Goal: Task Accomplishment & Management: Manage account settings

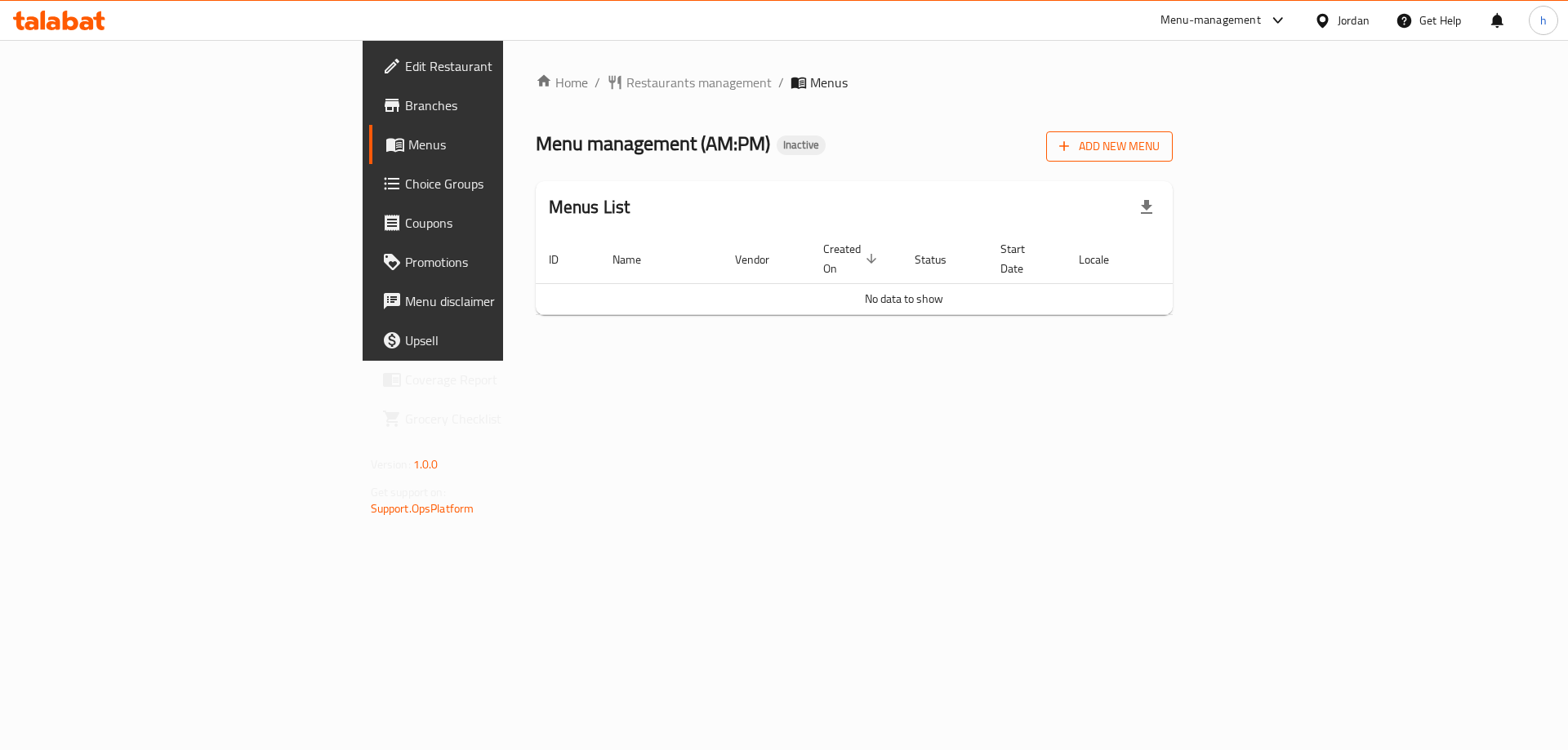
click at [1159, 155] on span "Add New Menu" at bounding box center [1109, 146] width 101 height 20
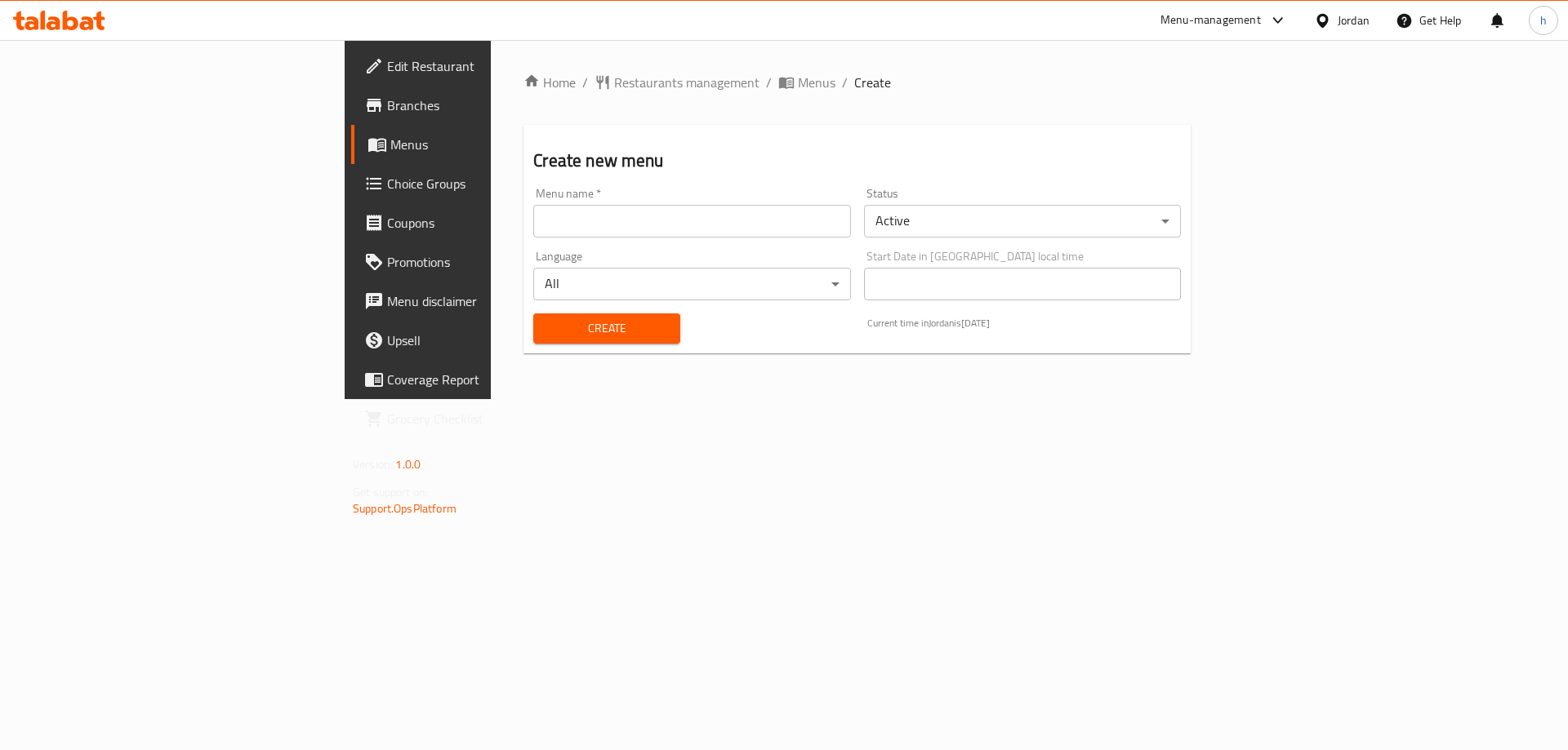
click at [703, 214] on input "text" at bounding box center [691, 221] width 317 height 33
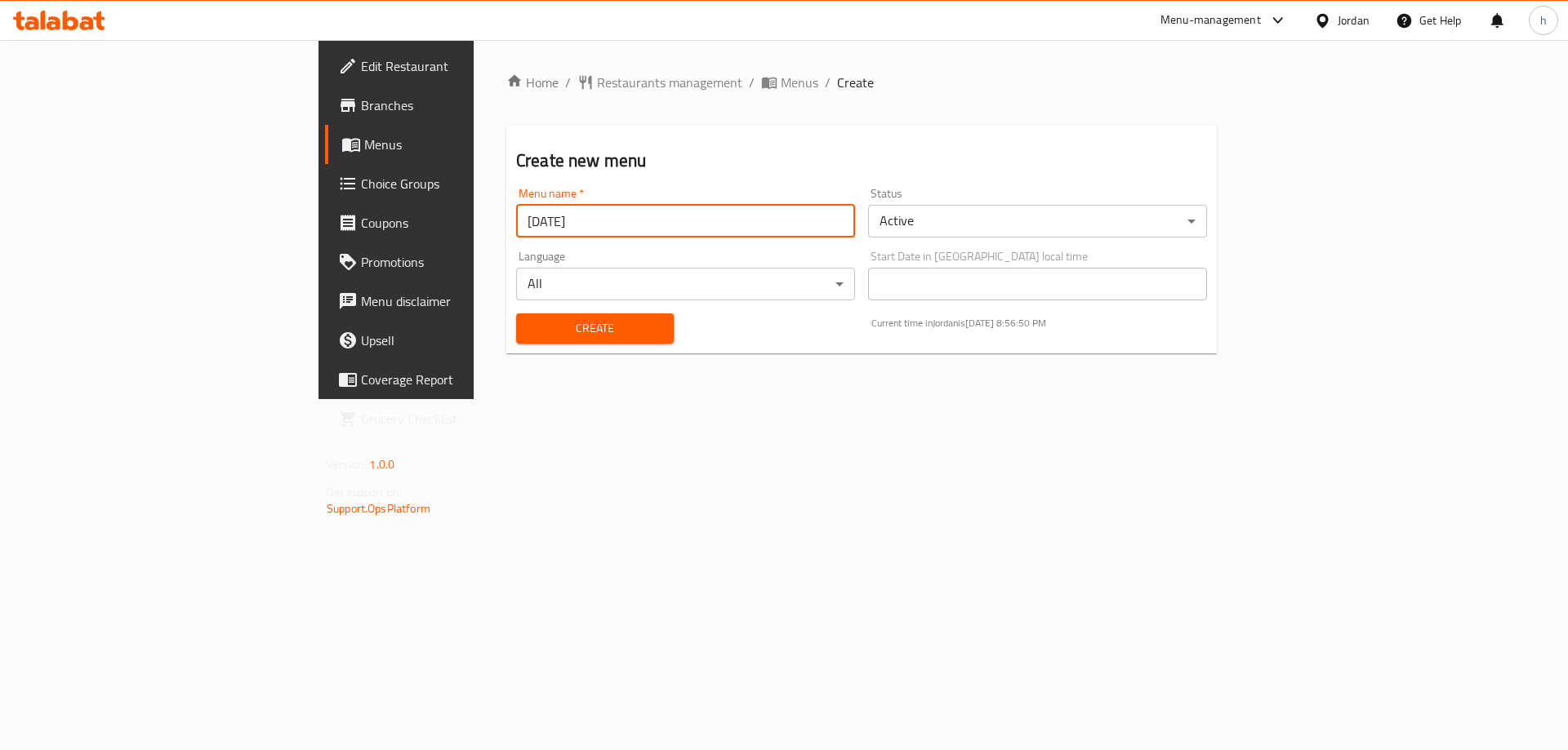
type input "[DATE]"
click at [564, 324] on span "Create" at bounding box center [595, 328] width 131 height 20
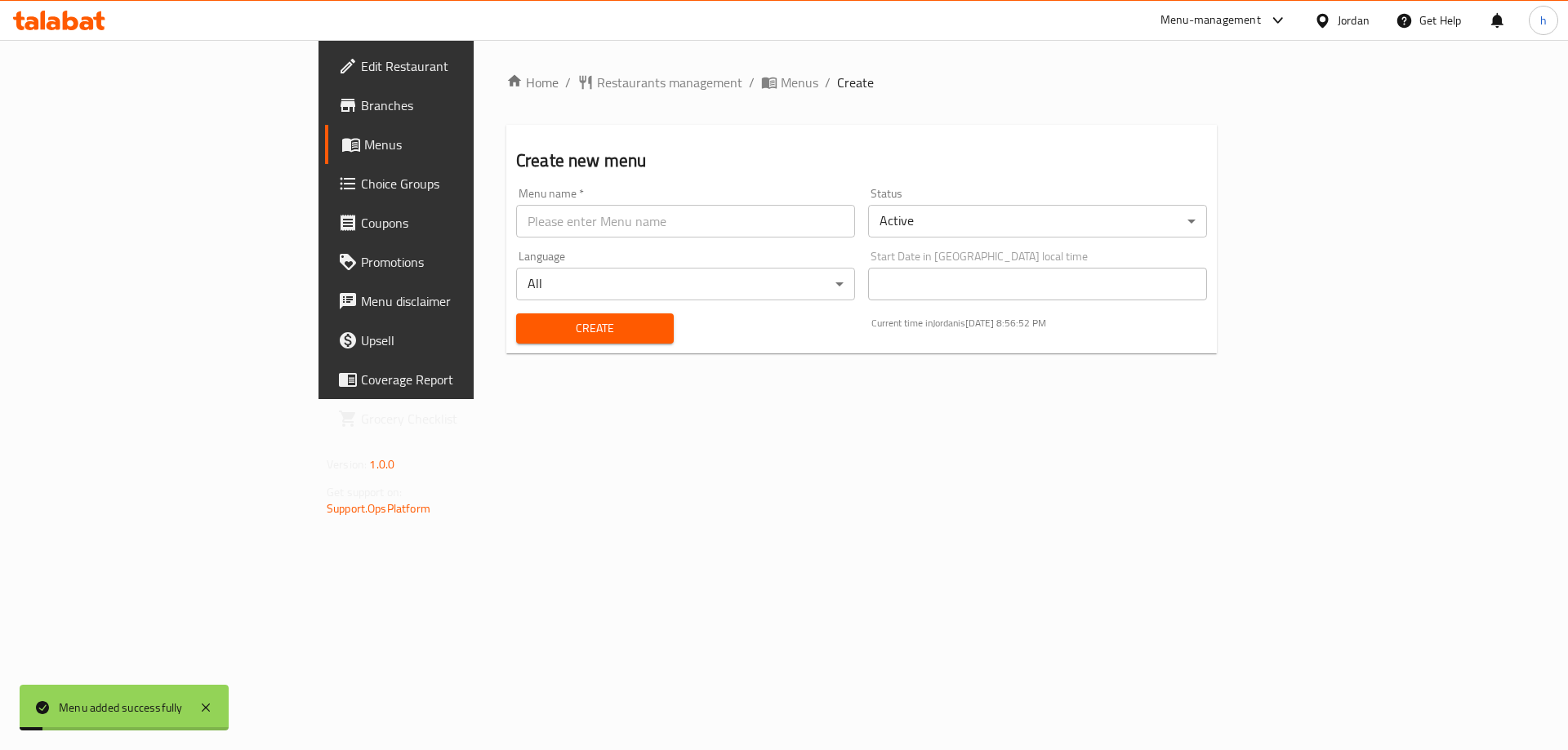
click at [364, 144] on span "Menus" at bounding box center [466, 145] width 203 height 19
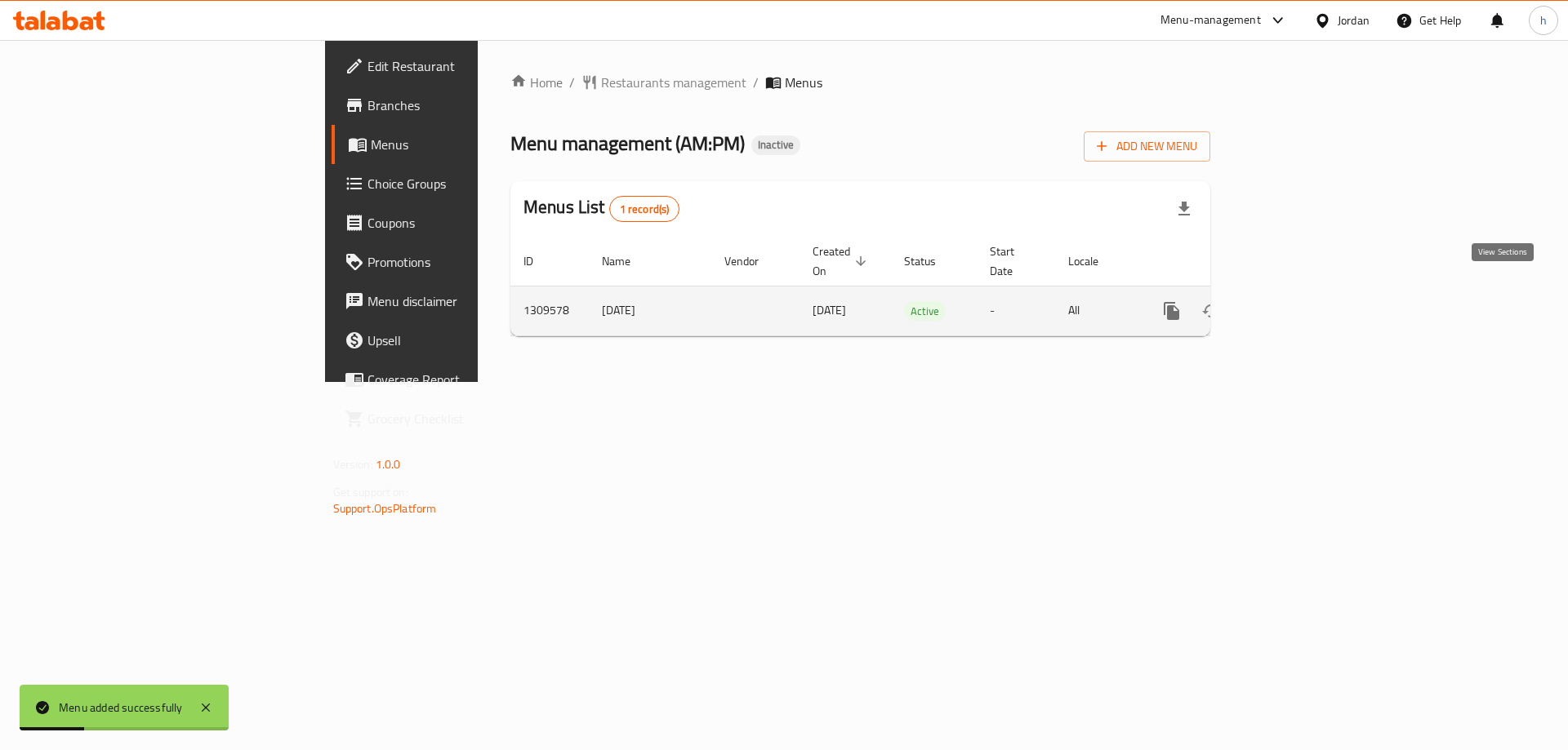
click at [1299, 301] on icon "enhanced table" at bounding box center [1289, 311] width 19 height 19
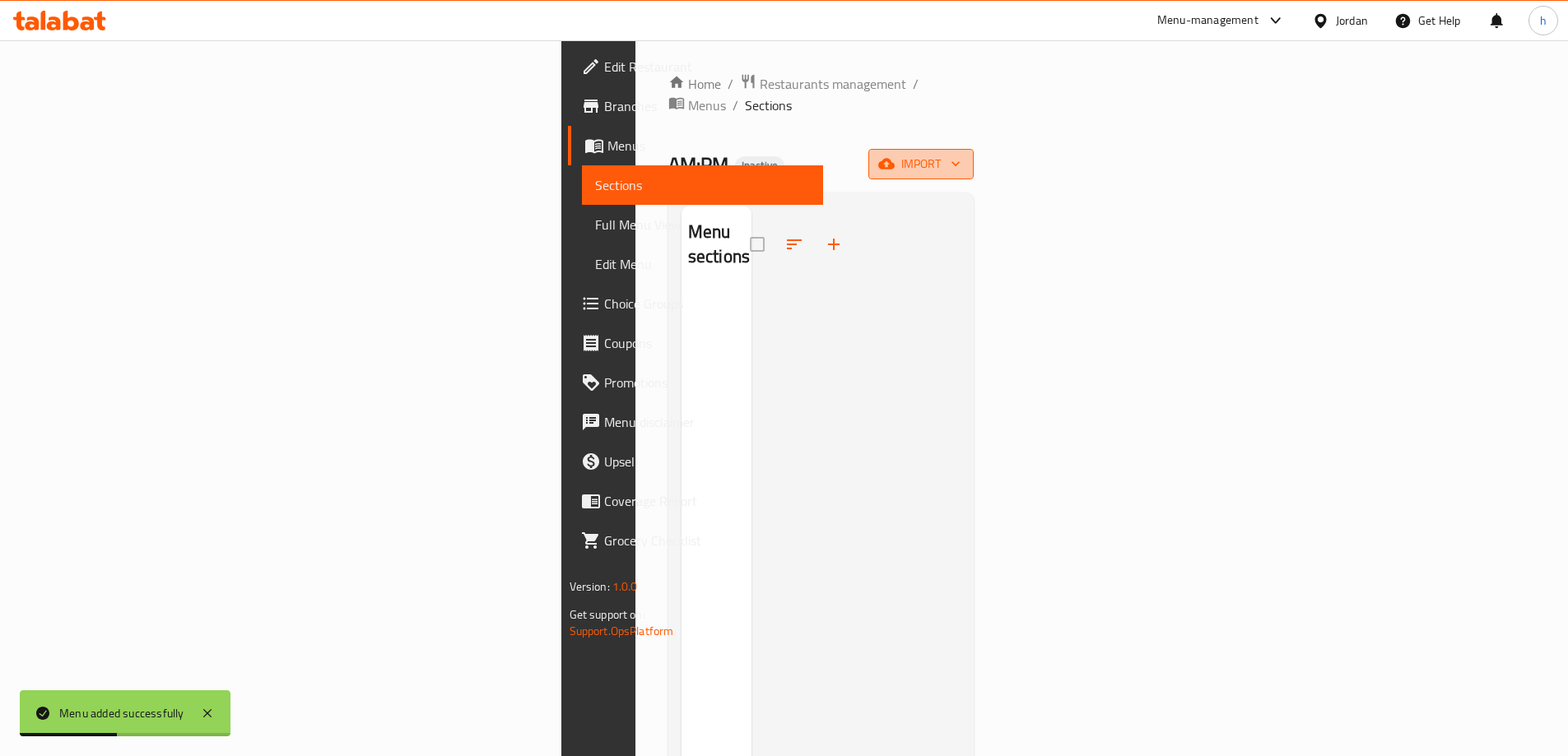
click at [961, 154] on span "import" at bounding box center [921, 164] width 79 height 20
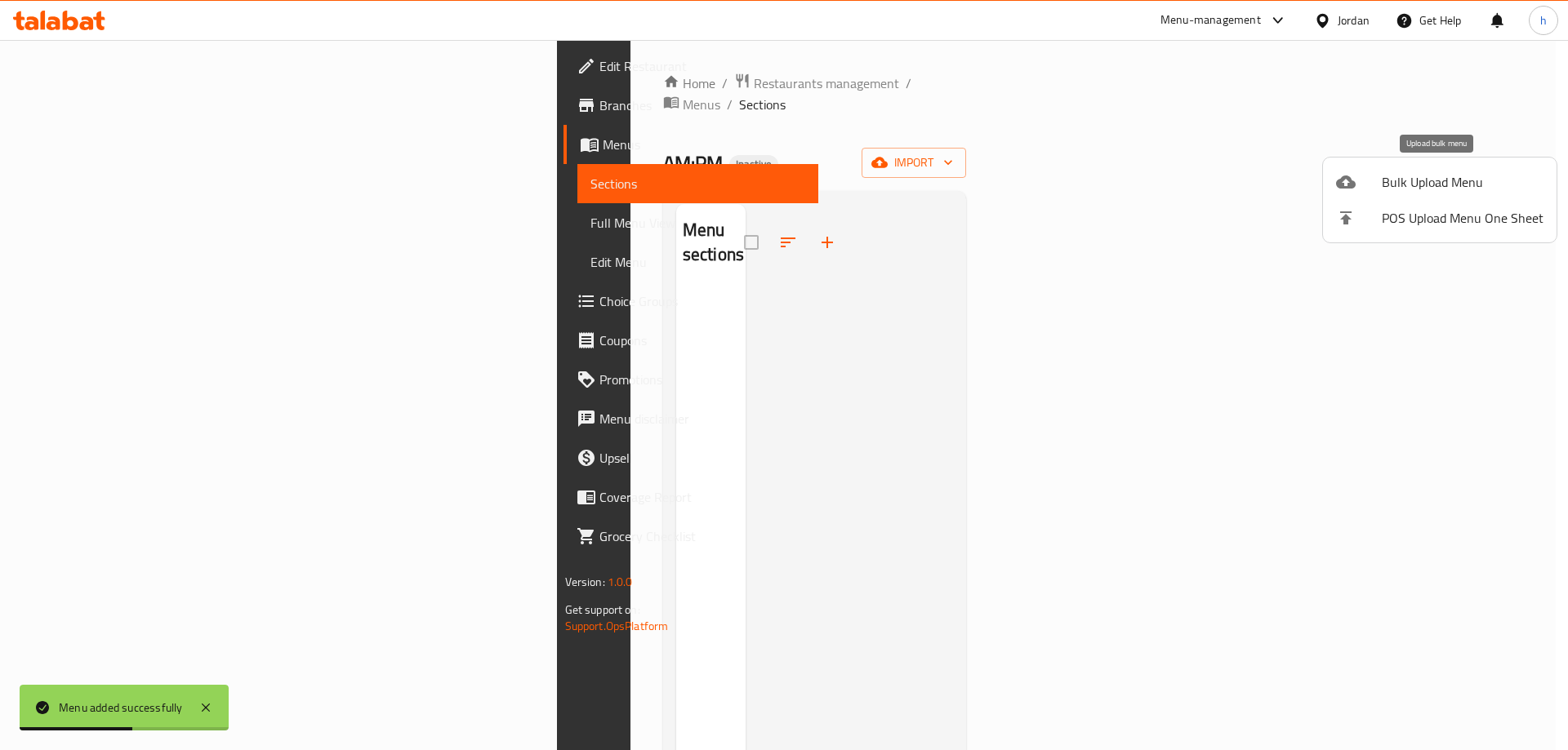
click at [1394, 190] on span "Bulk Upload Menu" at bounding box center [1462, 182] width 161 height 19
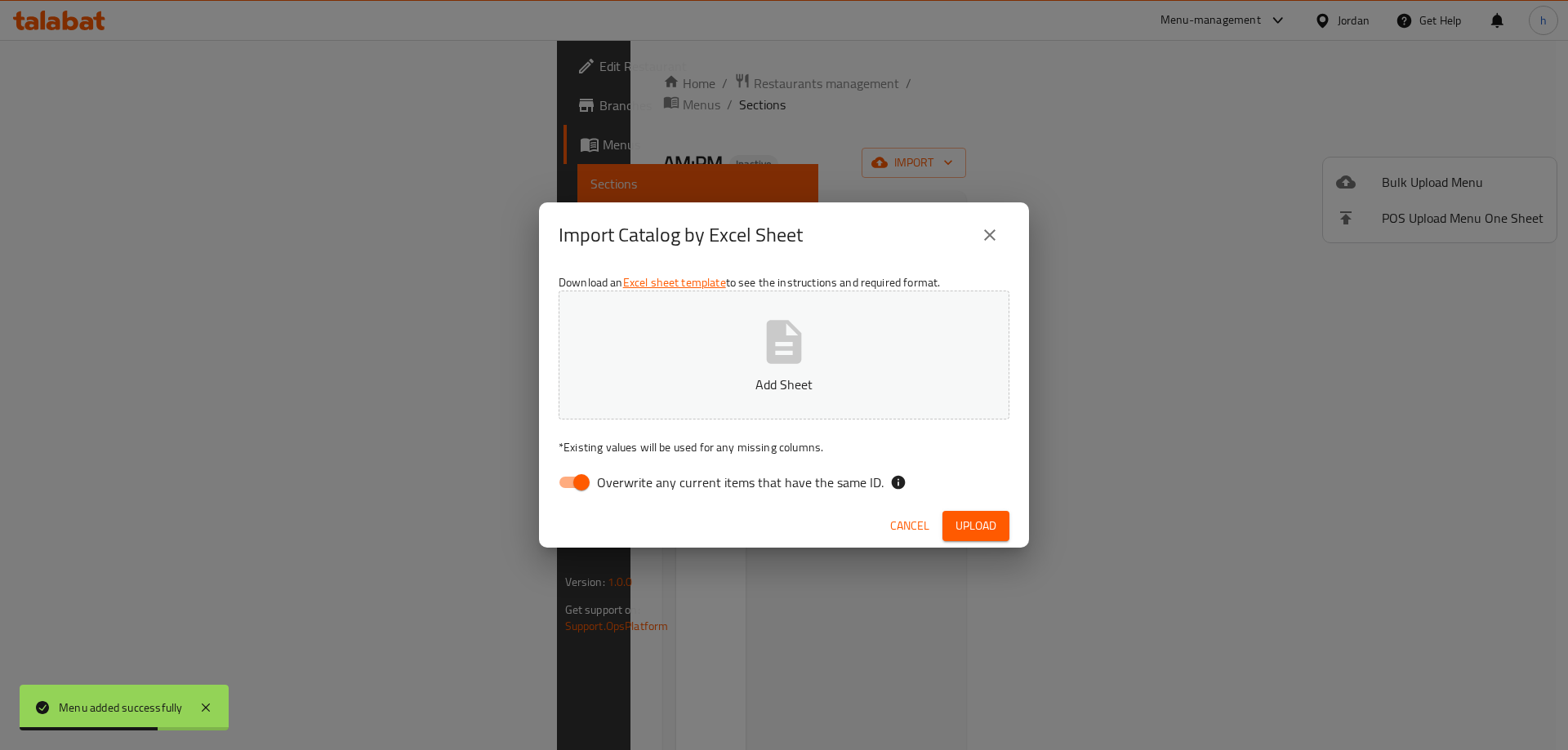
click at [580, 480] on input "Overwrite any current items that have the same ID." at bounding box center [581, 482] width 93 height 31
checkbox input "false"
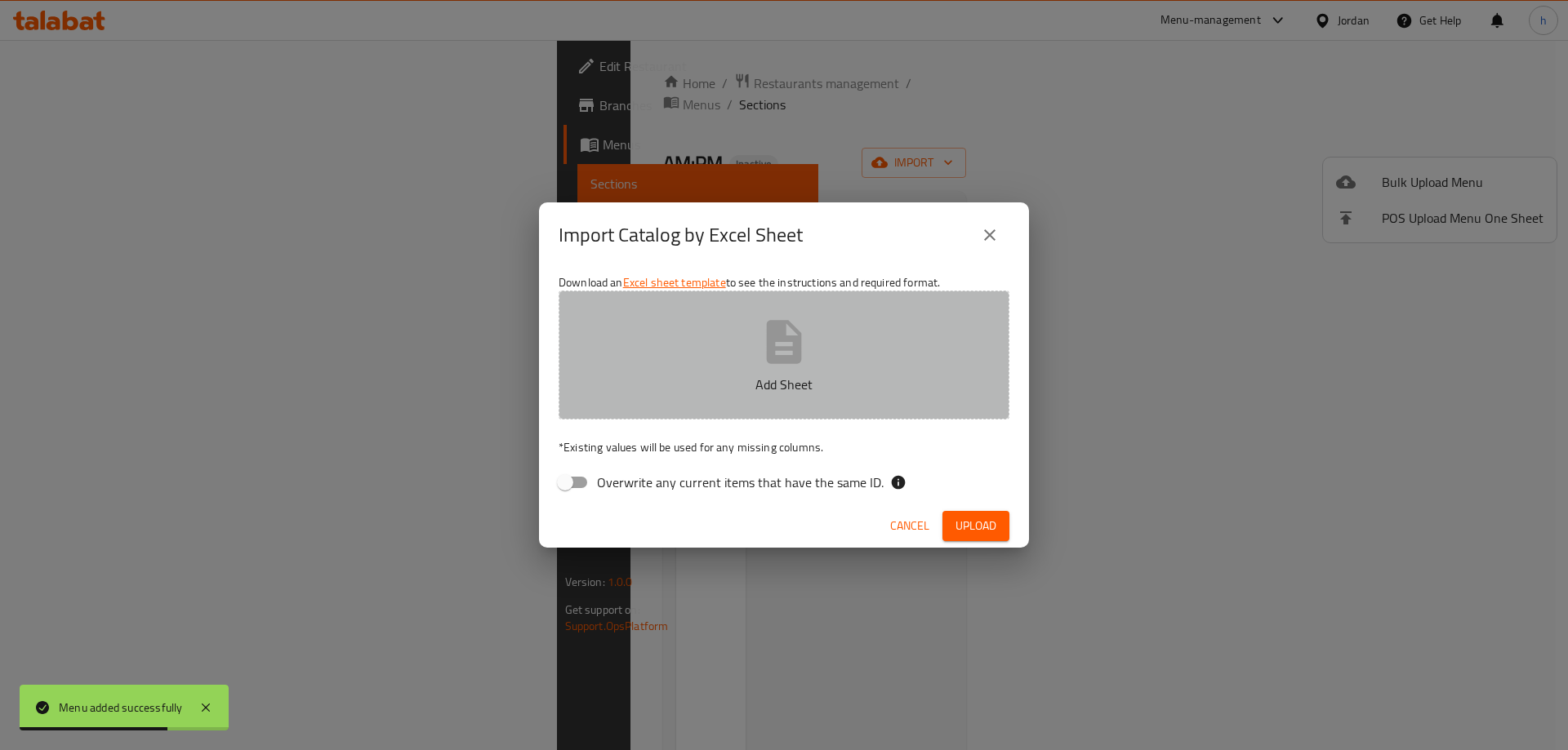
click at [792, 318] on icon "button" at bounding box center [784, 341] width 52 height 52
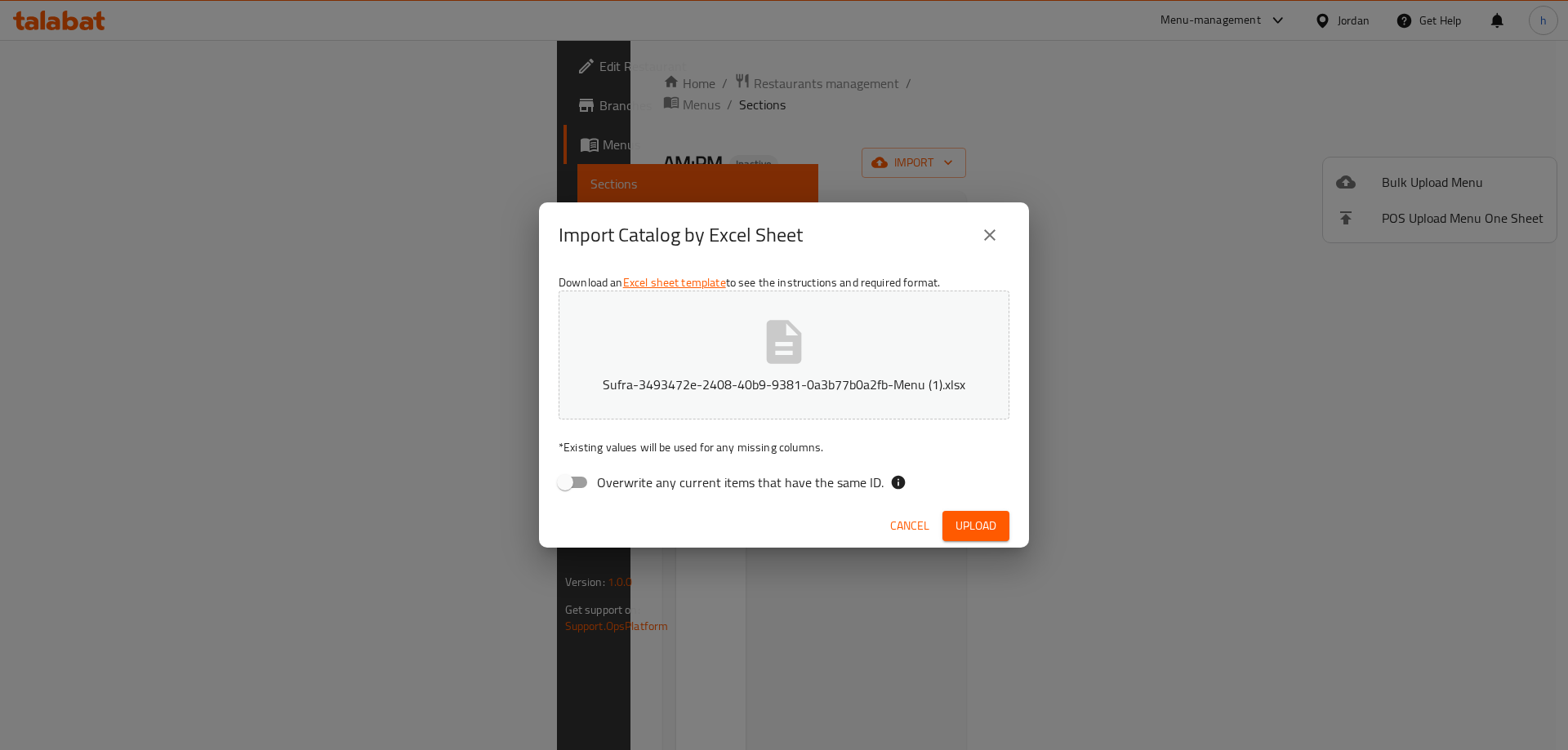
click at [980, 527] on span "Upload" at bounding box center [976, 526] width 41 height 20
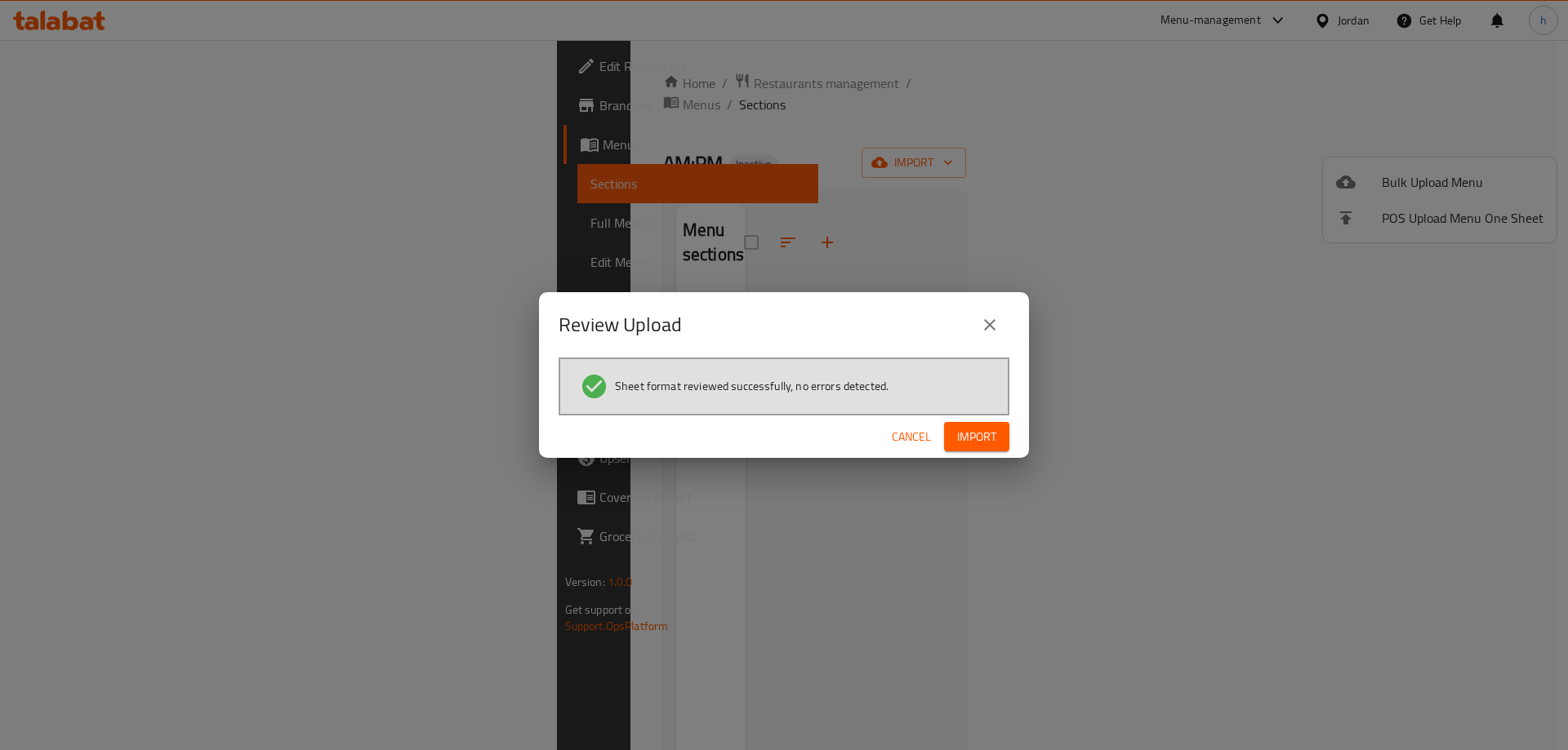
click at [982, 431] on span "Import" at bounding box center [977, 437] width 39 height 20
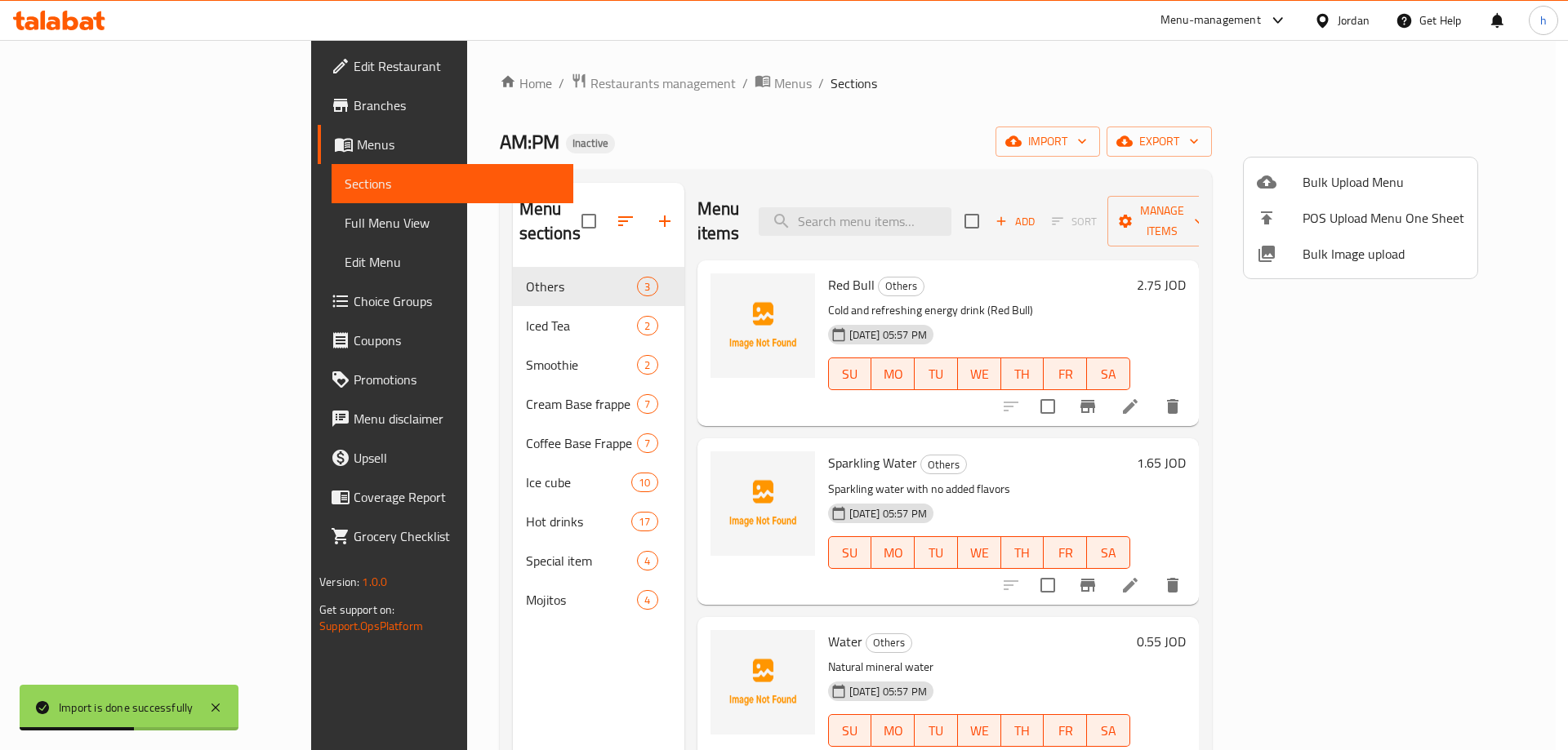
click at [1094, 82] on div at bounding box center [784, 375] width 1568 height 750
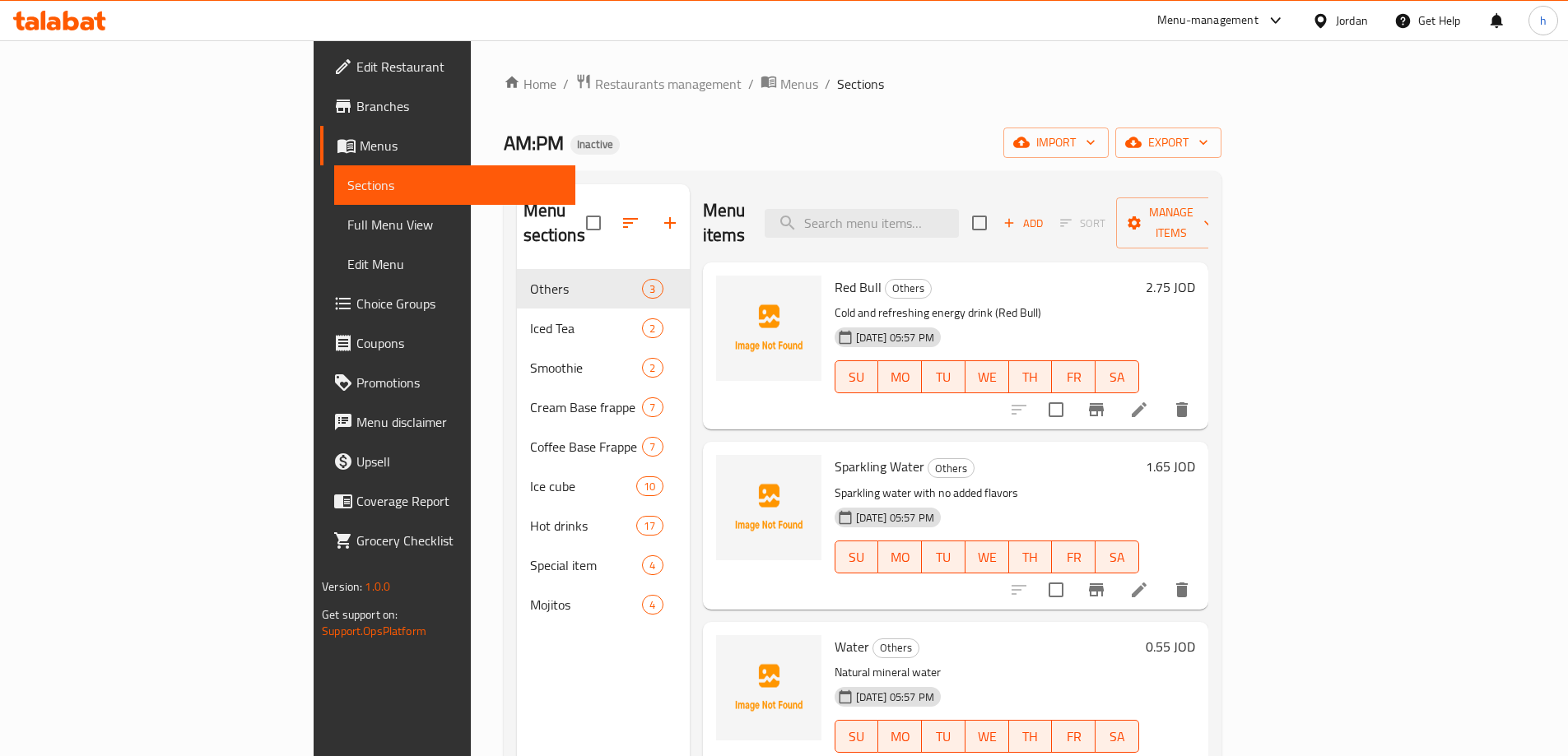
click at [348, 224] on span "Full Menu View" at bounding box center [455, 225] width 215 height 20
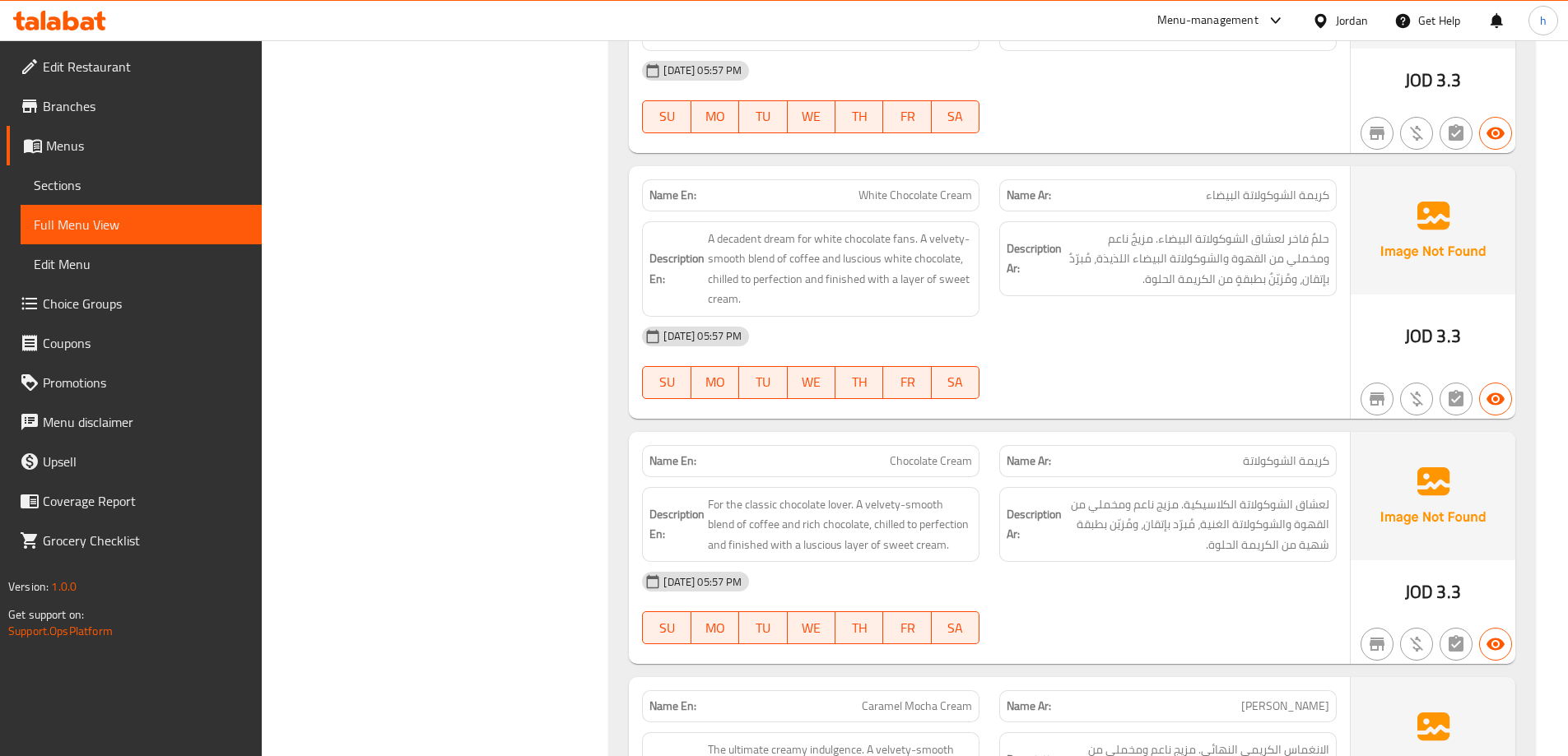
scroll to position [2552, 0]
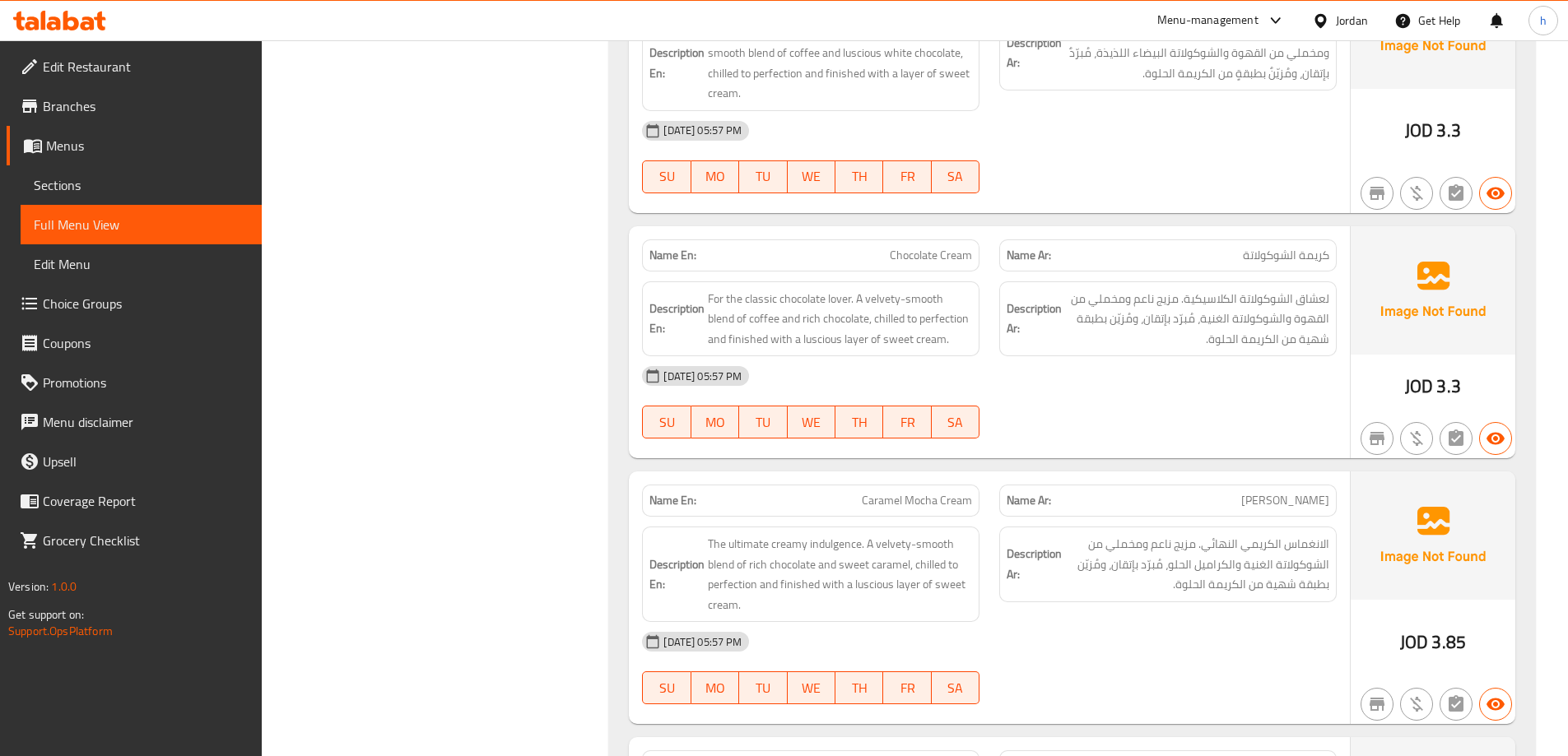
drag, startPoint x: 1130, startPoint y: 237, endPoint x: 1133, endPoint y: 275, distance: 38.1
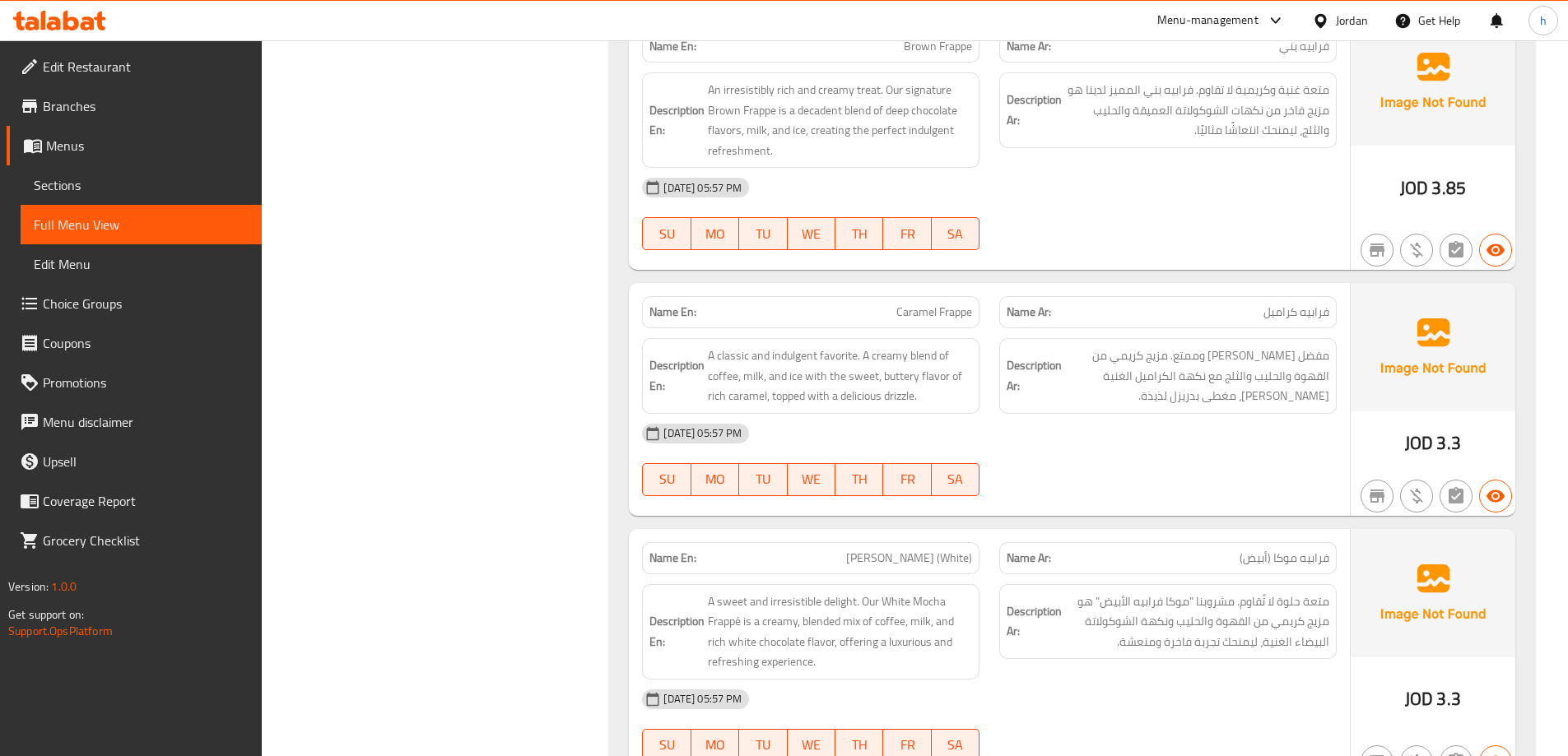
drag, startPoint x: 1133, startPoint y: 296, endPoint x: 1075, endPoint y: 366, distance: 90.9
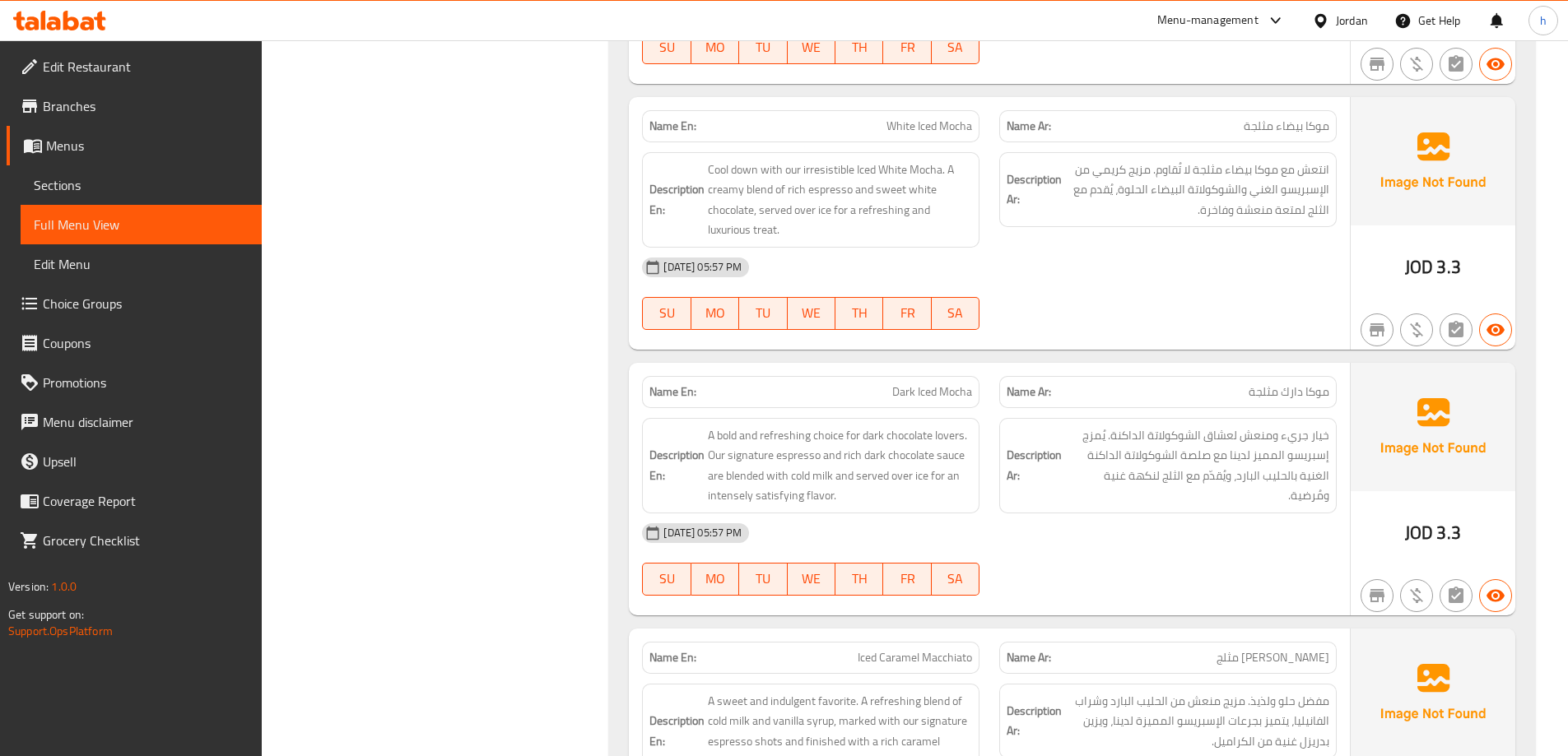
drag, startPoint x: 1075, startPoint y: 366, endPoint x: 1008, endPoint y: 389, distance: 70.8
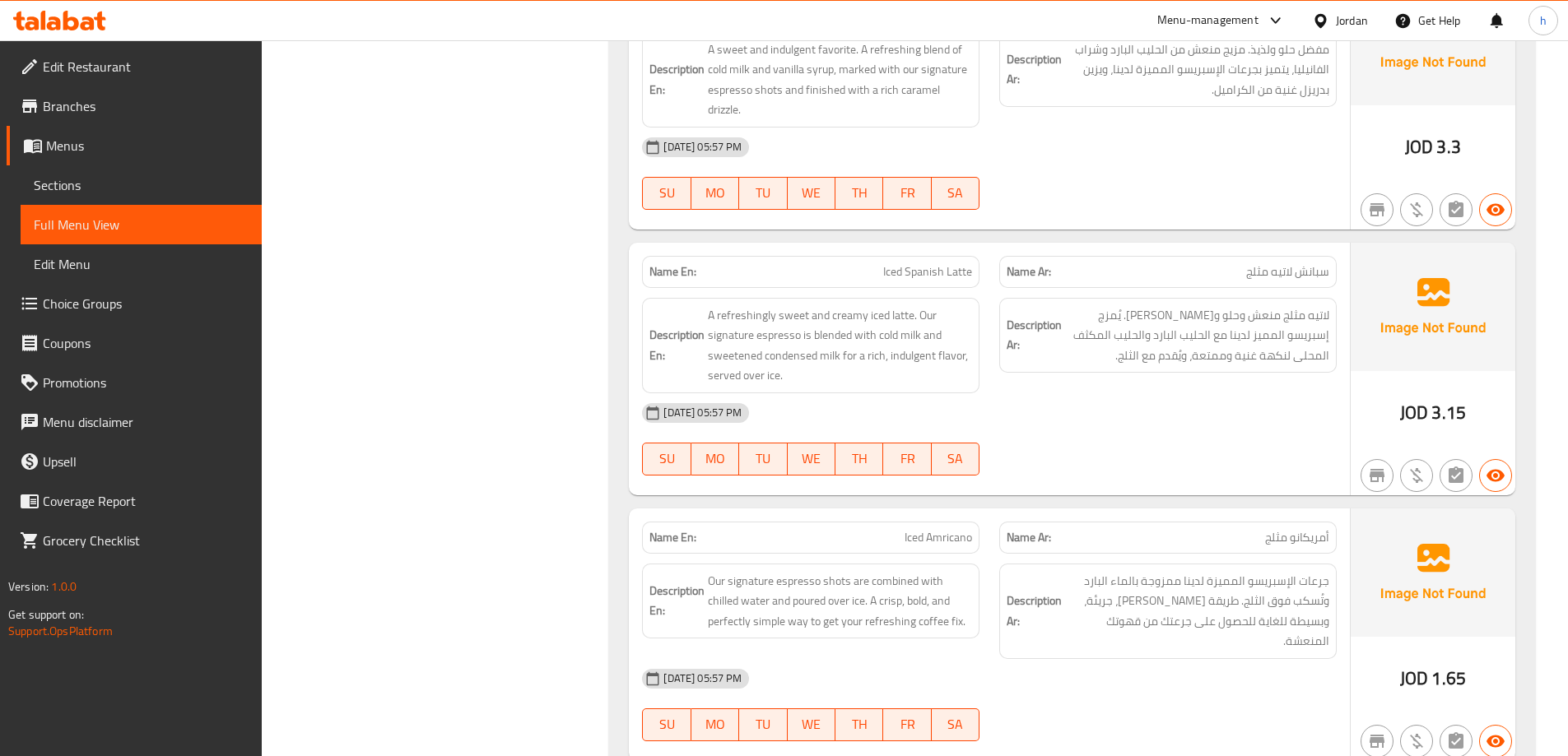
drag, startPoint x: 1001, startPoint y: 388, endPoint x: 986, endPoint y: 417, distance: 32.6
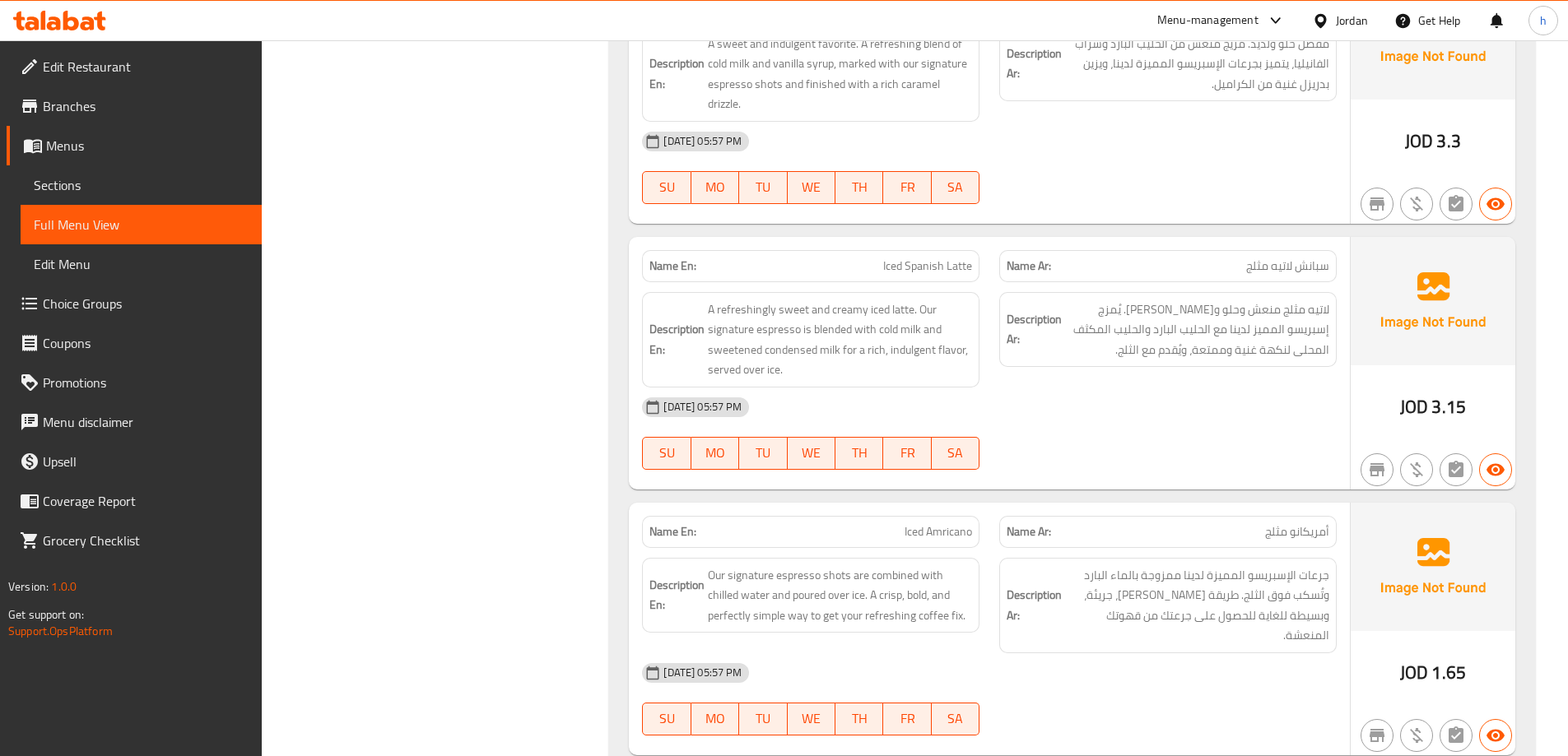
scroll to position [7226, 0]
drag, startPoint x: 960, startPoint y: 409, endPoint x: 960, endPoint y: 423, distance: 14.0
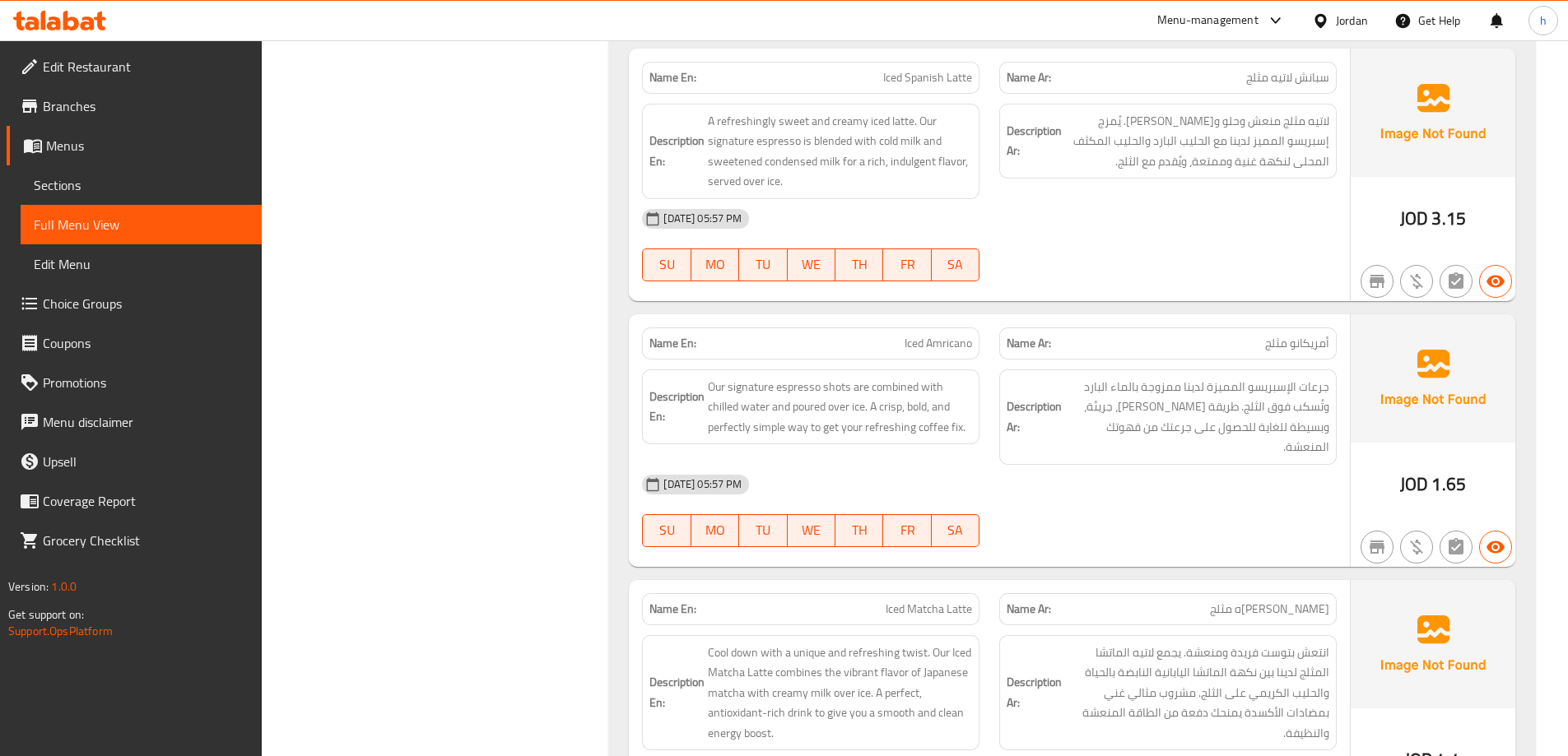
drag, startPoint x: 961, startPoint y: 435, endPoint x: 961, endPoint y: 474, distance: 39.0
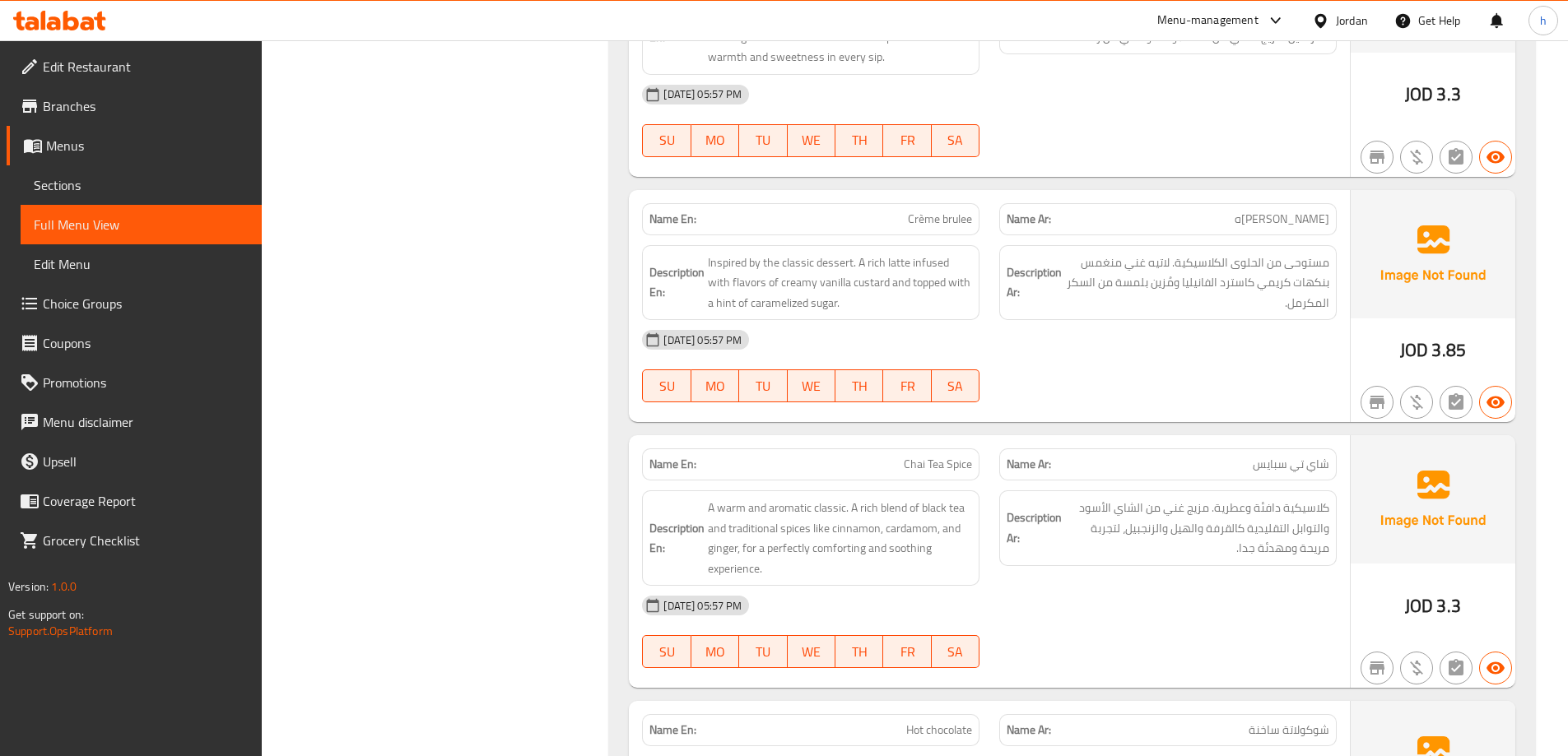
scroll to position [14620, 0]
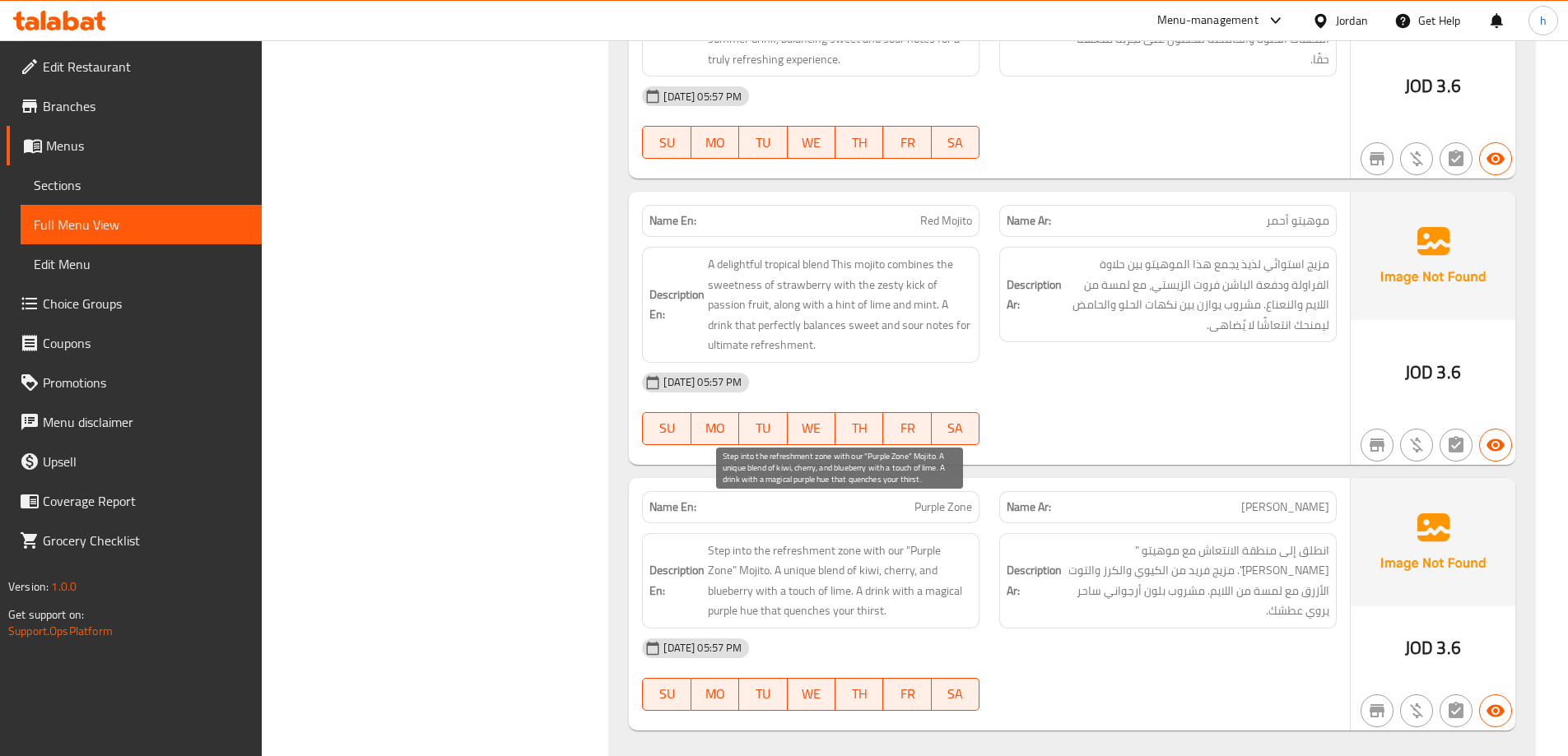
drag, startPoint x: 962, startPoint y: 500, endPoint x: 960, endPoint y: 559, distance: 59.0
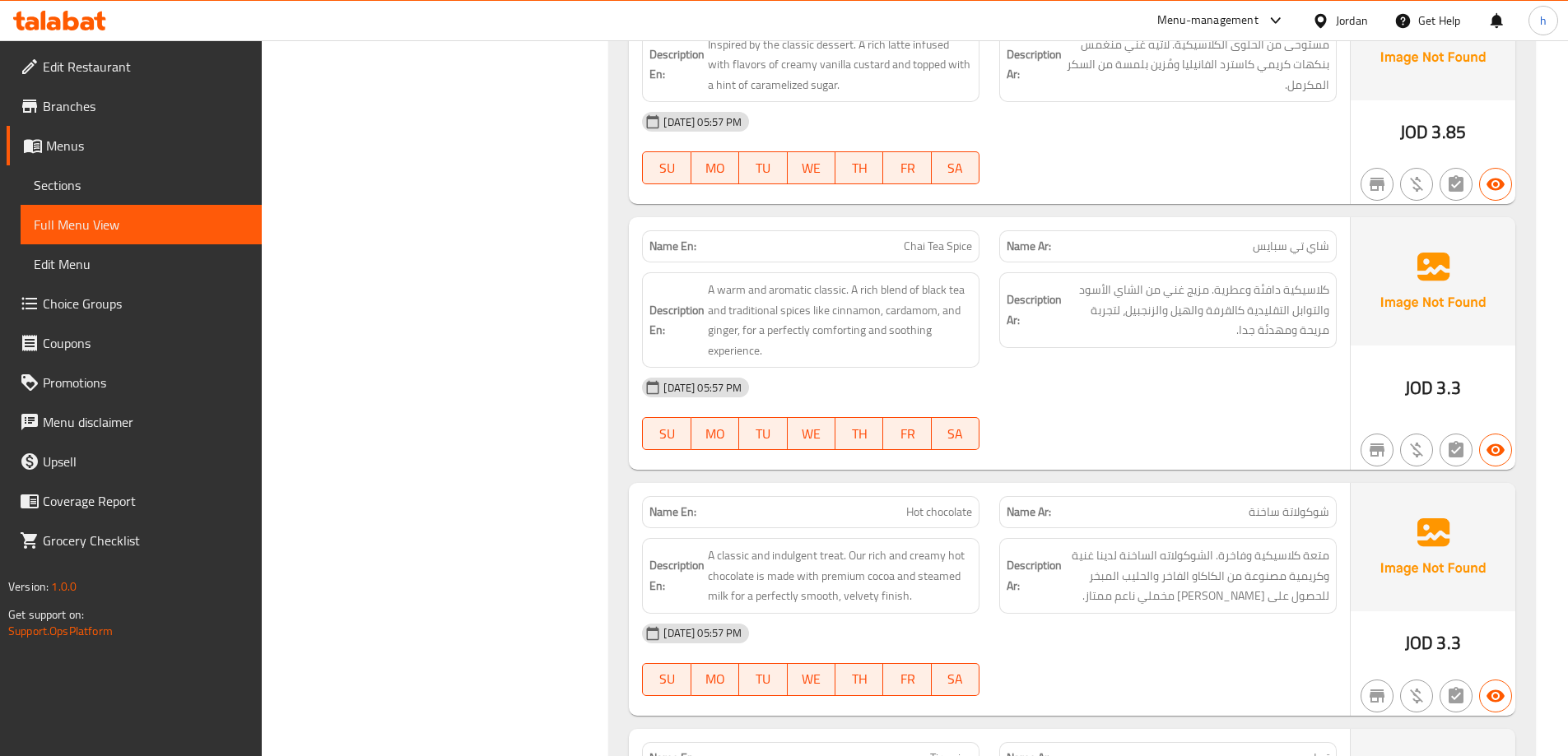
scroll to position [11199, 0]
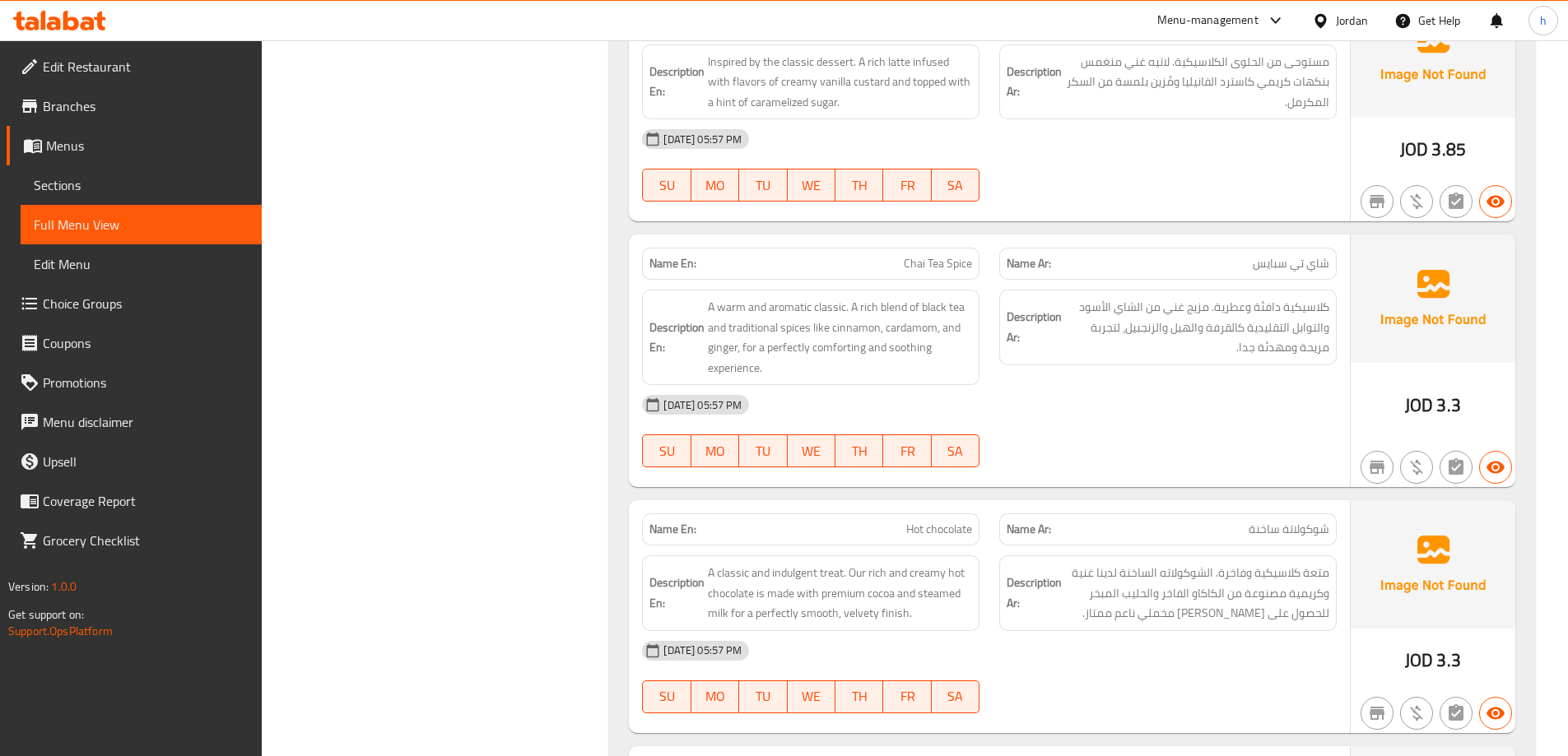
drag, startPoint x: 1271, startPoint y: 567, endPoint x: 1269, endPoint y: 520, distance: 47.0
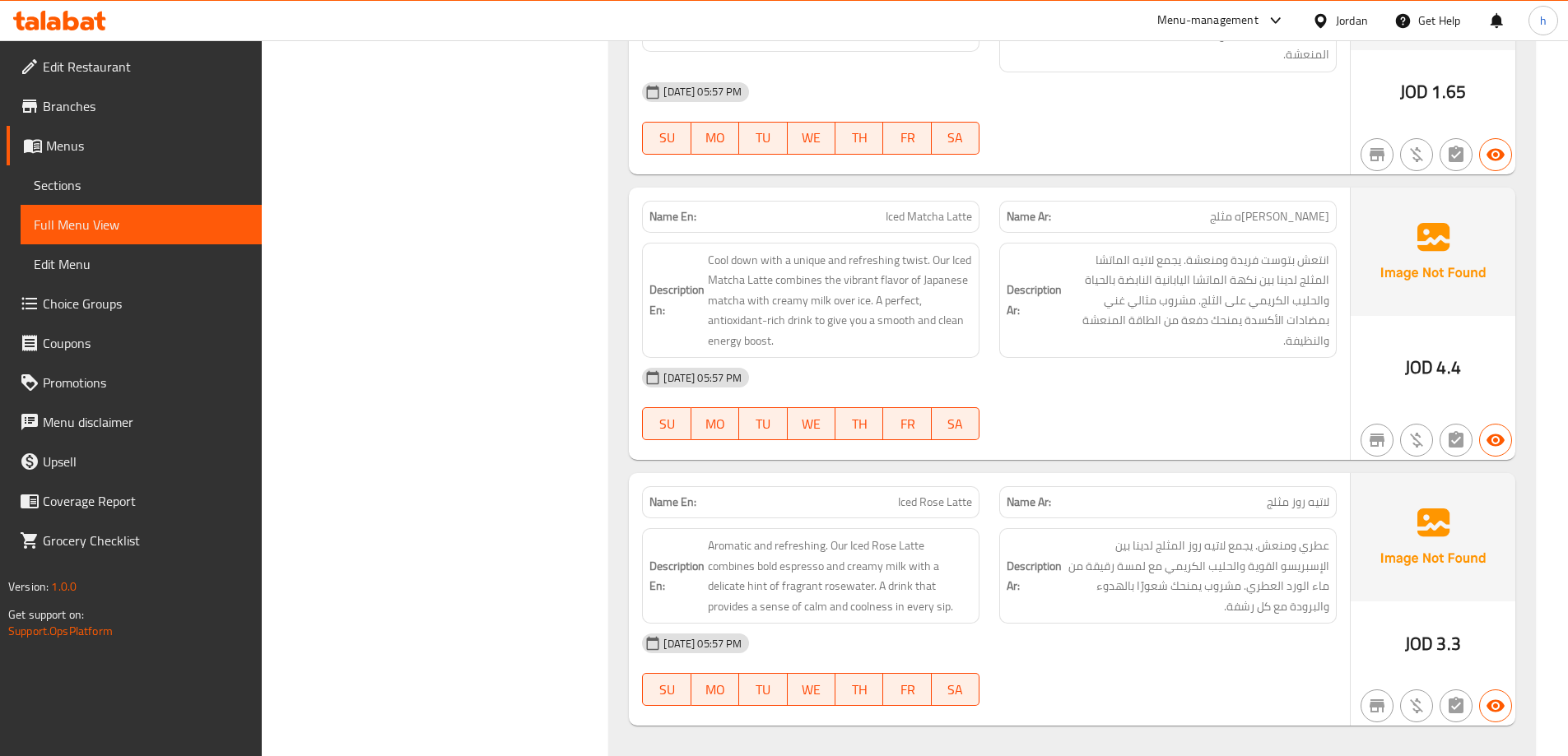
drag, startPoint x: 1269, startPoint y: 490, endPoint x: 1275, endPoint y: 435, distance: 55.3
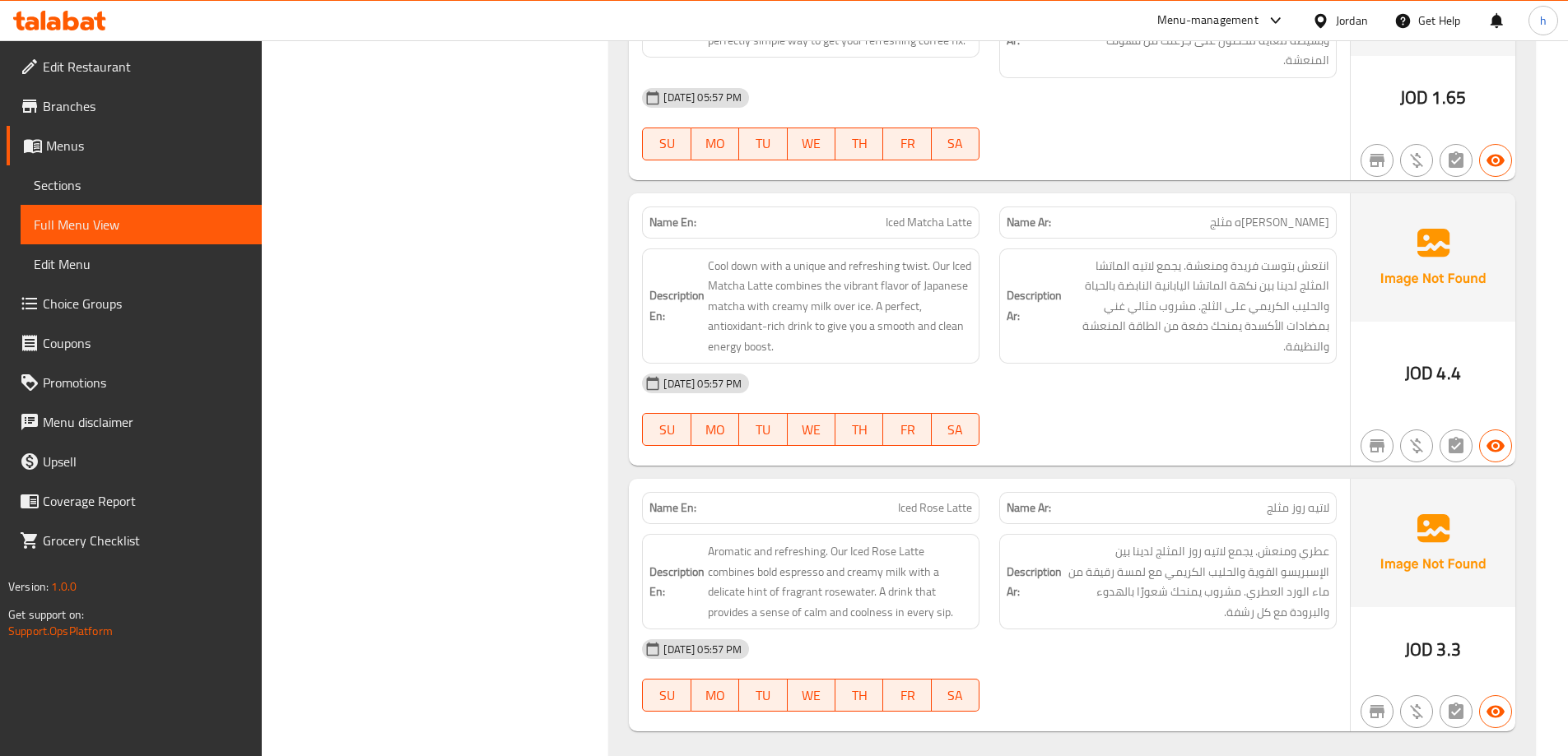
click at [524, 267] on div "Filter Branches Branches Popular filters Free items Branch specific items Has c…" at bounding box center [442, 5] width 315 height 15182
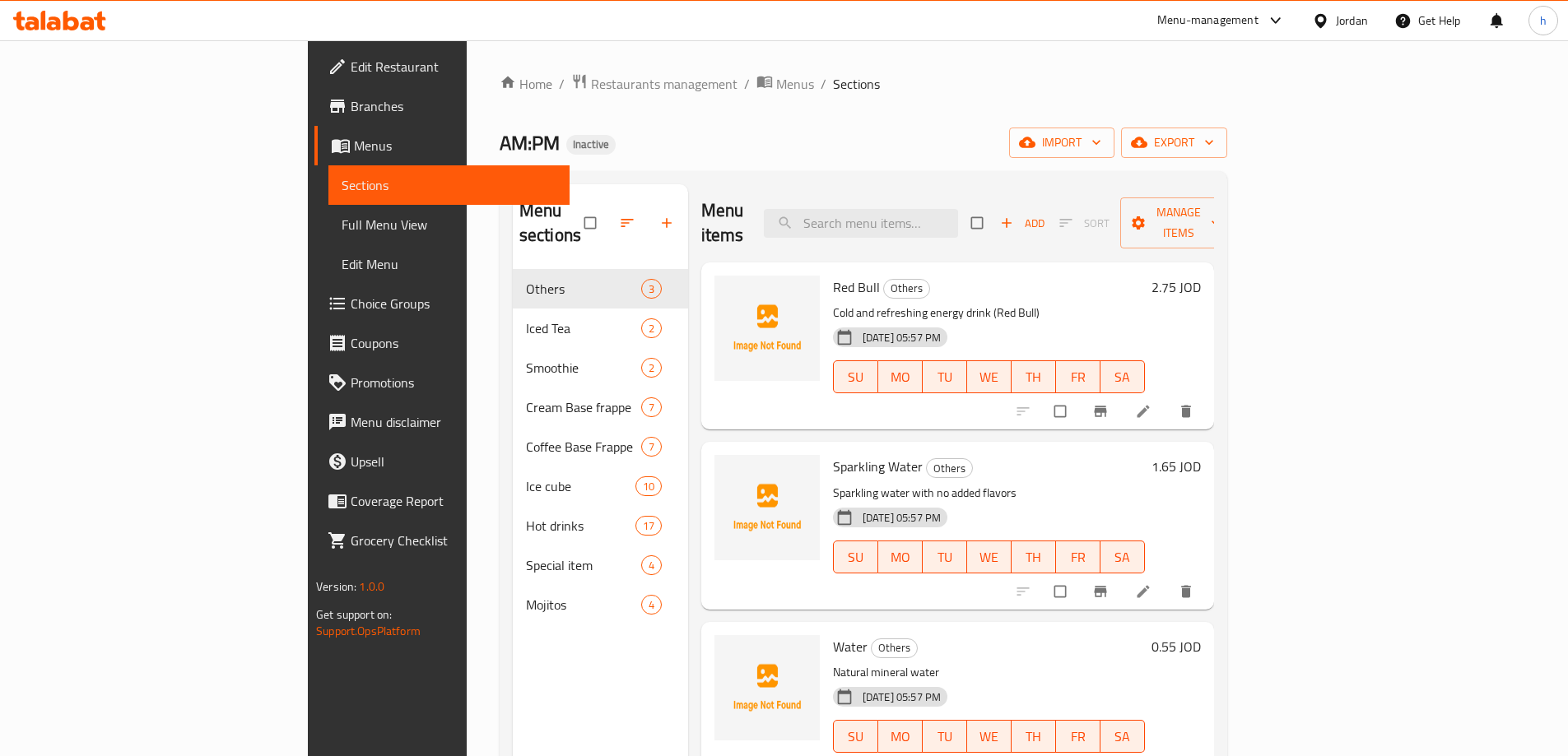
click at [350, 301] on span "Choice Groups" at bounding box center [453, 303] width 205 height 20
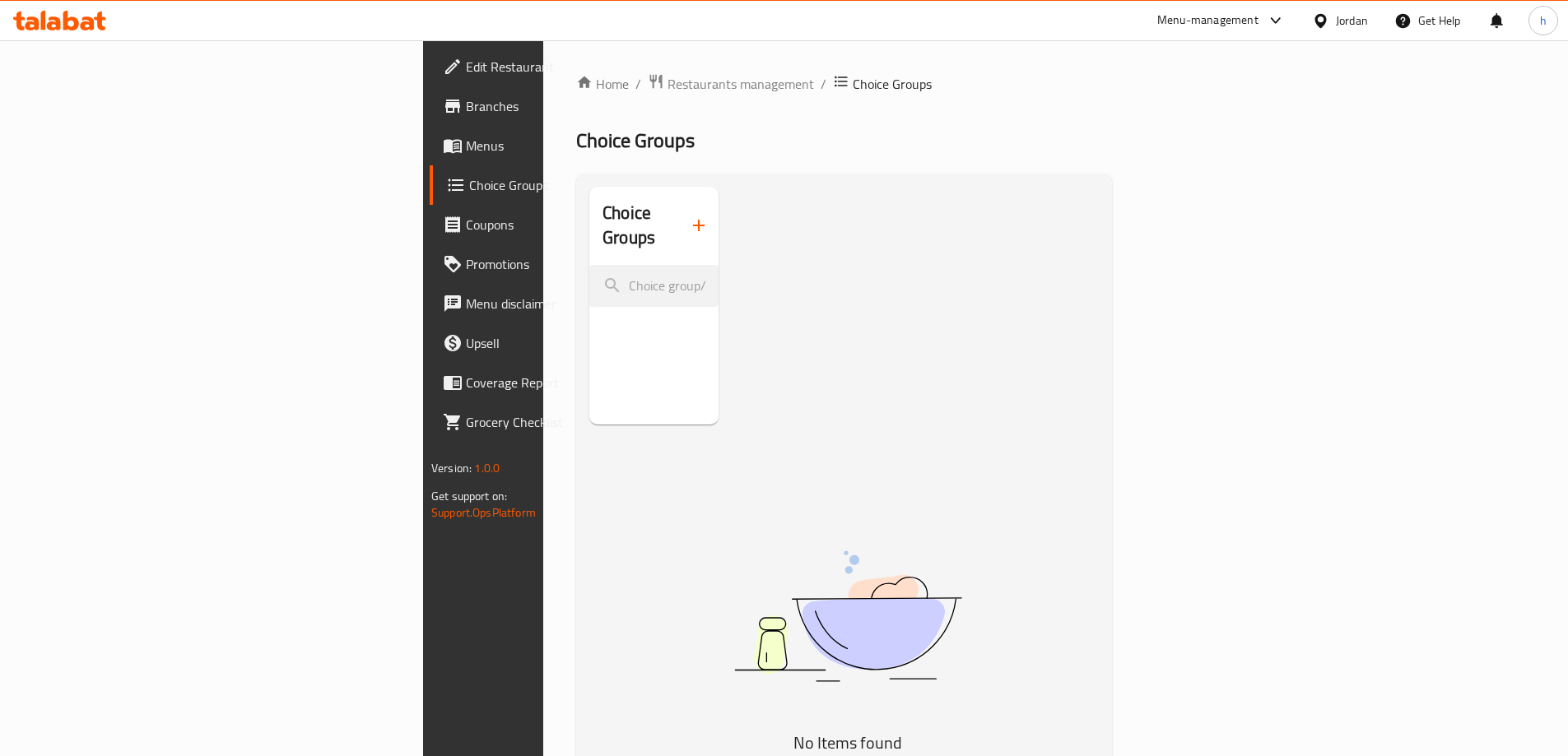
click at [689, 215] on icon "button" at bounding box center [699, 225] width 20 height 20
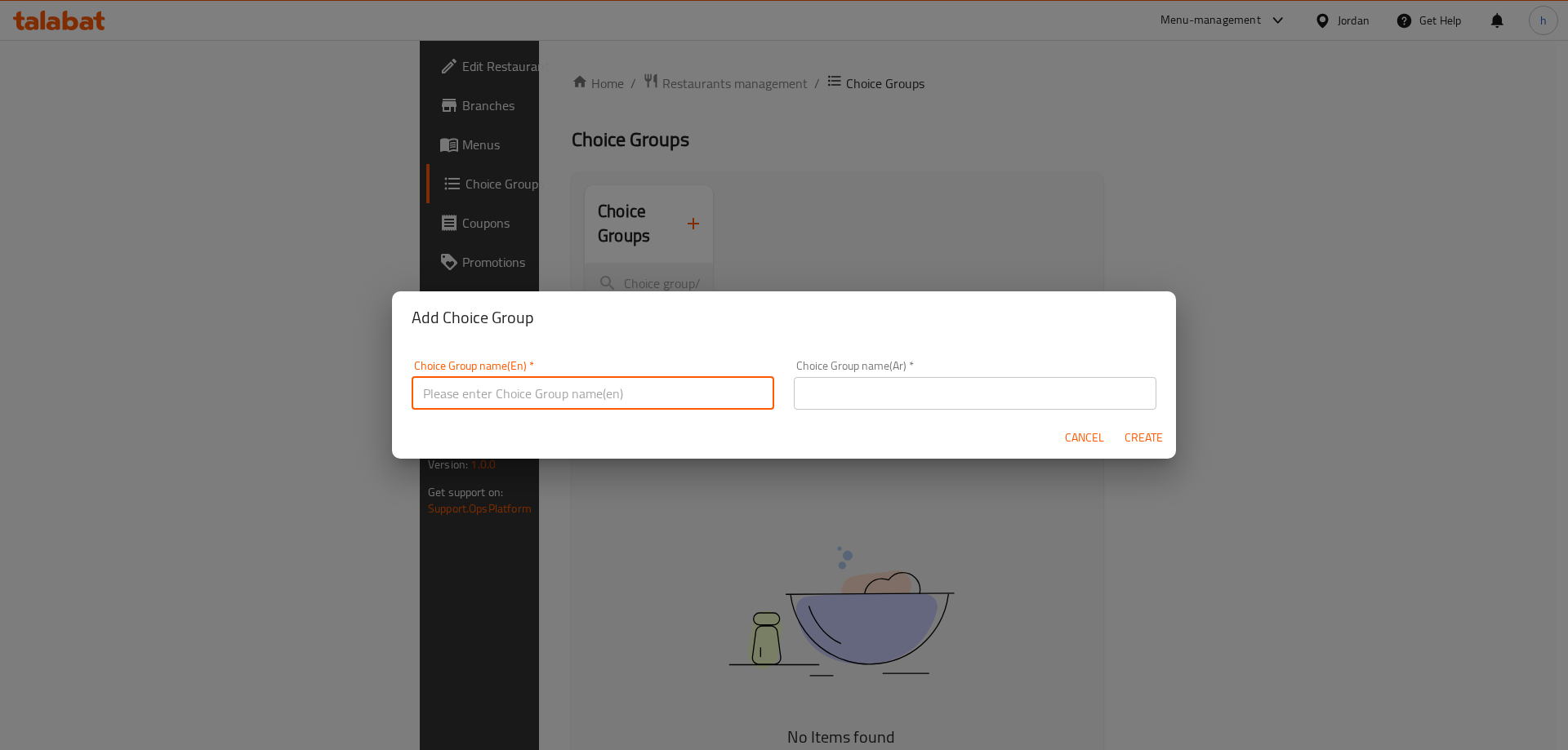
click at [569, 388] on input "text" at bounding box center [592, 394] width 363 height 33
paste input "ADD Puree"
click at [464, 394] on input "ADD Puree" at bounding box center [592, 394] width 363 height 33
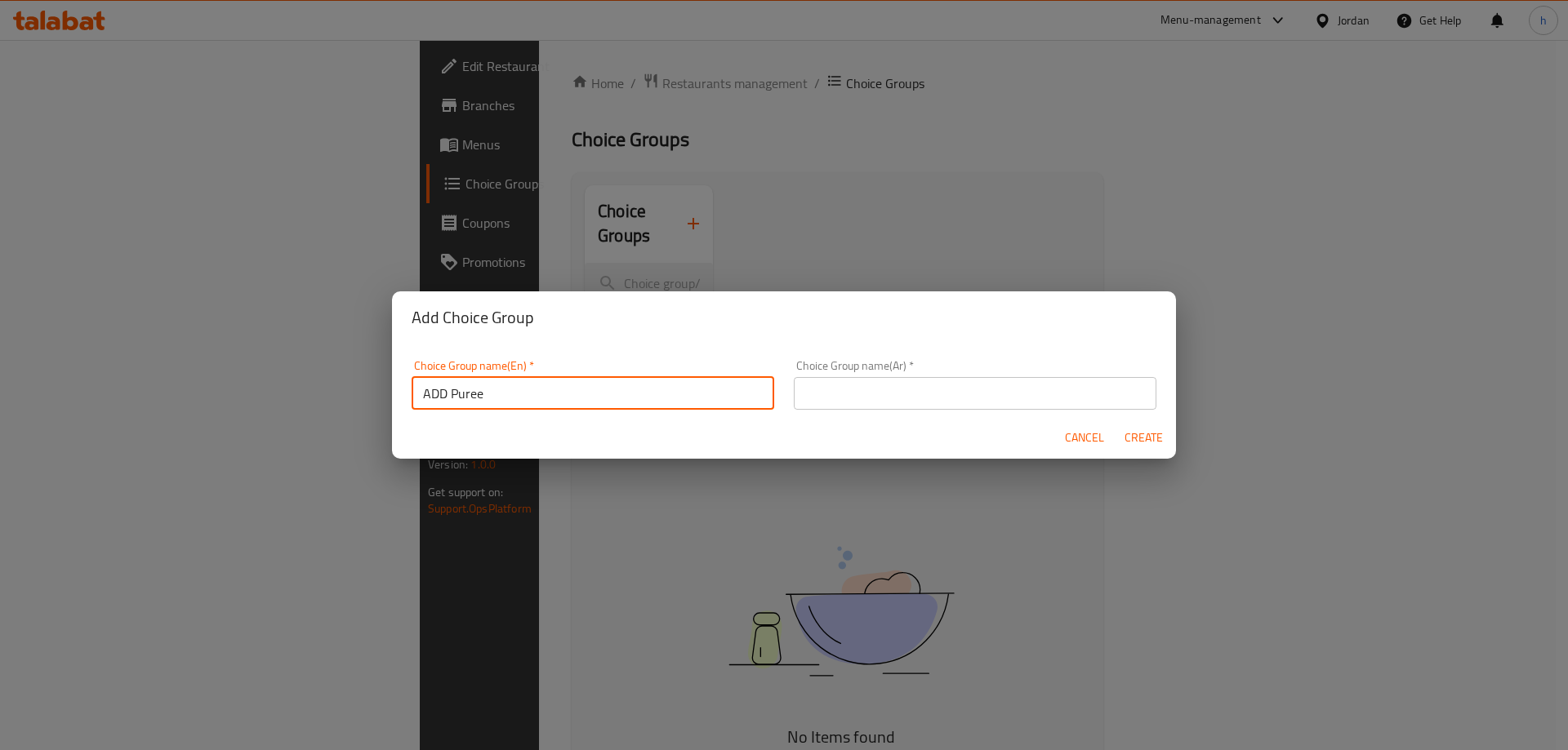
type input "ADD Puree"
click at [859, 409] on input "text" at bounding box center [974, 394] width 363 height 33
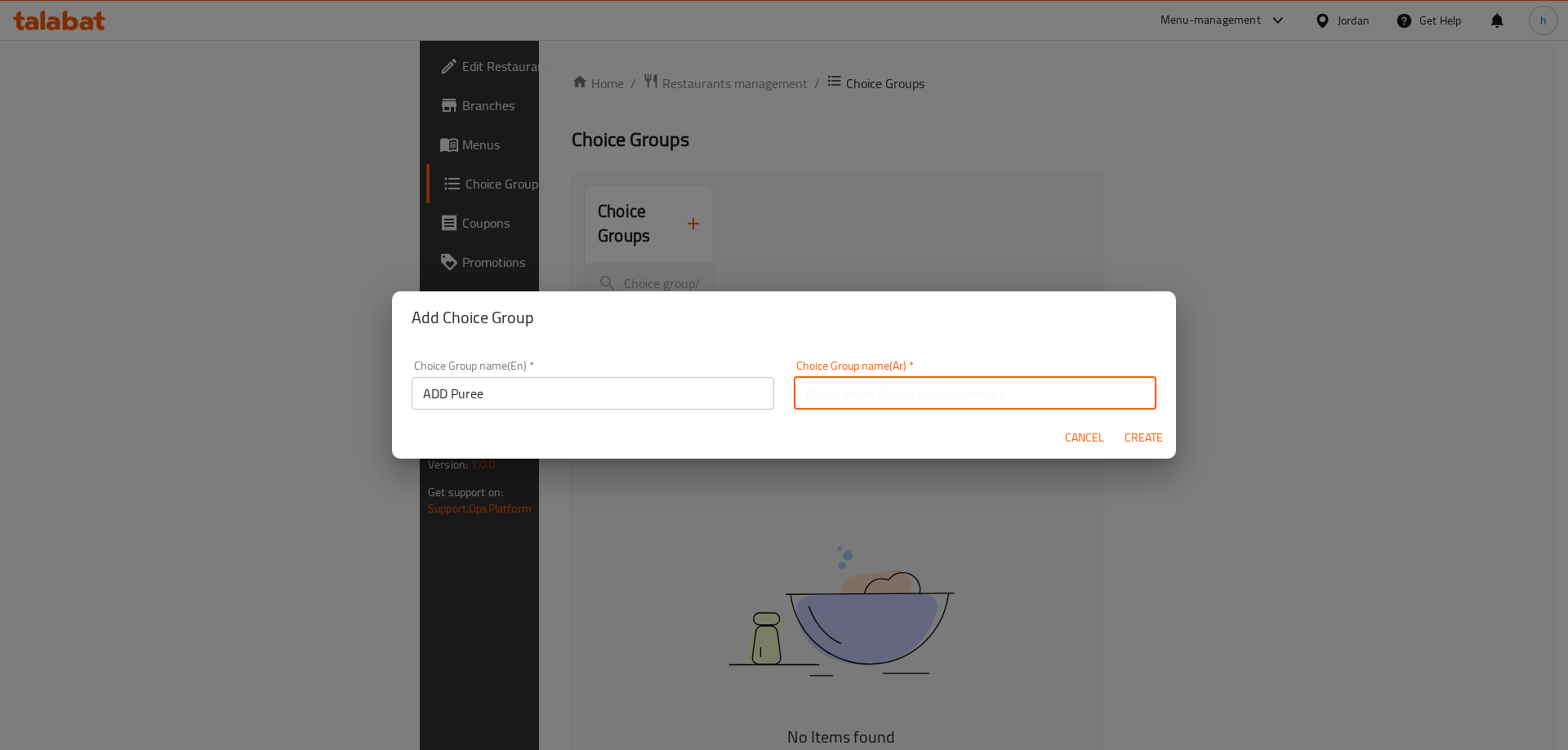
paste input "إضافة هريس"
click at [823, 392] on input "إضافة هريس" at bounding box center [974, 394] width 363 height 33
type input "إضافة بيور"
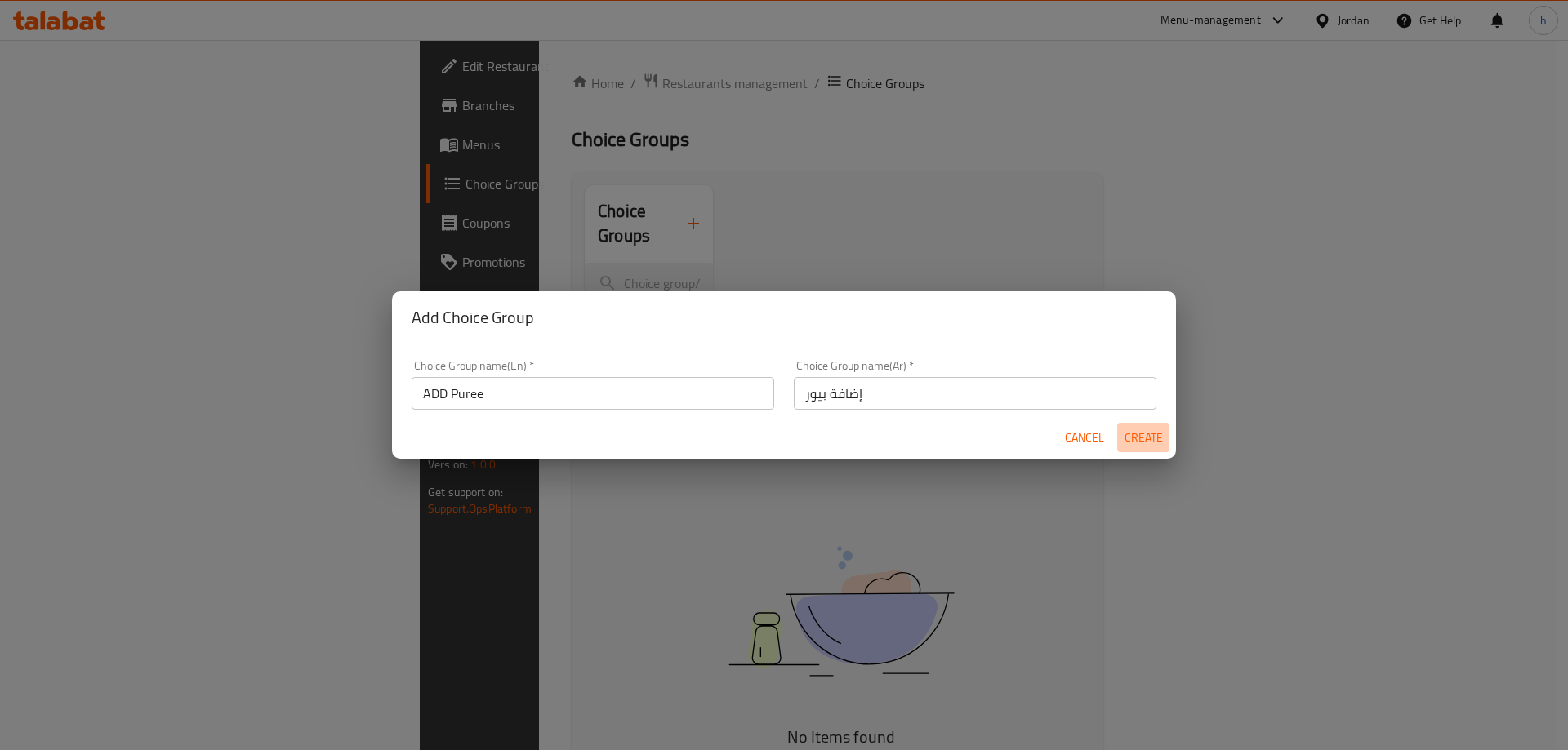
click at [1149, 438] on span "Create" at bounding box center [1143, 438] width 39 height 20
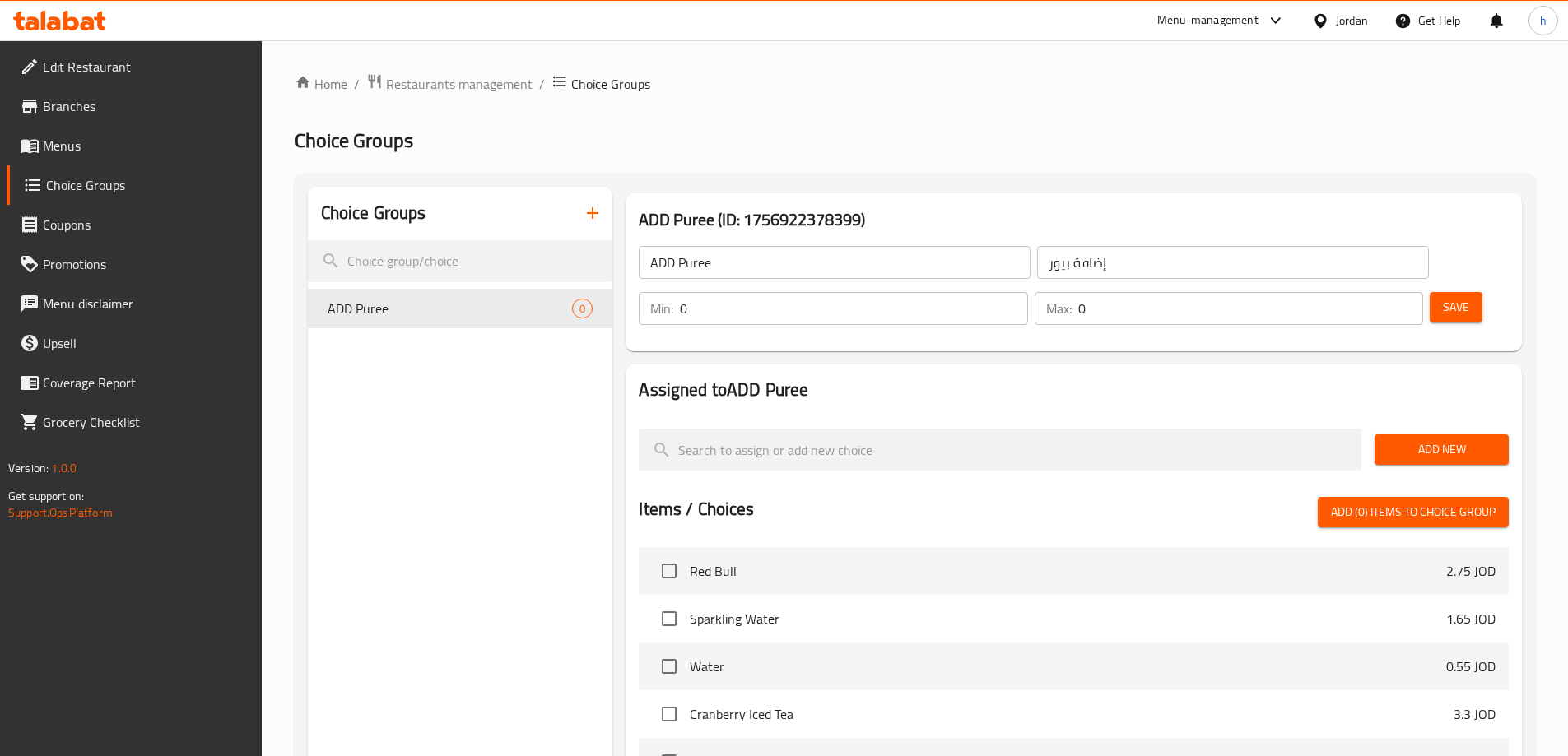
click at [1417, 439] on span "Add New" at bounding box center [1441, 449] width 108 height 20
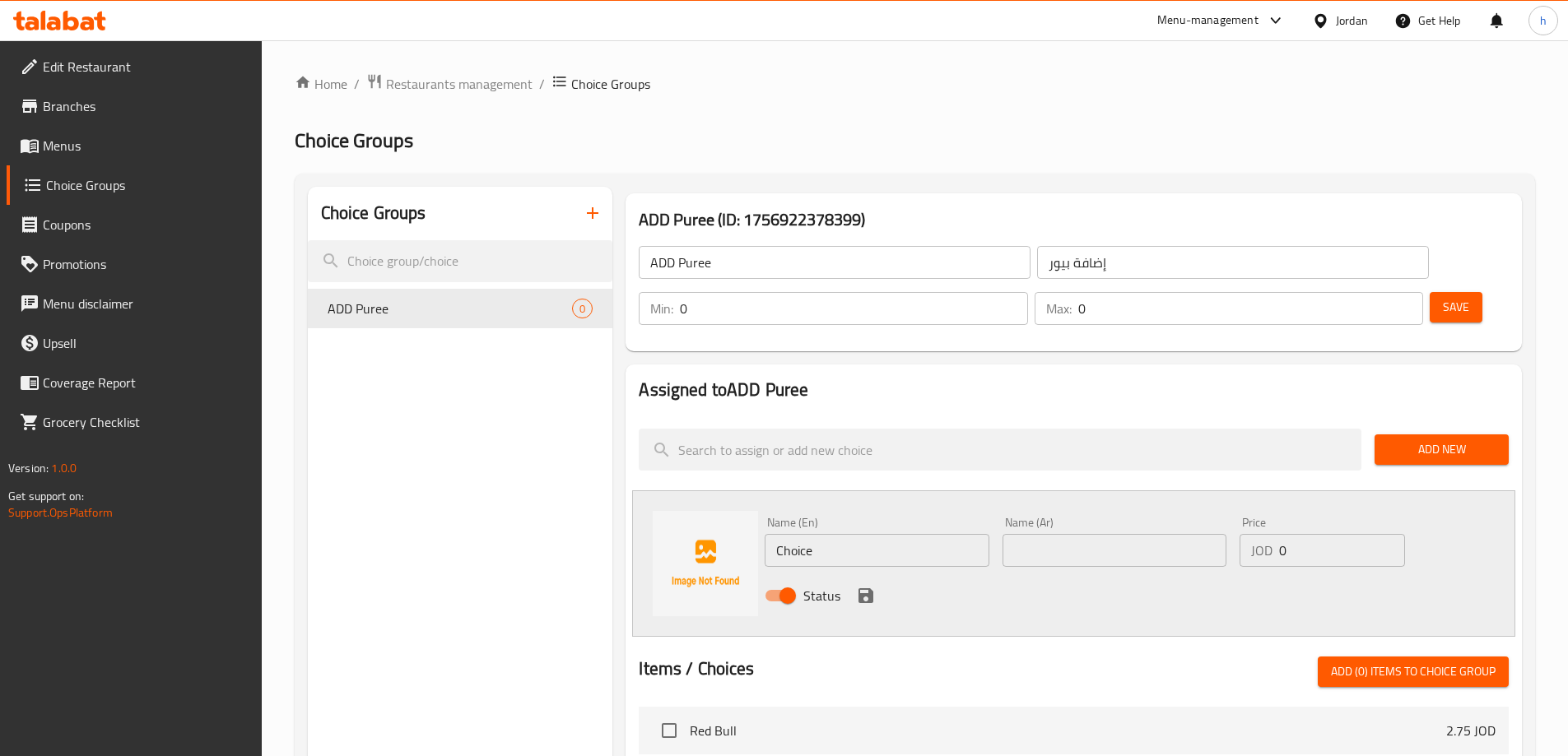
click at [800, 535] on input "Choice" at bounding box center [877, 551] width 224 height 33
paste input "mango"
type input "mango"
click at [1077, 535] on input "text" at bounding box center [1114, 551] width 224 height 33
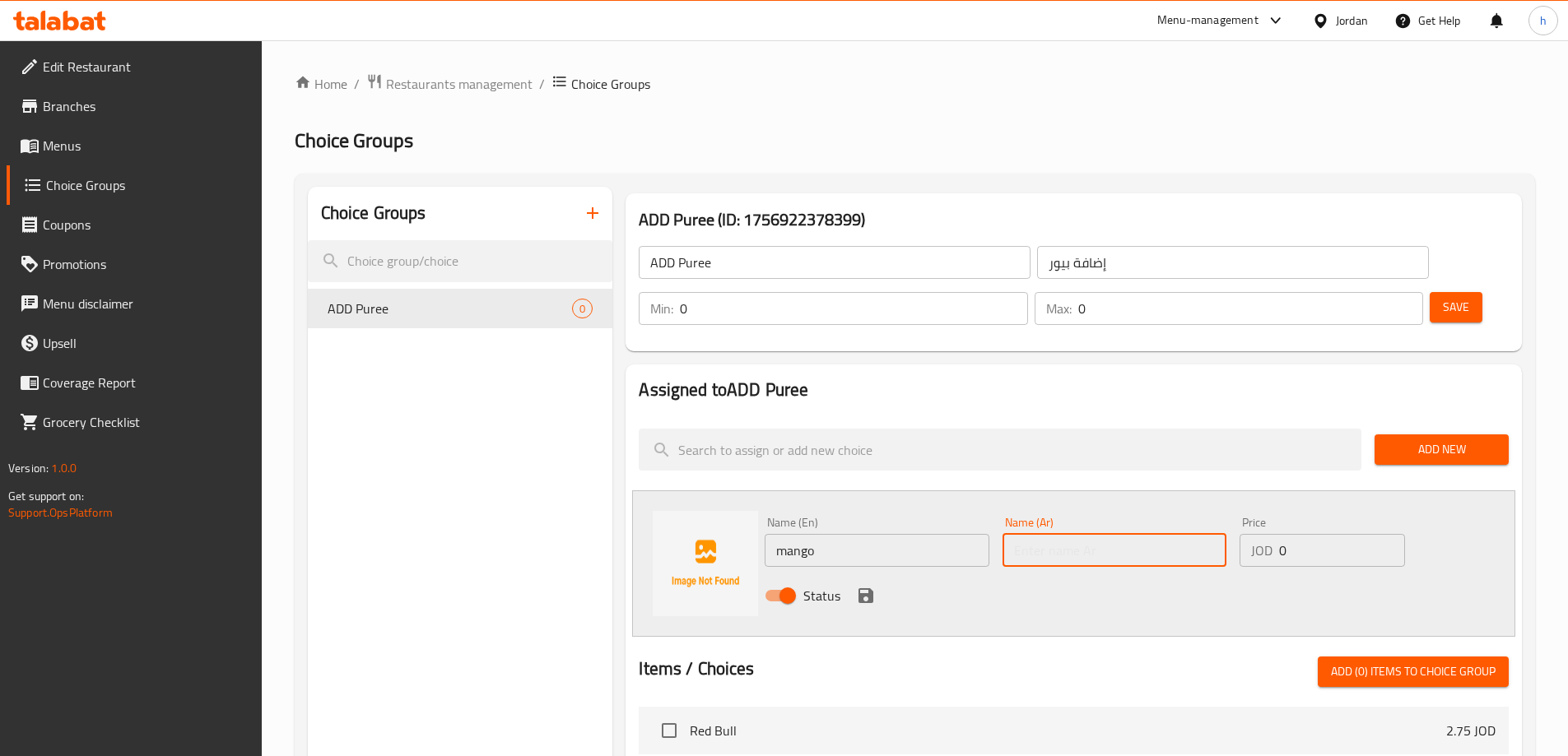
paste input "مانجو"
type input "مانجو"
drag, startPoint x: 1297, startPoint y: 511, endPoint x: 1272, endPoint y: 511, distance: 25.0
click at [1272, 535] on div "JOD 0 Price" at bounding box center [1322, 551] width 165 height 33
type input "0.5"
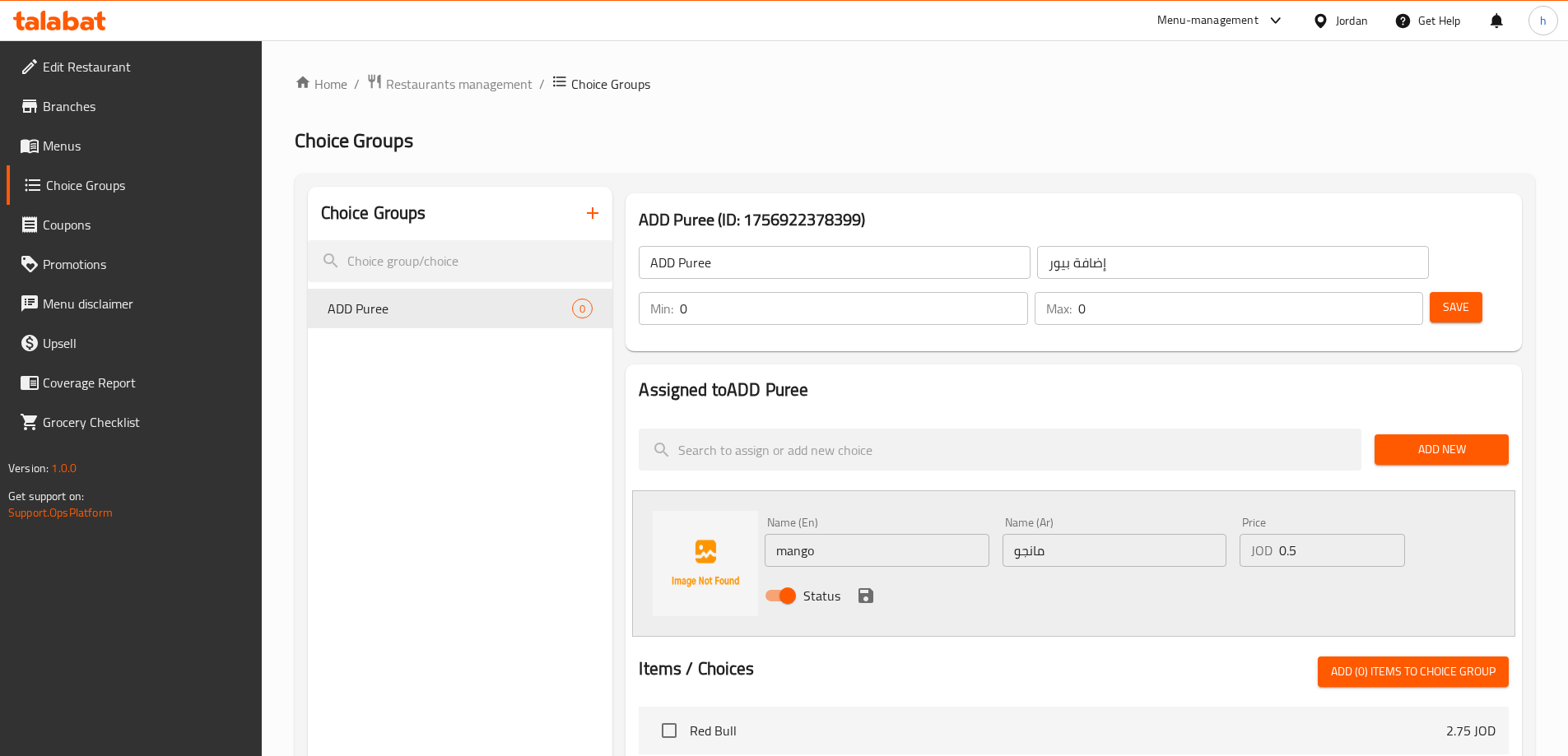
click at [1449, 511] on div "Name (En) mango Name (En) Name (Ar) مانجو Name (Ar) Price JOD 0.5 Price Status" at bounding box center [1114, 564] width 712 height 108
click at [866, 589] on icon "save" at bounding box center [865, 596] width 15 height 15
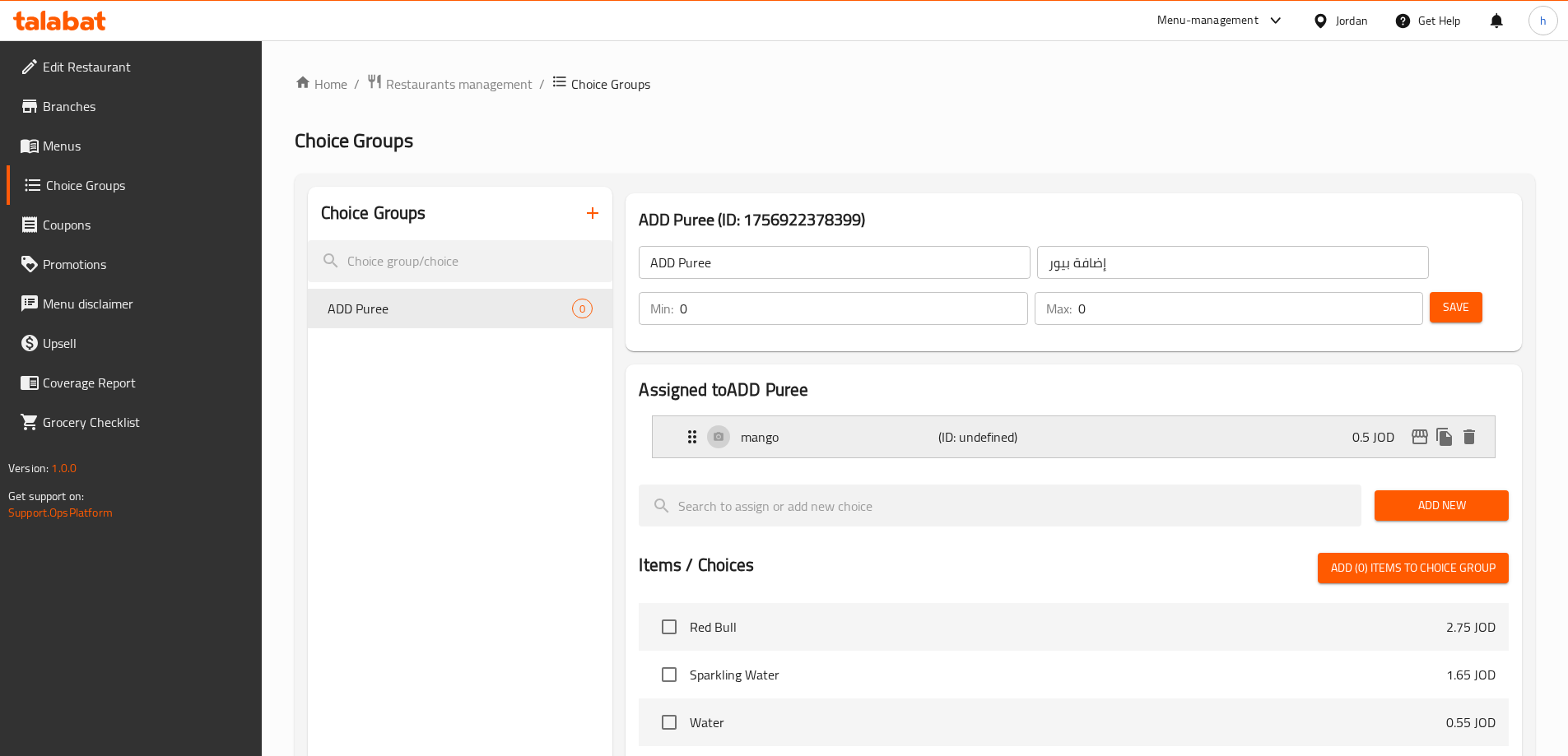
click at [1238, 416] on div "mango (ID: undefined) 0.5 JOD" at bounding box center [1078, 437] width 792 height 41
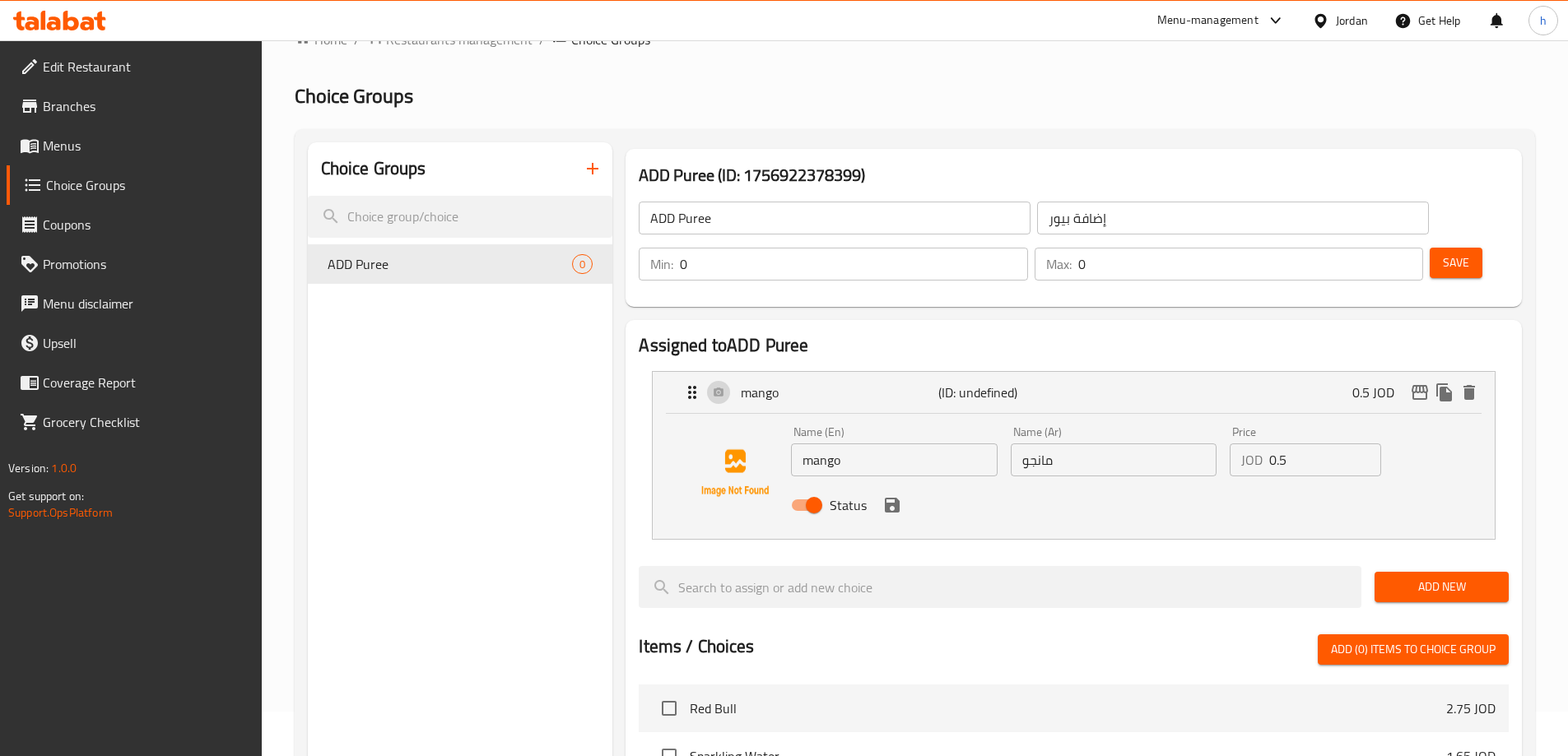
scroll to position [83, 0]
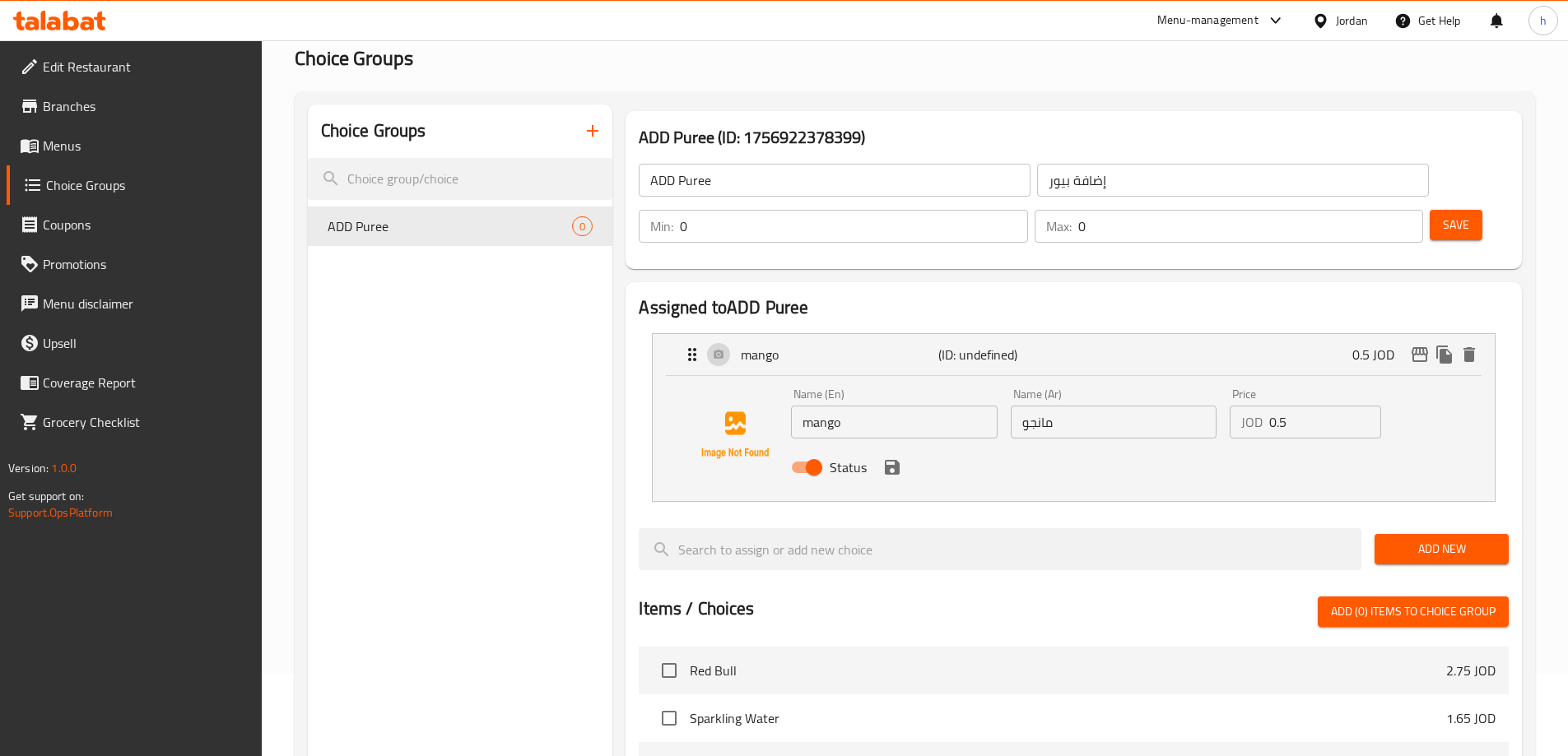
click at [1446, 539] on span "Add New" at bounding box center [1441, 549] width 108 height 20
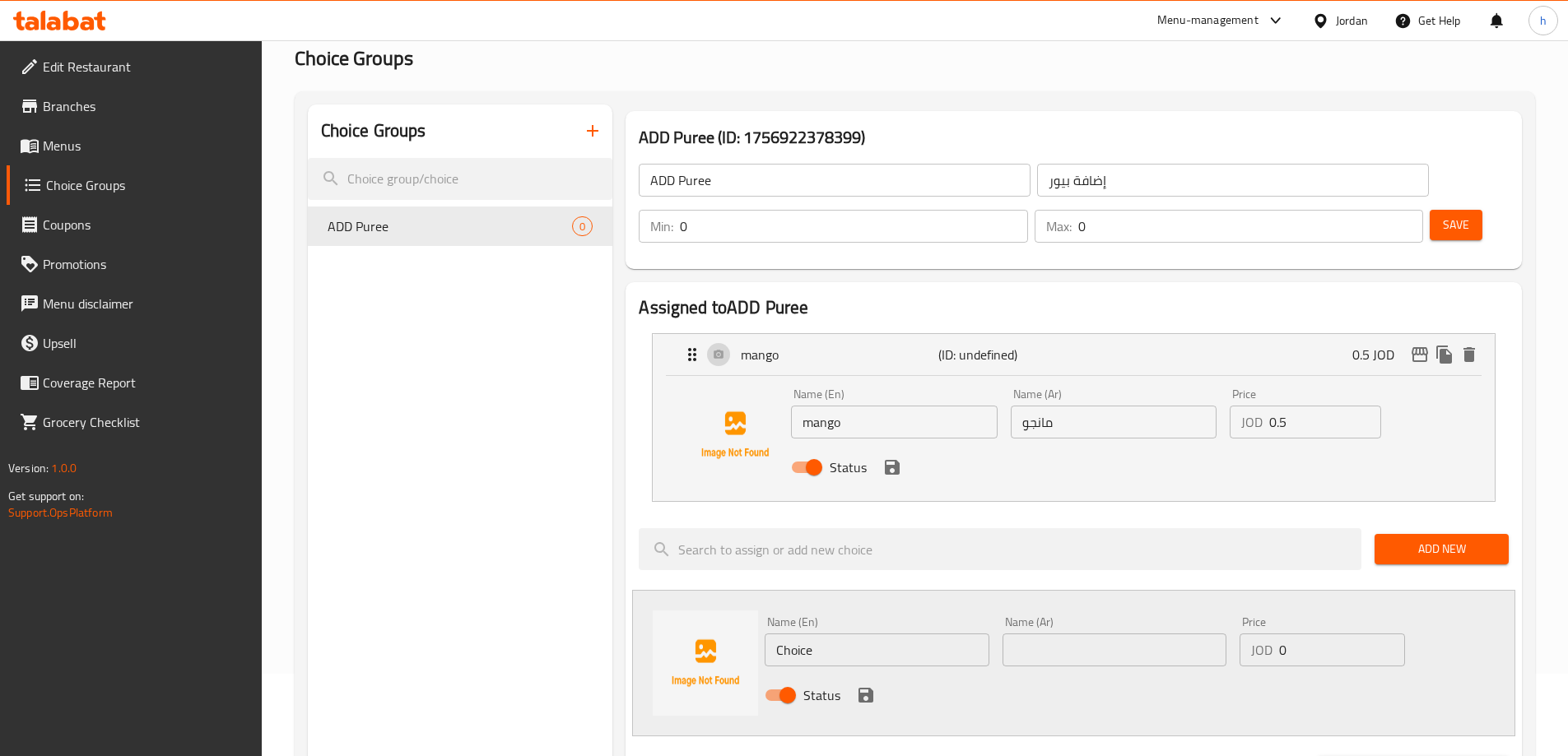
click at [795, 634] on input "Choice" at bounding box center [877, 650] width 224 height 33
paste input "passion fruit"
type input "passion fruit"
click at [1128, 634] on input "text" at bounding box center [1114, 650] width 224 height 33
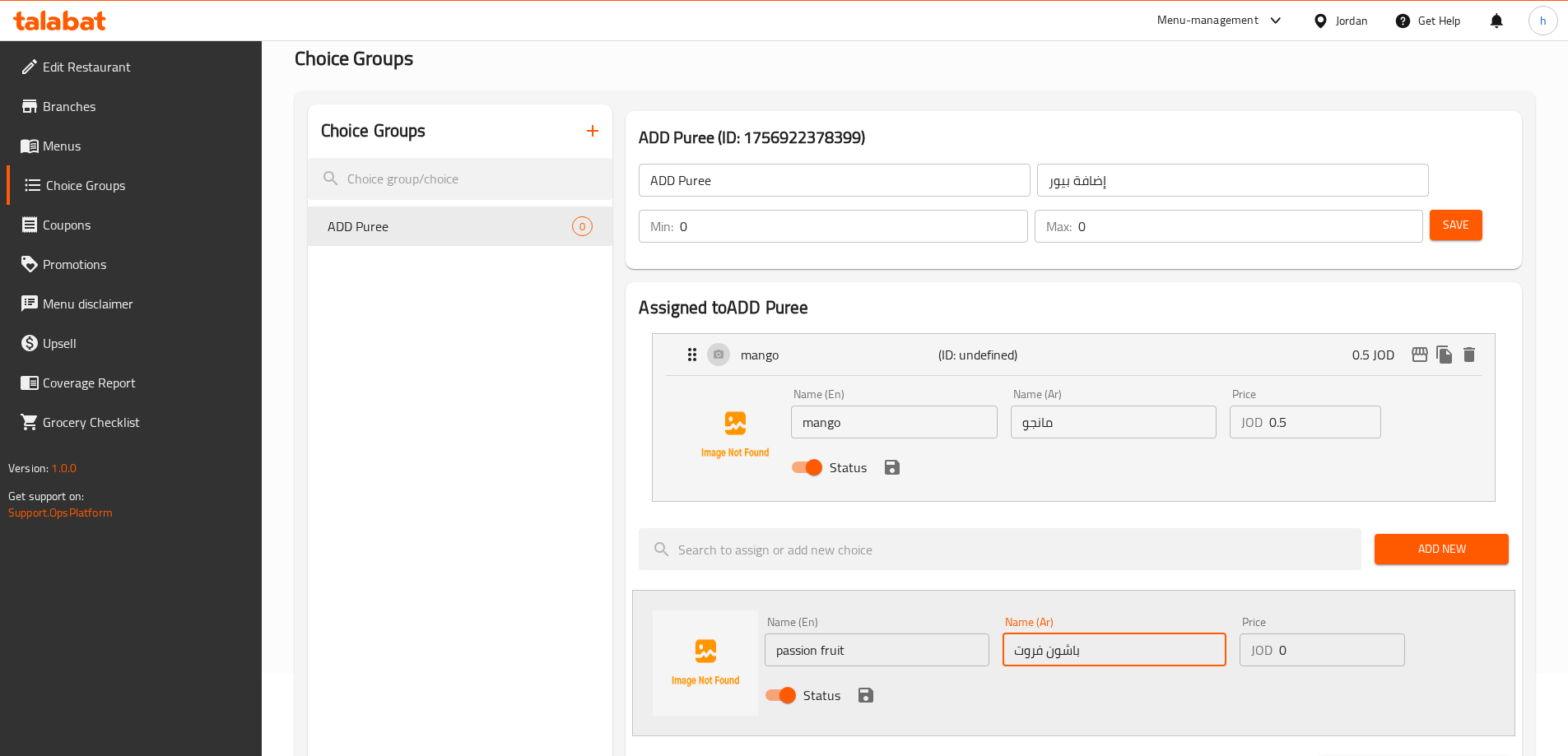
type input "باشون فروت"
drag, startPoint x: 1291, startPoint y: 599, endPoint x: 1269, endPoint y: 608, distance: 23.8
click at [1269, 634] on div "JOD 0 Price" at bounding box center [1322, 650] width 165 height 33
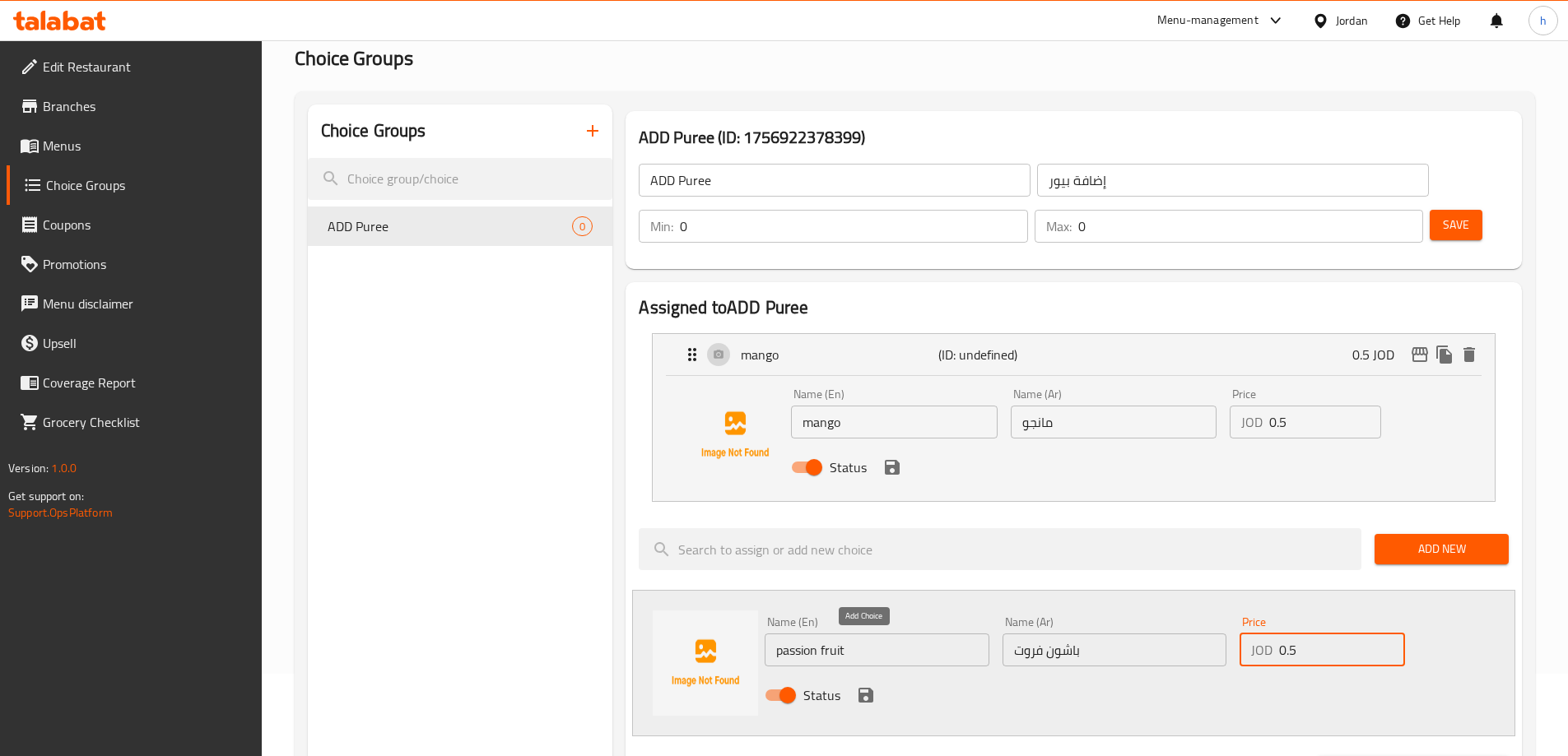
type input "0.5"
click at [857, 686] on icon "save" at bounding box center [865, 696] width 20 height 20
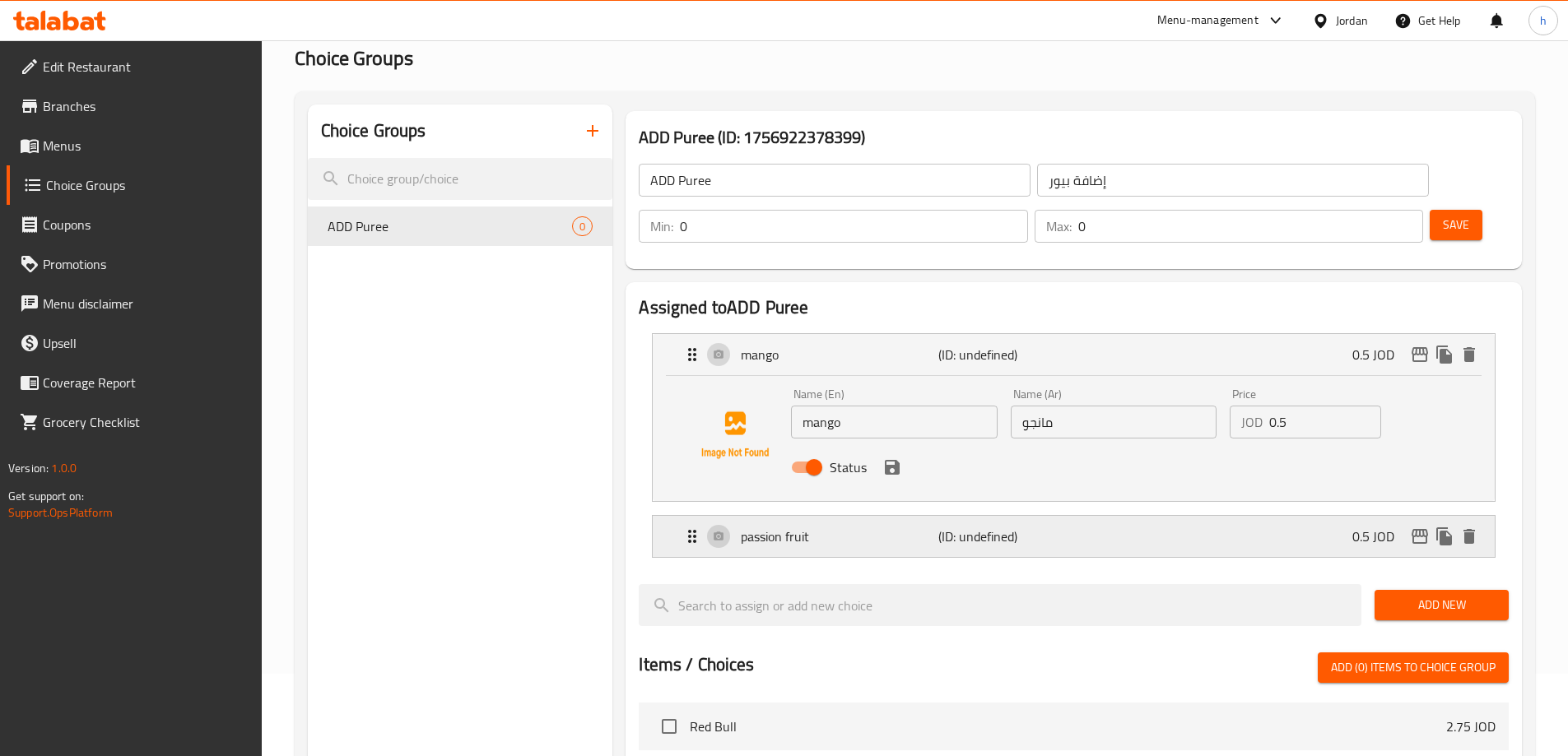
click at [1136, 516] on div "passion fruit (ID: undefined) 0.5 JOD" at bounding box center [1078, 536] width 792 height 41
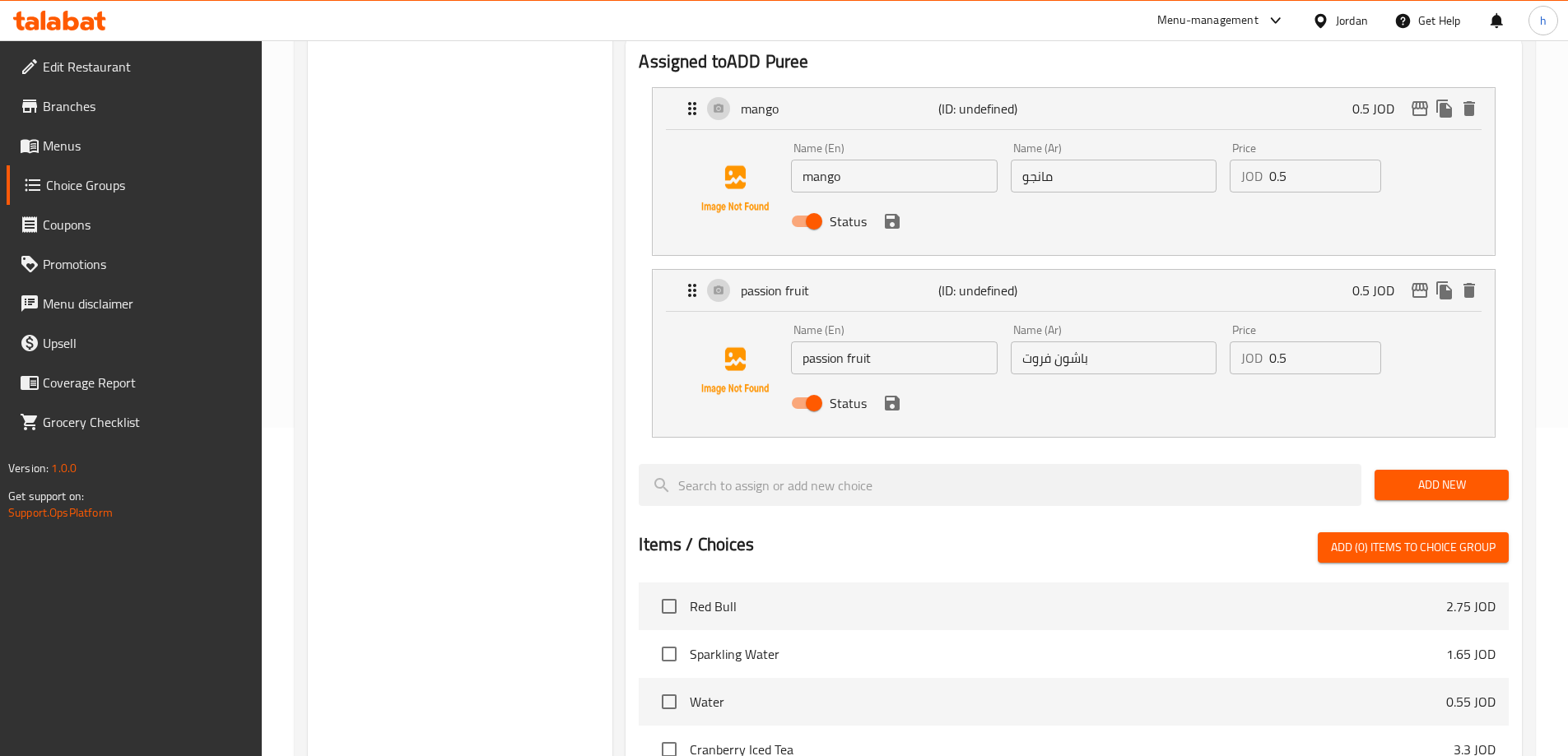
scroll to position [329, 0]
drag, startPoint x: 1411, startPoint y: 438, endPoint x: 1402, endPoint y: 438, distance: 9.0
click at [1411, 474] on span "Add New" at bounding box center [1441, 484] width 108 height 20
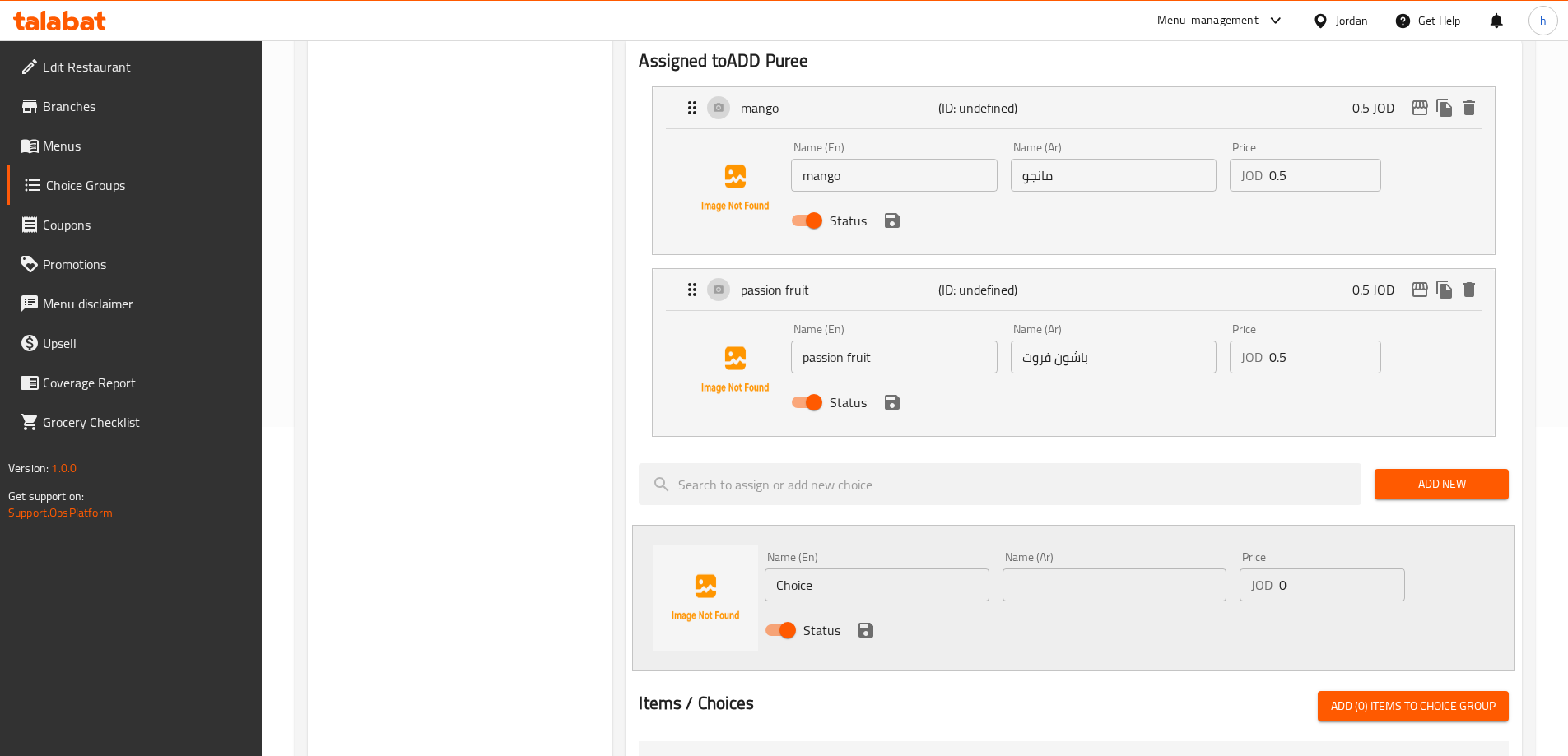
click at [804, 568] on input "Choice" at bounding box center [877, 584] width 224 height 33
paste input "mix berries"
type input "mix berries"
click at [1060, 568] on input "text" at bounding box center [1114, 584] width 224 height 33
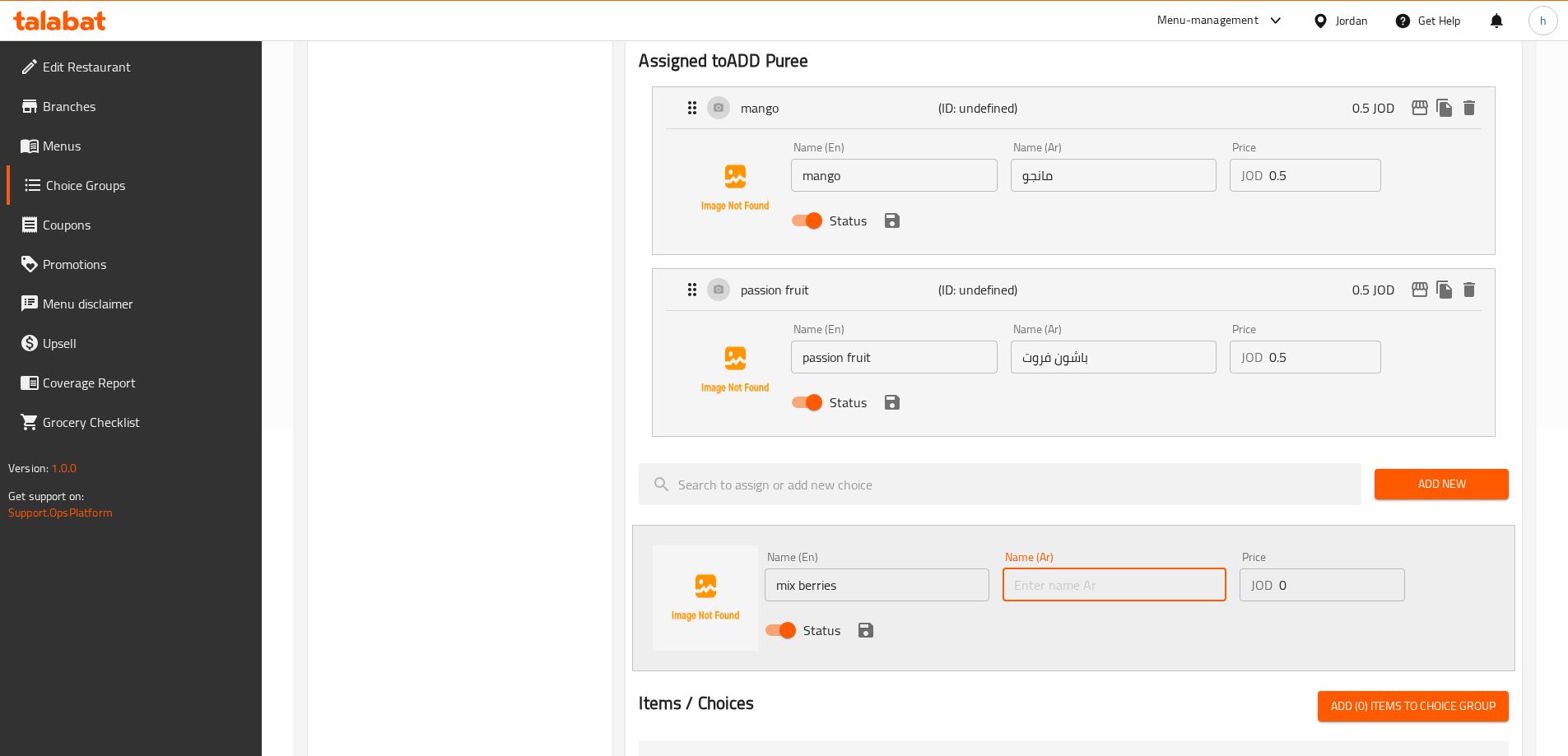
paste input "مزيج التوت"
click at [1068, 568] on input "مزيج التوت" at bounding box center [1114, 584] width 224 height 33
click at [1067, 568] on input "مزيج التوت" at bounding box center [1114, 584] width 224 height 33
type input "مكس التوت"
drag, startPoint x: 1279, startPoint y: 541, endPoint x: 1260, endPoint y: 544, distance: 19.2
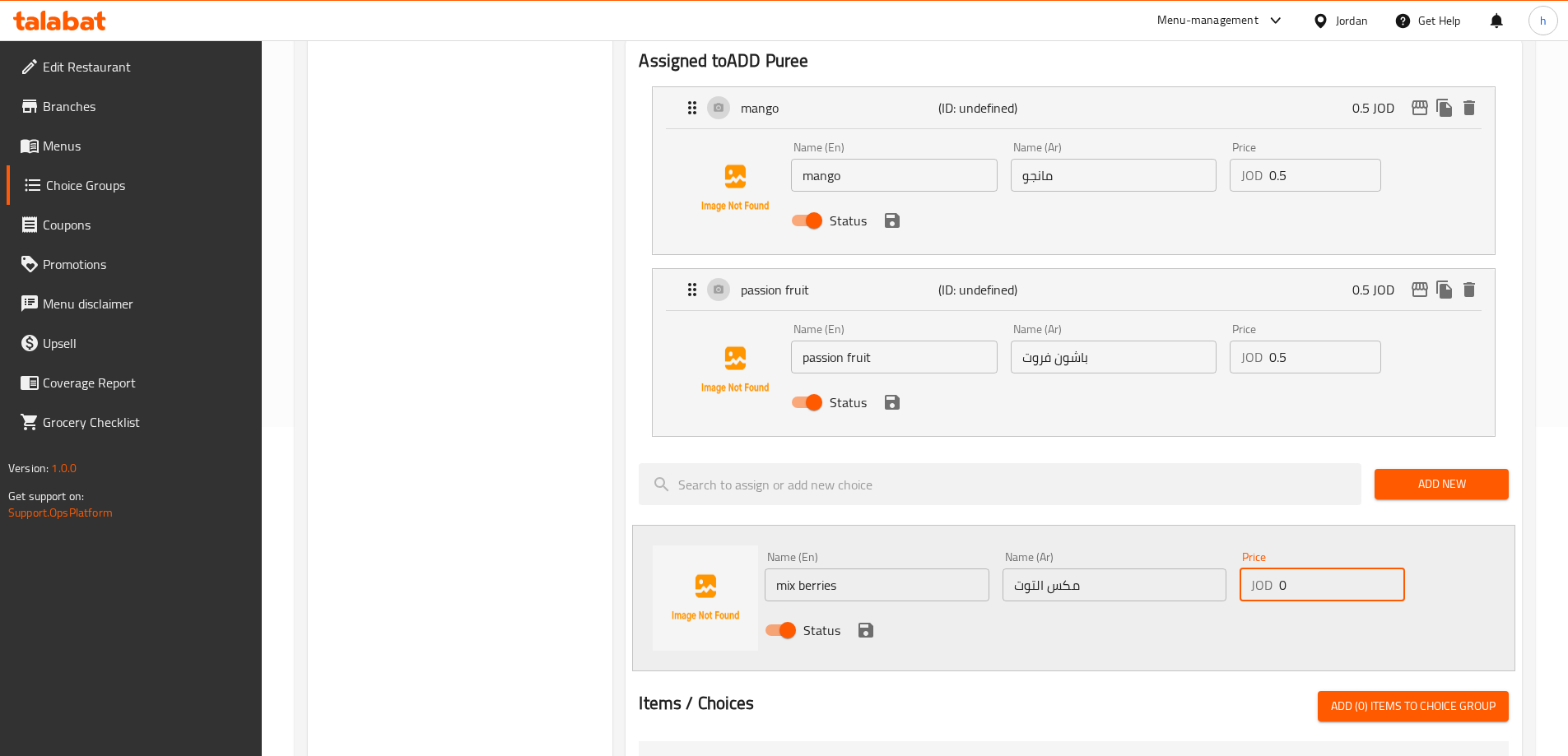
click at [1260, 568] on div "JOD 0 Price" at bounding box center [1322, 584] width 165 height 33
type input "0.5"
click at [865, 621] on icon "save" at bounding box center [865, 631] width 20 height 20
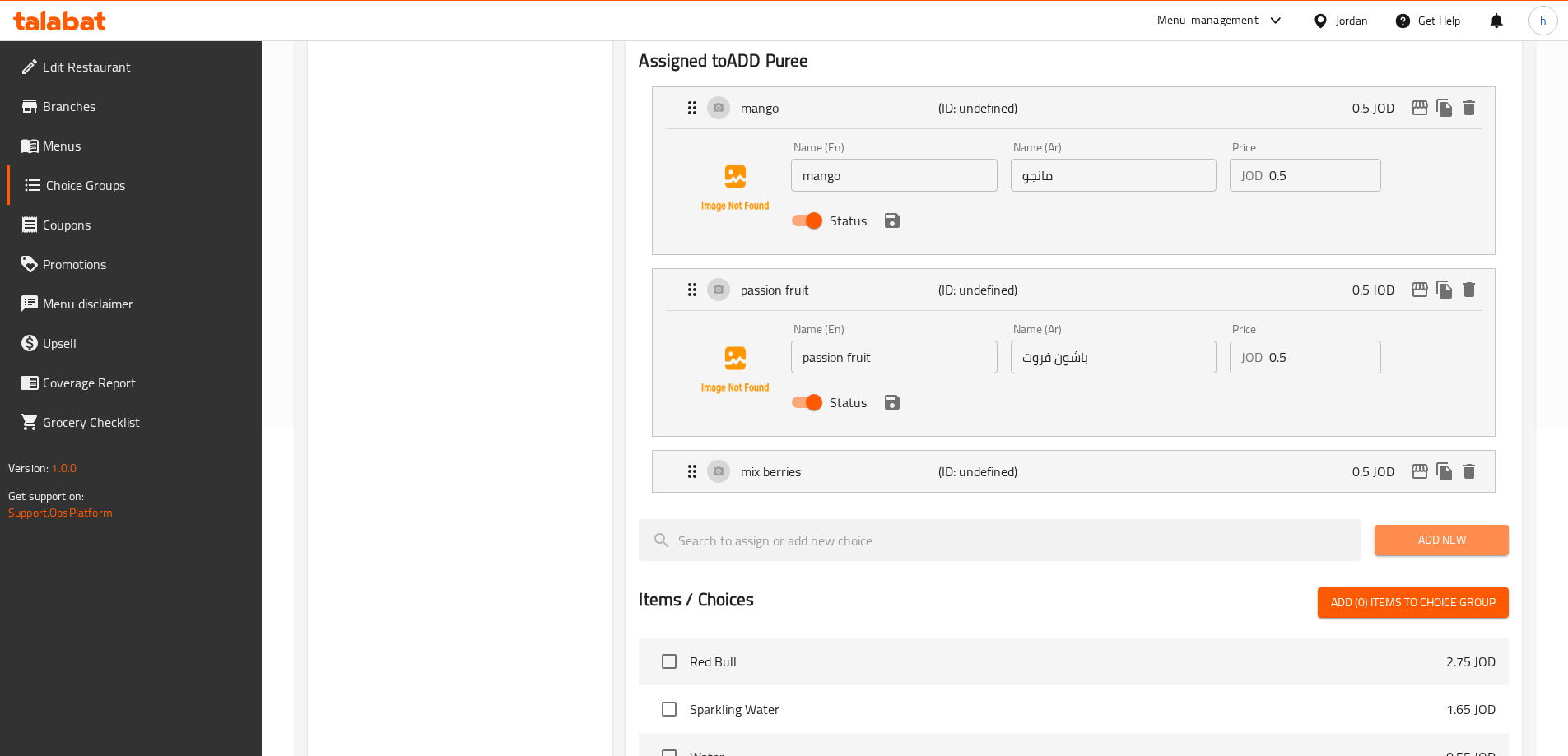
click at [1407, 530] on span "Add New" at bounding box center [1441, 540] width 108 height 20
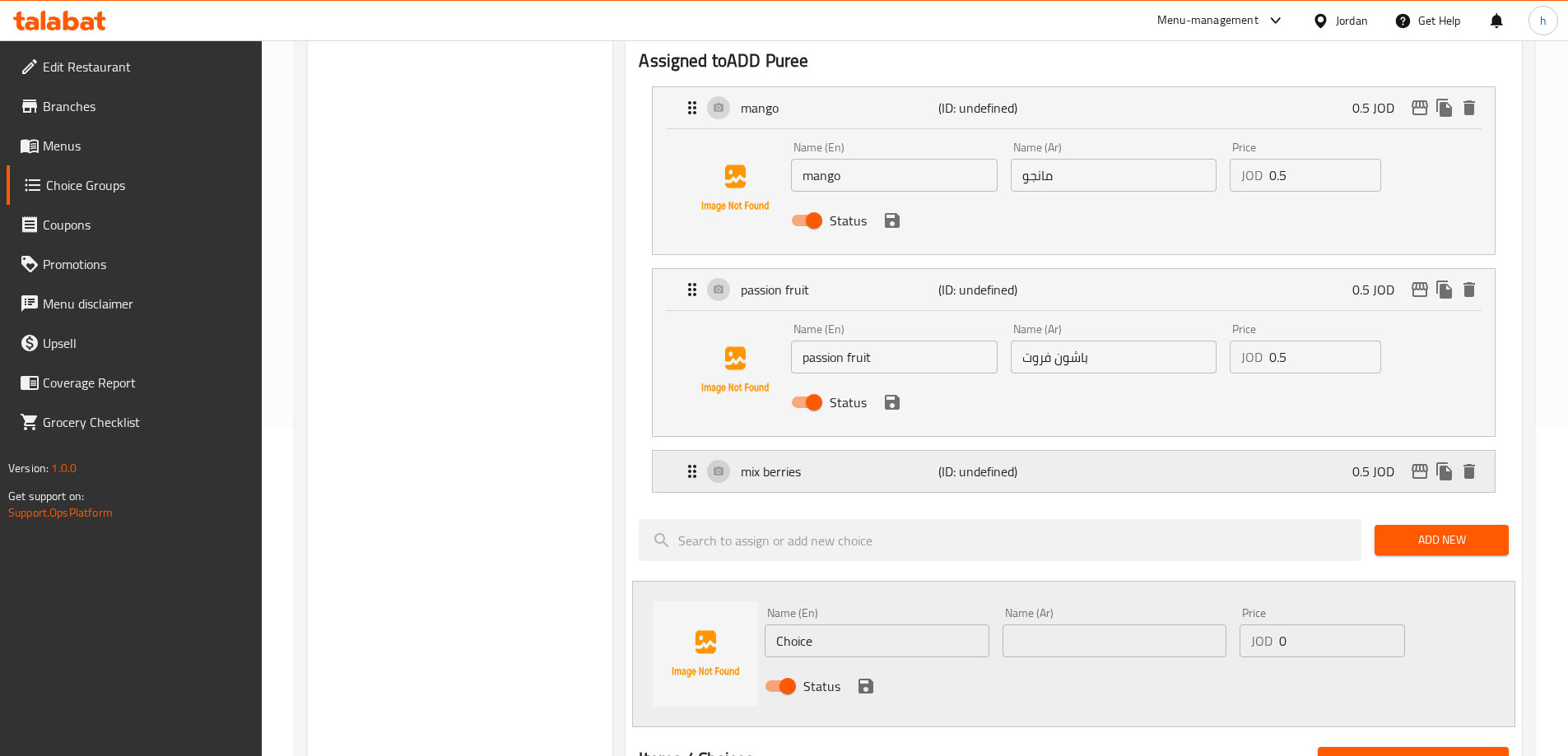
click at [1097, 451] on div "mix berries (ID: undefined) 0.5 JOD" at bounding box center [1078, 471] width 792 height 41
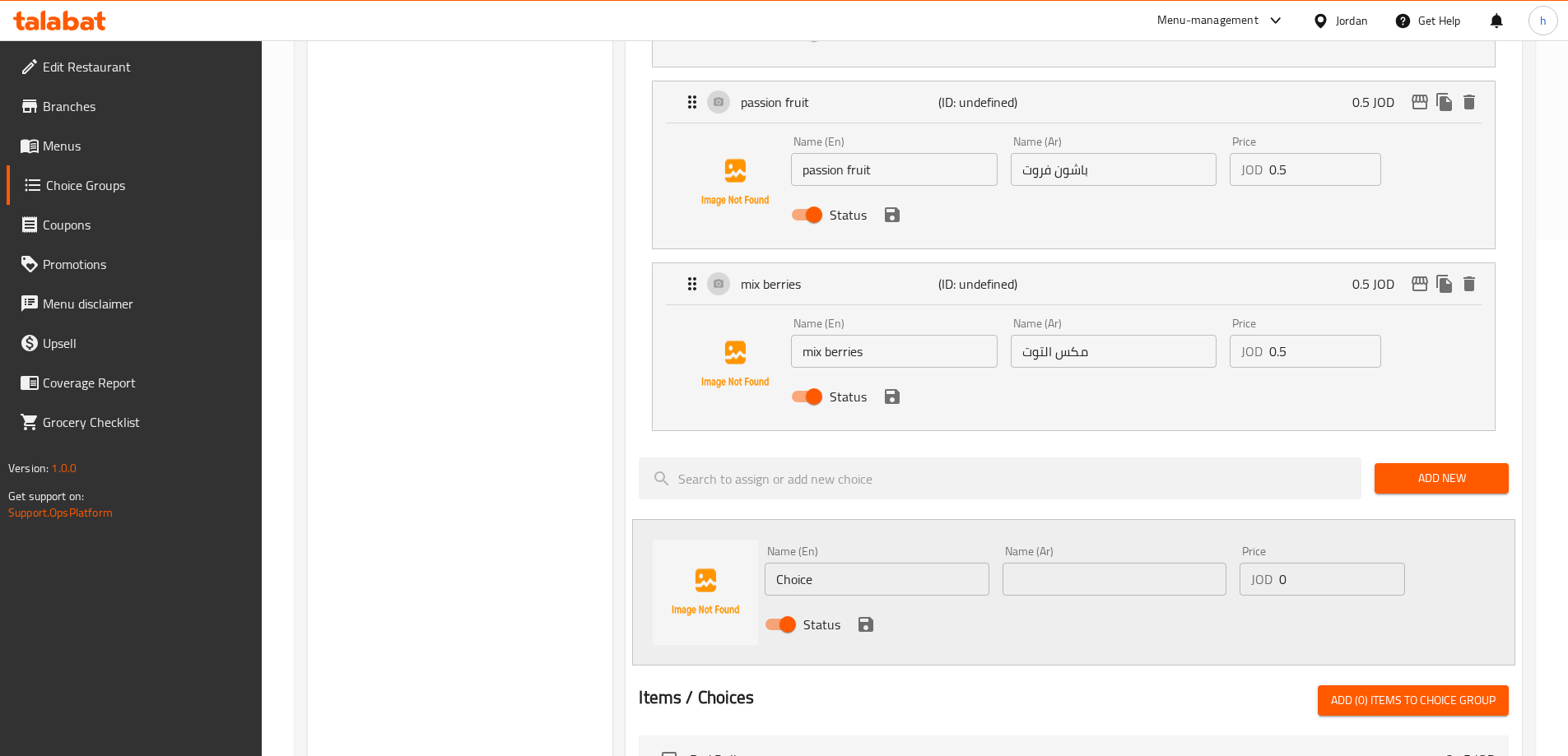
scroll to position [576, 0]
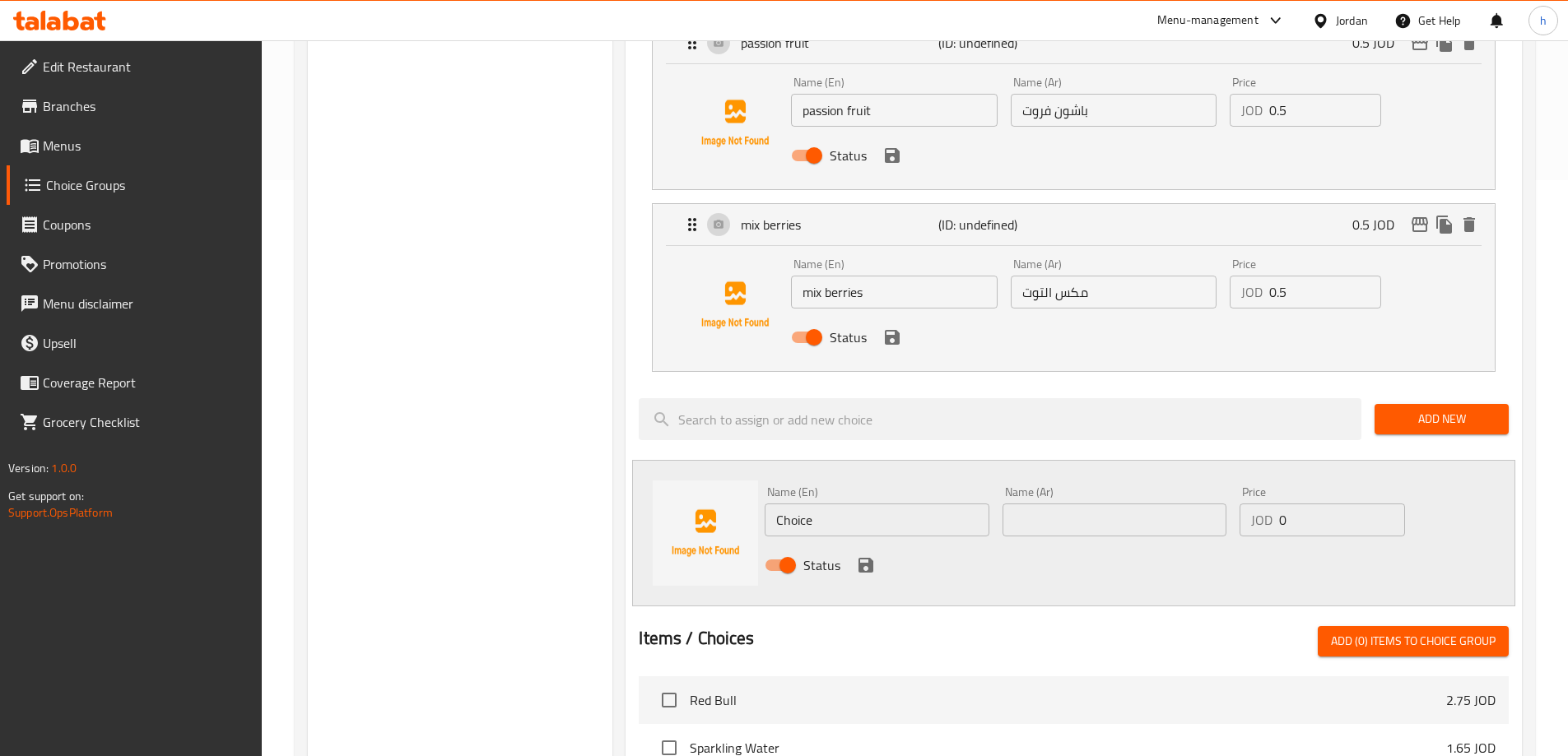
click at [789, 503] on input "Choice" at bounding box center [877, 519] width 224 height 33
paste input "peach"
type input "peach"
click at [1049, 503] on input "text" at bounding box center [1114, 519] width 224 height 33
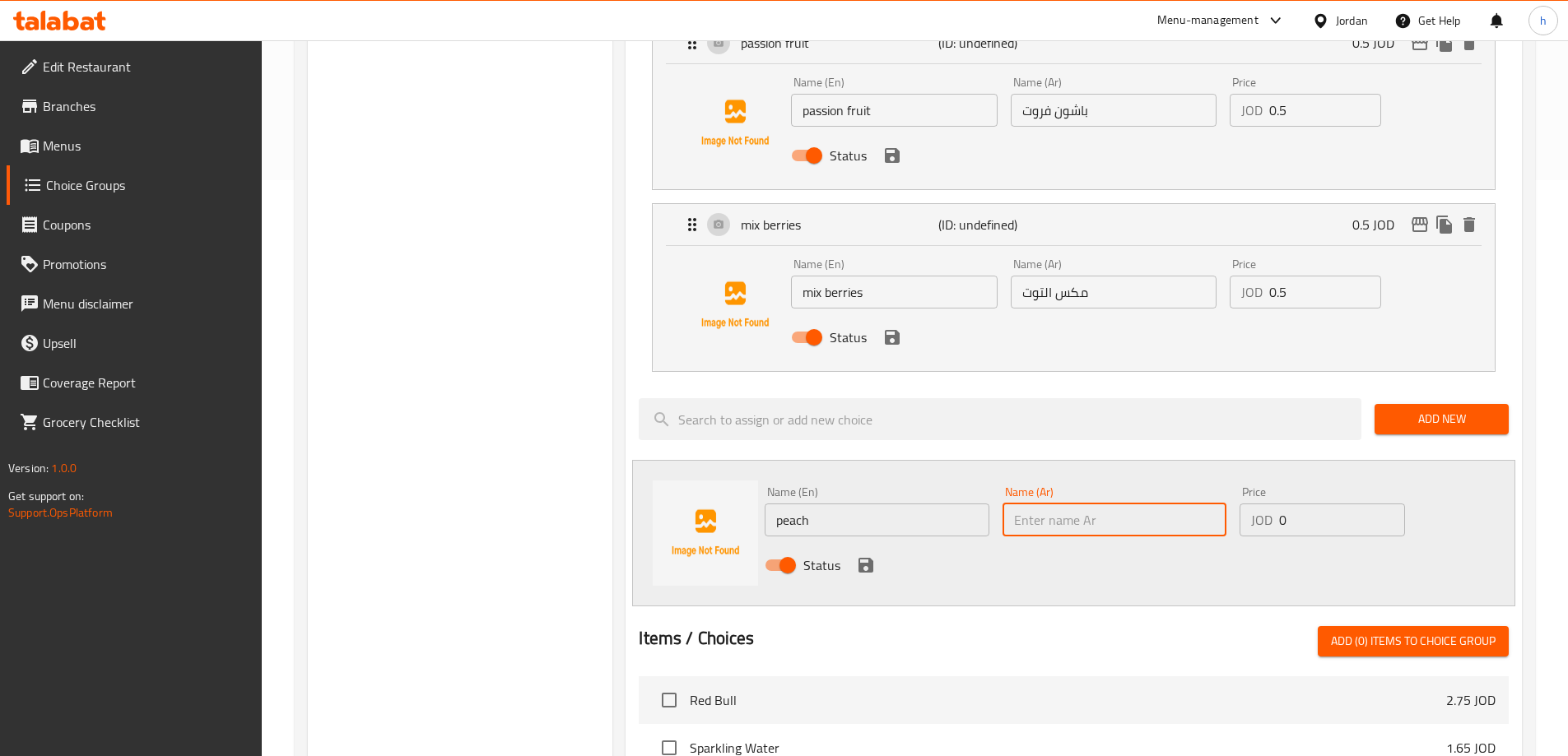
paste input "خوخ"
type input "خوخ"
drag, startPoint x: 1298, startPoint y: 477, endPoint x: 1275, endPoint y: 476, distance: 23.0
click at [1275, 503] on div "JOD 0 Price" at bounding box center [1322, 519] width 165 height 33
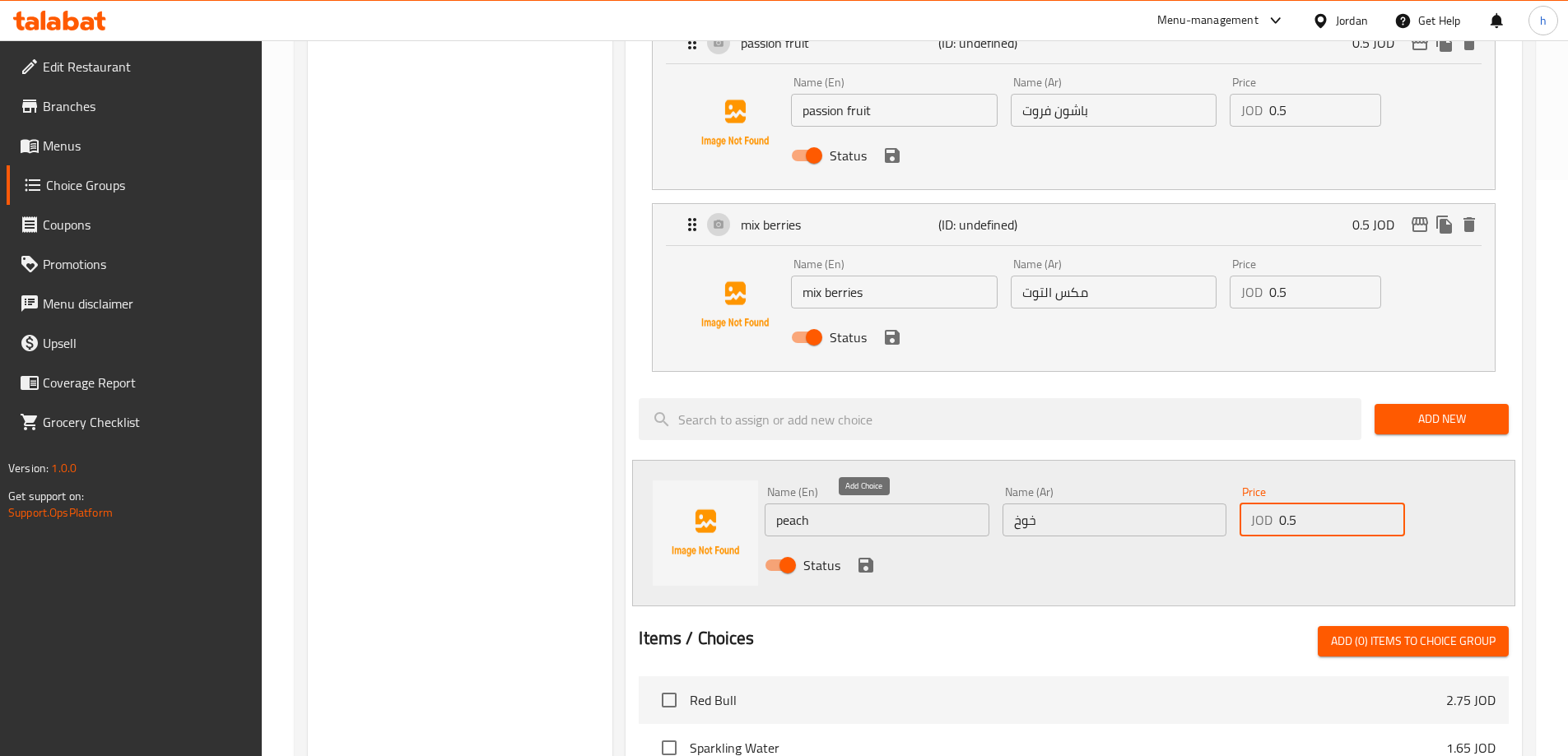
type input "0.5"
click at [868, 558] on icon "save" at bounding box center [865, 565] width 15 height 15
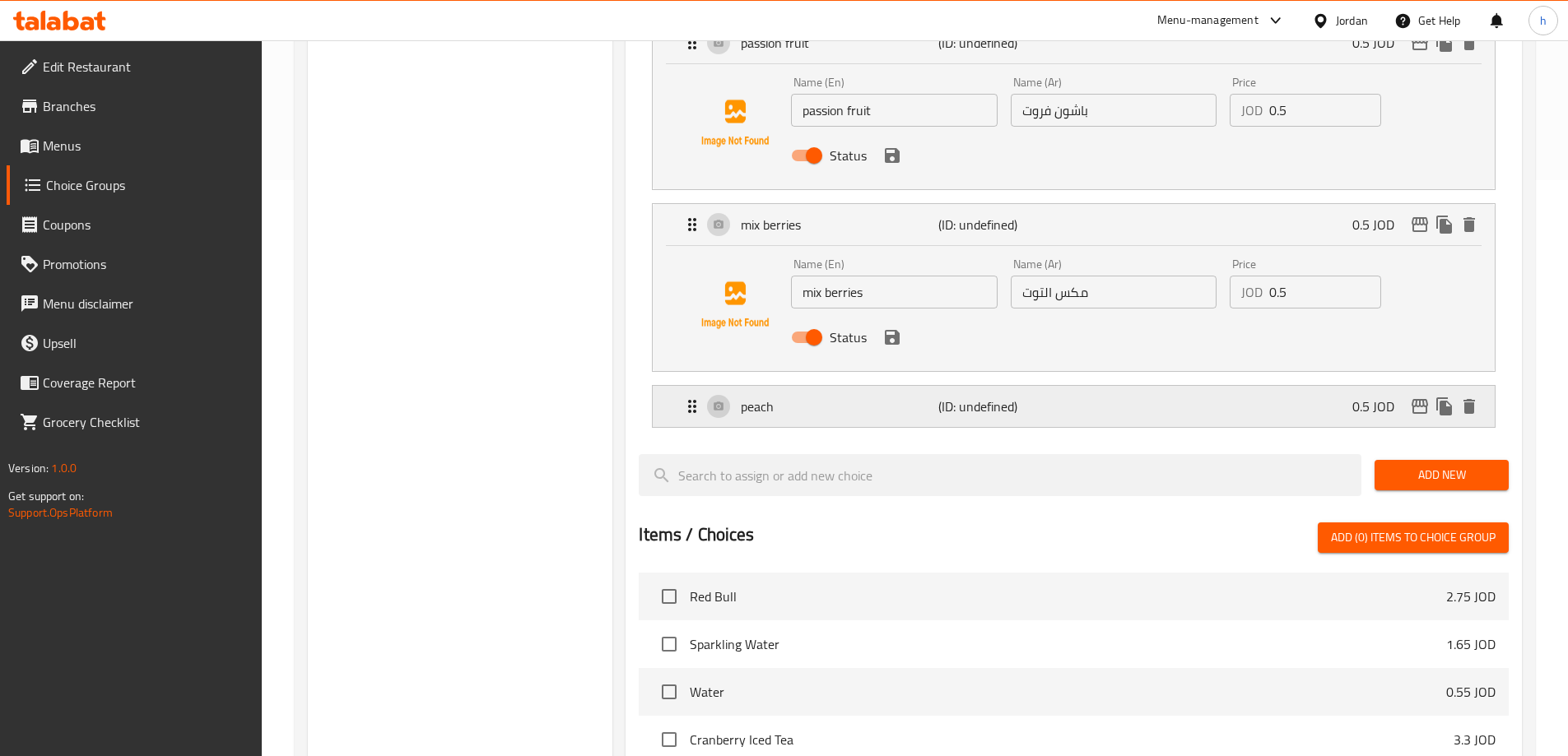
click at [1170, 386] on div "peach (ID: undefined) 0.5 JOD" at bounding box center [1078, 406] width 792 height 41
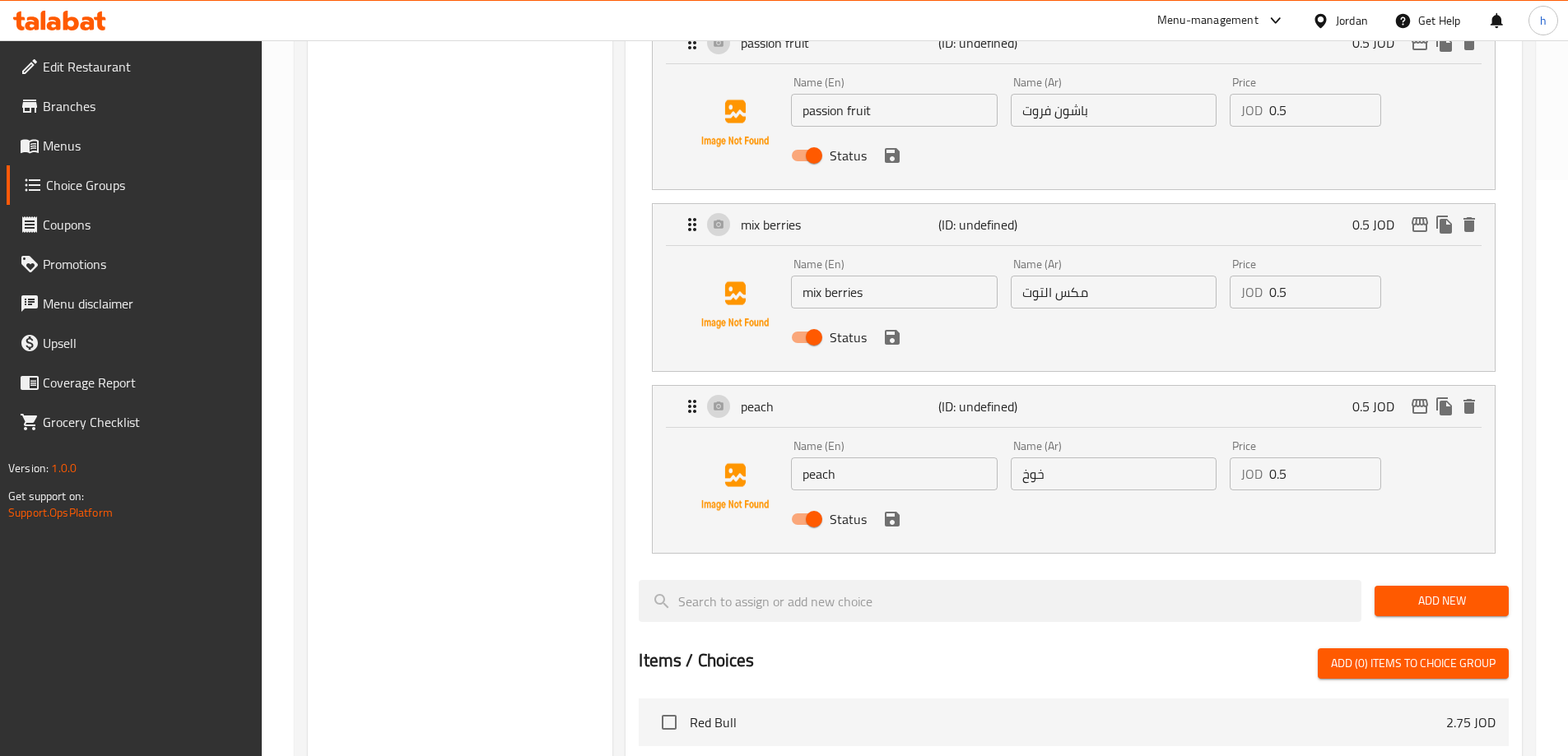
click at [1469, 591] on span "Add New" at bounding box center [1441, 600] width 108 height 20
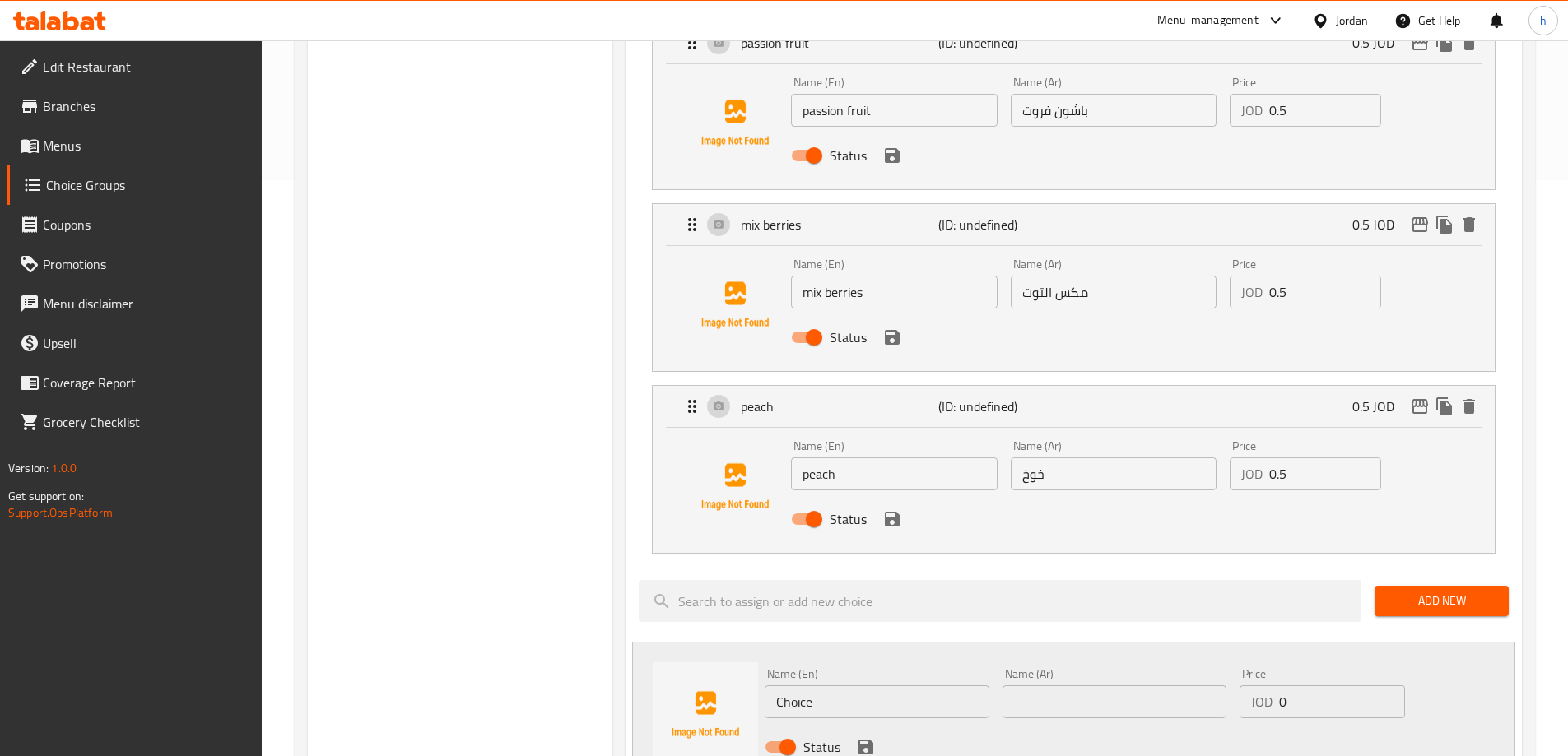
click at [794, 686] on input "Choice" at bounding box center [877, 702] width 224 height 33
paste input "strawberry"
type input "strawberry"
click at [1039, 686] on input "text" at bounding box center [1114, 702] width 224 height 33
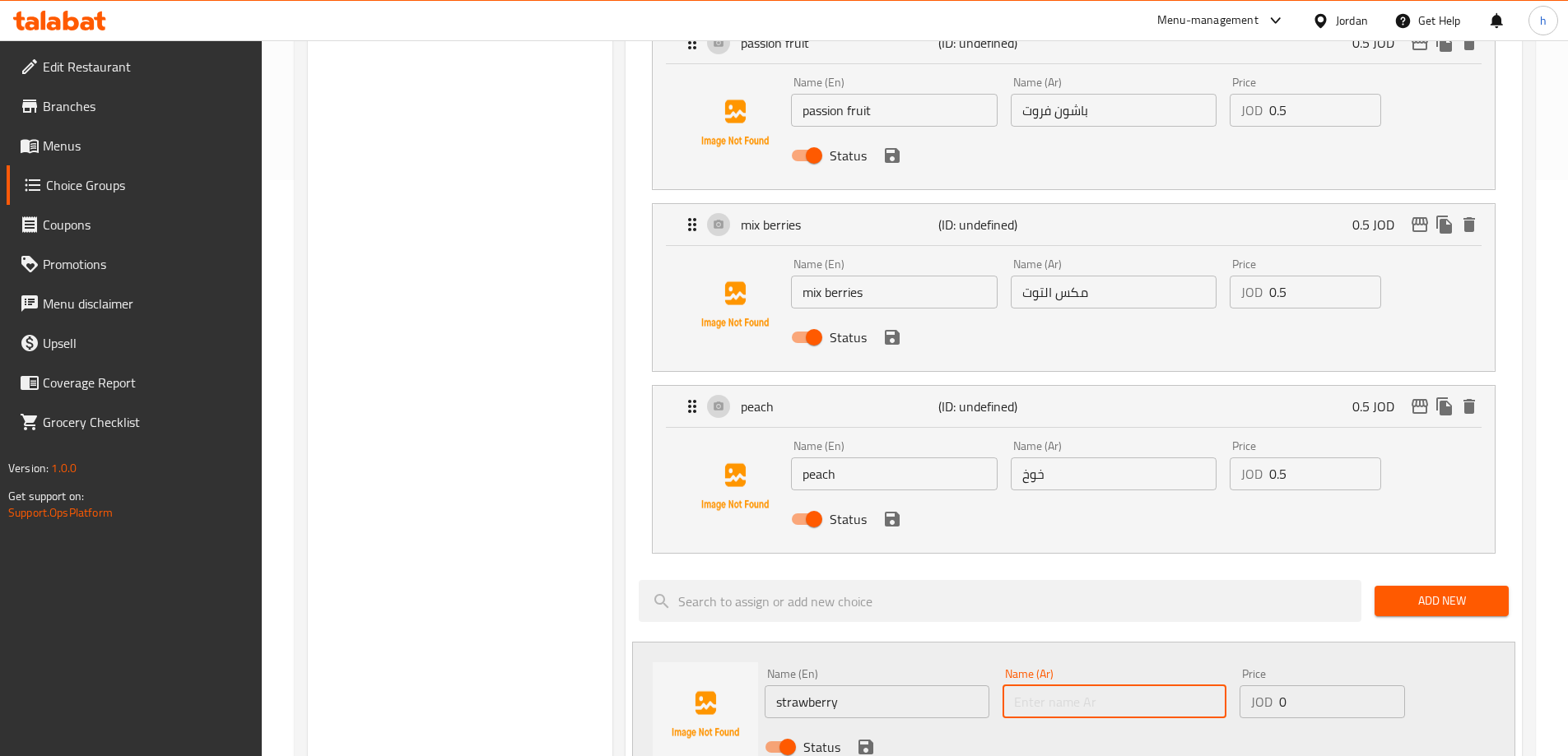
paste input "الفراولة"
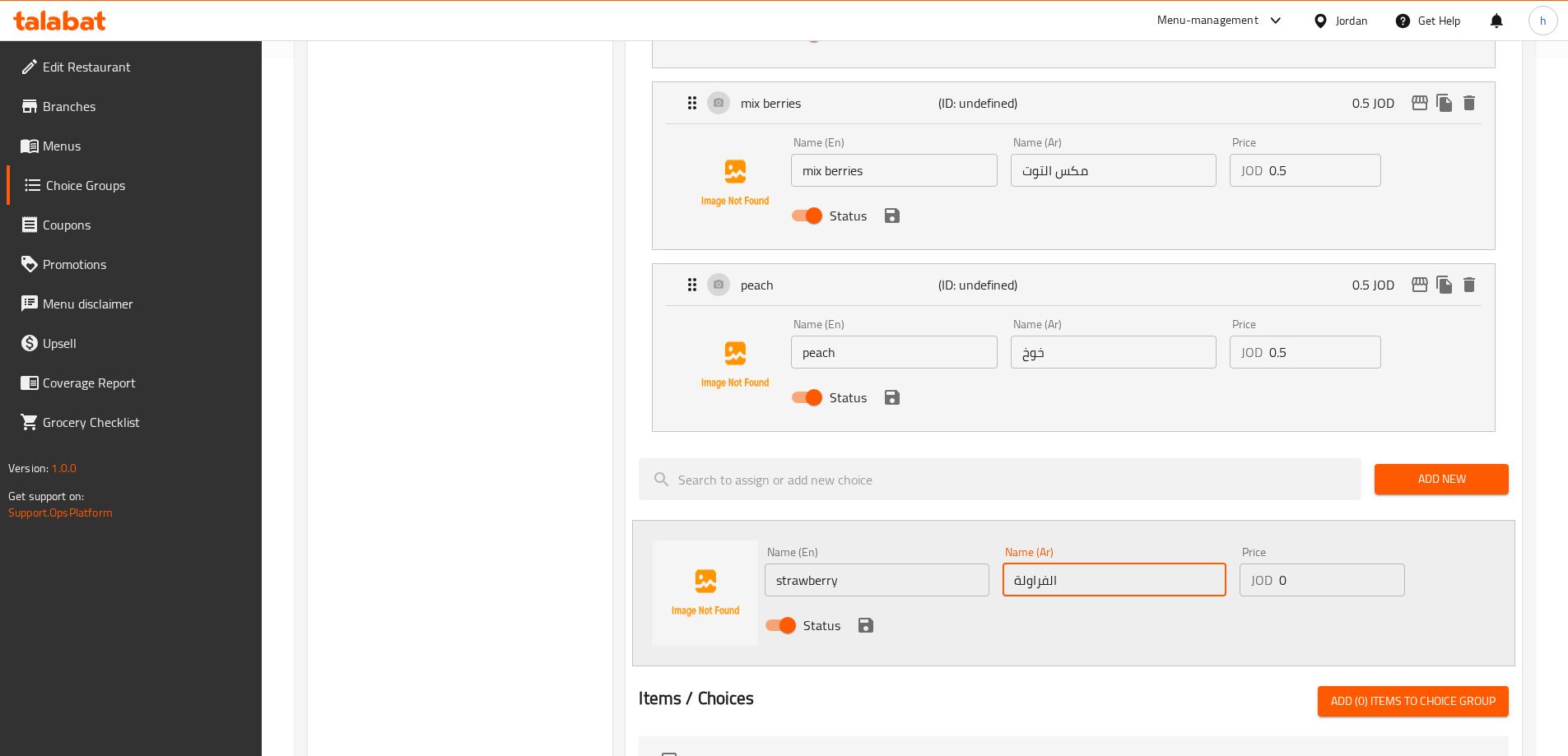
scroll to position [741, 0]
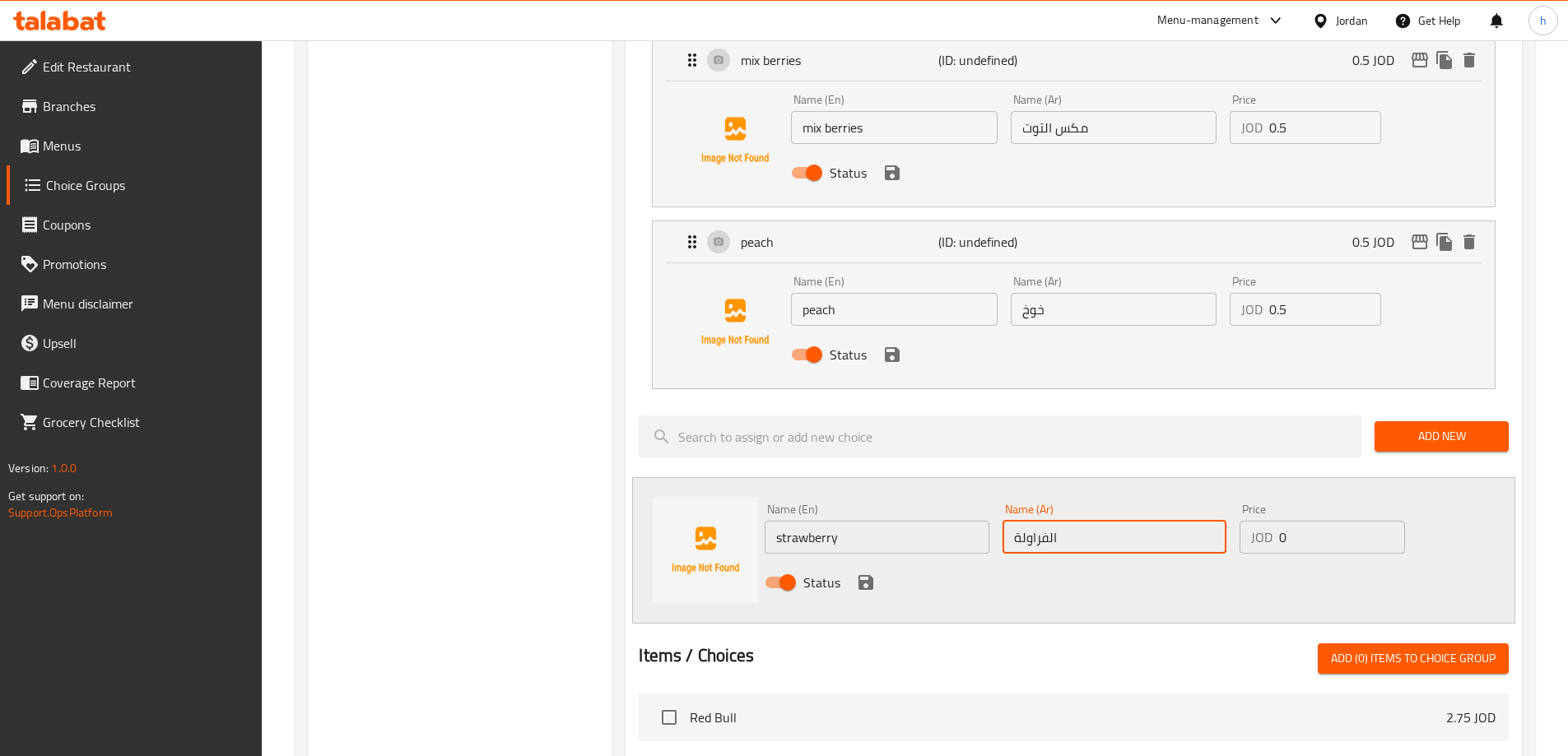
type input "الفراولة"
drag, startPoint x: 1296, startPoint y: 487, endPoint x: 1266, endPoint y: 494, distance: 30.8
click at [1266, 521] on div "JOD 0 Price" at bounding box center [1322, 537] width 165 height 33
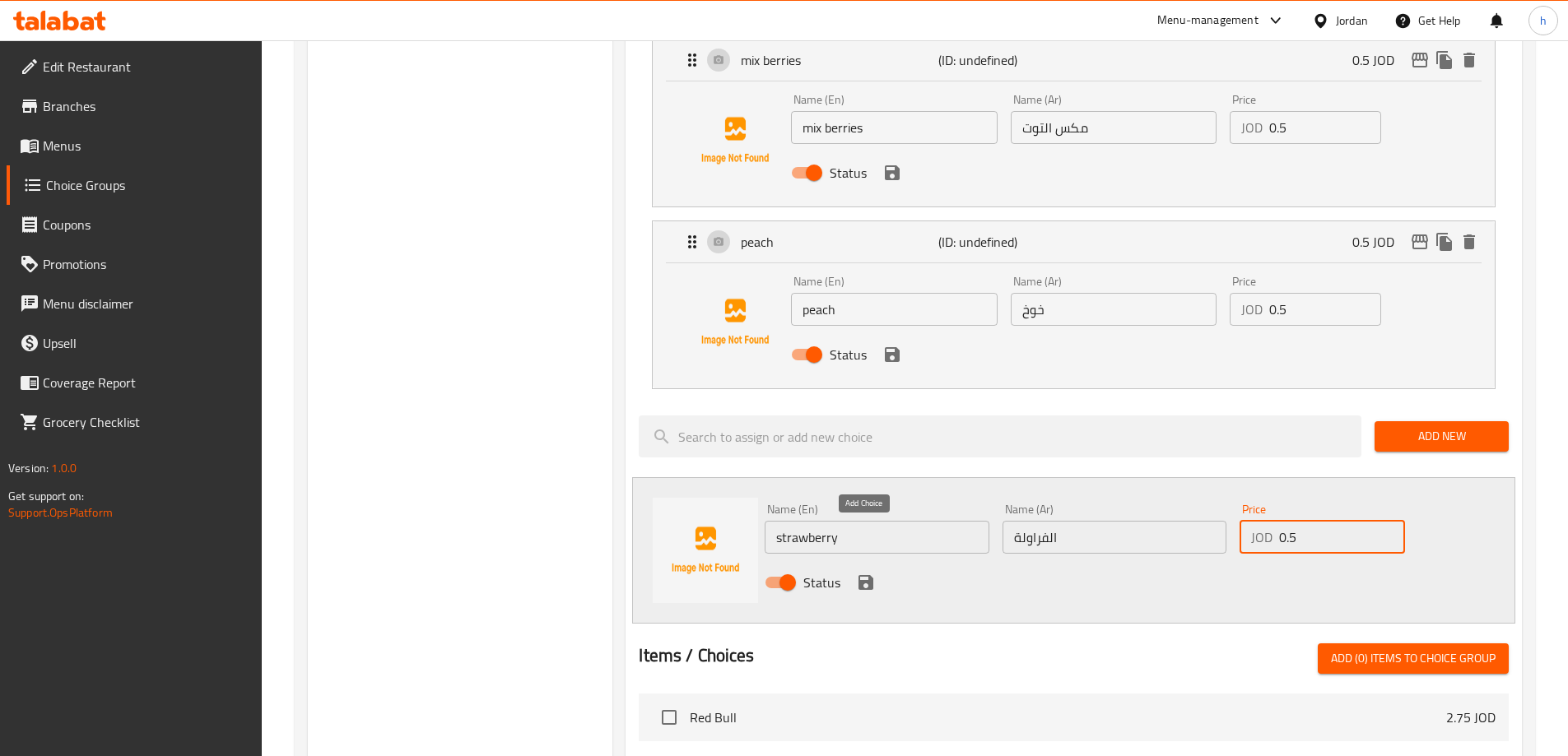
type input "0.5"
click at [864, 573] on icon "save" at bounding box center [865, 583] width 20 height 20
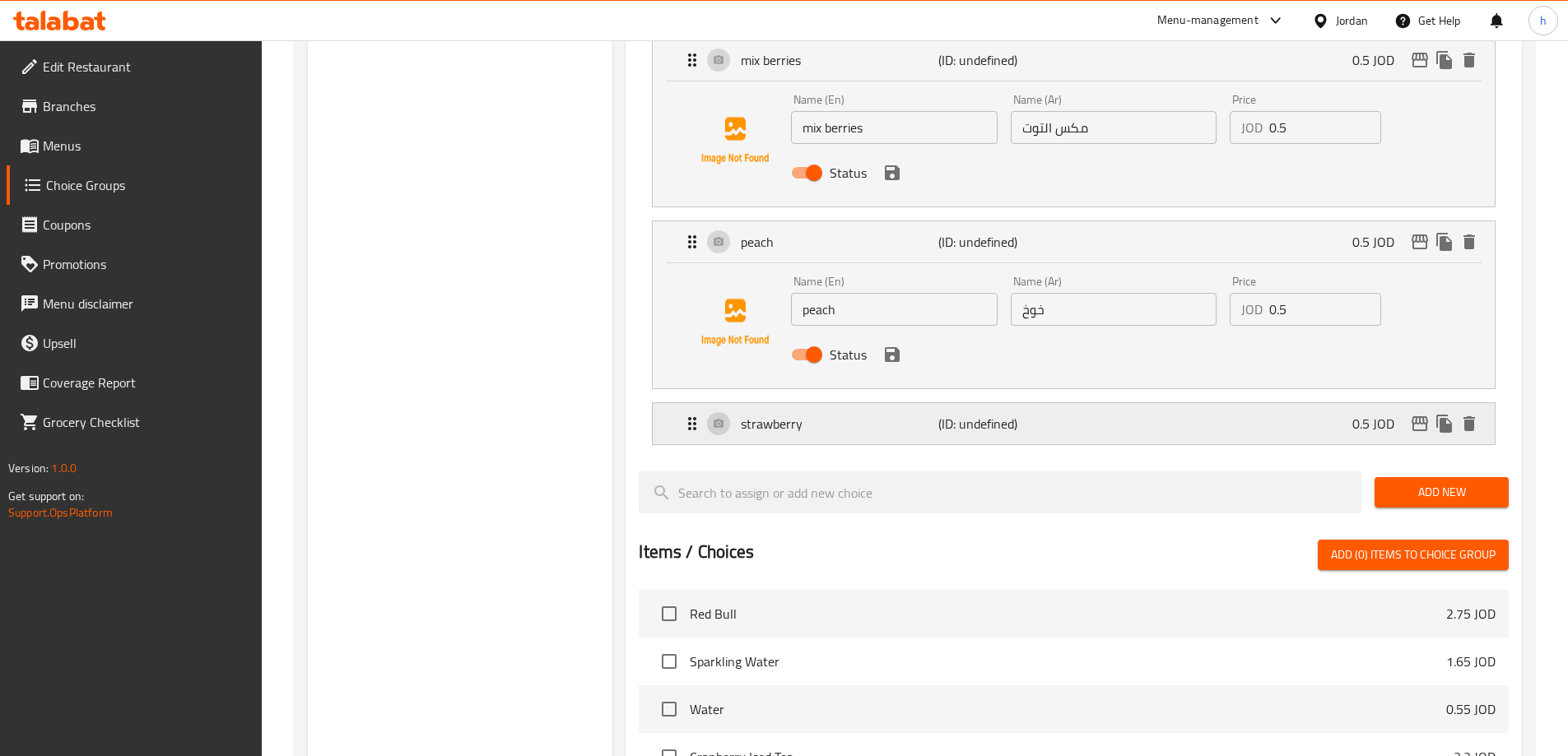
click at [1226, 403] on div "strawberry (ID: undefined) 0.5 JOD" at bounding box center [1078, 423] width 792 height 41
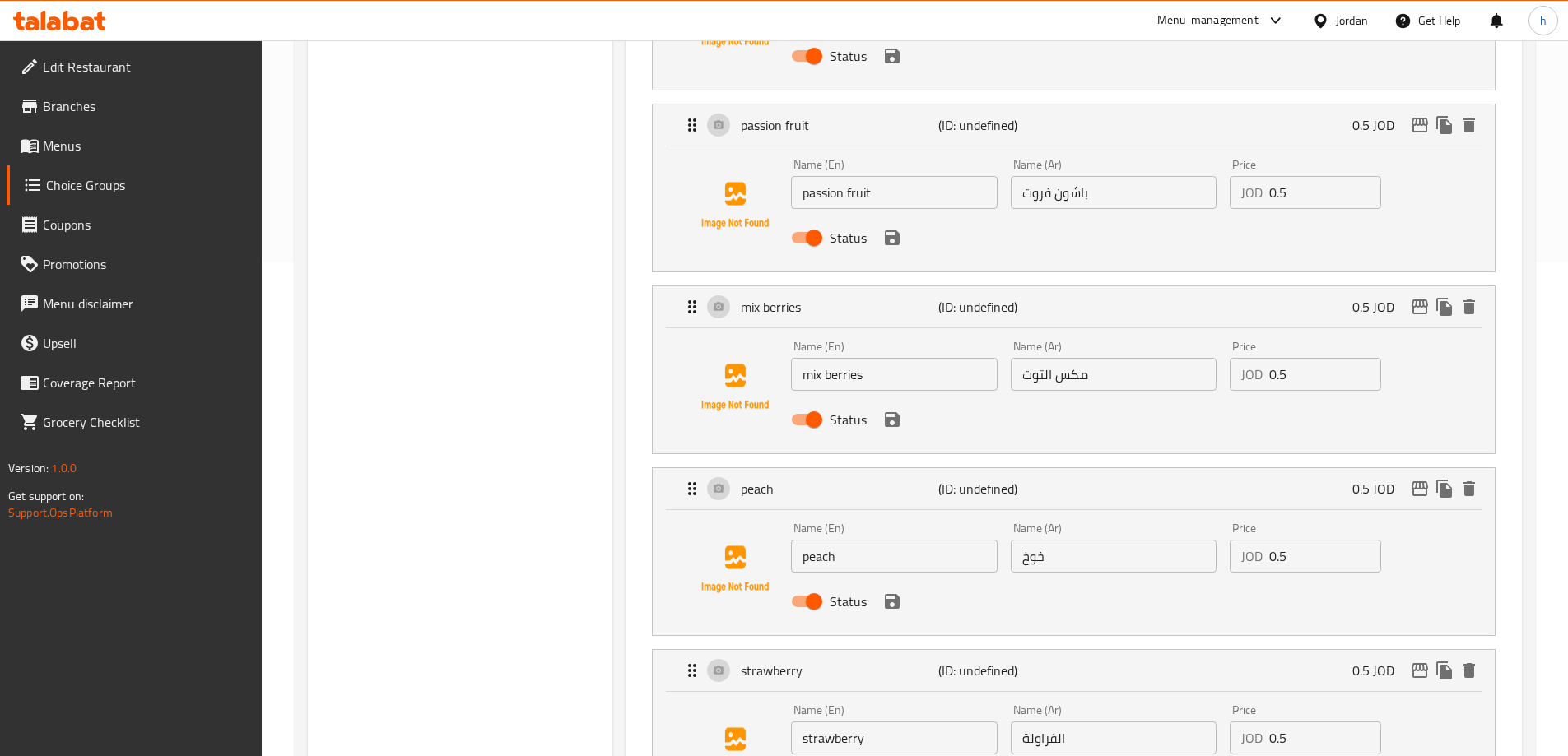
scroll to position [0, 0]
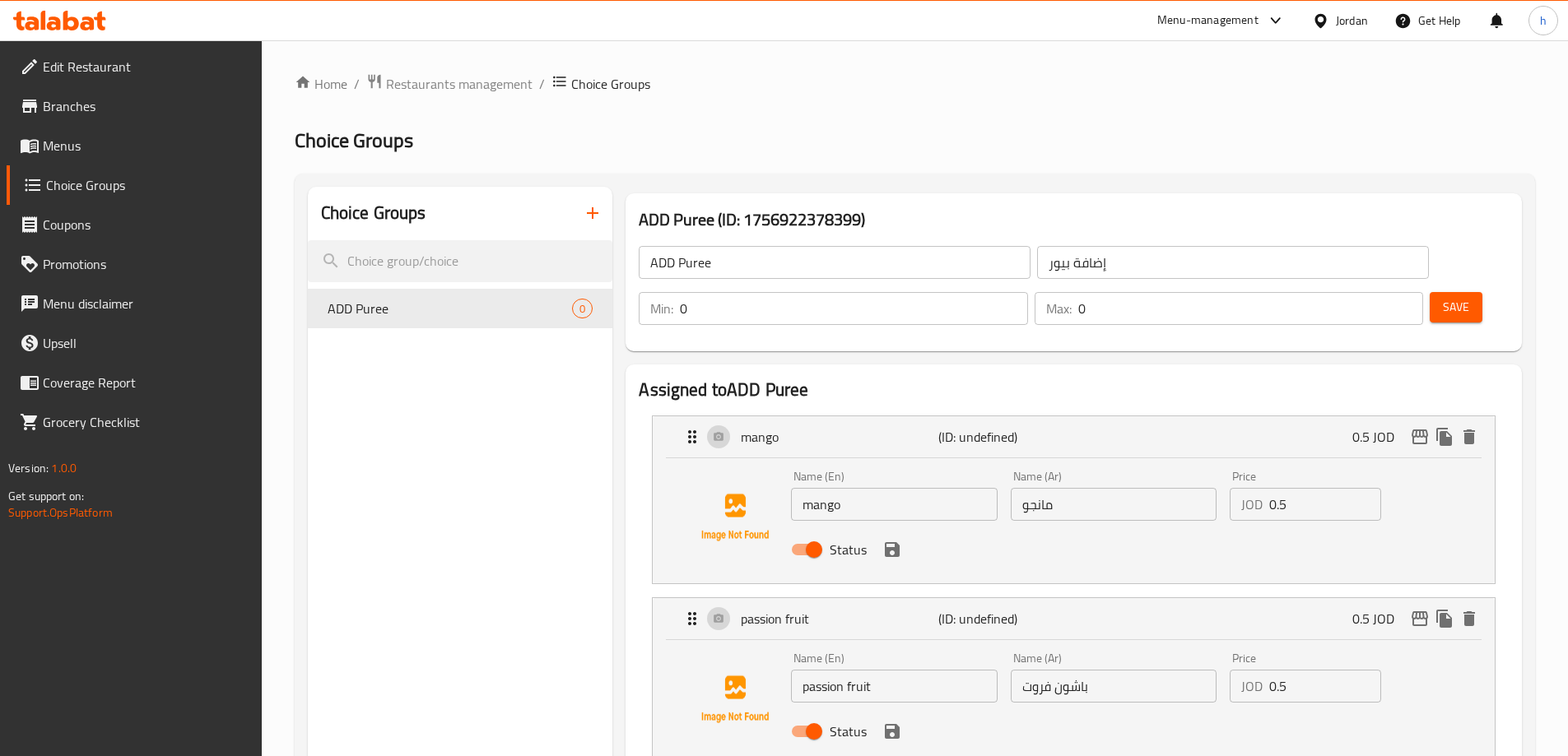
click at [1443, 297] on span "Save" at bounding box center [1456, 307] width 27 height 20
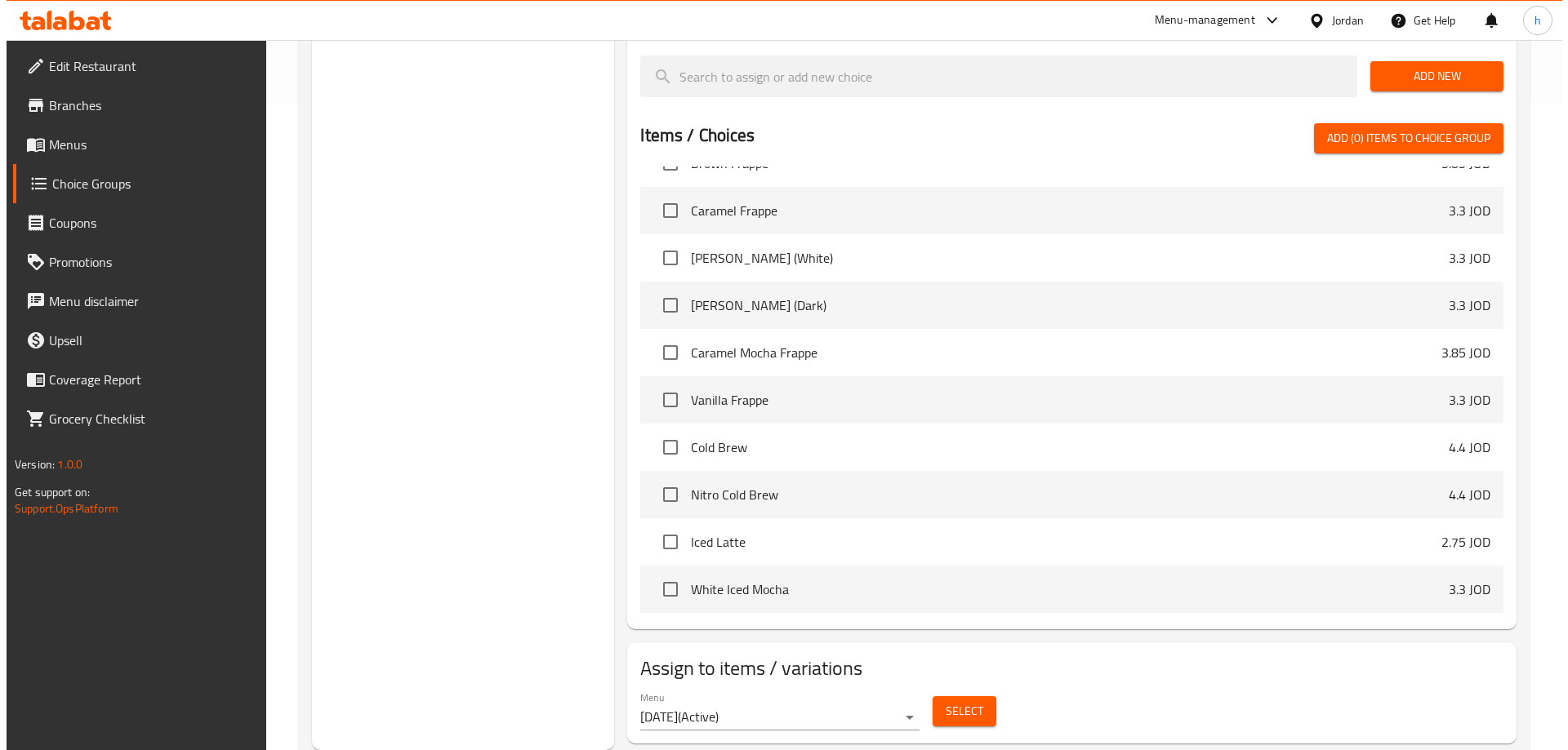
scroll to position [898, 0]
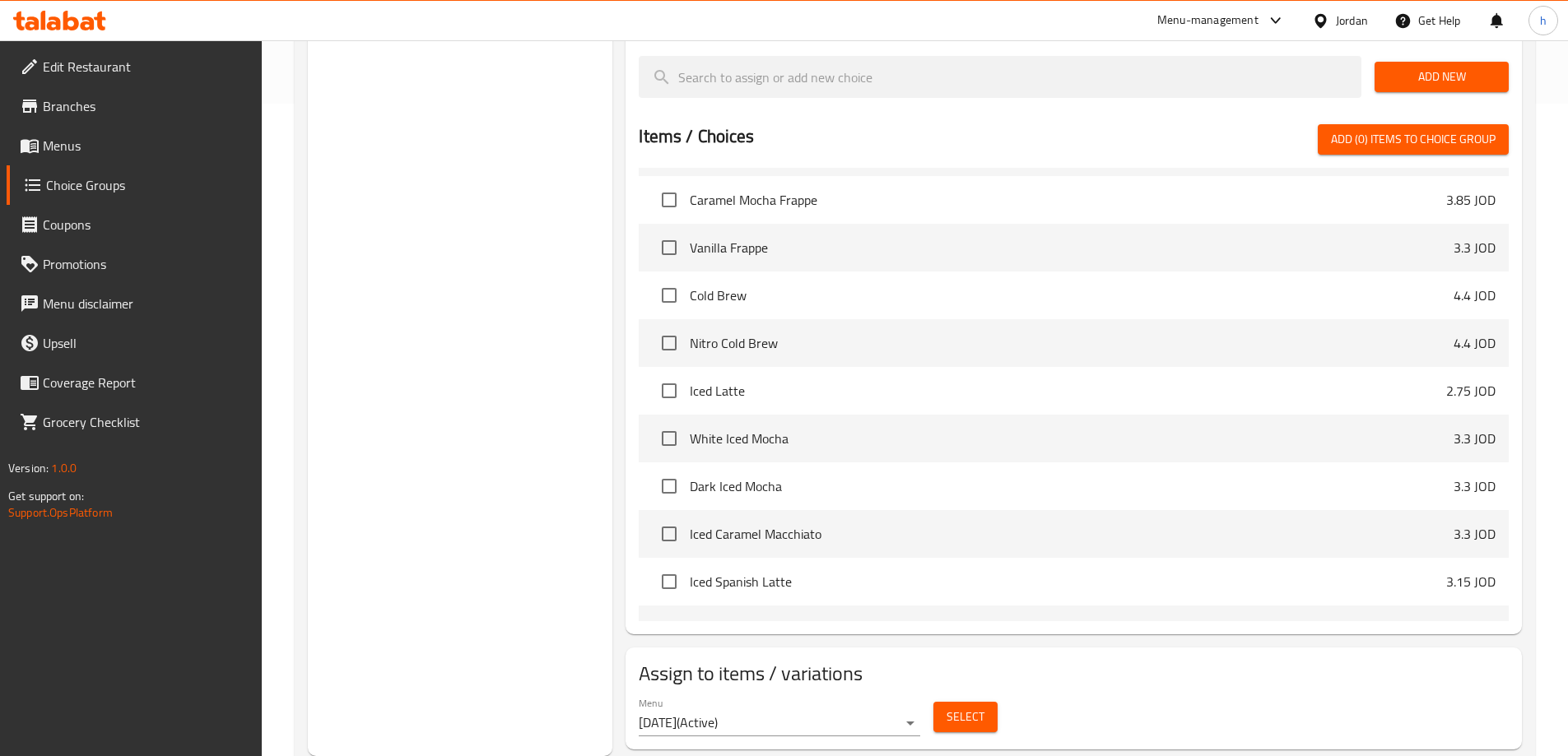
click at [957, 707] on span "Select" at bounding box center [965, 717] width 38 height 20
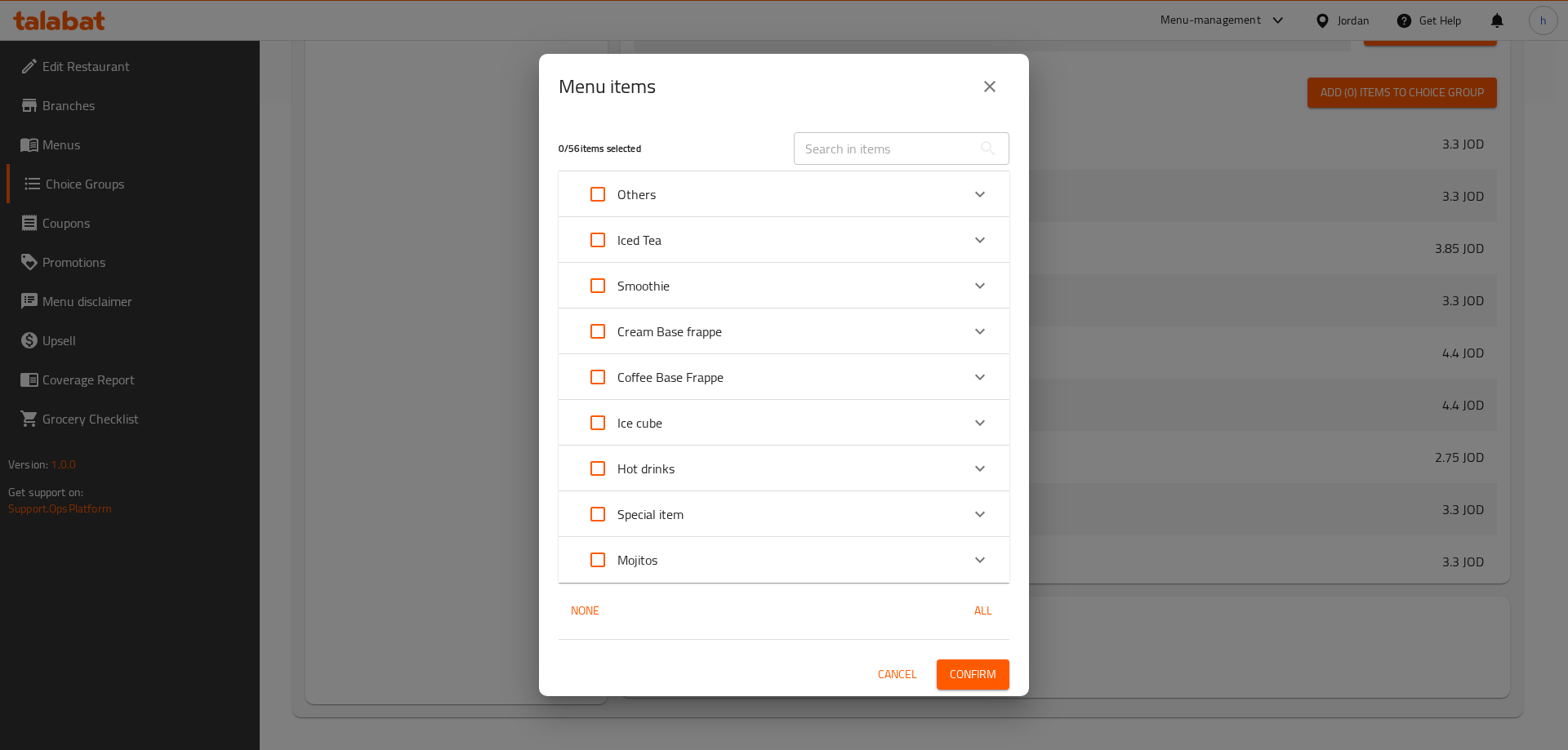
click at [599, 515] on input "Expand" at bounding box center [597, 514] width 39 height 39
checkbox input "true"
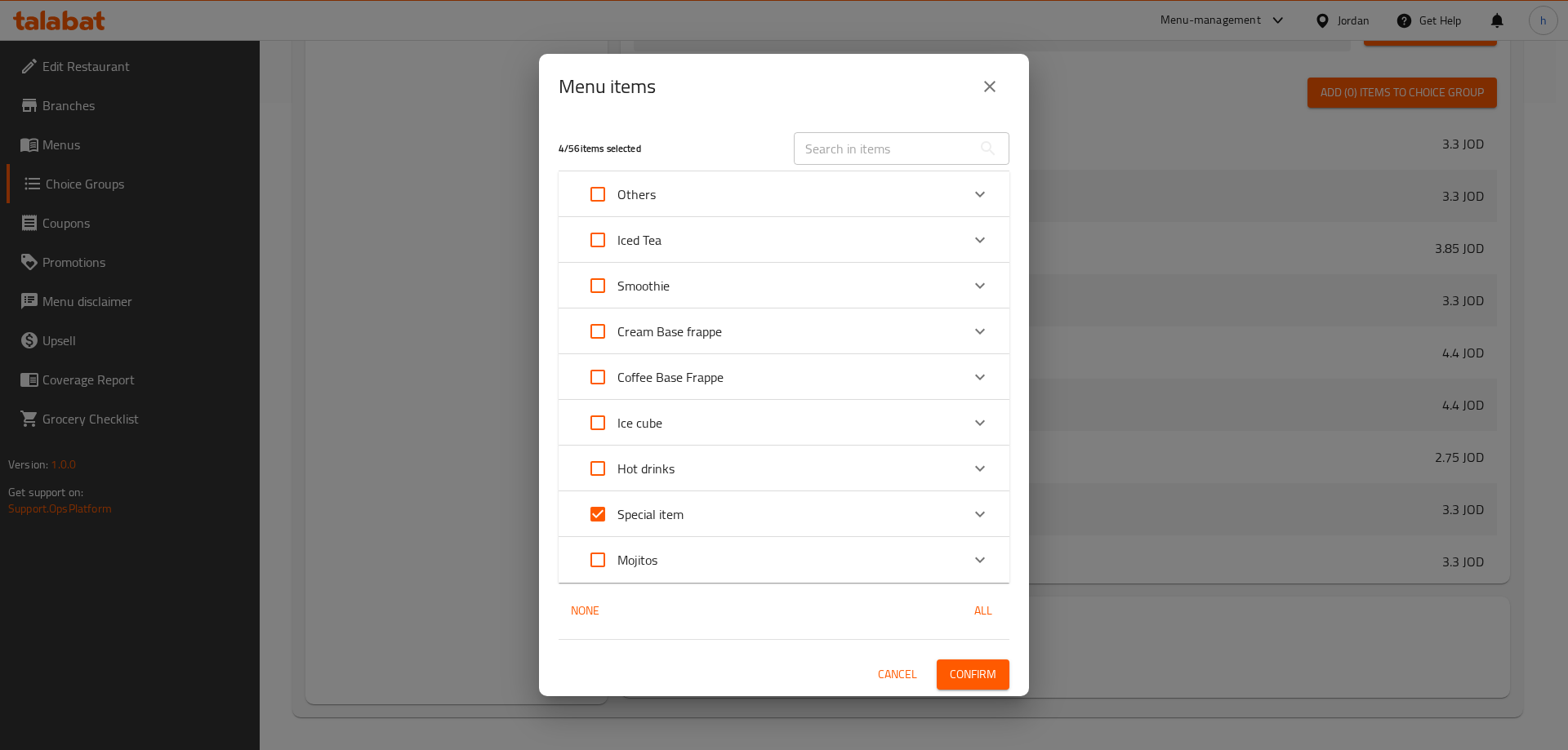
click at [945, 508] on div "Special item" at bounding box center [769, 514] width 382 height 39
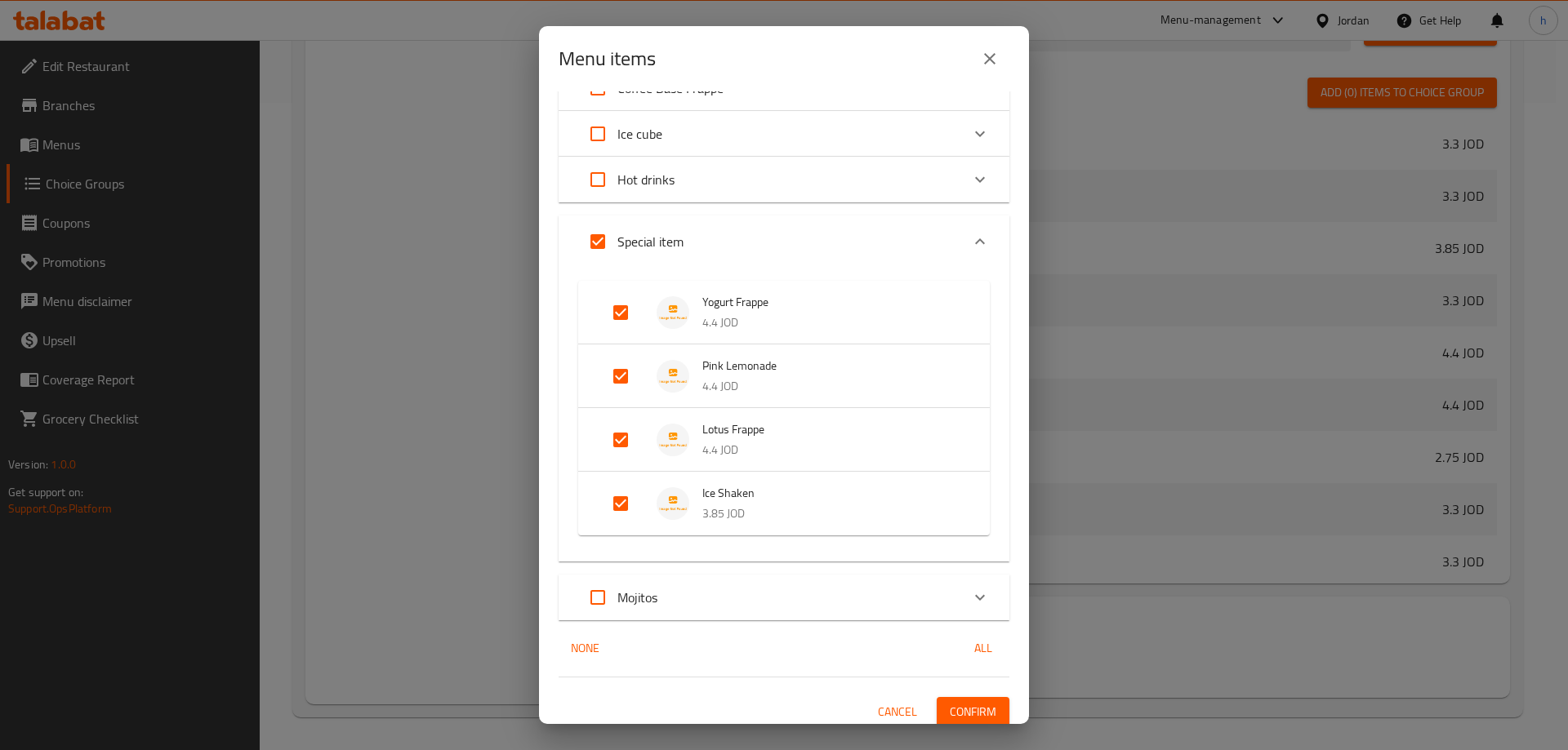
scroll to position [270, 0]
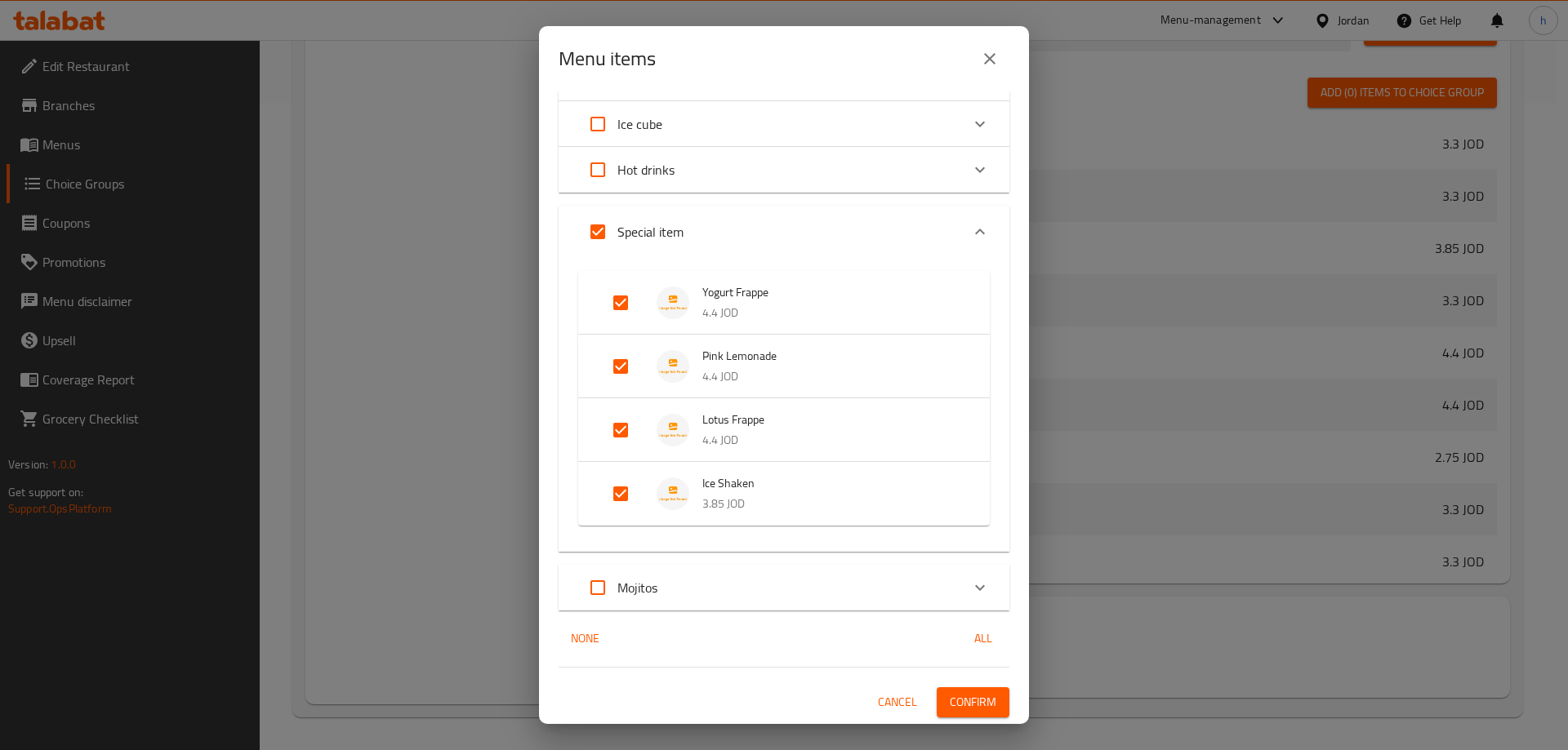
click at [621, 497] on input "Expand" at bounding box center [620, 494] width 39 height 39
checkbox input "false"
click at [592, 125] on input "Expand" at bounding box center [597, 124] width 39 height 39
checkbox input "true"
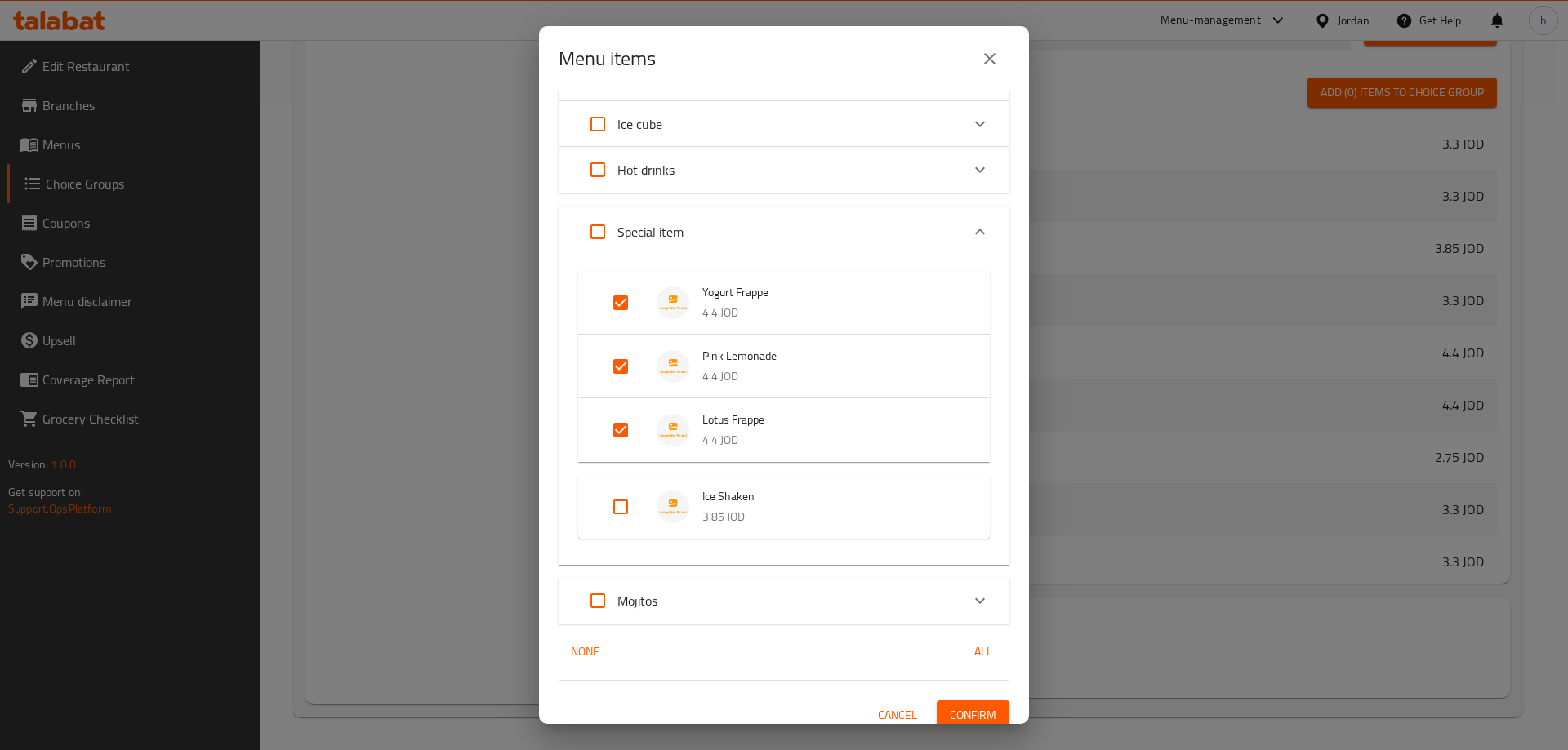
checkbox input "true"
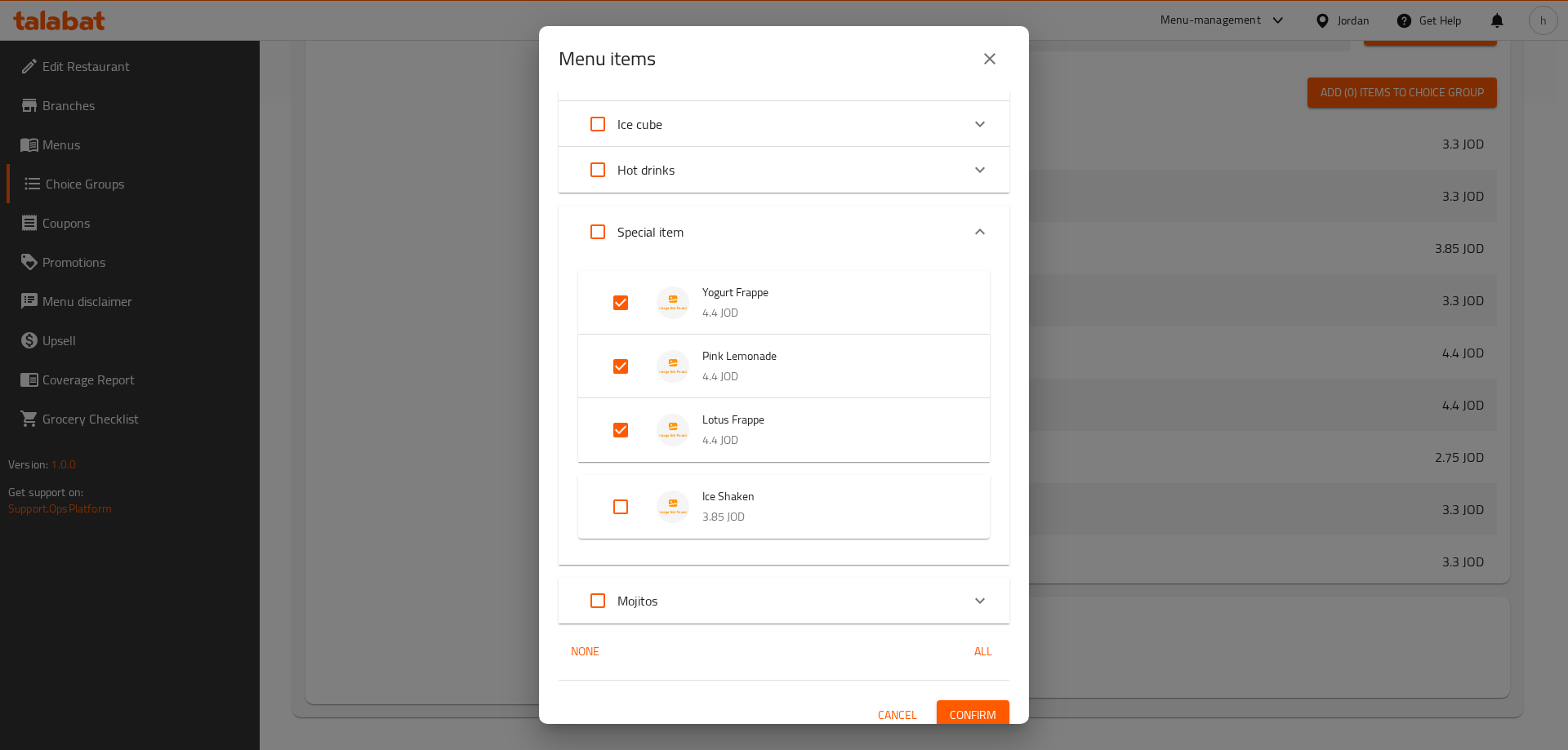
checkbox input "true"
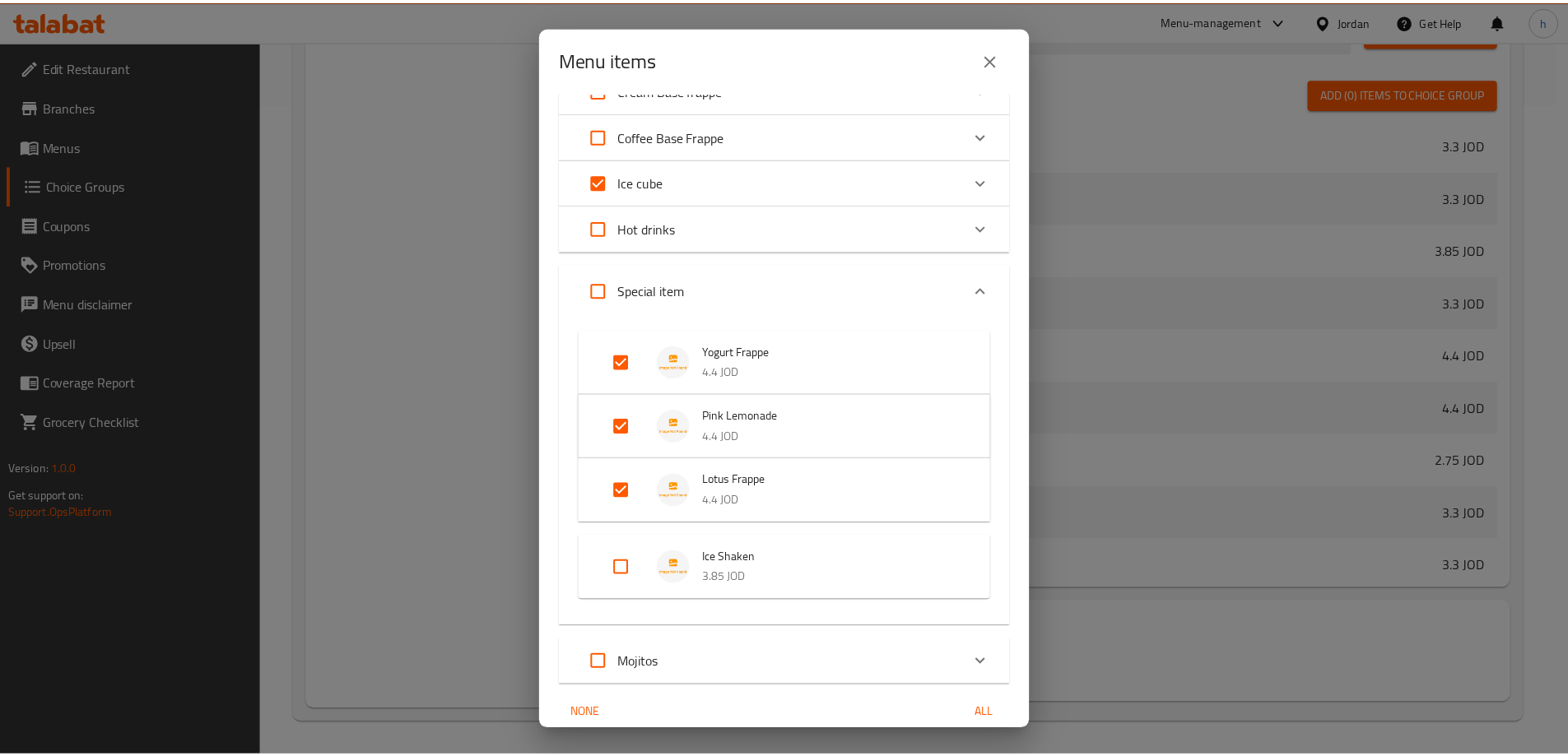
scroll to position [286, 0]
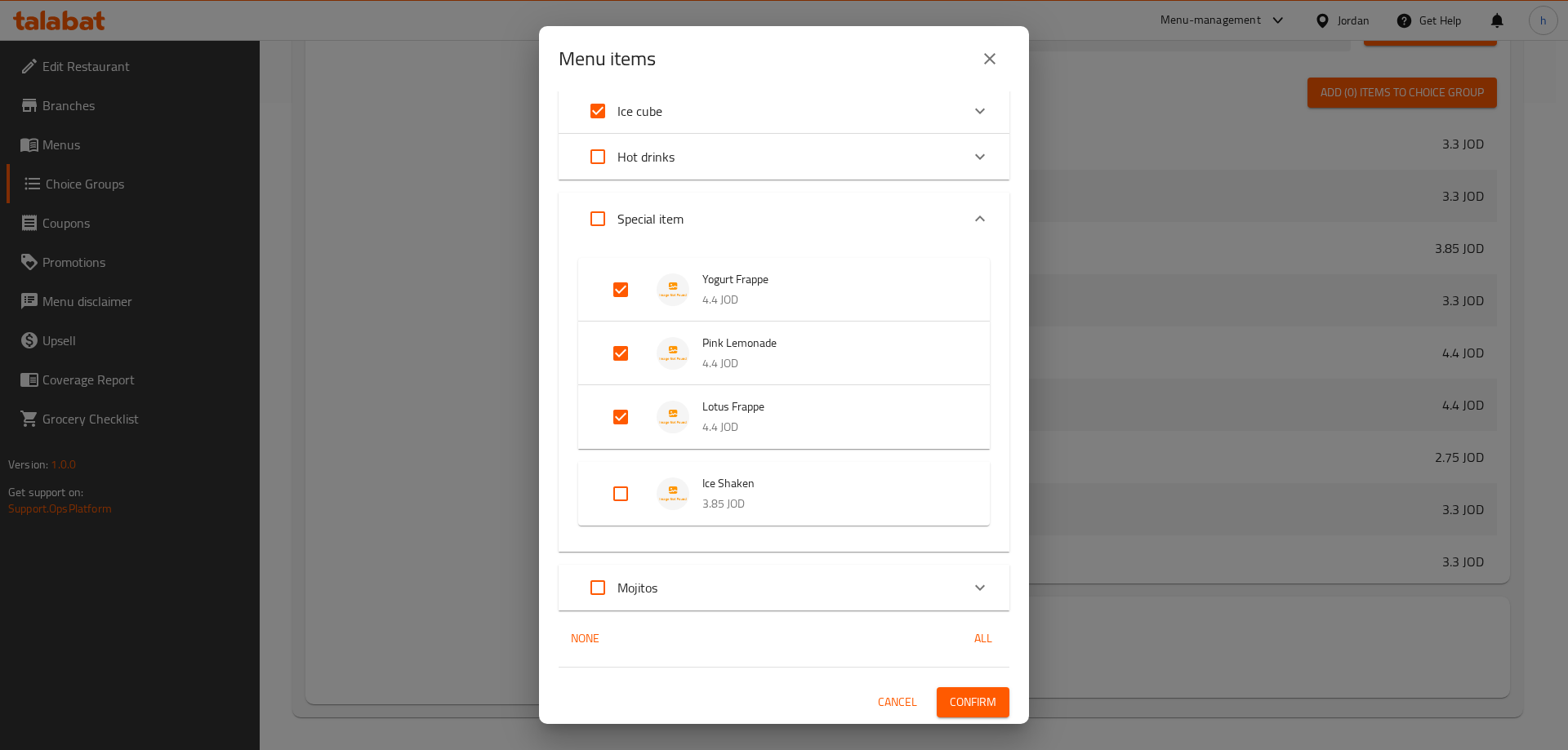
click at [972, 706] on span "Confirm" at bounding box center [972, 702] width 47 height 20
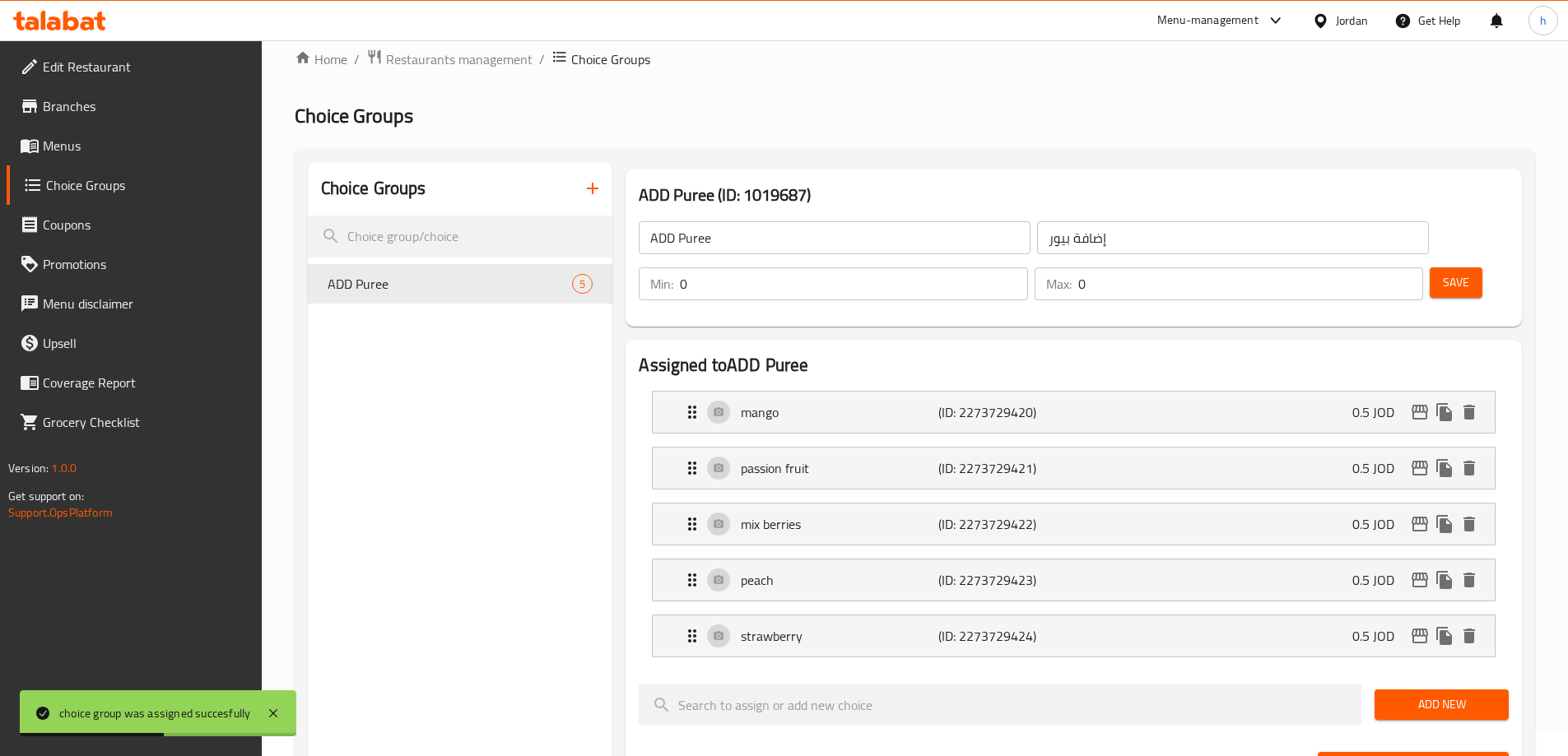
scroll to position [0, 0]
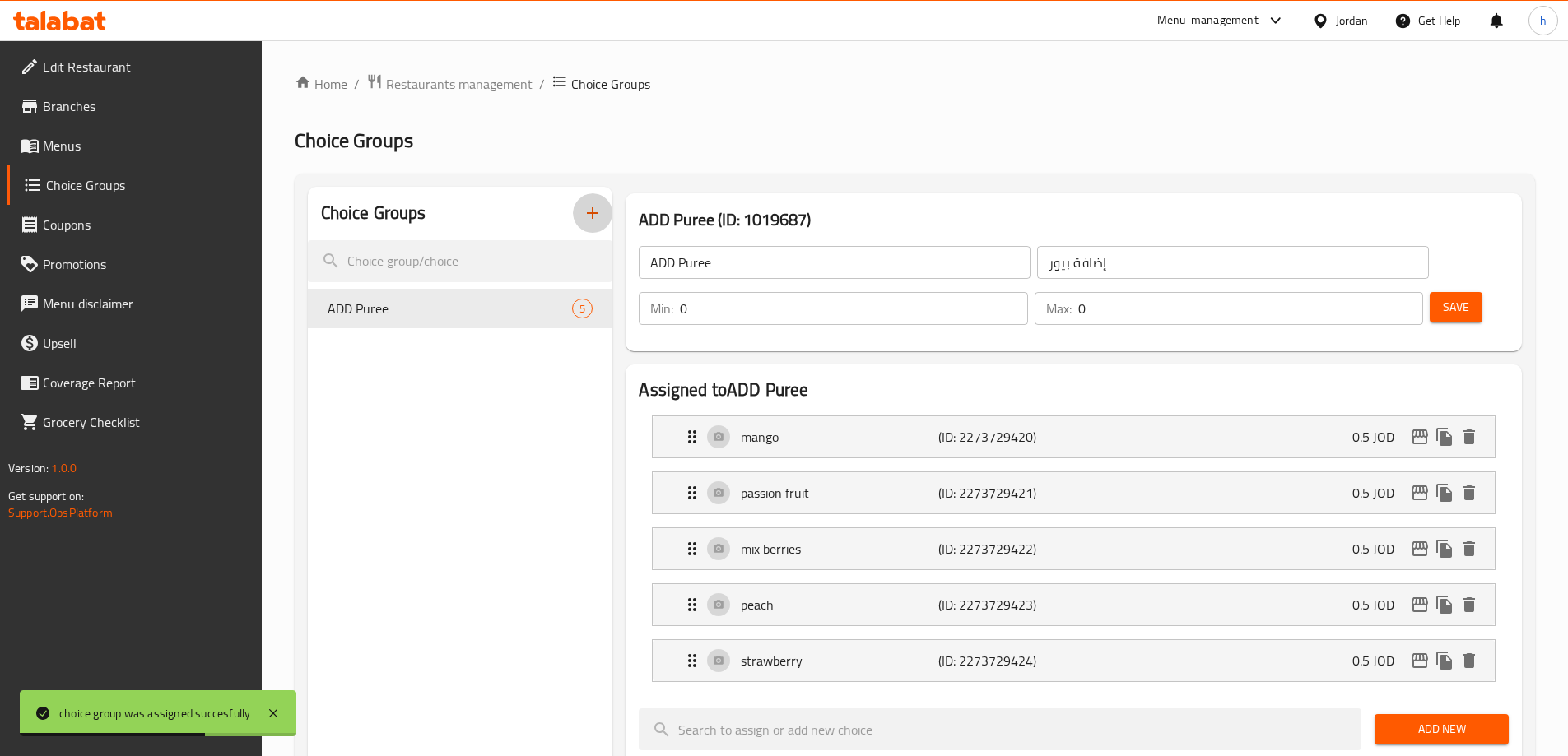
click at [597, 216] on icon "button" at bounding box center [592, 213] width 20 height 20
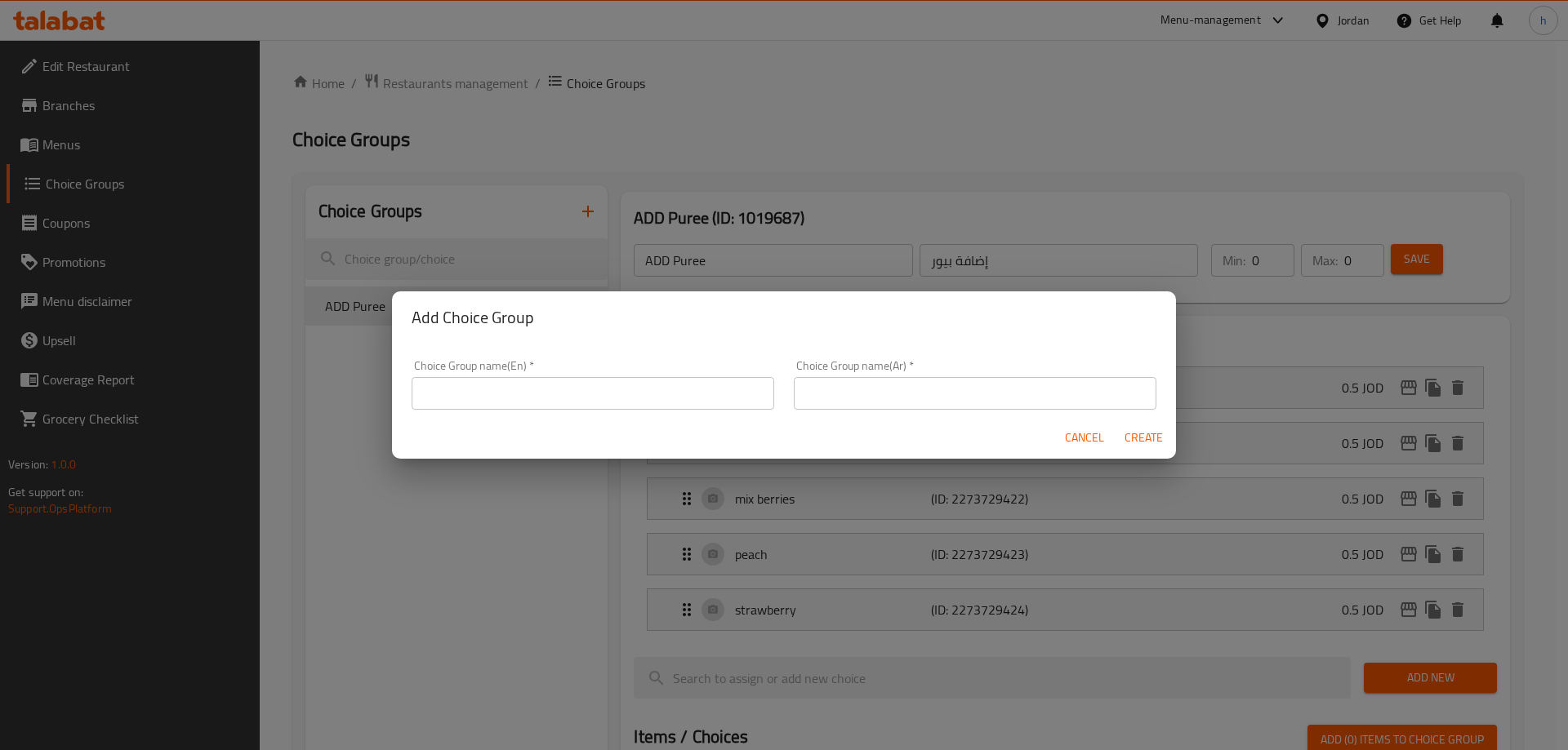
click at [450, 396] on input "text" at bounding box center [592, 394] width 363 height 33
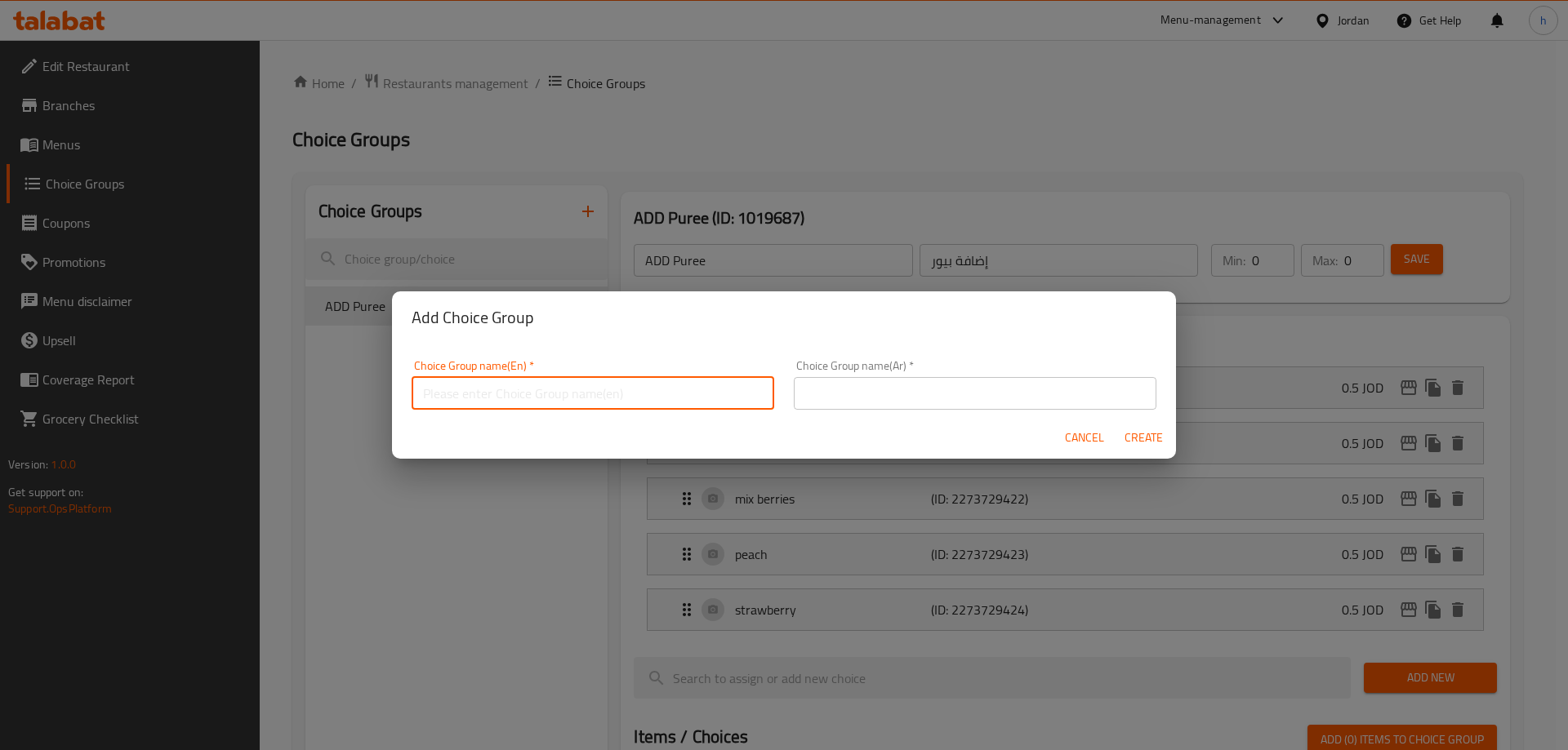
paste input "ADD syrup"
type input "ADD syrup"
click at [993, 401] on input "text" at bounding box center [974, 394] width 363 height 33
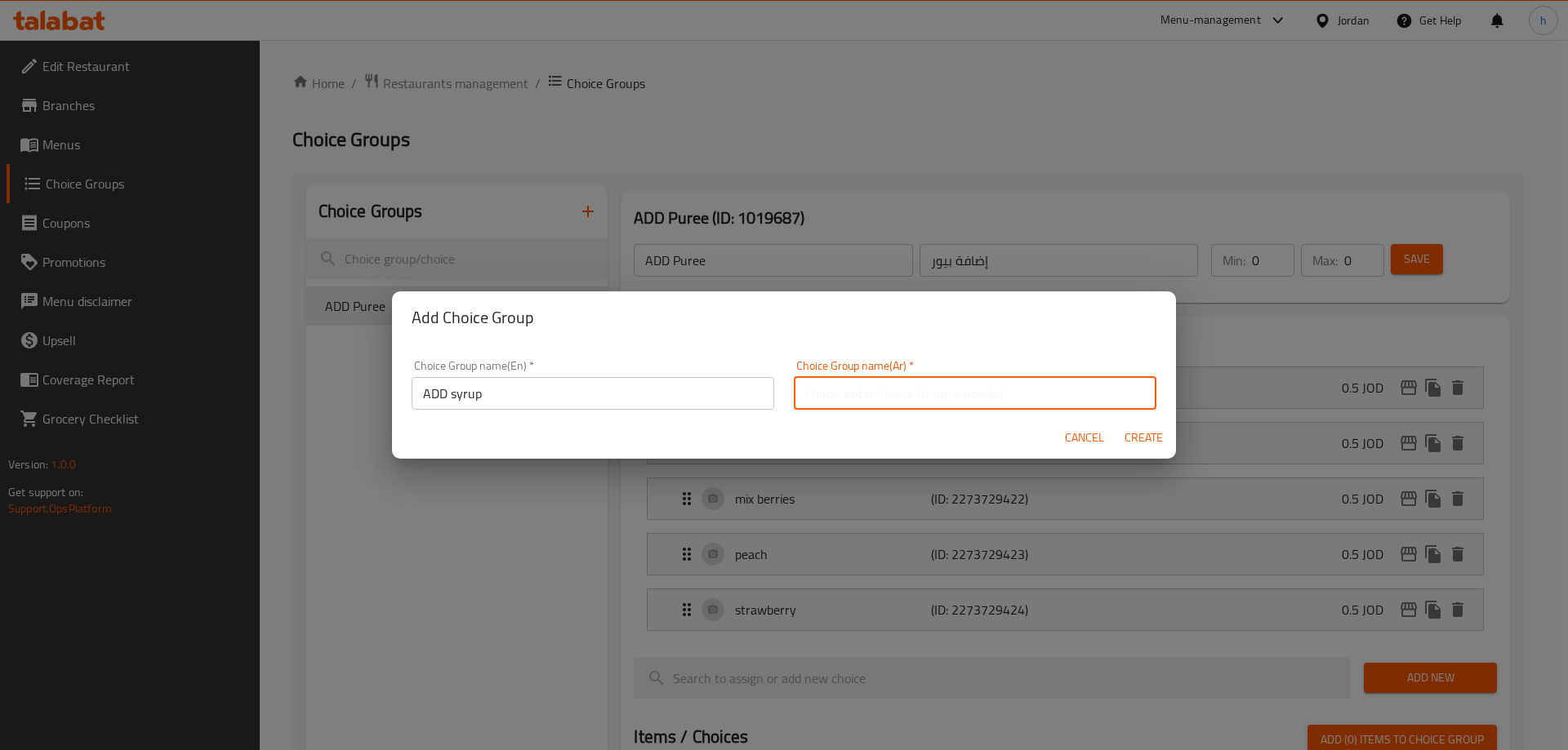
paste input "إضافة شراب"
type input "إضافة شراب"
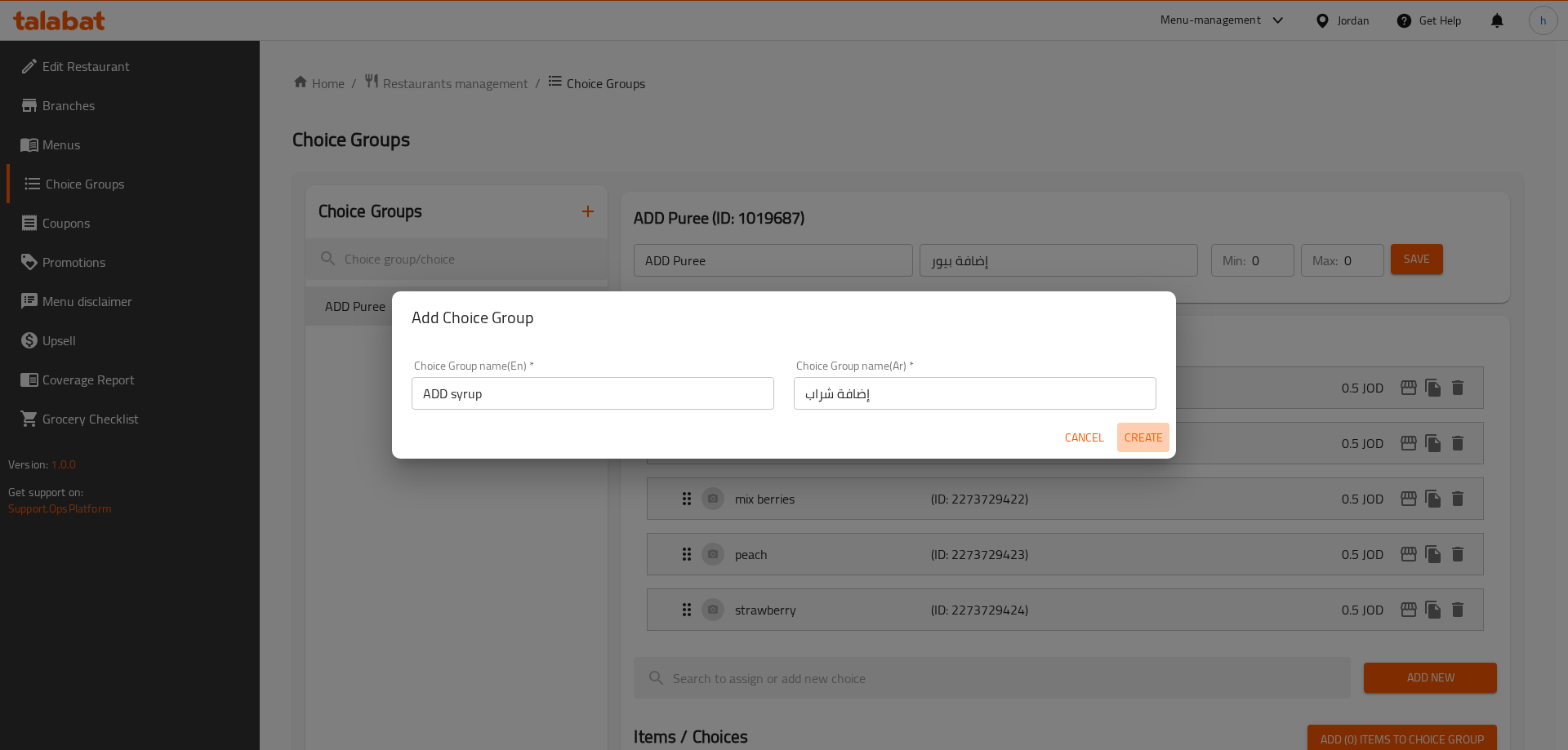
click at [1133, 436] on span "Create" at bounding box center [1143, 438] width 39 height 20
type input "ADD syrup"
type input "إضافة شراب"
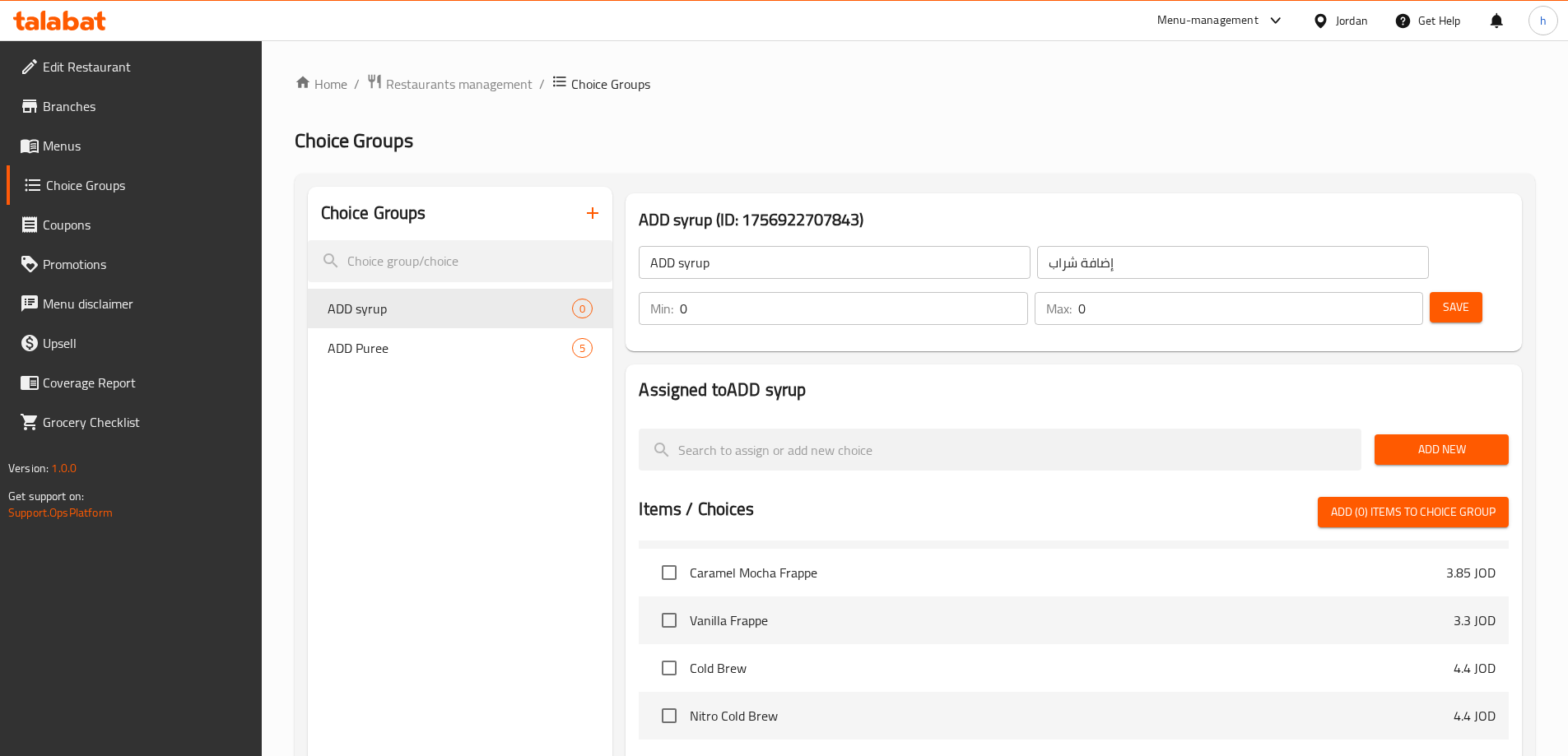
click at [1406, 439] on span "Add New" at bounding box center [1441, 449] width 108 height 20
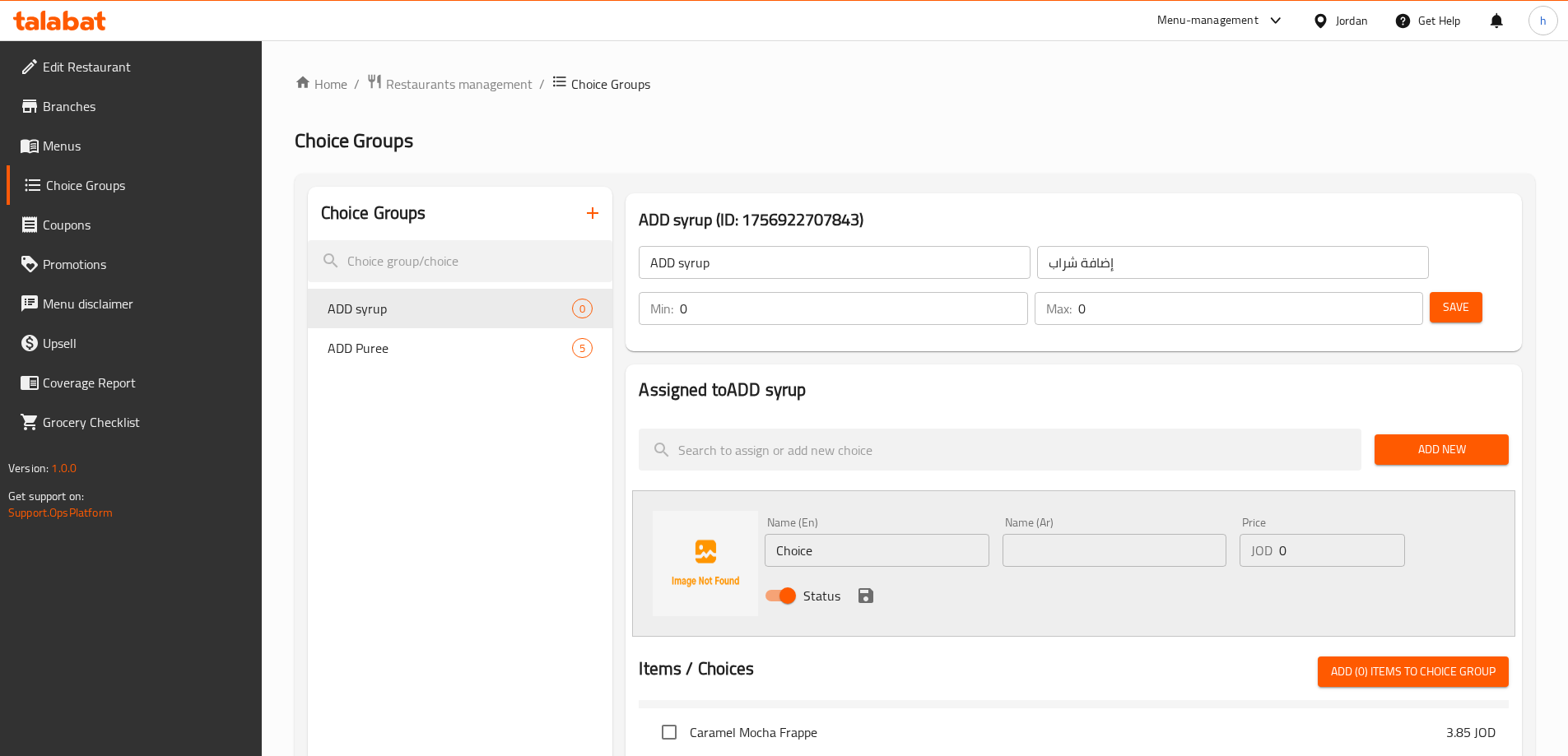
click at [792, 535] on input "Choice" at bounding box center [877, 551] width 224 height 33
paste input "lemon"
type input "lemon"
click at [1049, 535] on input "text" at bounding box center [1114, 551] width 224 height 33
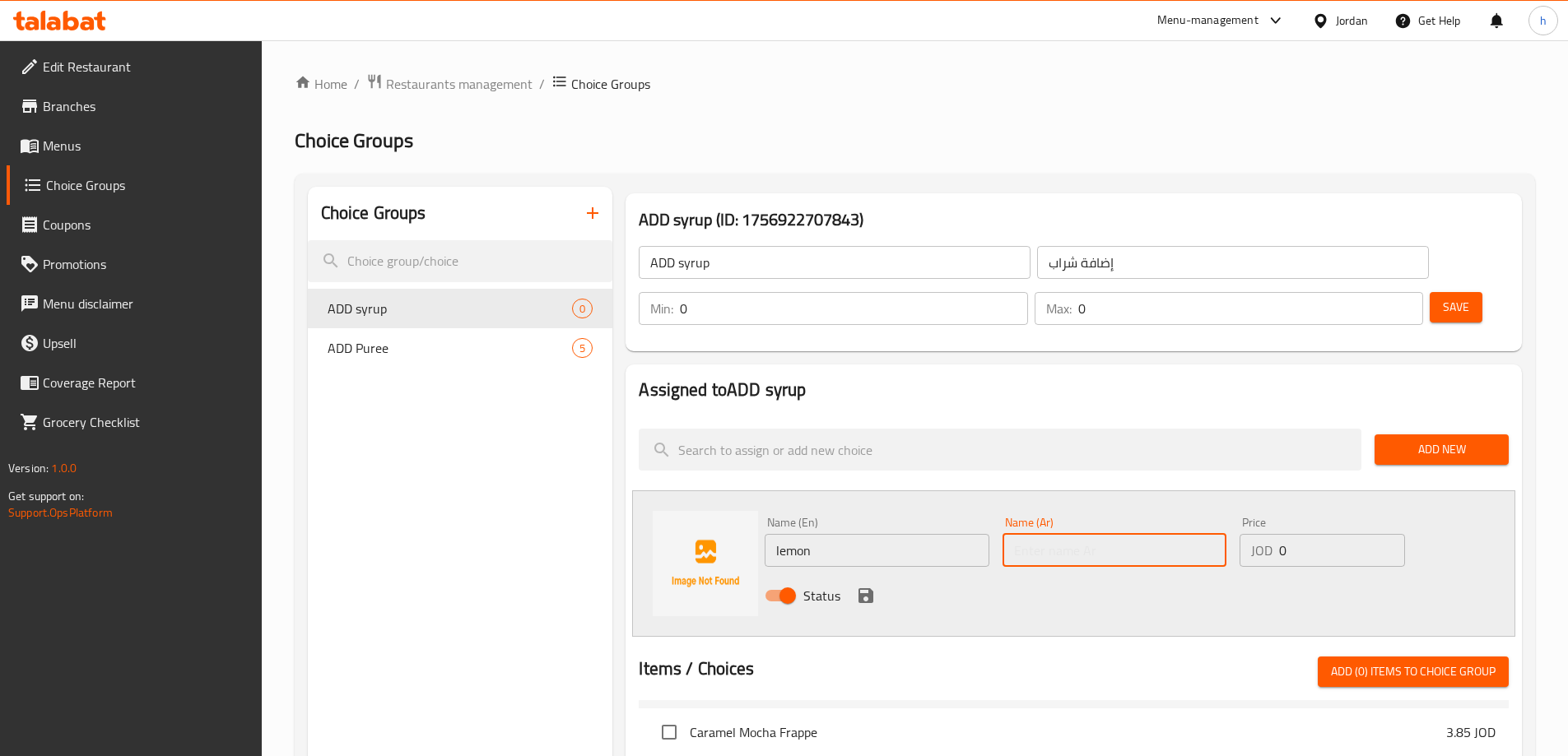
paste input "ليمون"
type input "ليمون"
drag, startPoint x: 1318, startPoint y: 503, endPoint x: 1236, endPoint y: 522, distance: 84.2
click at [1236, 522] on div "Price JOD 0 Price" at bounding box center [1322, 542] width 178 height 63
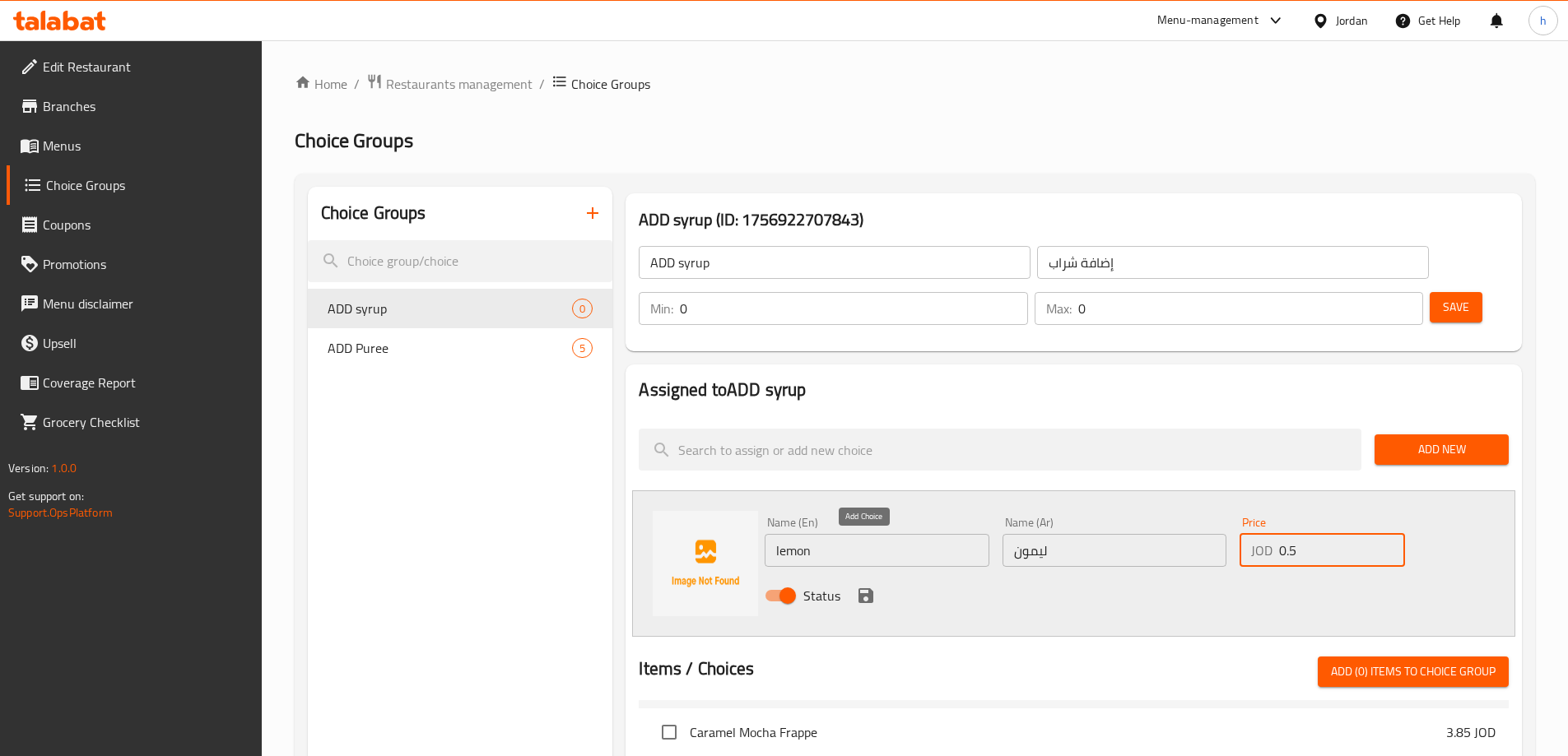
type input "0.5"
click at [863, 589] on icon "save" at bounding box center [865, 596] width 15 height 15
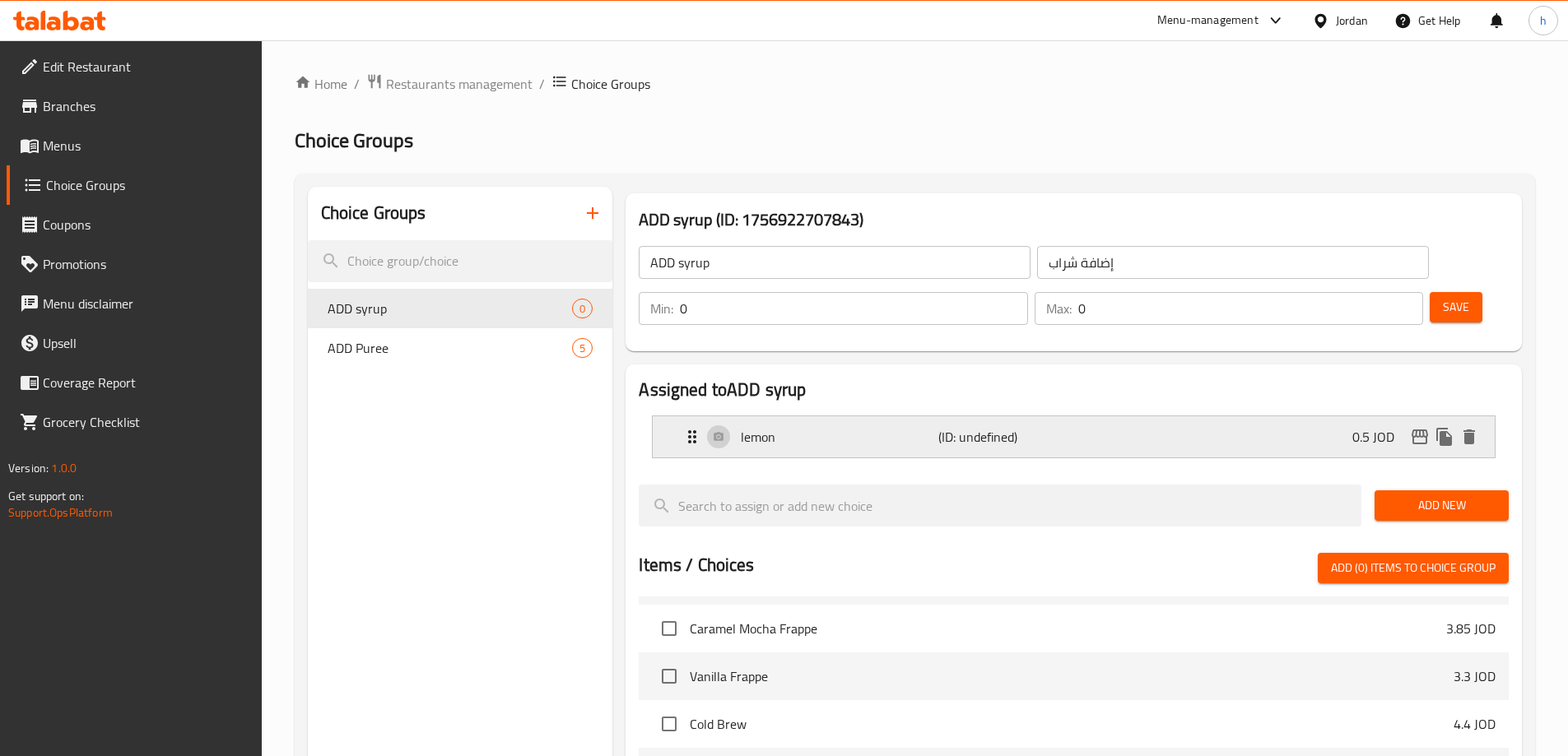
click at [1074, 416] on div "lemon (ID: undefined) 0.5 JOD" at bounding box center [1078, 437] width 792 height 41
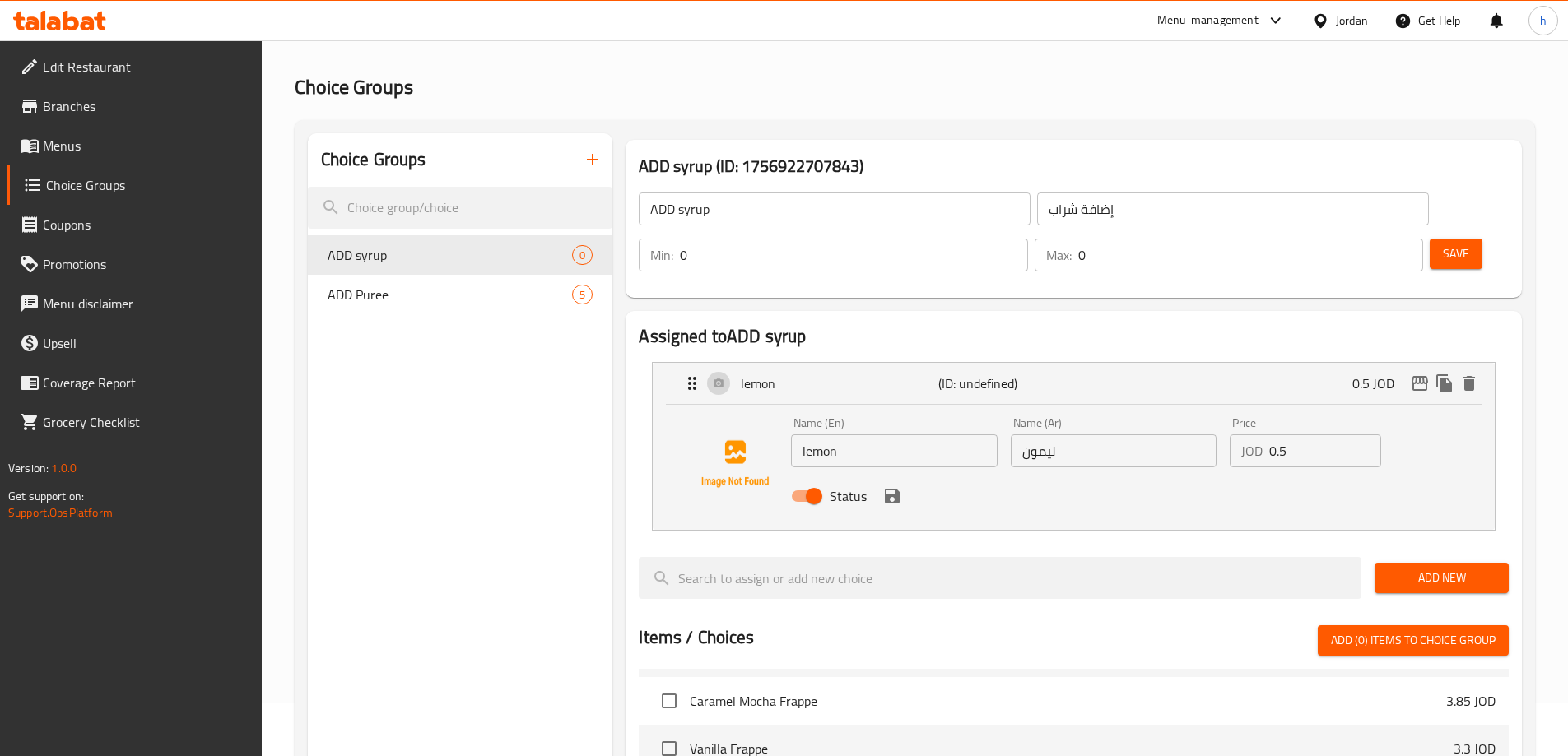
scroll to position [83, 0]
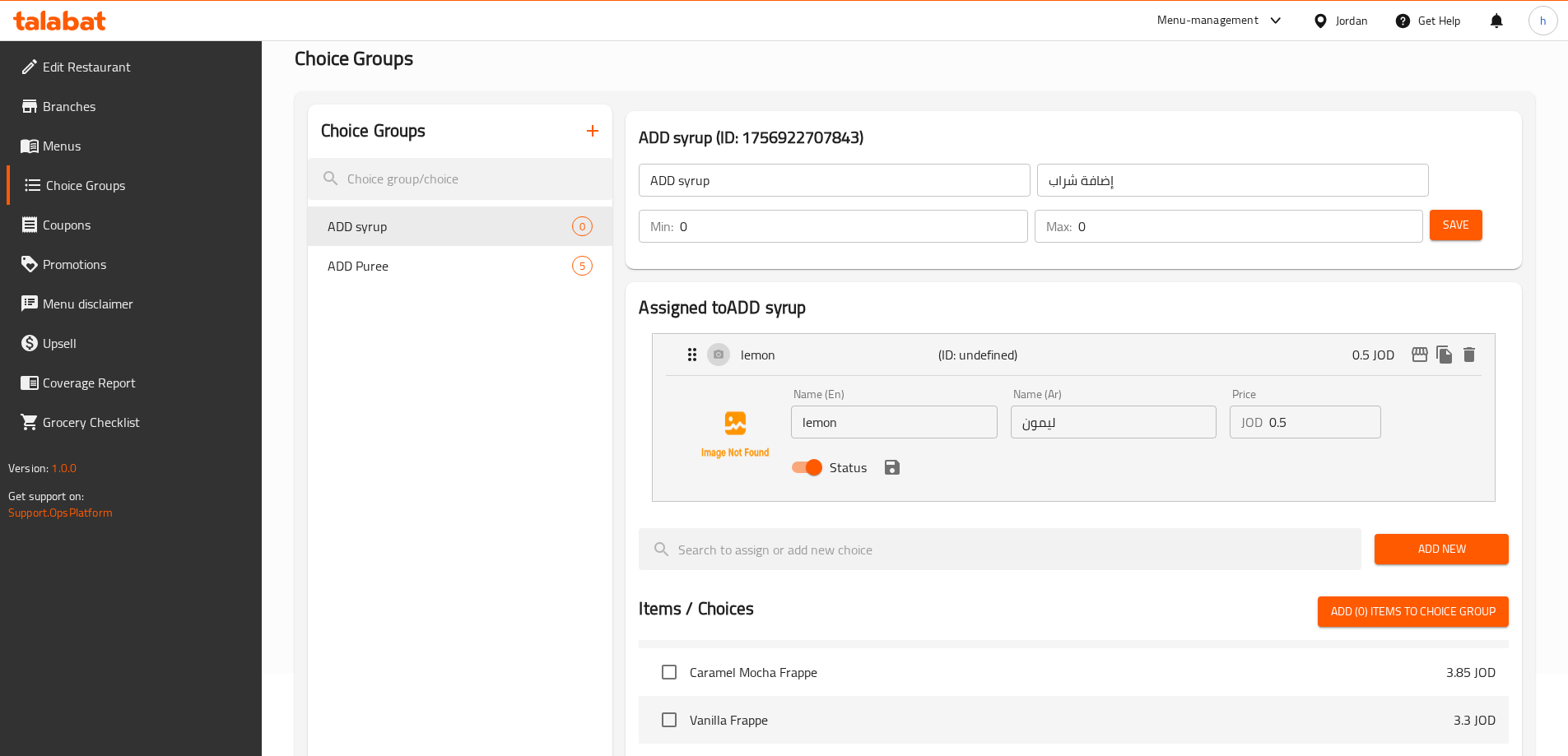
click at [1399, 539] on span "Add New" at bounding box center [1441, 549] width 108 height 20
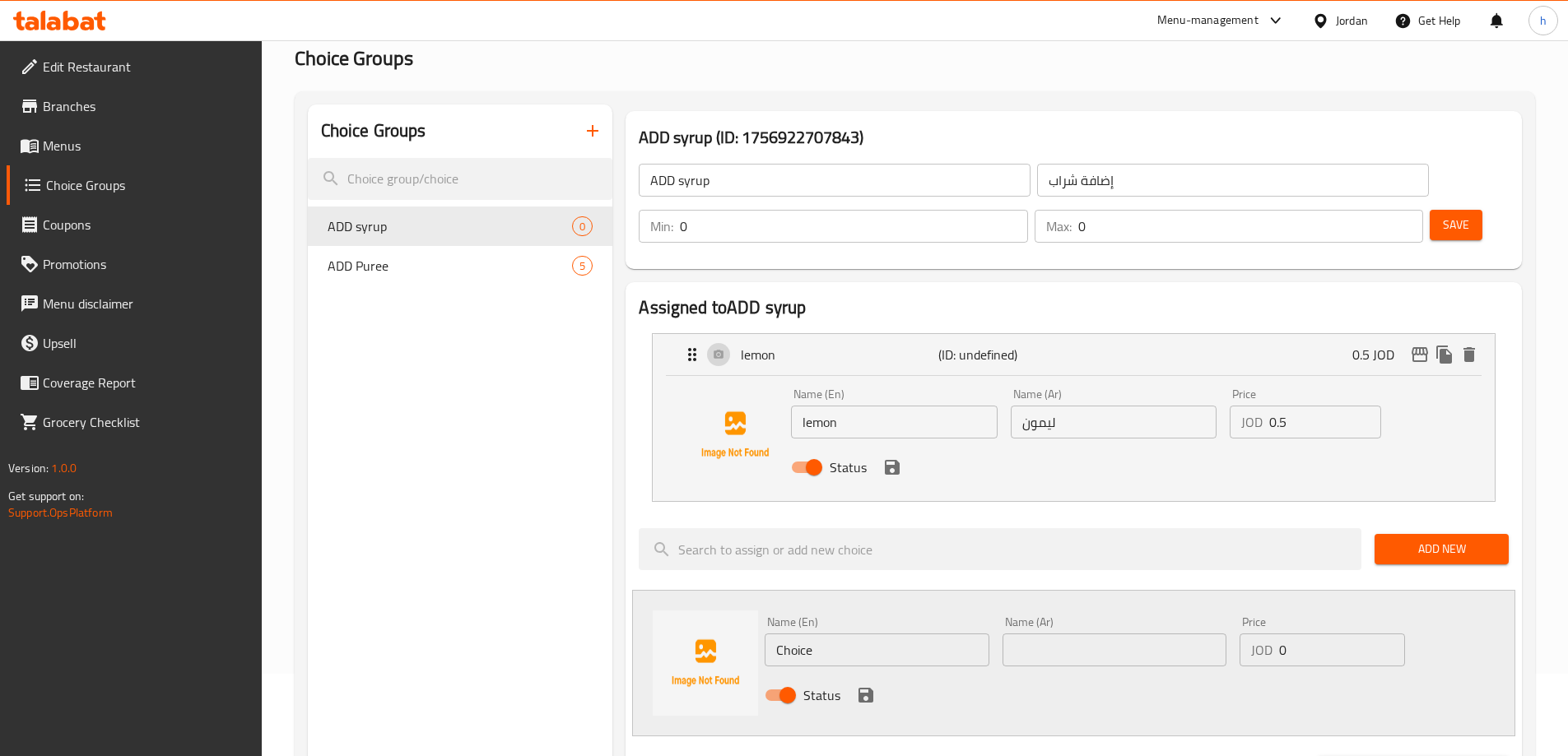
click at [789, 634] on input "Choice" at bounding box center [877, 650] width 224 height 33
paste input "blueberry"
type input "blueberry"
click at [1055, 634] on input "text" at bounding box center [1114, 650] width 224 height 33
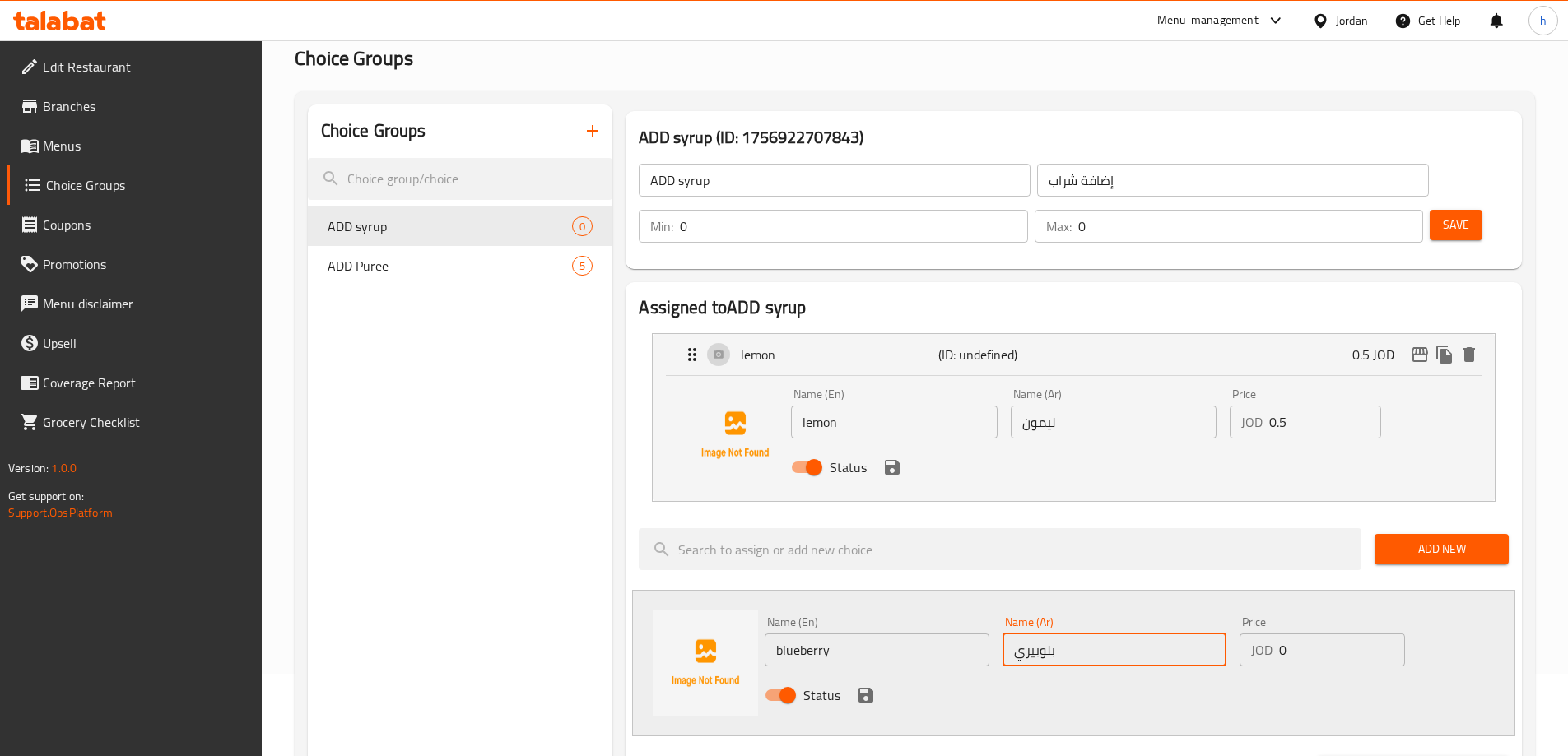
type input "بلوبيري"
drag, startPoint x: 1303, startPoint y: 597, endPoint x: 1273, endPoint y: 614, distance: 34.5
click at [1273, 634] on div "JOD 0 Price" at bounding box center [1322, 650] width 165 height 33
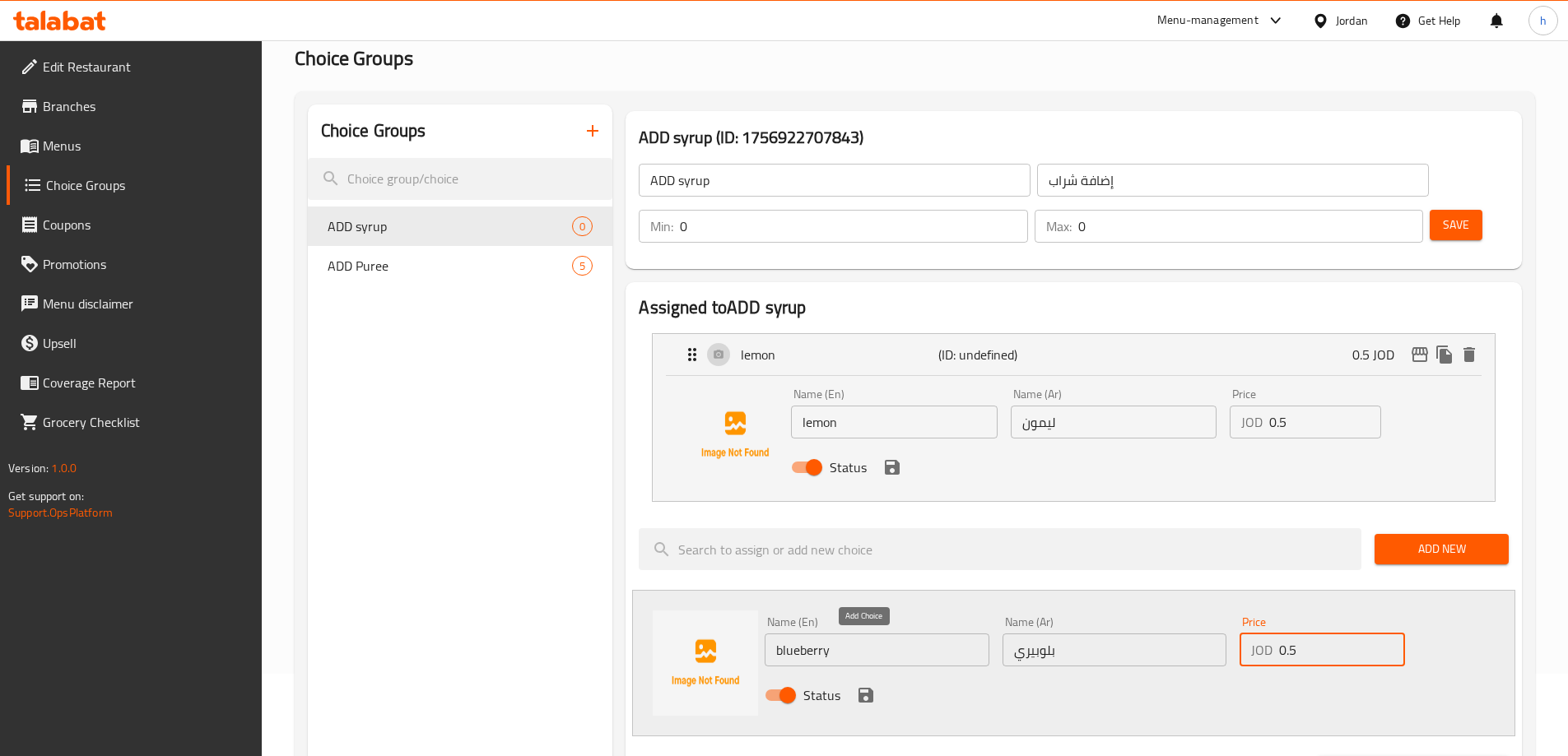
type input "0.5"
click at [860, 688] on icon "save" at bounding box center [865, 696] width 15 height 15
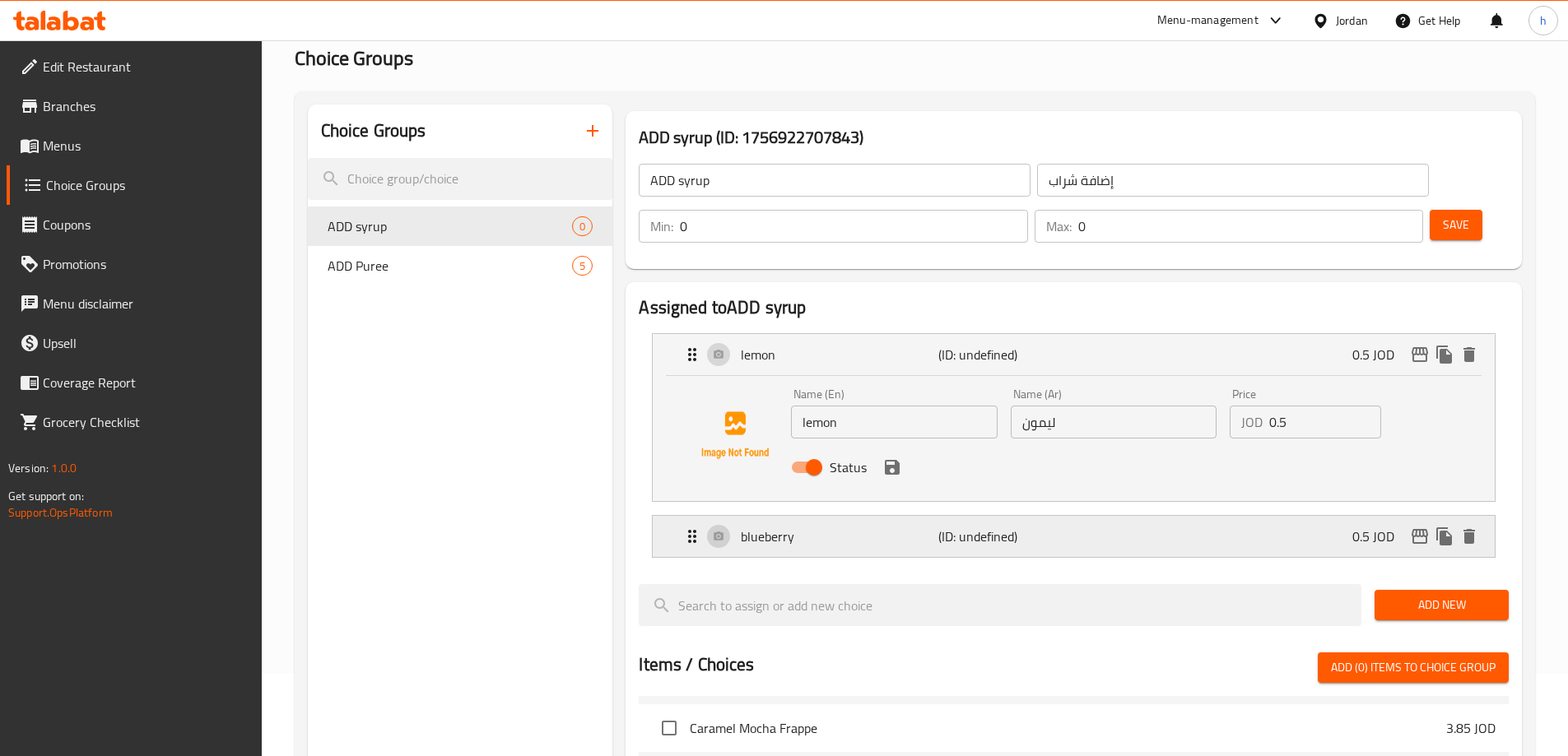
click at [1208, 516] on div "blueberry (ID: undefined) 0.5 JOD" at bounding box center [1078, 536] width 792 height 41
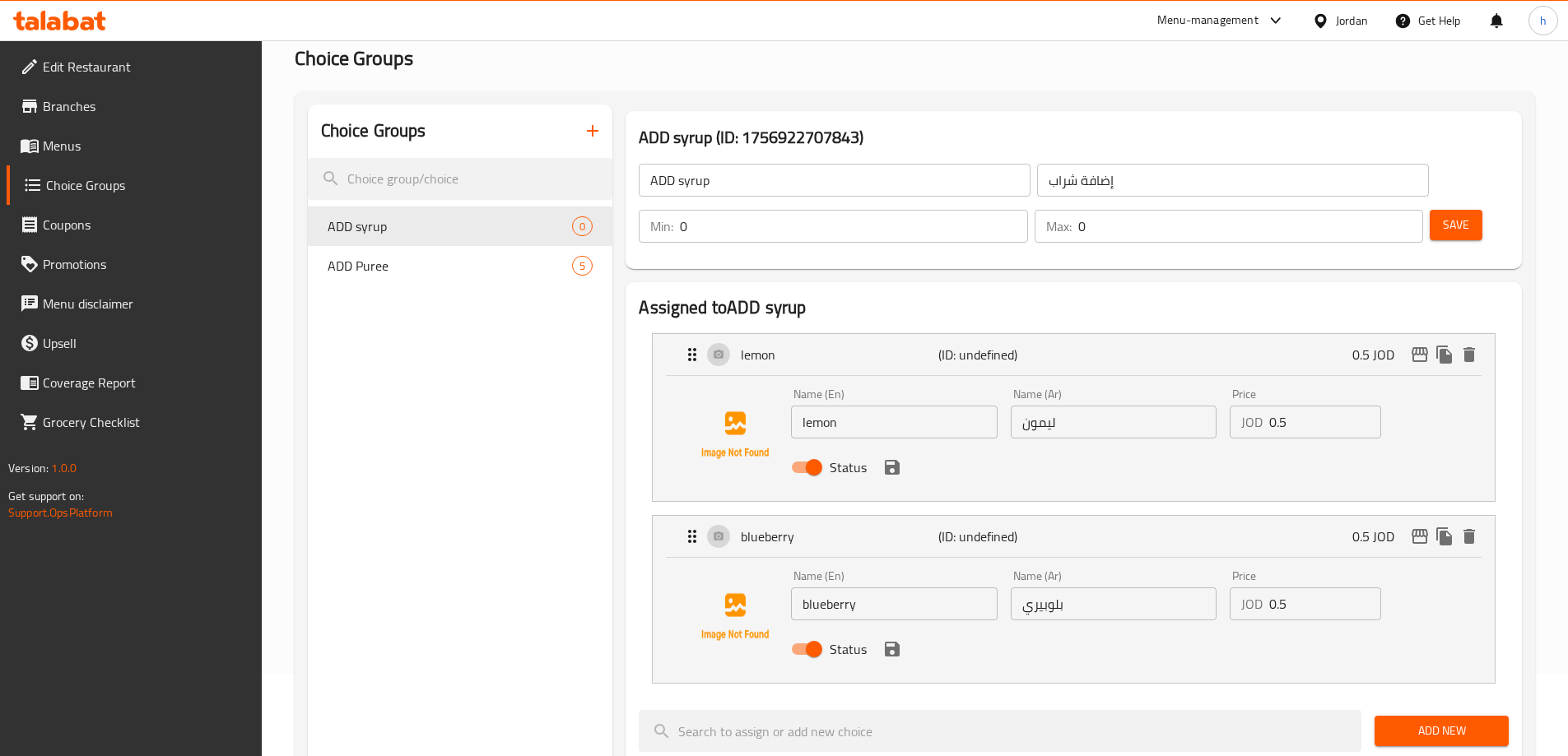
click at [1416, 721] on span "Add New" at bounding box center [1441, 731] width 108 height 20
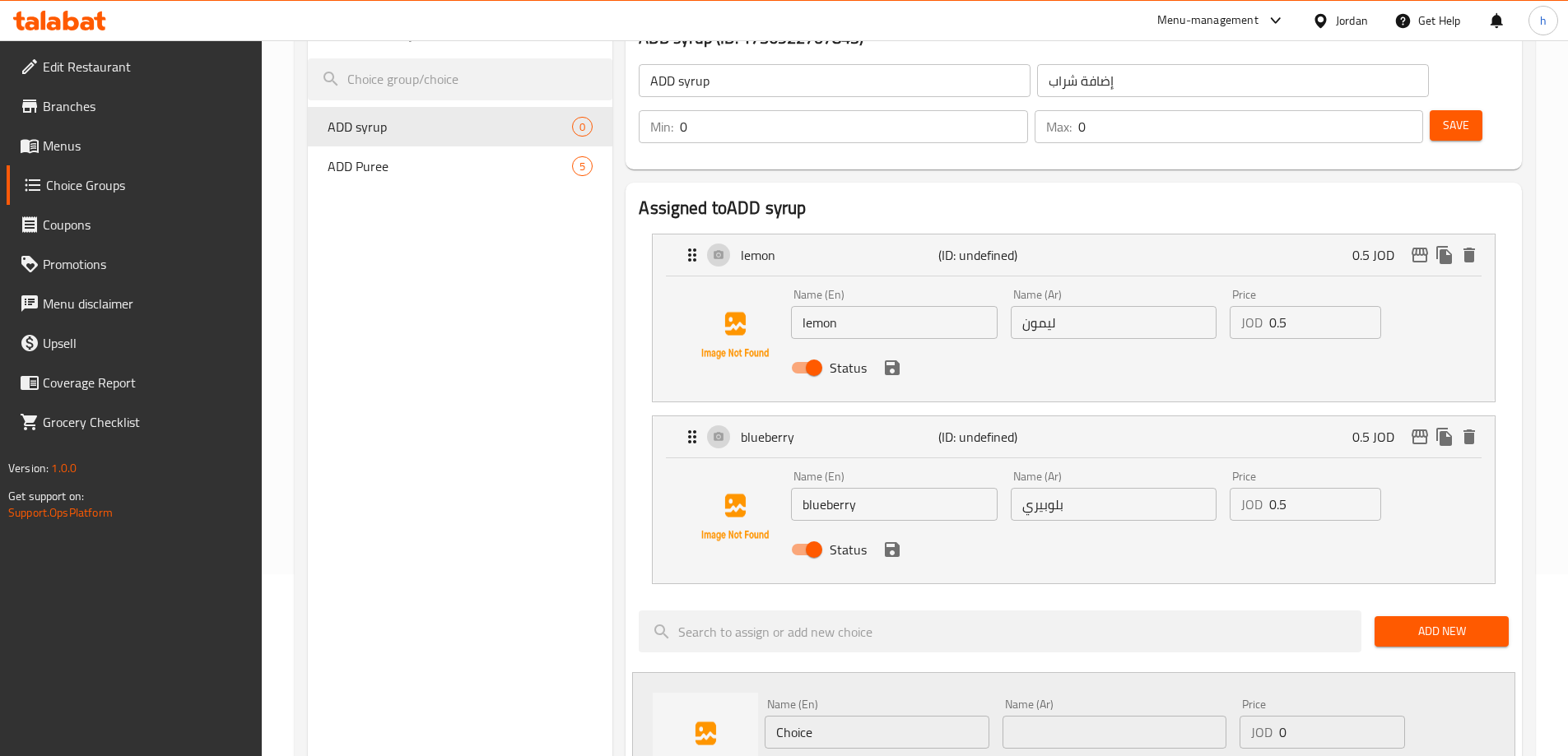
scroll to position [329, 0]
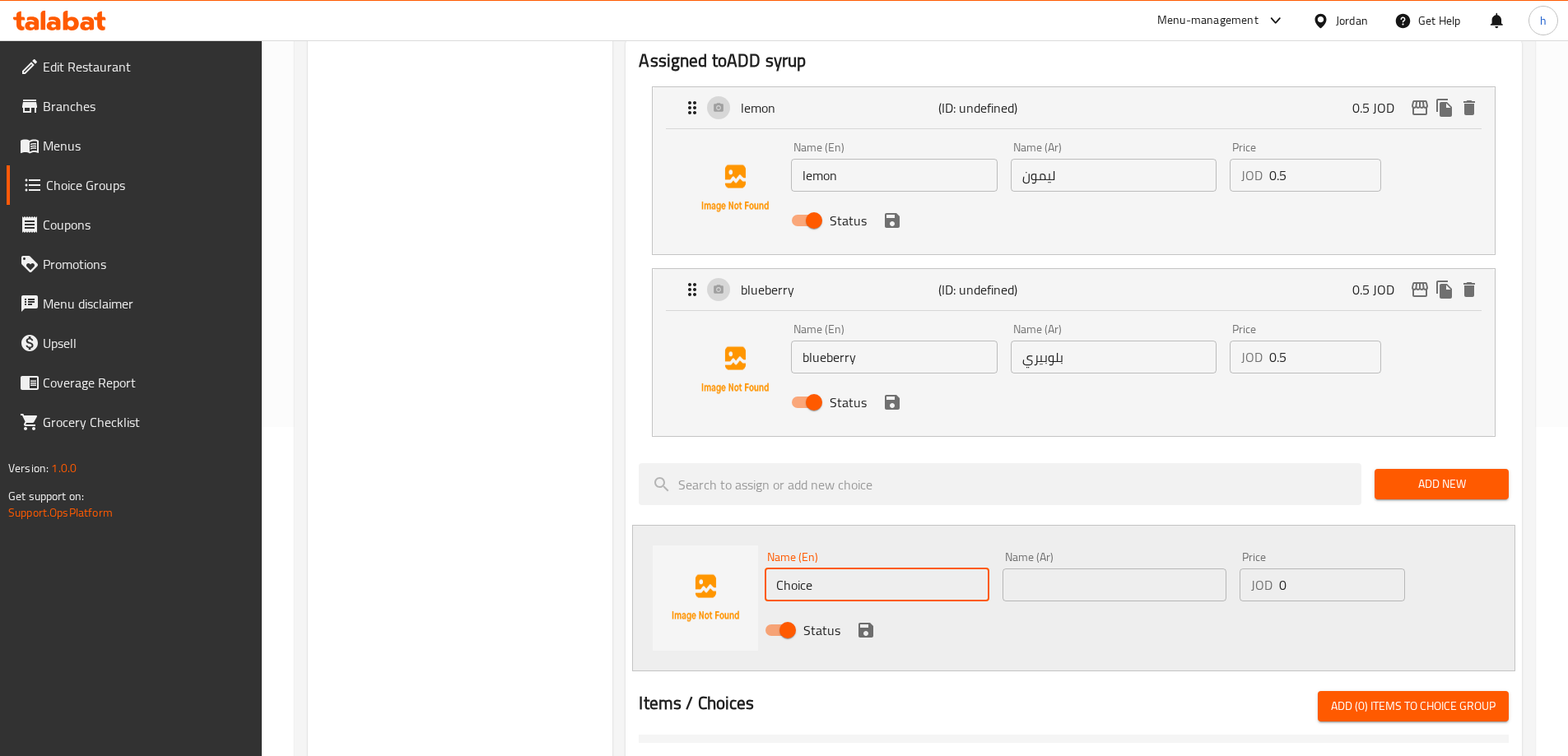
click at [802, 568] on input "Choice" at bounding box center [877, 584] width 224 height 33
paste input "strawberry"
type input "strawberry"
click at [1032, 568] on input "text" at bounding box center [1114, 584] width 224 height 33
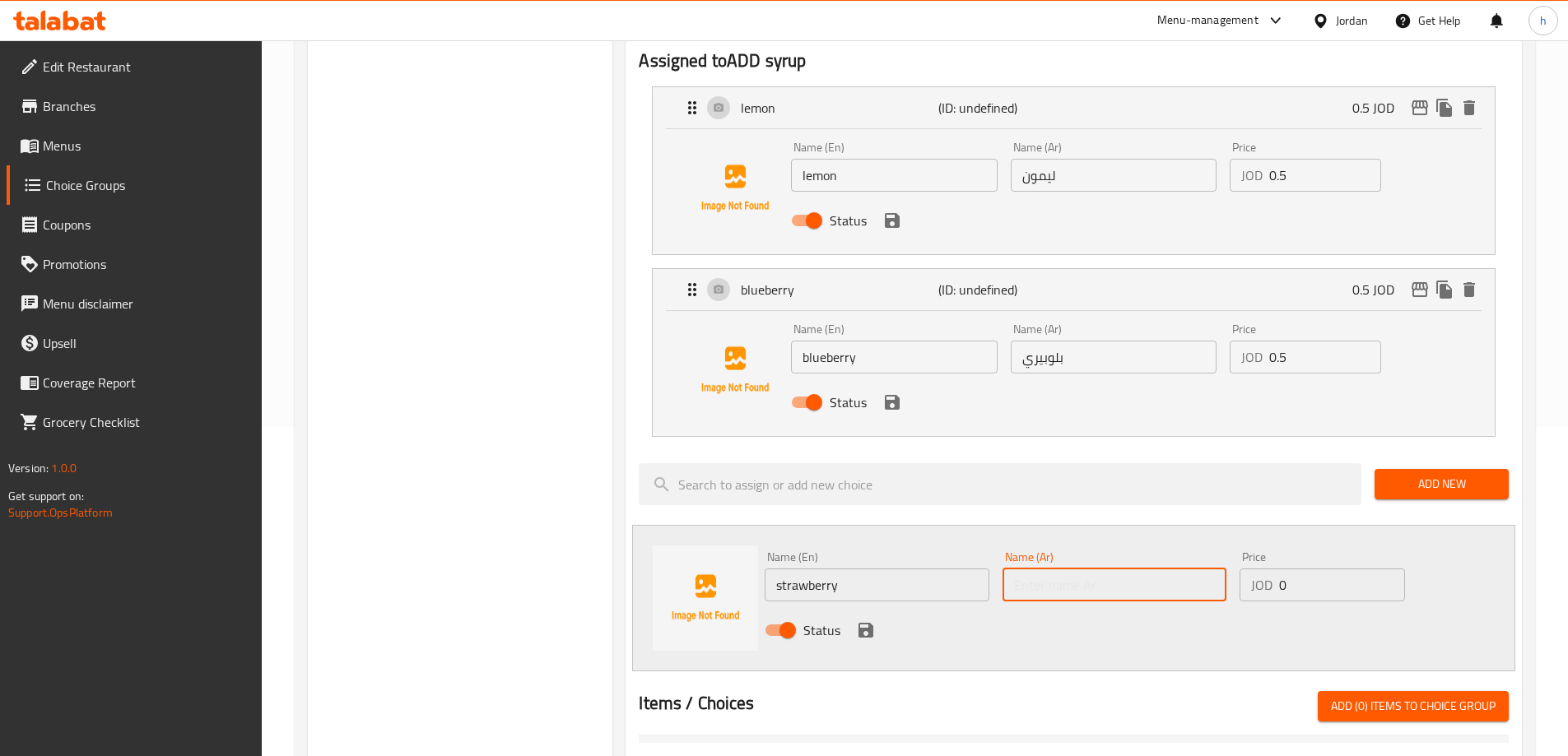
paste input "الفراولة"
type input "الفراولة"
click at [1282, 568] on input "0" at bounding box center [1341, 584] width 125 height 33
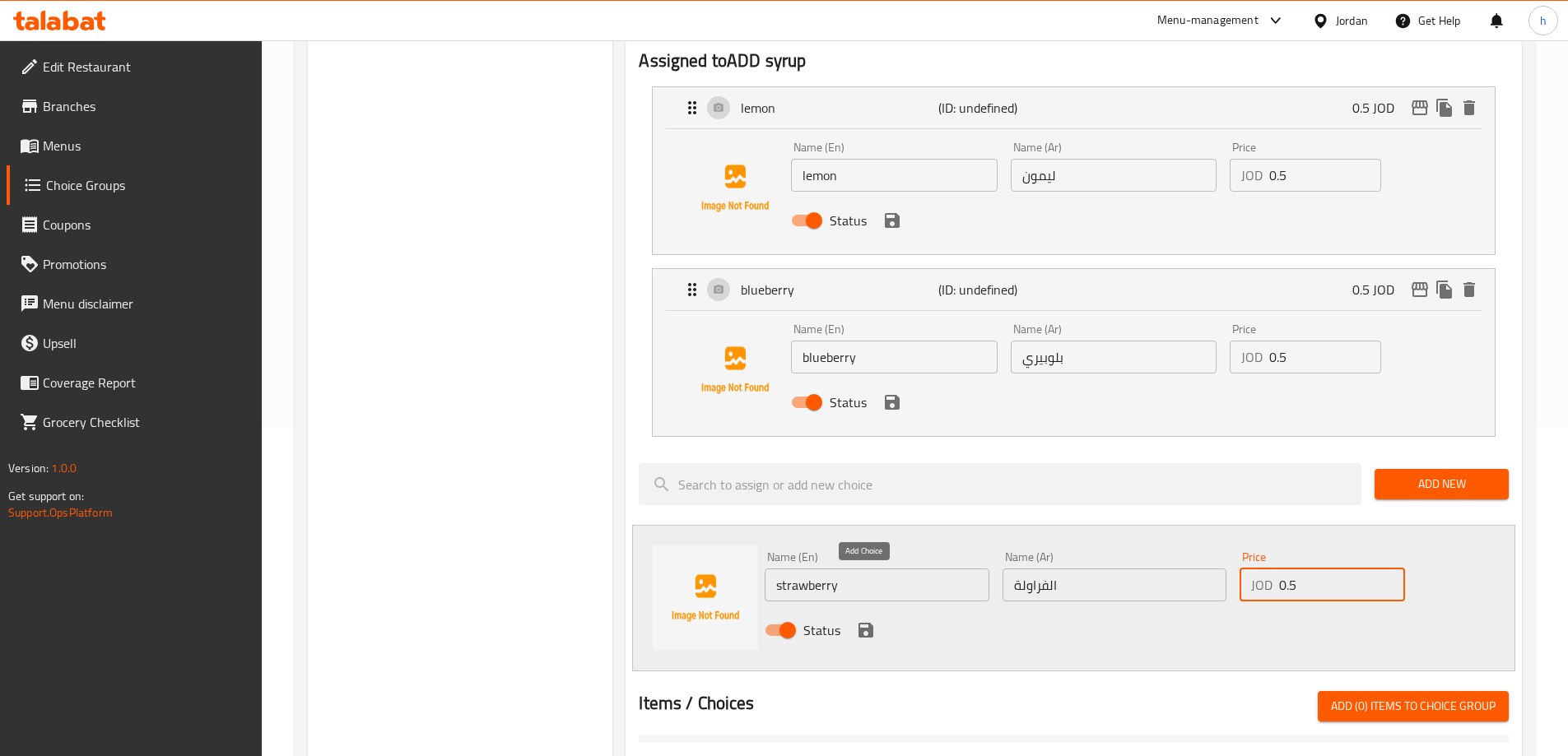
type input "0.5"
click at [865, 621] on icon "save" at bounding box center [865, 631] width 20 height 20
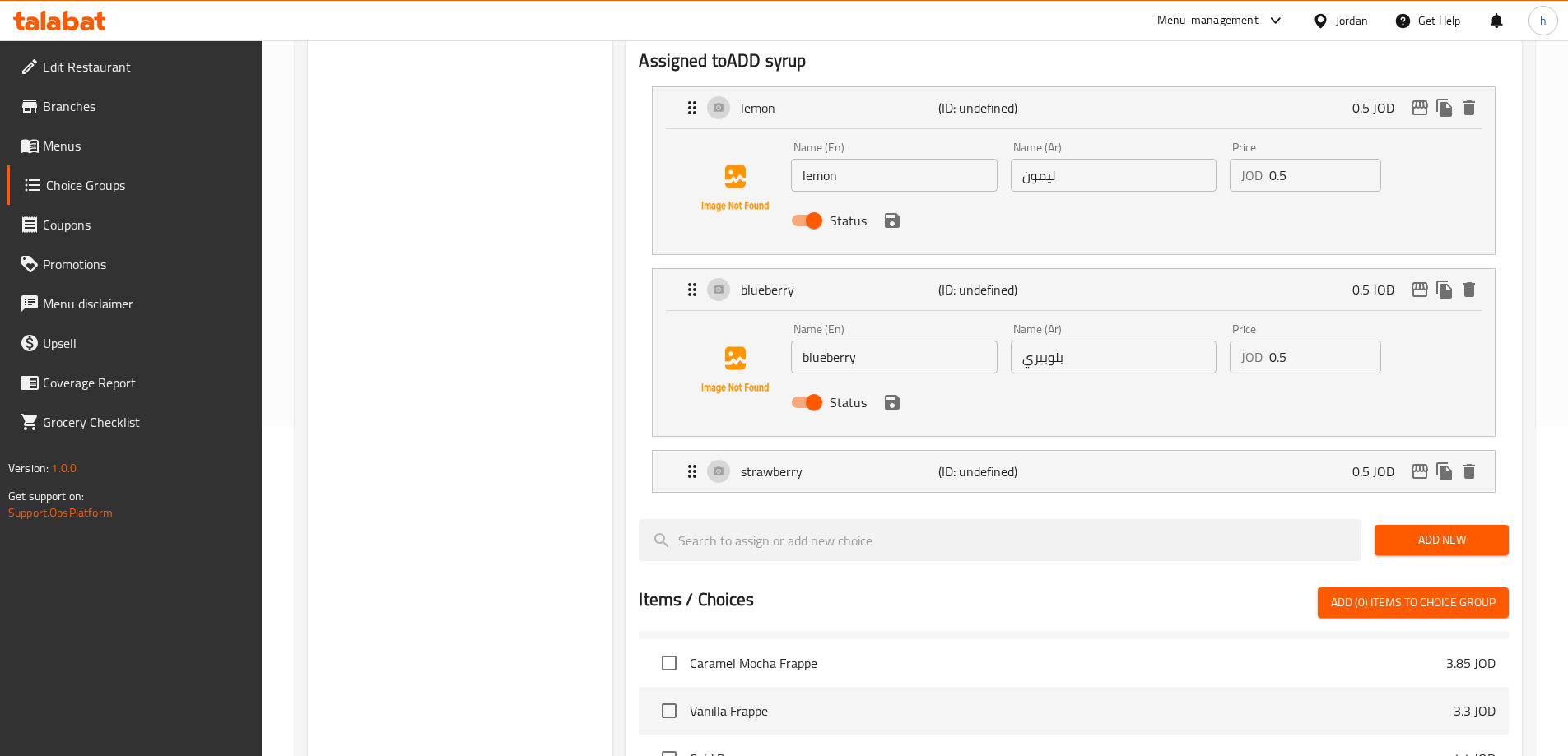
click at [1417, 530] on span "Add New" at bounding box center [1441, 540] width 108 height 20
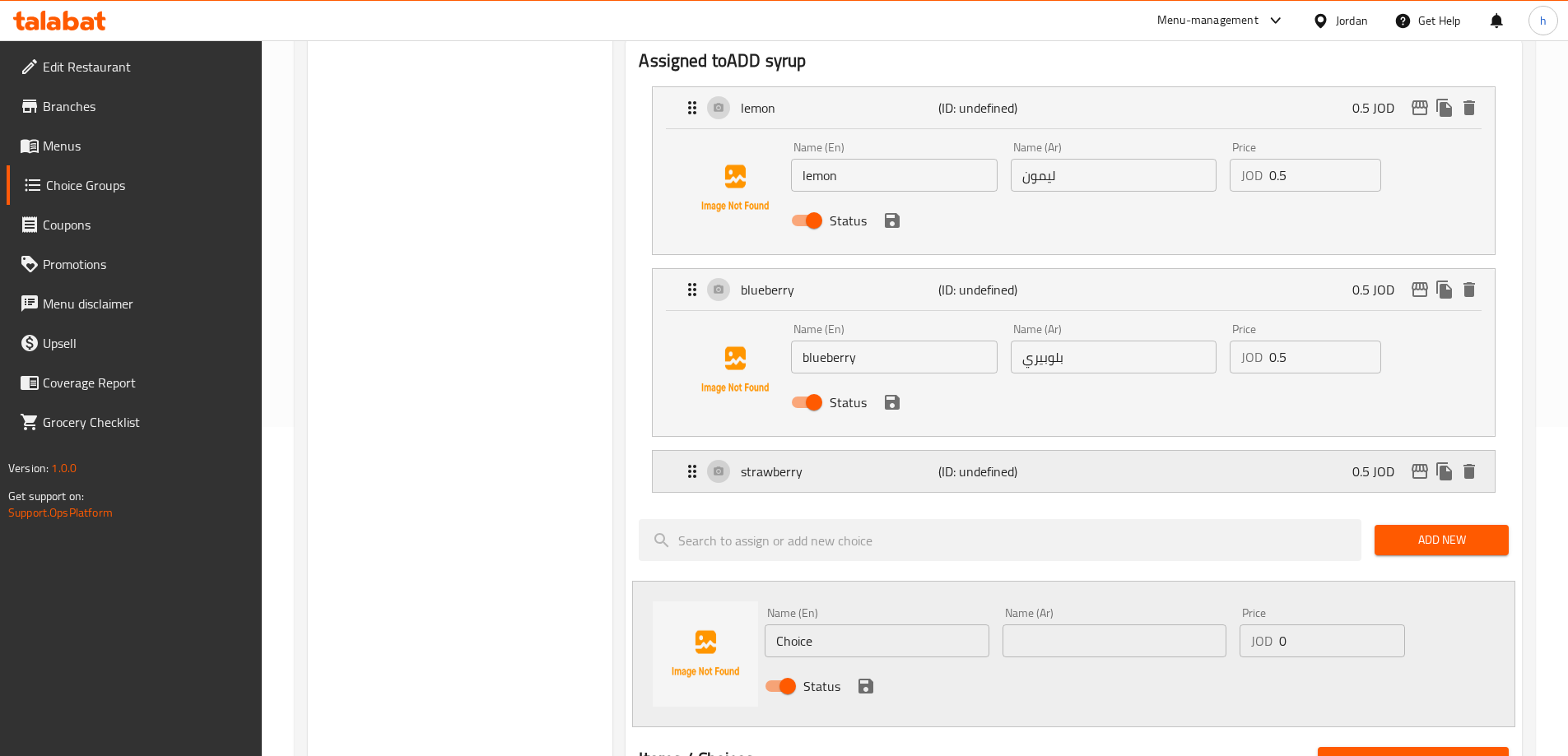
click at [1144, 451] on div "strawberry (ID: undefined) 0.5 JOD" at bounding box center [1078, 471] width 792 height 41
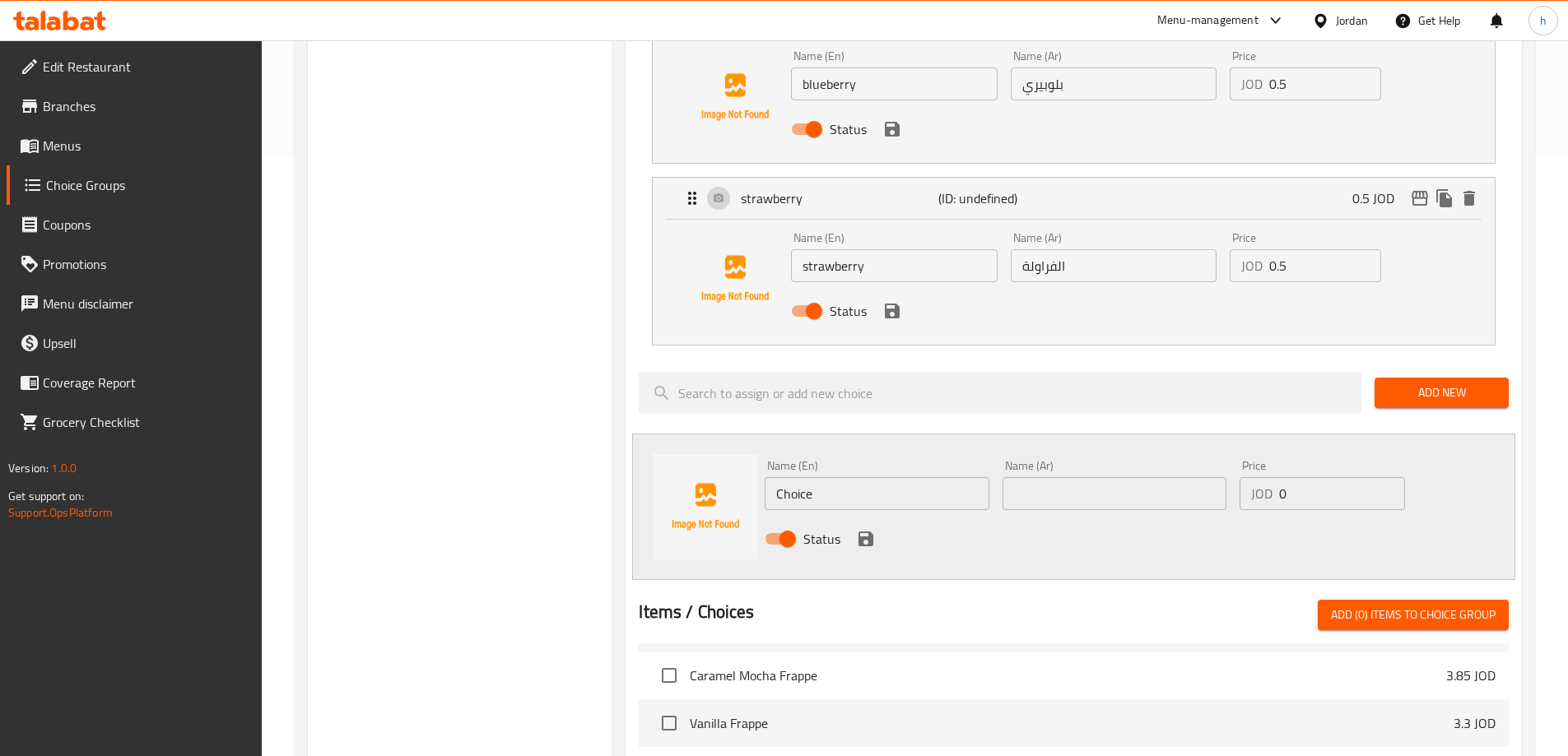
scroll to position [658, 0]
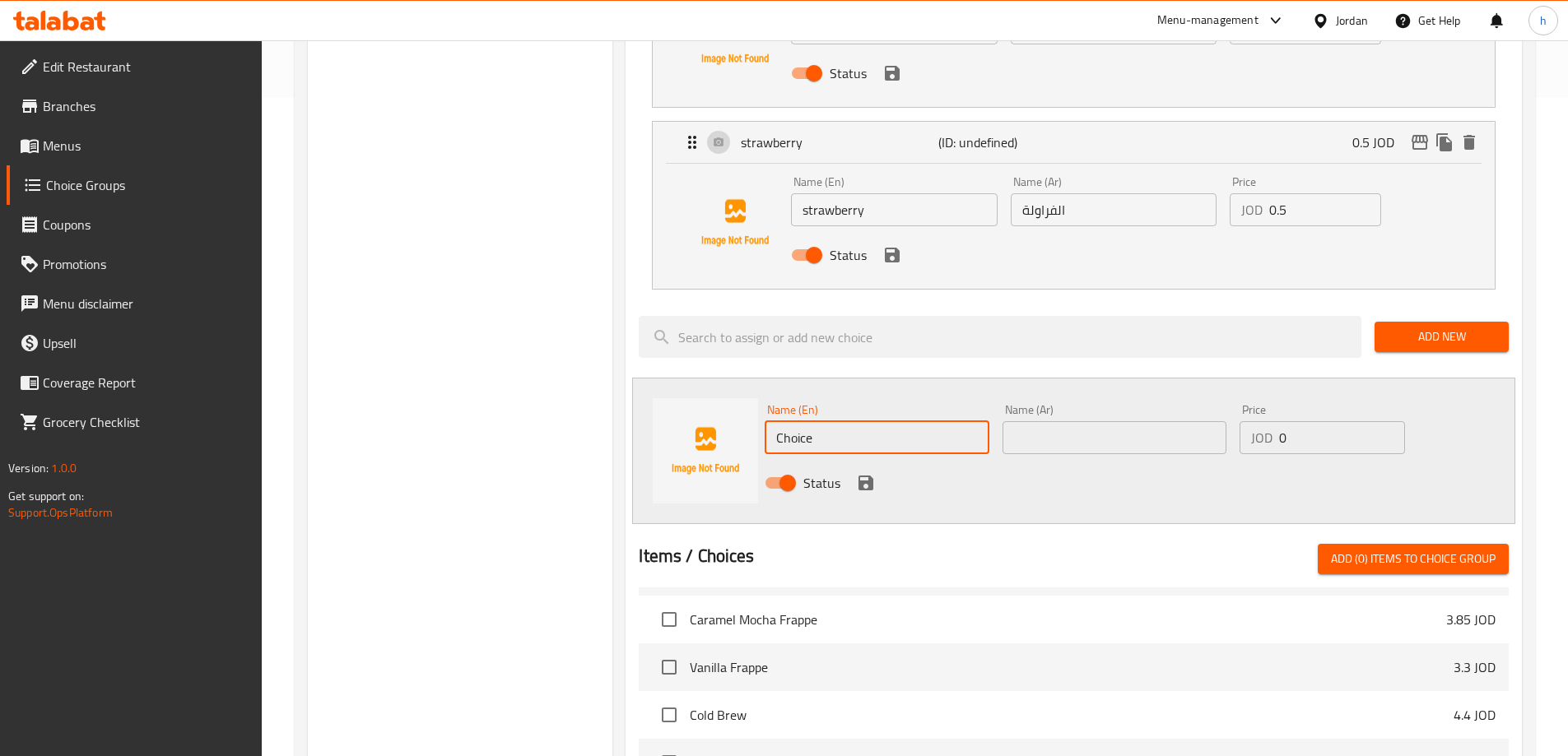
click at [792, 422] on input "Choice" at bounding box center [877, 438] width 224 height 33
paste input "cherry"
type input "cherry"
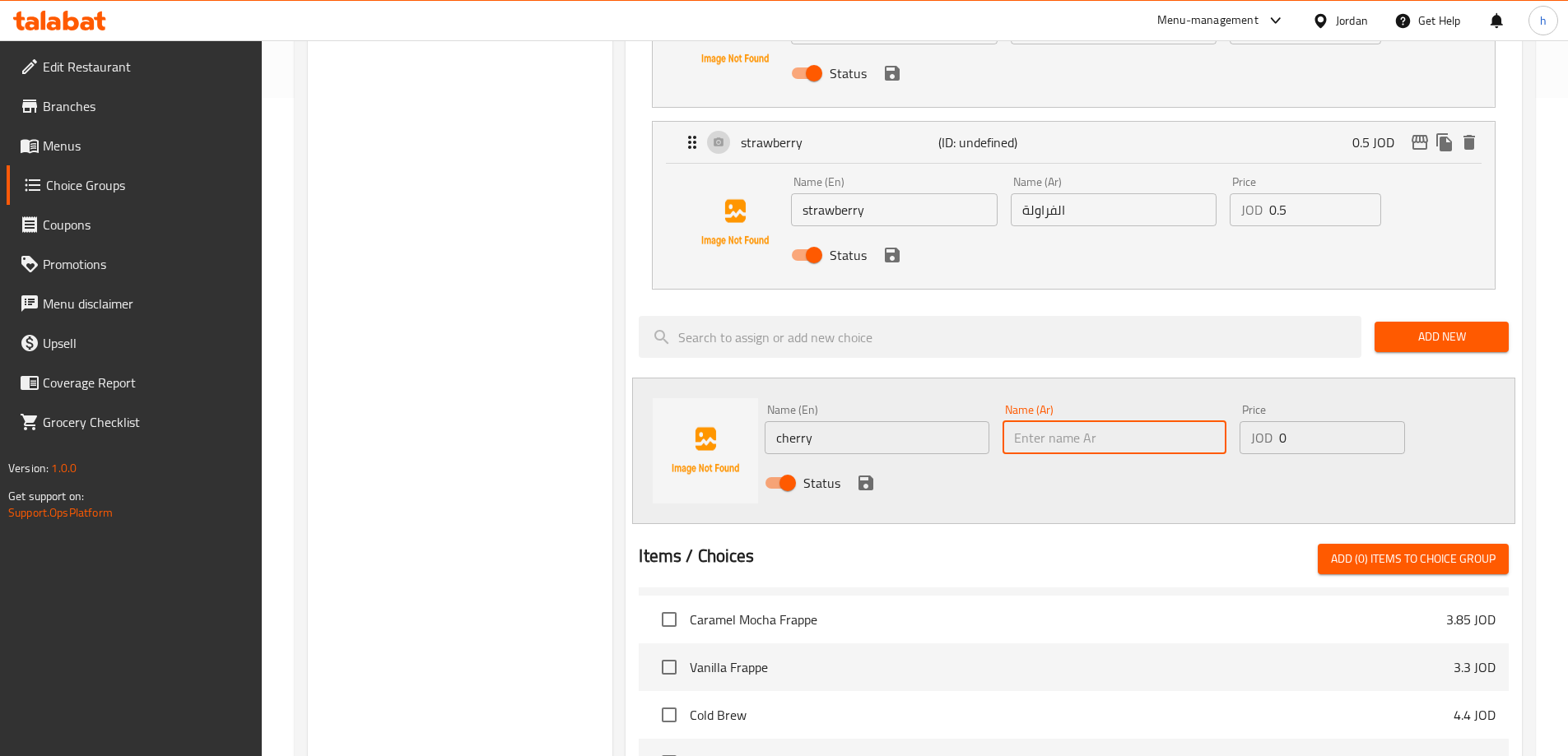
click at [1038, 422] on input "text" at bounding box center [1114, 438] width 224 height 33
paste input "الكرز"
type input "الكرز"
drag, startPoint x: 1297, startPoint y: 386, endPoint x: 1275, endPoint y: 391, distance: 22.6
click at [1275, 422] on div "JOD 0 Price" at bounding box center [1322, 438] width 165 height 33
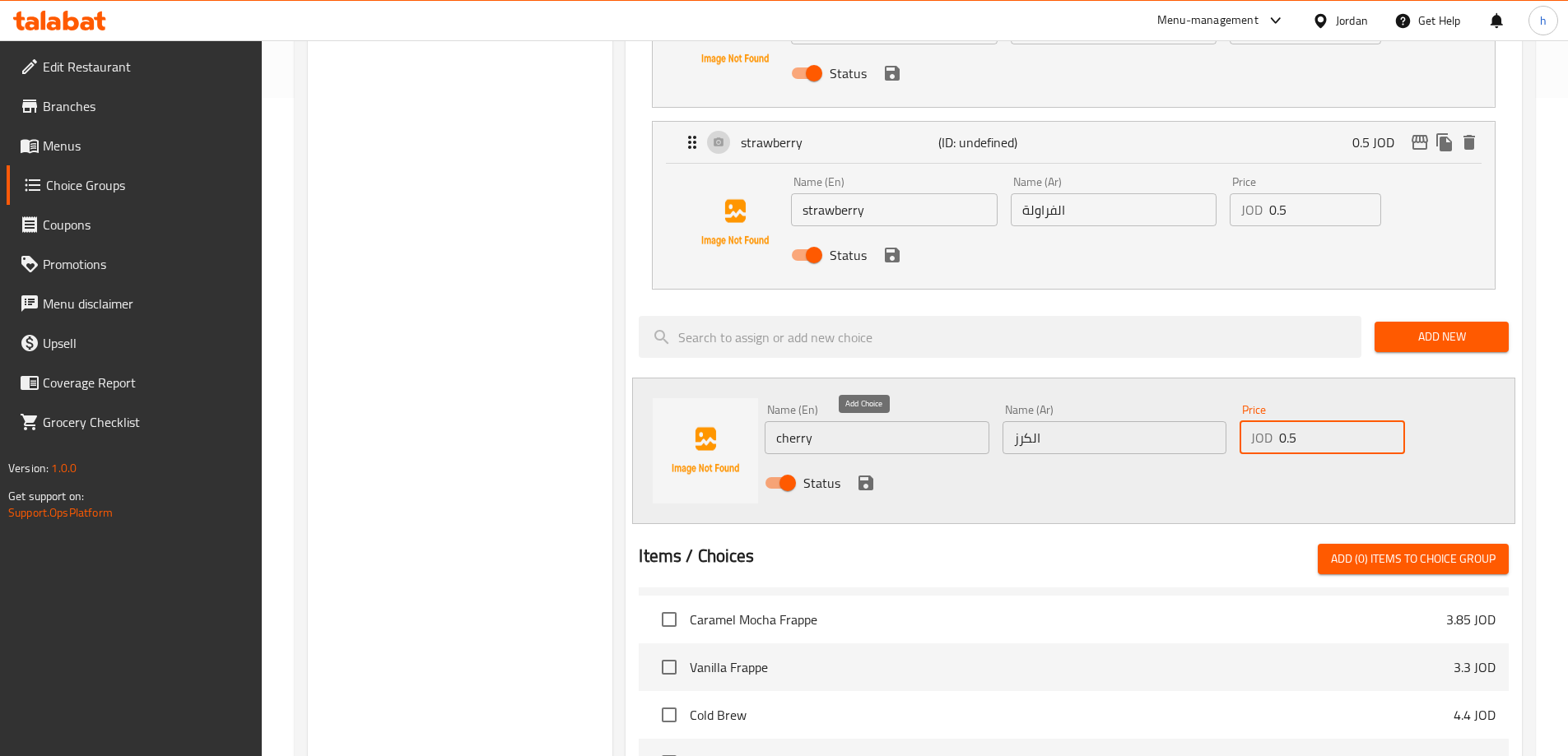
type input "0.5"
click at [872, 476] on icon "save" at bounding box center [865, 483] width 15 height 15
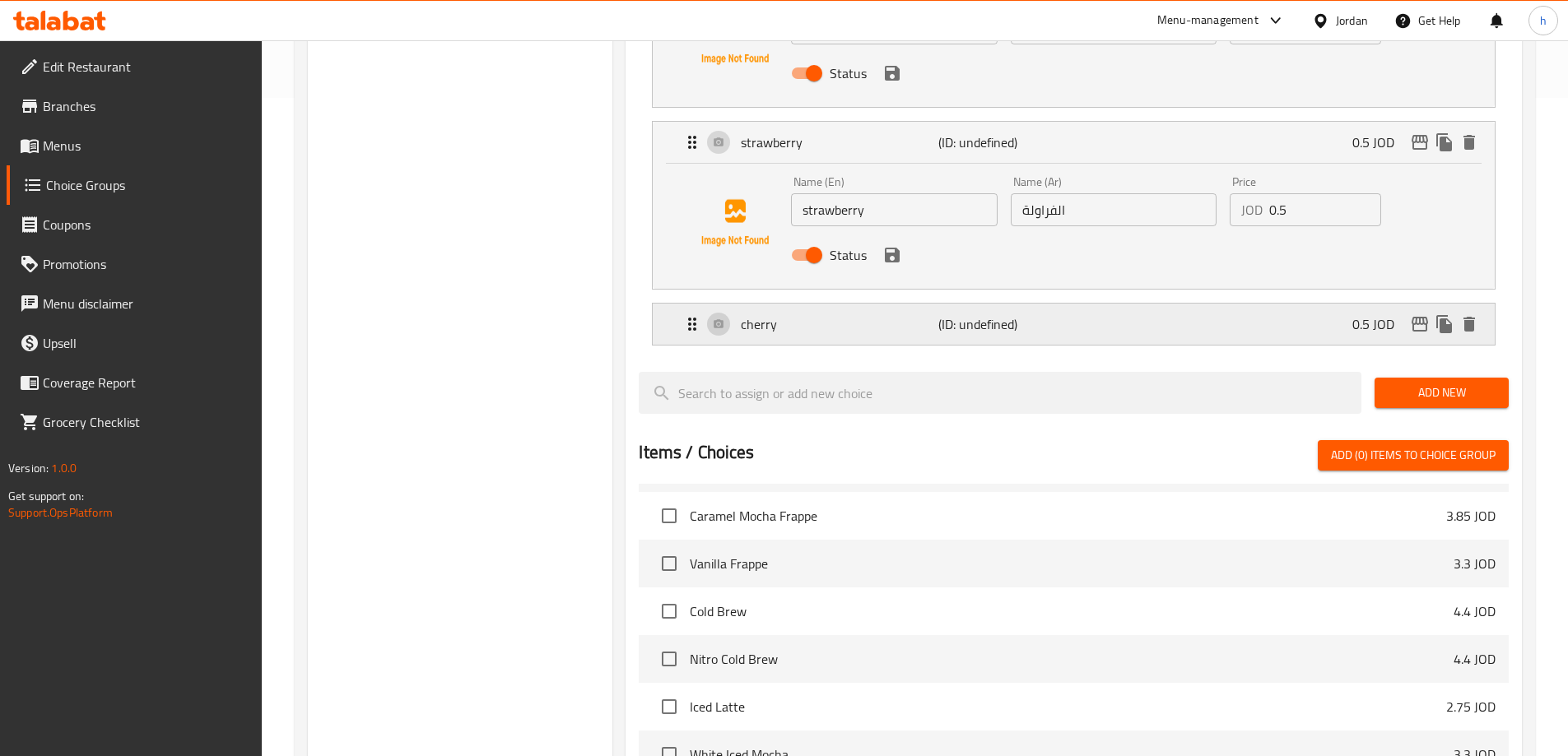
click at [1042, 314] on p "(ID: undefined)" at bounding box center [1004, 324] width 132 height 20
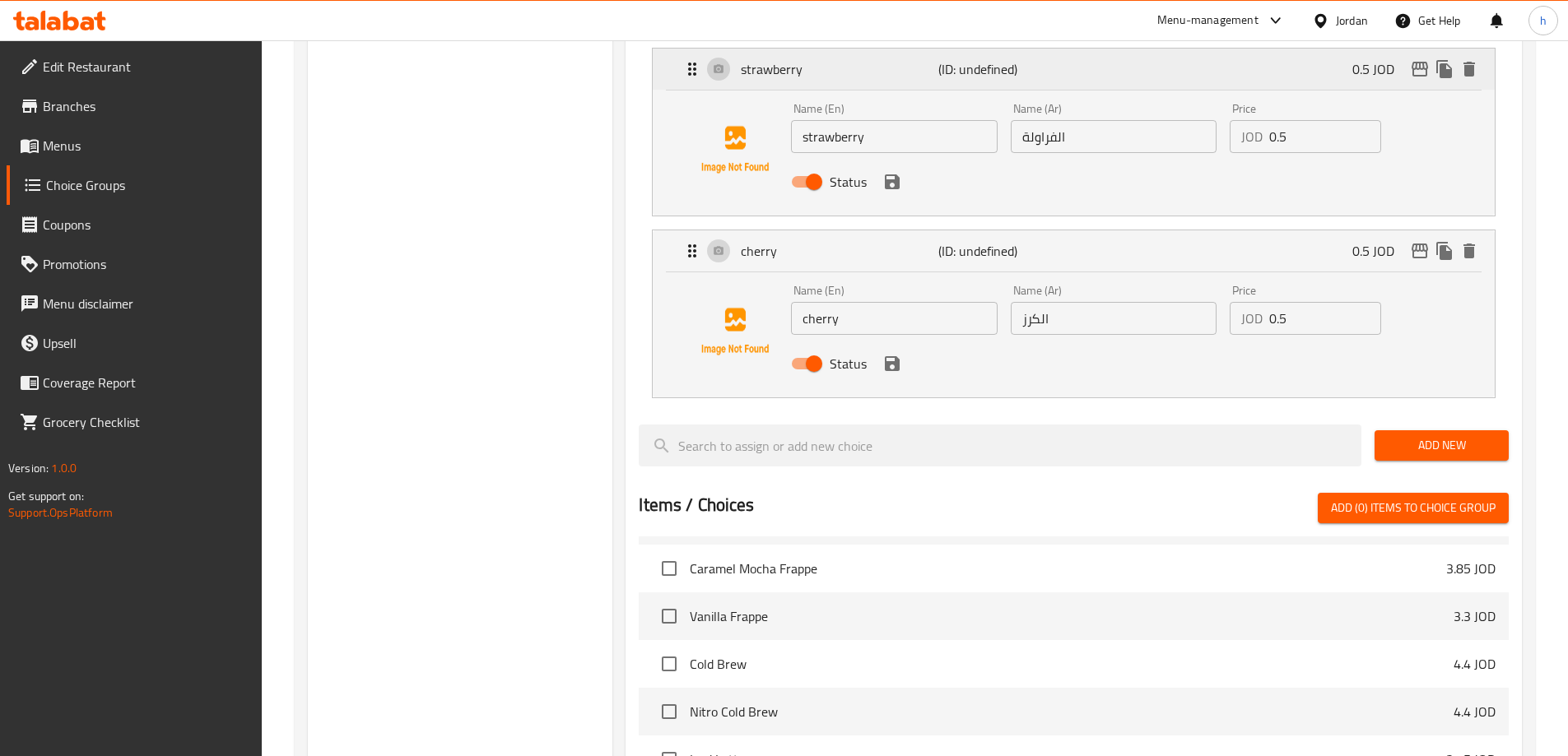
scroll to position [741, 0]
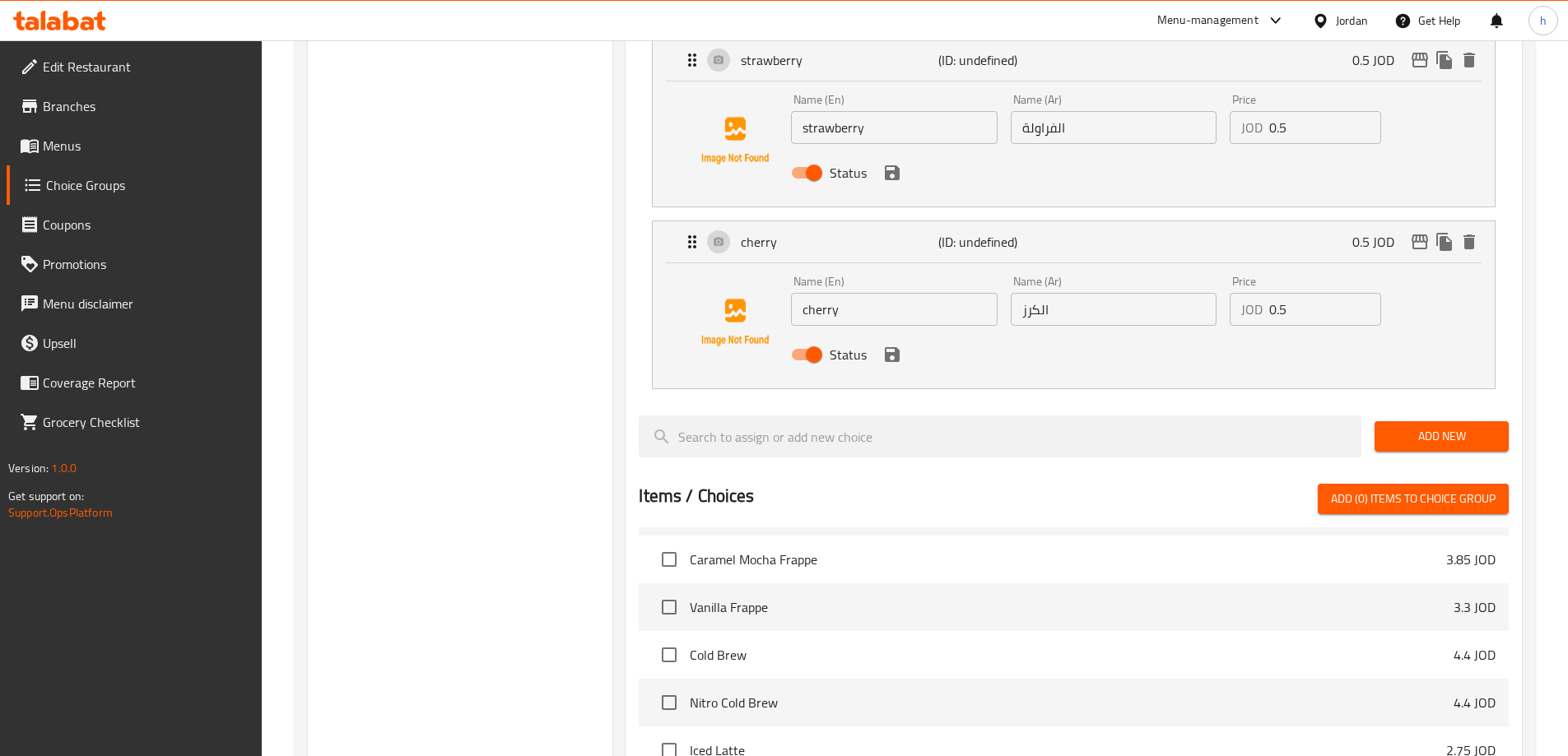
click at [1396, 426] on span "Add New" at bounding box center [1441, 436] width 108 height 20
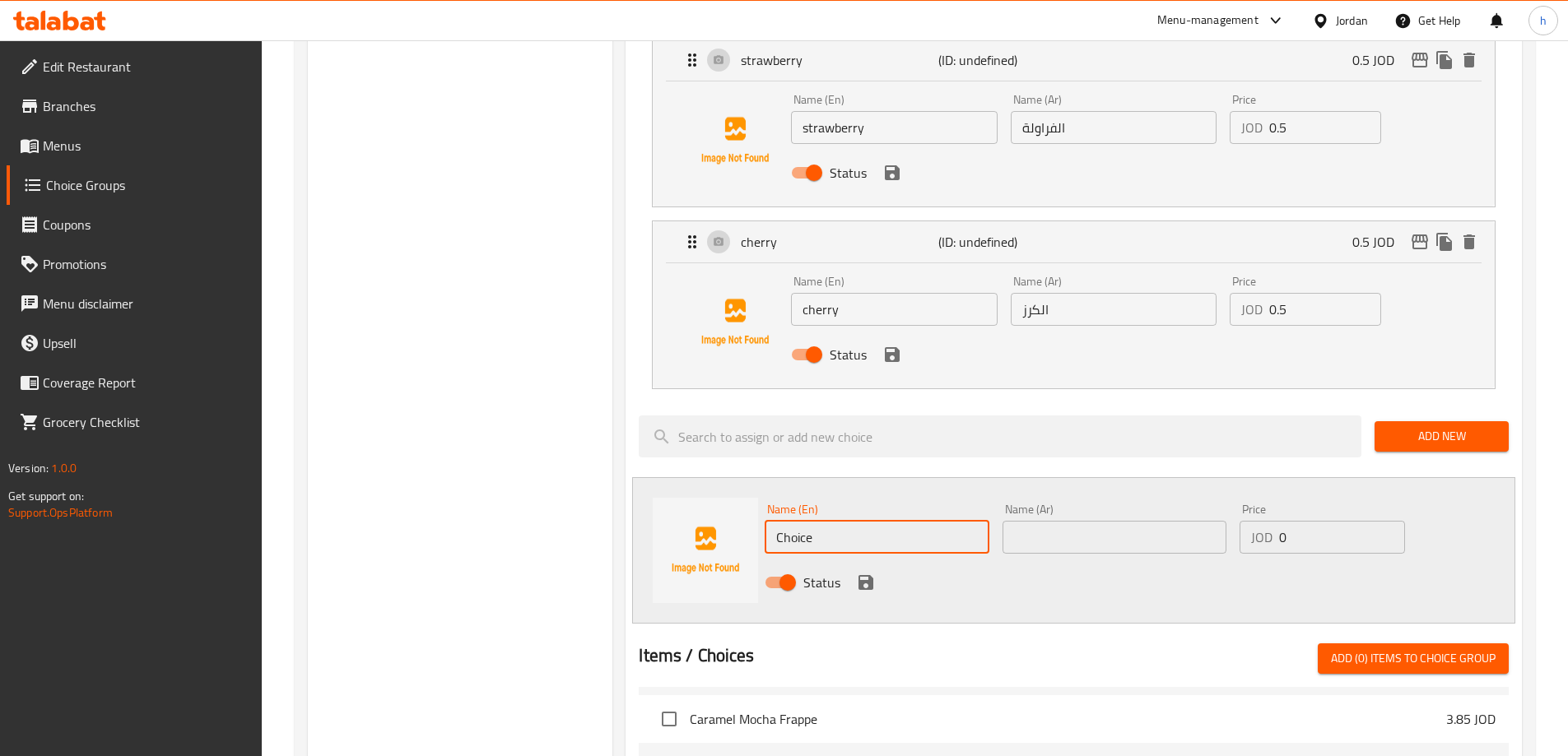
click at [887, 521] on input "Choice" at bounding box center [877, 537] width 224 height 33
click at [808, 521] on input "Choice" at bounding box center [877, 537] width 224 height 33
paste input "kiwi"
type input "kiwi"
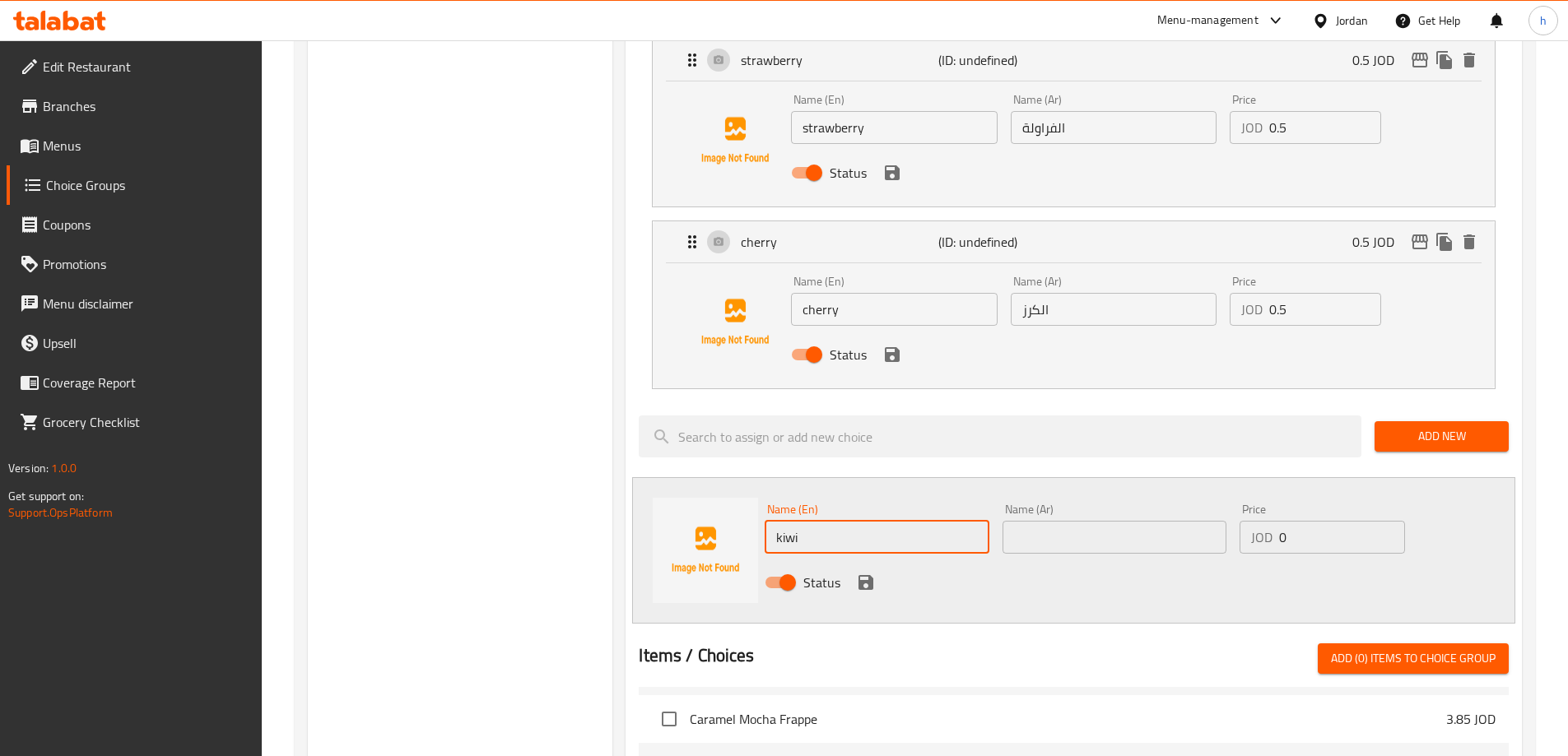
click at [1060, 521] on input "text" at bounding box center [1114, 537] width 224 height 33
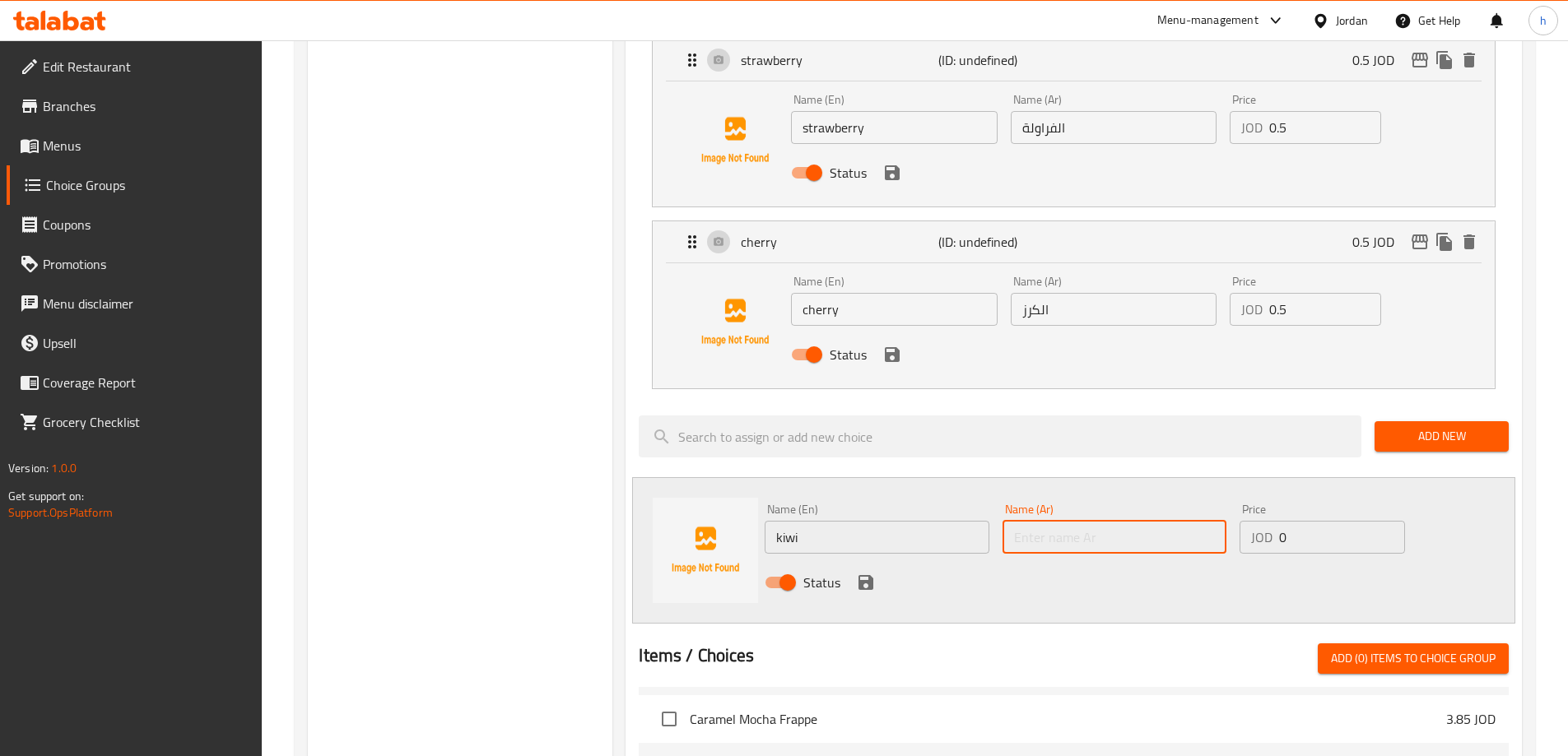
paste input "كيوي"
type input "كيوي"
click at [1283, 521] on input "0" at bounding box center [1341, 537] width 125 height 33
type input "0.5"
click at [873, 573] on icon "save" at bounding box center [865, 583] width 20 height 20
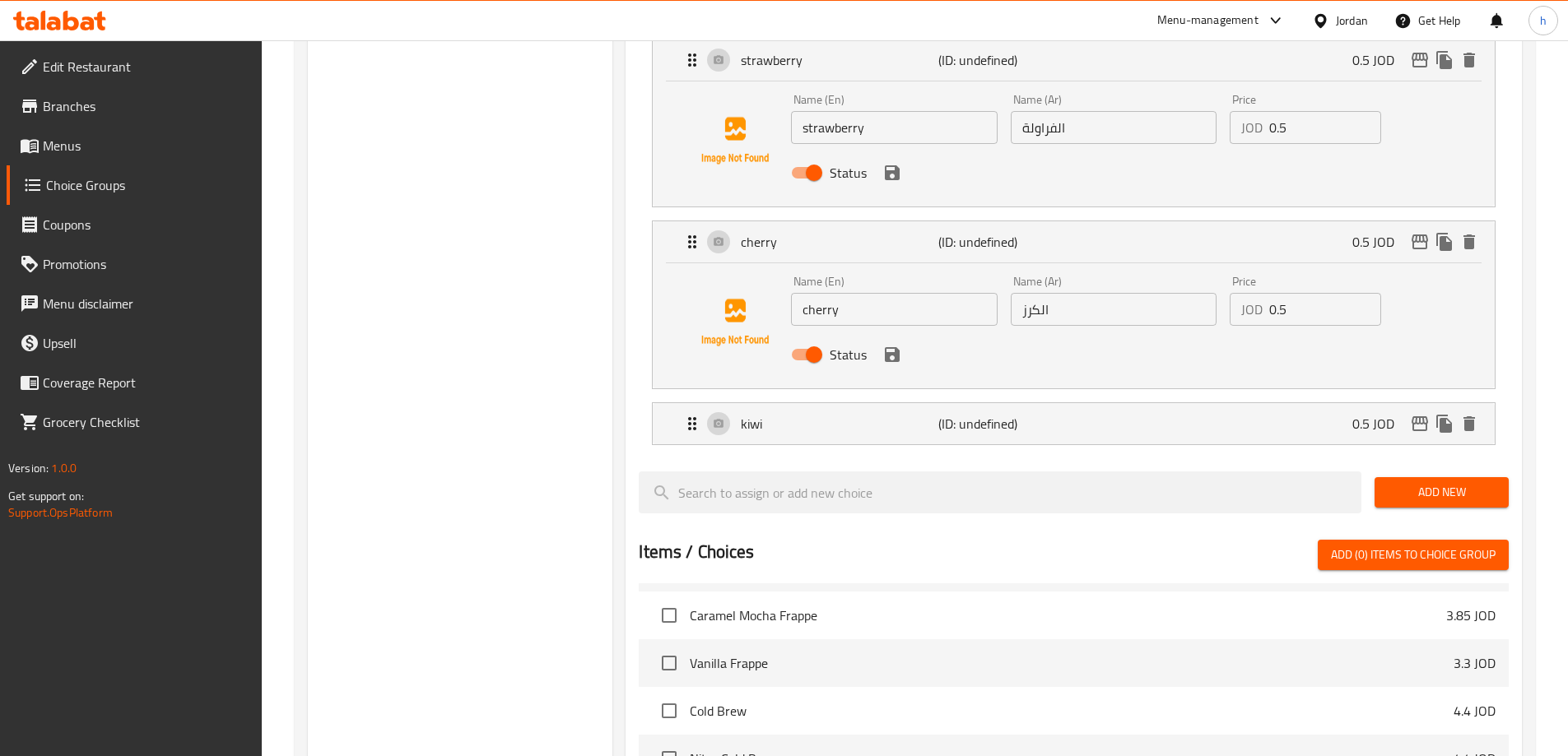
click at [1184, 403] on li "kiwi (ID: undefined) 0.5 JOD Name (En) kiwi Name (En) Name (Ar) كيوي Name (Ar) …" at bounding box center [1073, 423] width 870 height 56
click at [1187, 403] on div "kiwi (ID: undefined) 0.5 JOD" at bounding box center [1078, 423] width 792 height 41
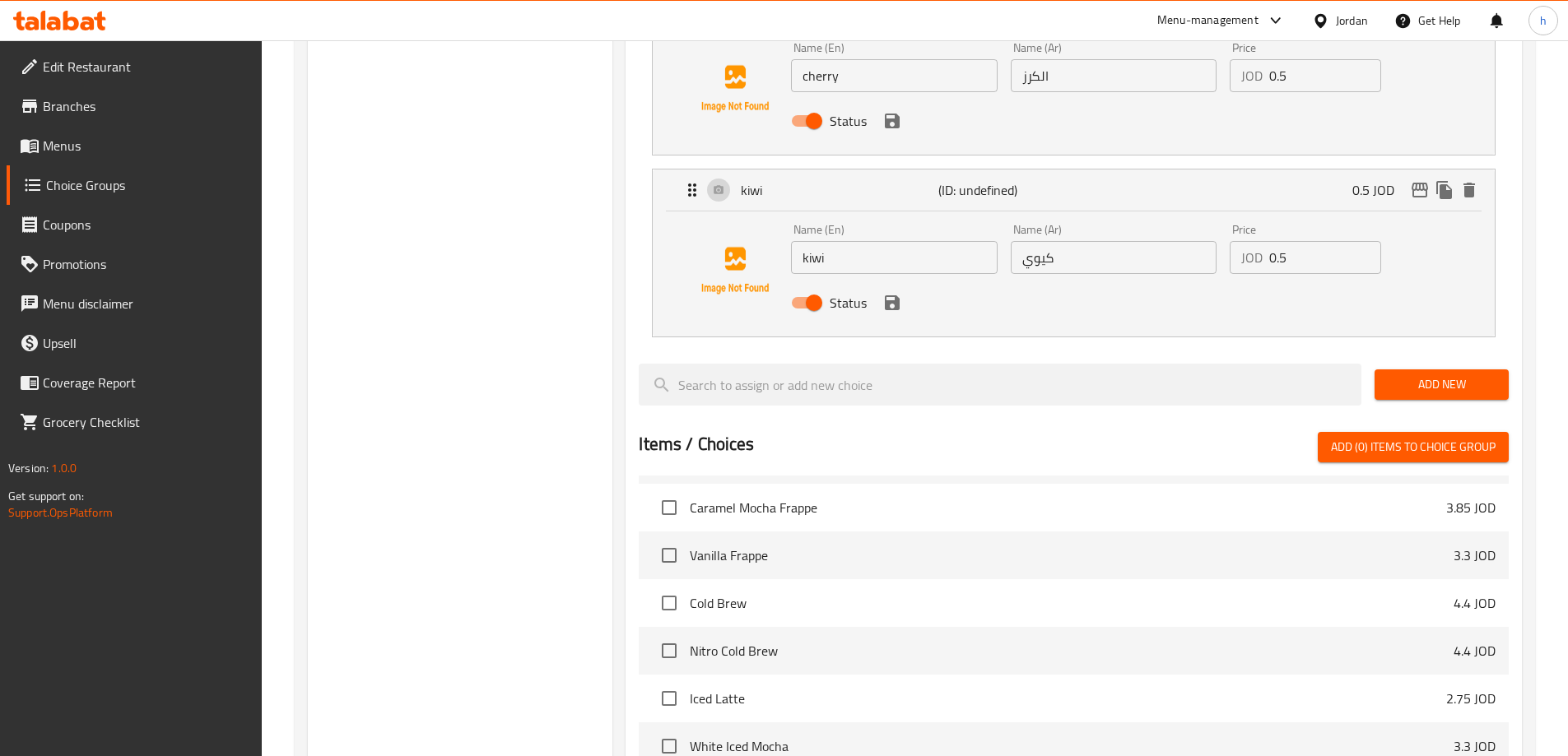
scroll to position [987, 0]
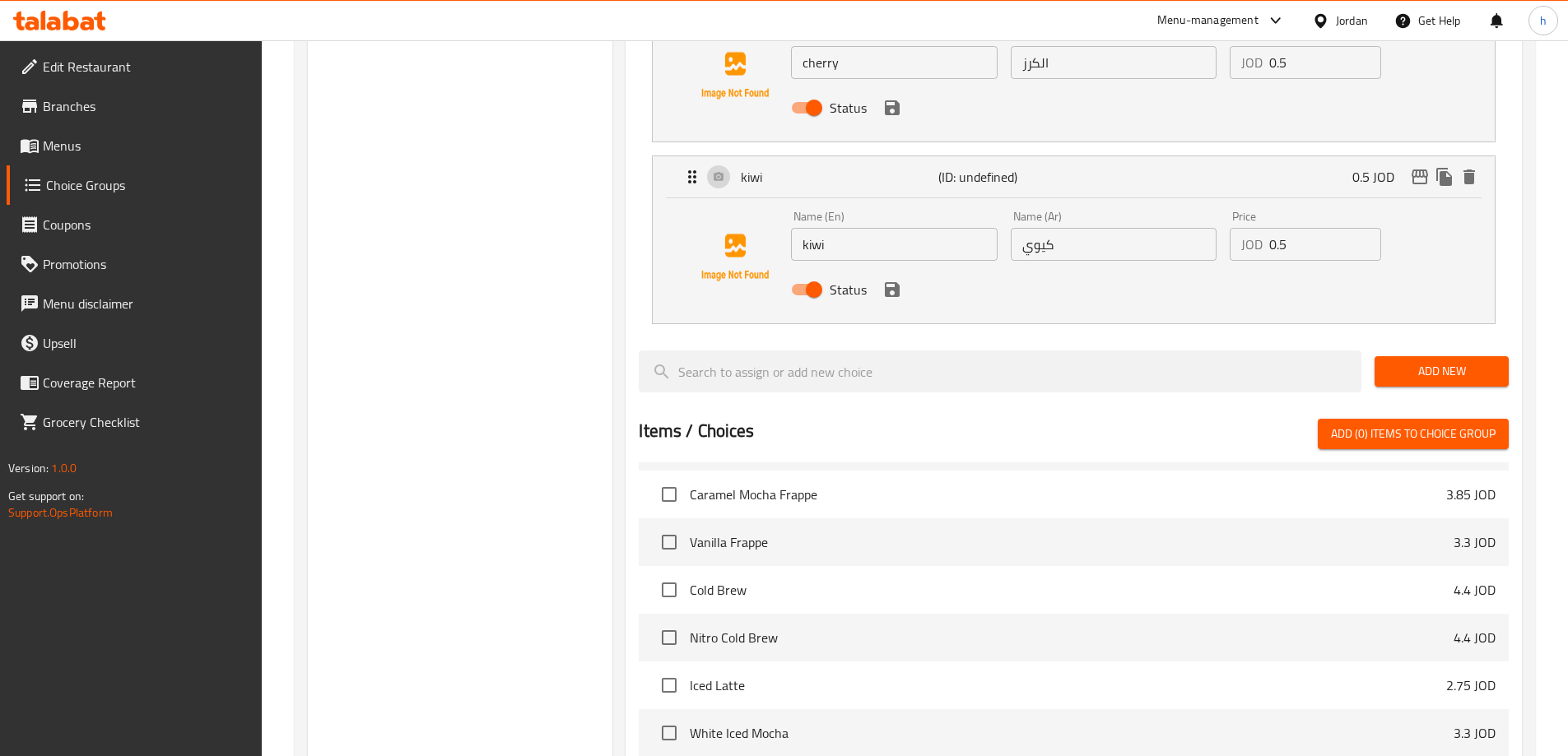
click at [1429, 361] on span "Add New" at bounding box center [1441, 371] width 108 height 20
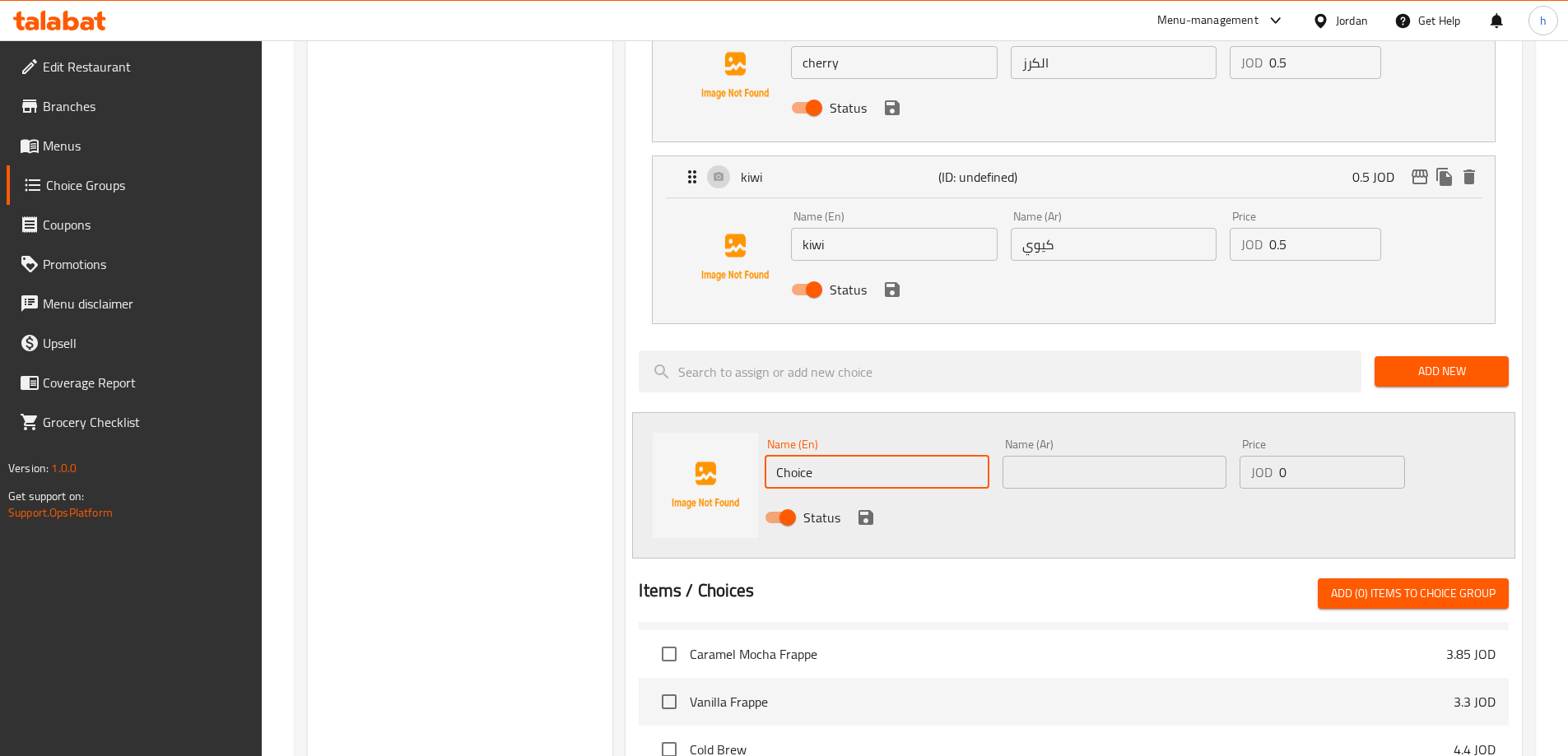
click at [784, 456] on input "Choice" at bounding box center [877, 472] width 224 height 33
paste input "pineappl"
type input "pineapple"
click at [1124, 456] on input "text" at bounding box center [1114, 472] width 224 height 33
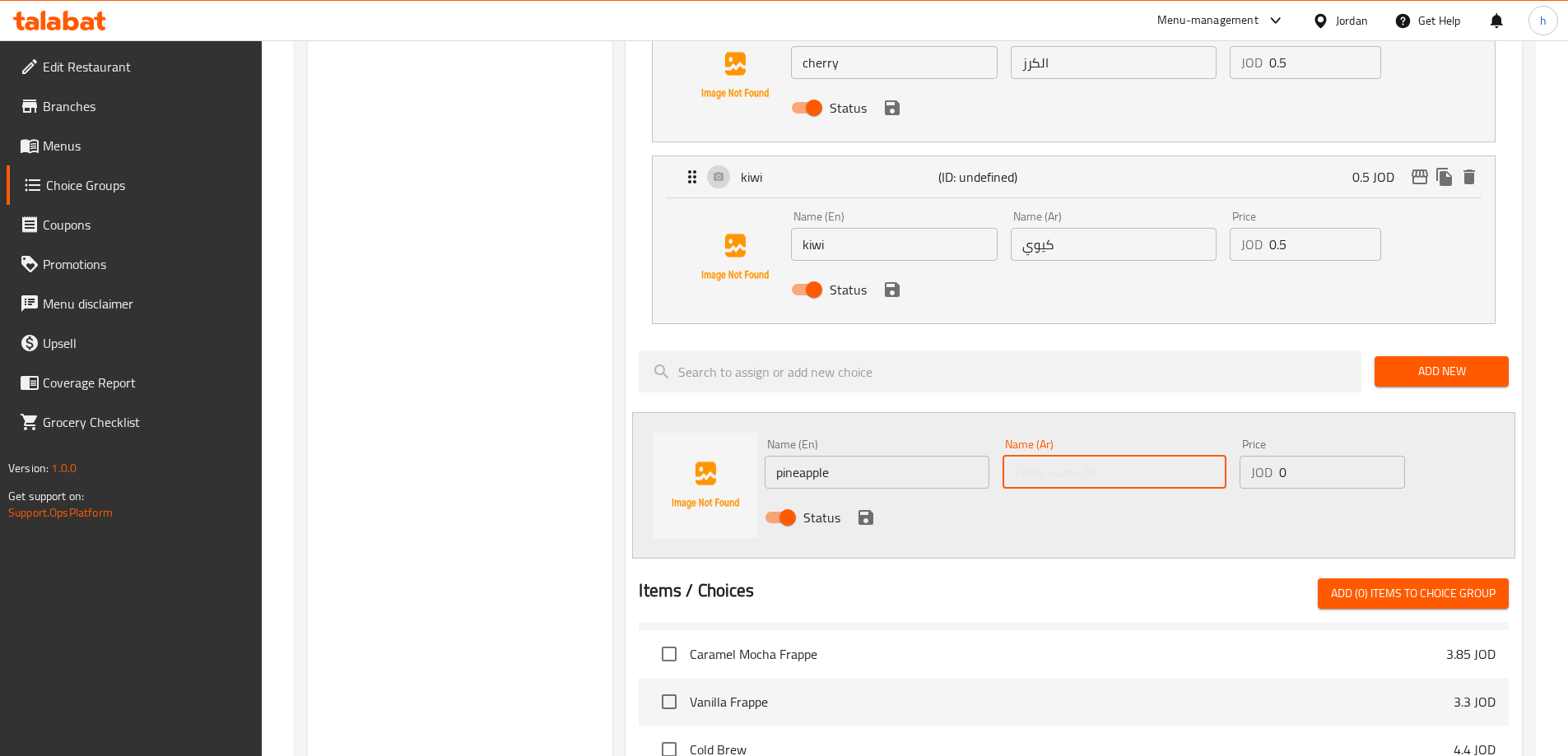
paste input "أناناس"
type input "أناناس"
drag, startPoint x: 1293, startPoint y: 425, endPoint x: 1266, endPoint y: 434, distance: 28.5
click at [1266, 456] on div "JOD 0 Price" at bounding box center [1322, 472] width 165 height 33
type input "0.5"
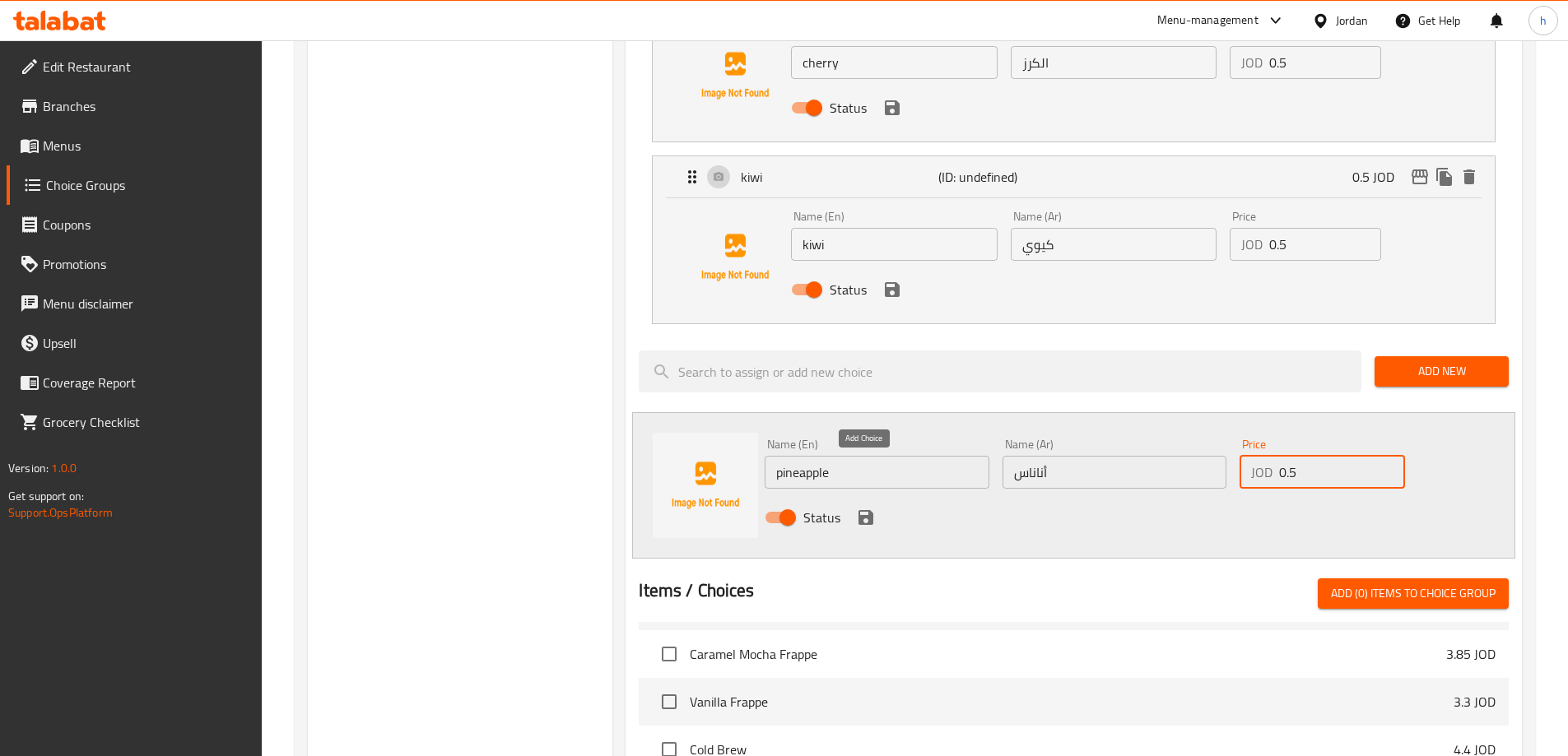
click at [864, 511] on icon "save" at bounding box center [865, 518] width 15 height 15
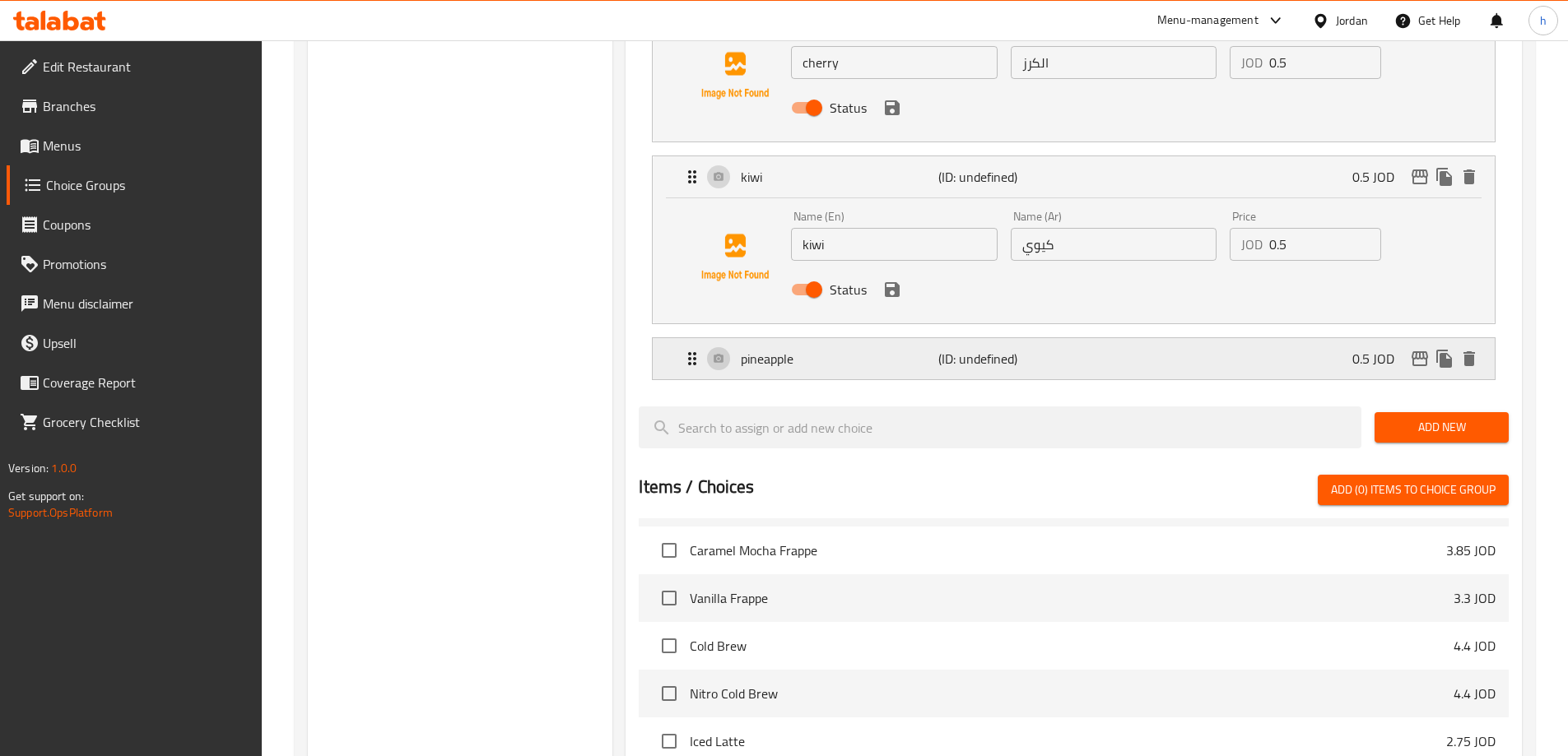
click at [1148, 338] on div "pineapple (ID: undefined) 0.5 JOD" at bounding box center [1078, 358] width 792 height 41
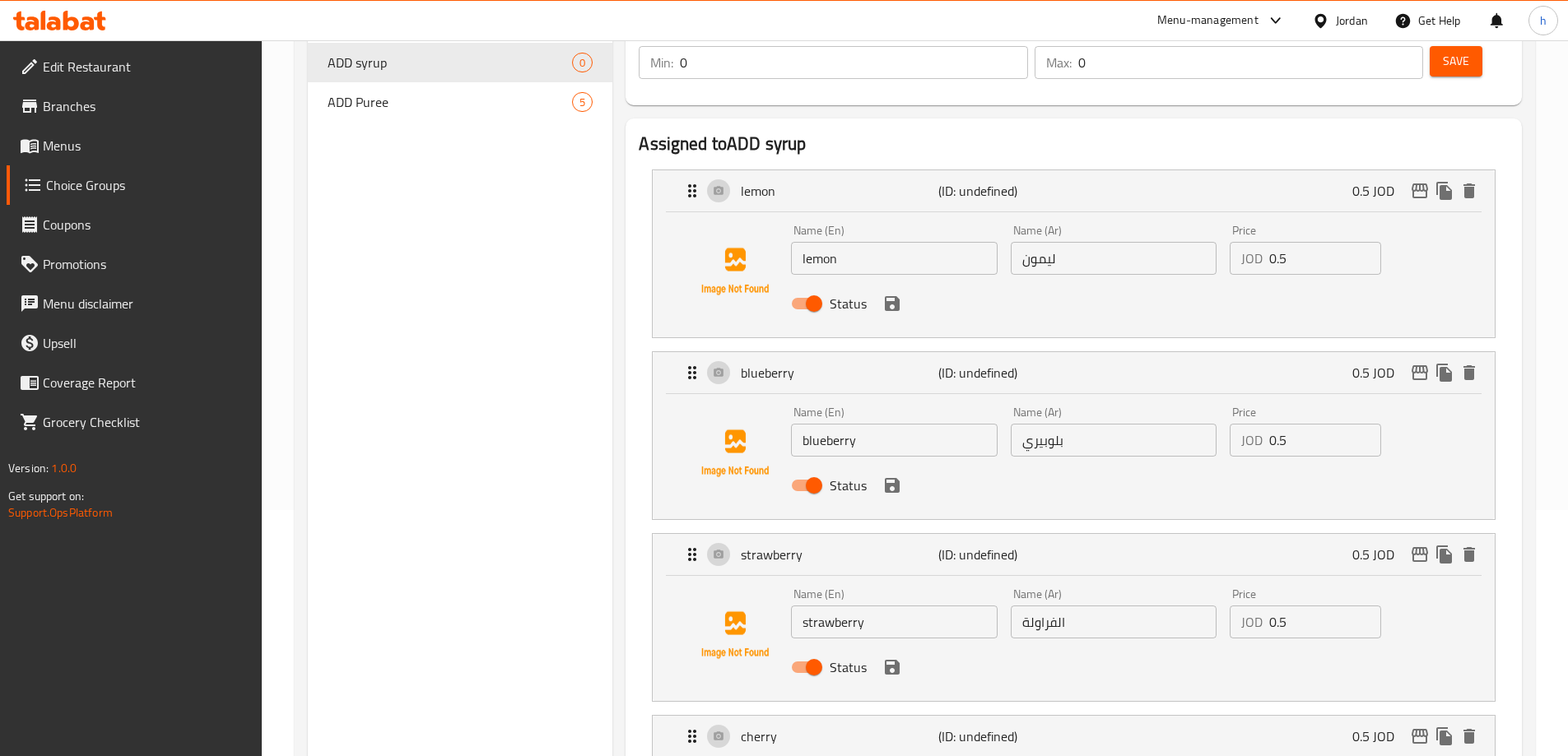
scroll to position [83, 0]
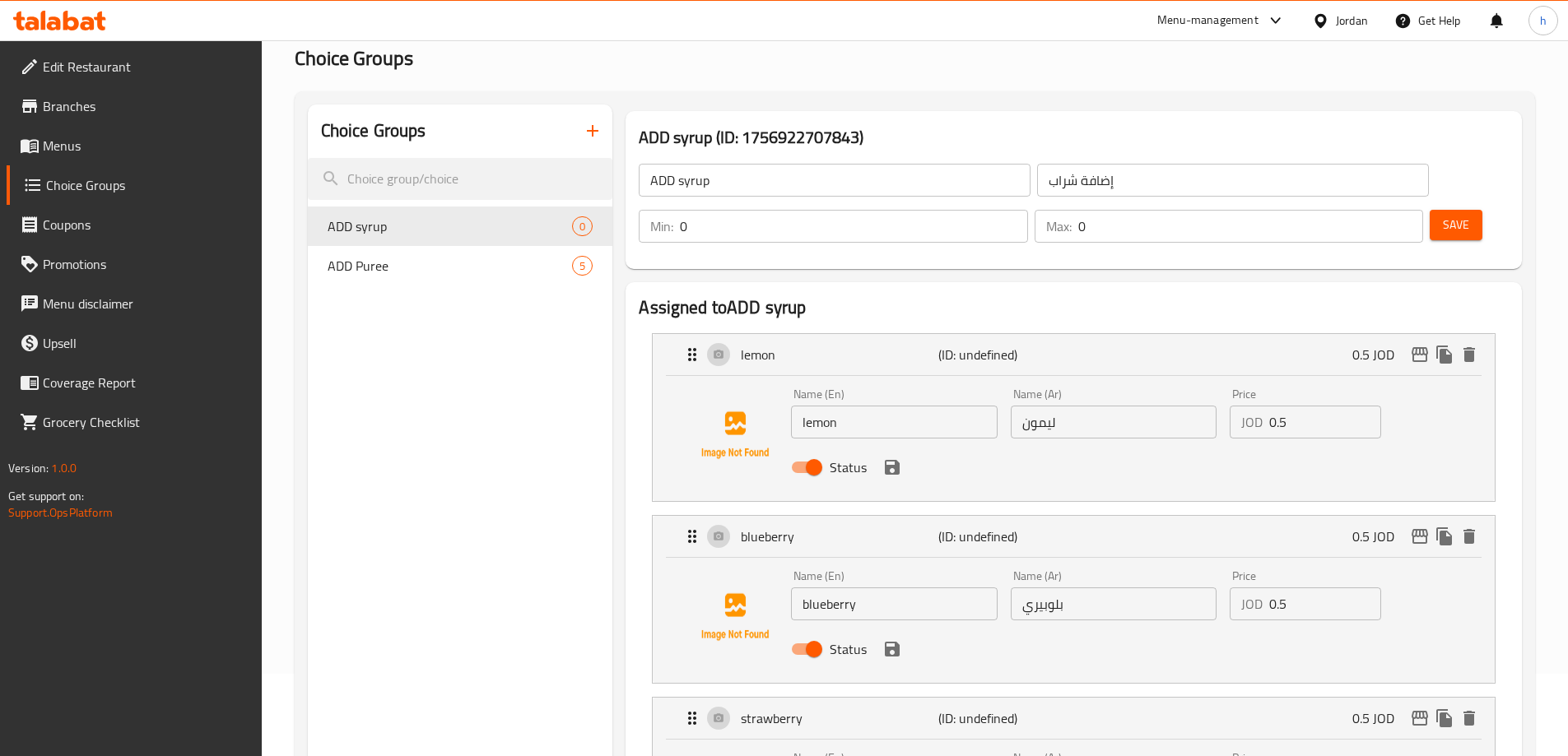
click at [1443, 215] on span "Save" at bounding box center [1456, 225] width 27 height 20
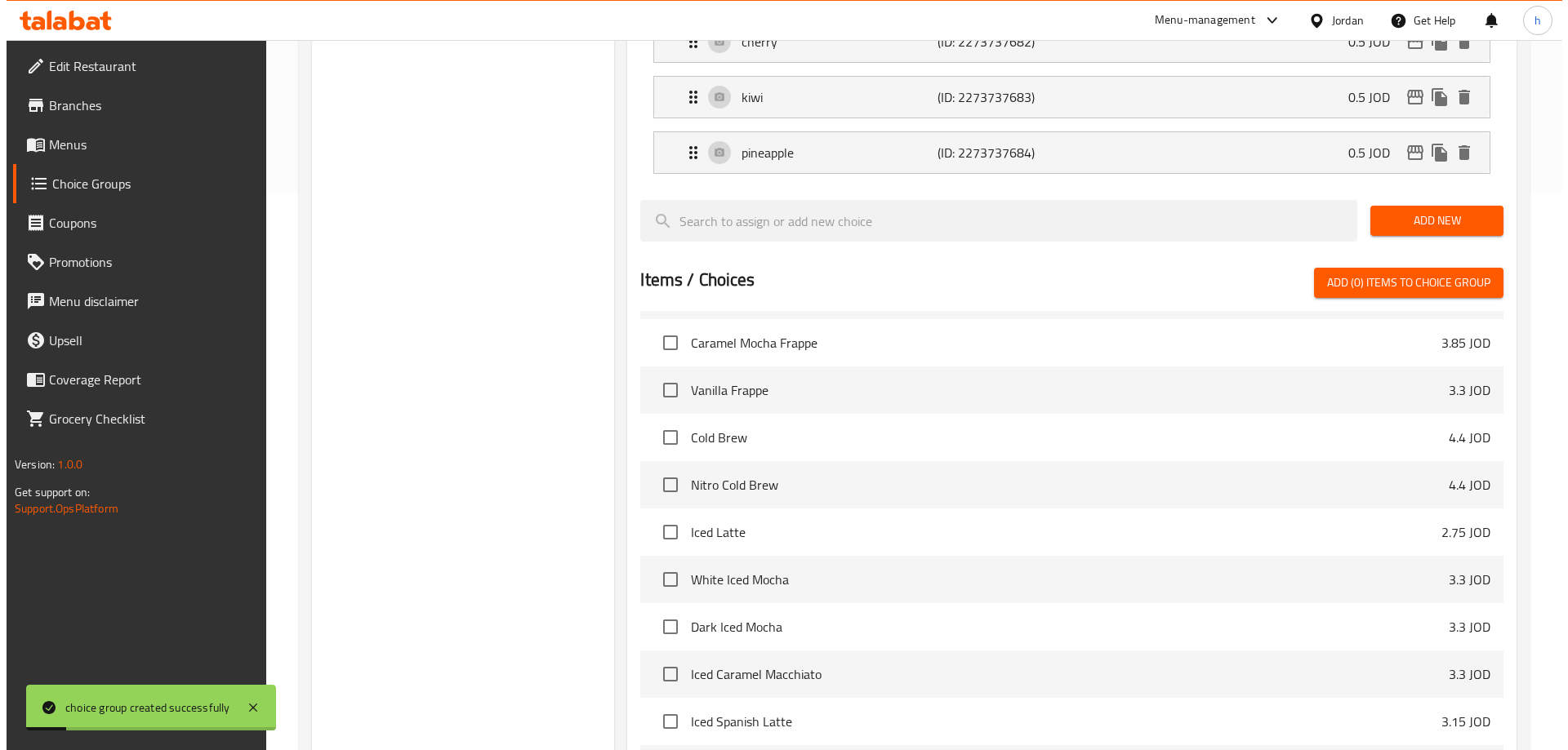
scroll to position [703, 0]
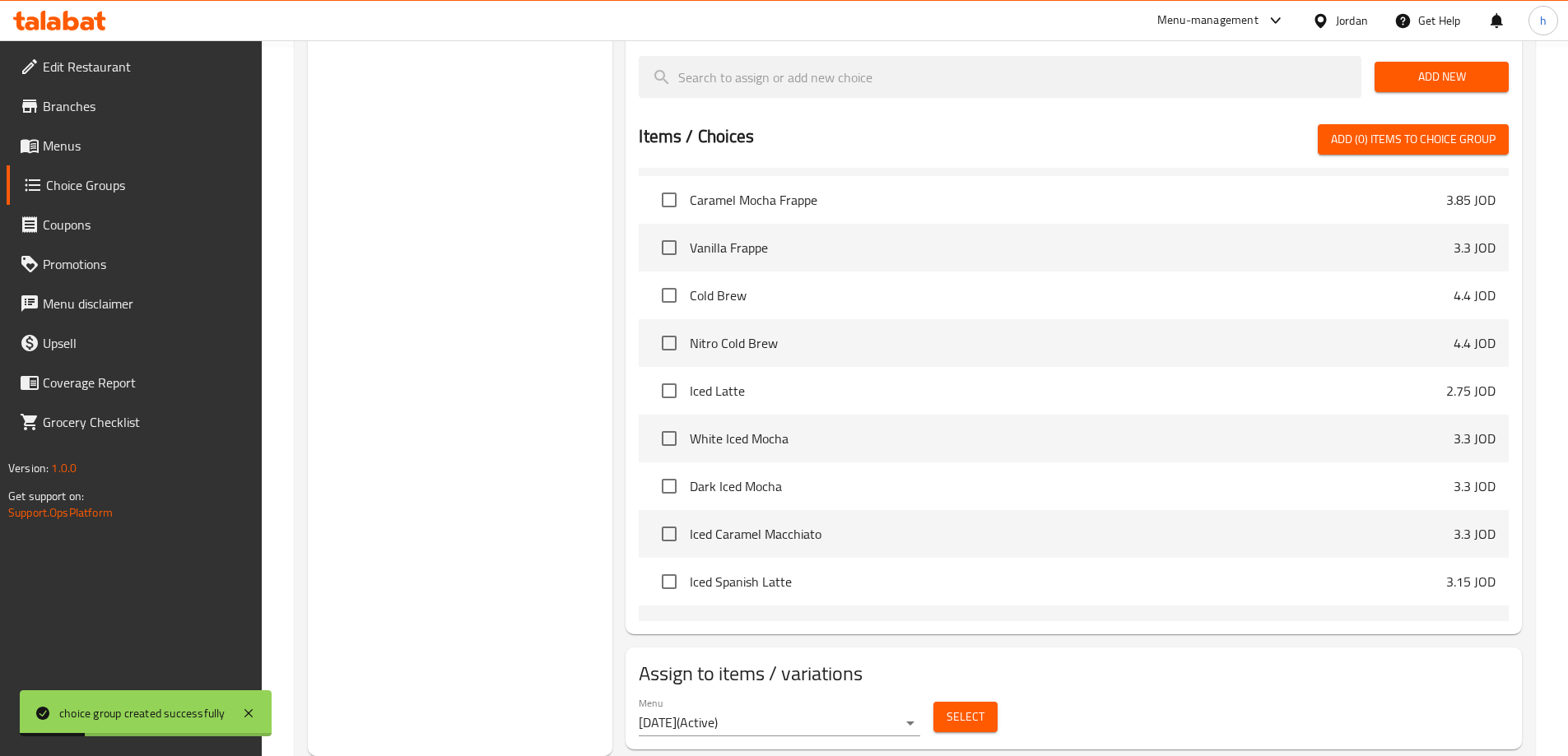
click at [956, 707] on span "Select" at bounding box center [965, 717] width 38 height 20
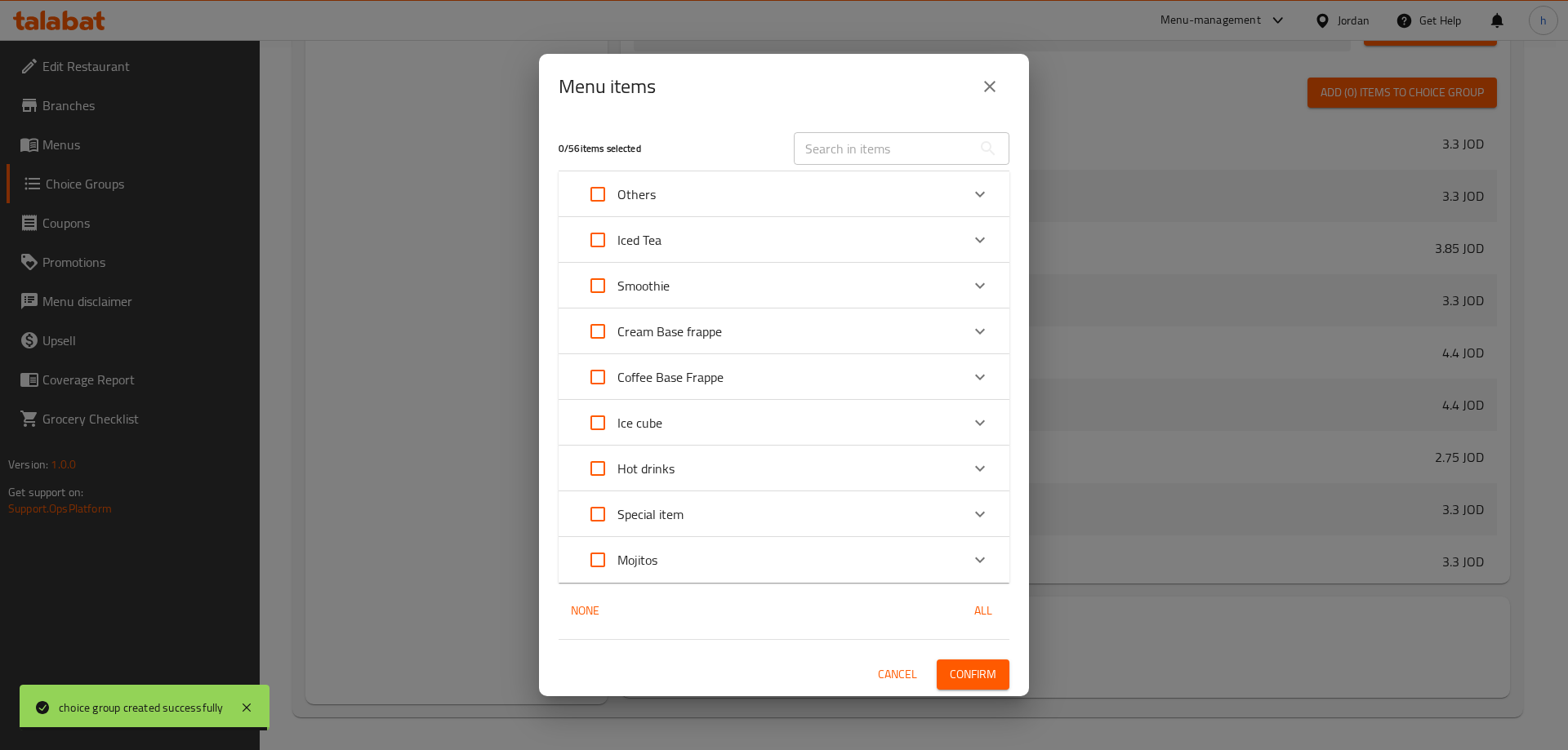
click at [605, 244] on input "Expand" at bounding box center [597, 240] width 39 height 39
checkbox input "true"
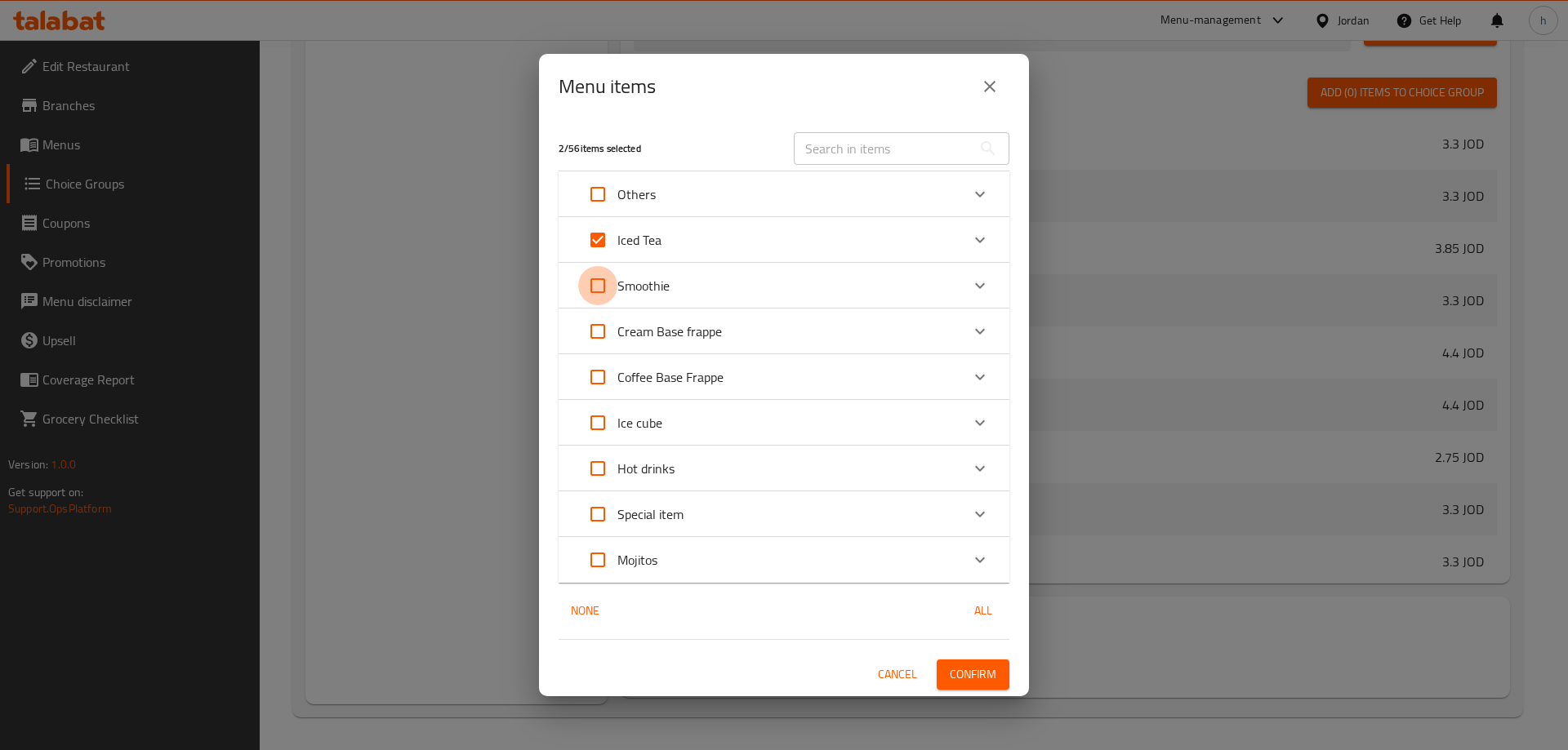
click at [592, 285] on input "Expand" at bounding box center [597, 286] width 39 height 39
checkbox input "true"
click at [602, 508] on input "Expand" at bounding box center [597, 514] width 39 height 39
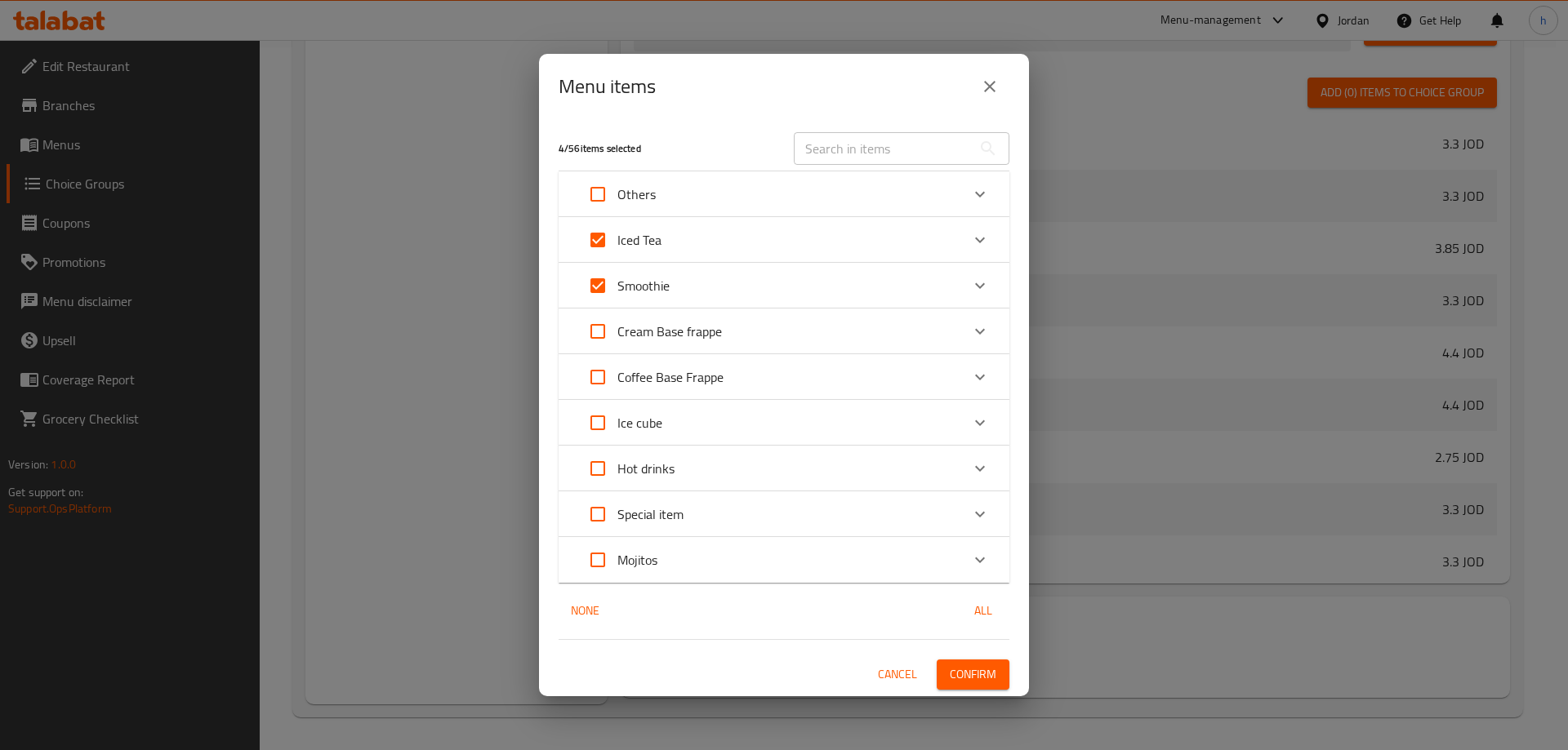
checkbox input "true"
click at [979, 514] on icon "Expand" at bounding box center [979, 514] width 19 height 19
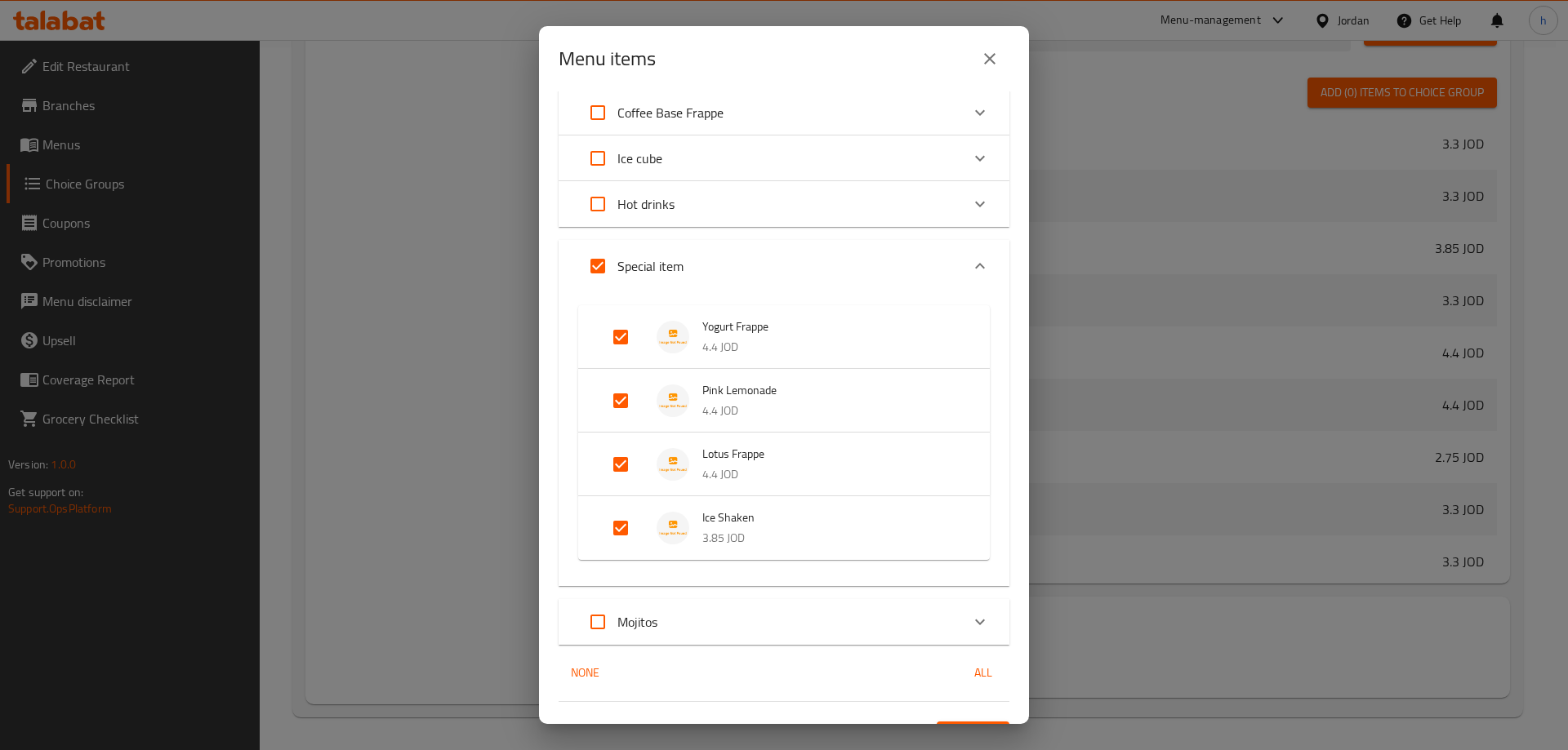
scroll to position [245, 0]
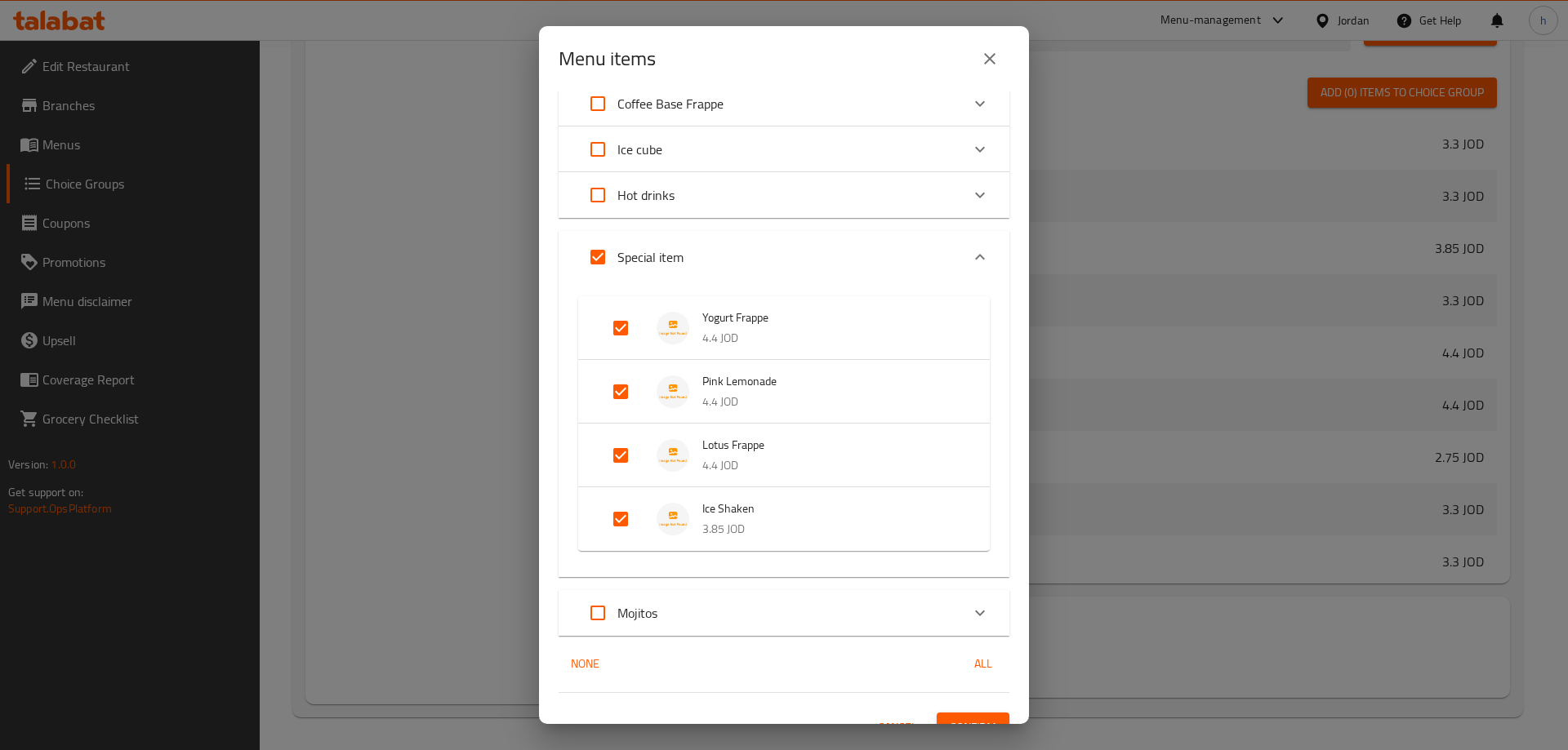
click at [615, 520] on input "Expand" at bounding box center [620, 519] width 39 height 39
checkbox input "false"
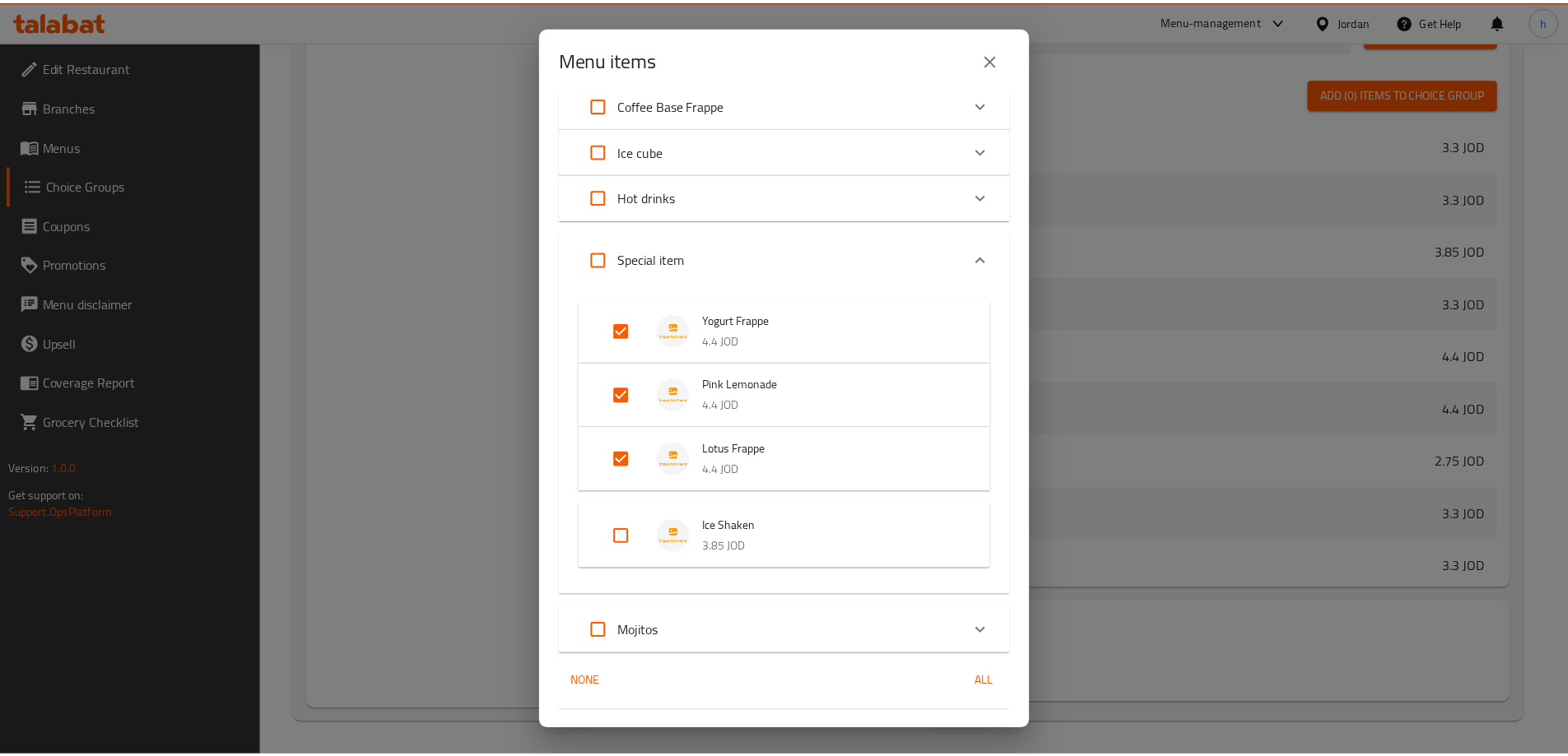
scroll to position [286, 0]
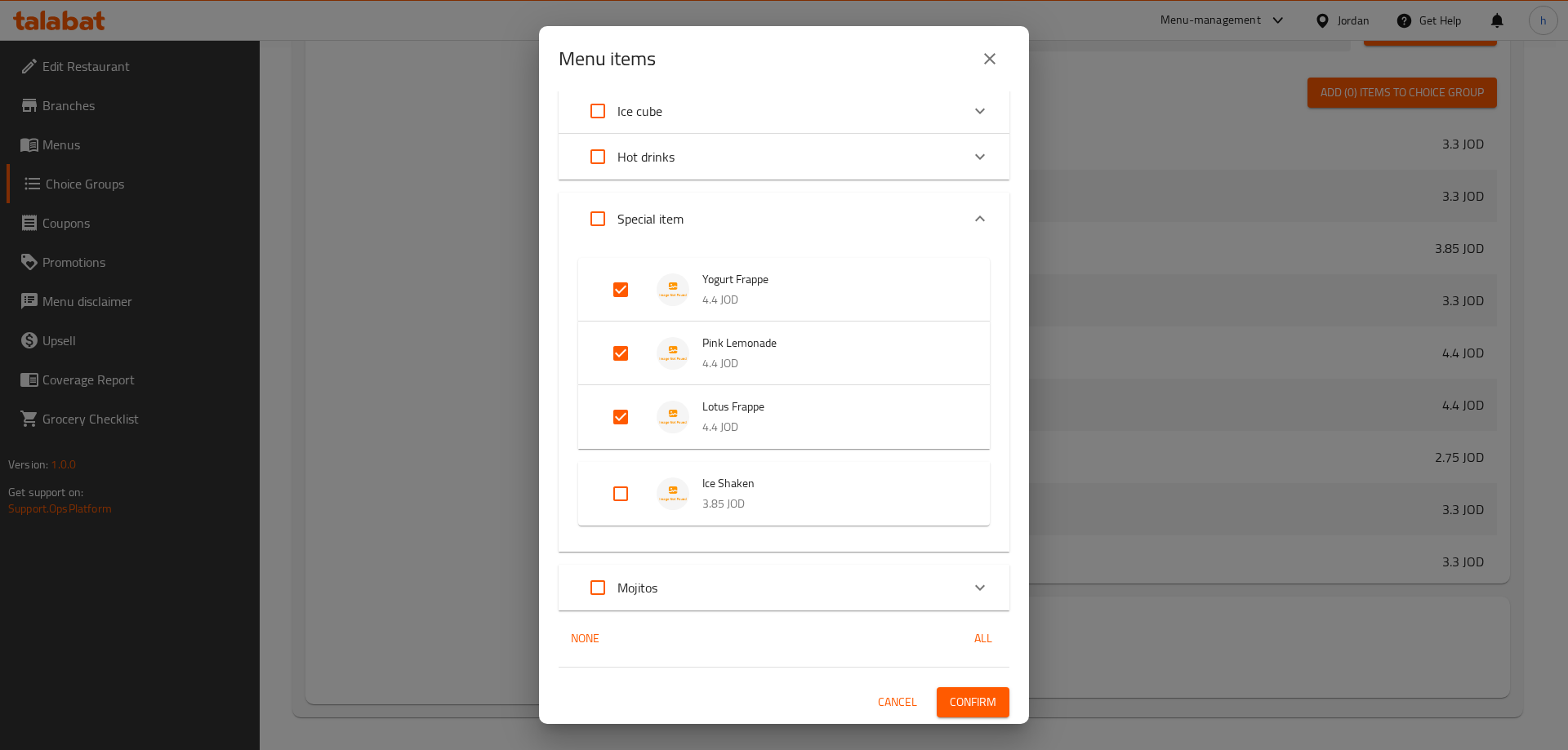
click at [598, 590] on input "Expand" at bounding box center [597, 588] width 39 height 39
checkbox input "true"
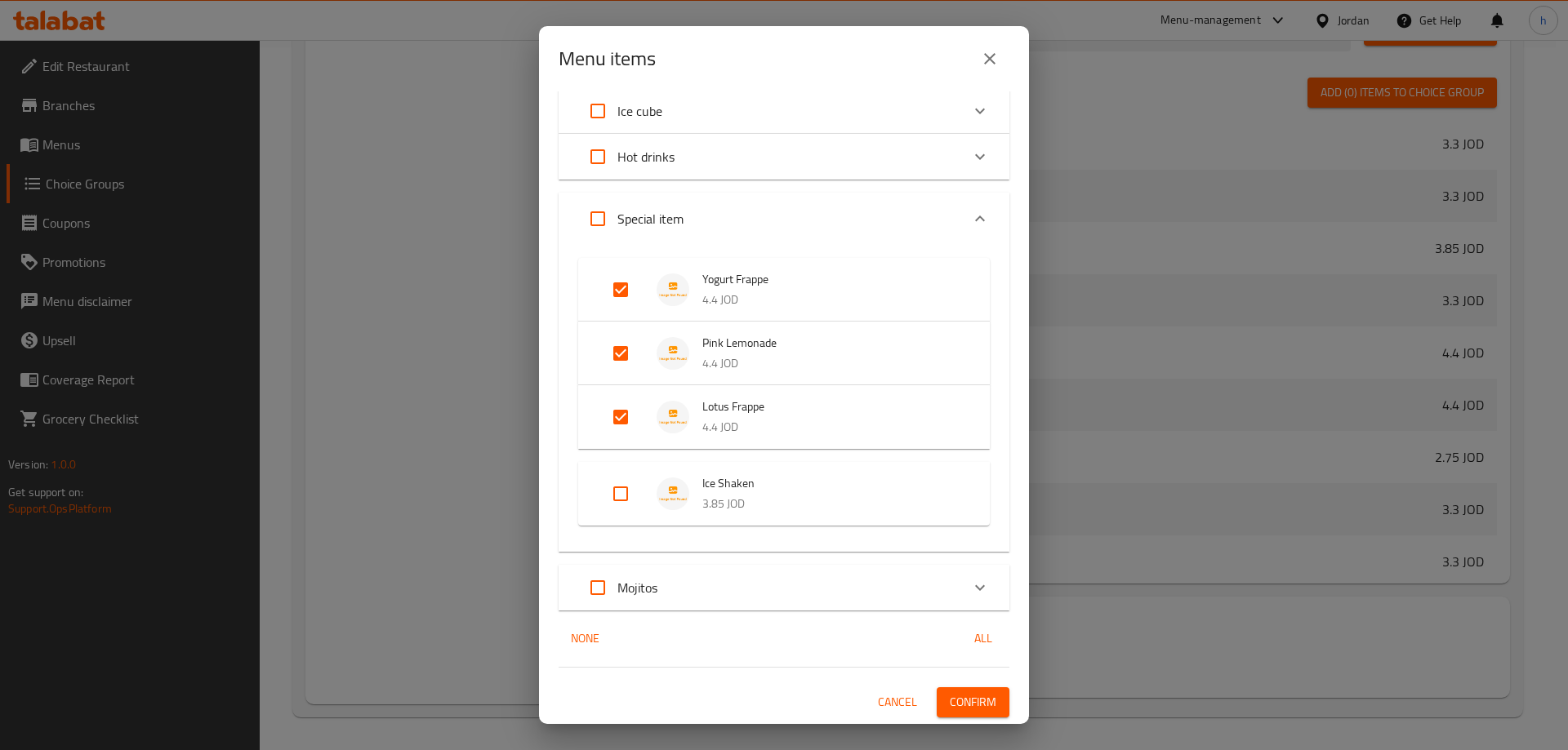
checkbox input "true"
click at [969, 703] on span "Confirm" at bounding box center [972, 702] width 47 height 20
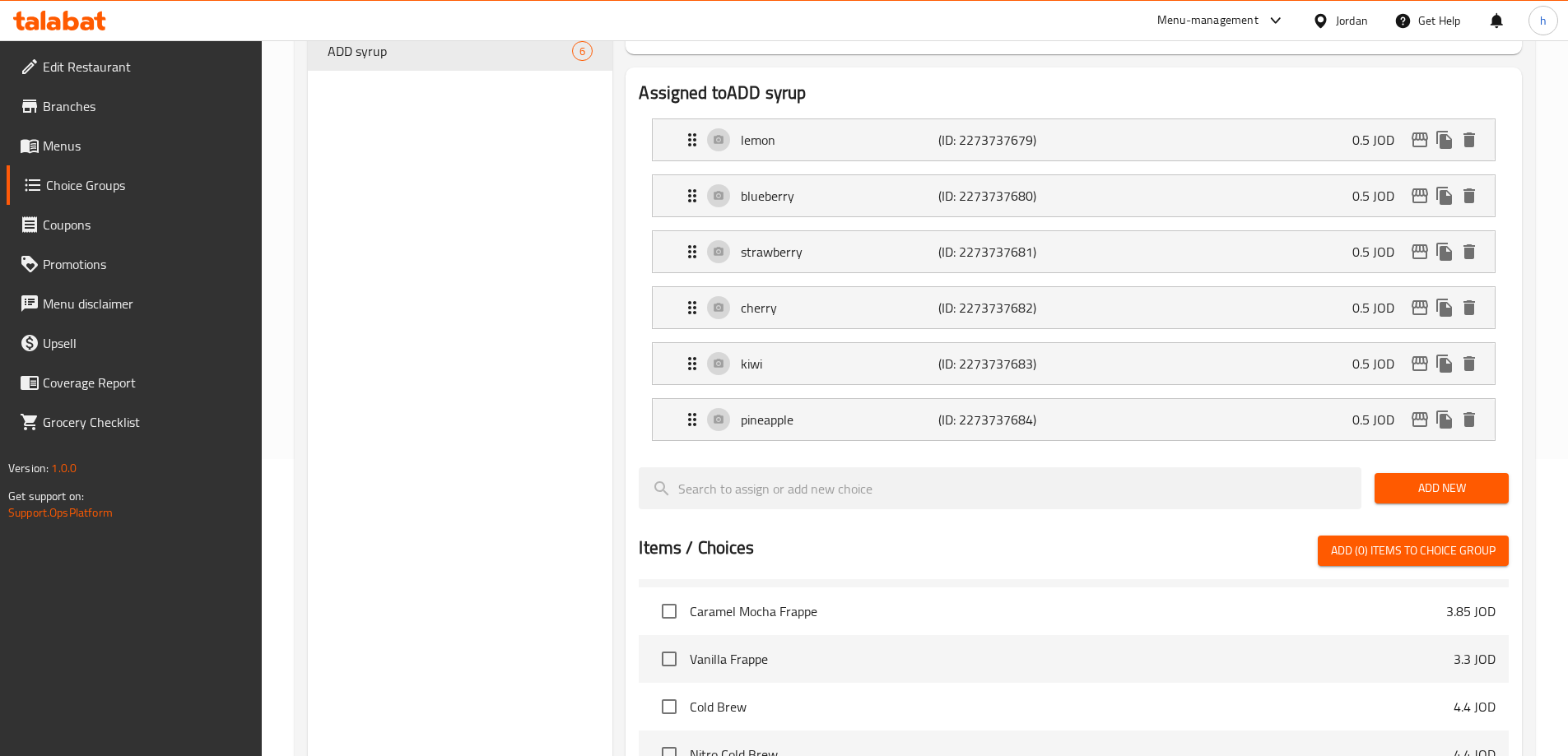
scroll to position [0, 0]
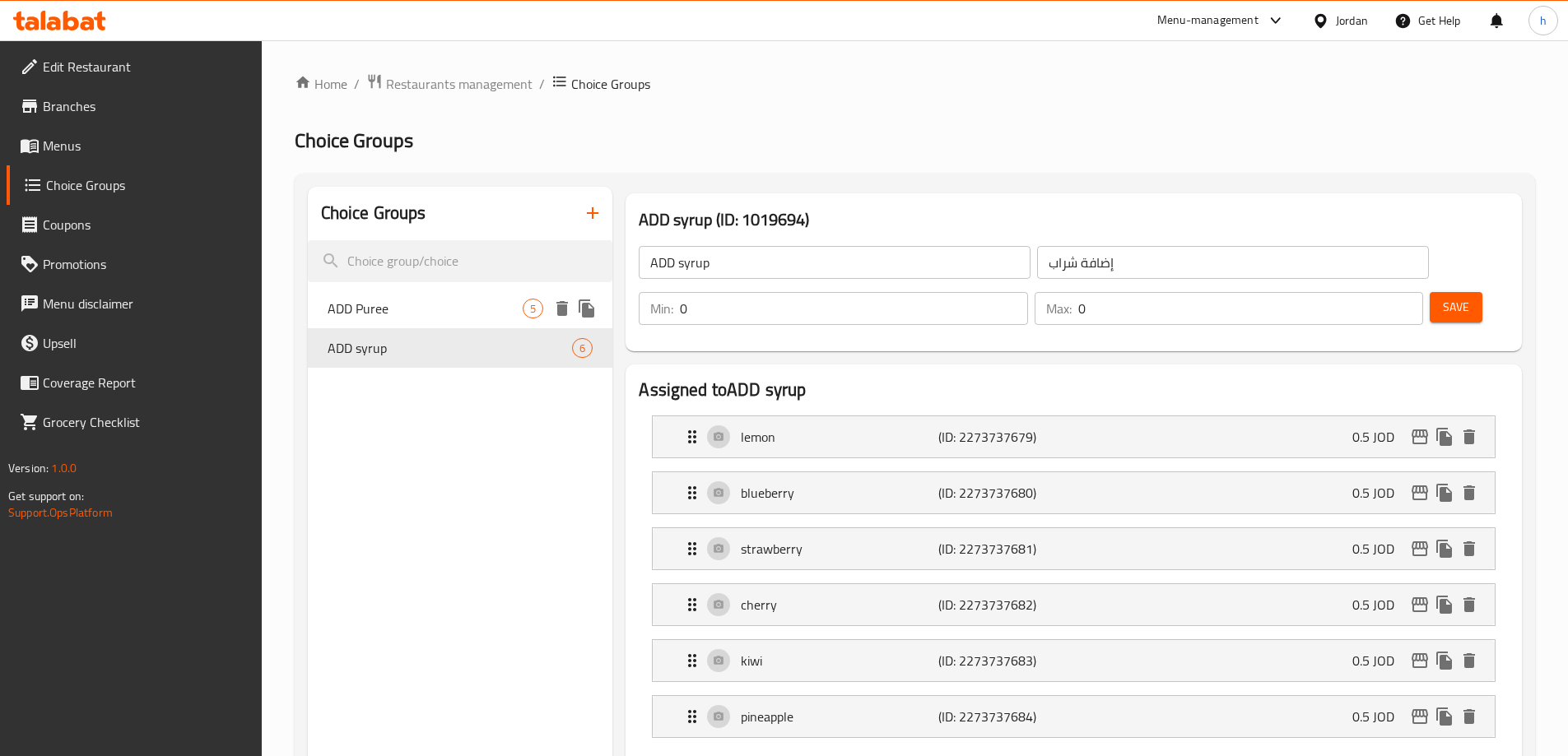
click at [409, 310] on span "ADD Puree" at bounding box center [425, 309] width 196 height 20
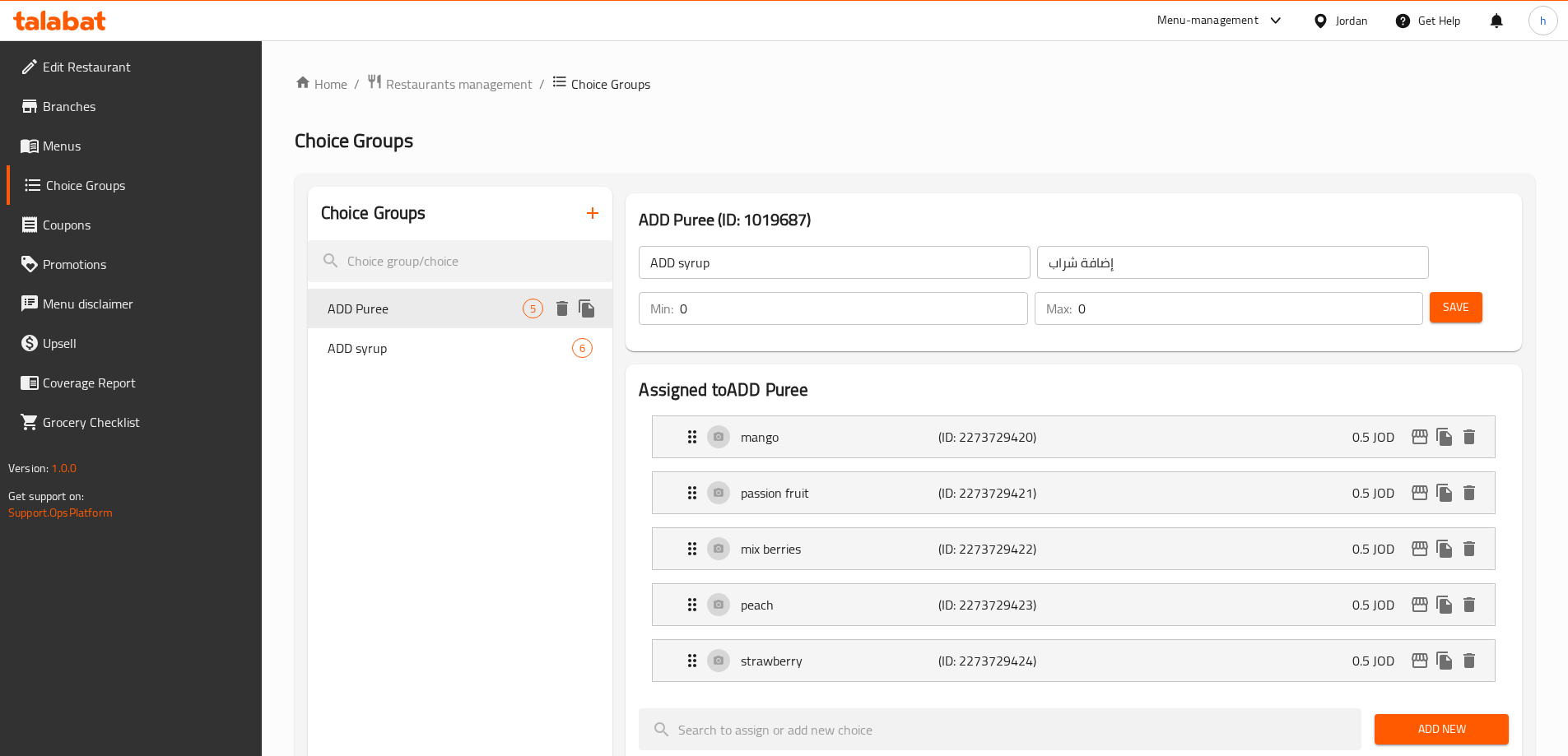
type input "ADD Puree"
type input "إضافة بيور"
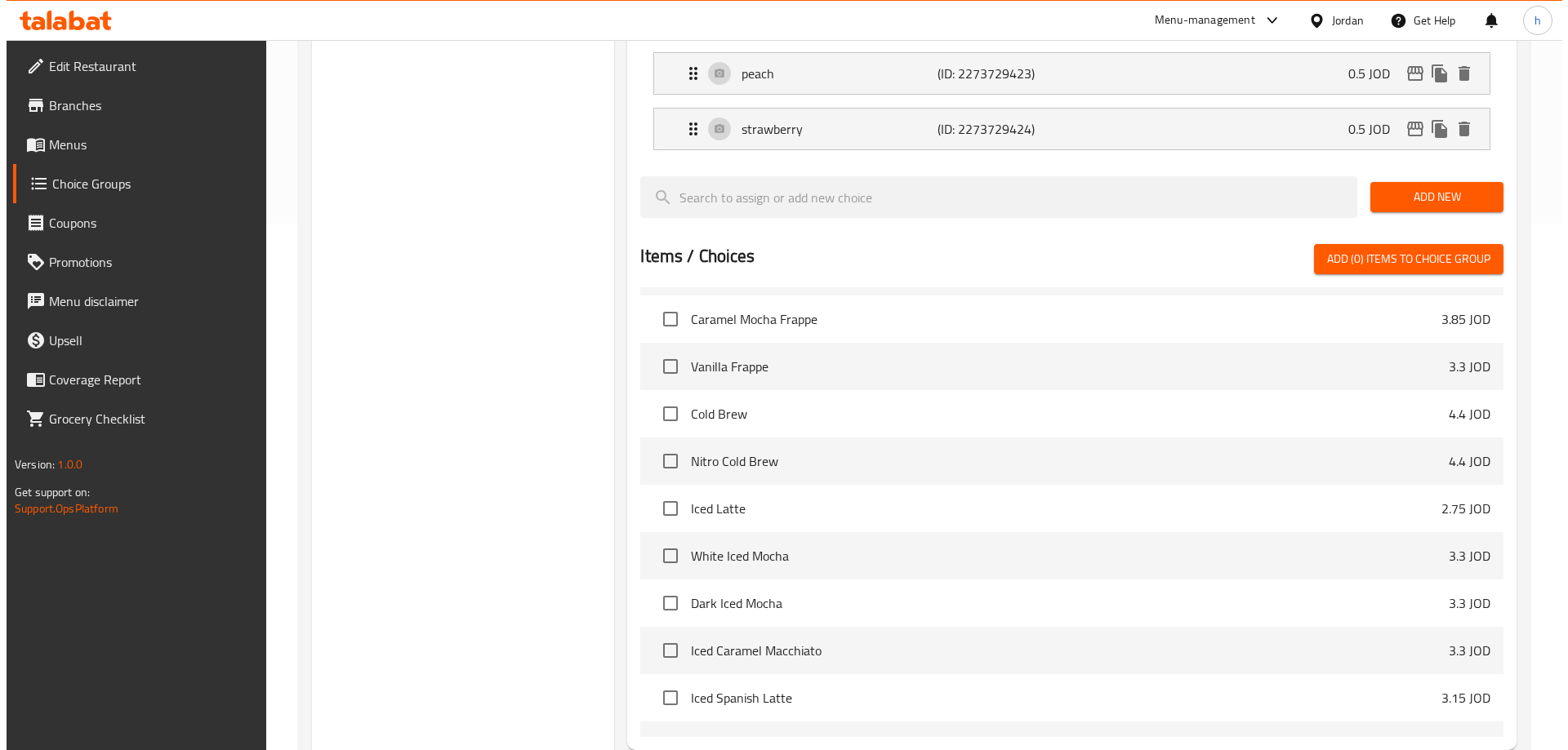
scroll to position [648, 0]
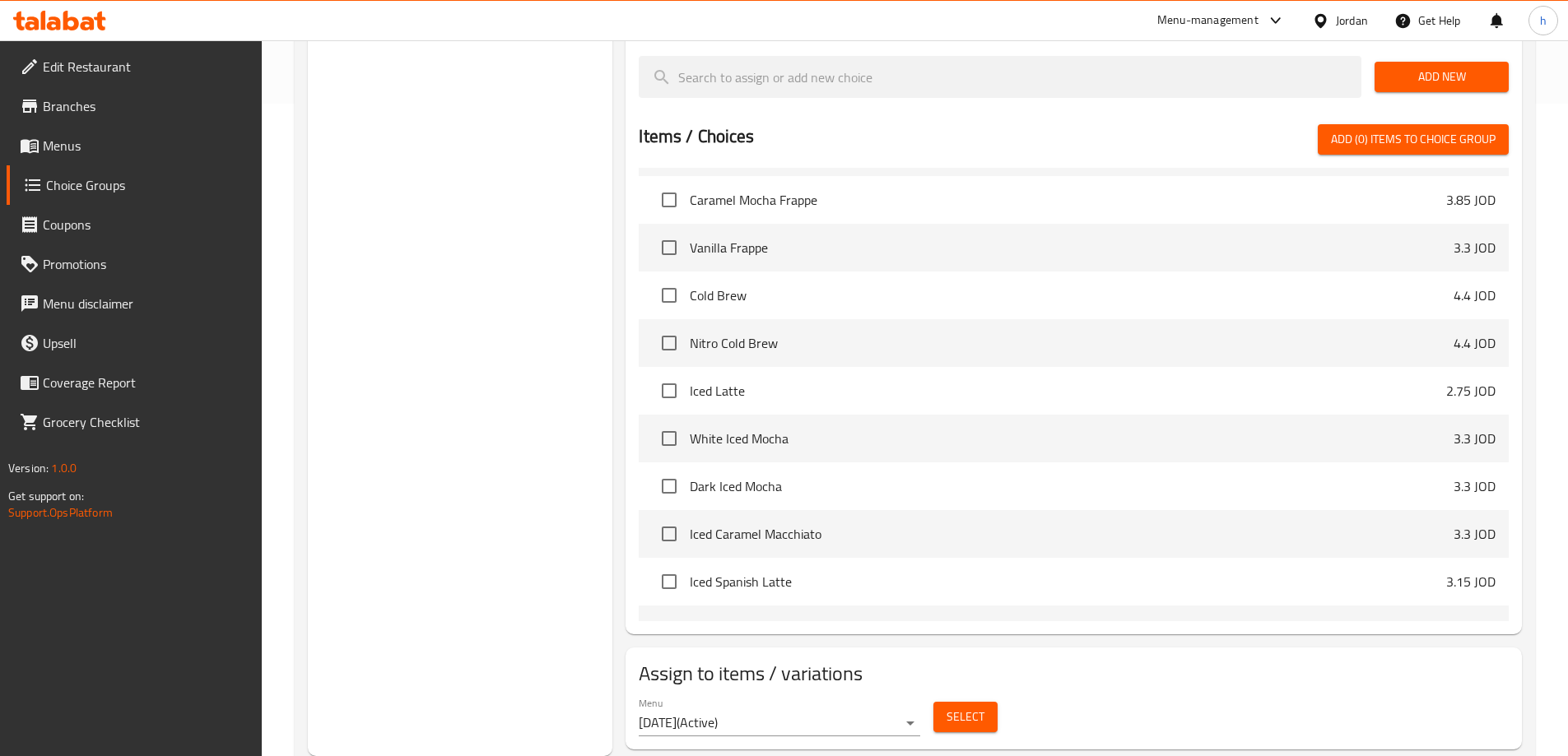
click at [957, 707] on span "Select" at bounding box center [965, 717] width 38 height 20
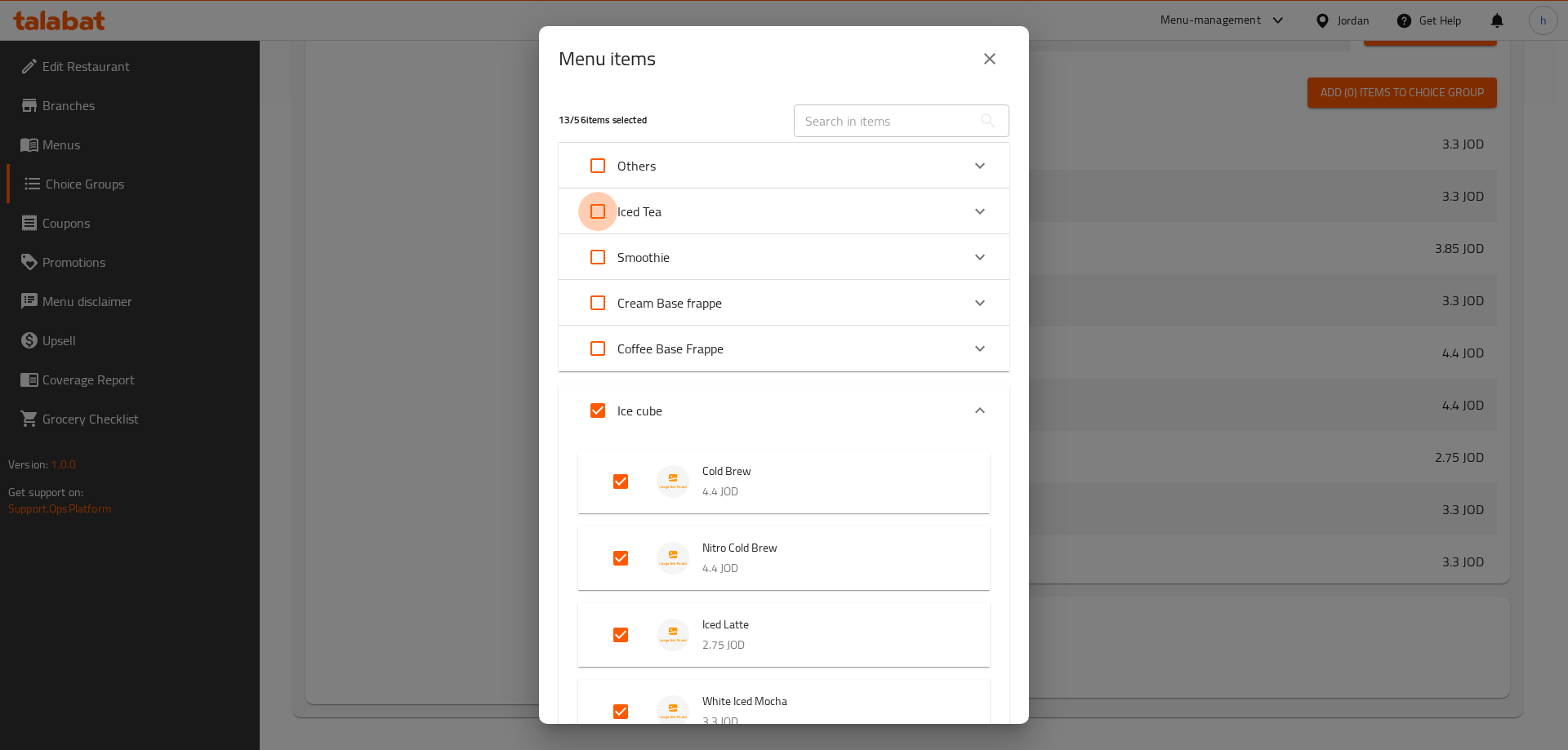
click at [606, 217] on input "Expand" at bounding box center [597, 211] width 39 height 39
checkbox input "true"
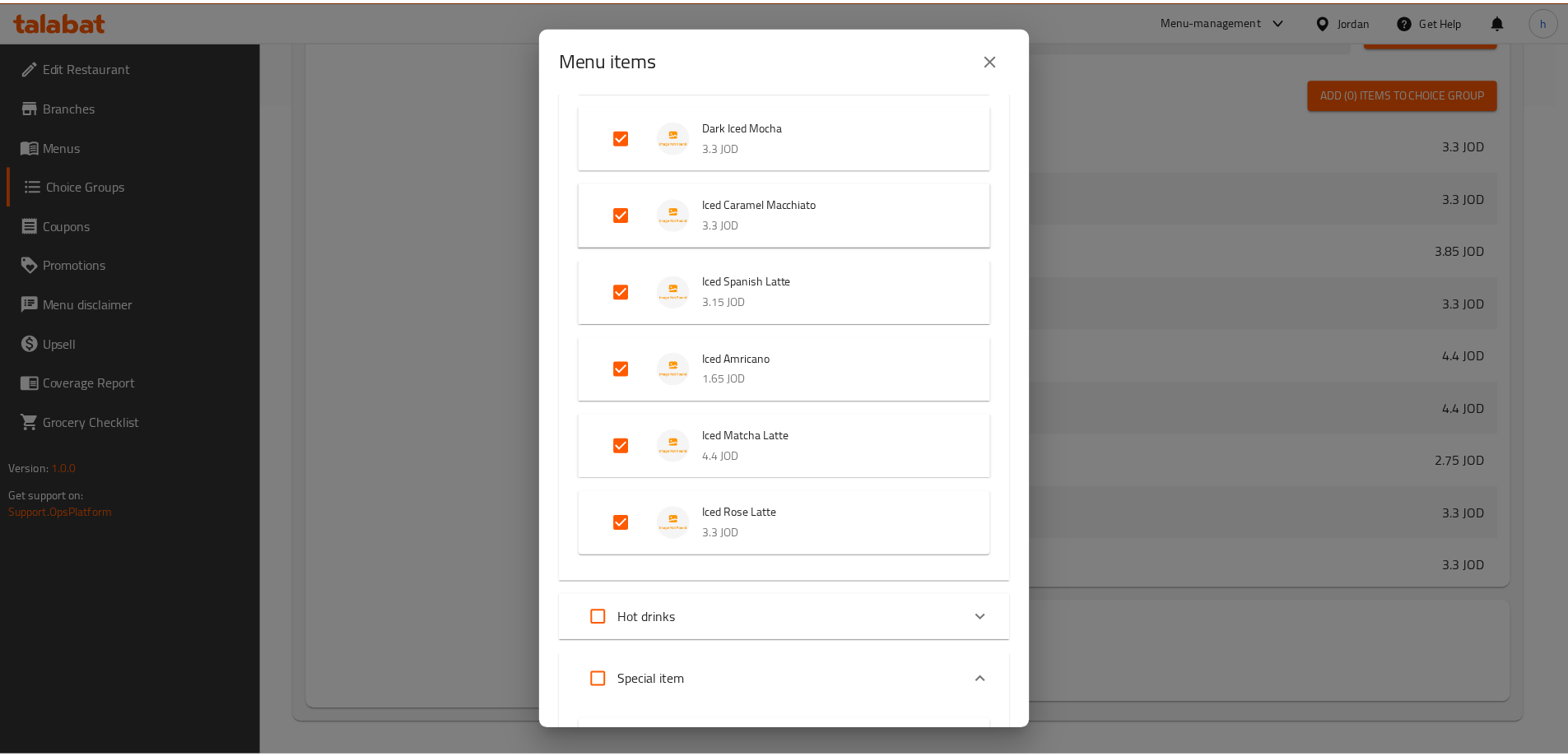
scroll to position [1145, 0]
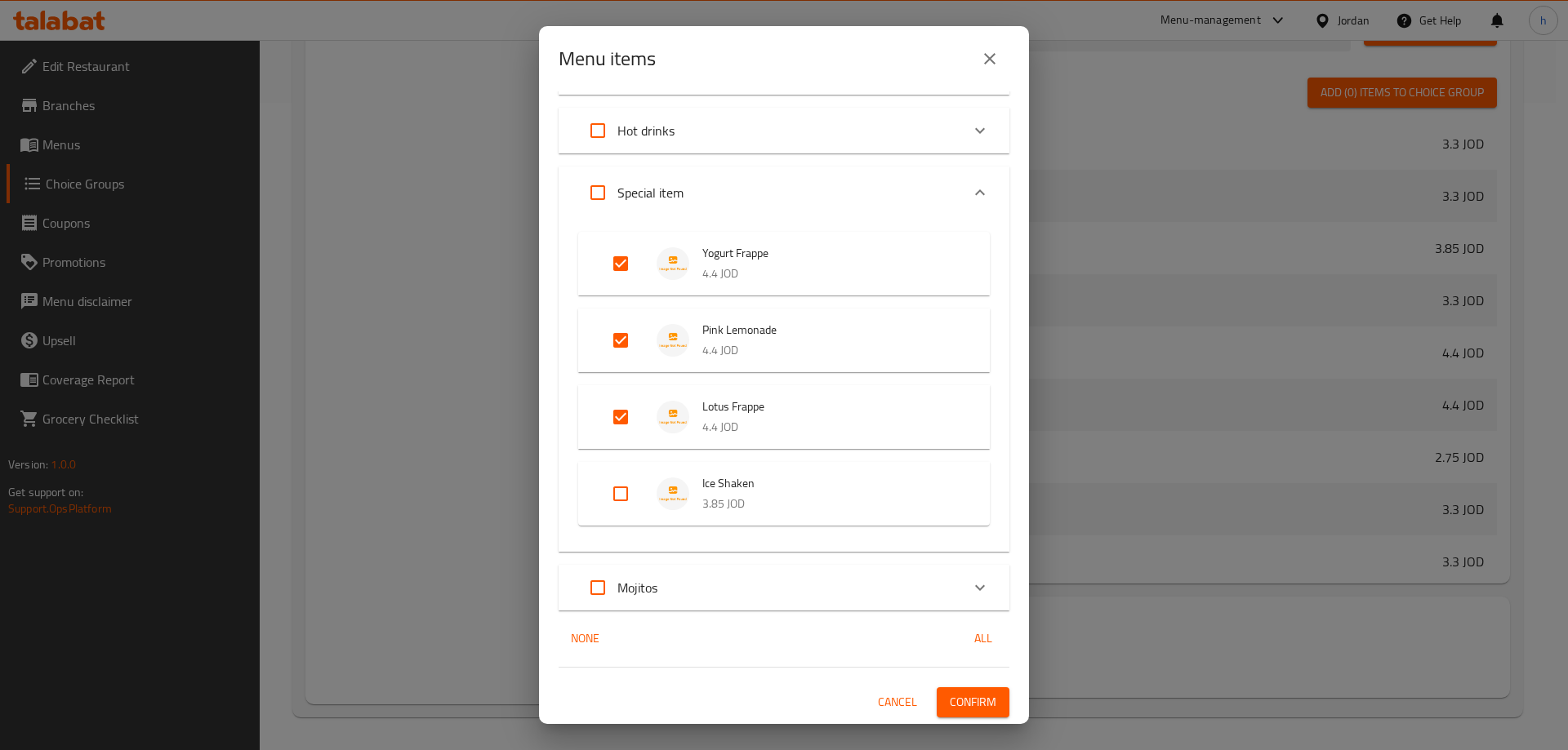
click at [964, 703] on span "Confirm" at bounding box center [972, 702] width 47 height 20
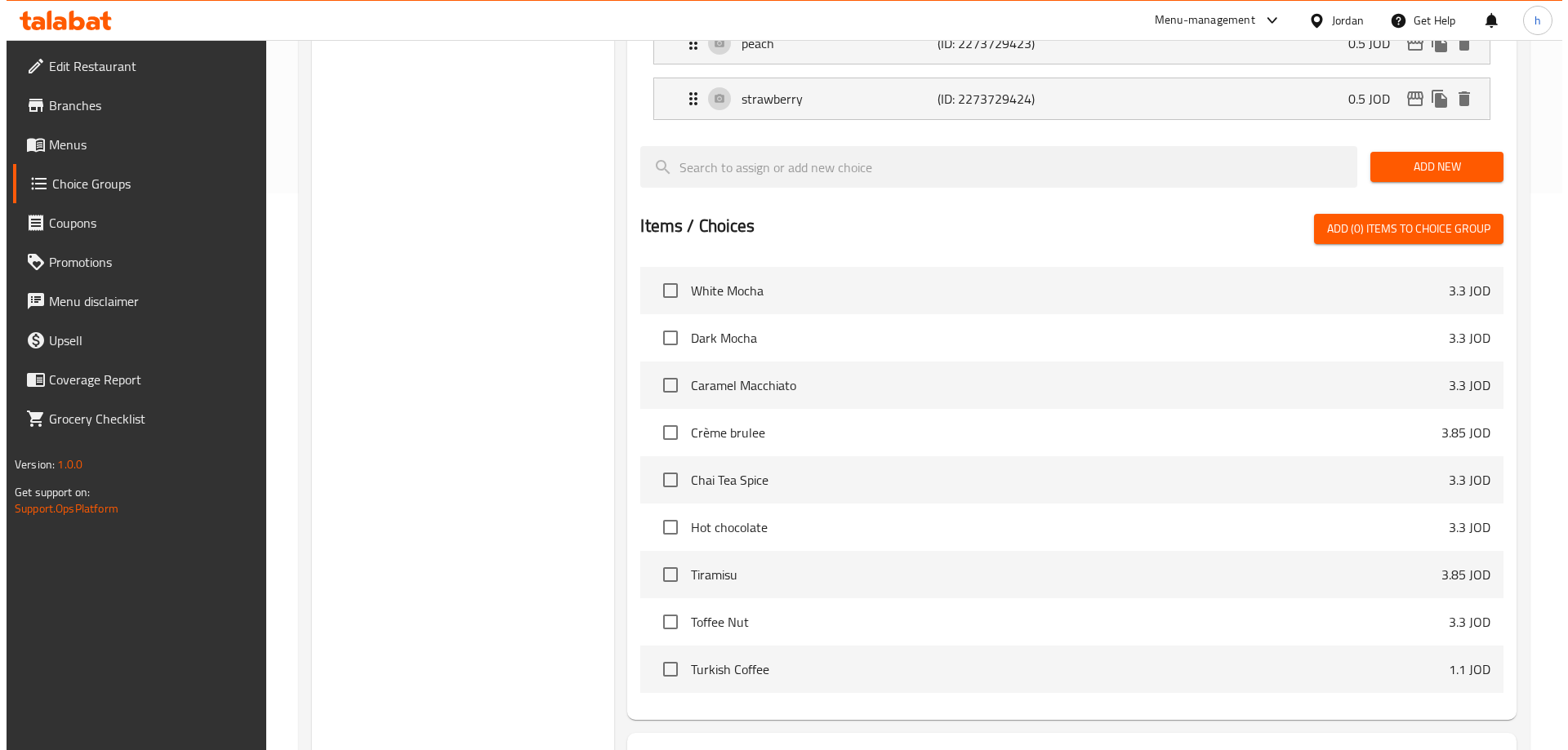
scroll to position [648, 0]
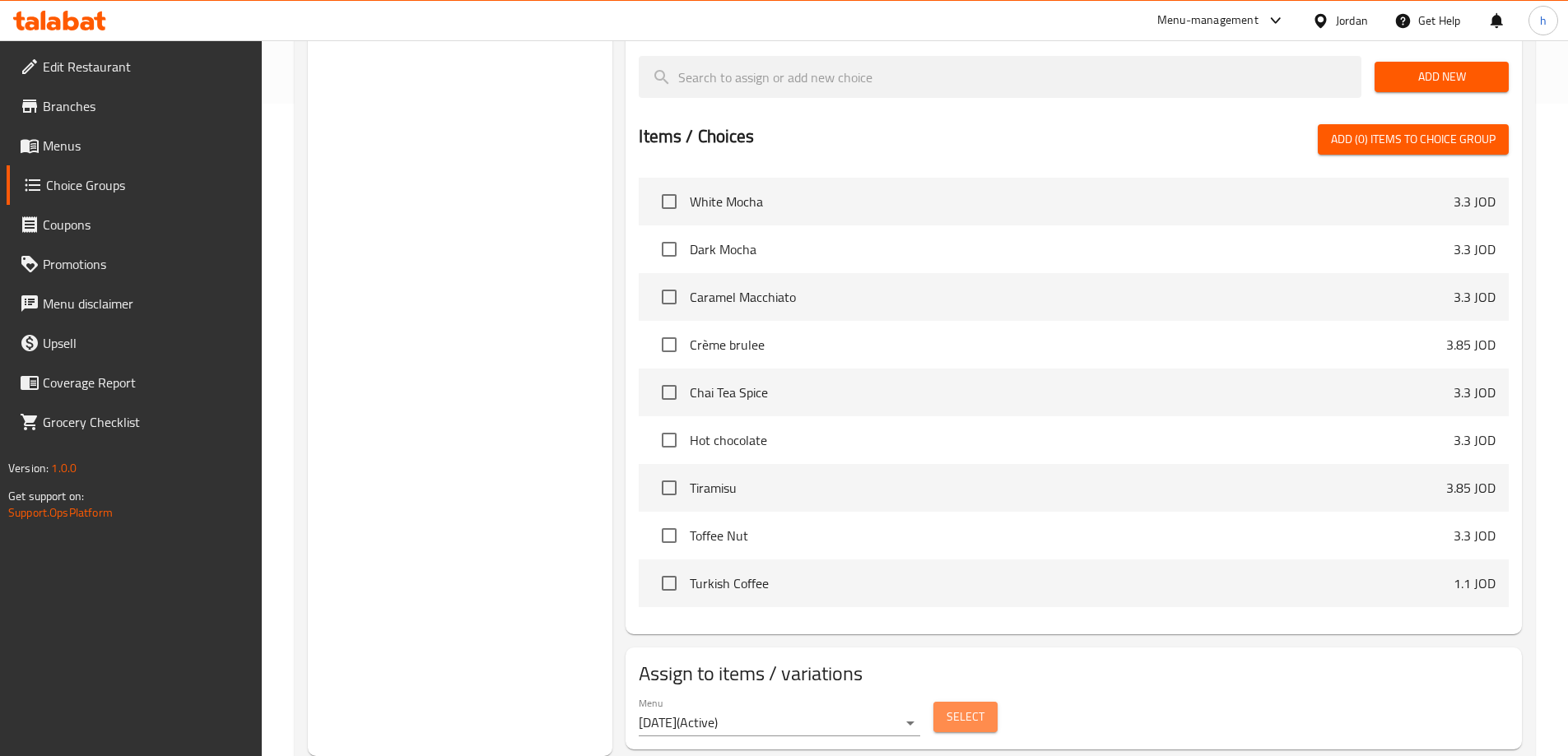
click at [964, 707] on span "Select" at bounding box center [965, 717] width 38 height 20
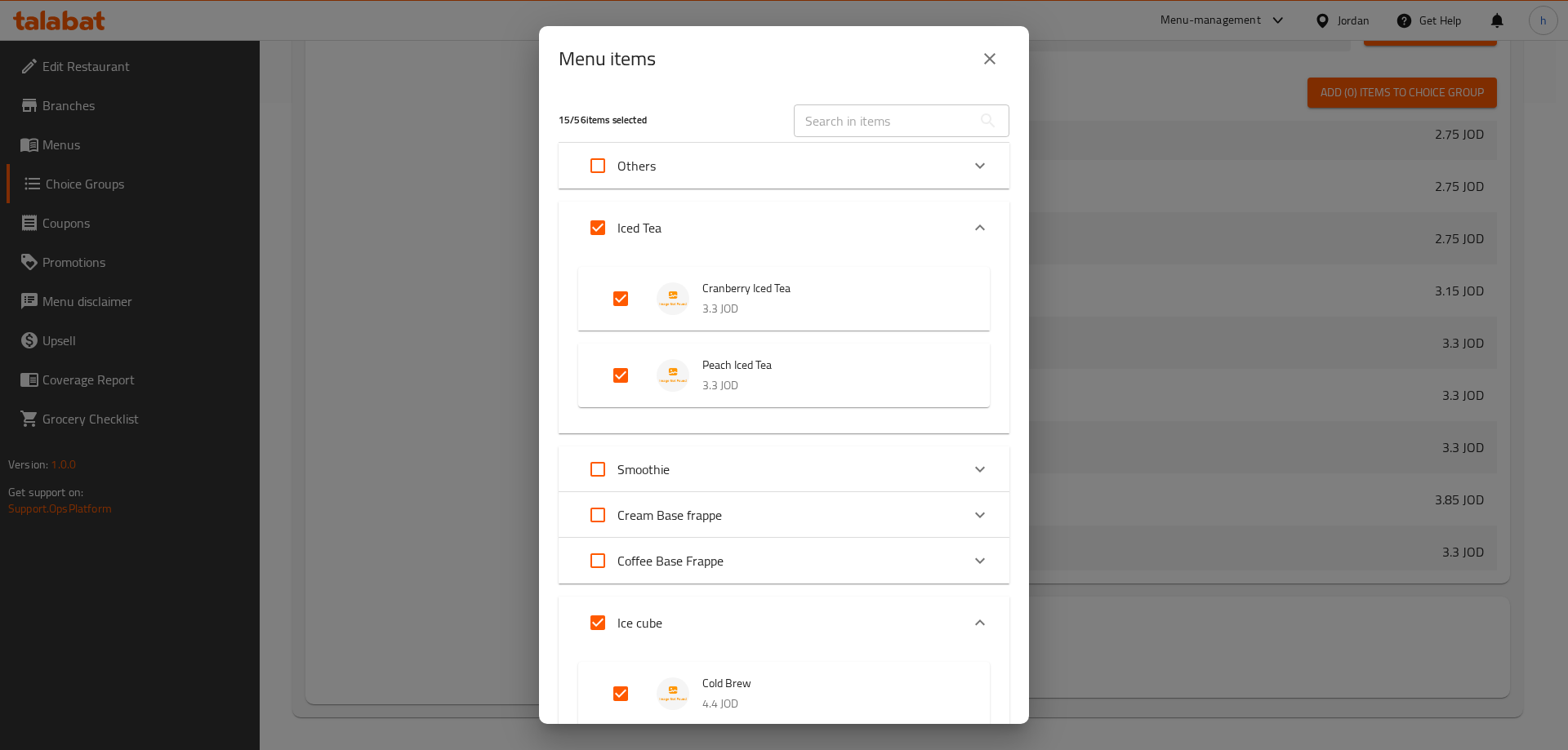
click at [1211, 624] on div "Menu items 15 / 56 items selected ​ Others Red Bull 2.75 JOD Sparkling Water 1.…" at bounding box center [784, 375] width 1568 height 750
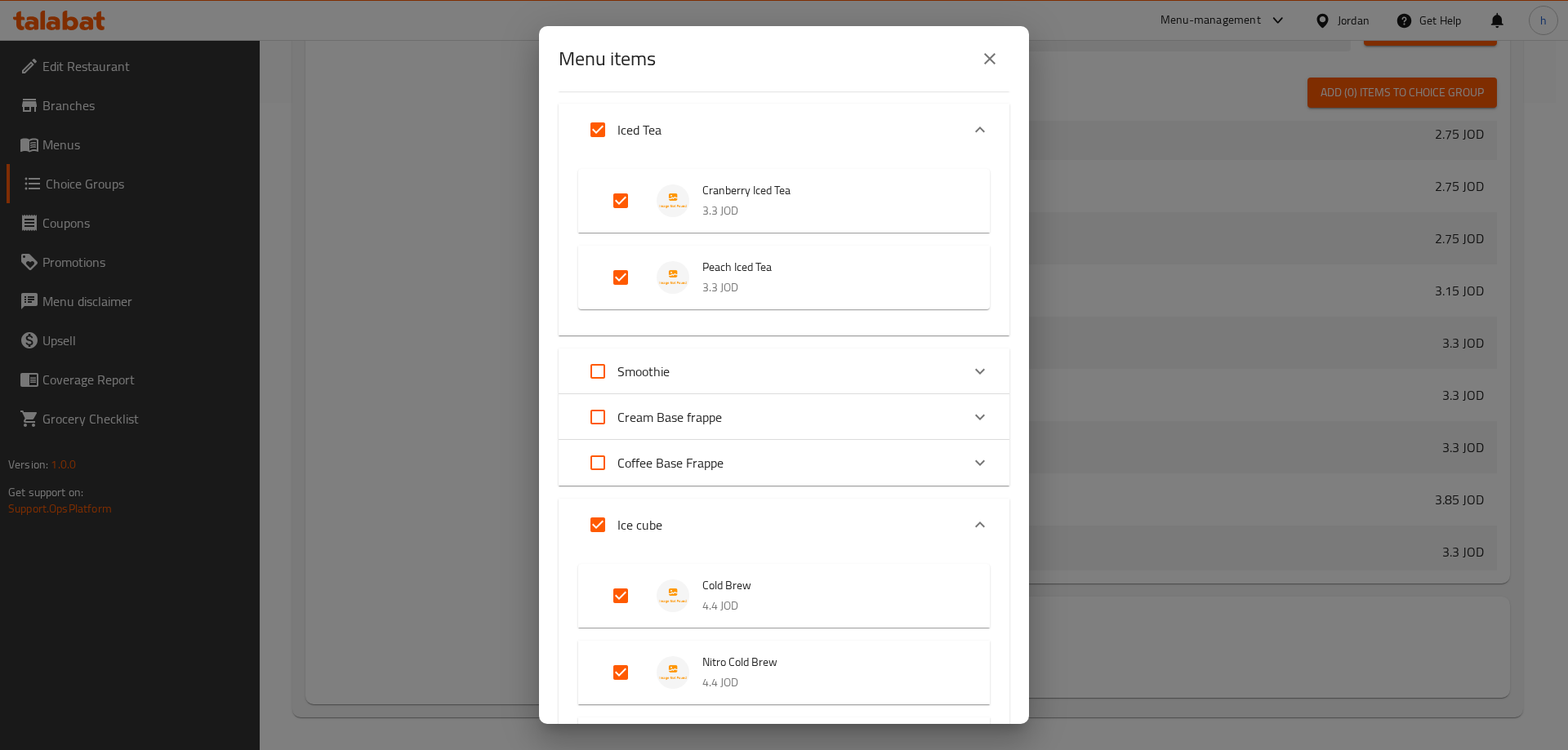
scroll to position [245, 0]
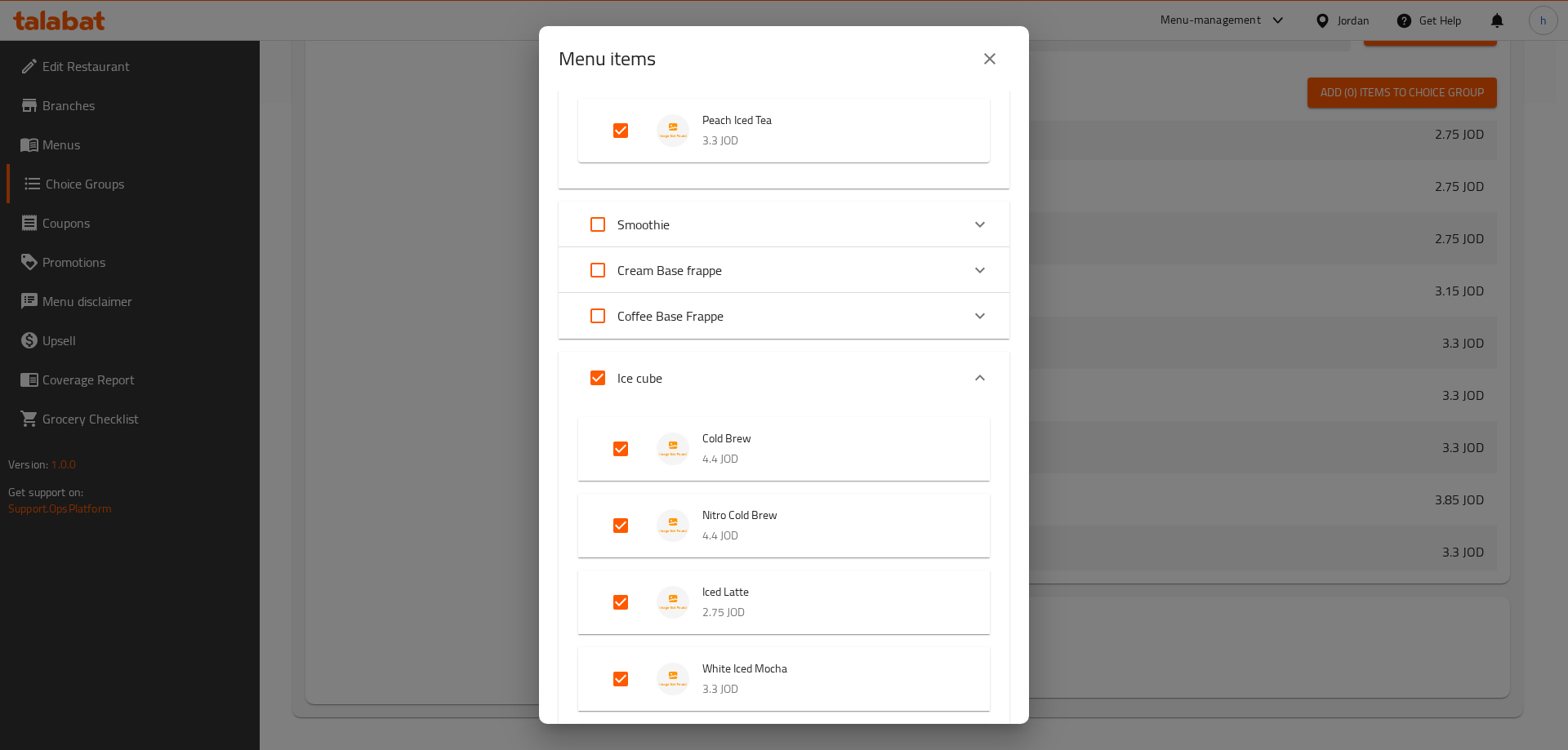
click at [596, 371] on input "Expand" at bounding box center [597, 378] width 39 height 39
checkbox input "false"
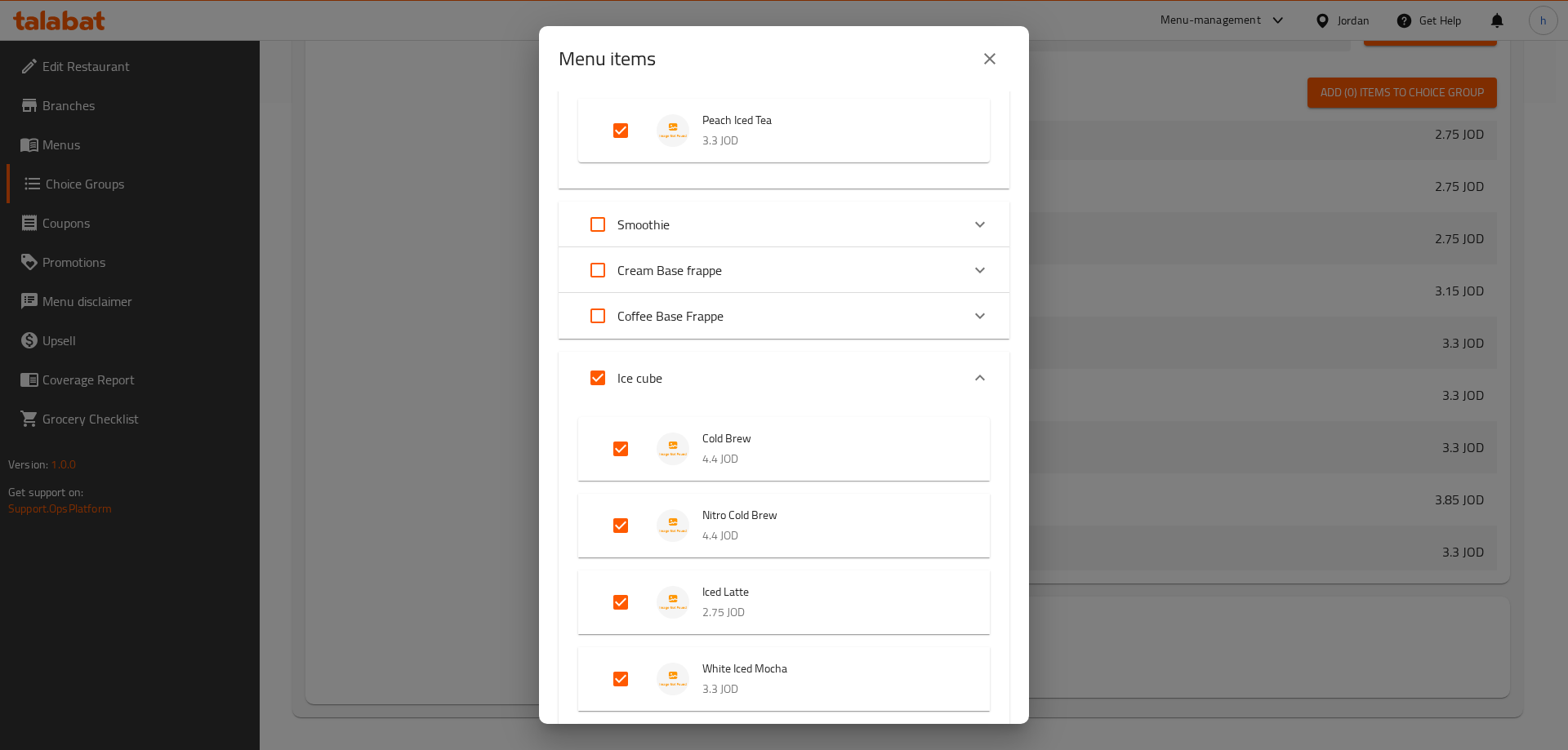
checkbox input "false"
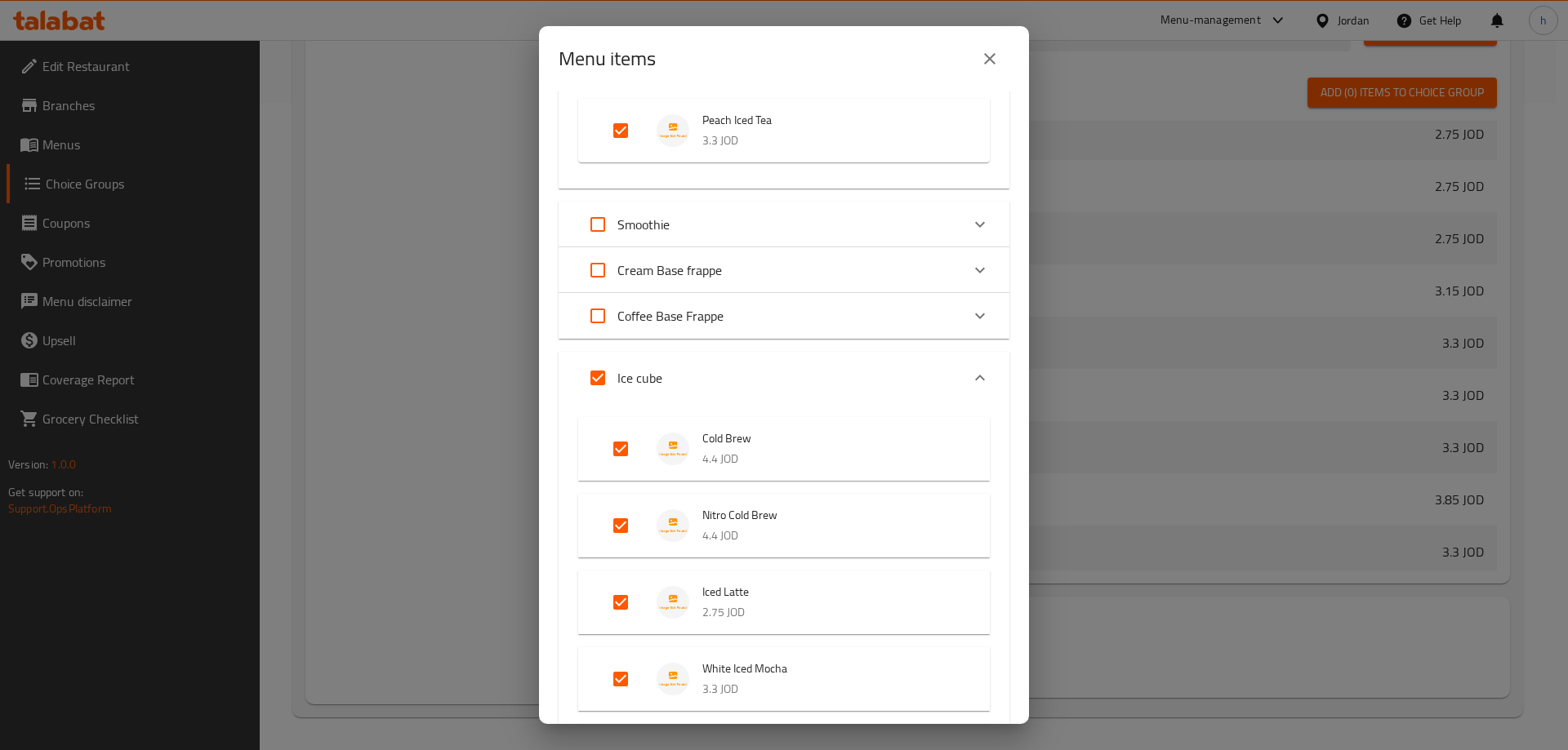
checkbox input "false"
click at [970, 373] on icon "Expand" at bounding box center [979, 378] width 19 height 19
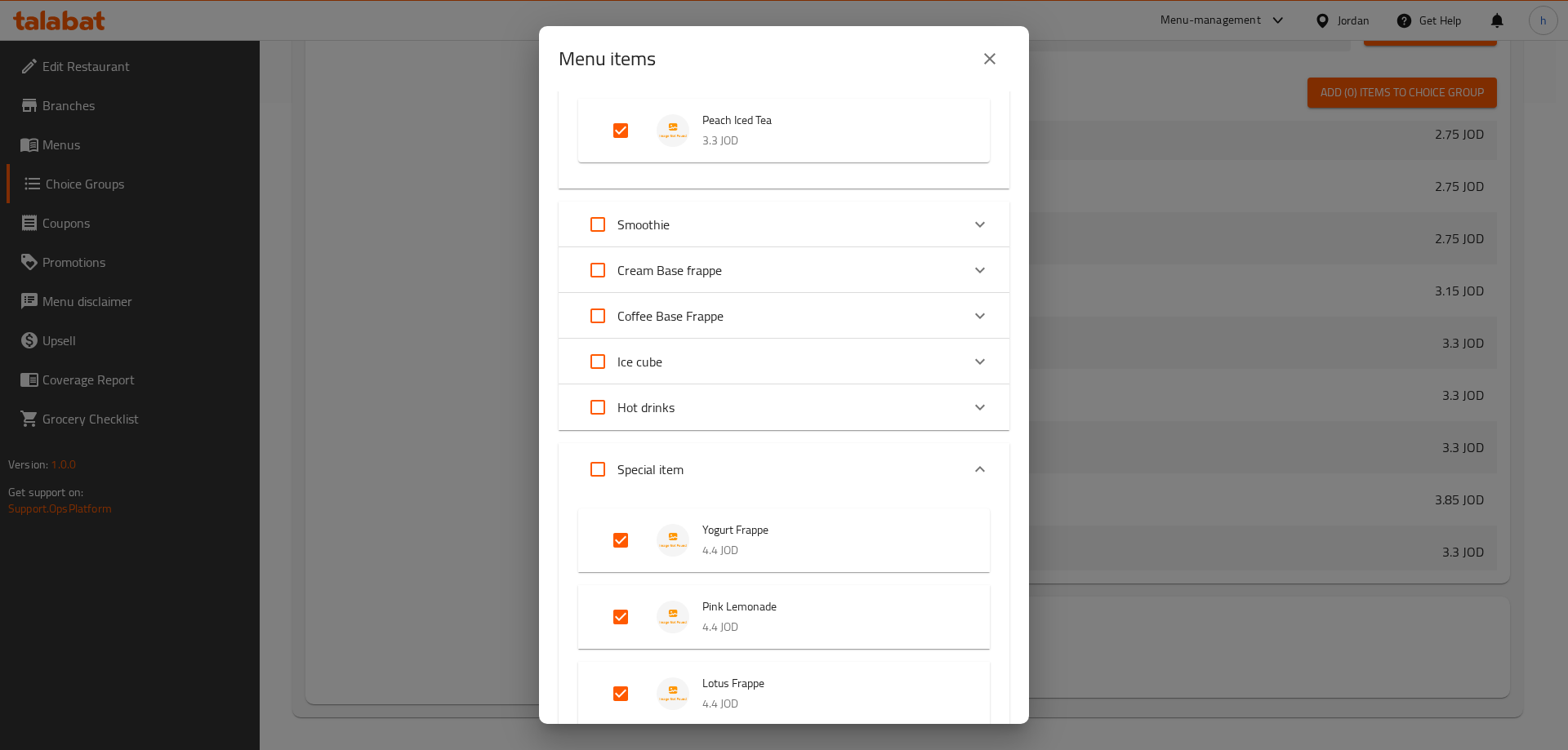
scroll to position [0, 0]
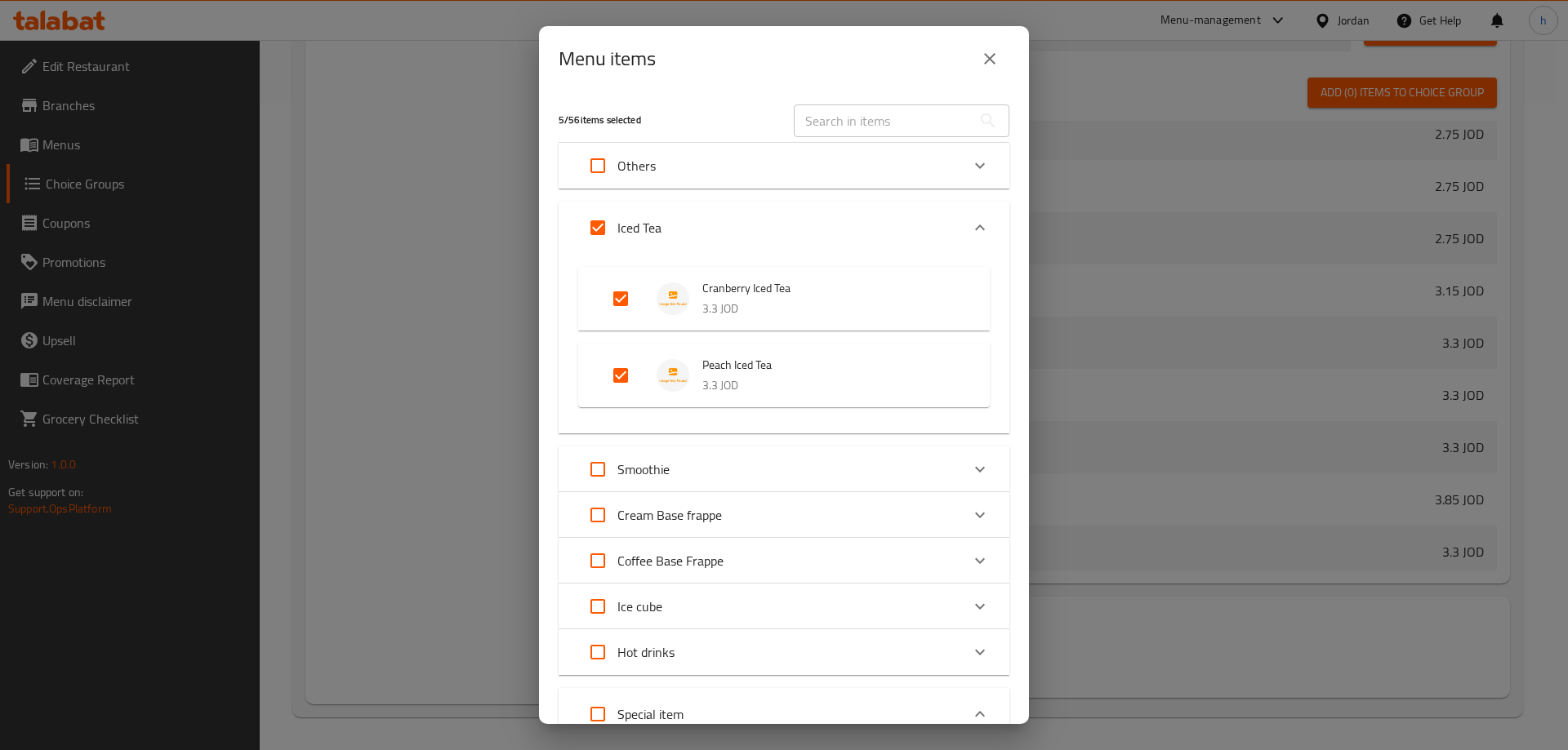
click at [970, 221] on icon "Expand" at bounding box center [979, 228] width 19 height 19
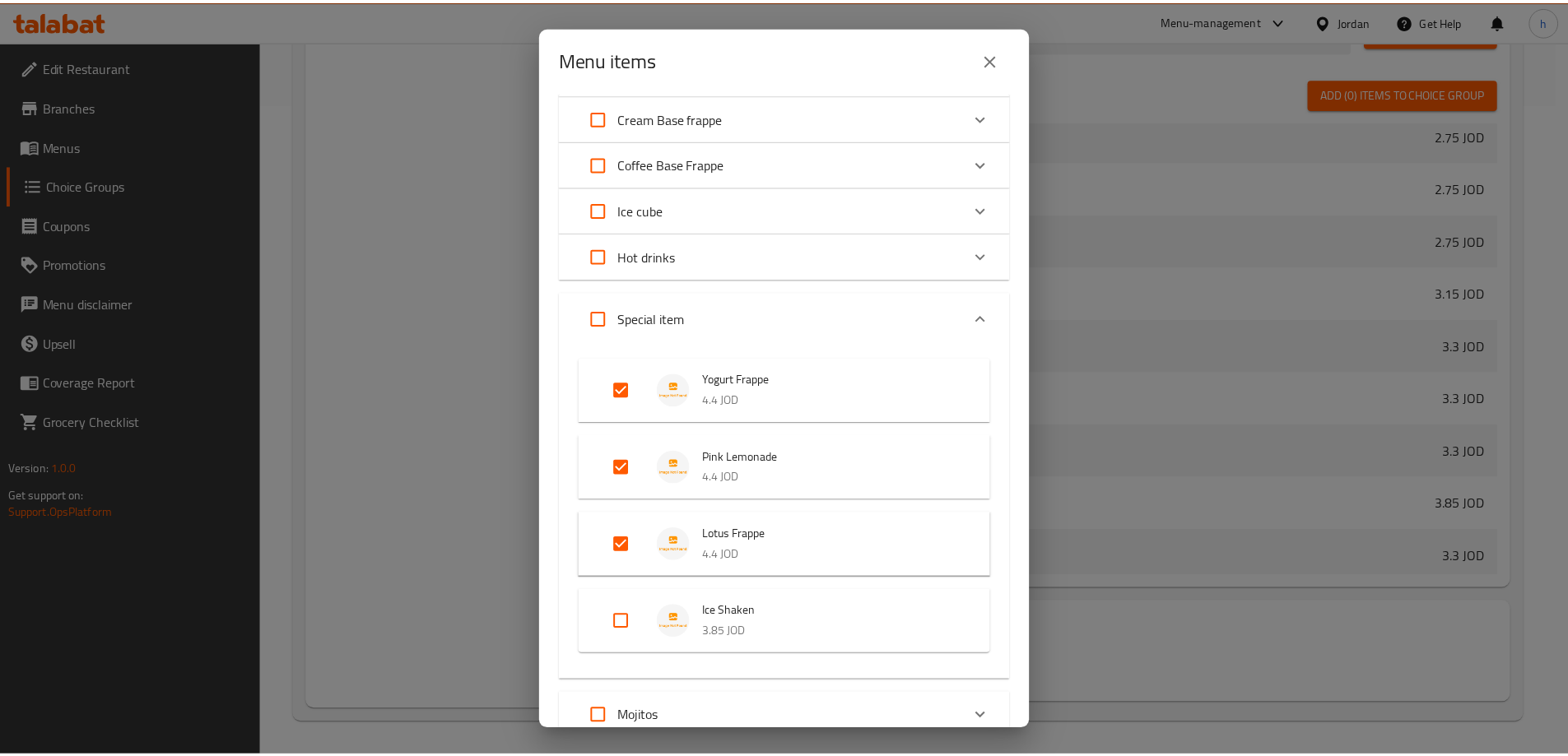
scroll to position [312, 0]
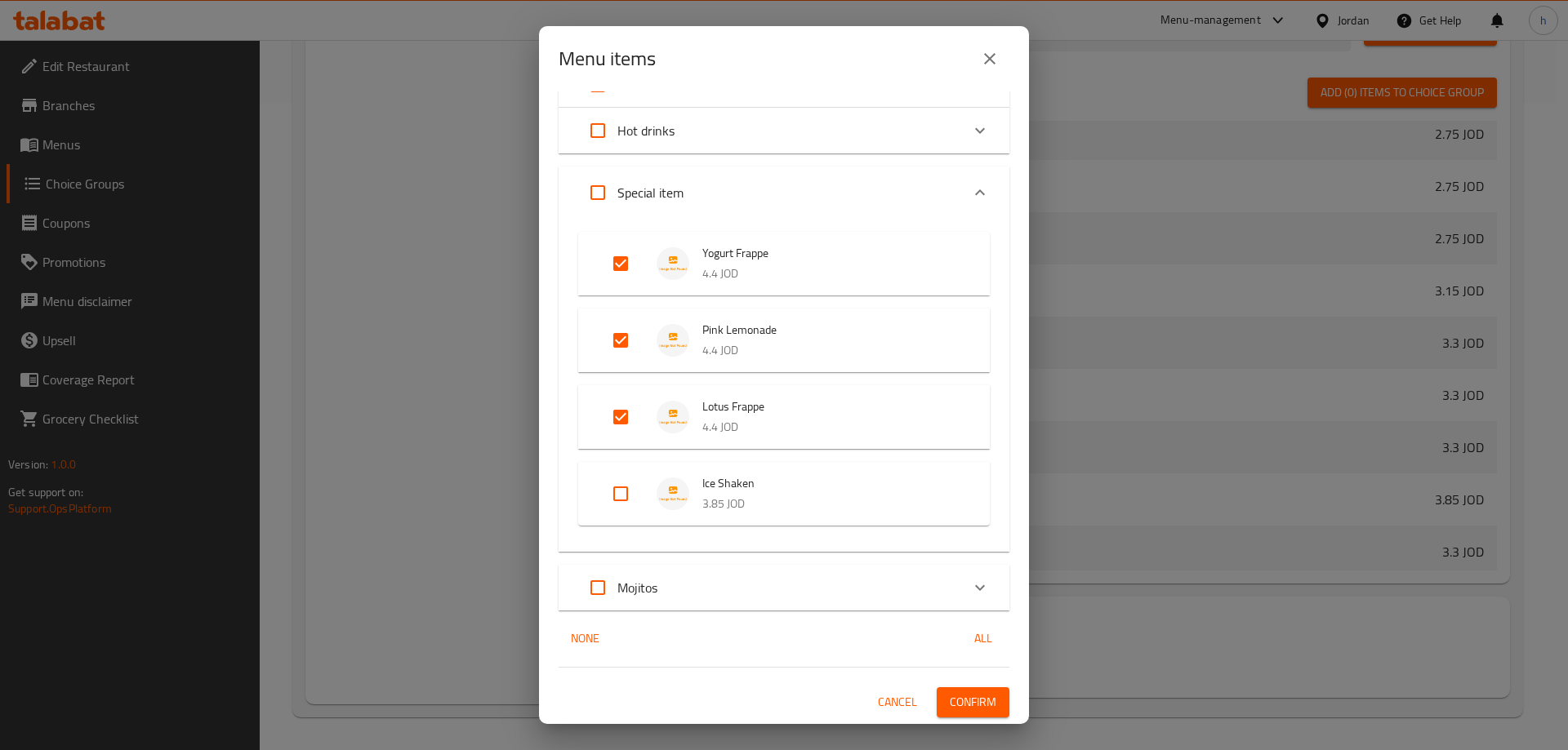
click at [965, 700] on span "Confirm" at bounding box center [972, 702] width 47 height 20
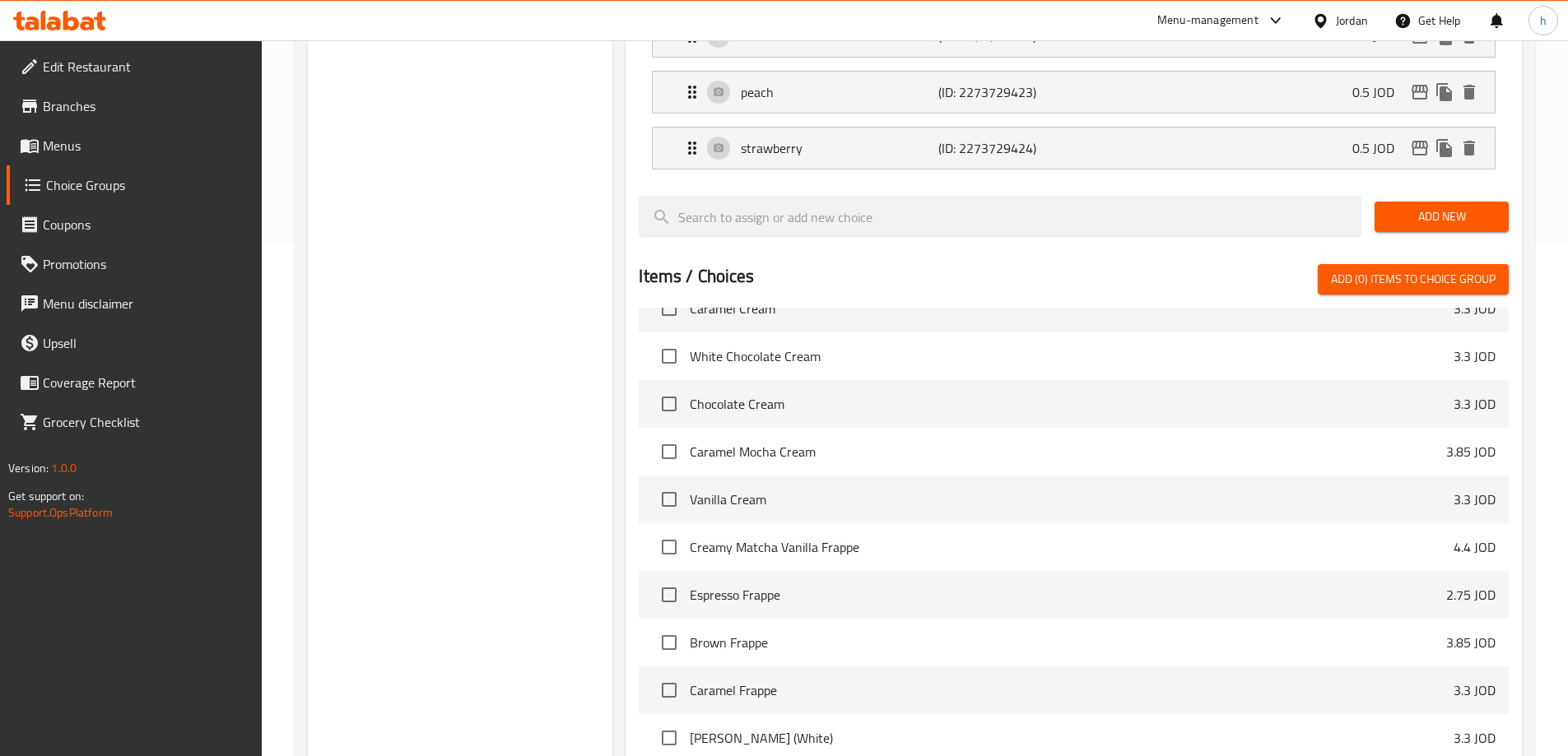
scroll to position [653, 0]
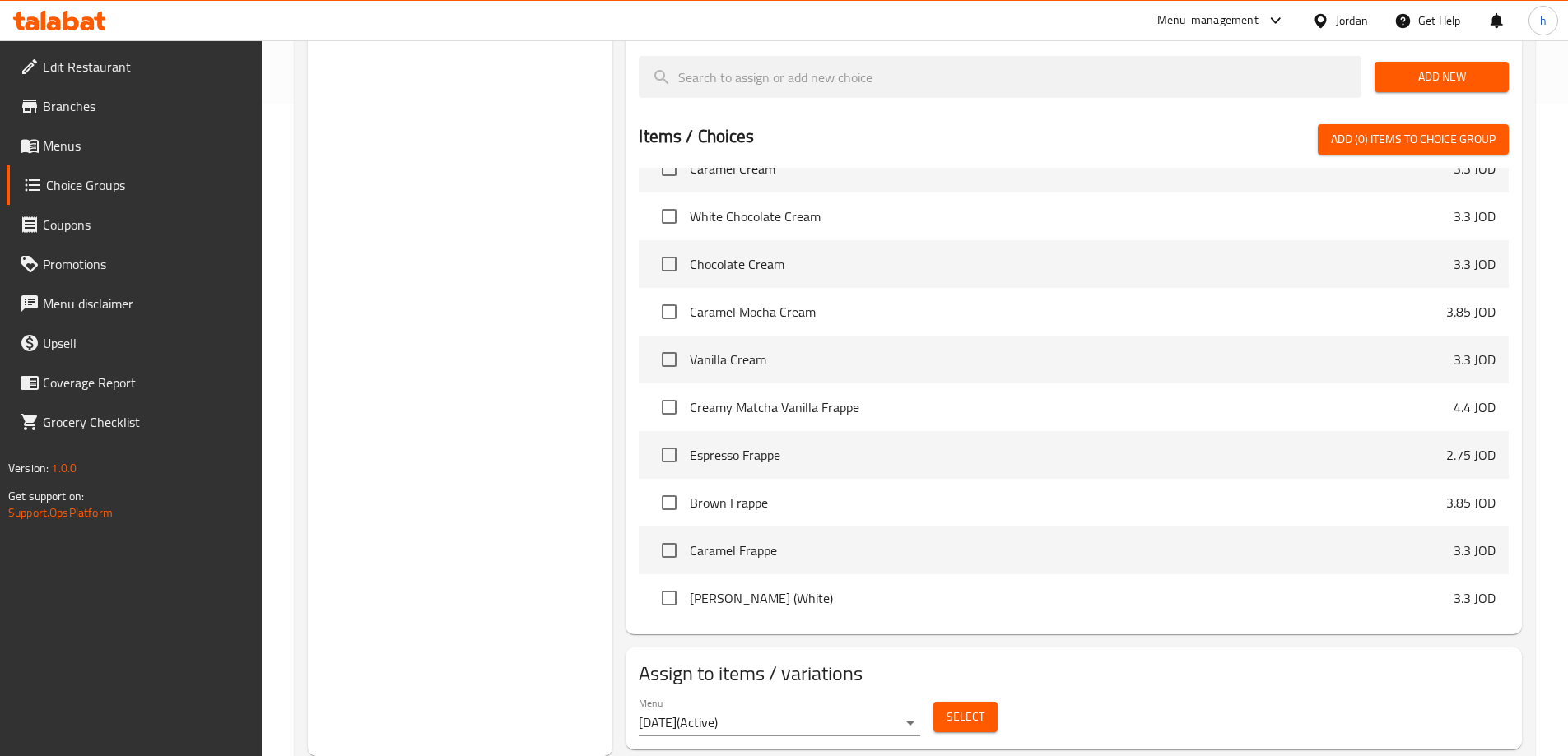
click at [975, 707] on span "Select" at bounding box center [965, 717] width 38 height 20
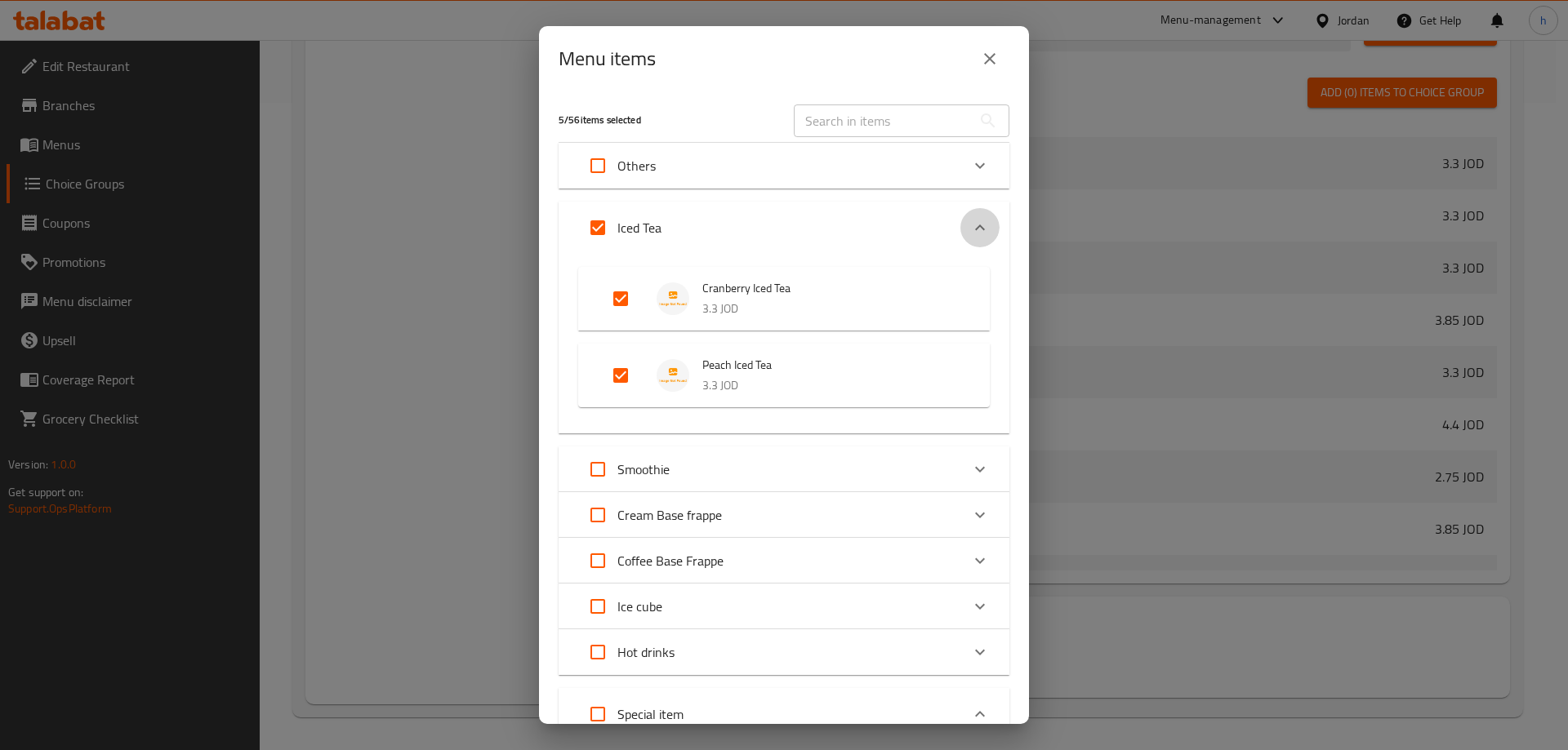
click at [969, 214] on div "Expand" at bounding box center [979, 228] width 39 height 39
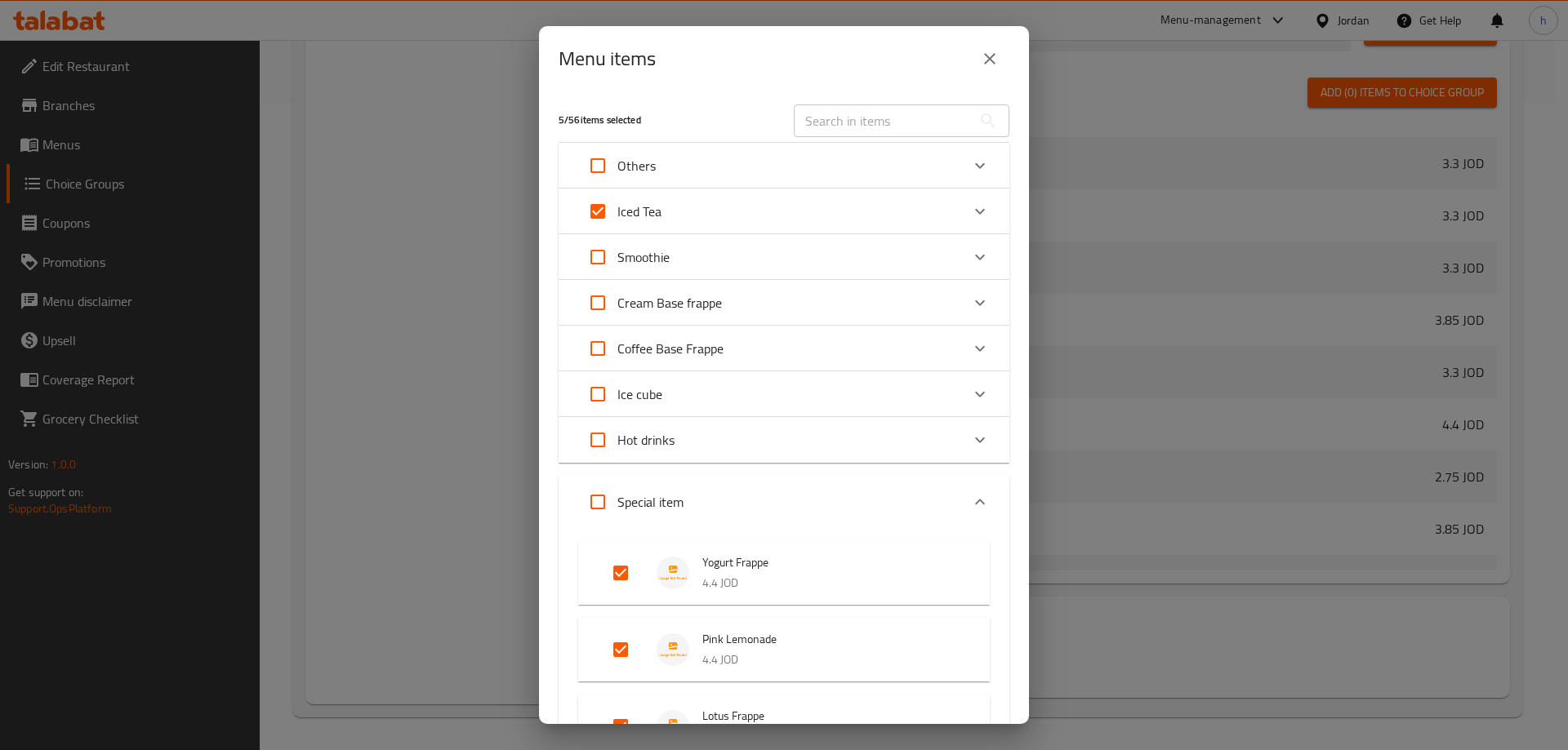
click at [970, 496] on icon "Expand" at bounding box center [979, 502] width 19 height 19
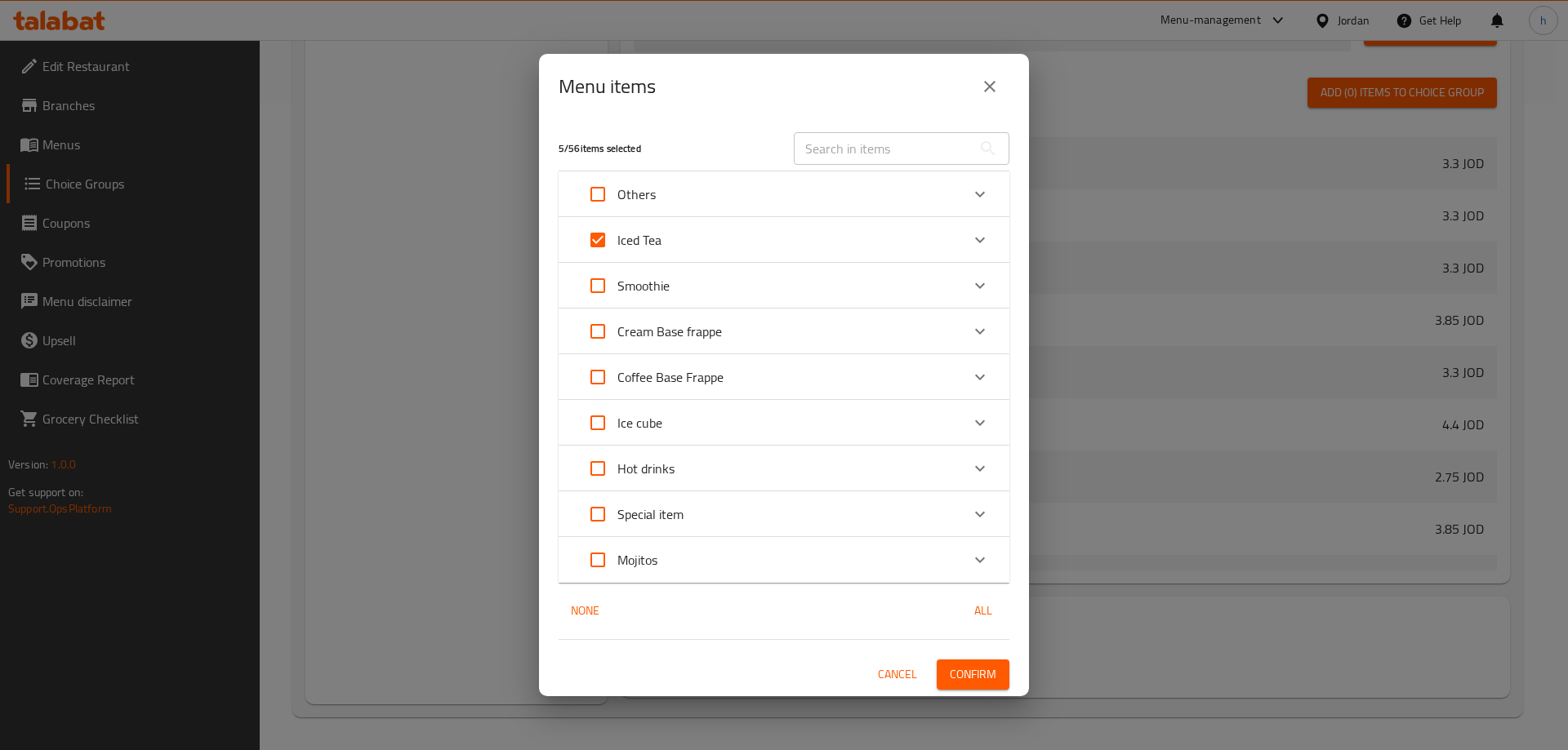
click at [595, 561] on input "Expand" at bounding box center [597, 560] width 39 height 39
checkbox input "true"
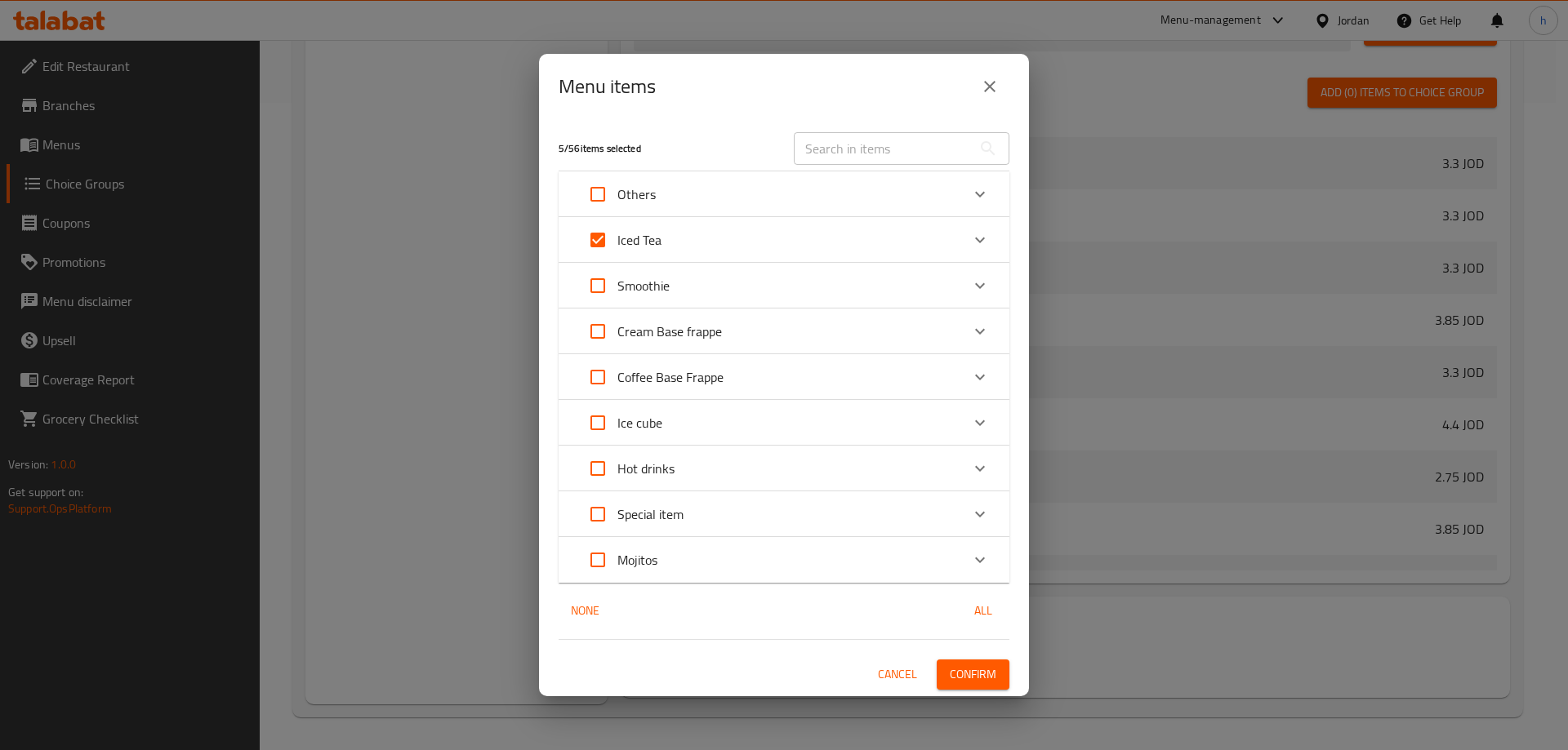
checkbox input "true"
click at [959, 671] on span "Confirm" at bounding box center [972, 674] width 47 height 20
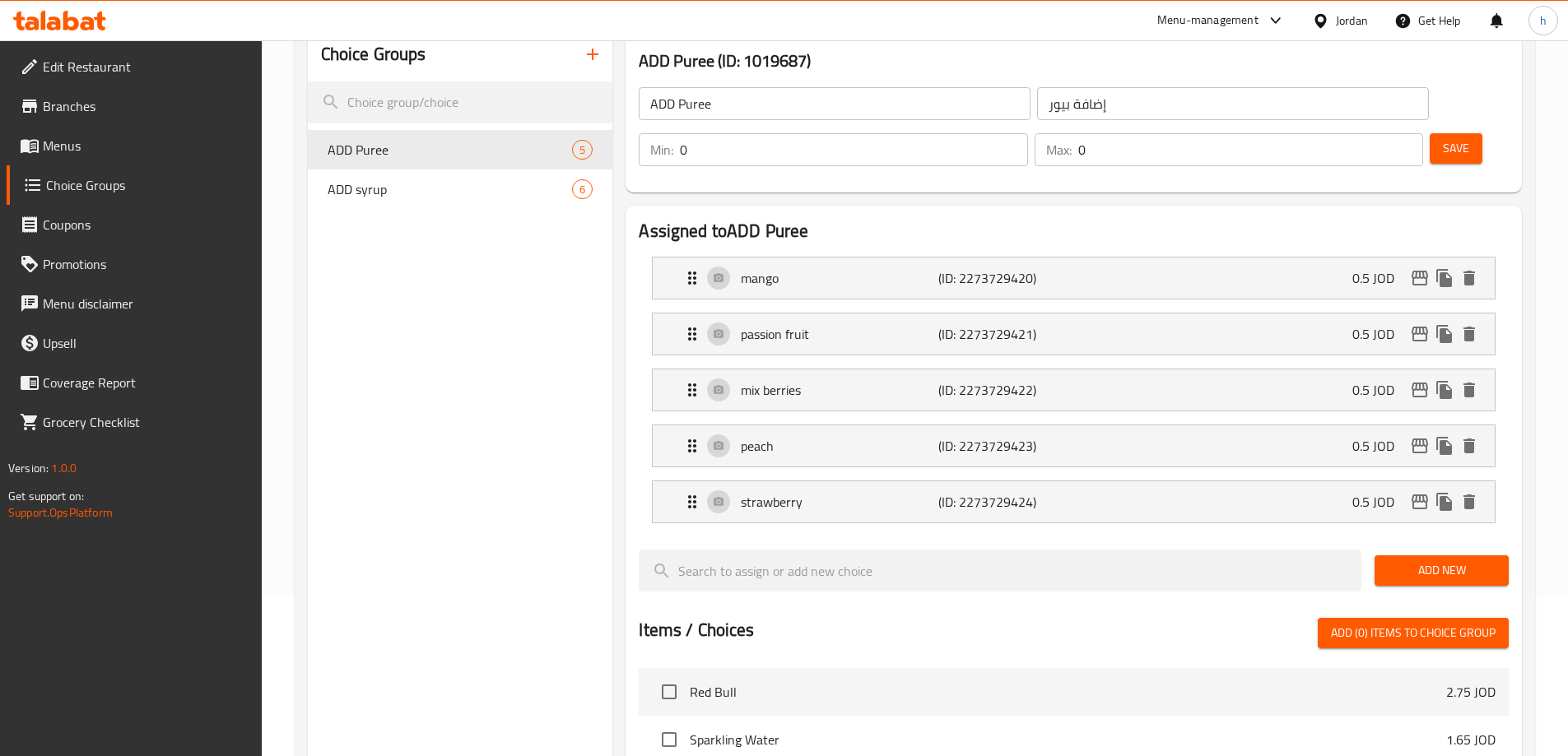
scroll to position [0, 0]
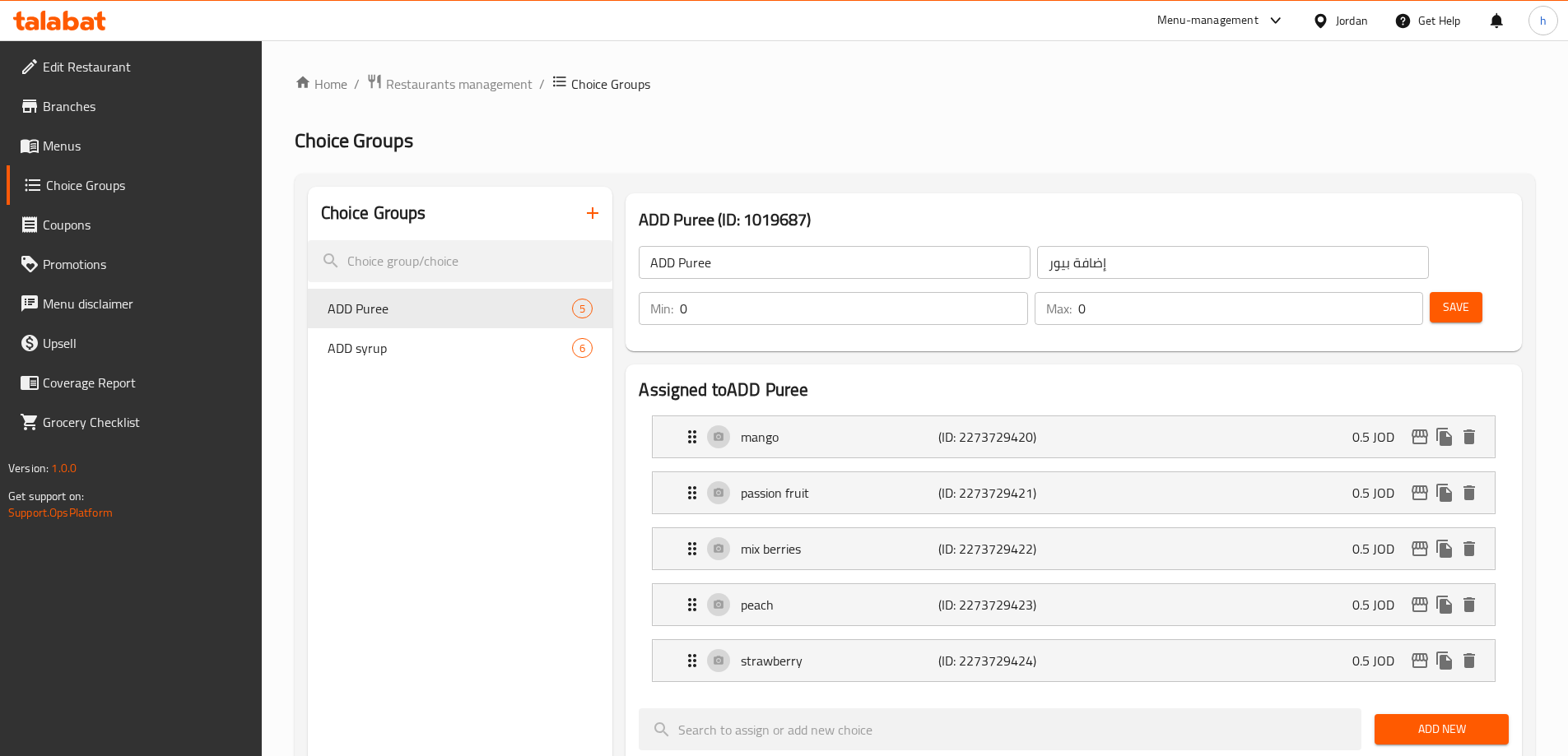
click at [583, 221] on icon "button" at bounding box center [592, 213] width 20 height 20
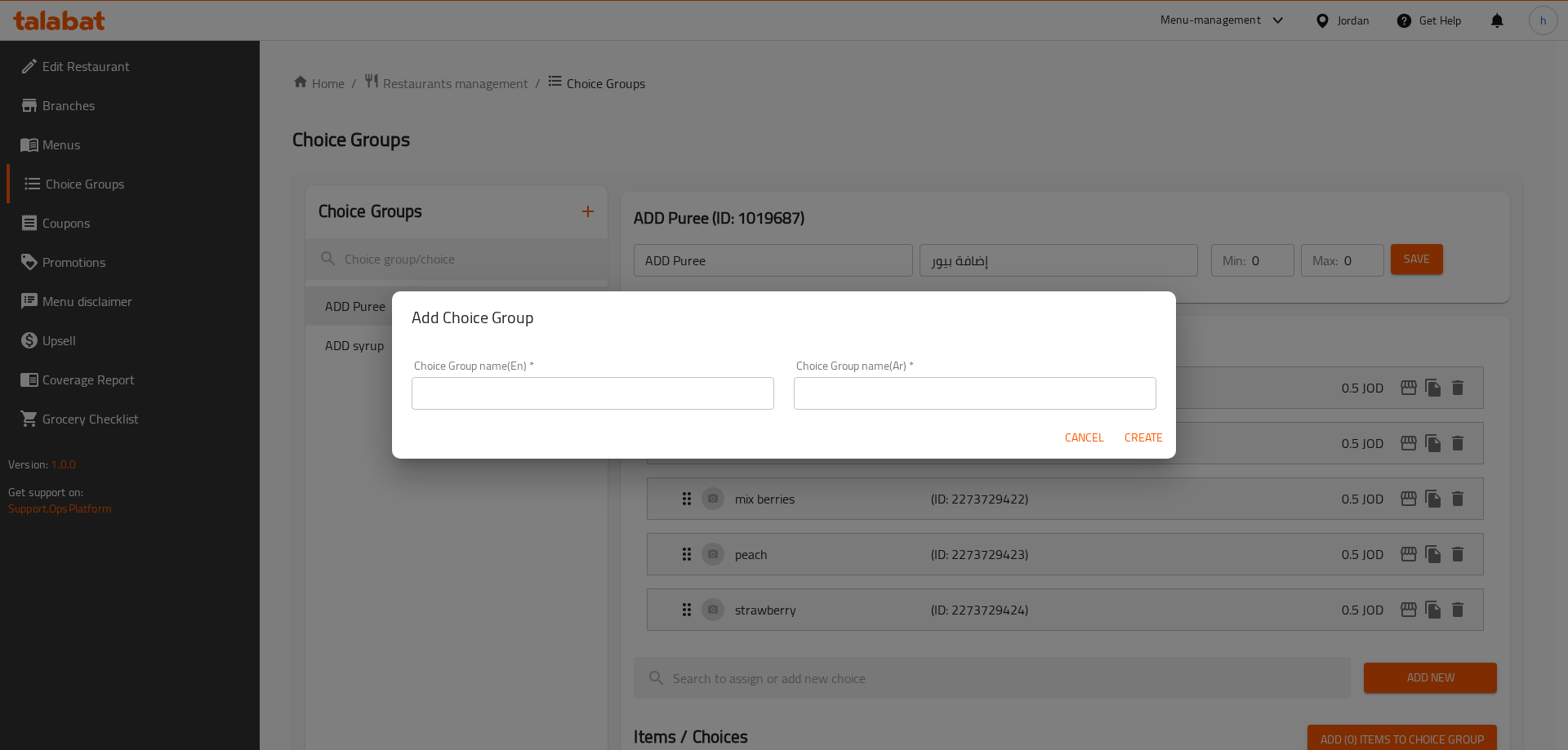
click at [445, 384] on input "text" at bounding box center [592, 394] width 363 height 33
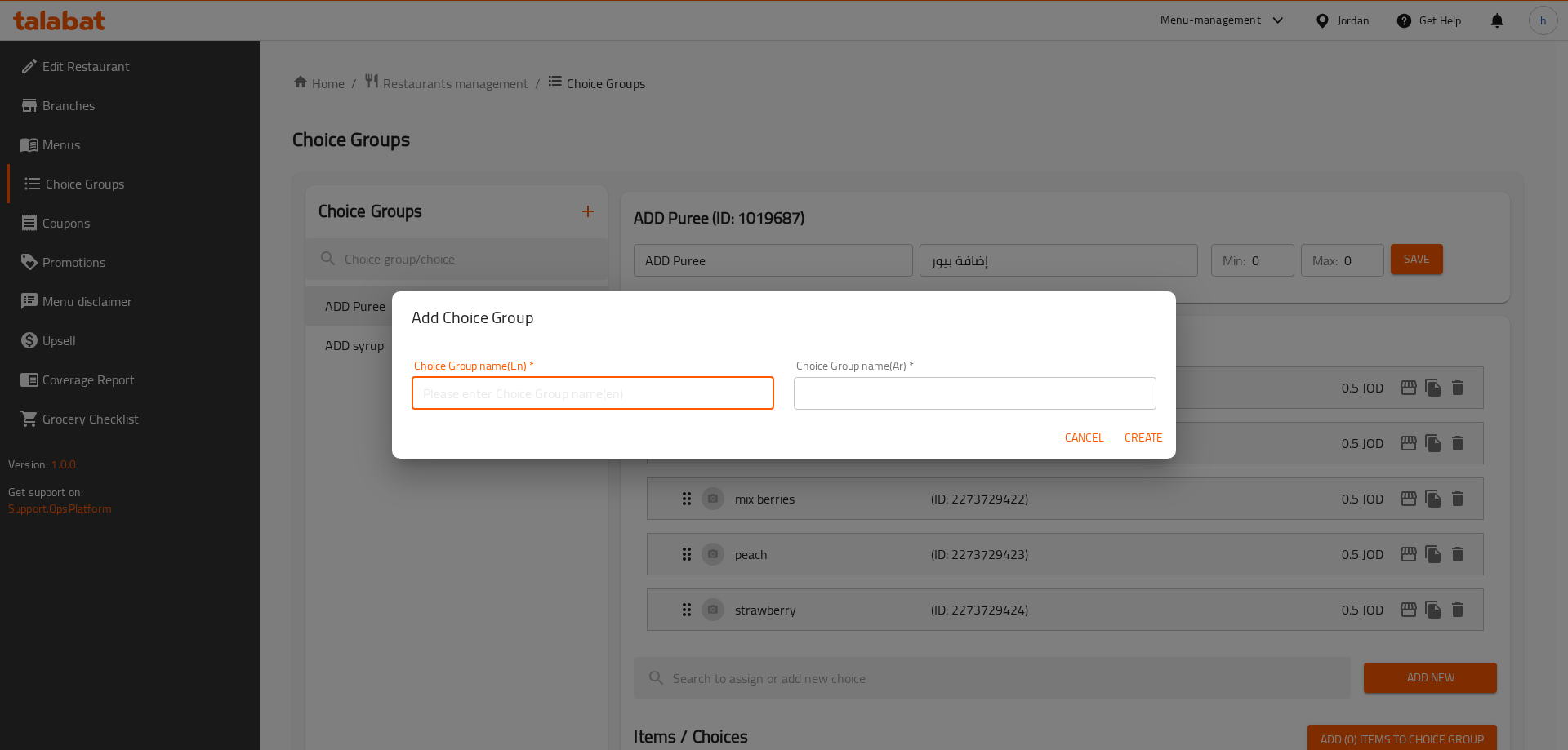
paste input "ADD flavor"
type input "ADD flavor"
click at [927, 392] on input "text" at bounding box center [974, 394] width 363 height 33
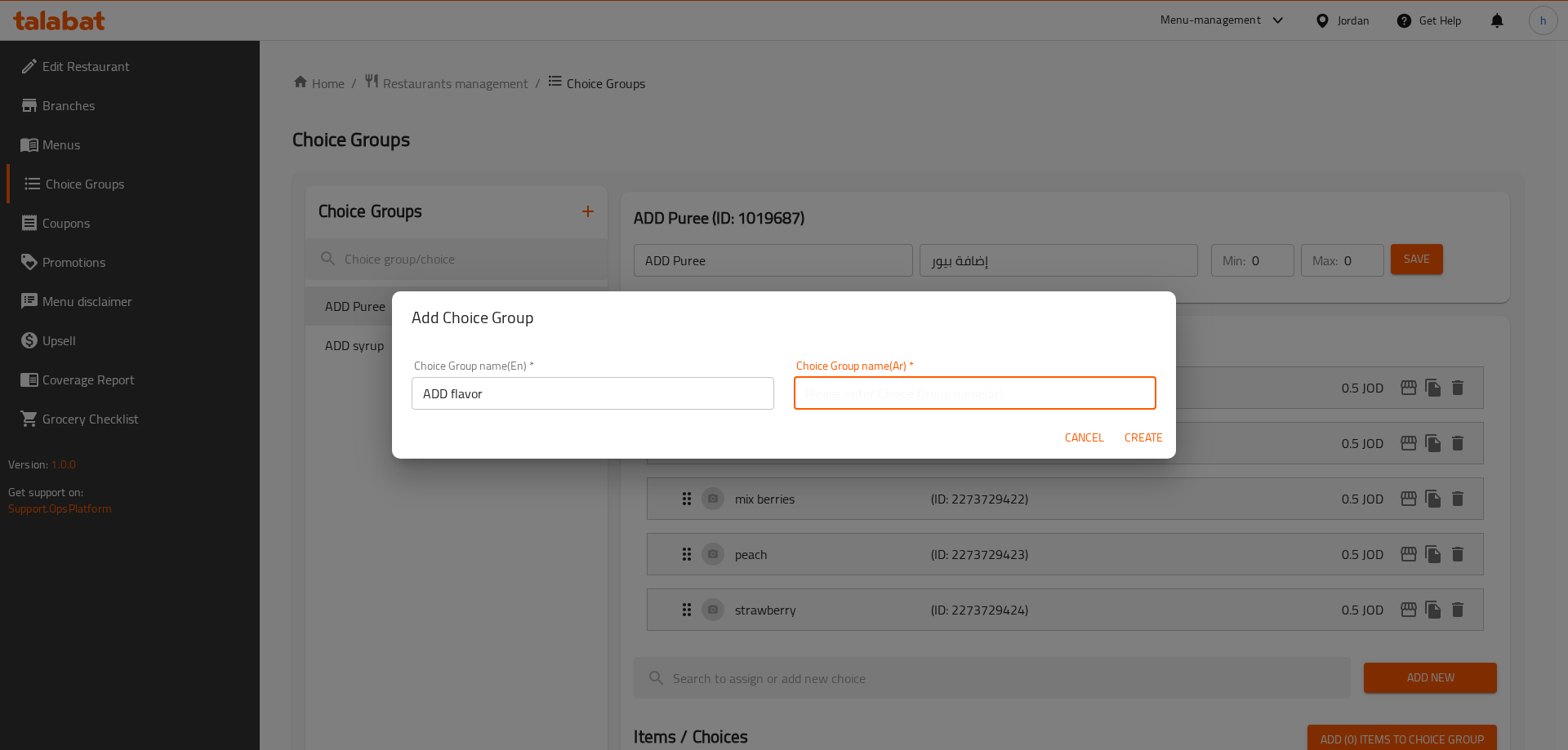
paste input "إضافة نكهة"
type input "إضافة نكهة"
click at [1136, 438] on span "Create" at bounding box center [1143, 438] width 39 height 20
type input "ADD flavor"
type input "إضافة نكهة"
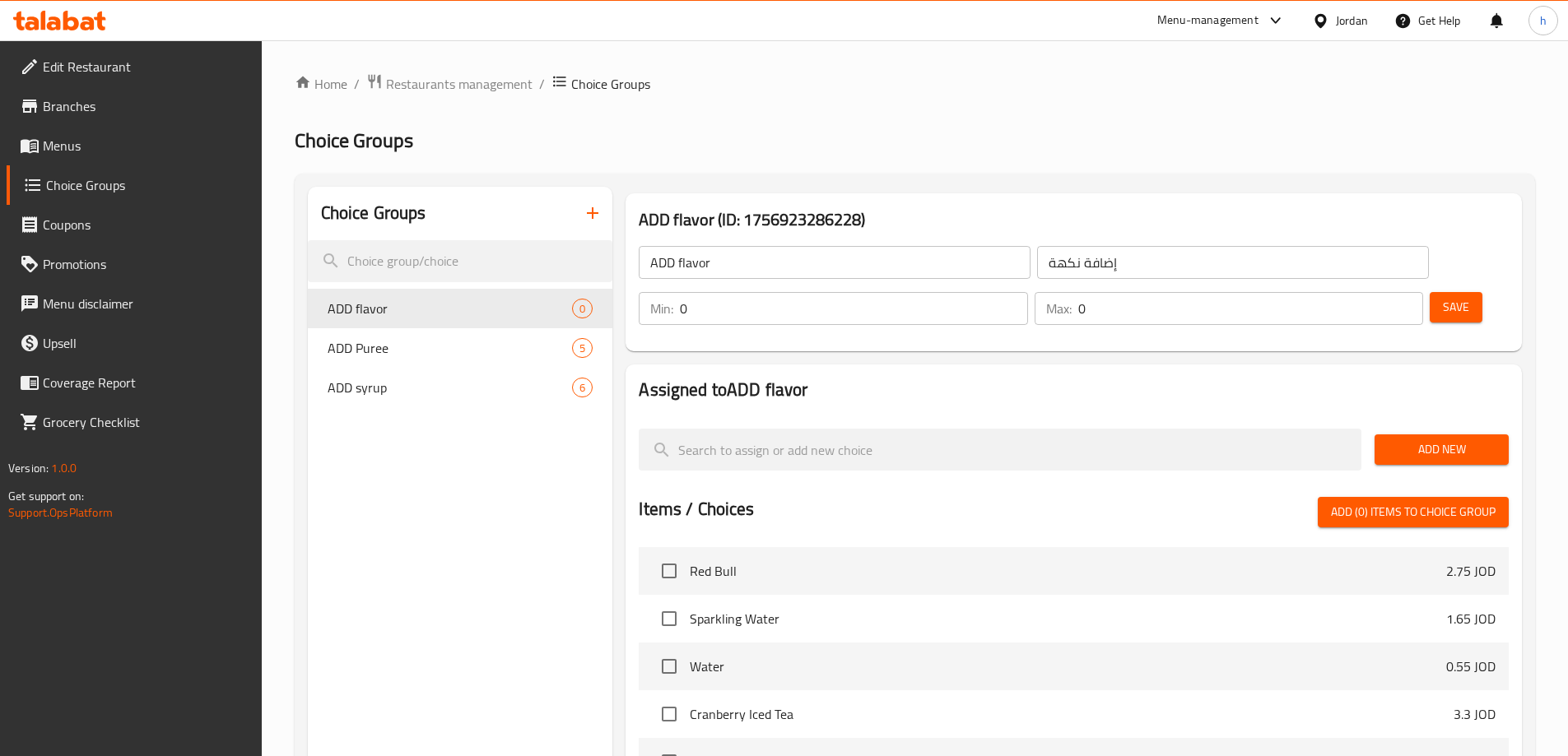
click at [1404, 439] on span "Add New" at bounding box center [1441, 449] width 108 height 20
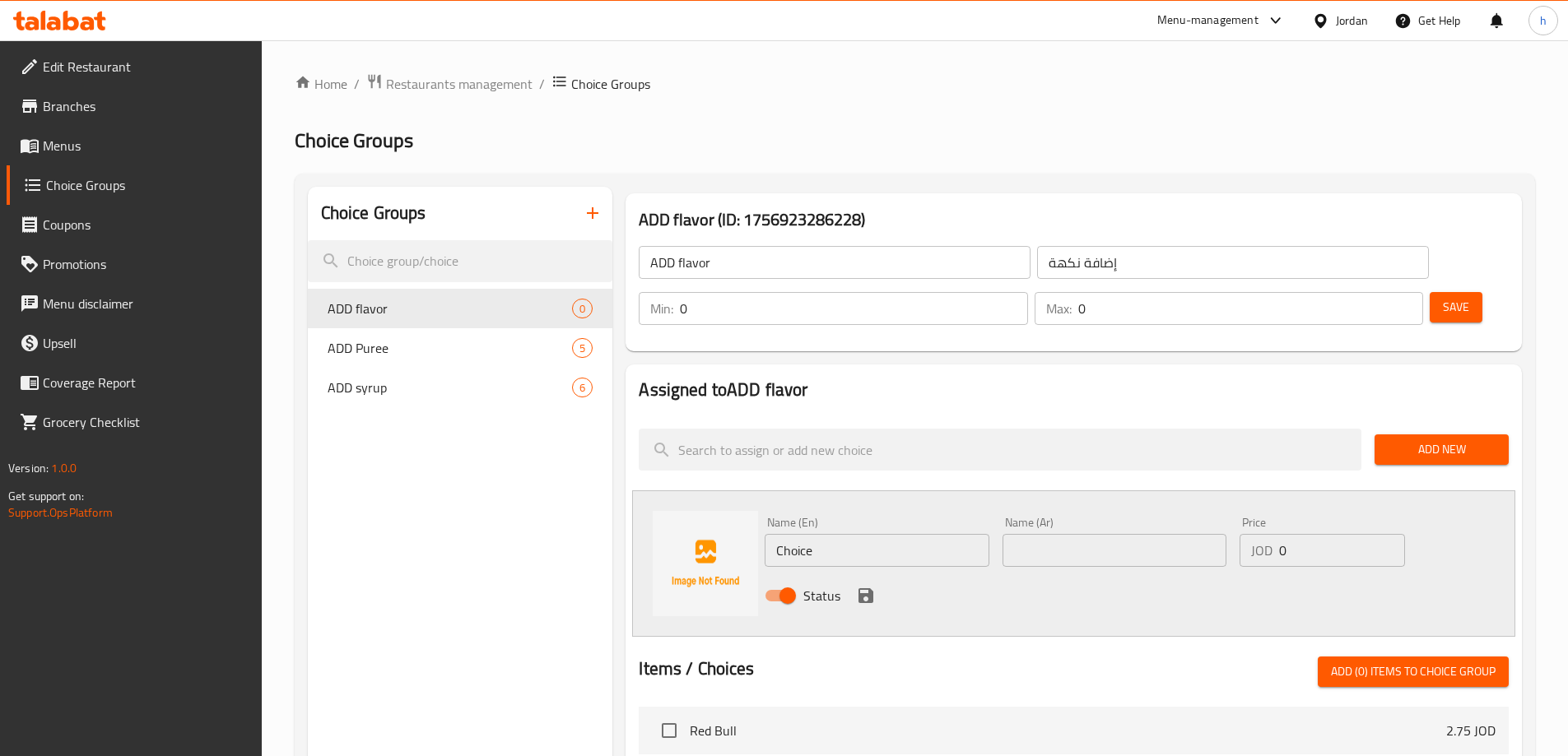
click at [795, 535] on input "Choice" at bounding box center [877, 551] width 224 height 33
paste input "caramel"
type input "caramel"
click at [1068, 535] on input "text" at bounding box center [1114, 551] width 224 height 33
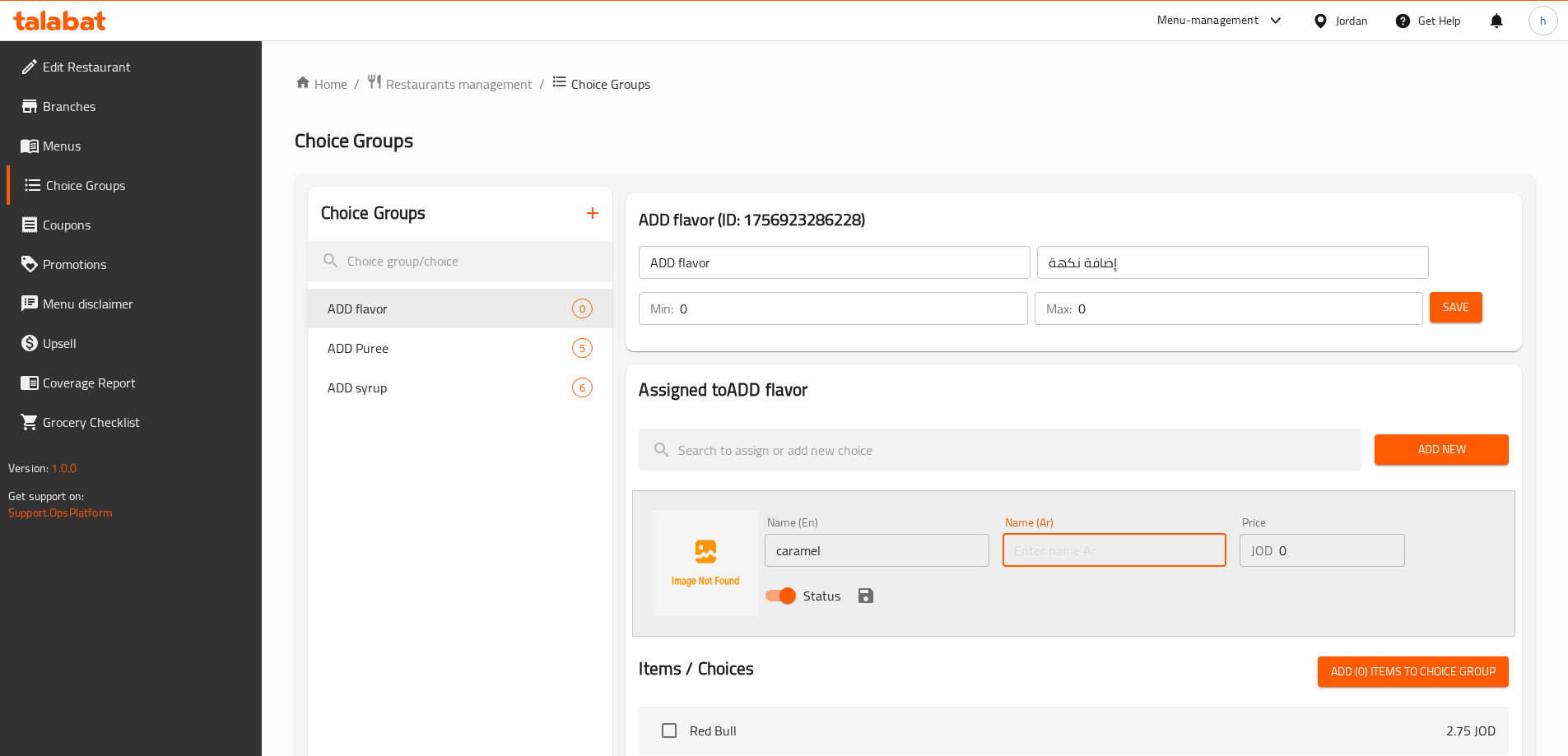
paste input "الكراميل"
type input "الكراميل"
drag, startPoint x: 1290, startPoint y: 503, endPoint x: 1278, endPoint y: 506, distance: 12.4
click at [1279, 535] on input "0" at bounding box center [1341, 551] width 125 height 33
type input "0.5"
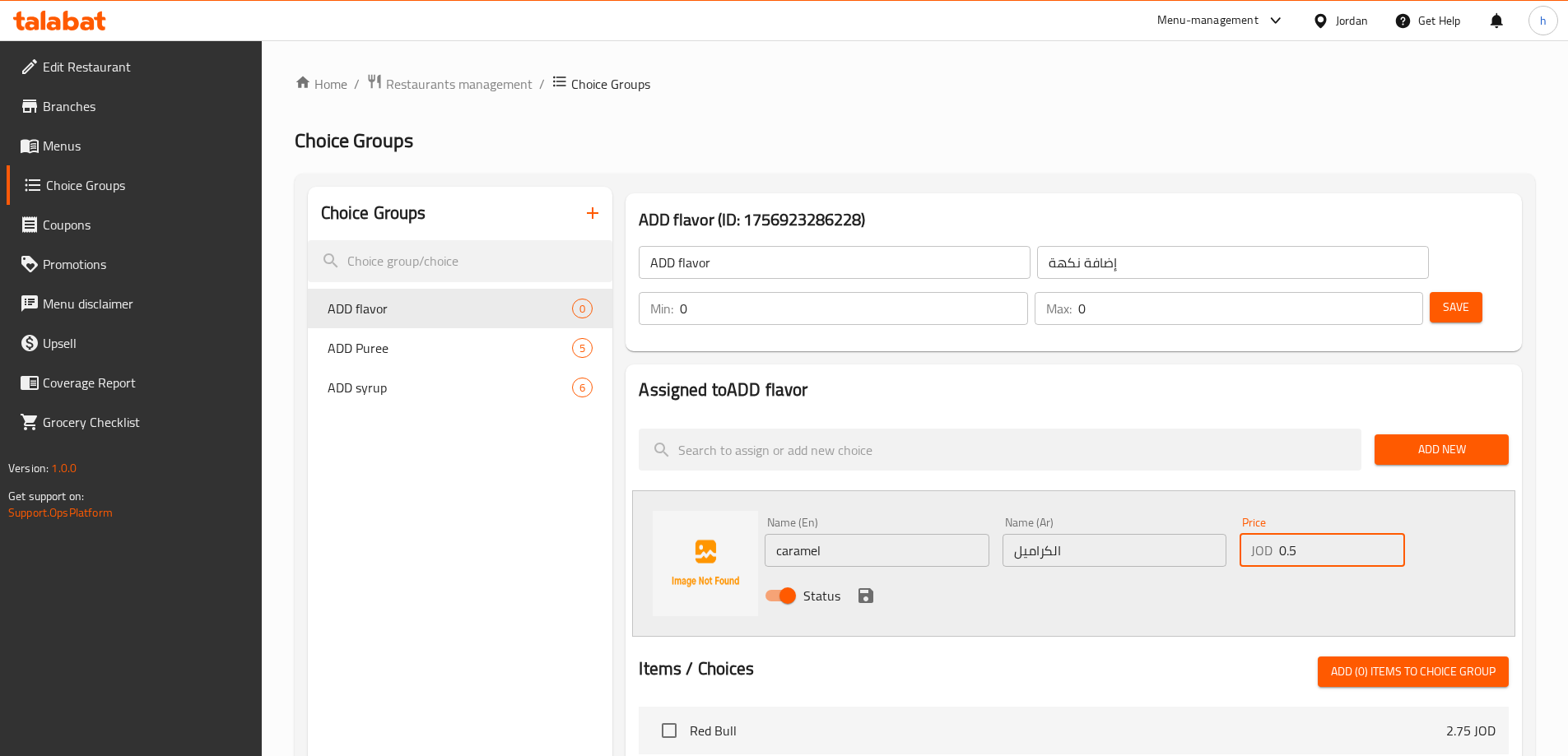
click at [864, 589] on icon "save" at bounding box center [865, 596] width 15 height 15
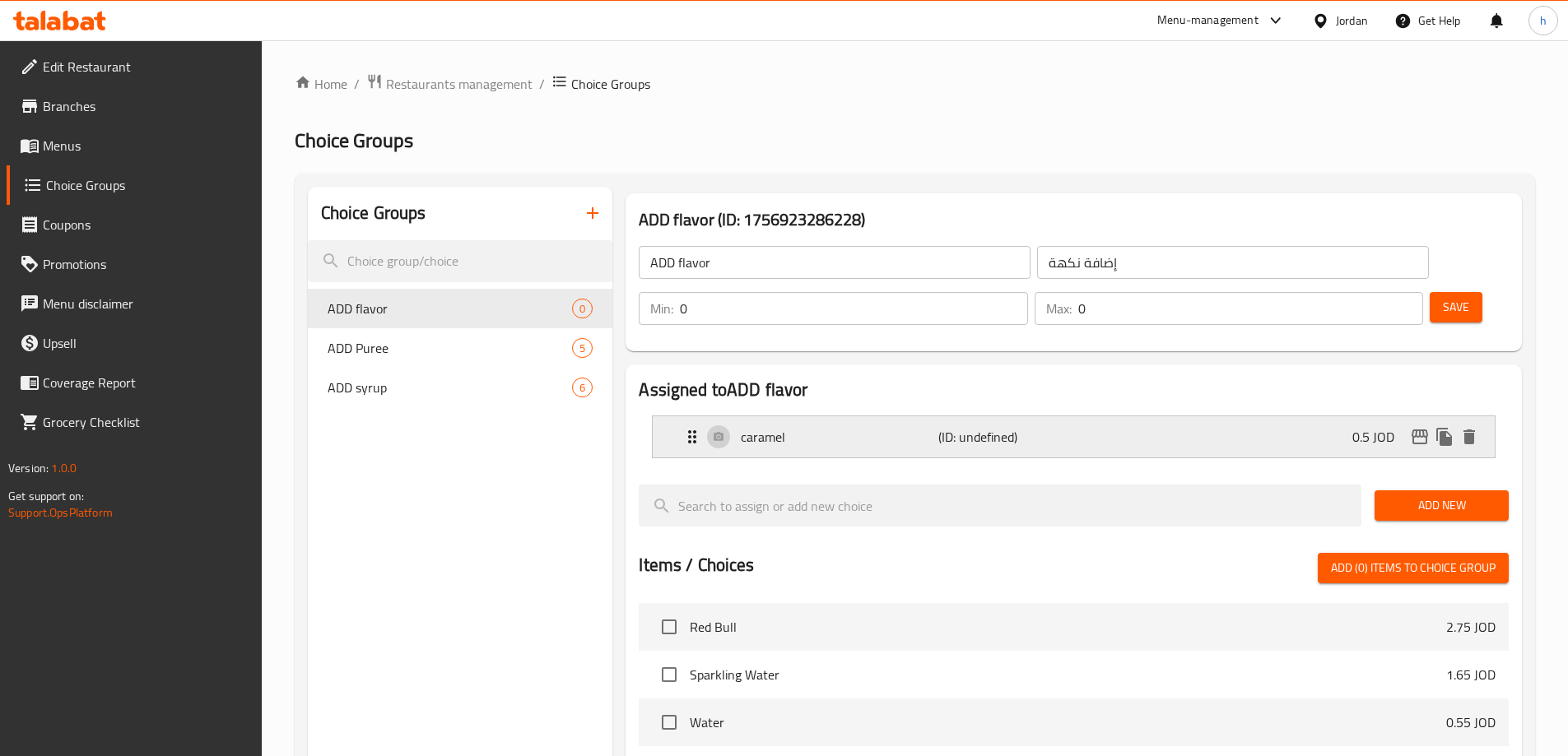
click at [1241, 416] on div "caramel (ID: undefined) 0.5 JOD" at bounding box center [1078, 437] width 792 height 41
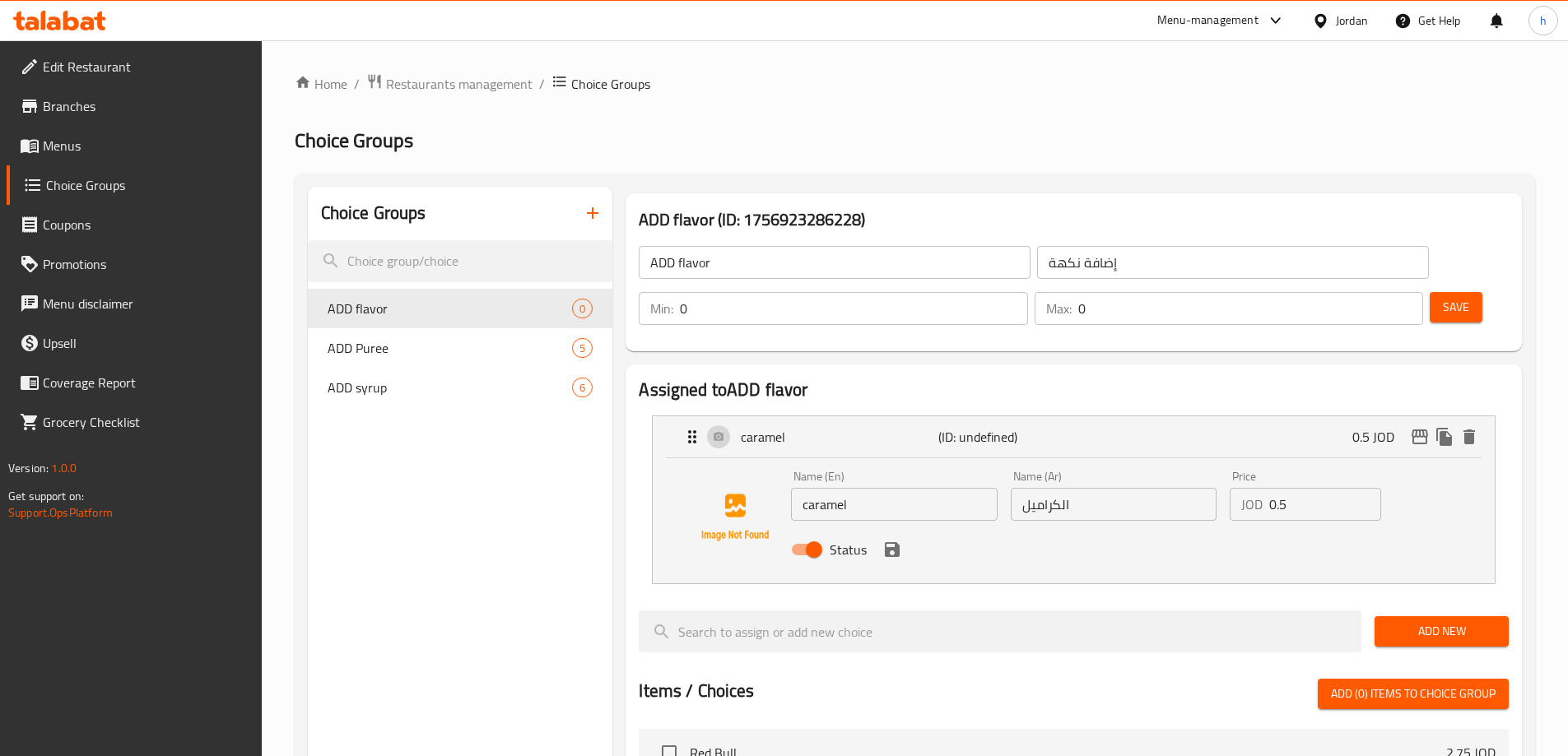
click at [1403, 622] on span "Add New" at bounding box center [1441, 631] width 108 height 20
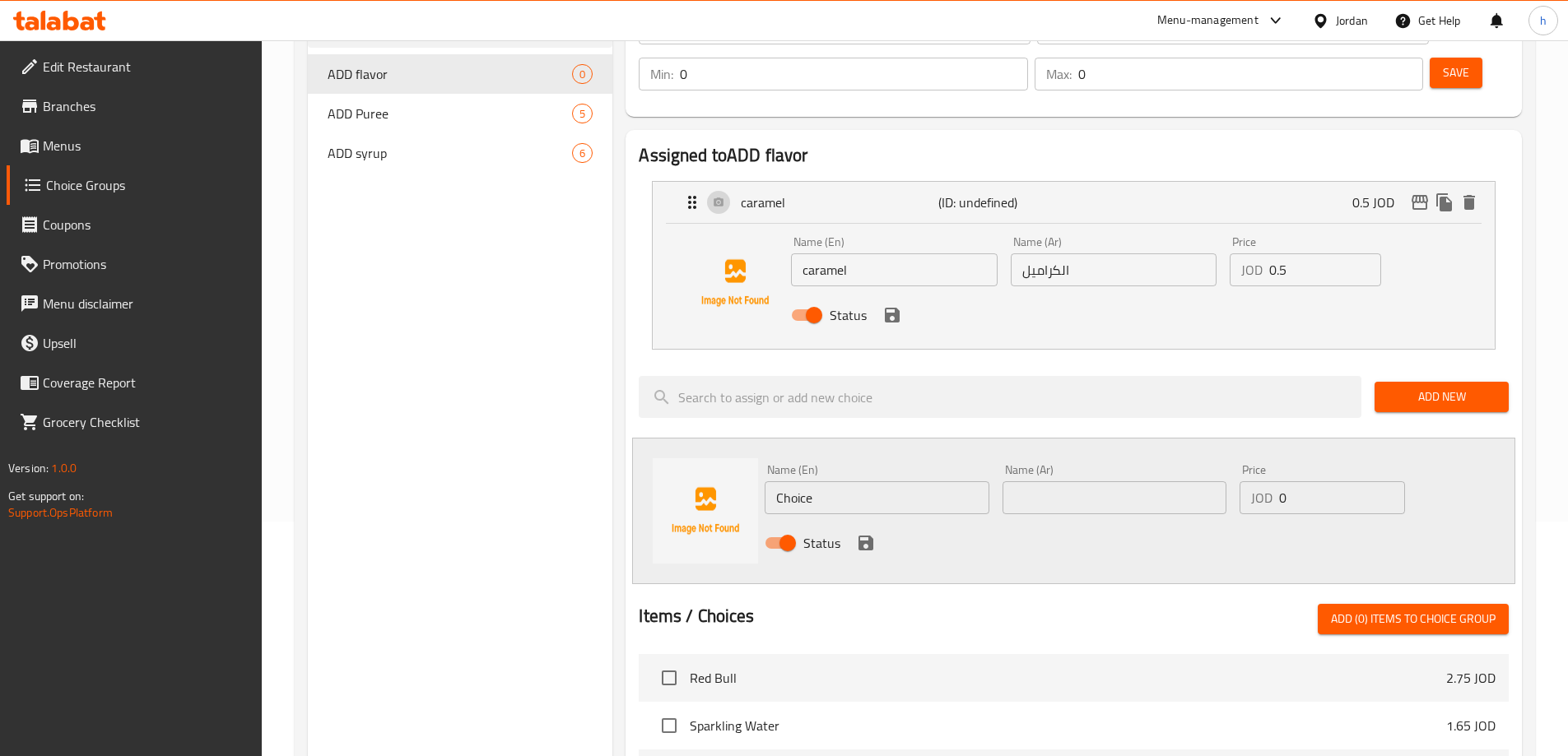
scroll to position [329, 0]
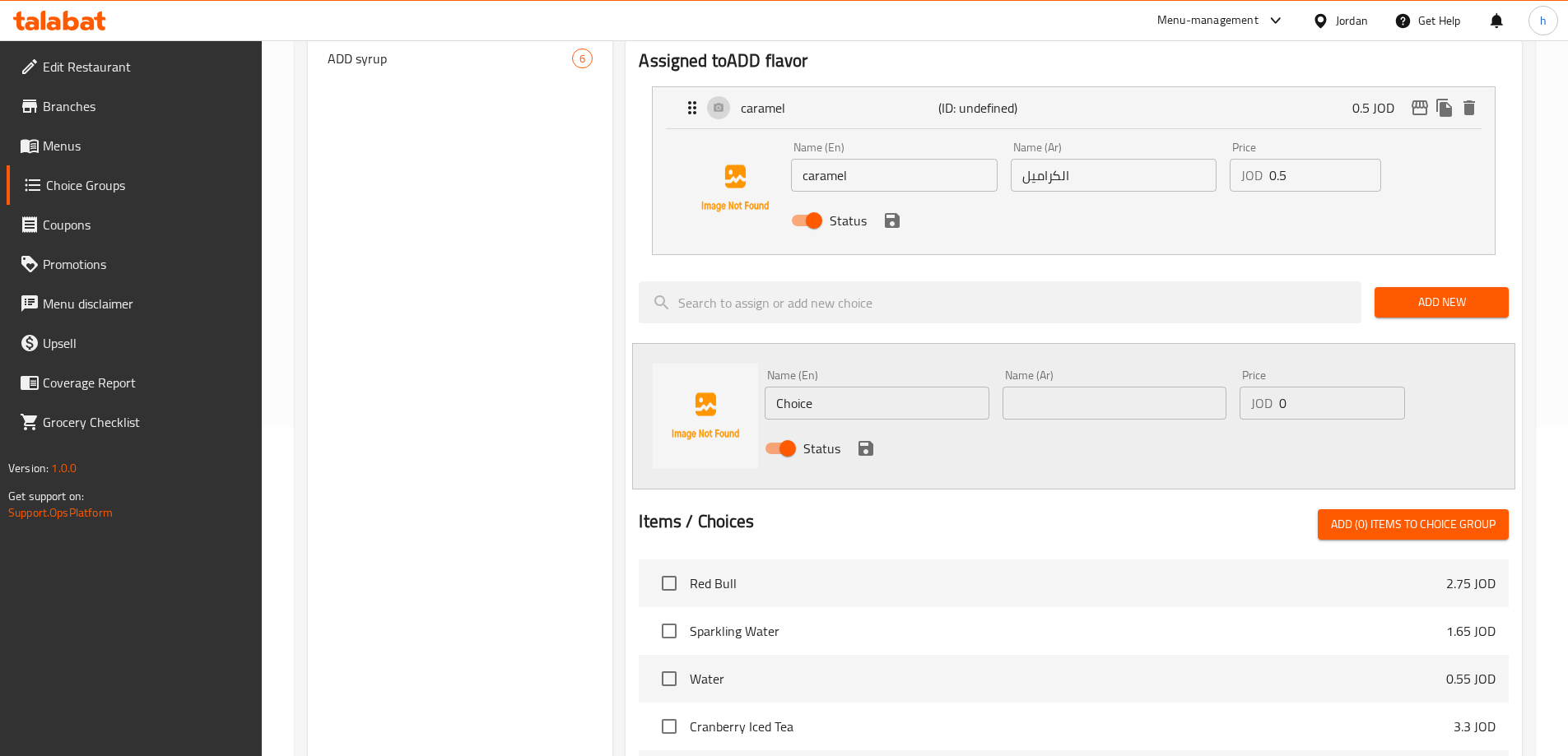
click at [801, 387] on input "Choice" at bounding box center [877, 403] width 224 height 33
paste input "vaniella"
type input "vaniella"
click at [1050, 387] on input "text" at bounding box center [1114, 403] width 224 height 33
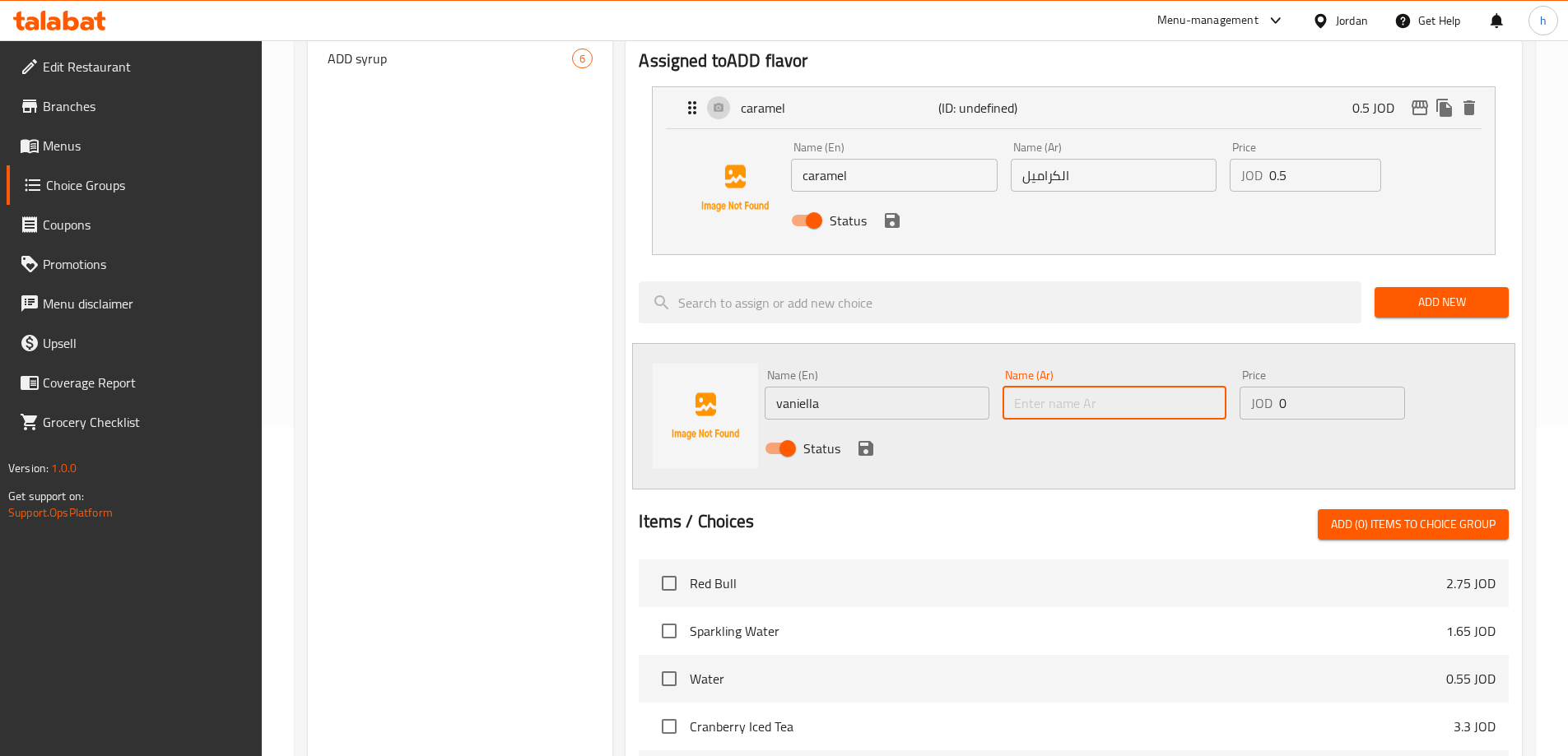
paste input "الفانيليا"
type input "الفانيليا"
drag, startPoint x: 1286, startPoint y: 359, endPoint x: 1276, endPoint y: 360, distance: 10.0
click at [1276, 387] on div "JOD 0 Price" at bounding box center [1322, 403] width 165 height 33
type input "0.5"
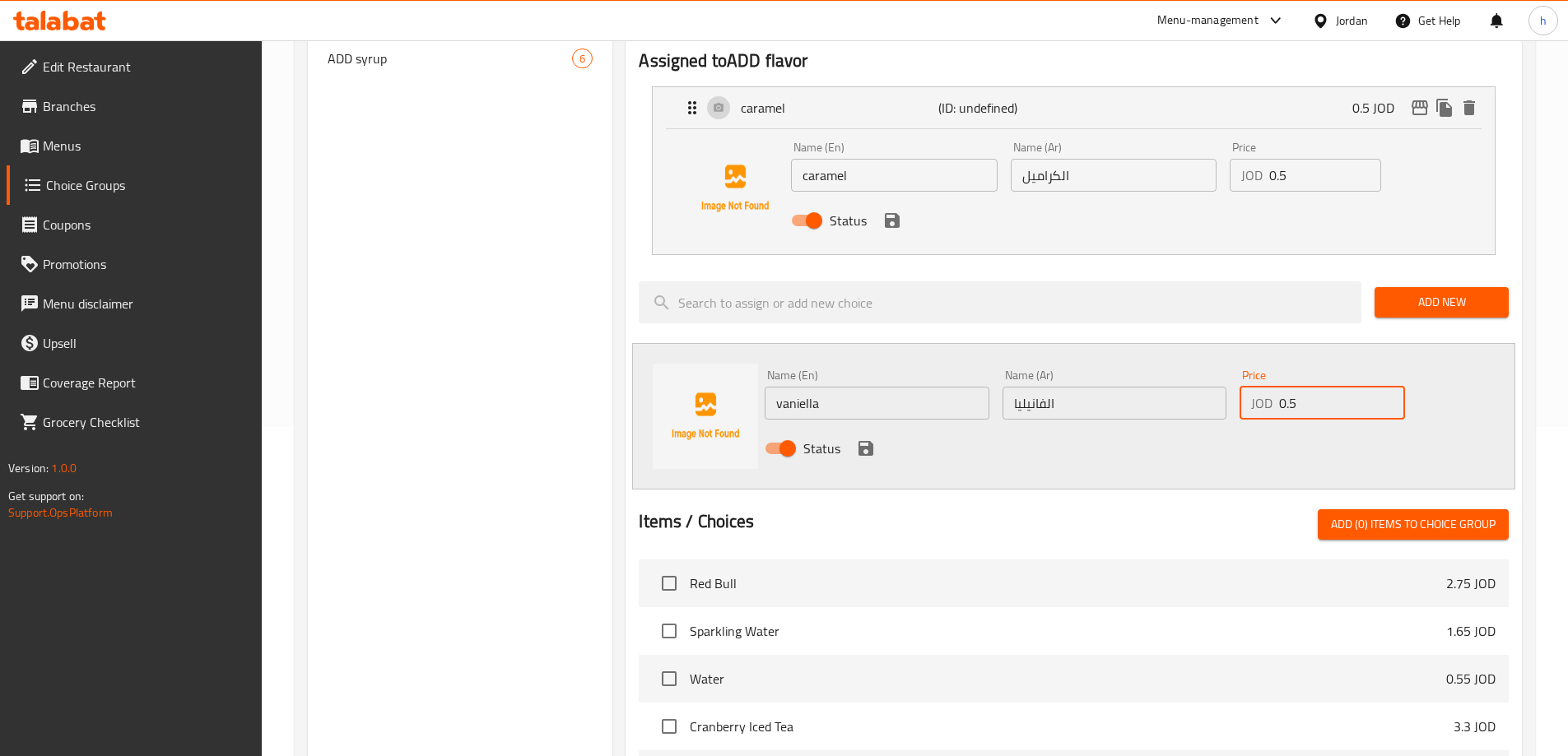
click at [869, 441] on icon "save" at bounding box center [865, 448] width 15 height 15
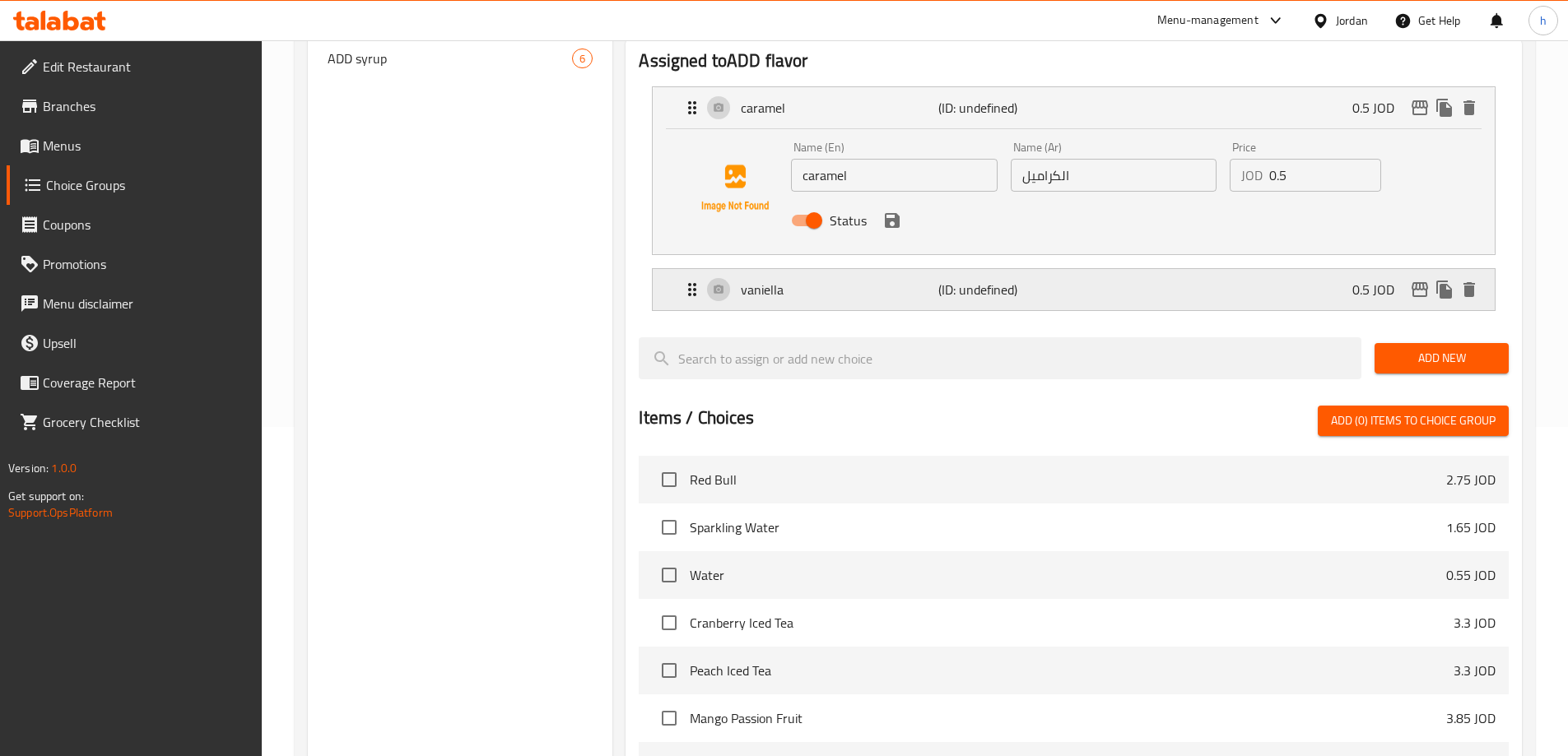
click at [1224, 269] on div "vaniella (ID: undefined) 0.5 JOD" at bounding box center [1078, 290] width 792 height 41
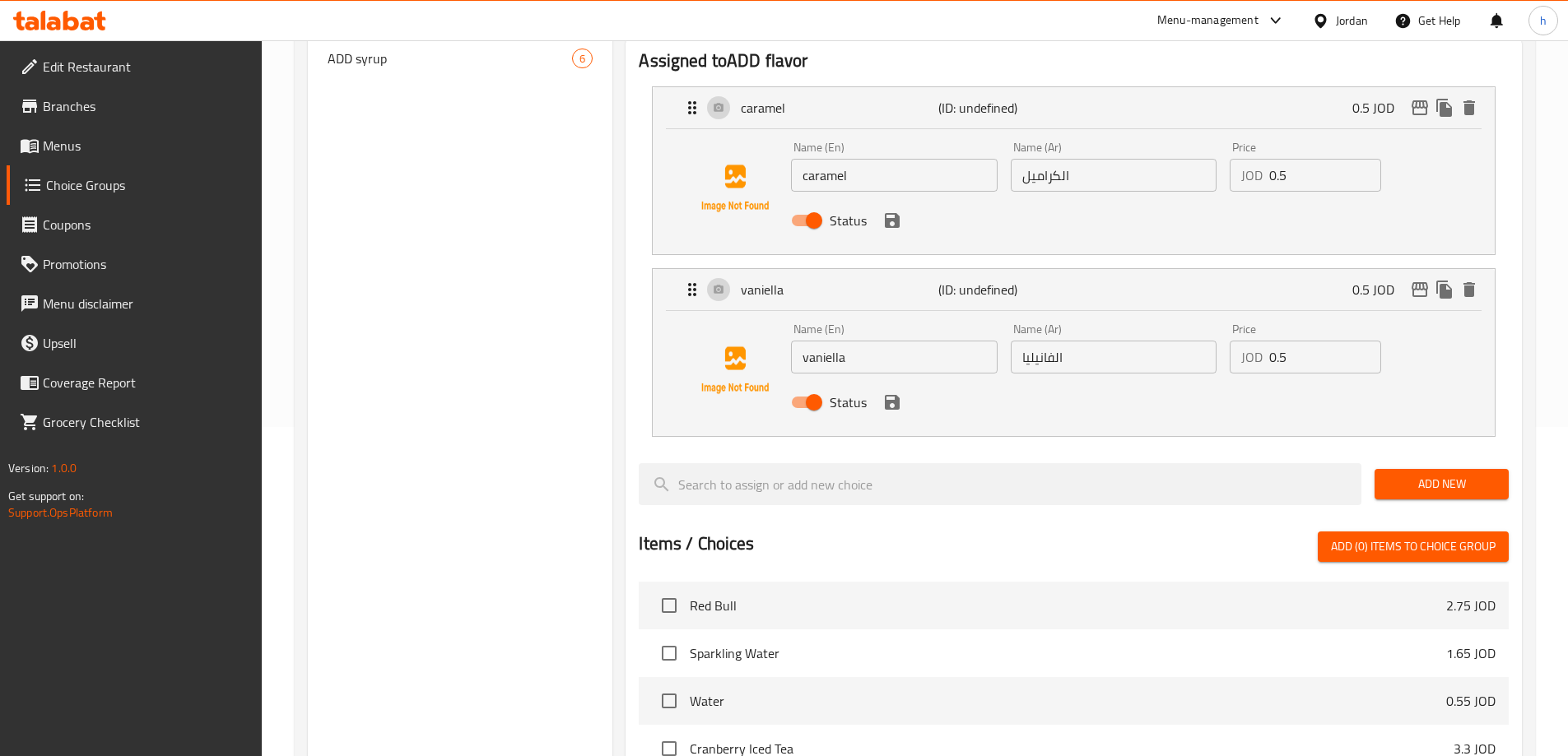
click at [1410, 474] on span "Add New" at bounding box center [1441, 484] width 108 height 20
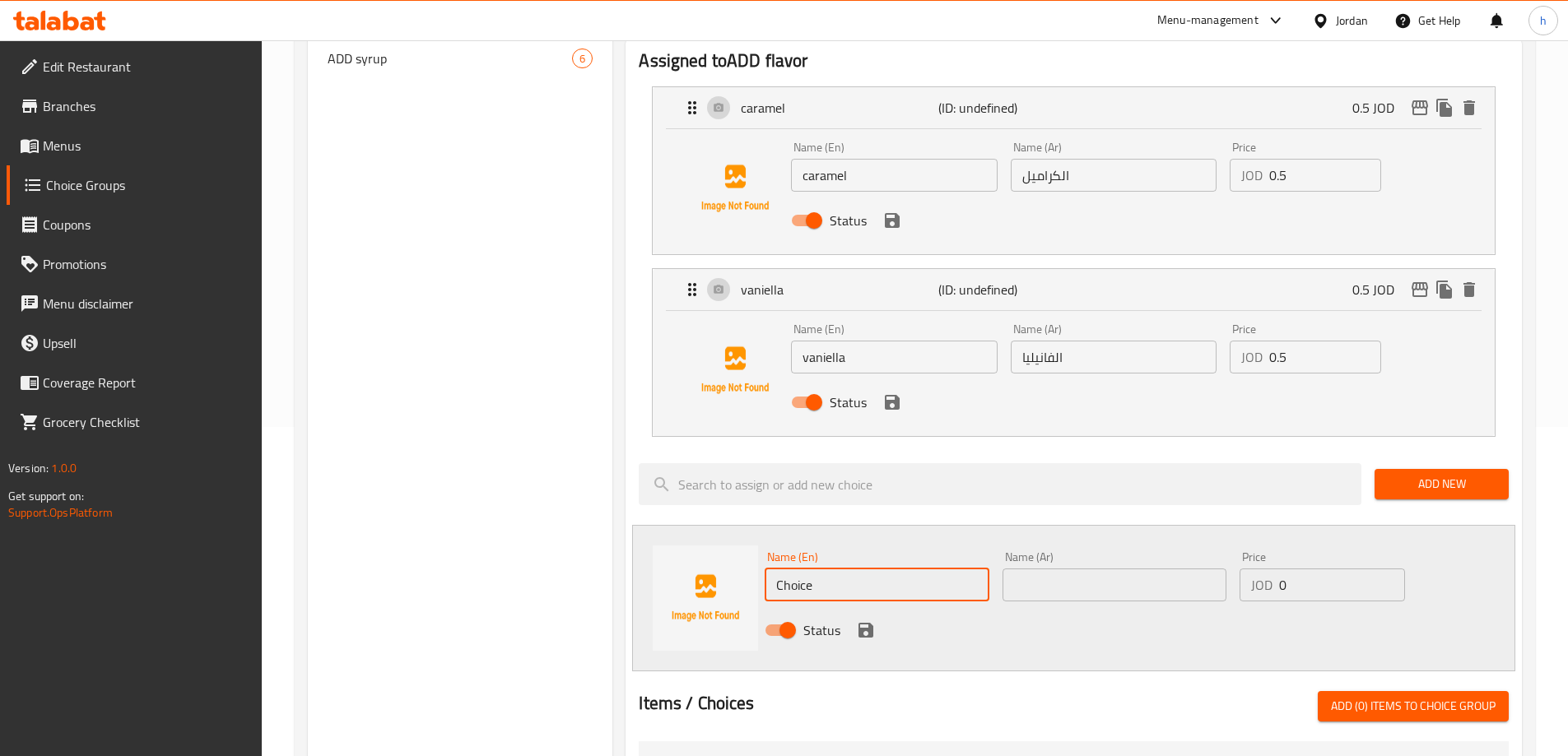
click at [796, 568] on input "Choice" at bounding box center [877, 584] width 224 height 33
paste input "hazelnit"
type input "hazelnit"
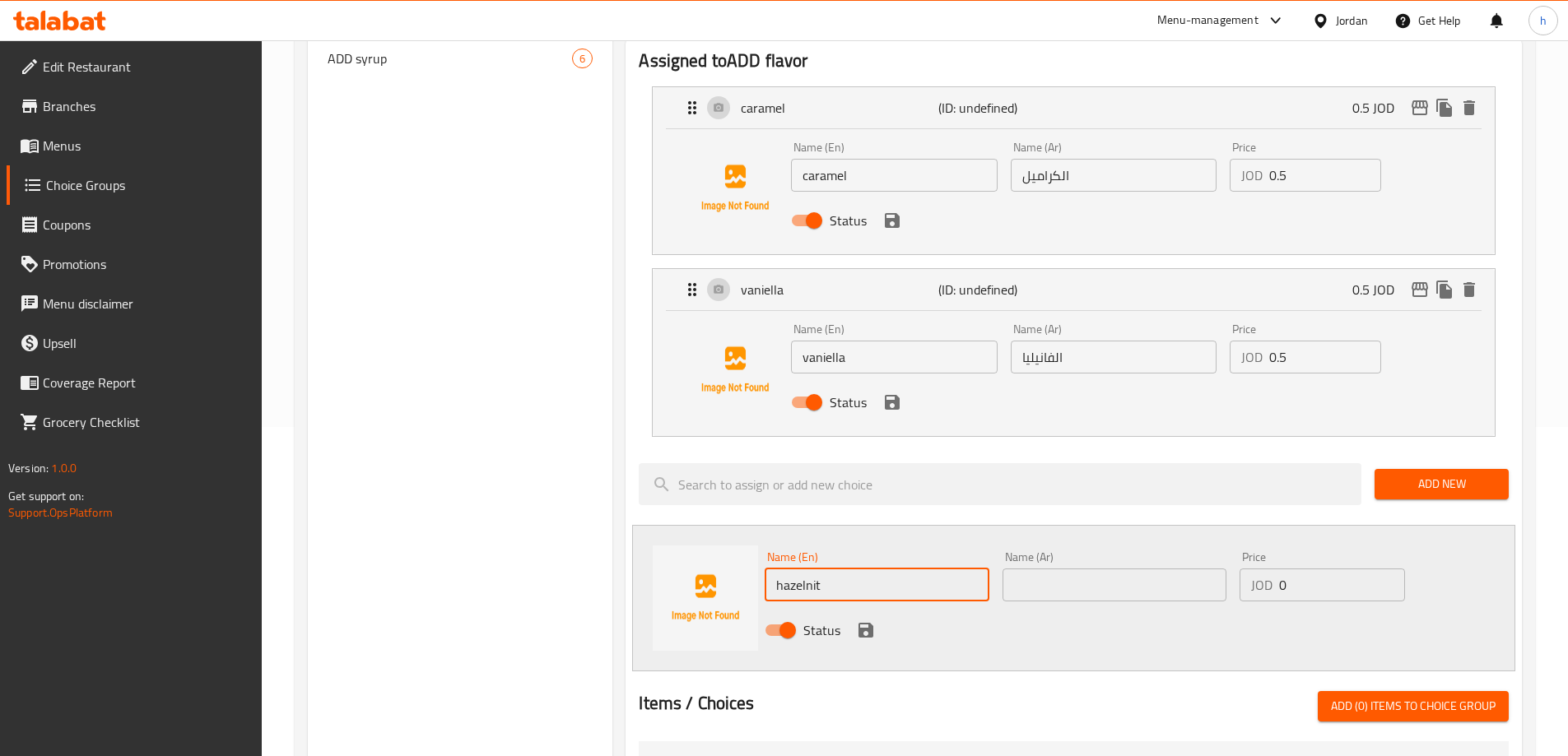
click at [1014, 568] on input "text" at bounding box center [1114, 584] width 224 height 33
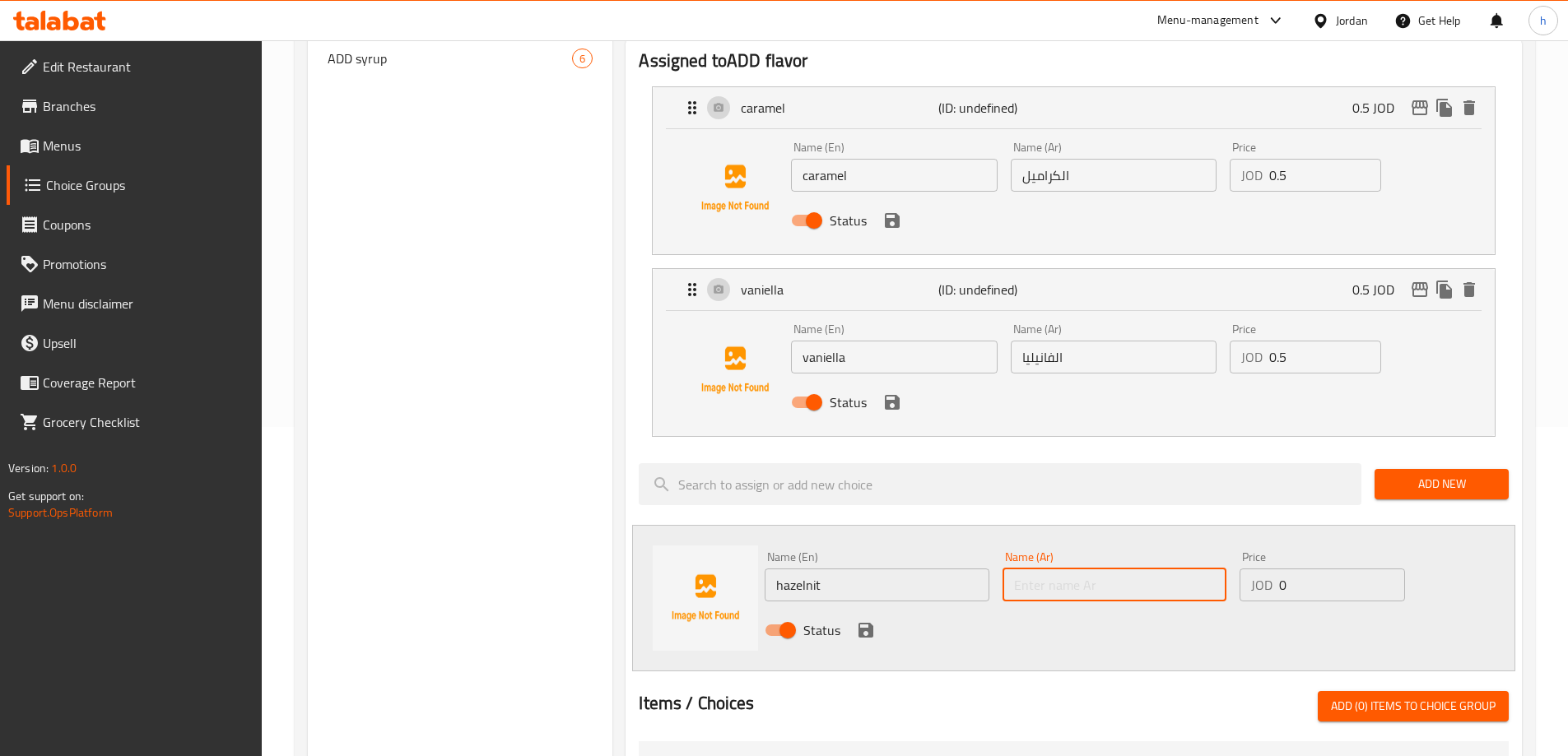
paste input "البندق"
type input "البندق"
drag, startPoint x: 1264, startPoint y: 535, endPoint x: 1248, endPoint y: 536, distance: 16.0
click at [1248, 568] on div "JOD 0 Price" at bounding box center [1322, 584] width 165 height 33
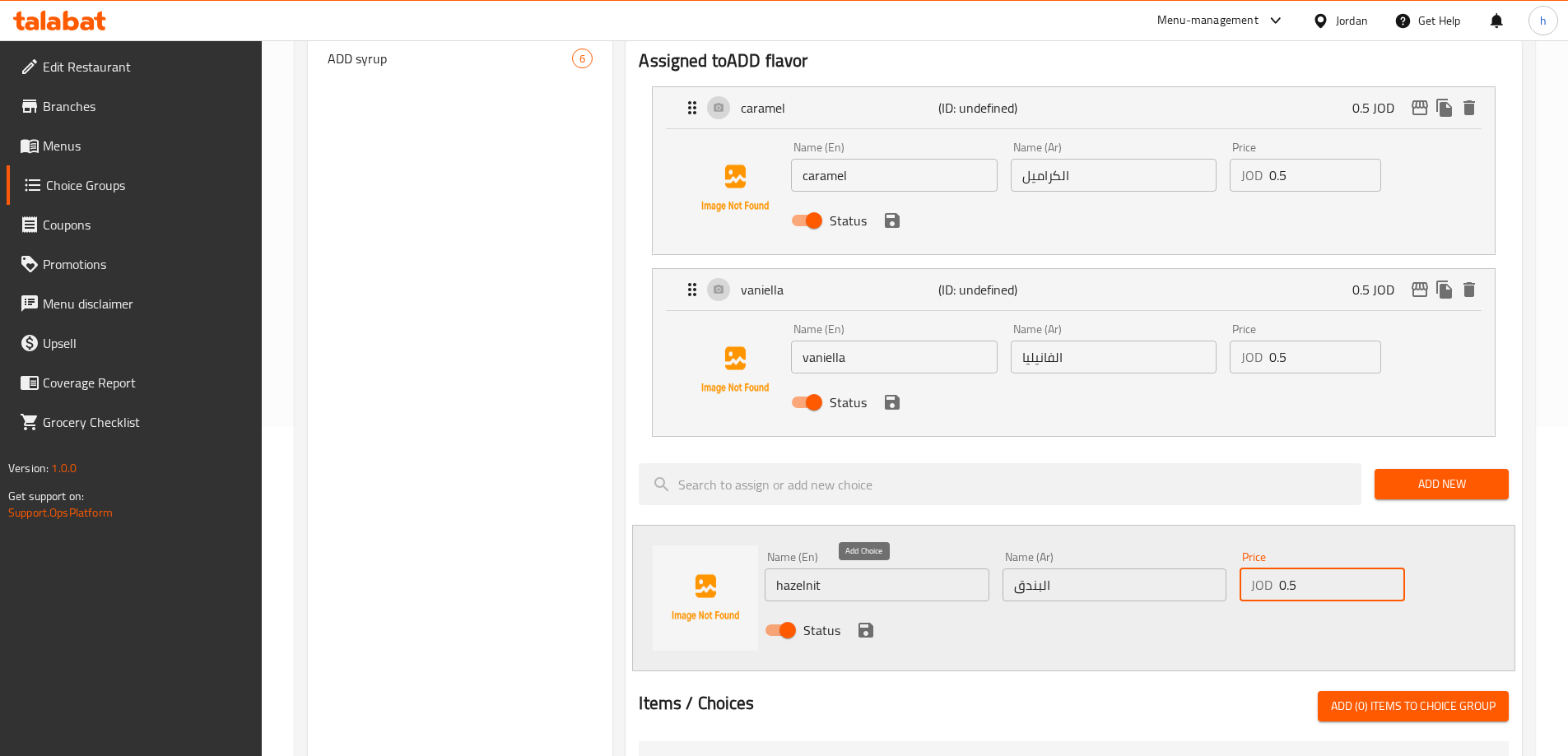
type input "0.5"
click at [856, 621] on icon "save" at bounding box center [865, 631] width 20 height 20
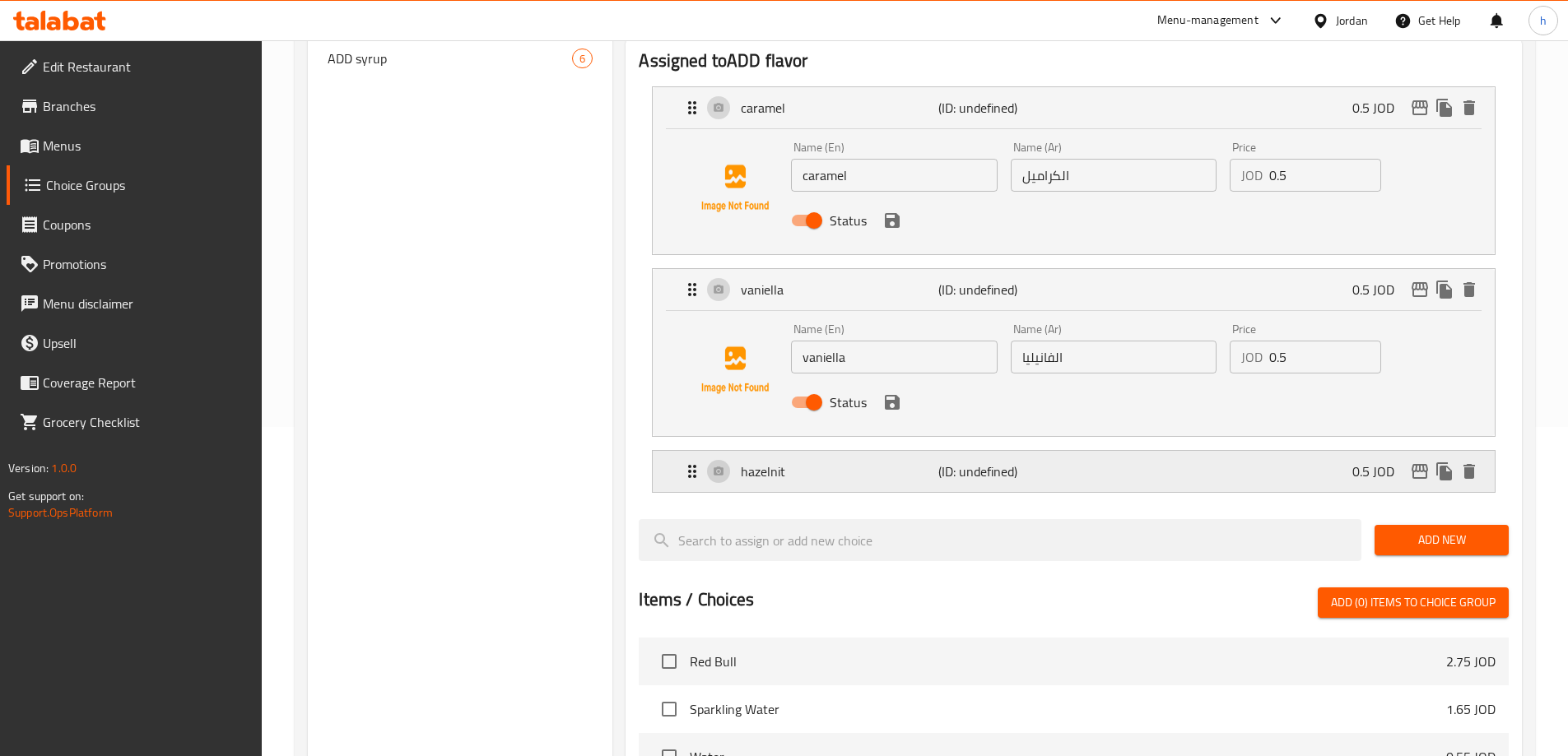
click at [1120, 451] on div "hazelnit (ID: undefined) 0.5 JOD" at bounding box center [1078, 471] width 792 height 41
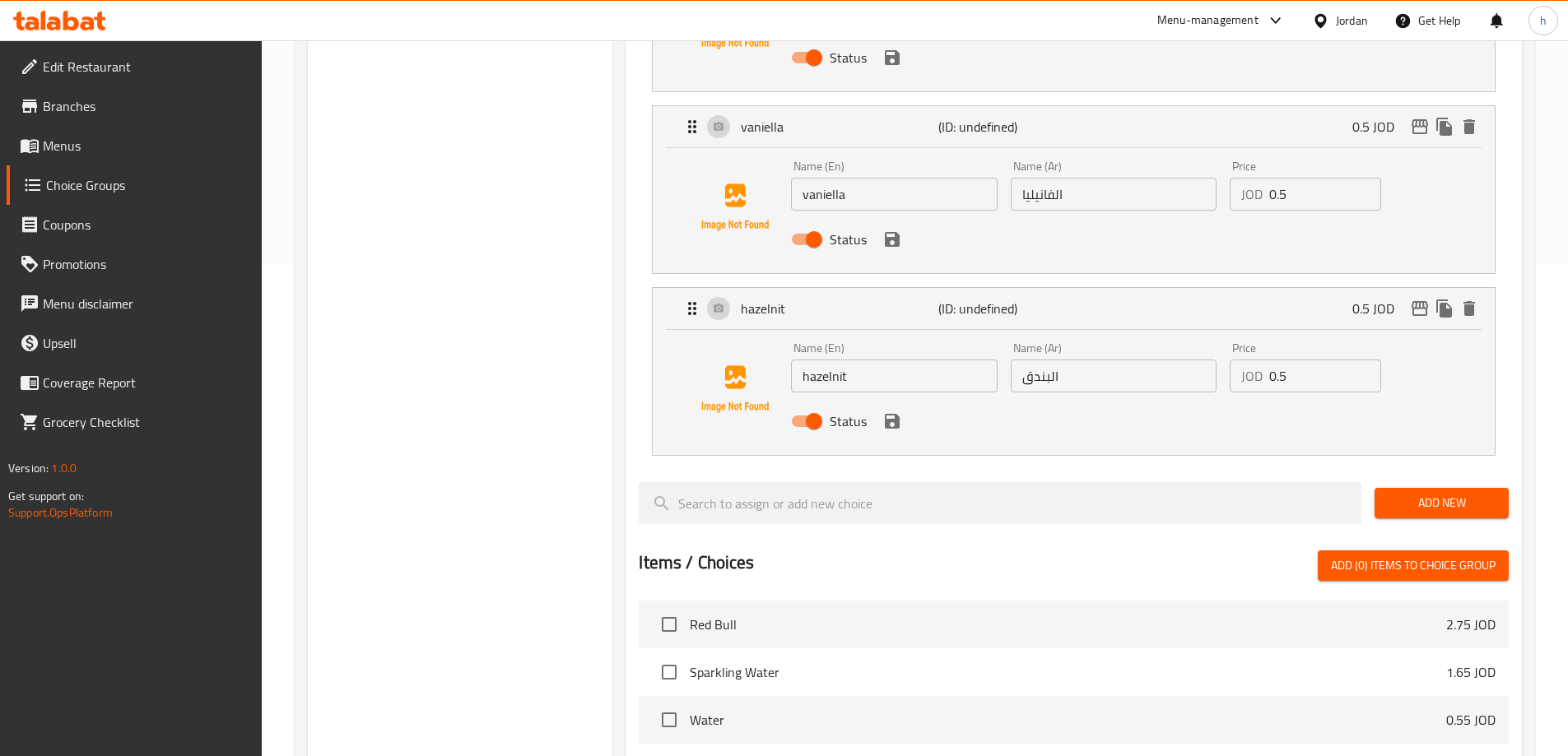
scroll to position [494, 0]
click at [1444, 491] on span "Add New" at bounding box center [1441, 501] width 108 height 20
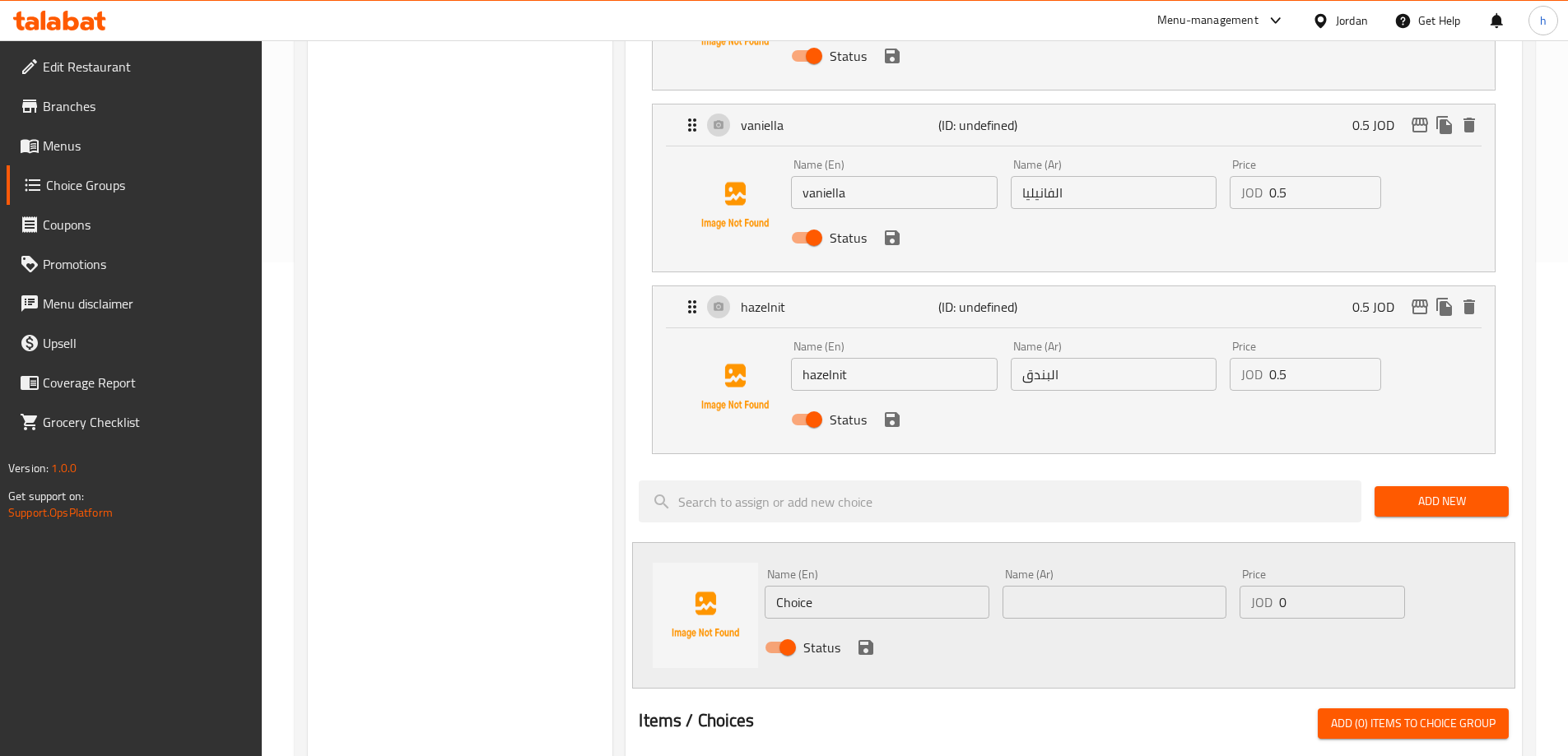
scroll to position [576, 0]
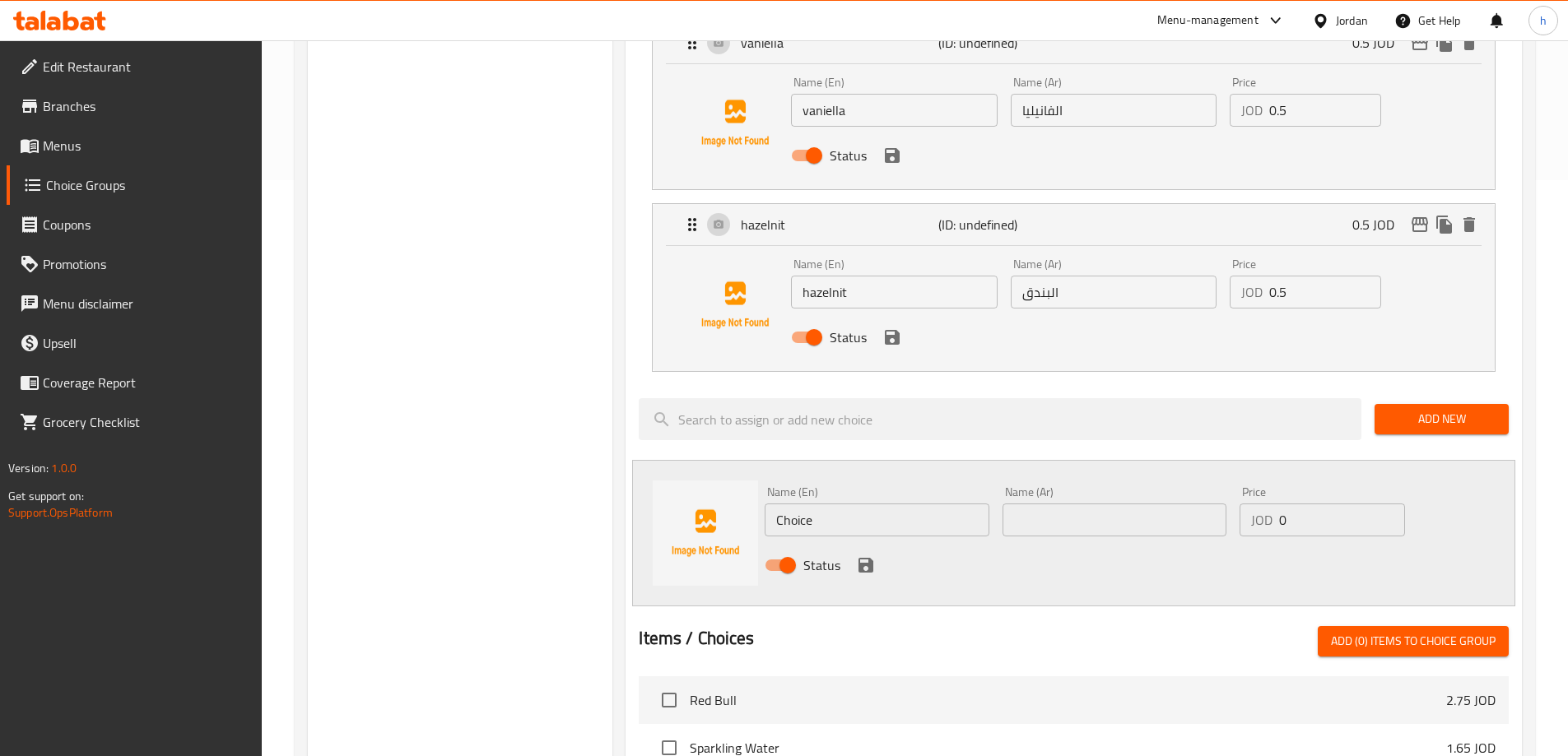
click at [801, 503] on input "Choice" at bounding box center [877, 519] width 224 height 33
paste input "caramel lit"
type input "caramel lite"
click at [1065, 503] on input "text" at bounding box center [1114, 519] width 224 height 33
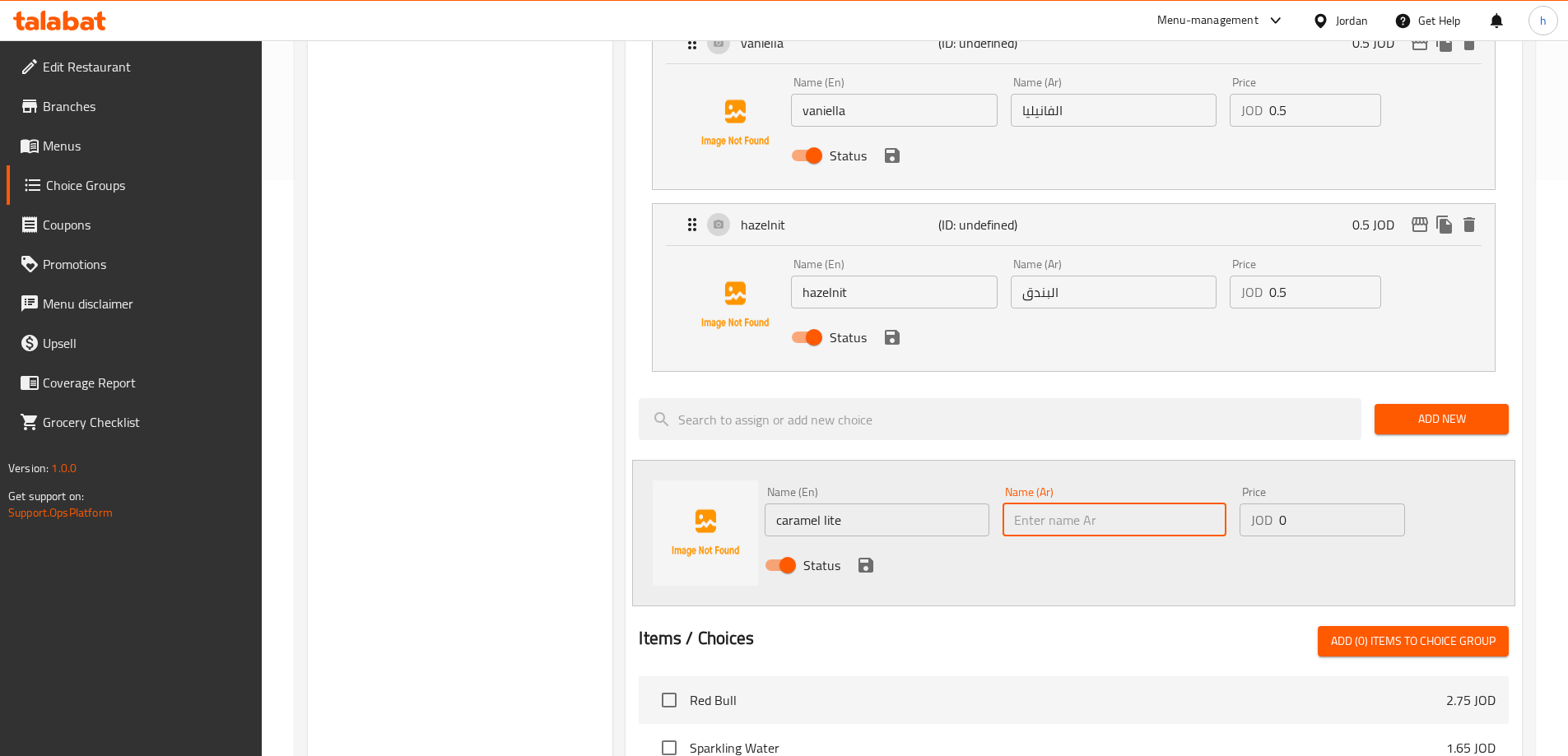
paste input "كراميل لايت"
type input "كراميل لايت"
drag, startPoint x: 1304, startPoint y: 477, endPoint x: 1258, endPoint y: 482, distance: 46.3
click at [1258, 503] on div "JOD 0 Price" at bounding box center [1322, 519] width 165 height 33
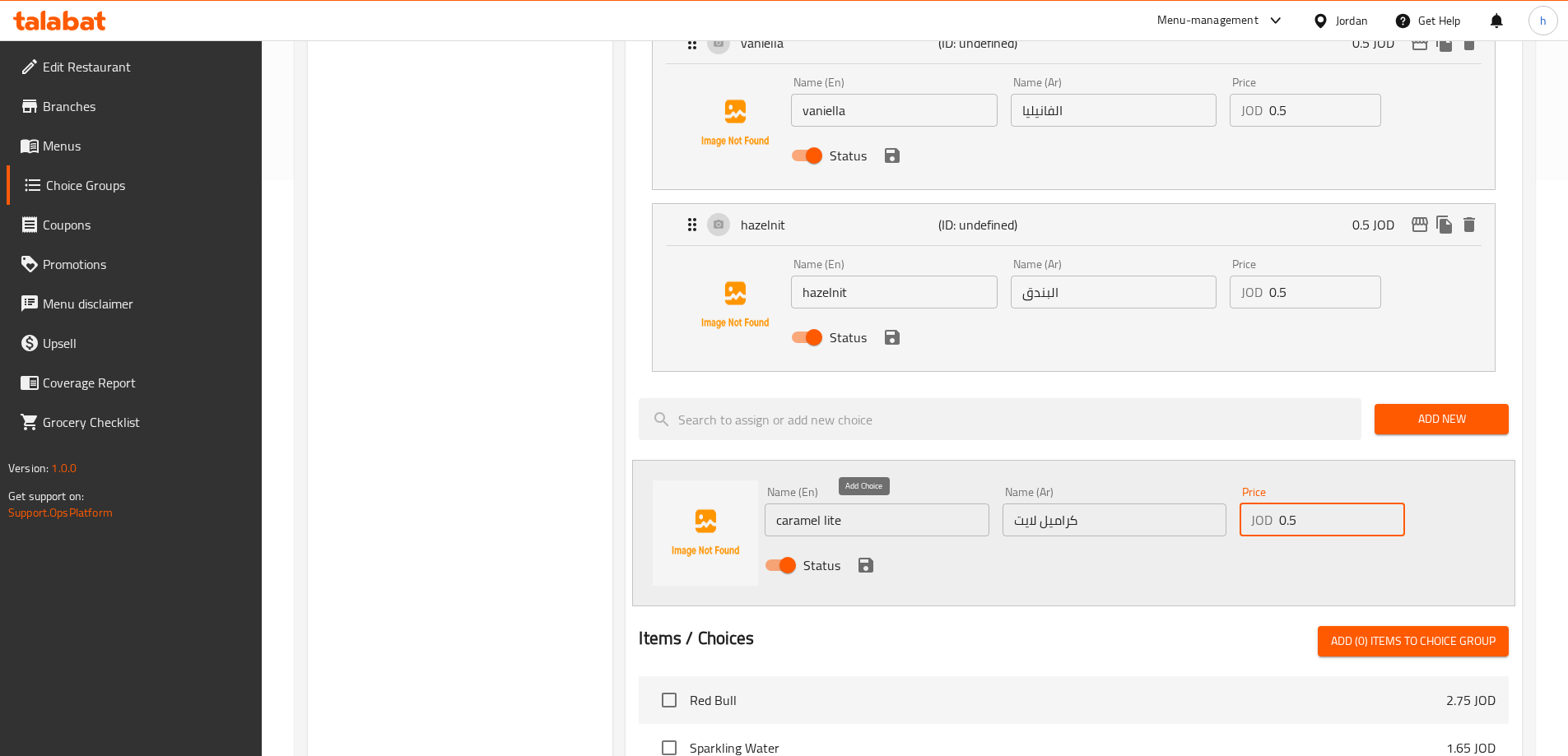
type input "0.5"
click at [862, 556] on icon "save" at bounding box center [865, 566] width 20 height 20
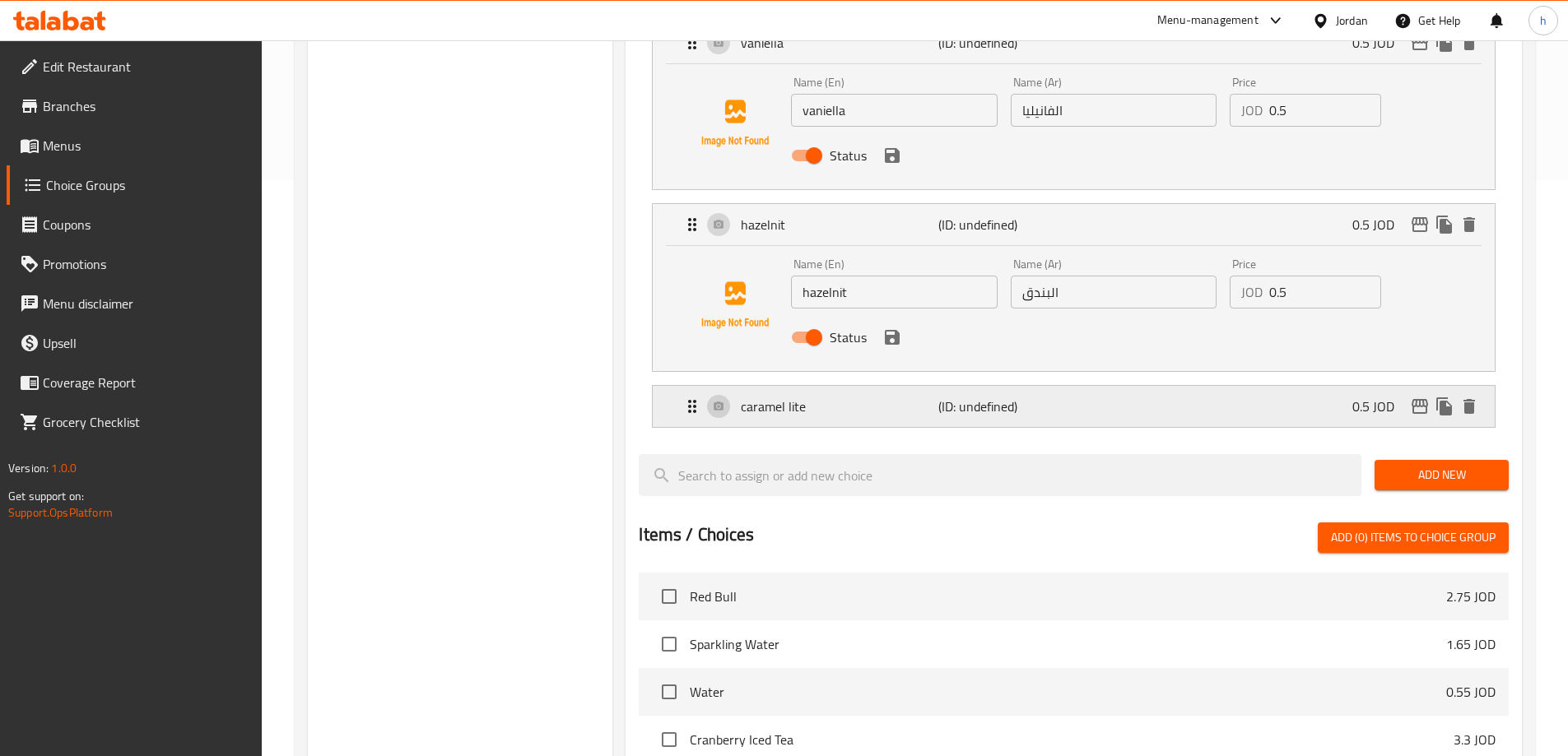
click at [1139, 386] on div "caramel lite (ID: undefined) 0.5 JOD" at bounding box center [1078, 406] width 792 height 41
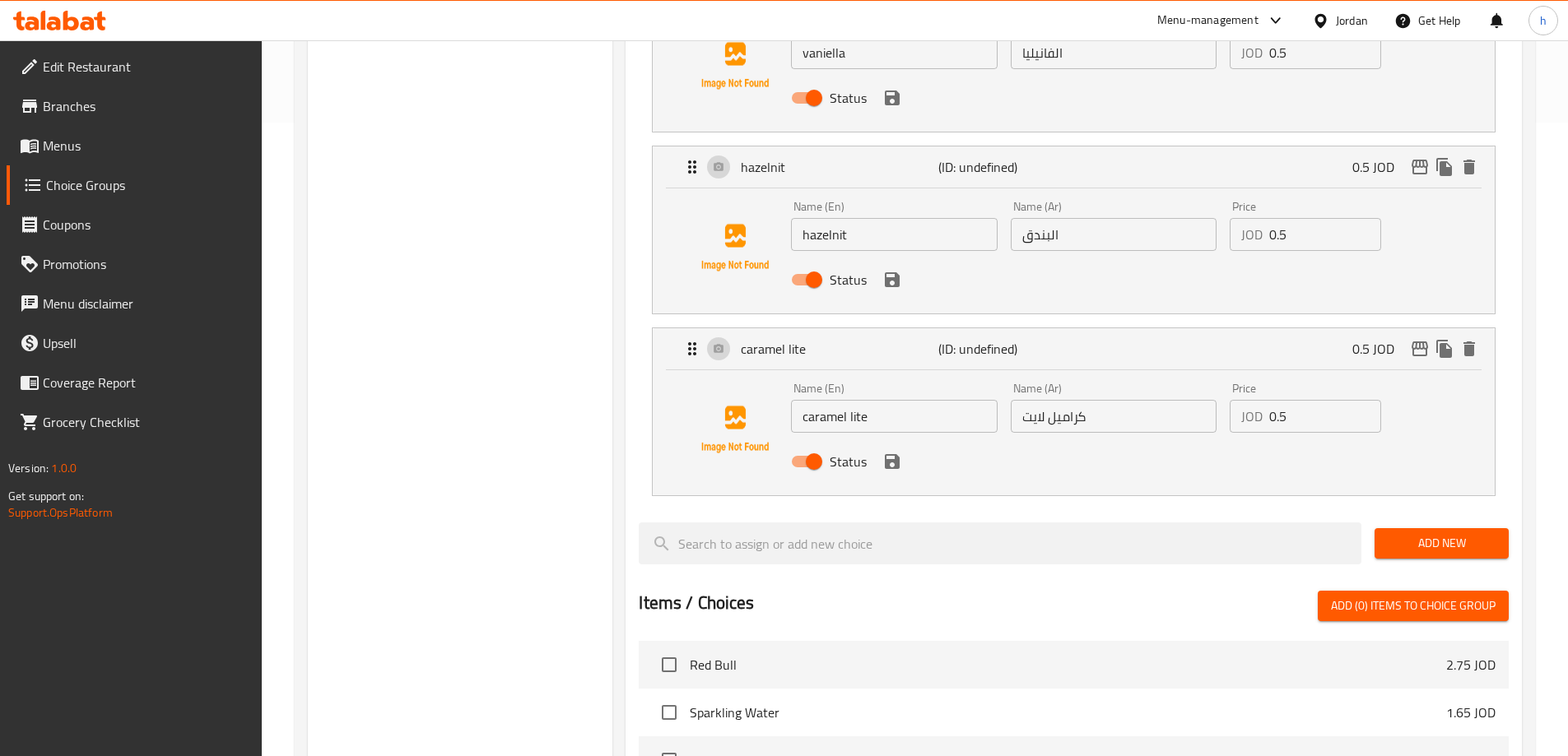
scroll to position [658, 0]
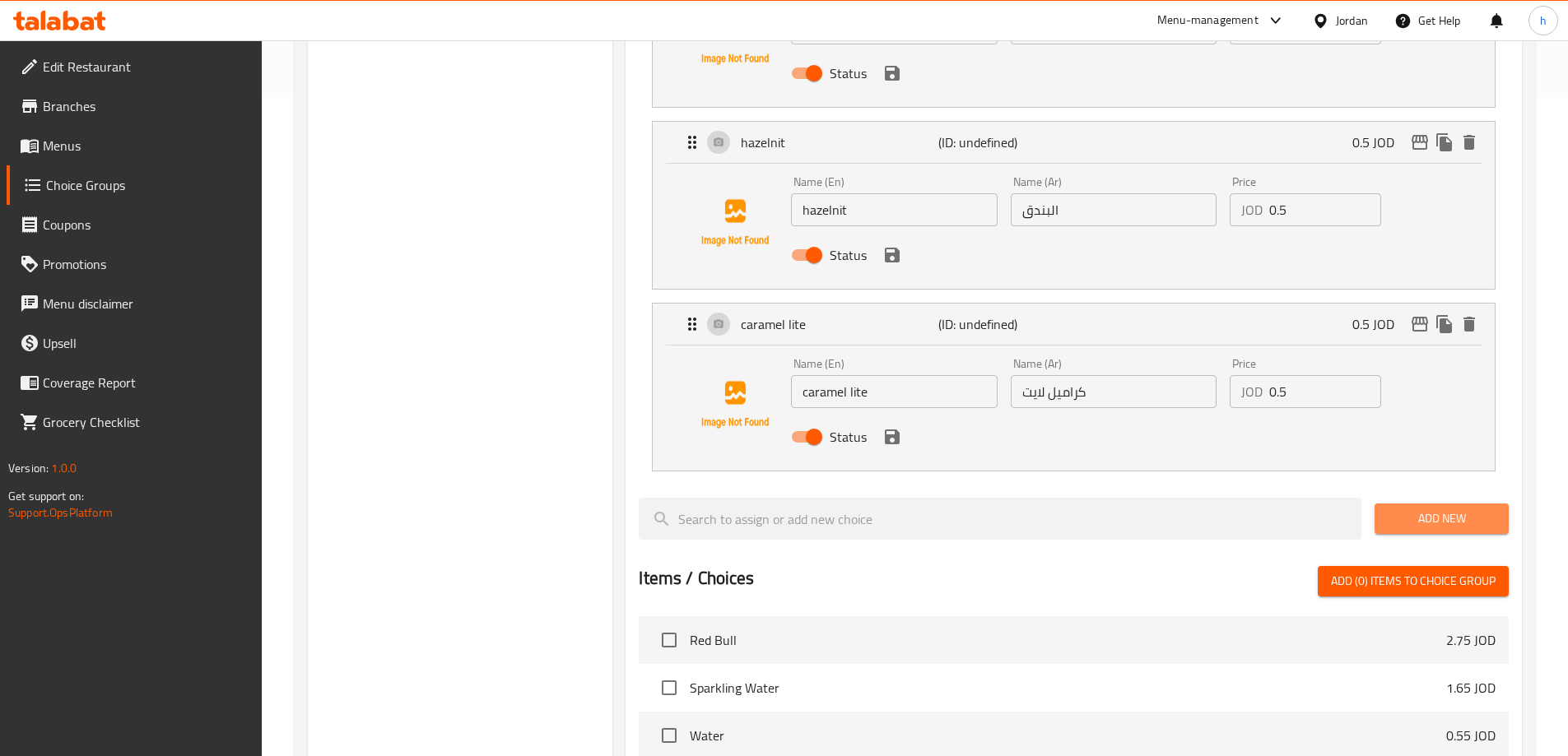
click at [1420, 509] on span "Add New" at bounding box center [1441, 519] width 108 height 20
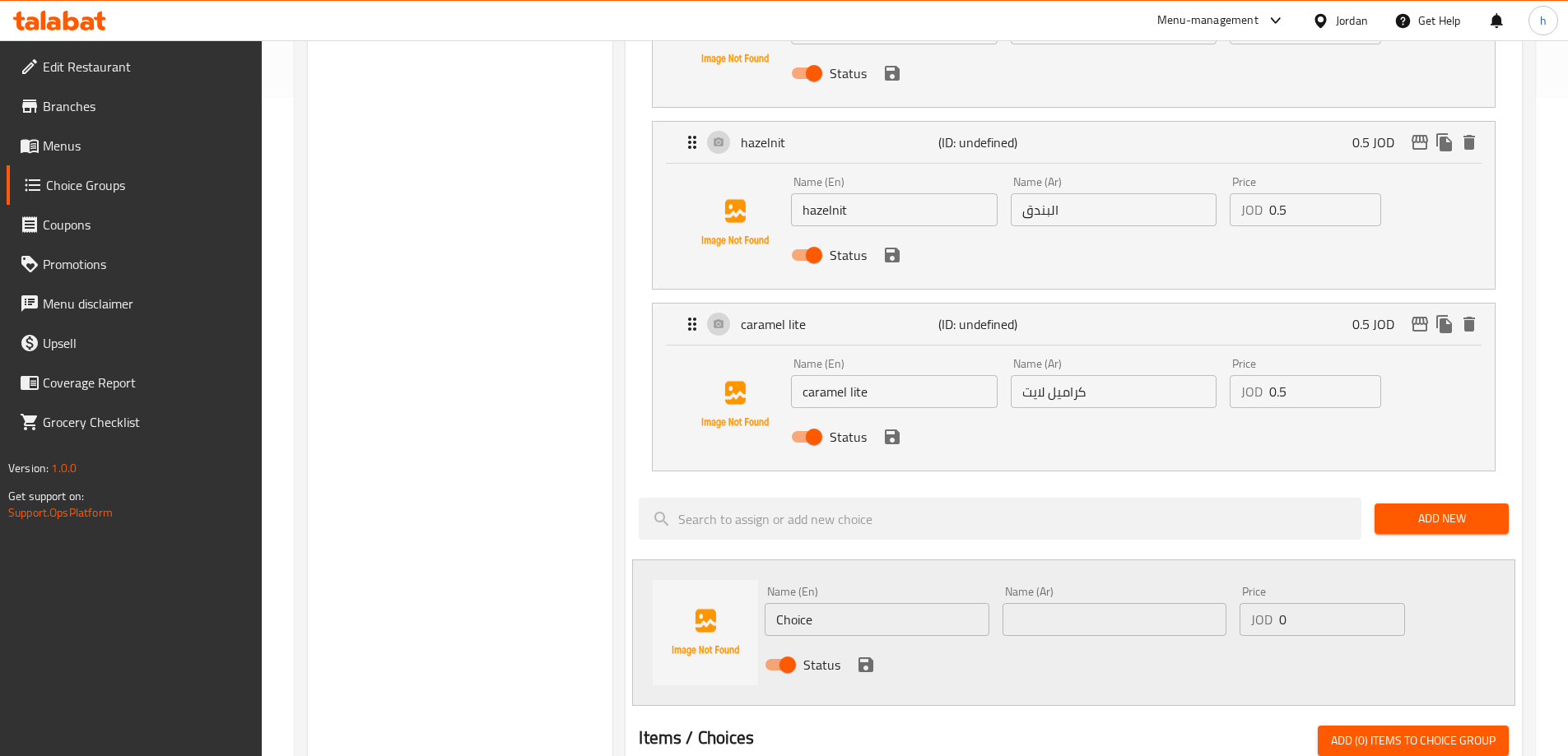
click at [787, 603] on input "Choice" at bounding box center [877, 619] width 224 height 33
paste input "hazelut lit"
type input "hazelut lite"
click at [1058, 603] on input "text" at bounding box center [1114, 619] width 224 height 33
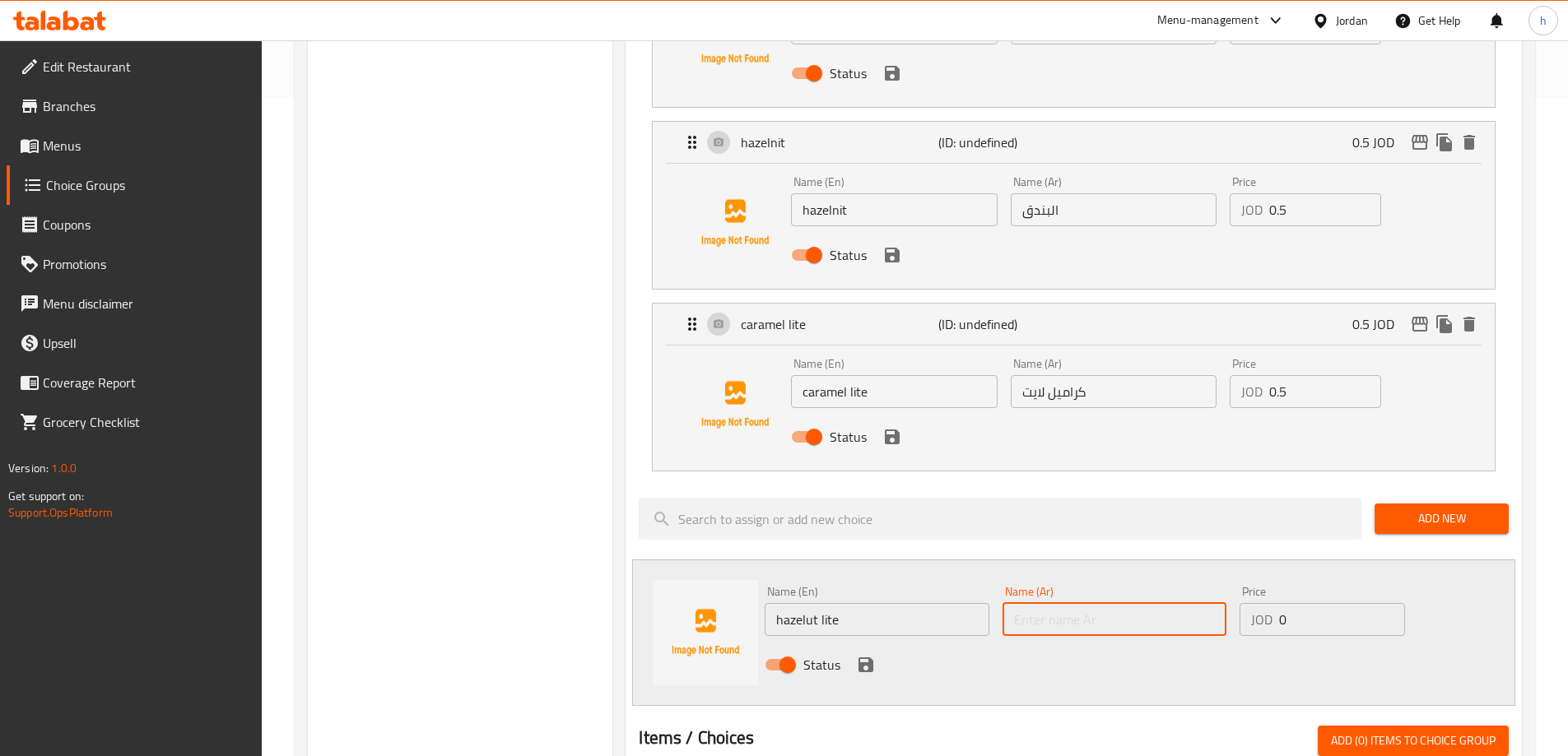
click at [1060, 603] on input "text" at bounding box center [1114, 619] width 224 height 33
paste input "بندق خفيف"
type input "بندق خفيف"
drag, startPoint x: 1290, startPoint y: 577, endPoint x: 1261, endPoint y: 576, distance: 29.0
click at [1261, 603] on div "JOD 0 Price" at bounding box center [1322, 619] width 165 height 33
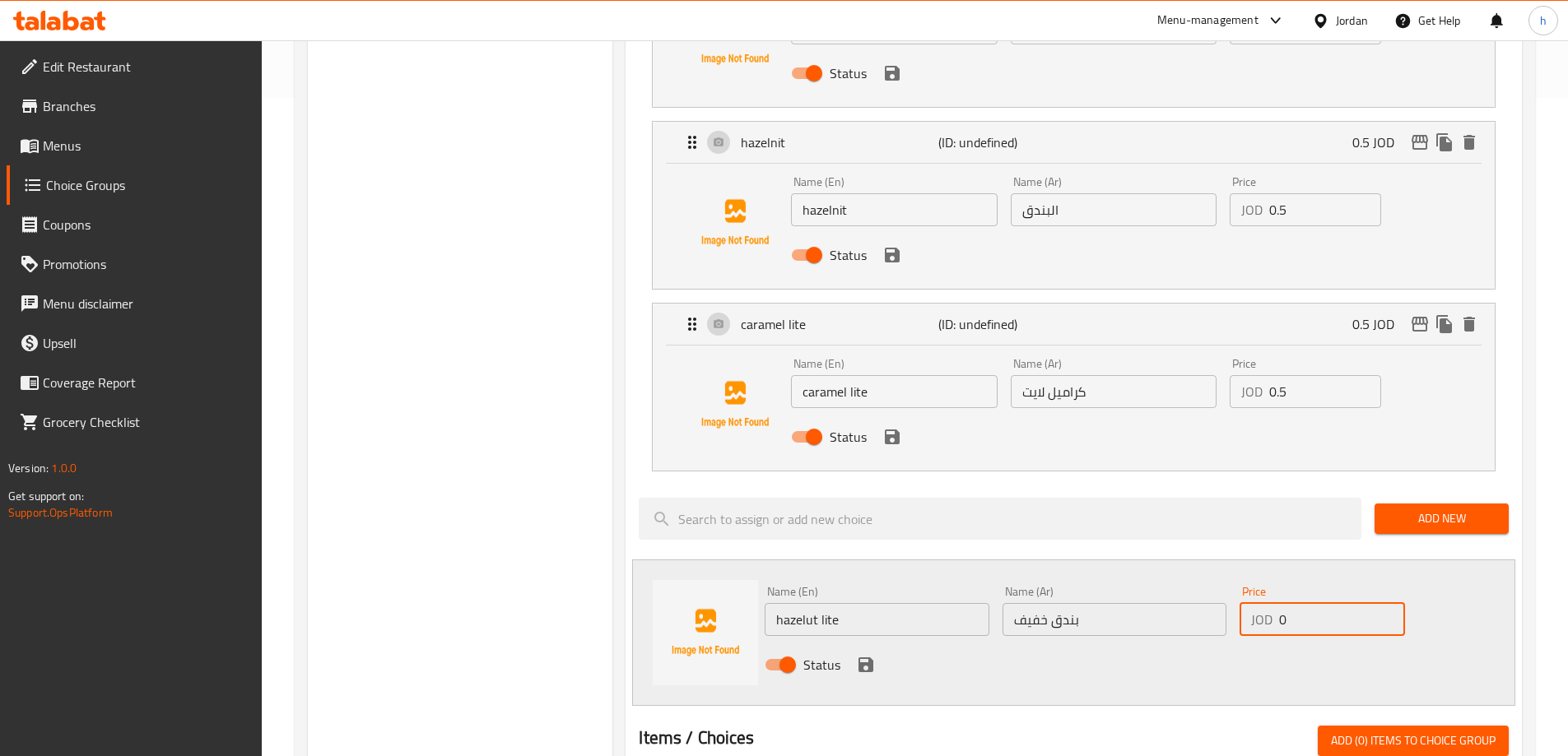
type input "0.5"
click at [865, 655] on icon "save" at bounding box center [865, 665] width 20 height 20
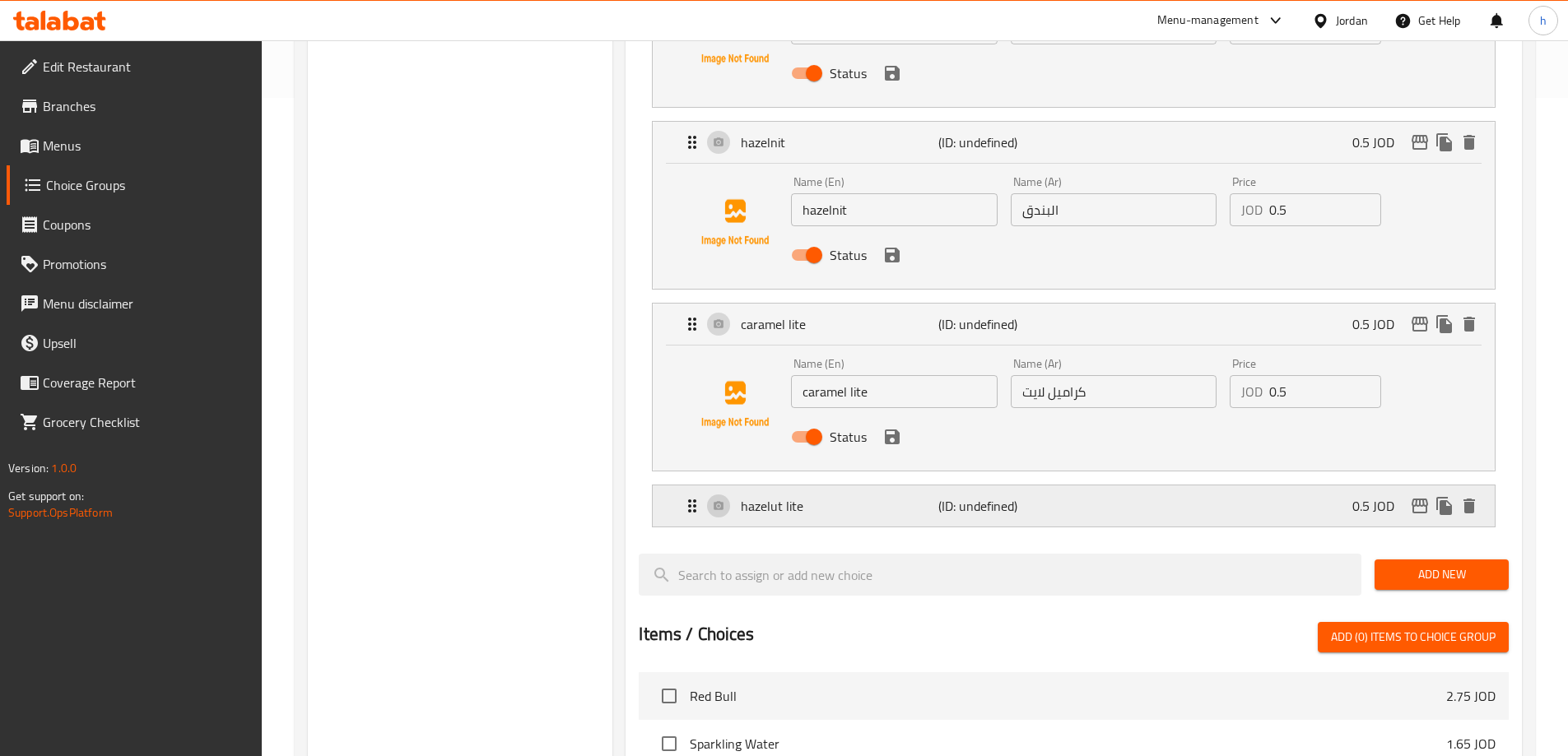
click at [1143, 486] on div "hazelut lite (ID: undefined) 0.5 JOD" at bounding box center [1078, 506] width 792 height 41
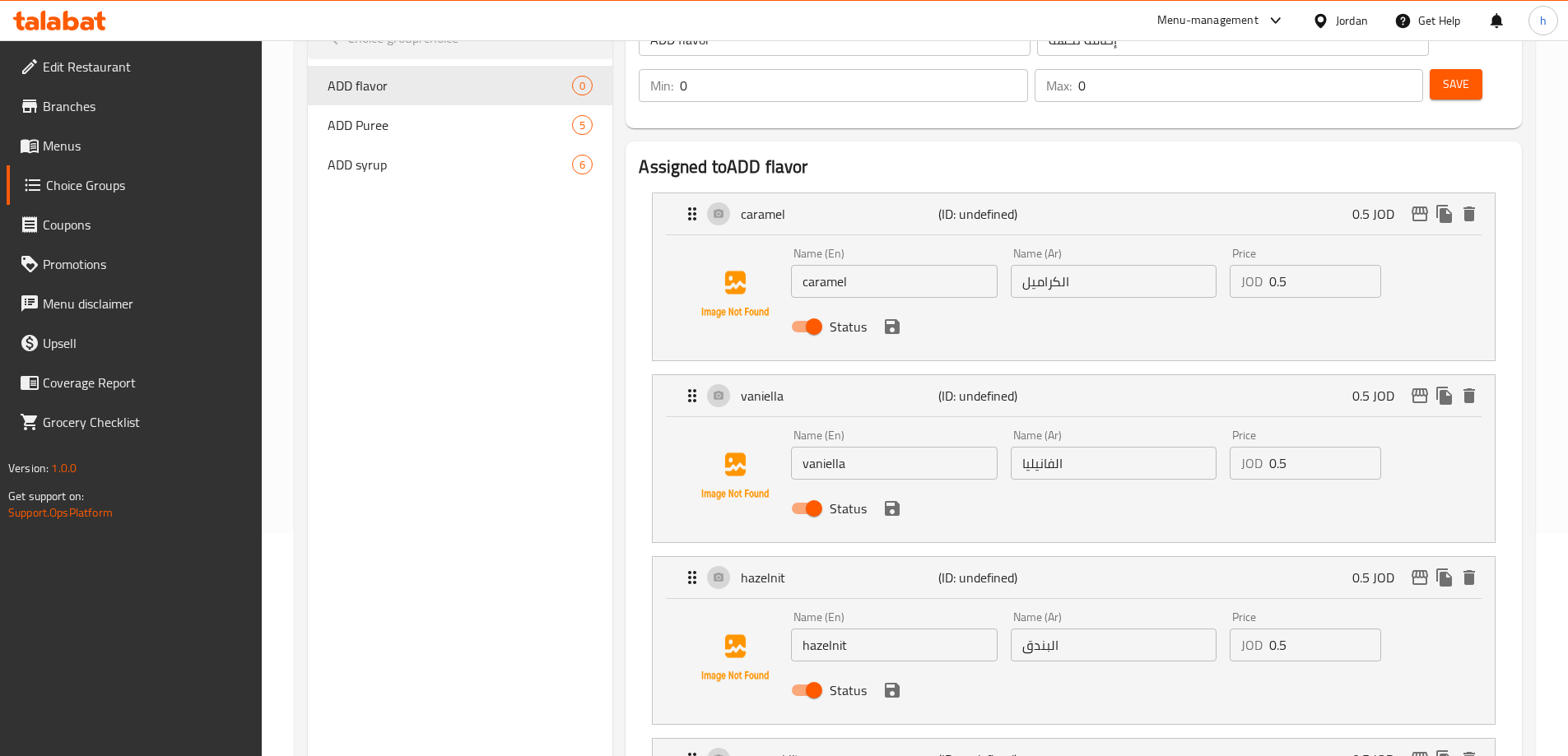
scroll to position [0, 0]
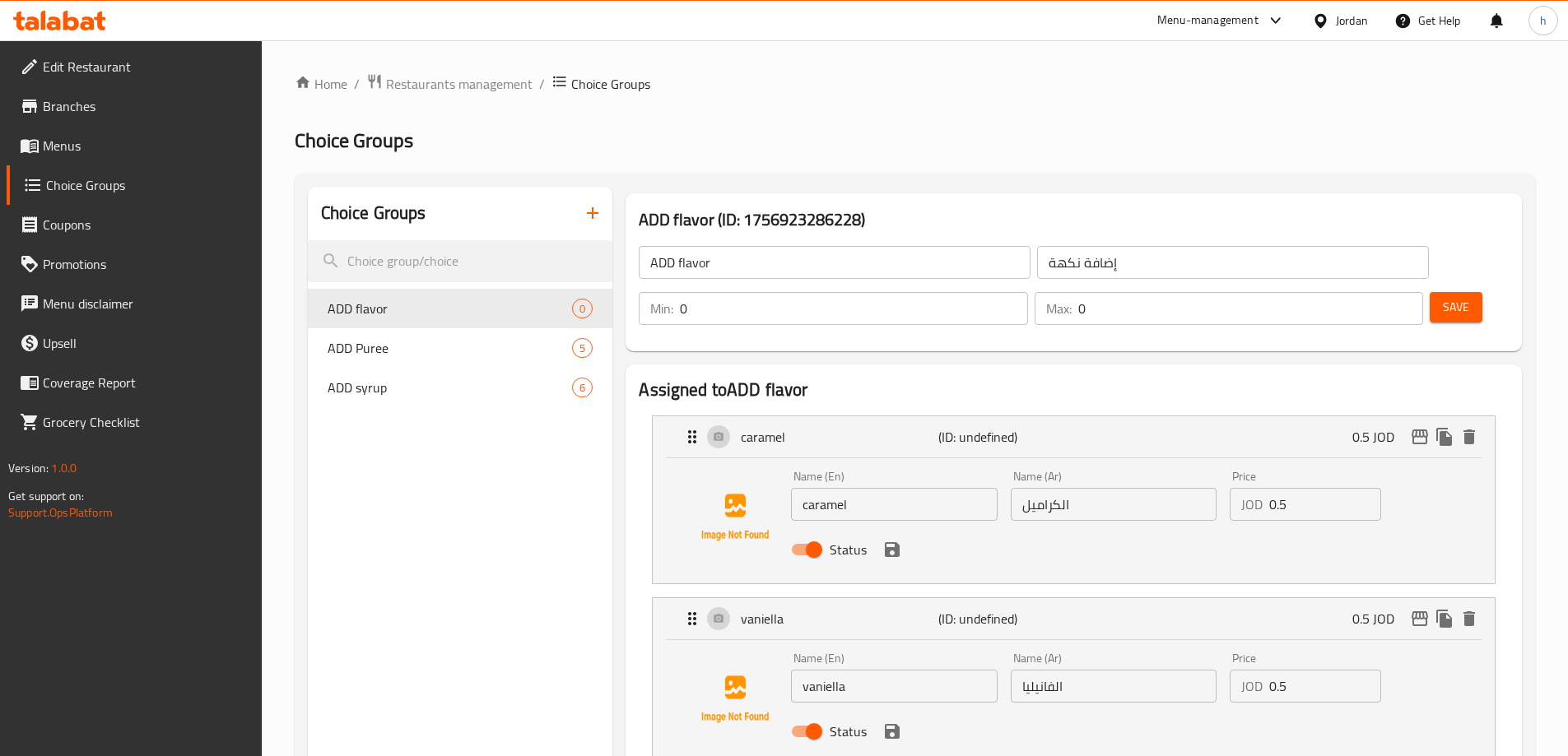
click at [1443, 297] on span "Save" at bounding box center [1456, 307] width 27 height 20
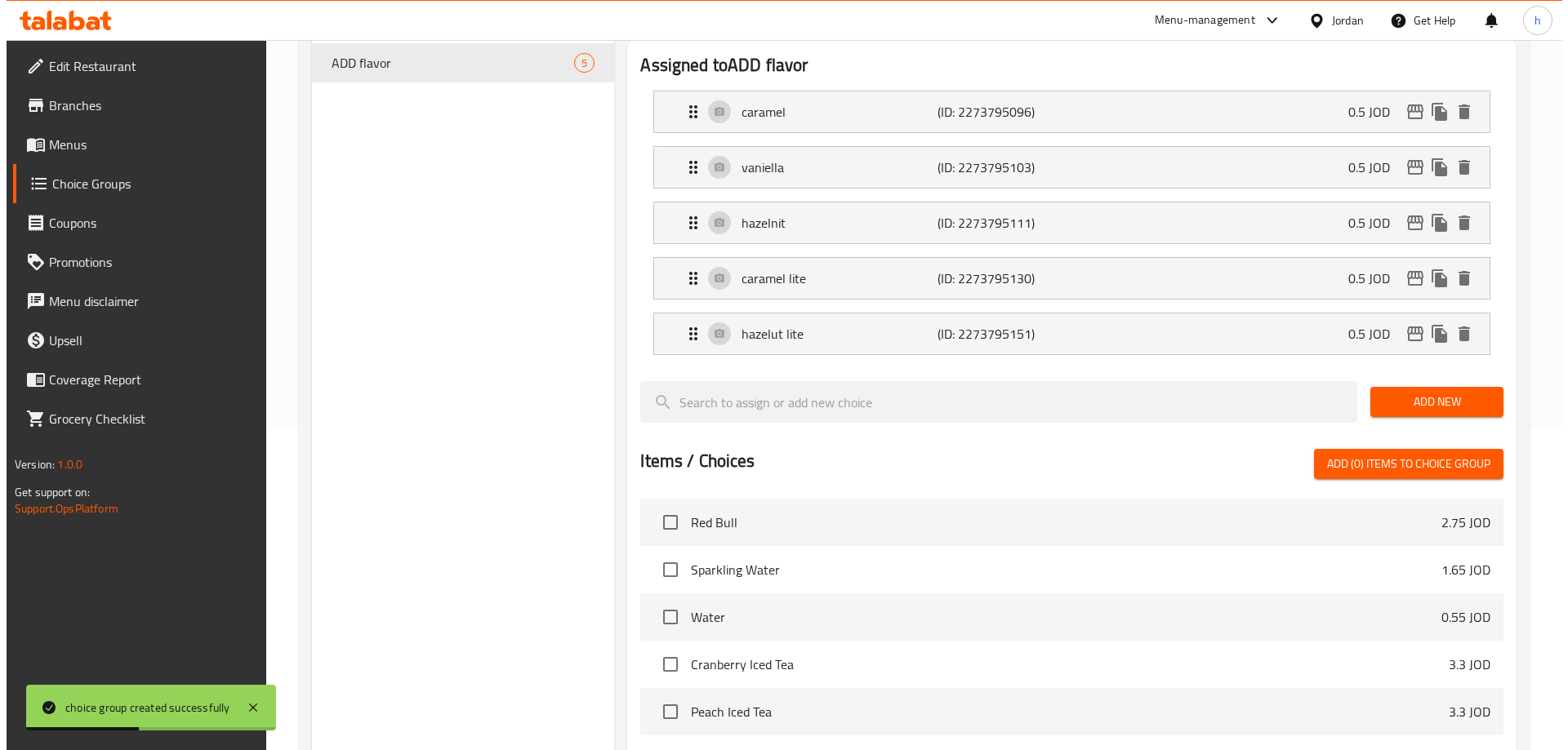
scroll to position [648, 0]
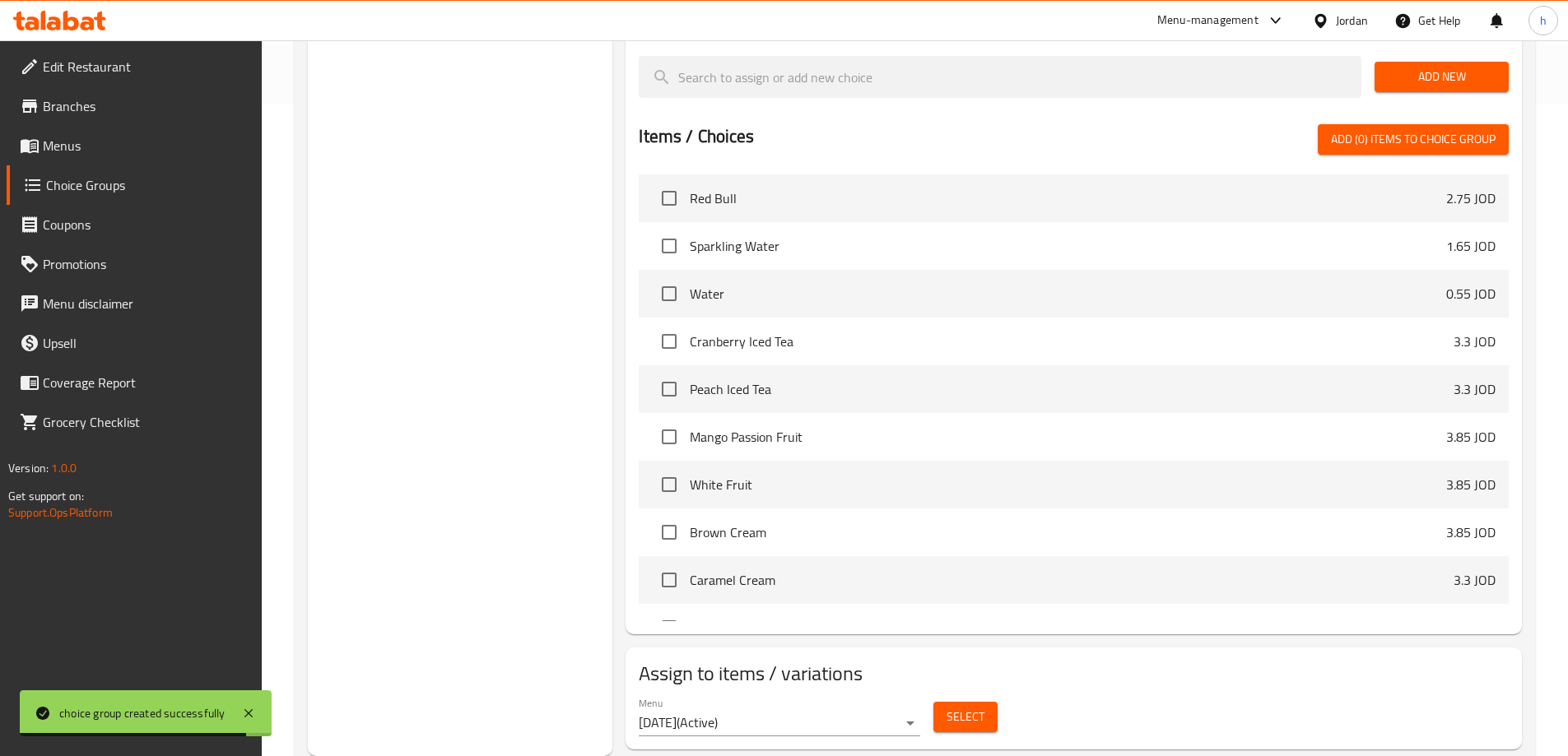
click at [960, 707] on span "Select" at bounding box center [965, 717] width 38 height 20
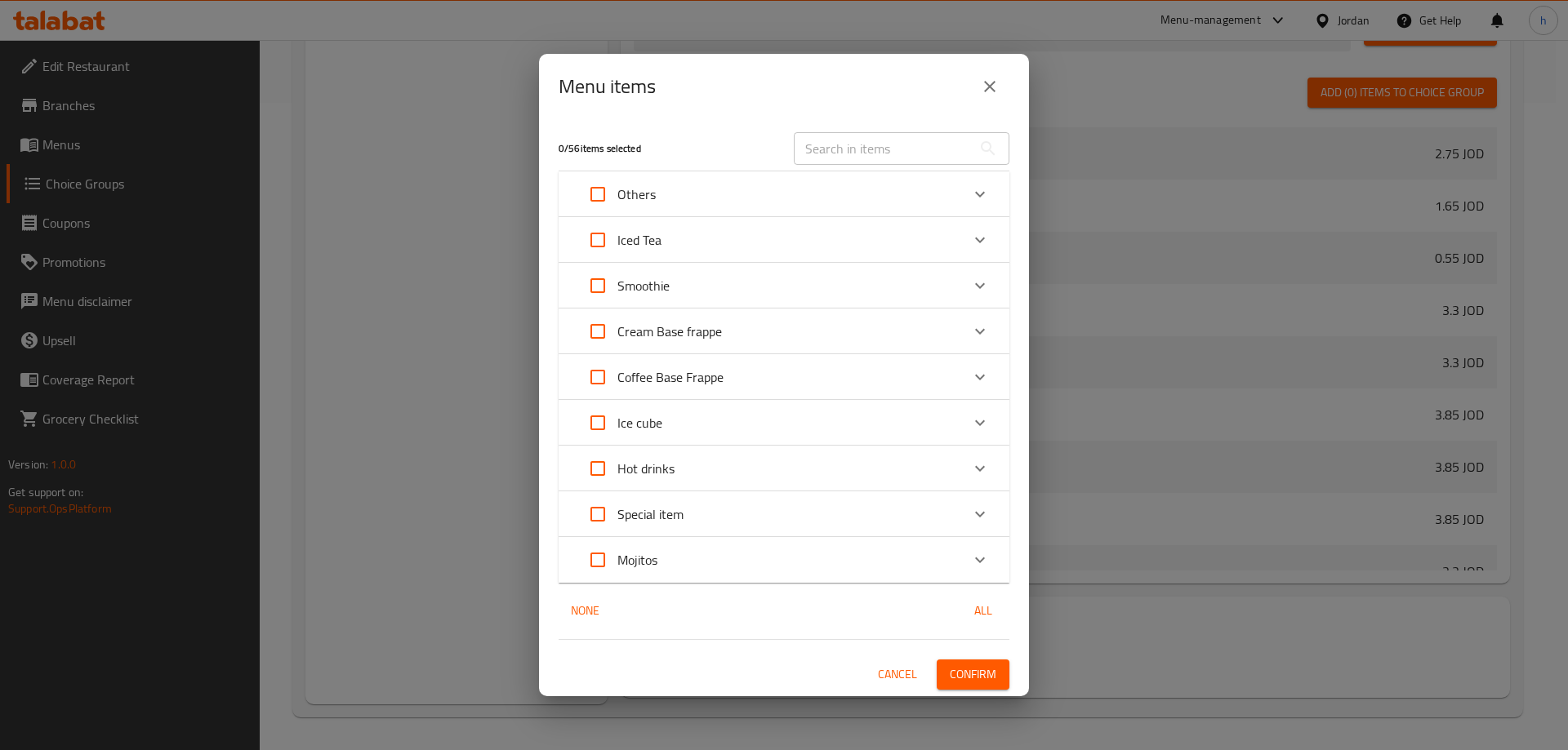
click at [597, 332] on input "Expand" at bounding box center [597, 331] width 39 height 39
checkbox input "true"
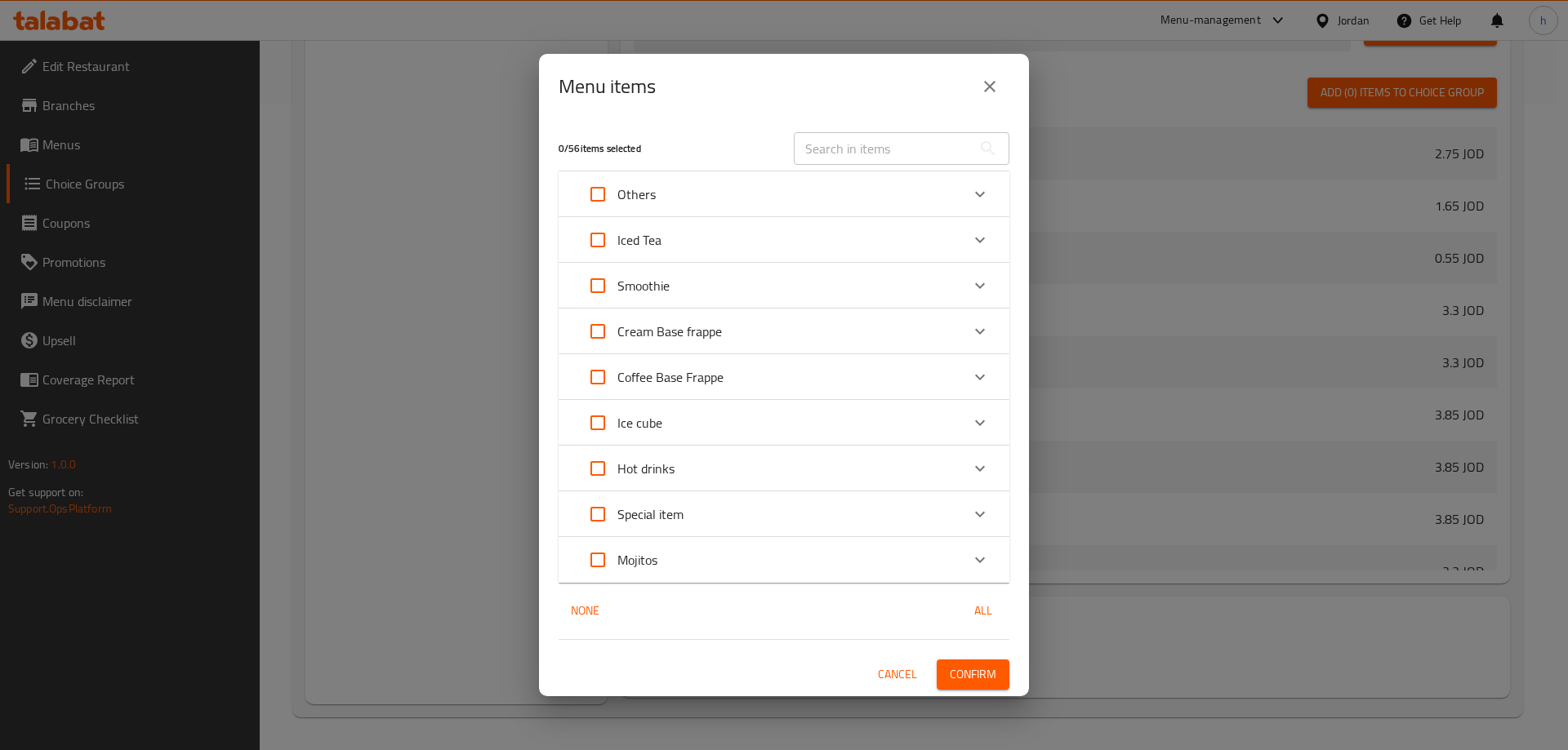
checkbox input "true"
click at [595, 369] on input "Expand" at bounding box center [597, 377] width 39 height 39
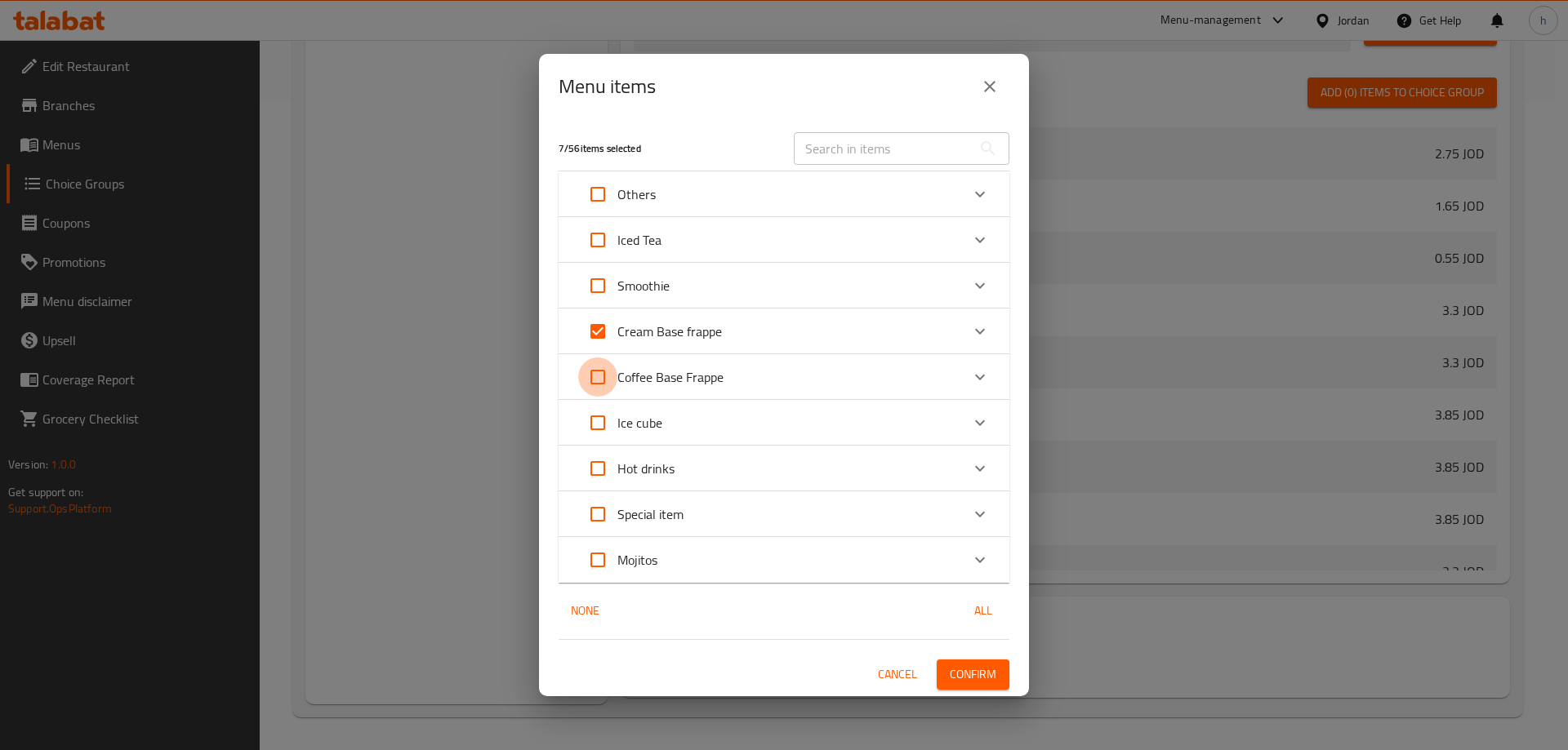
checkbox input "true"
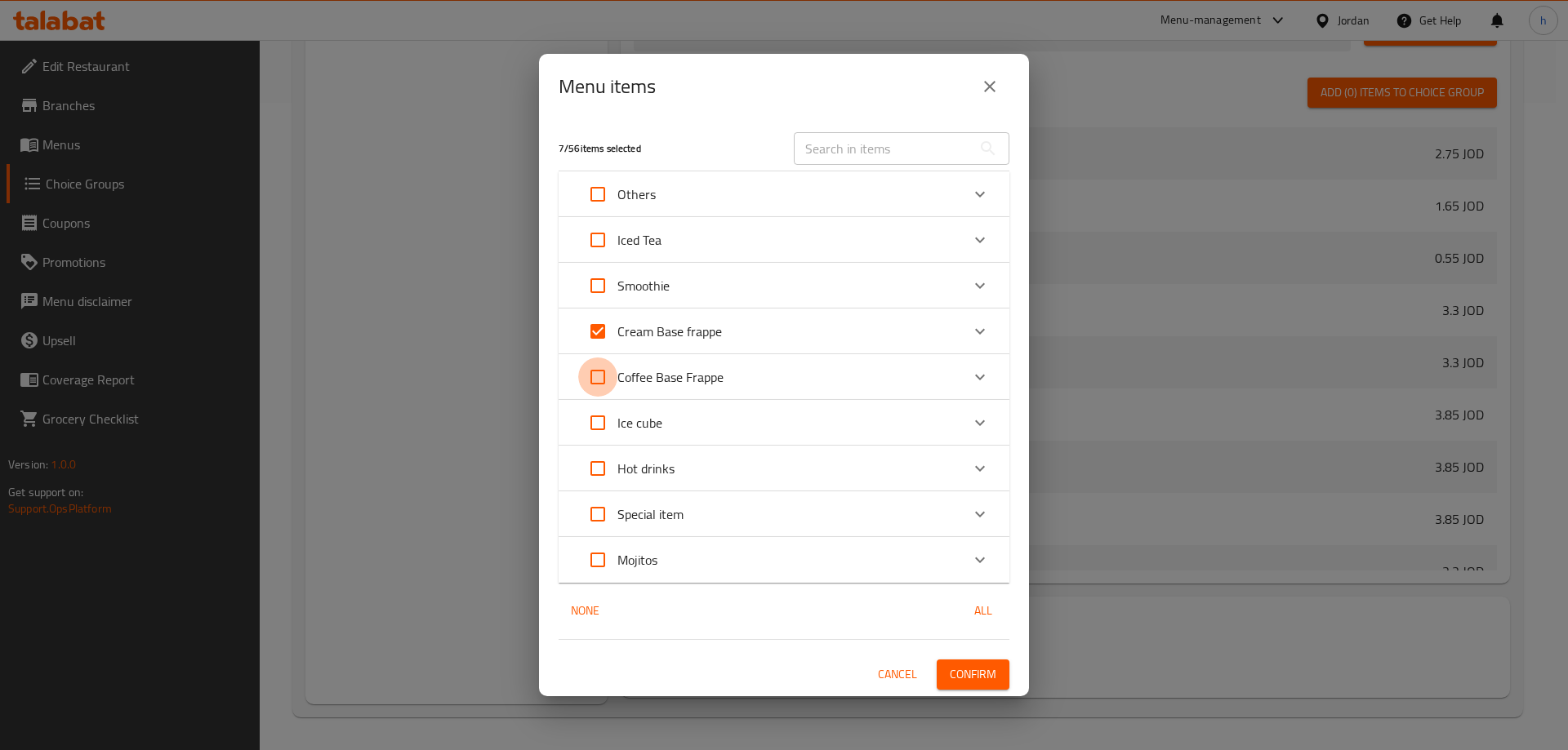
checkbox input "true"
click at [604, 469] on input "Expand" at bounding box center [597, 469] width 39 height 39
checkbox input "true"
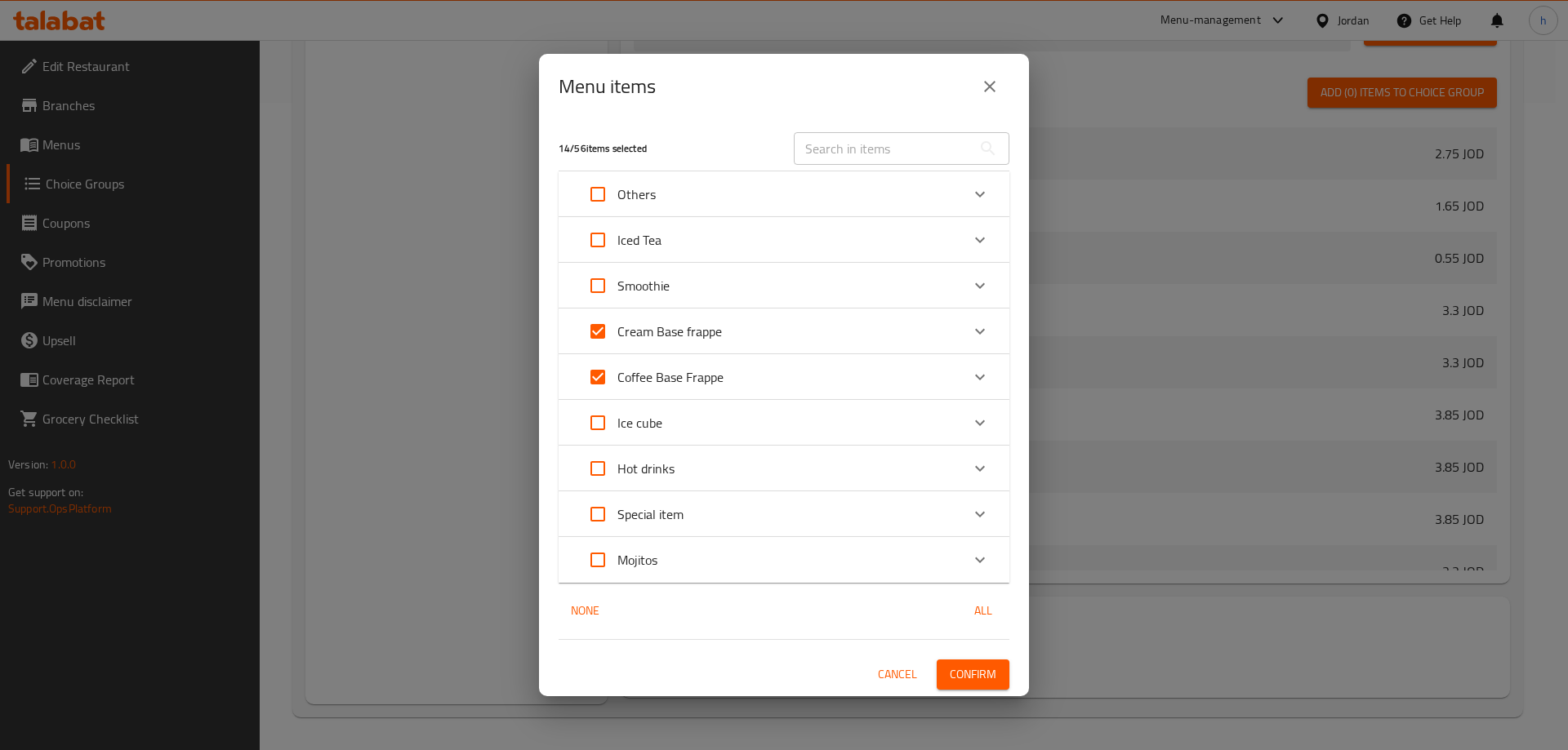
checkbox input "true"
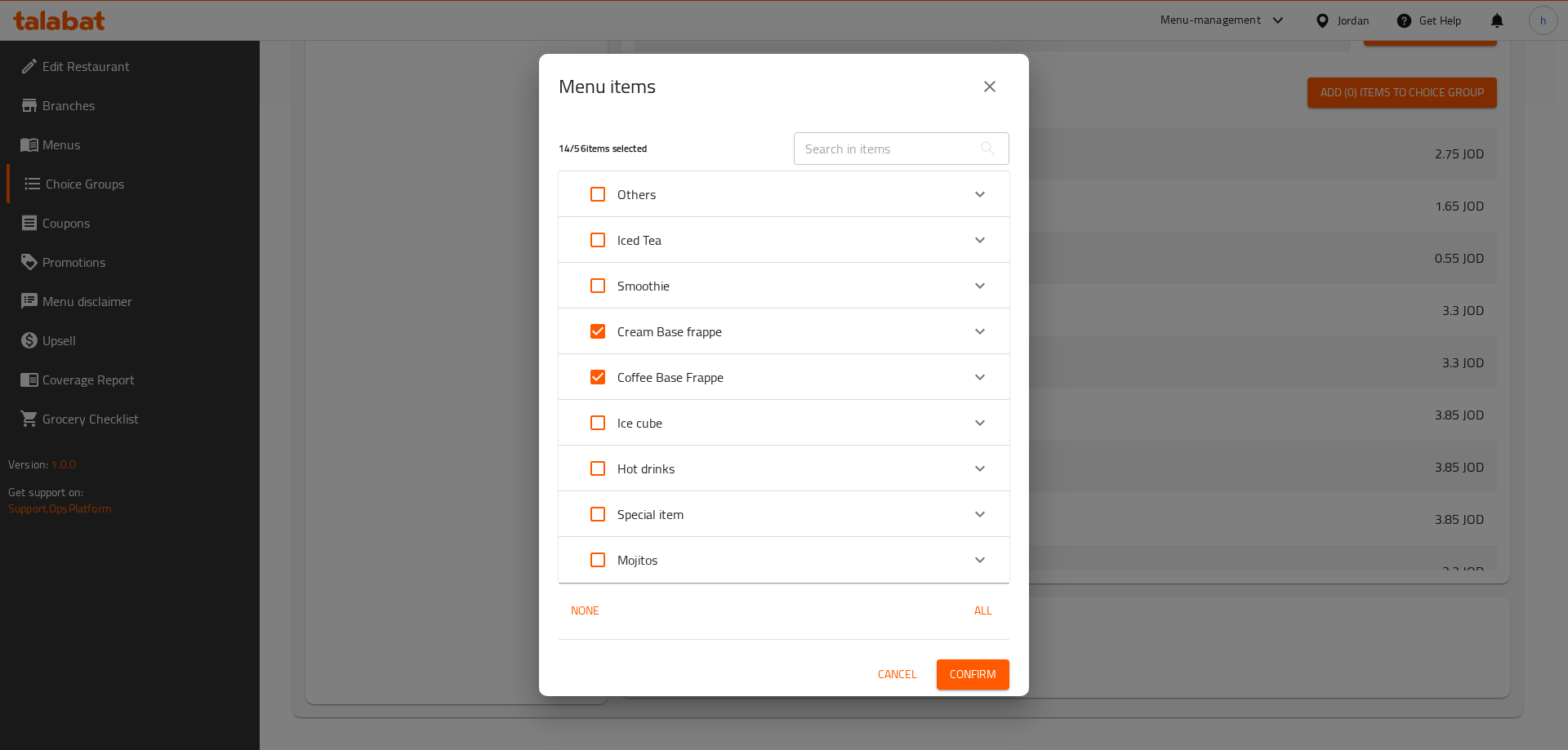
checkbox input "true"
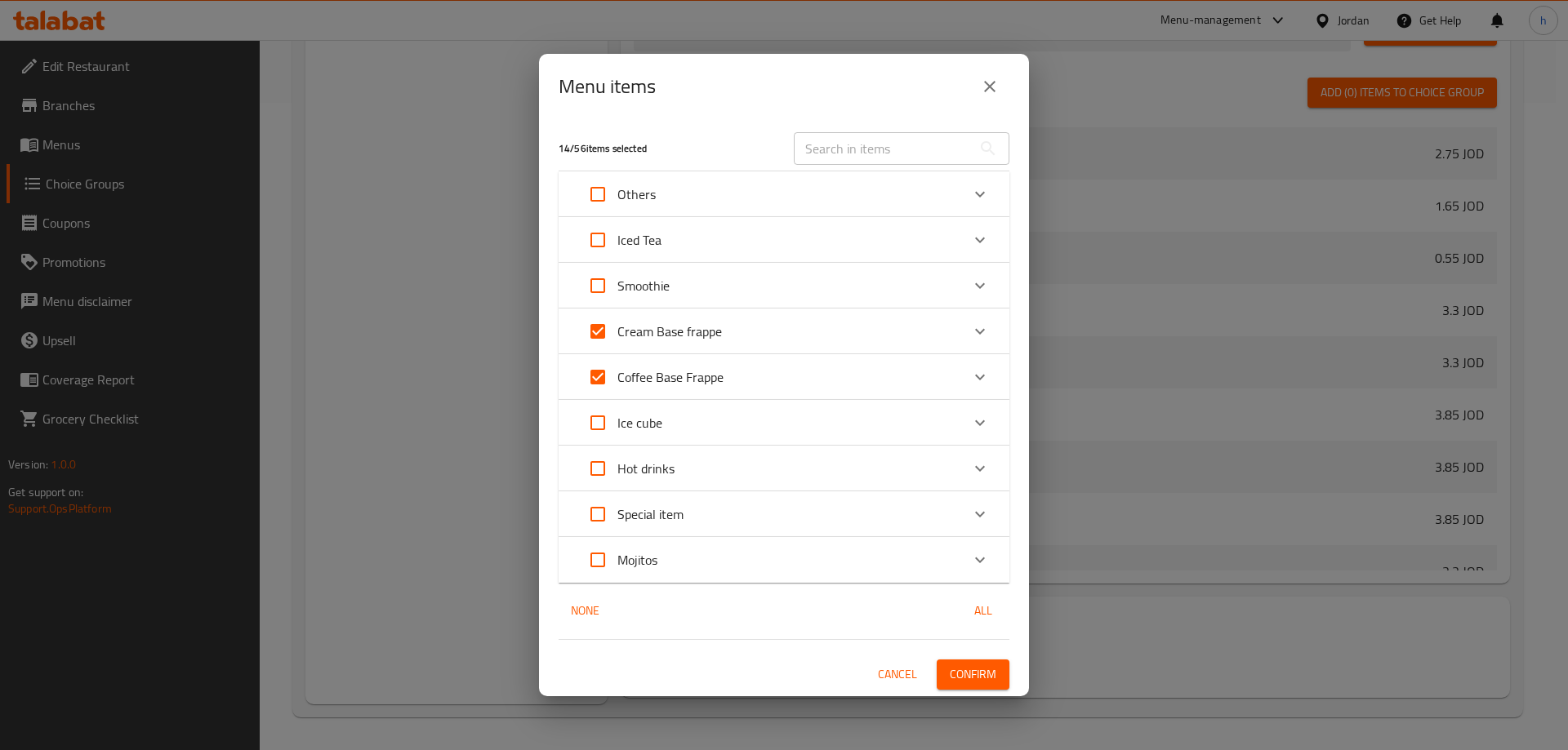
checkbox input "true"
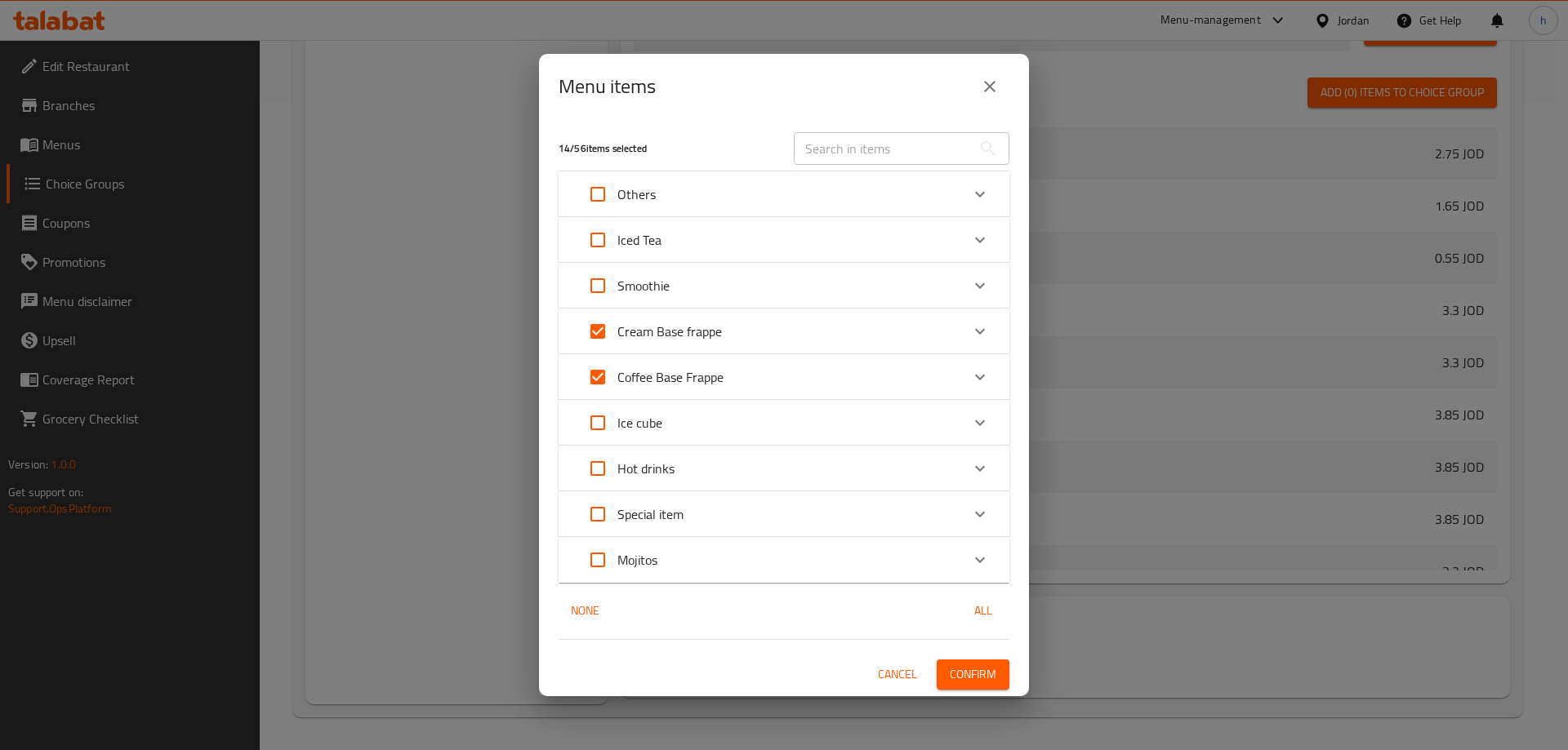
checkbox input "true"
click at [989, 509] on icon "Expand" at bounding box center [979, 514] width 19 height 19
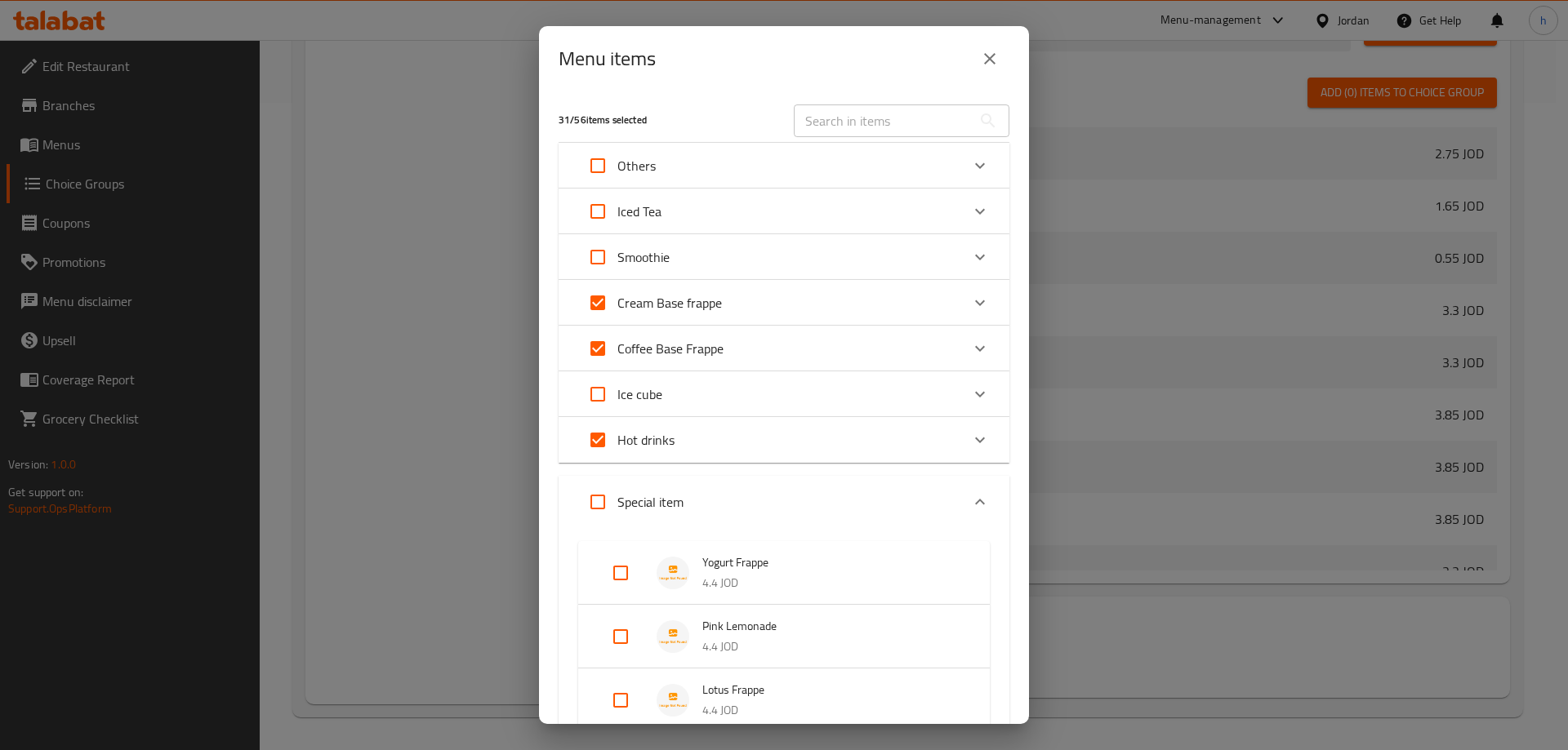
scroll to position [270, 0]
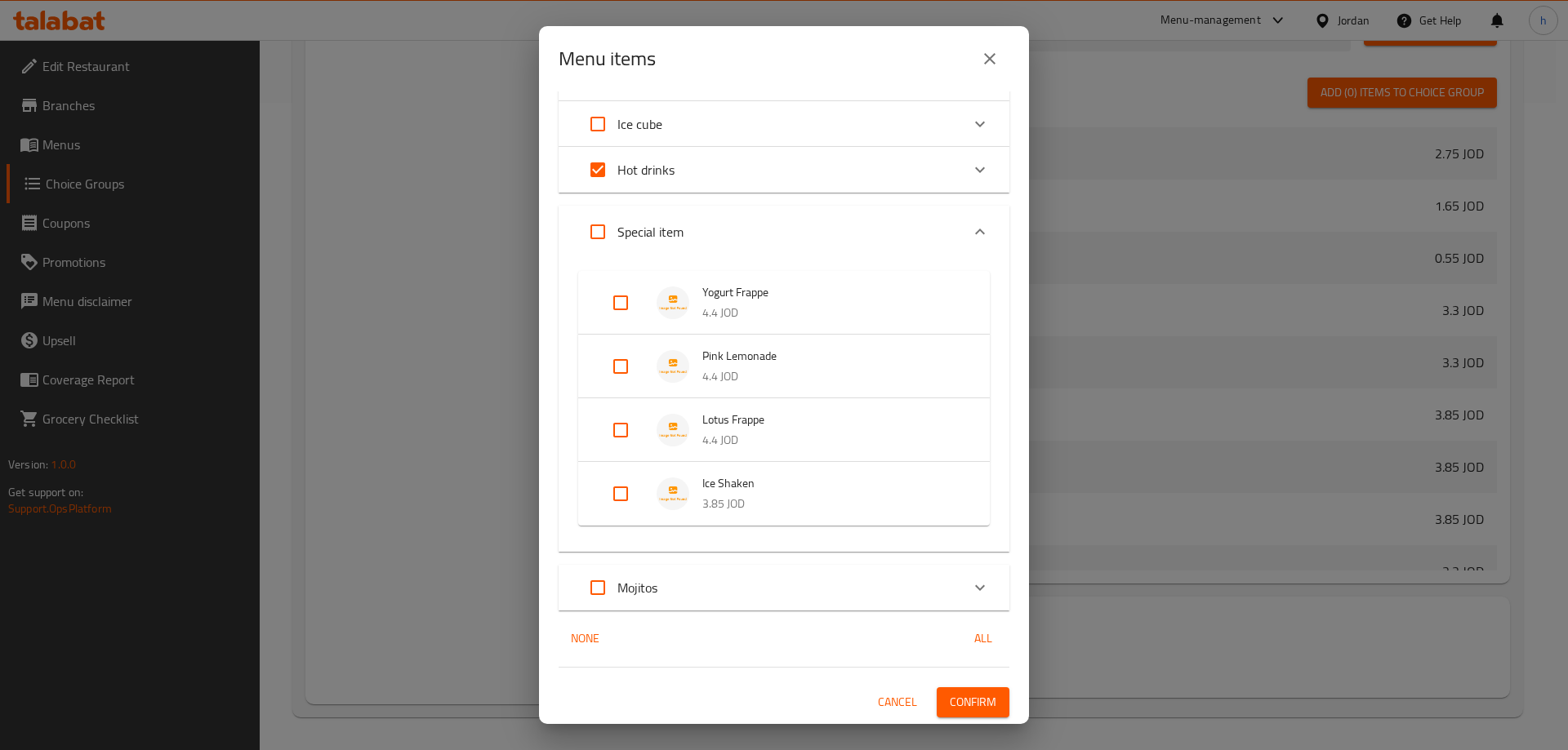
click at [625, 504] on input "Expand" at bounding box center [620, 494] width 39 height 39
checkbox input "true"
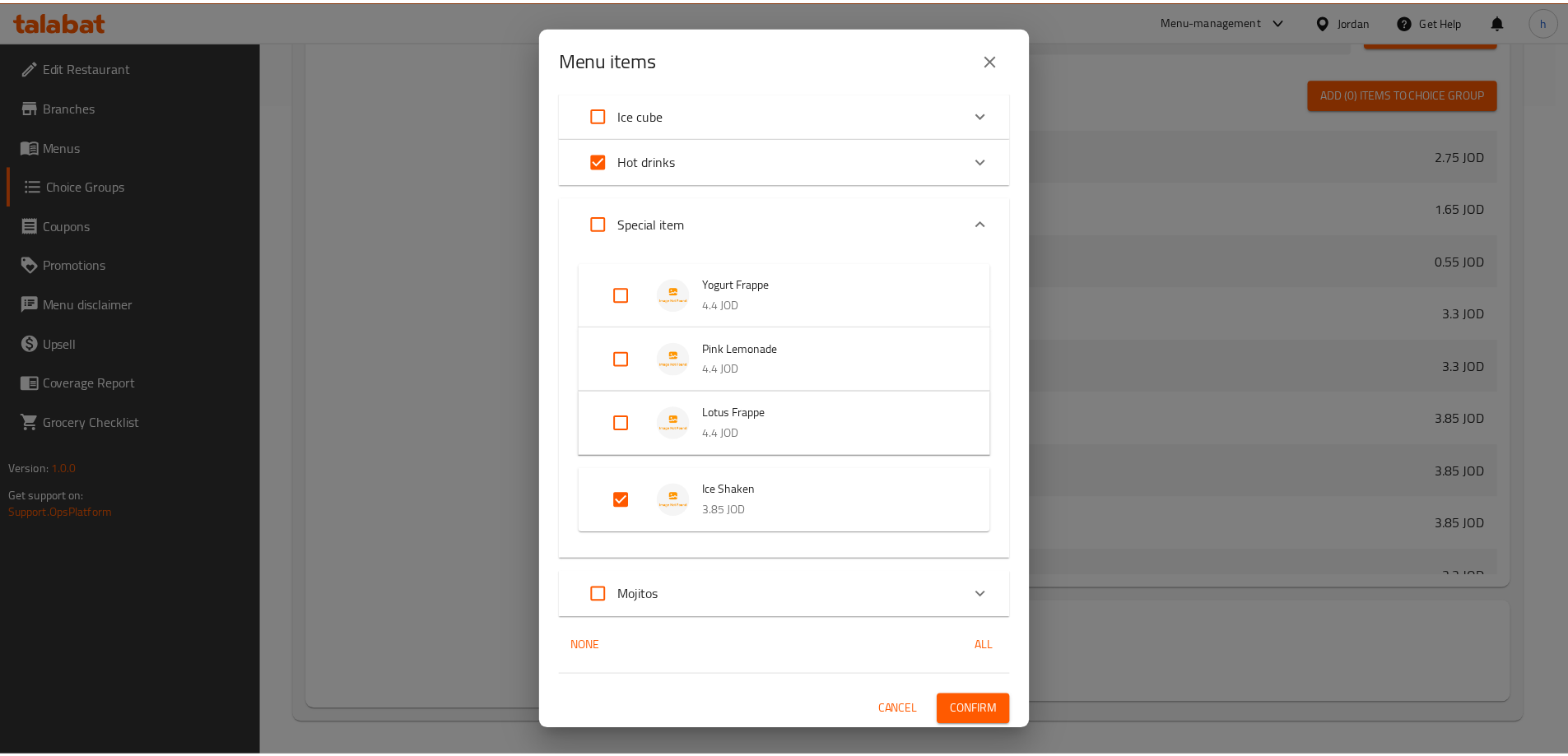
scroll to position [286, 0]
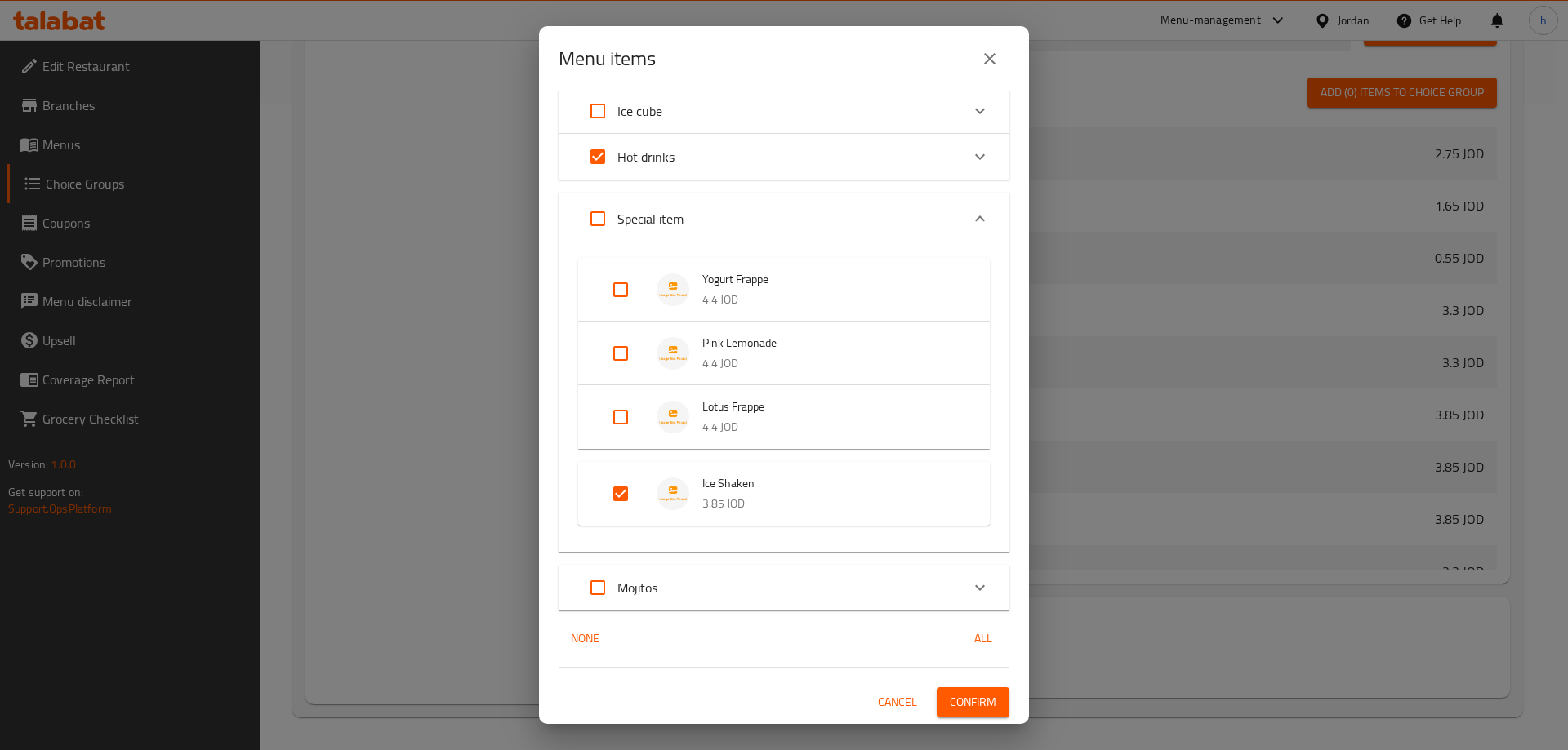
click at [949, 701] on span "Confirm" at bounding box center [972, 702] width 47 height 20
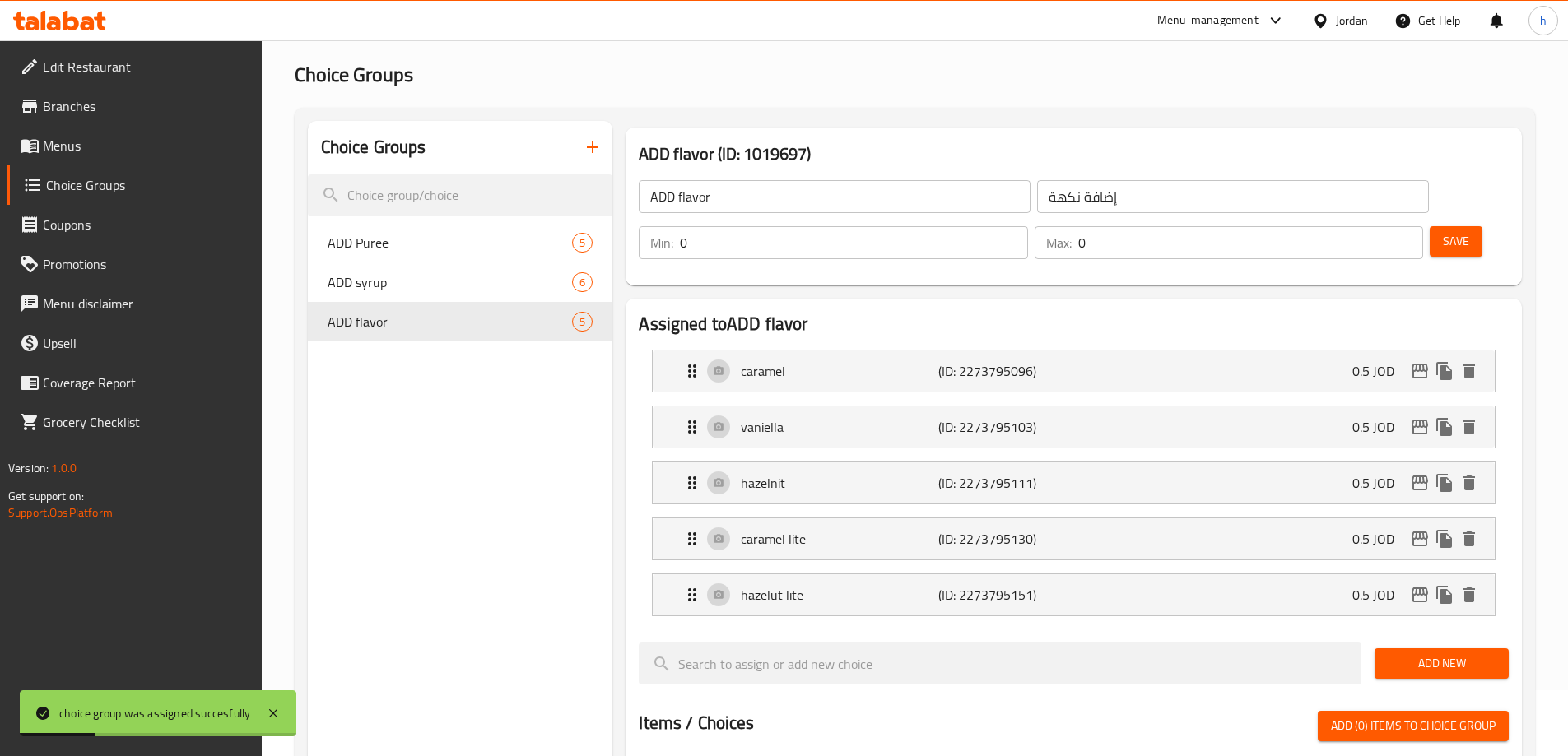
scroll to position [0, 0]
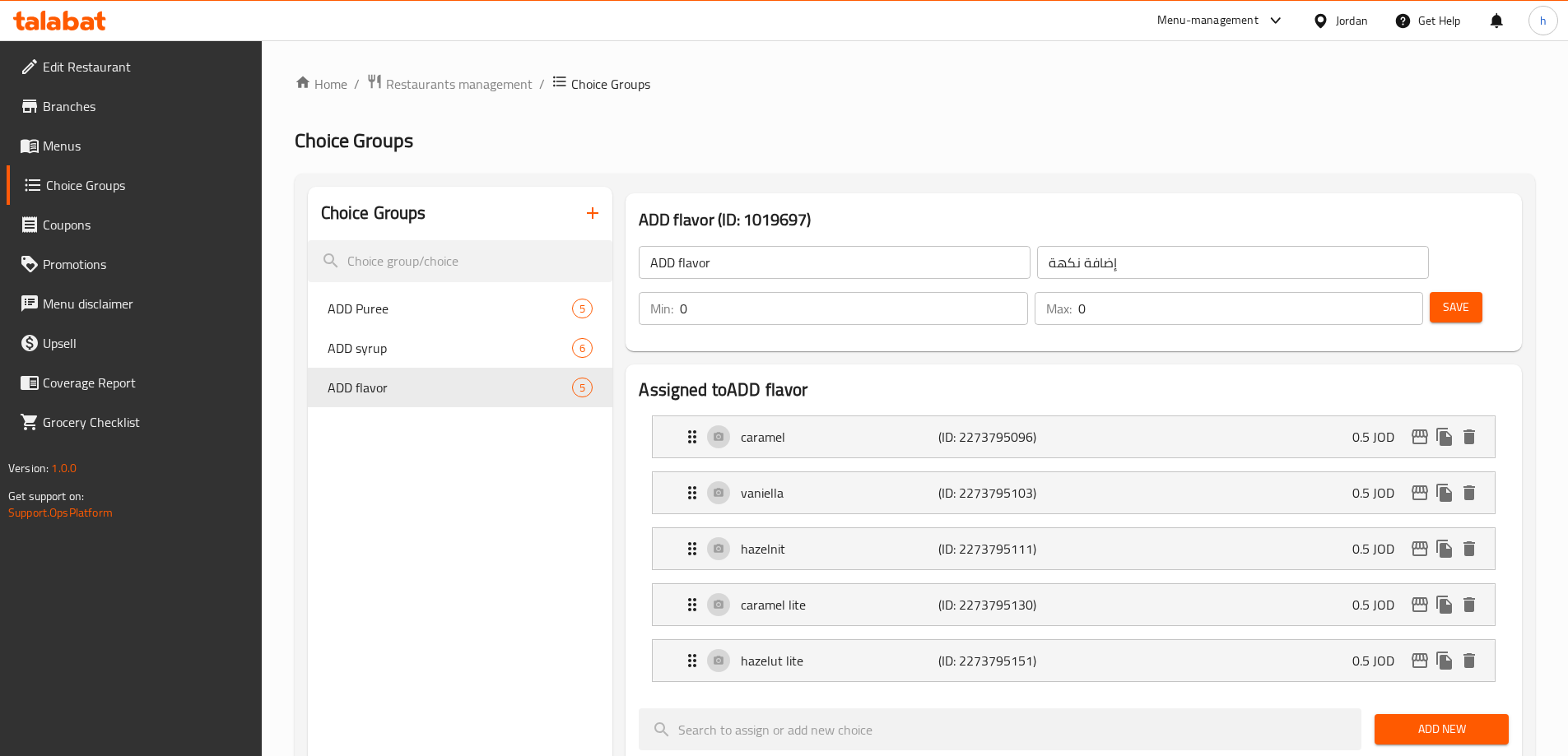
click at [585, 213] on icon "button" at bounding box center [592, 213] width 20 height 20
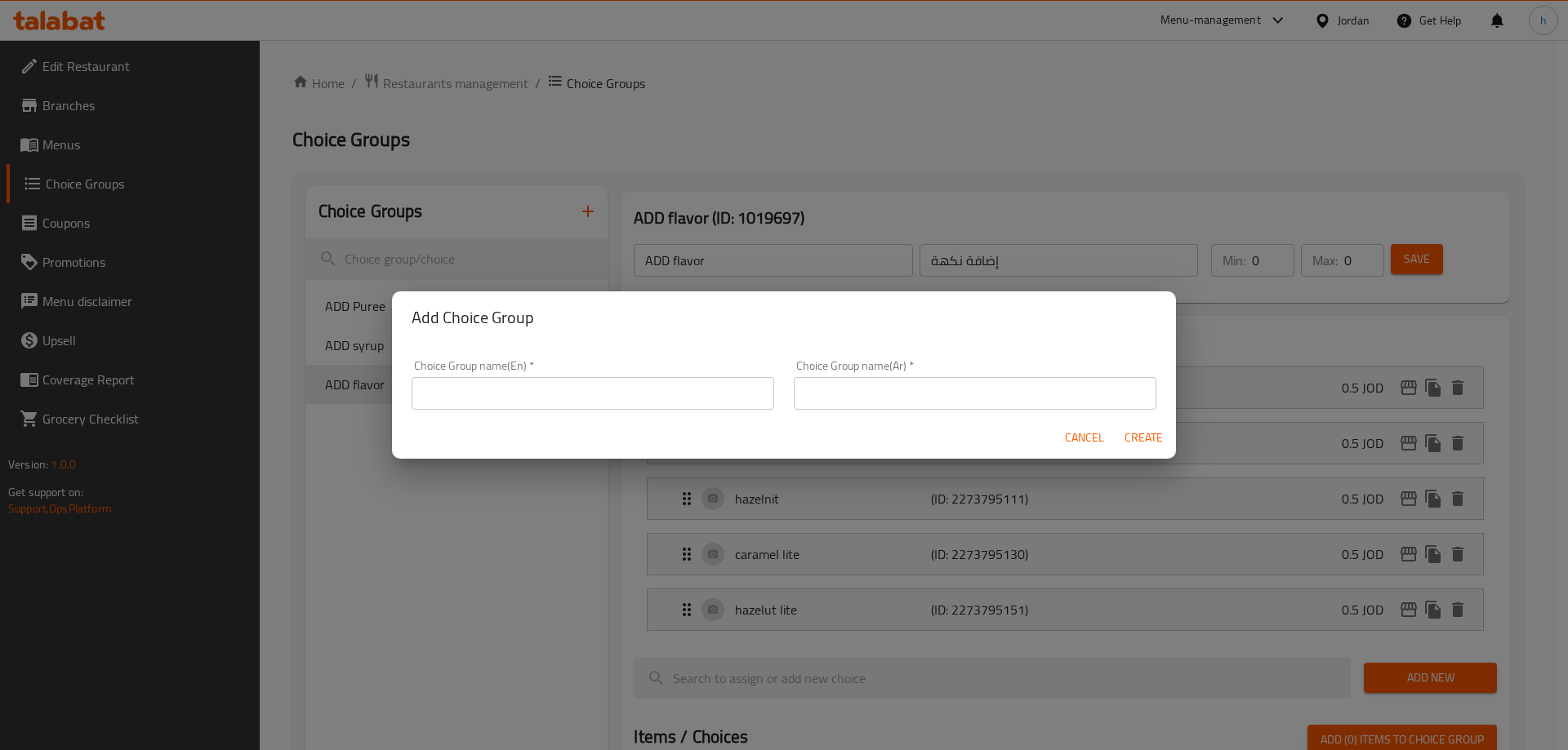
click at [478, 384] on input "text" at bounding box center [592, 394] width 363 height 33
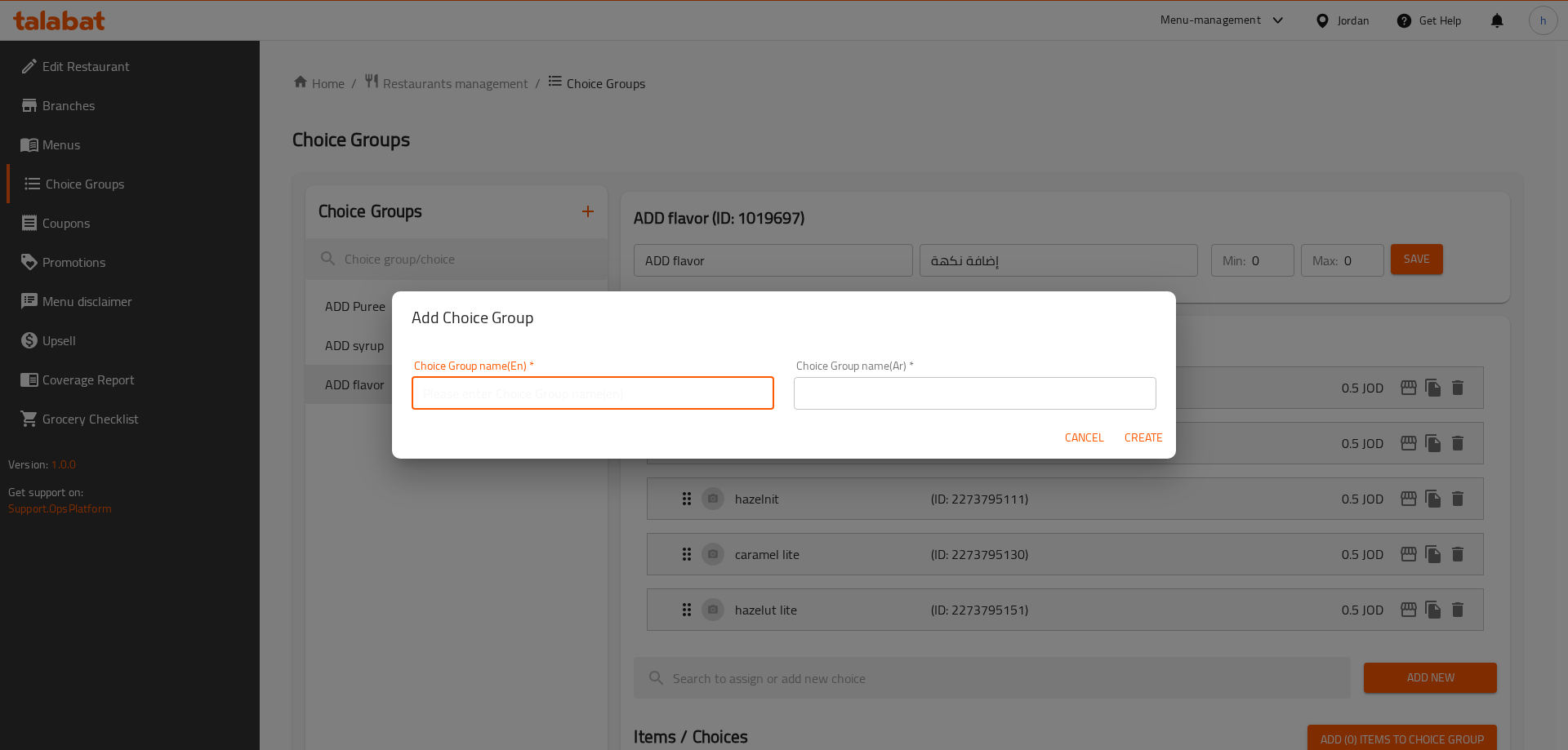
paste input "ADD Milk"
type input "ADD Milk"
click at [853, 400] on input "text" at bounding box center [974, 394] width 363 height 33
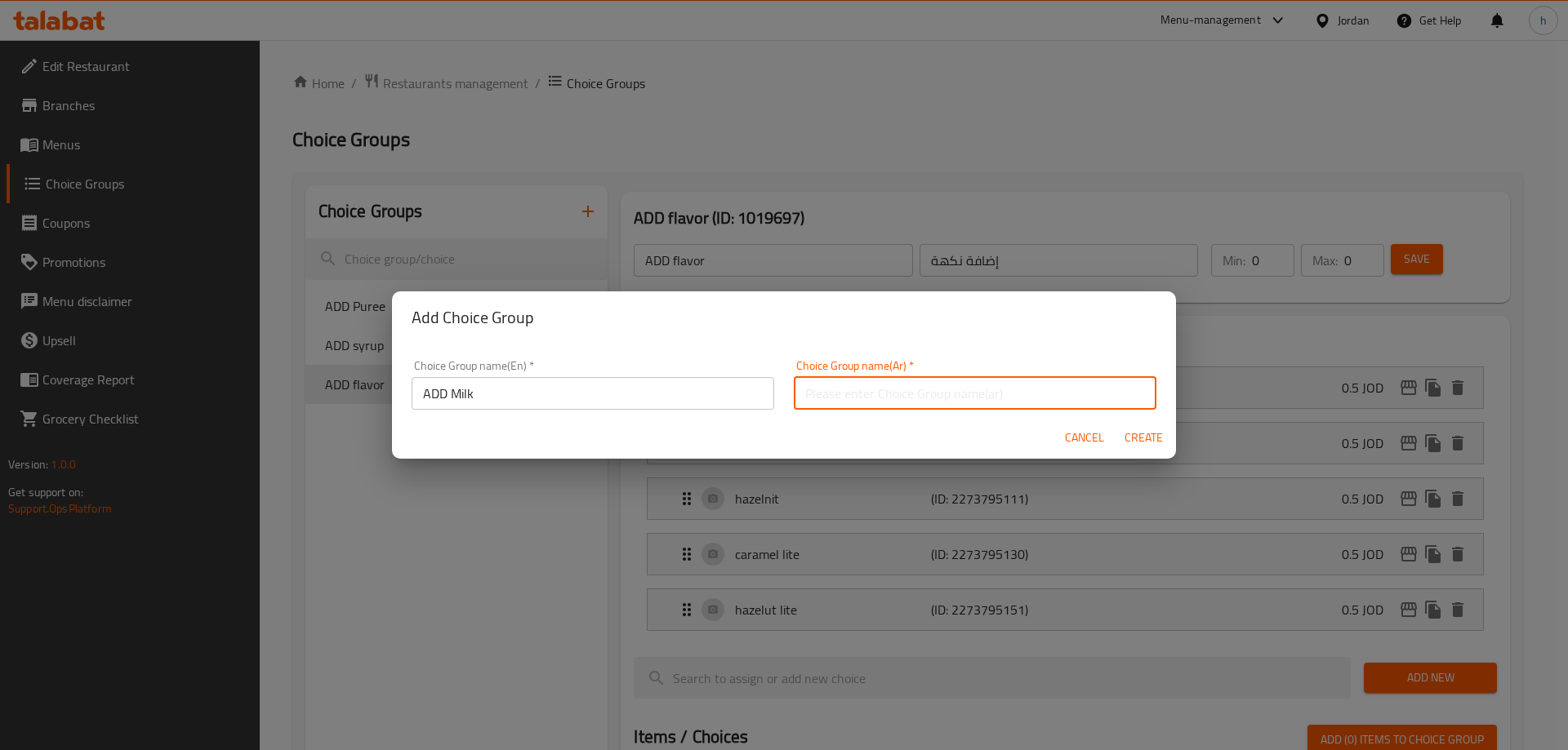
paste input "أضف الحليب"
type input "أضف الحليب"
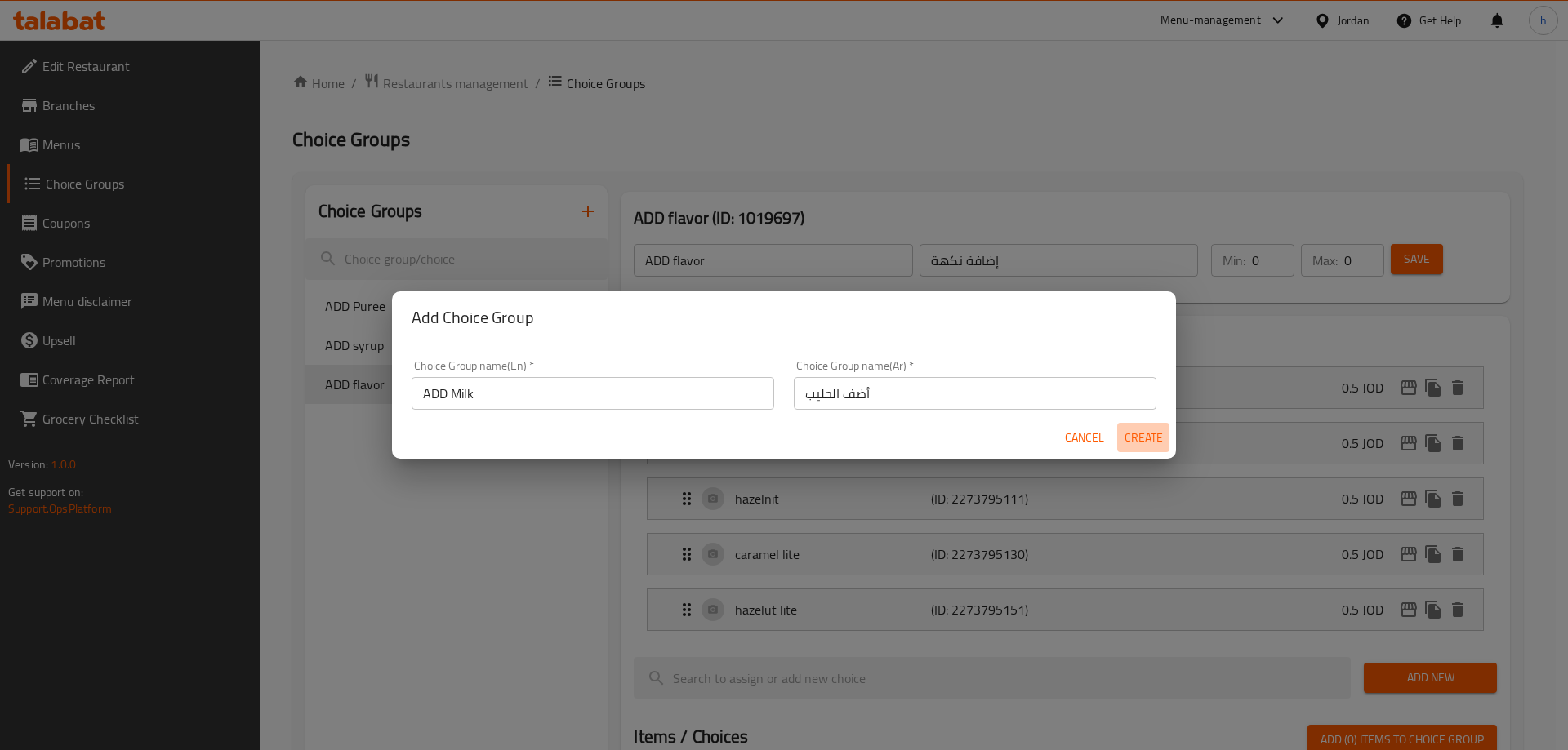
click at [1144, 439] on span "Create" at bounding box center [1143, 438] width 39 height 20
type input "ADD Milk"
type input "أضف الحليب"
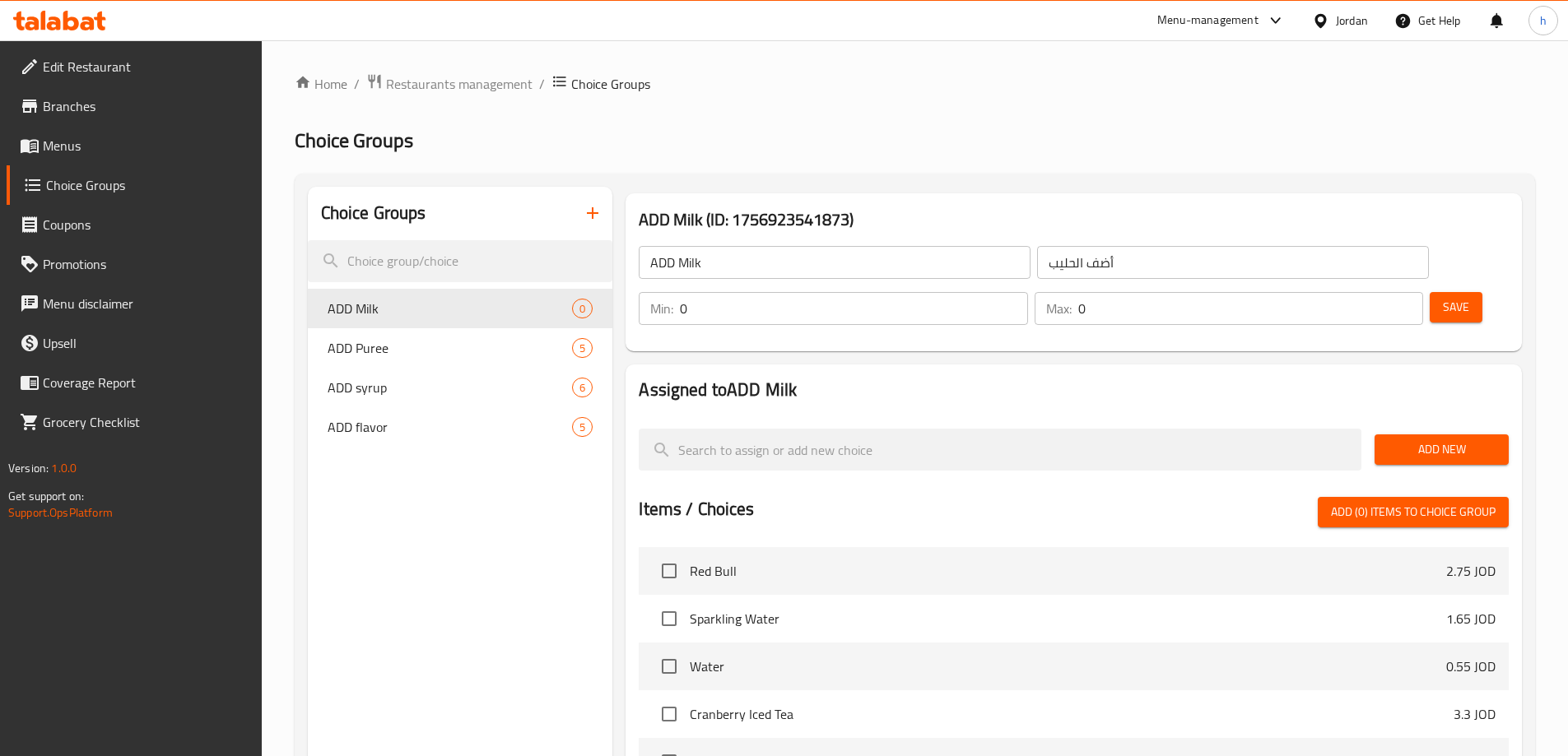
click at [1437, 439] on span "Add New" at bounding box center [1441, 449] width 108 height 20
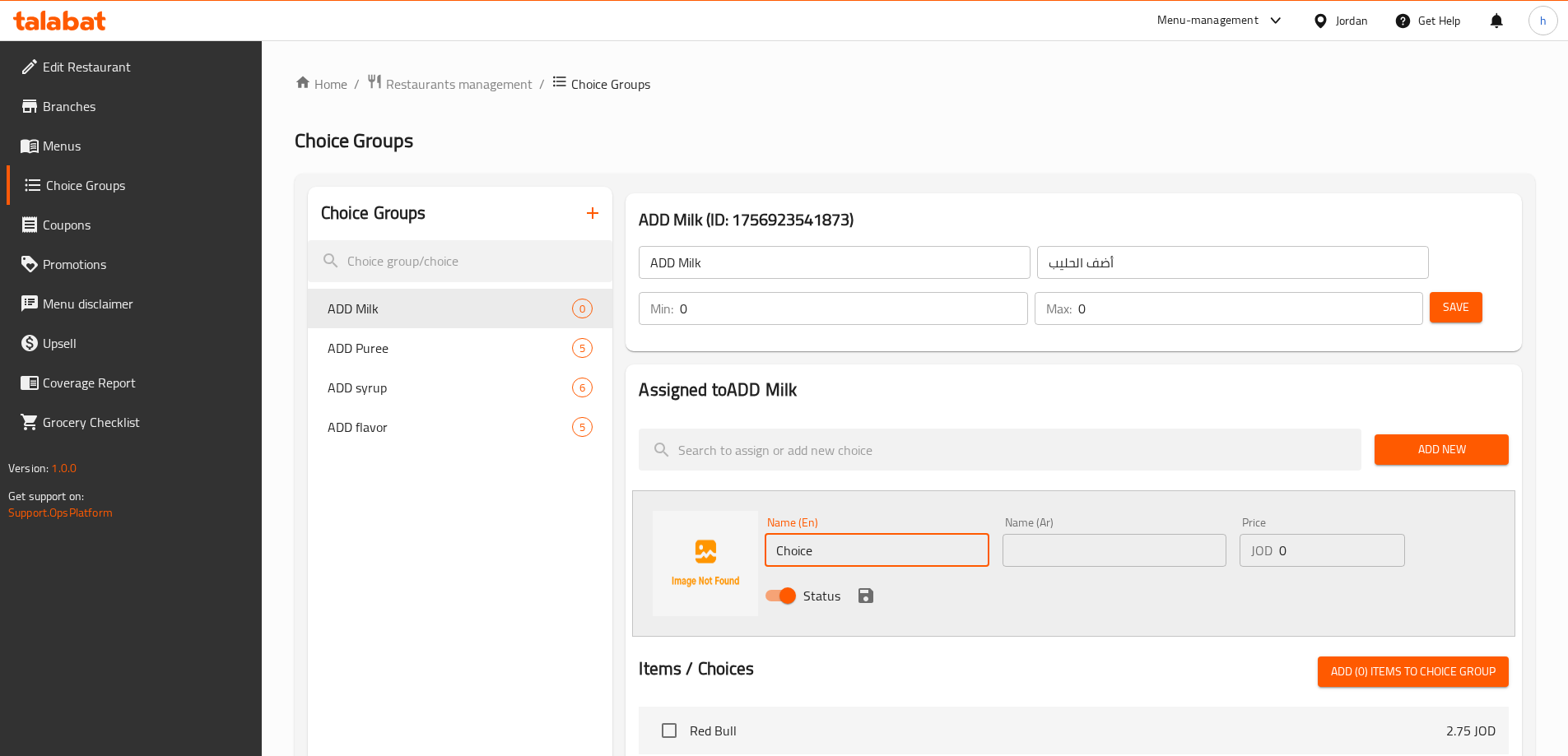
click at [797, 535] on input "Choice" at bounding box center [877, 551] width 224 height 33
paste input "normal"
type input "normal"
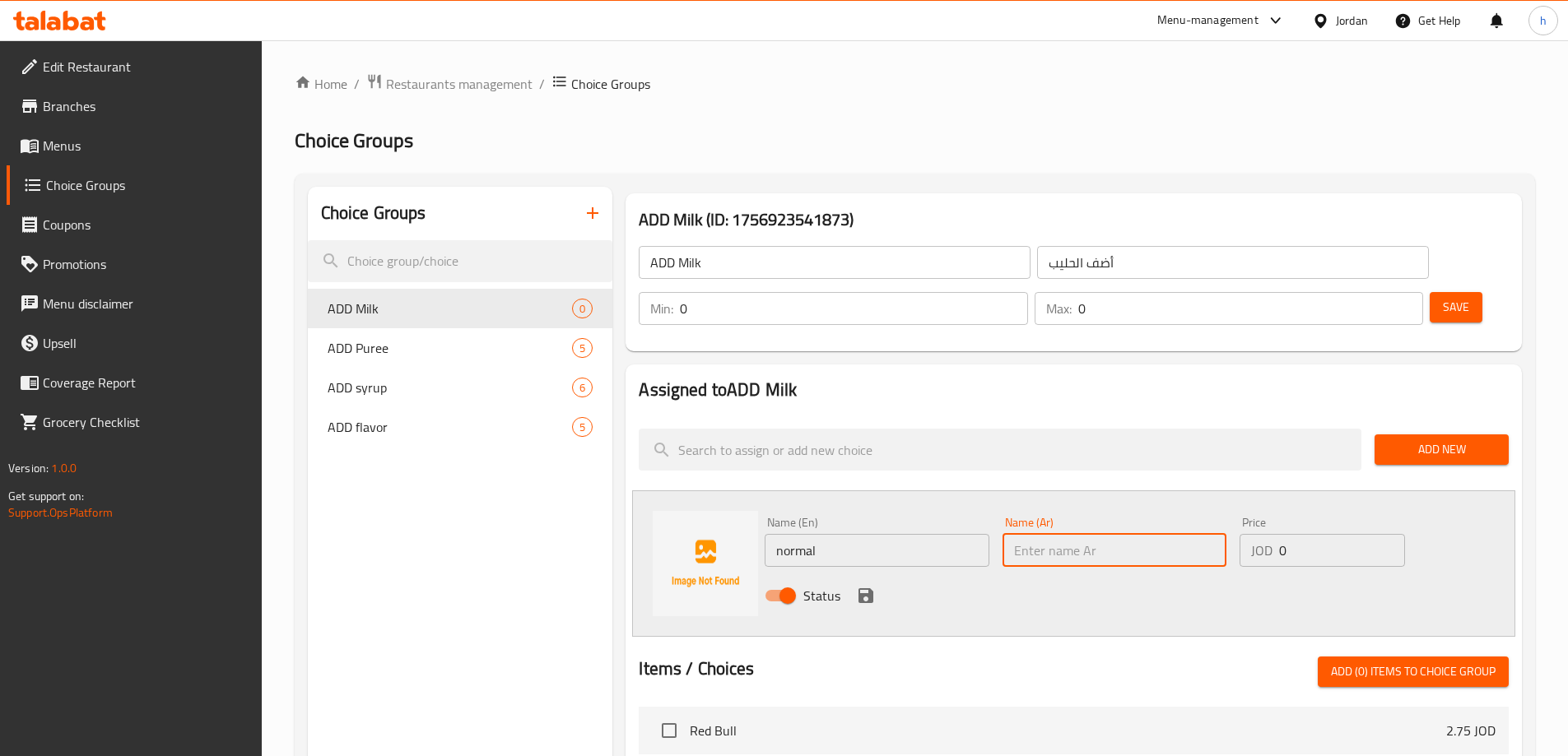
click at [1023, 535] on input "text" at bounding box center [1114, 551] width 224 height 33
type input "عادي"
drag, startPoint x: 1315, startPoint y: 507, endPoint x: 1281, endPoint y: 512, distance: 34.4
click at [1281, 535] on input "0" at bounding box center [1341, 551] width 125 height 33
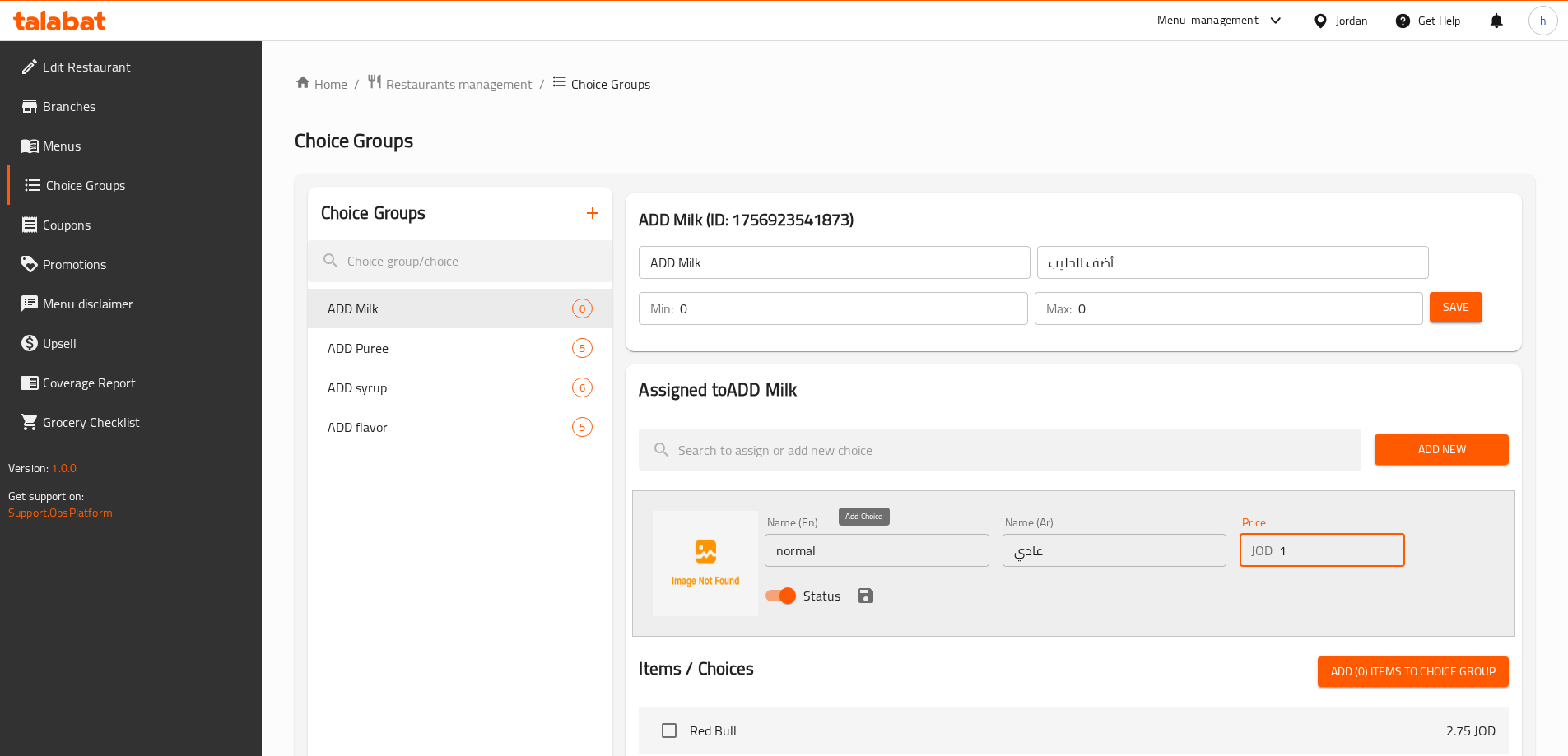
type input "1"
click at [867, 589] on icon "save" at bounding box center [865, 596] width 15 height 15
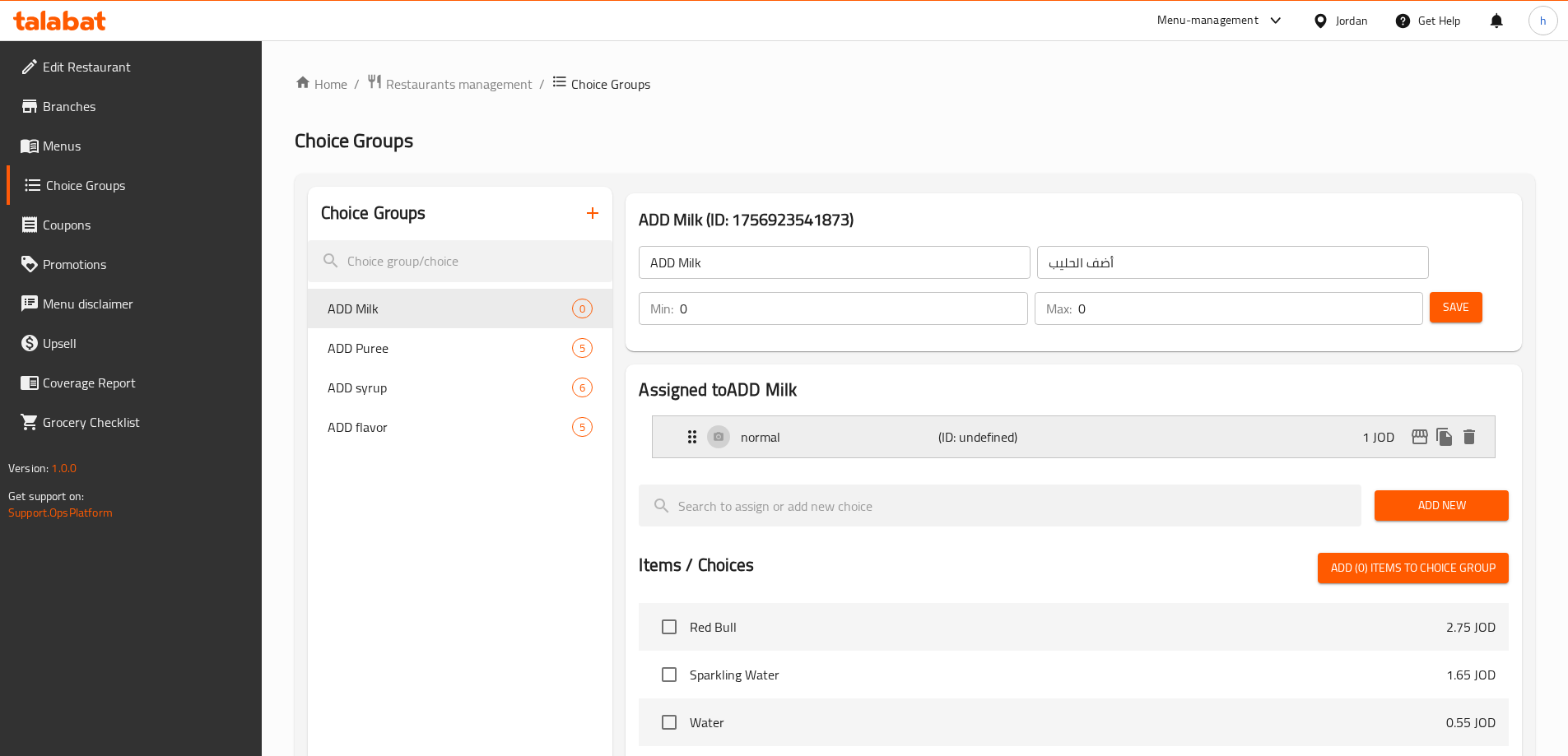
click at [1284, 416] on div "normal (ID: undefined) 1 JOD" at bounding box center [1078, 437] width 792 height 41
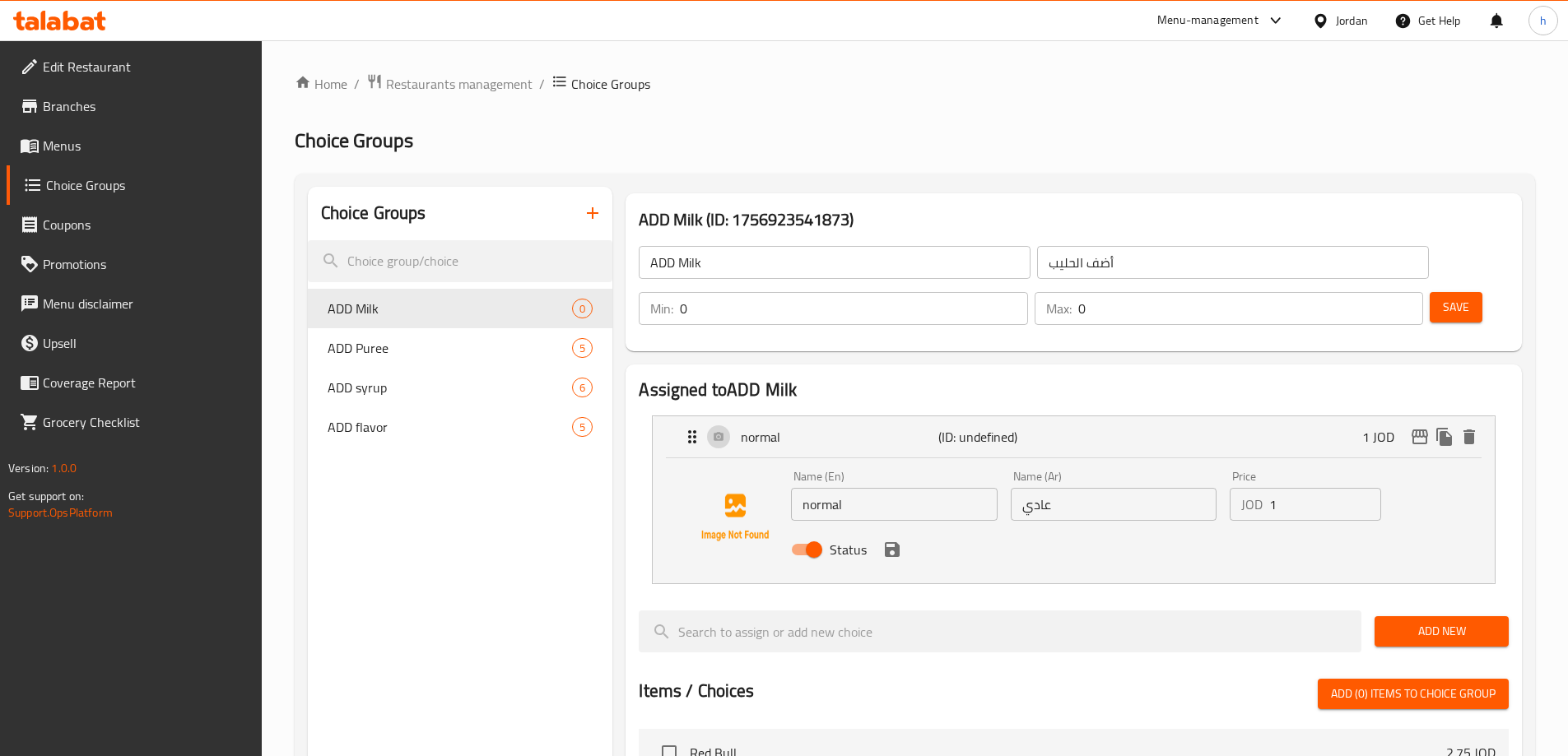
click at [1439, 622] on span "Add New" at bounding box center [1441, 631] width 108 height 20
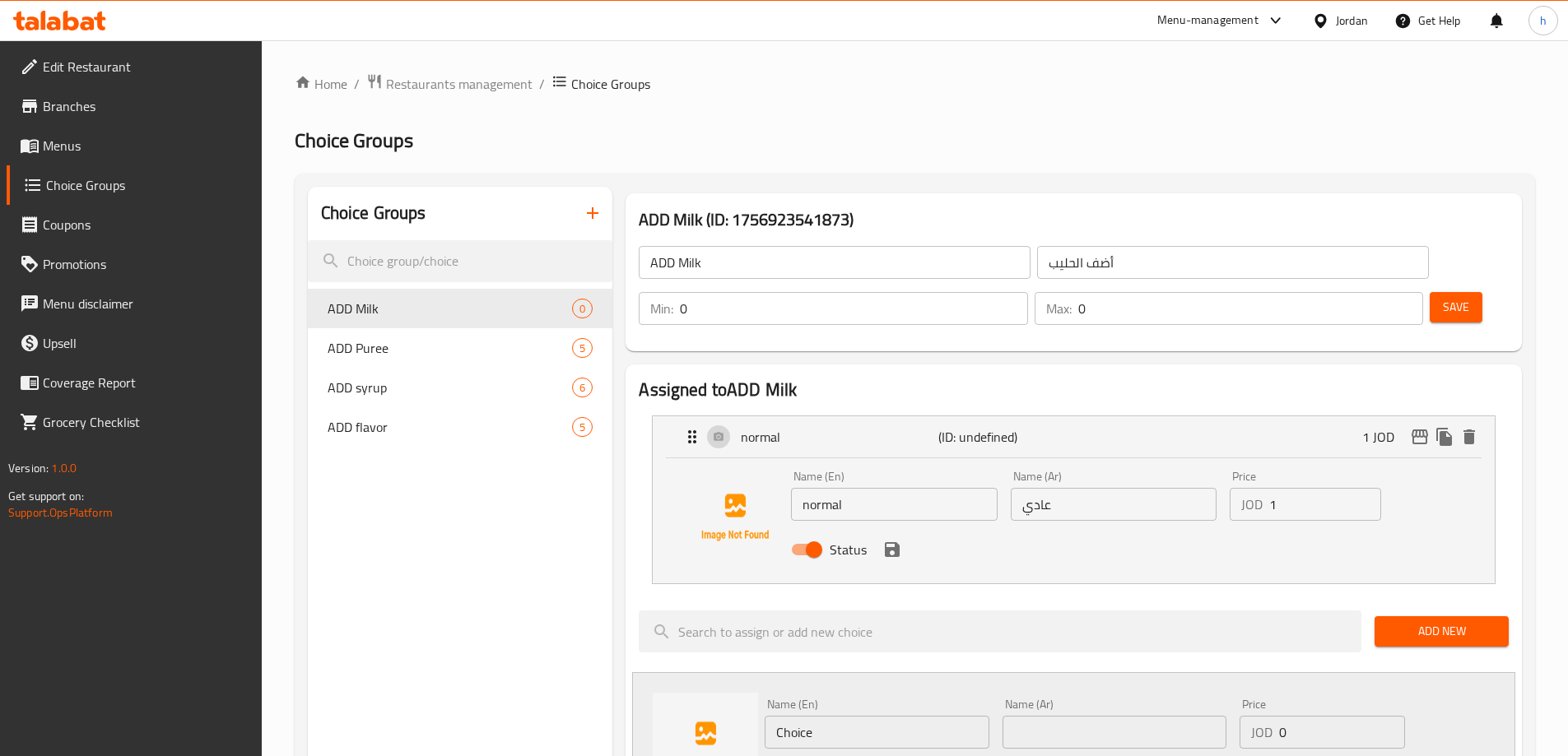
scroll to position [83, 0]
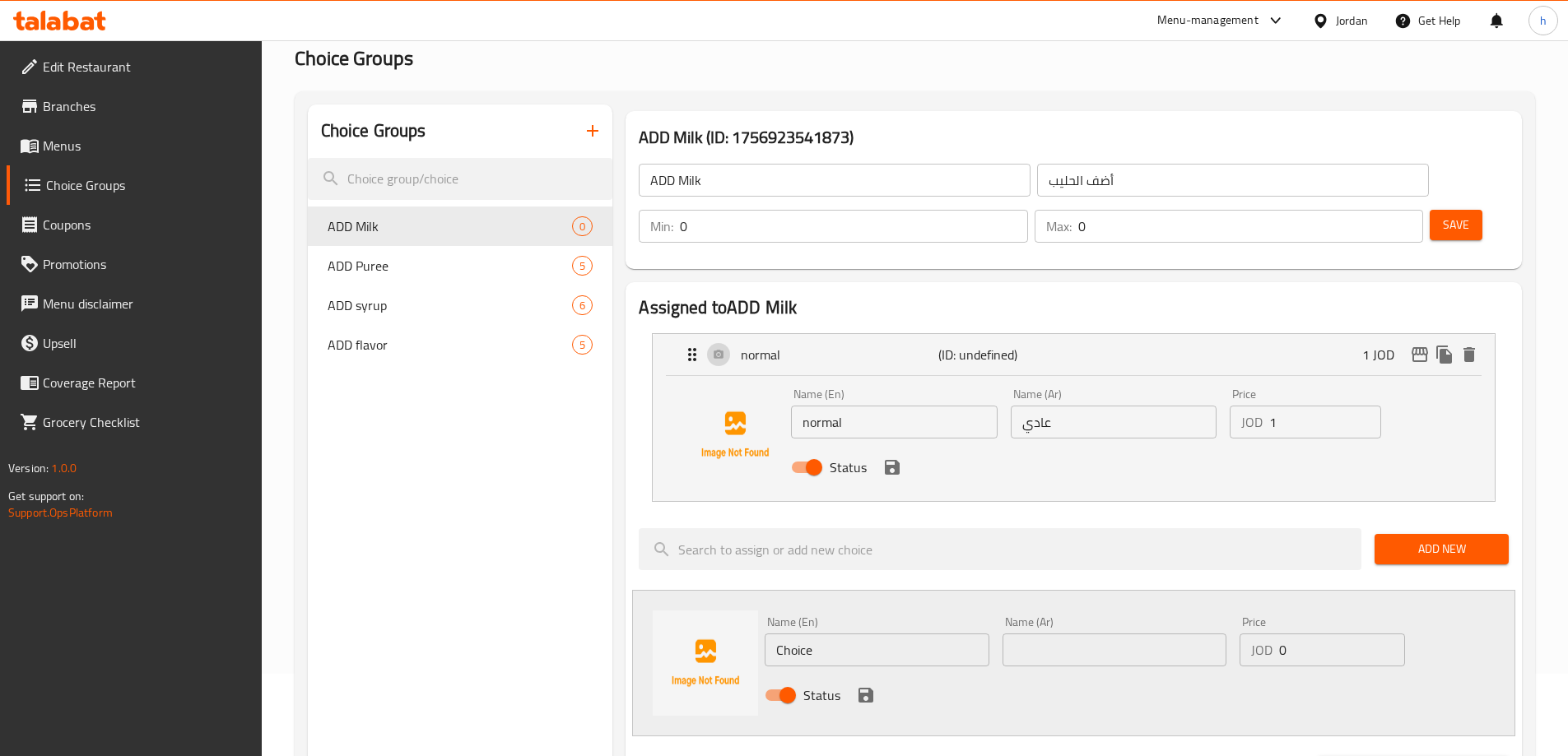
click at [1044, 634] on input "text" at bounding box center [1114, 650] width 224 height 33
paste input "خالي من الدهون"
type input "خالي من الدهون"
click at [792, 634] on input "Choice" at bounding box center [877, 650] width 224 height 33
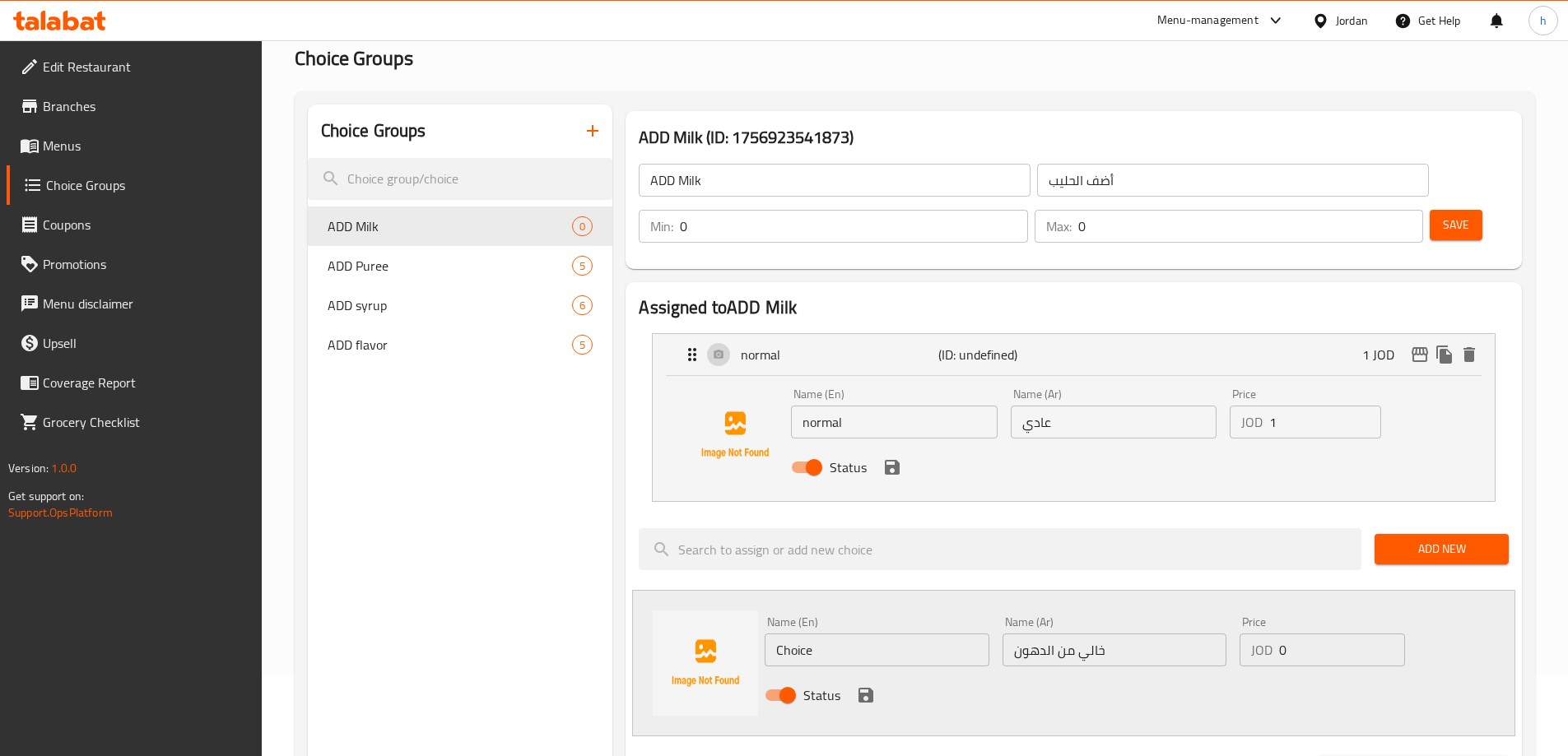
click at [792, 634] on input "Choice" at bounding box center [877, 650] width 224 height 33
paste input "fat fre"
type input "fat free"
type input "1"
click at [1387, 634] on input "1" at bounding box center [1341, 650] width 125 height 33
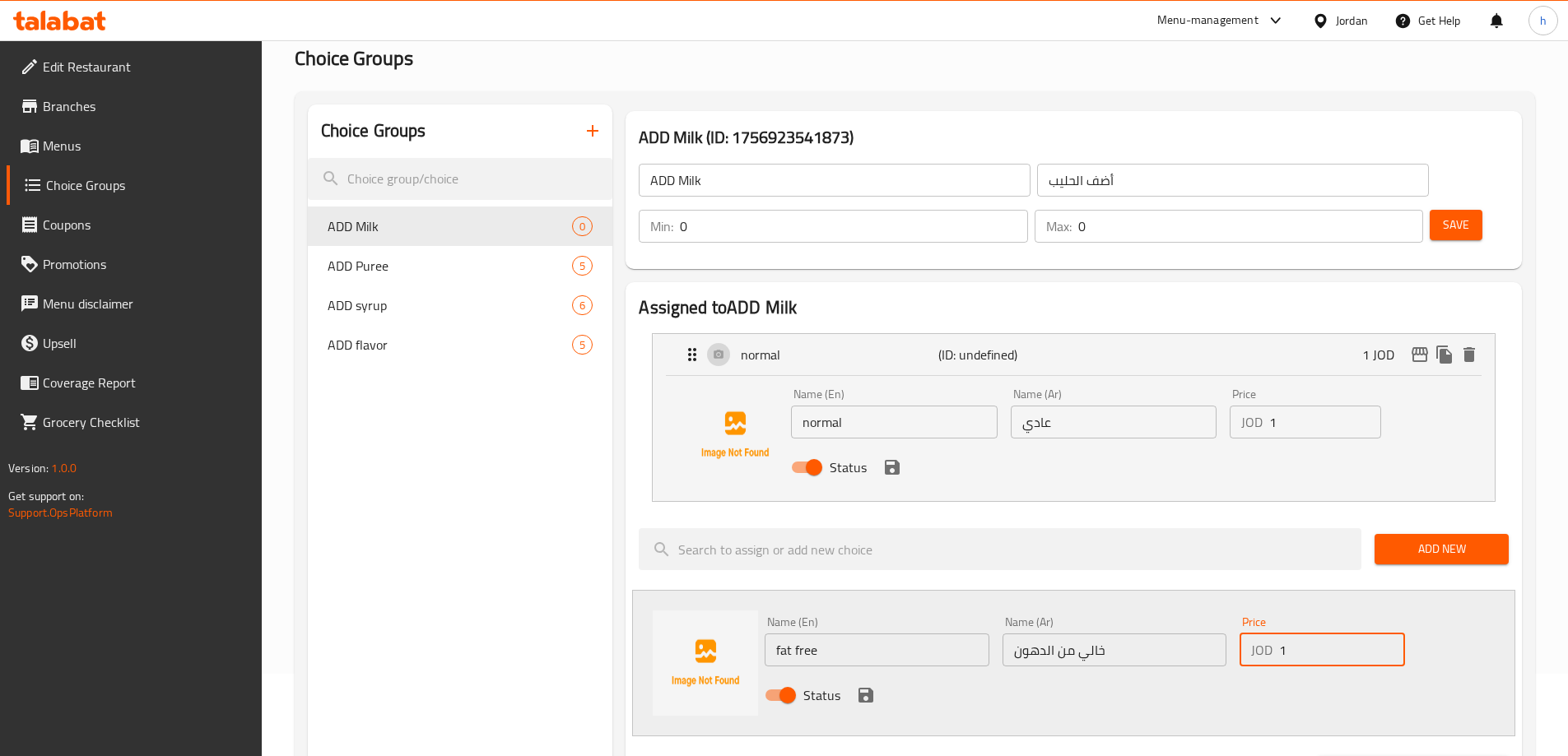
click at [865, 686] on icon "save" at bounding box center [865, 696] width 20 height 20
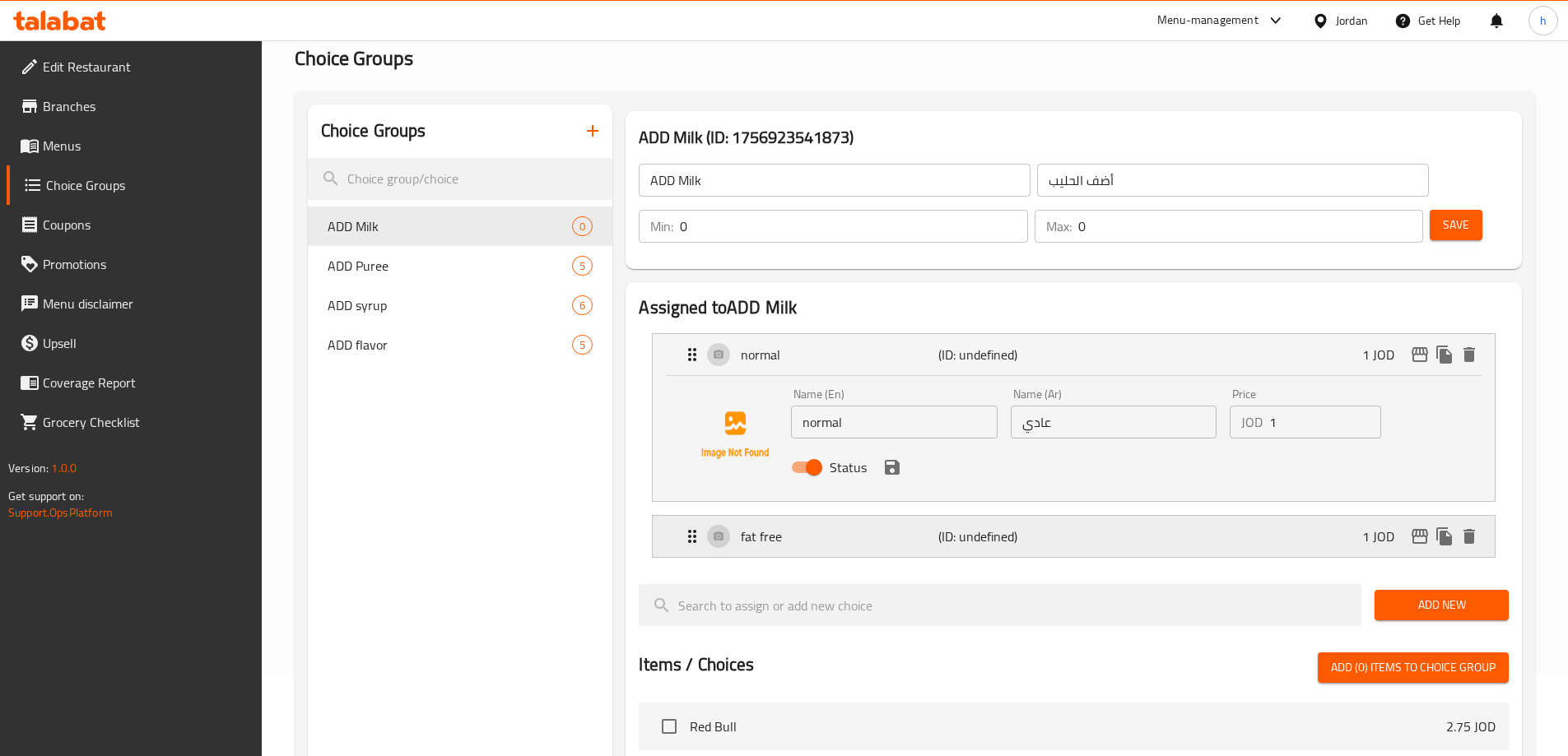
click at [1107, 516] on div "fat free (ID: undefined) 1 JOD" at bounding box center [1078, 536] width 792 height 41
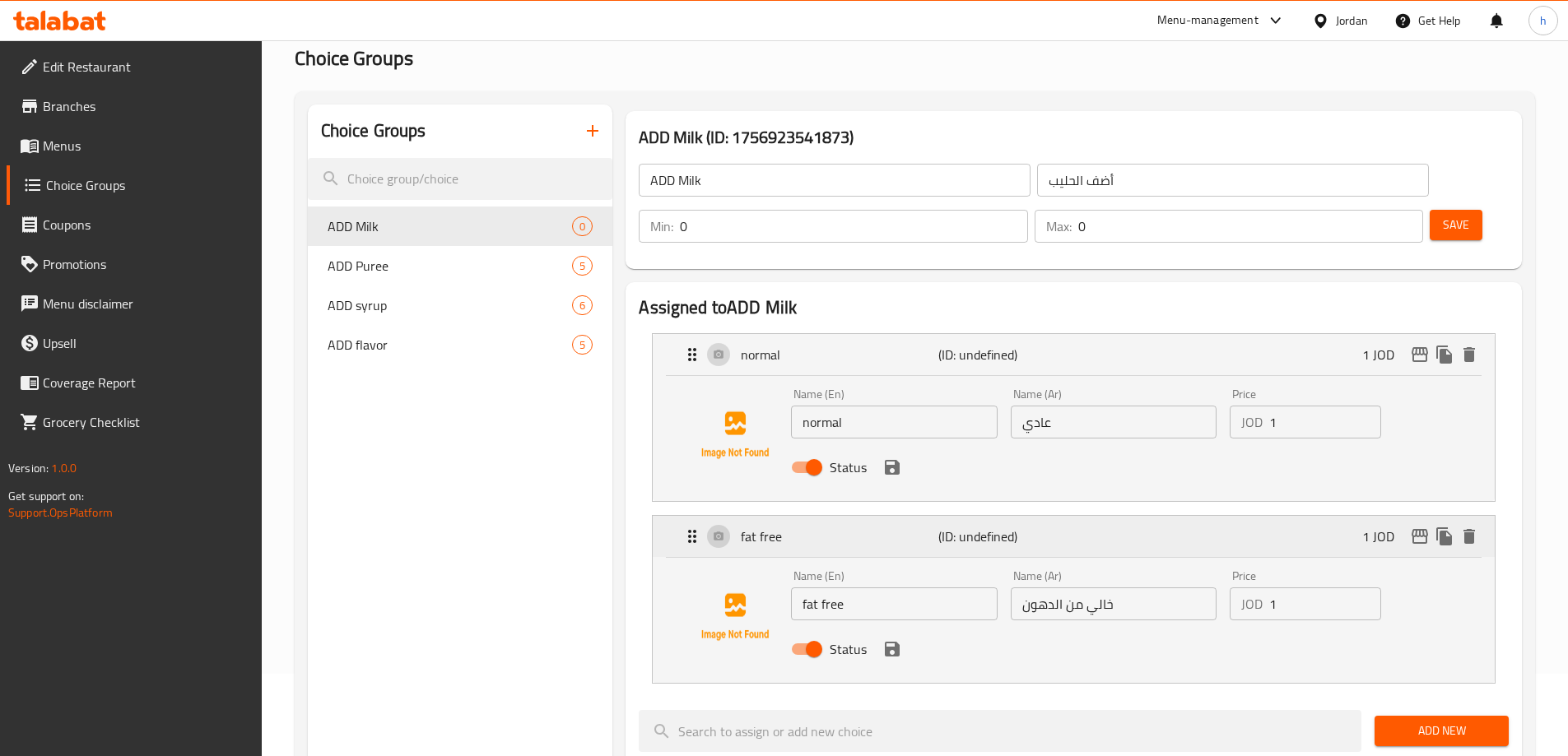
scroll to position [329, 0]
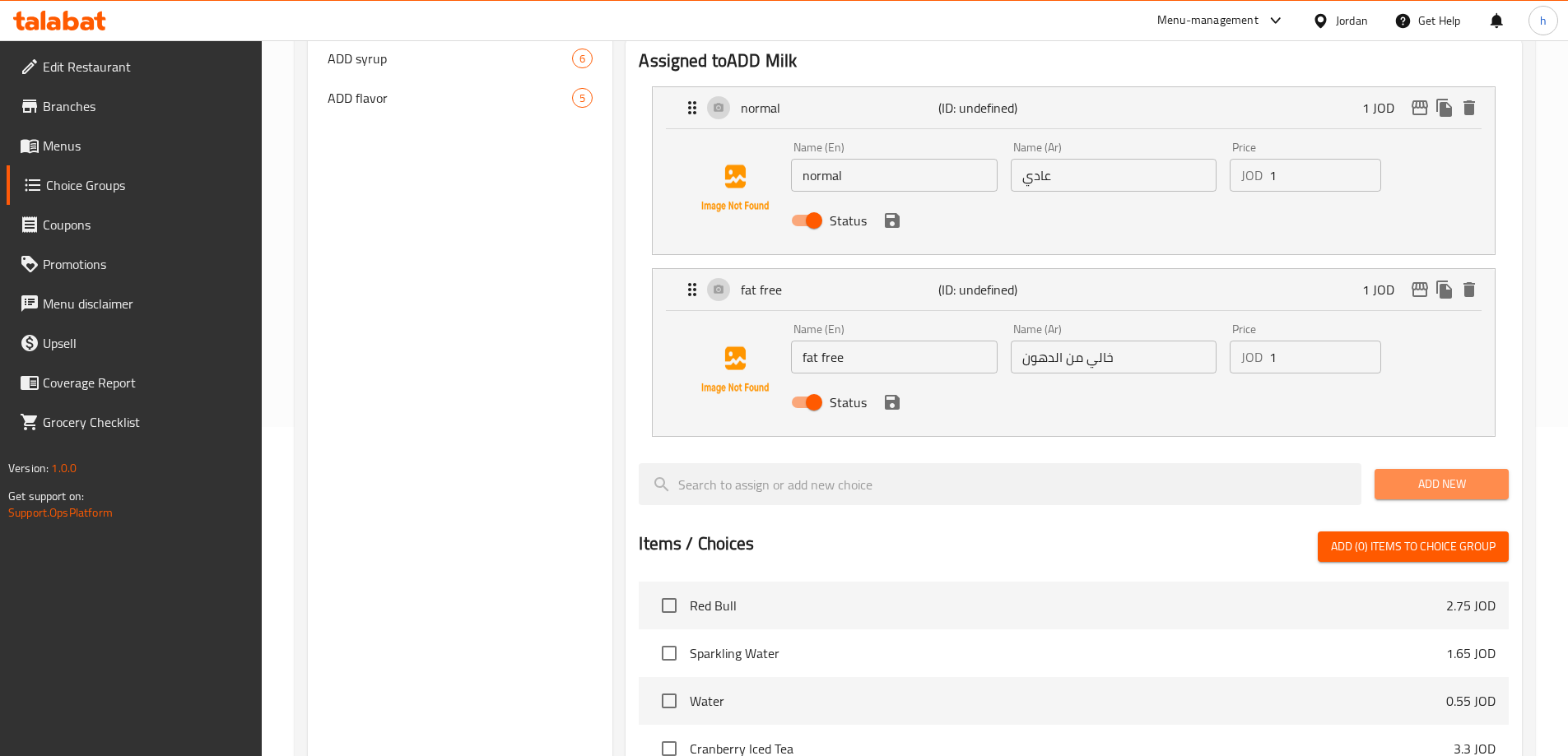
click at [1423, 474] on span "Add New" at bounding box center [1441, 484] width 108 height 20
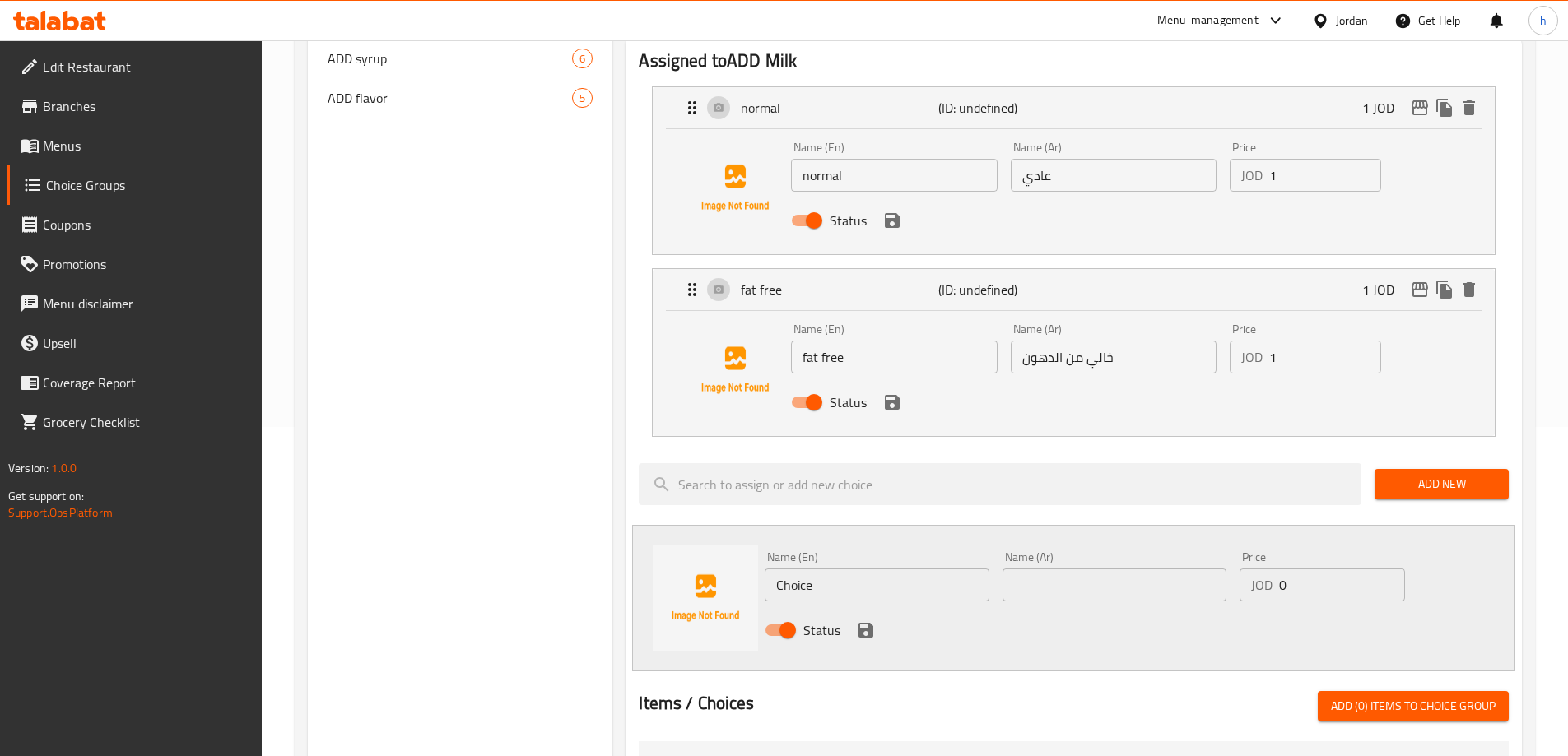
click at [811, 568] on input "Choice" at bounding box center [877, 584] width 224 height 33
paste input "almond milk"
type input "almond milk"
click at [1052, 568] on input "text" at bounding box center [1114, 584] width 224 height 33
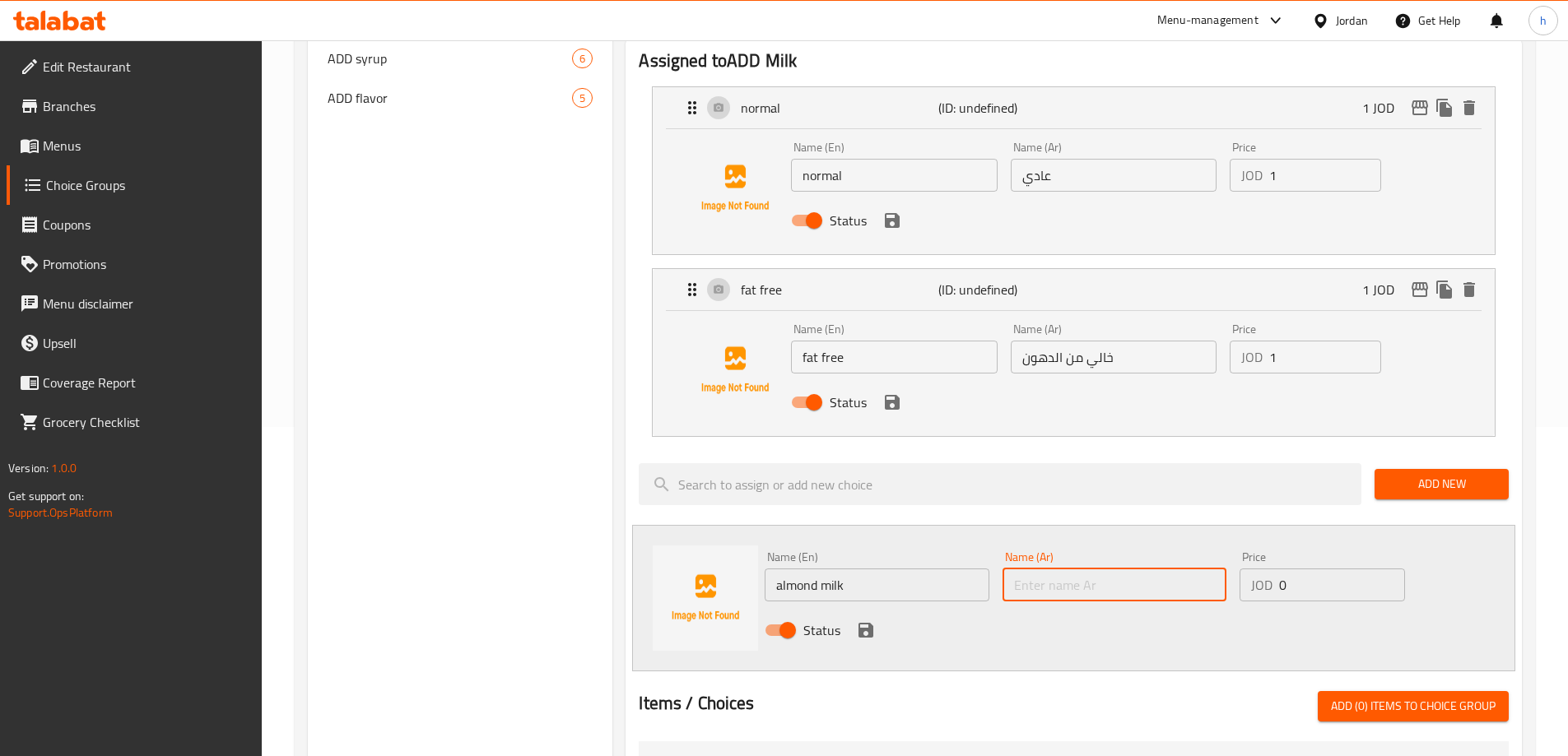
paste input "حليب اللوز"
type input "حليب اللوز"
type input "1"
click at [1385, 568] on input "1" at bounding box center [1341, 584] width 125 height 33
click at [864, 623] on icon "save" at bounding box center [865, 631] width 15 height 15
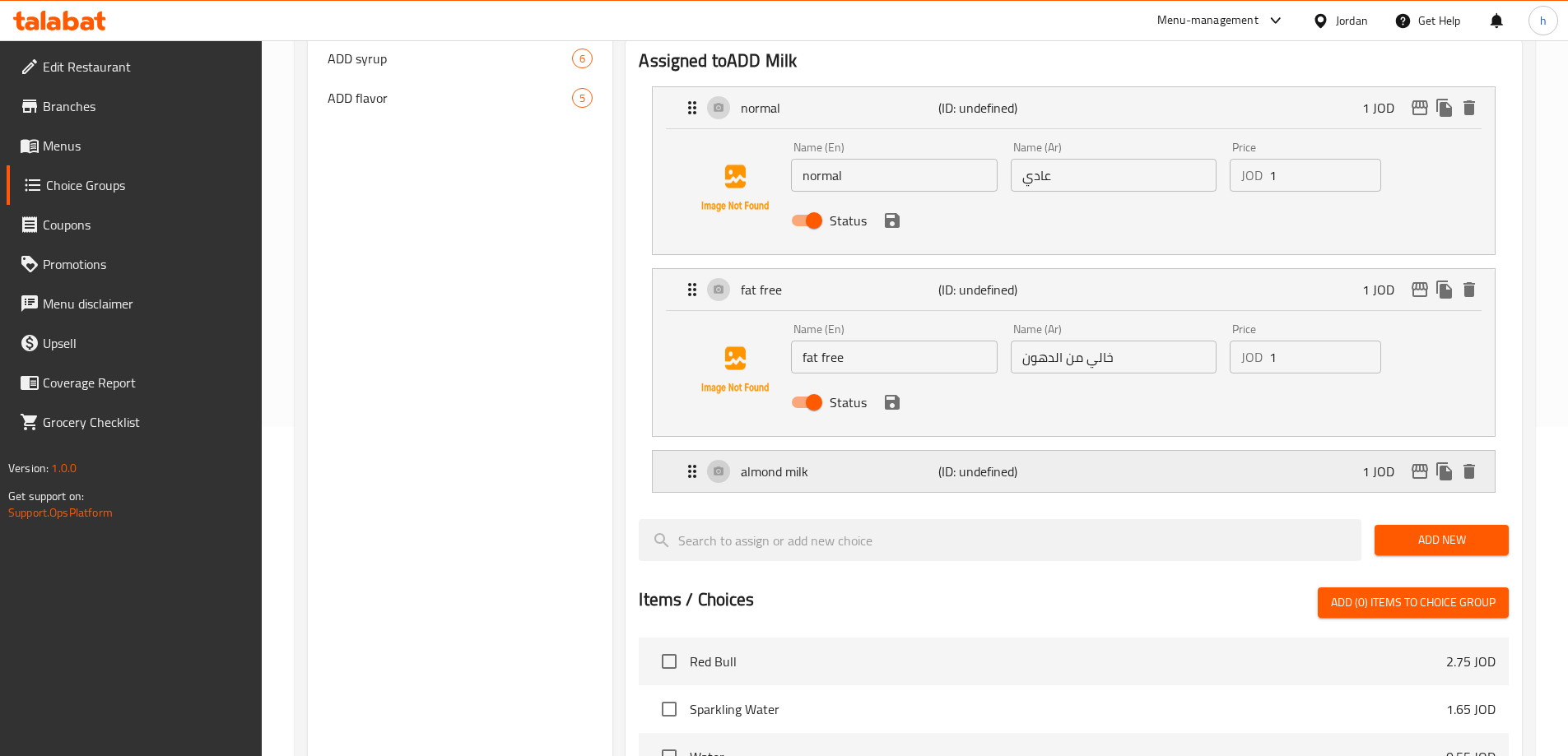
click at [1267, 451] on div "almond milk (ID: undefined) 1 JOD" at bounding box center [1078, 471] width 792 height 41
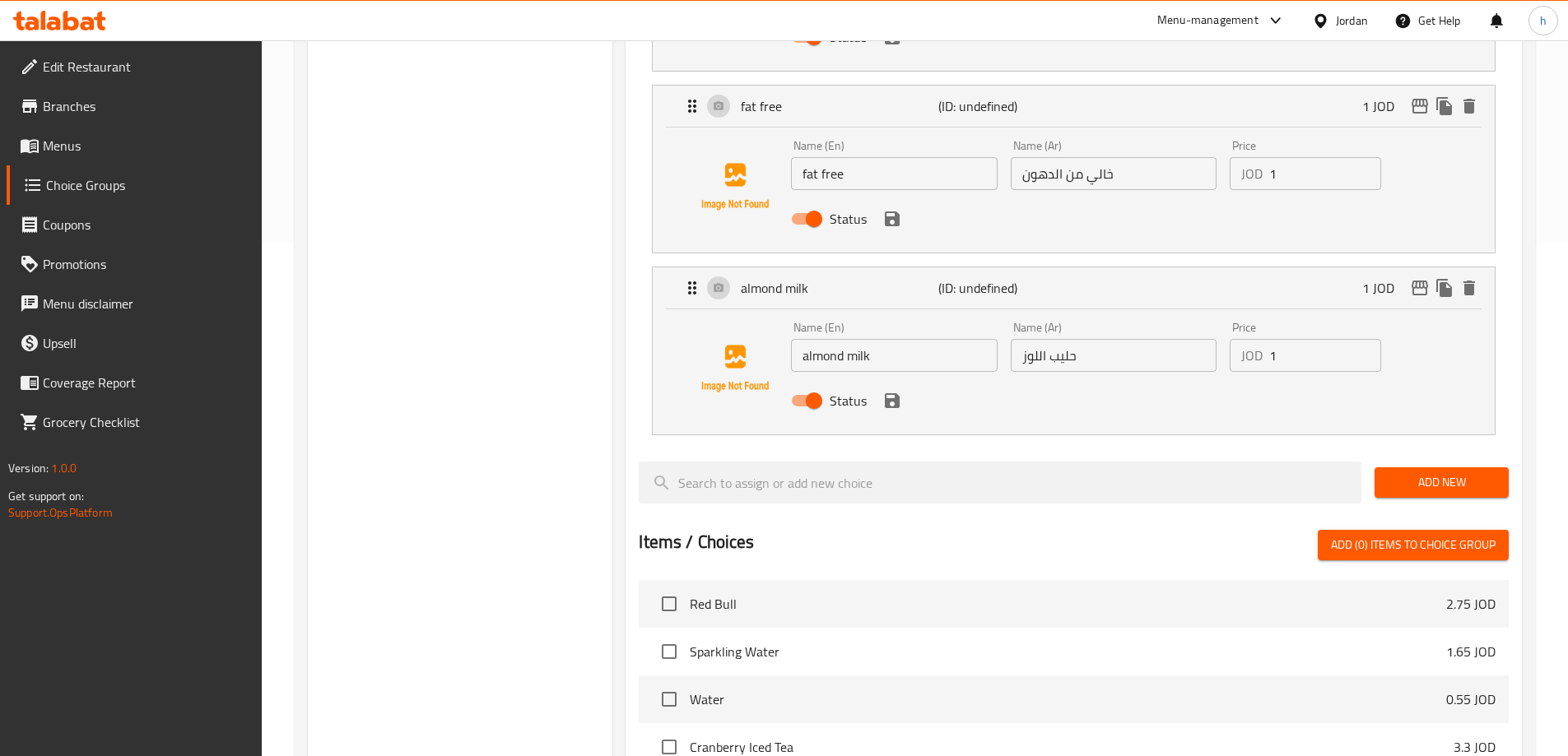
scroll to position [576, 0]
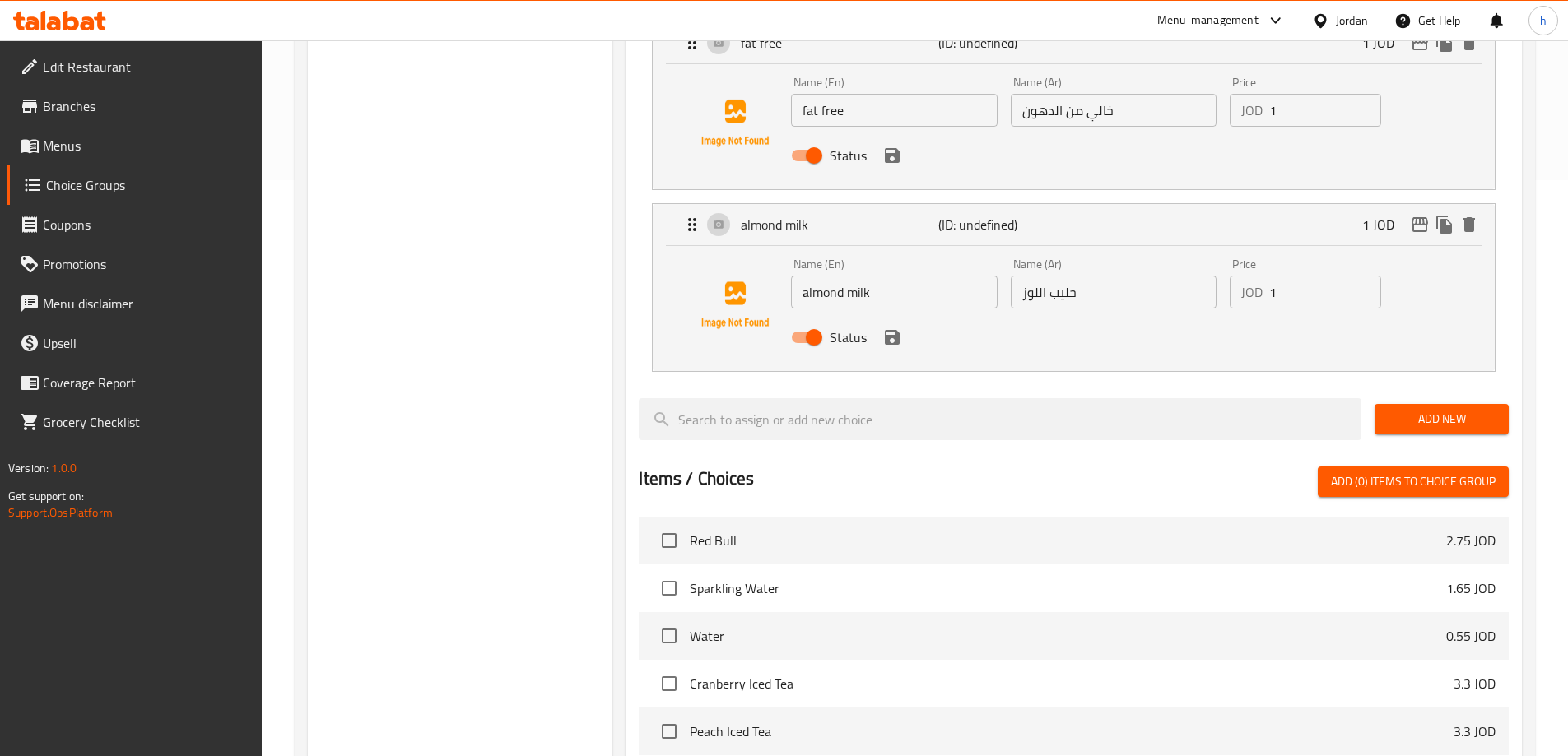
click at [1396, 409] on span "Add New" at bounding box center [1441, 419] width 108 height 20
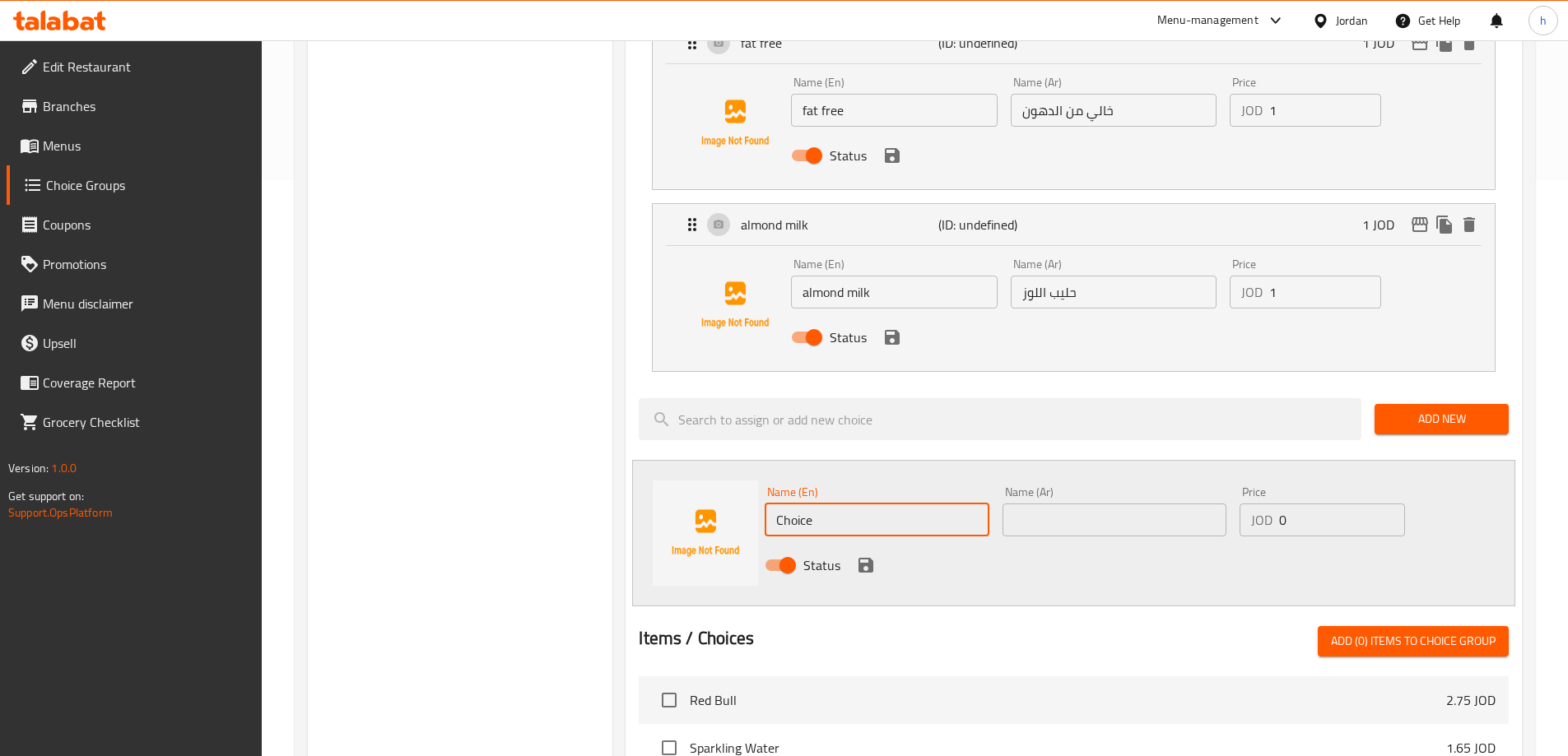
click at [800, 503] on input "Choice" at bounding box center [877, 519] width 224 height 33
paste input "oat milk"
type input "oat milk"
click at [1101, 503] on input "text" at bounding box center [1114, 519] width 224 height 33
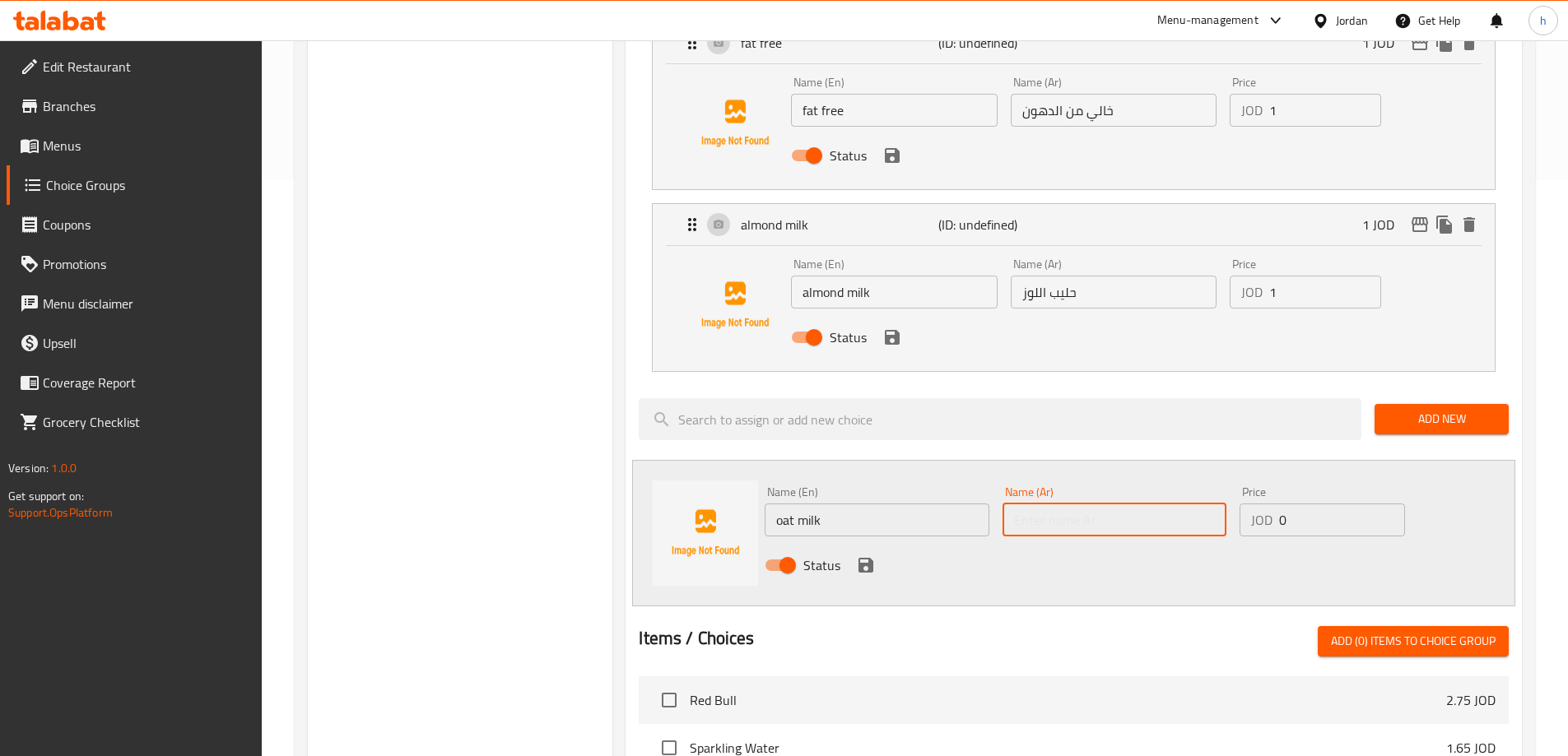
paste input "حليب الشوفان"
type input "حليب الشوفان"
type input "1"
click at [1384, 503] on input "1" at bounding box center [1341, 519] width 125 height 33
click at [869, 558] on icon "save" at bounding box center [865, 565] width 15 height 15
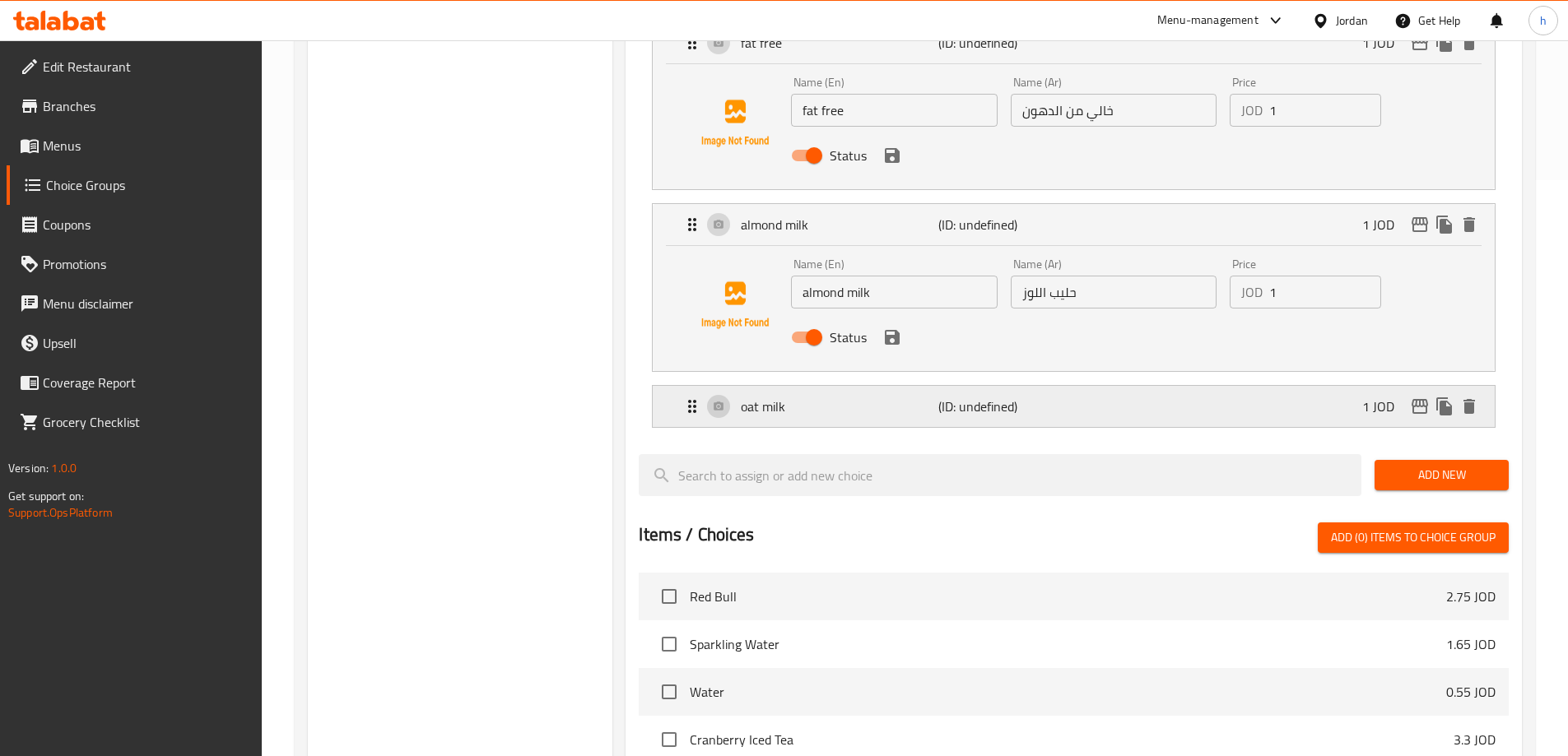
click at [1174, 386] on div "oat milk (ID: undefined) 1 JOD" at bounding box center [1078, 406] width 792 height 41
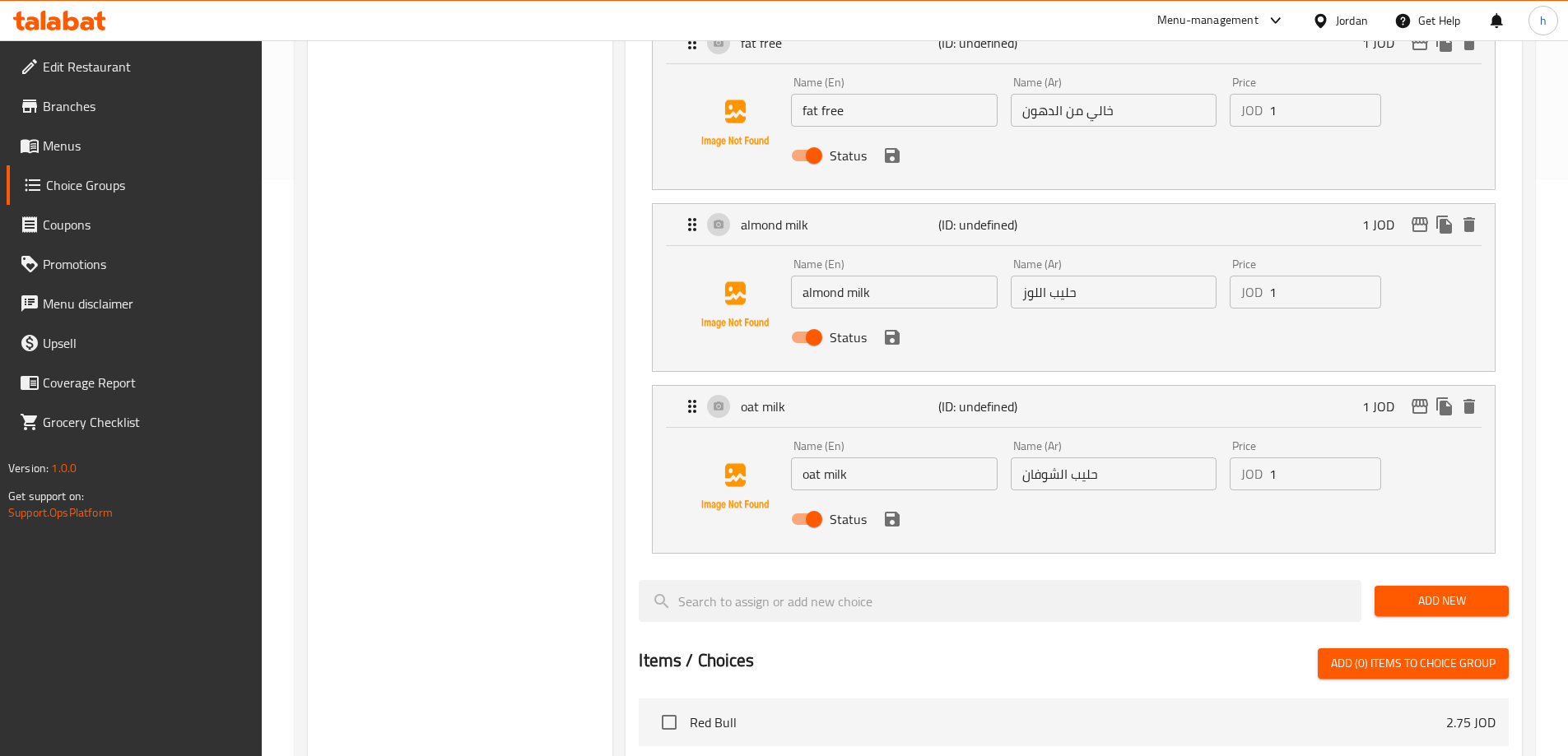
drag, startPoint x: 1443, startPoint y: 556, endPoint x: 1424, endPoint y: 559, distance: 19.2
click at [1443, 591] on span "Add New" at bounding box center [1441, 600] width 108 height 20
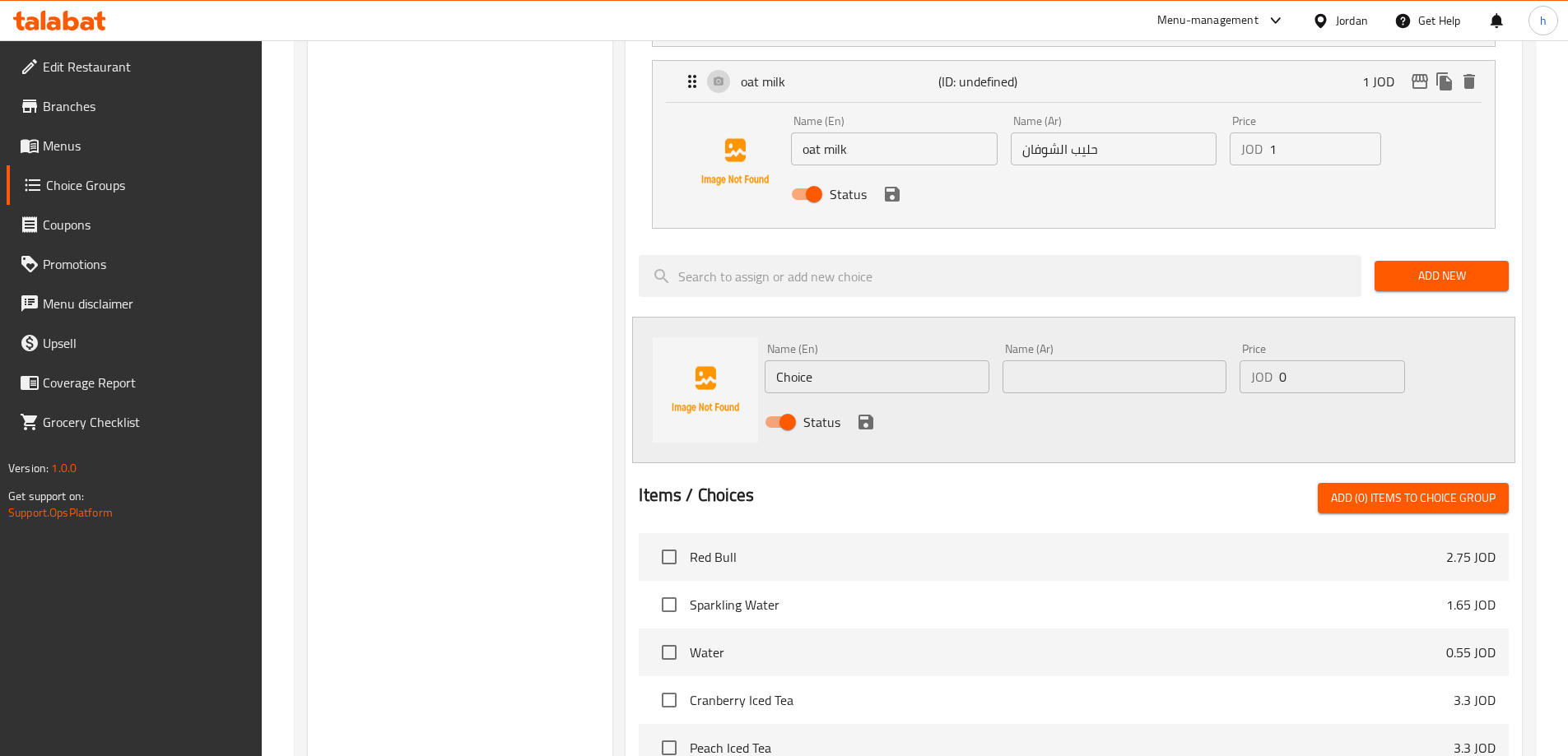
scroll to position [905, 0]
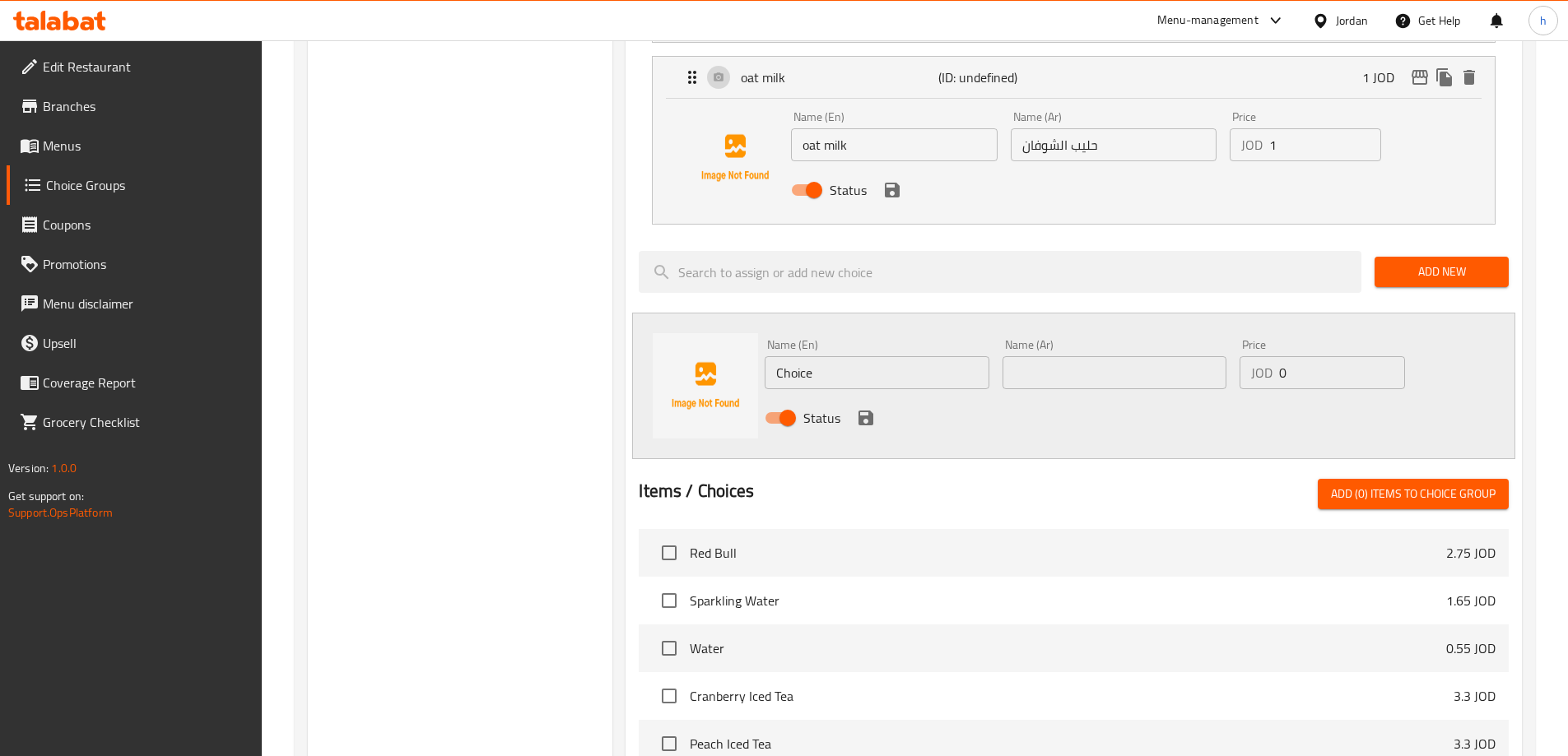
click at [786, 357] on input "Choice" at bounding box center [877, 373] width 224 height 33
paste input "coconut milk"
type input "coconut milk"
click at [1073, 357] on input "text" at bounding box center [1114, 373] width 224 height 33
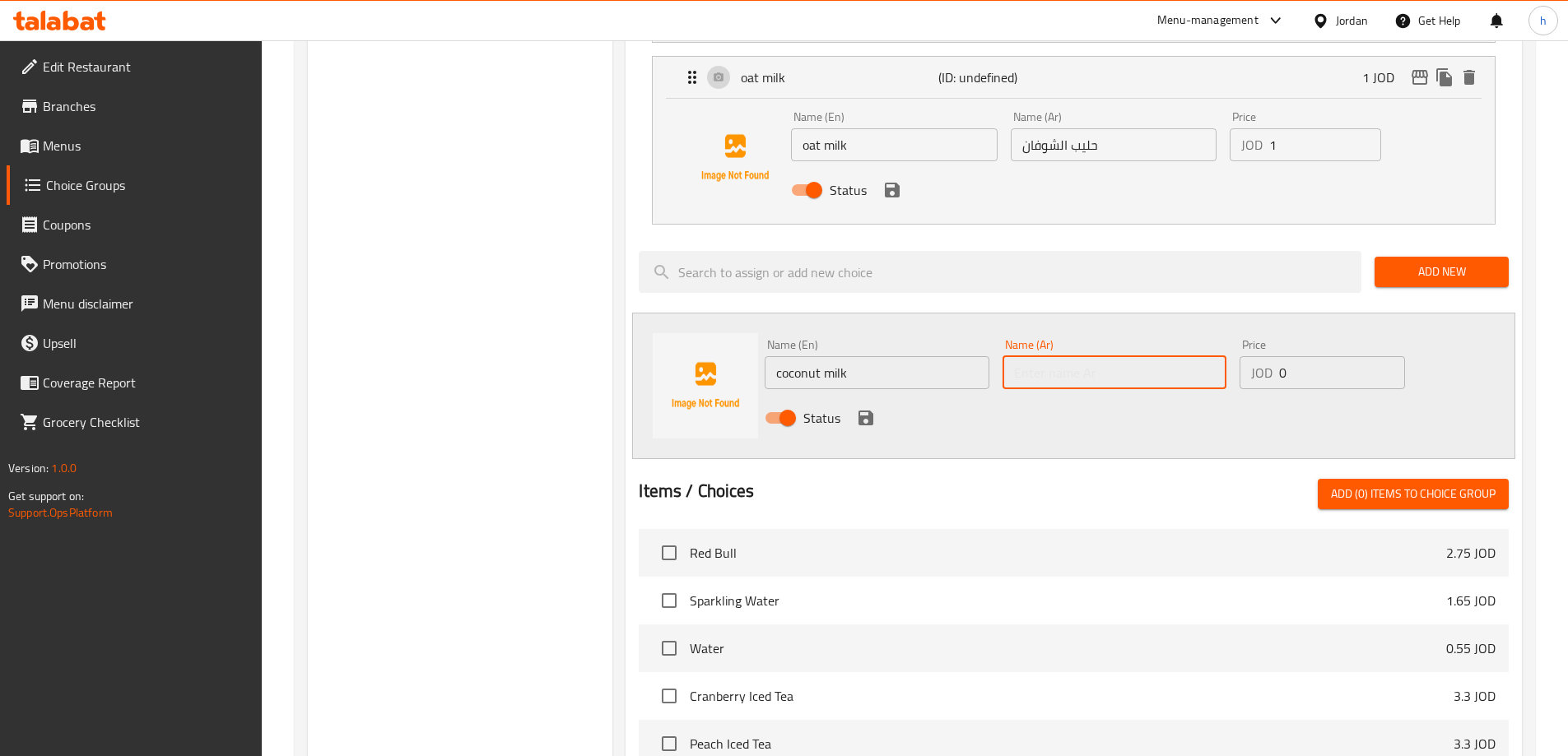
paste input "حليب جوز الهند"
type input "حليب جوز الهند"
type input "1"
click at [1387, 357] on input "1" at bounding box center [1341, 373] width 125 height 33
click at [862, 411] on icon "save" at bounding box center [865, 418] width 15 height 15
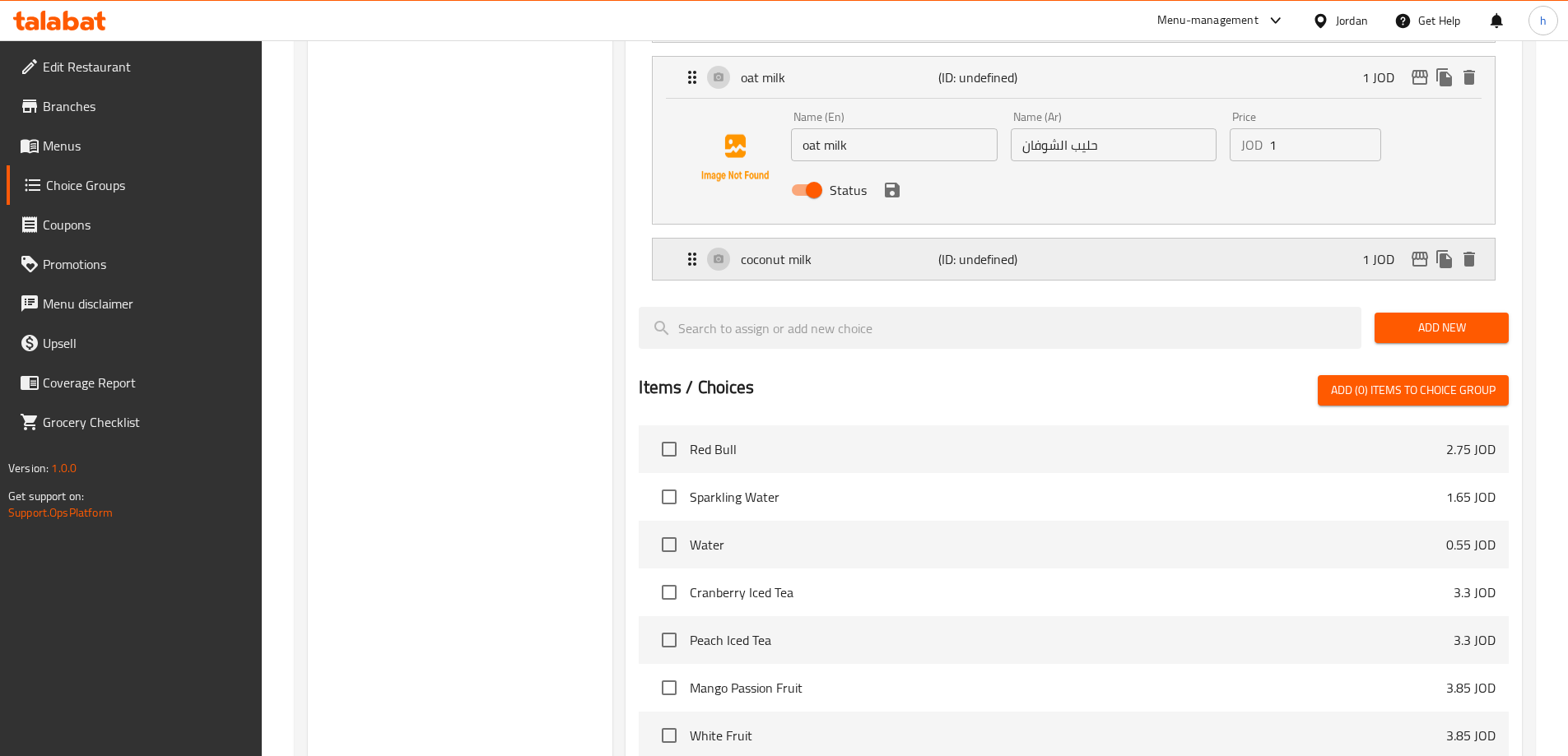
click at [1178, 238] on div "coconut milk (ID: undefined) 1 JOD" at bounding box center [1078, 259] width 792 height 41
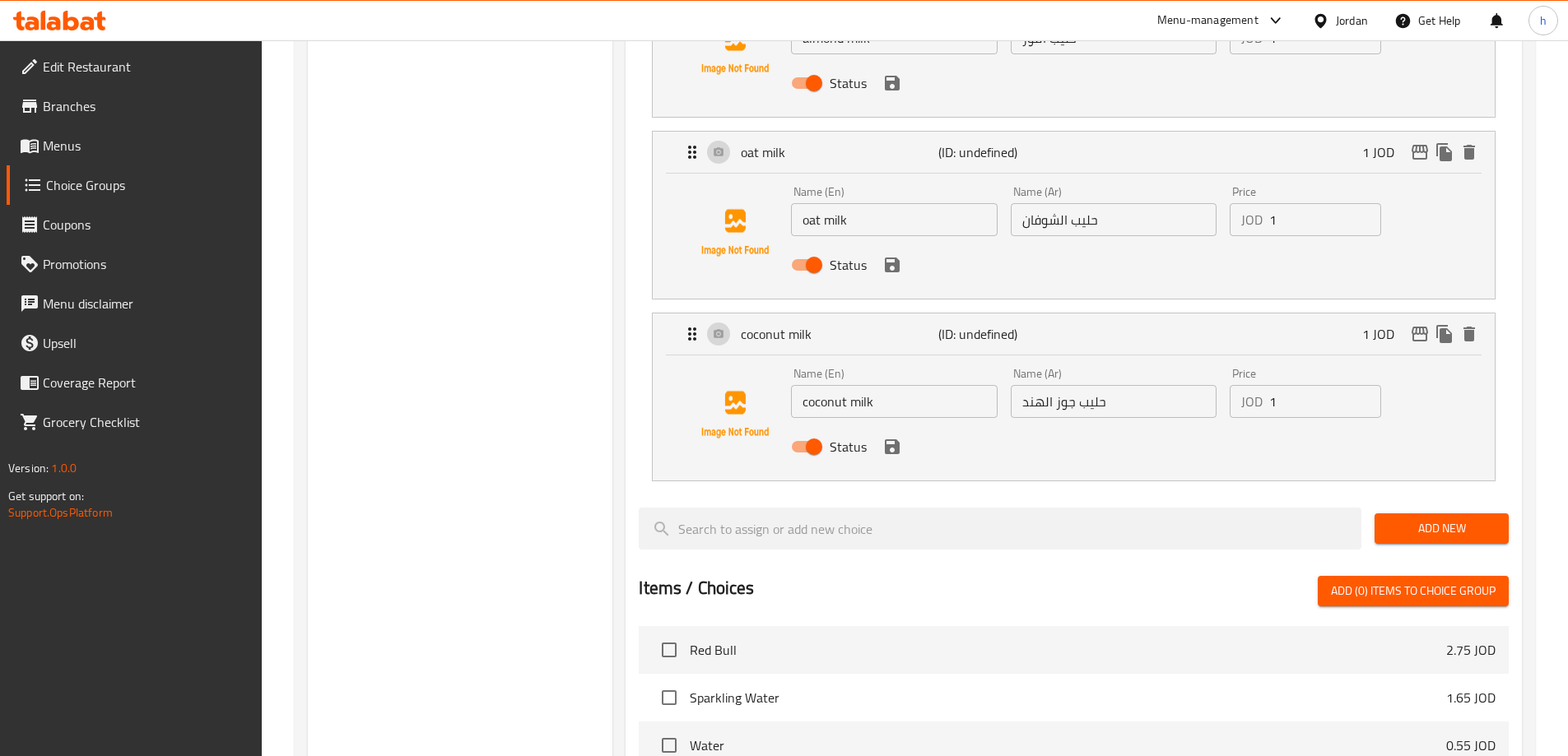
scroll to position [987, 0]
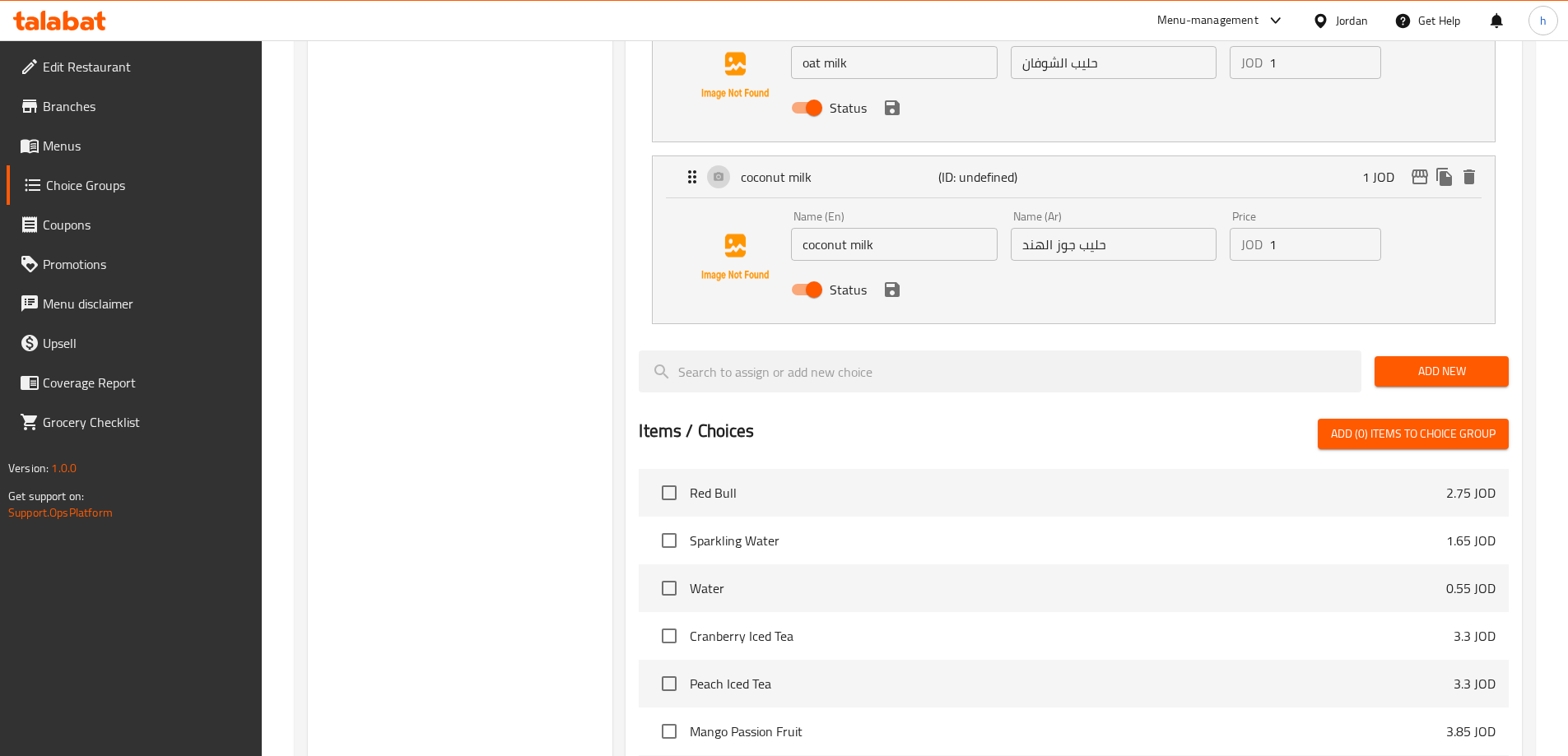
click at [1409, 361] on span "Add New" at bounding box center [1441, 371] width 108 height 20
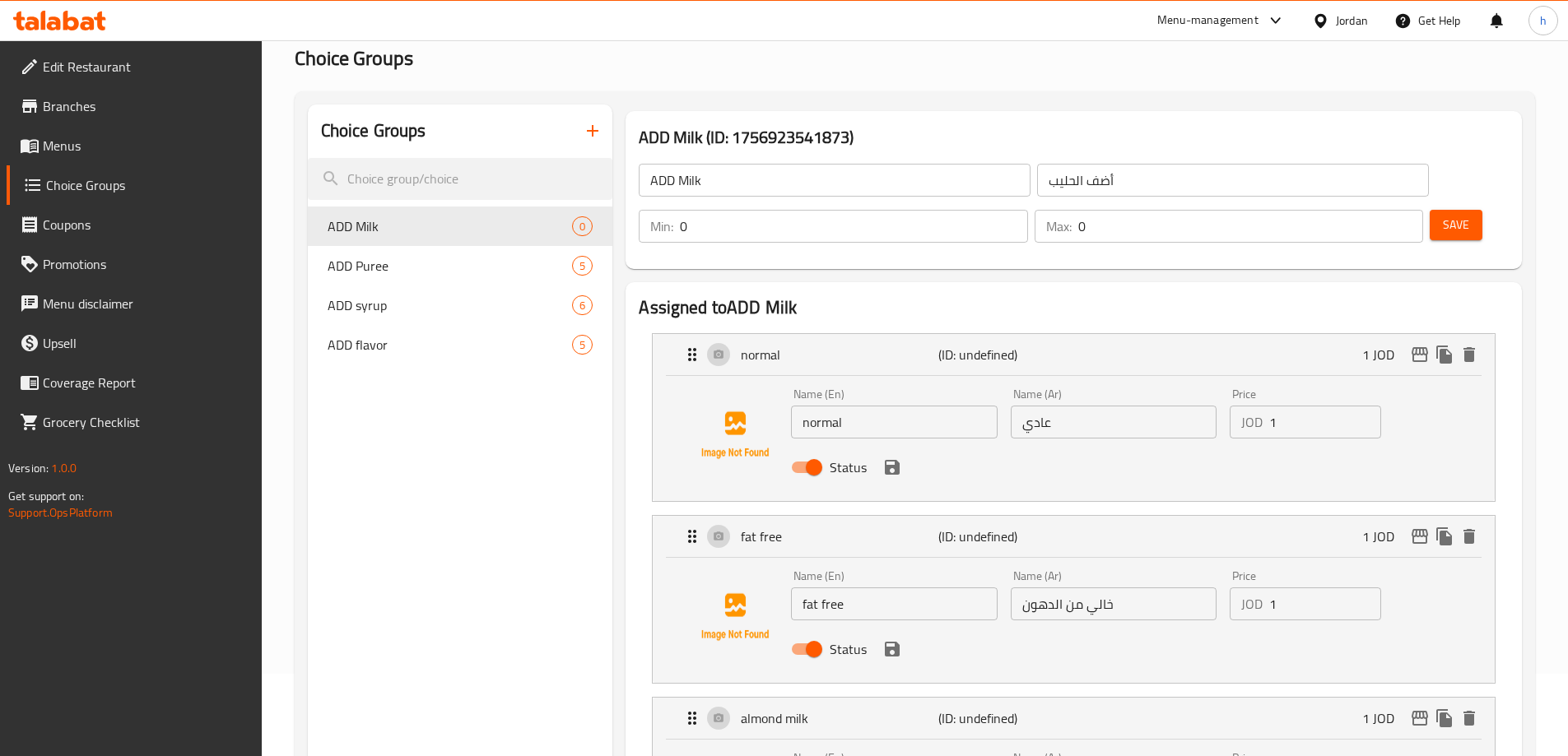
scroll to position [0, 0]
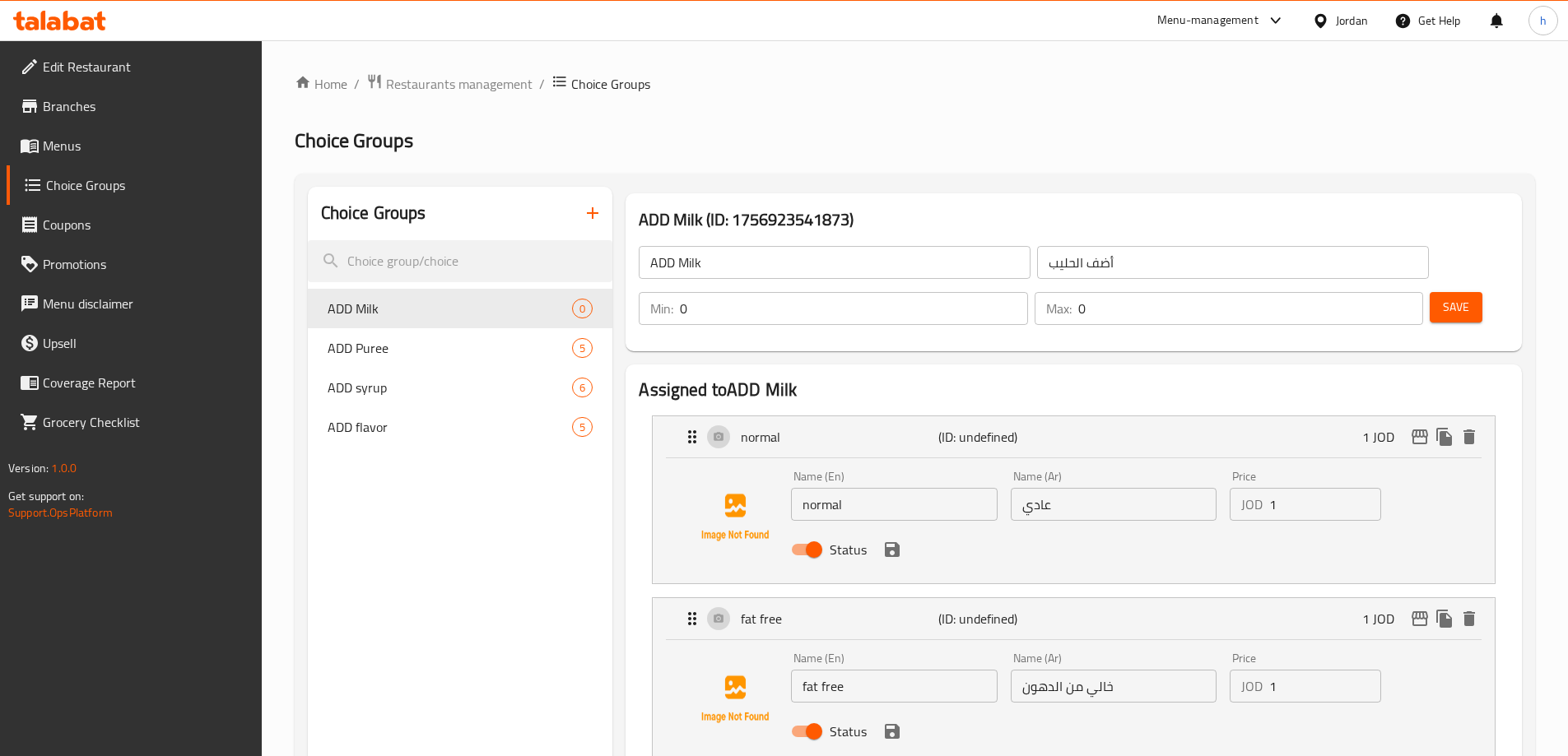
click at [1443, 297] on span "Save" at bounding box center [1456, 307] width 27 height 20
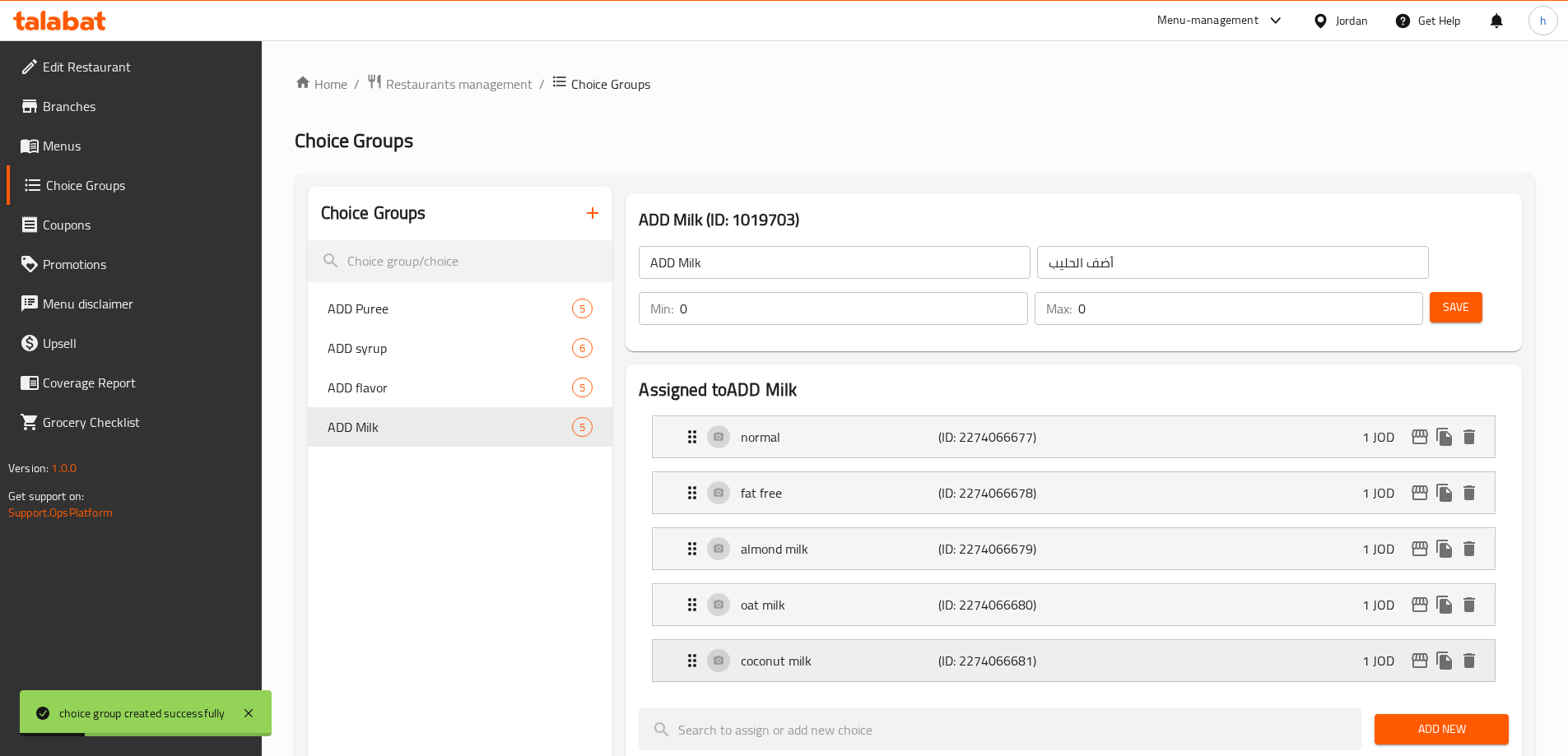
click at [1124, 640] on div "coconut milk (ID: 2274066681) 1 JOD" at bounding box center [1078, 661] width 792 height 41
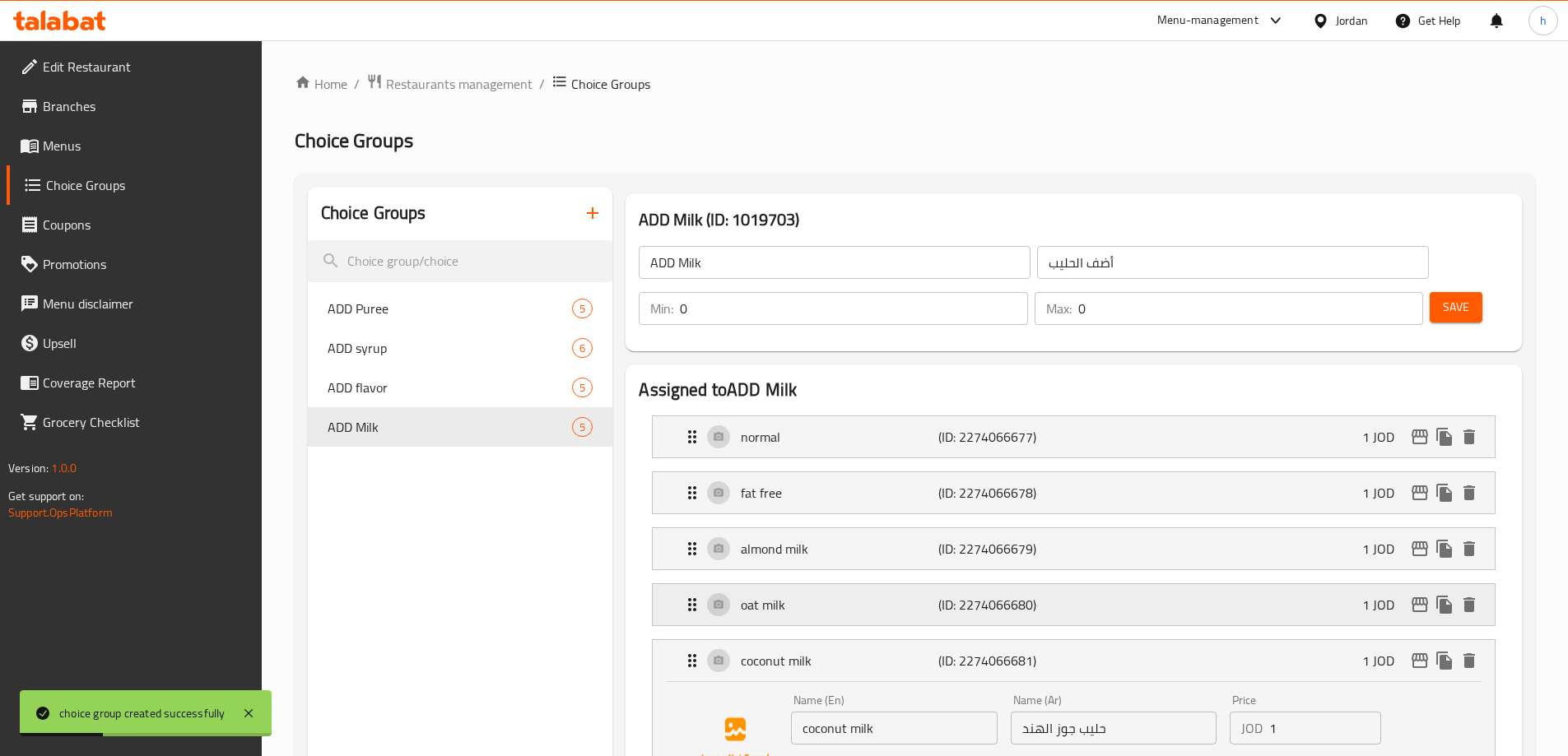
click at [1116, 584] on div "oat milk (ID: 2274066680) 1 JOD" at bounding box center [1078, 605] width 792 height 41
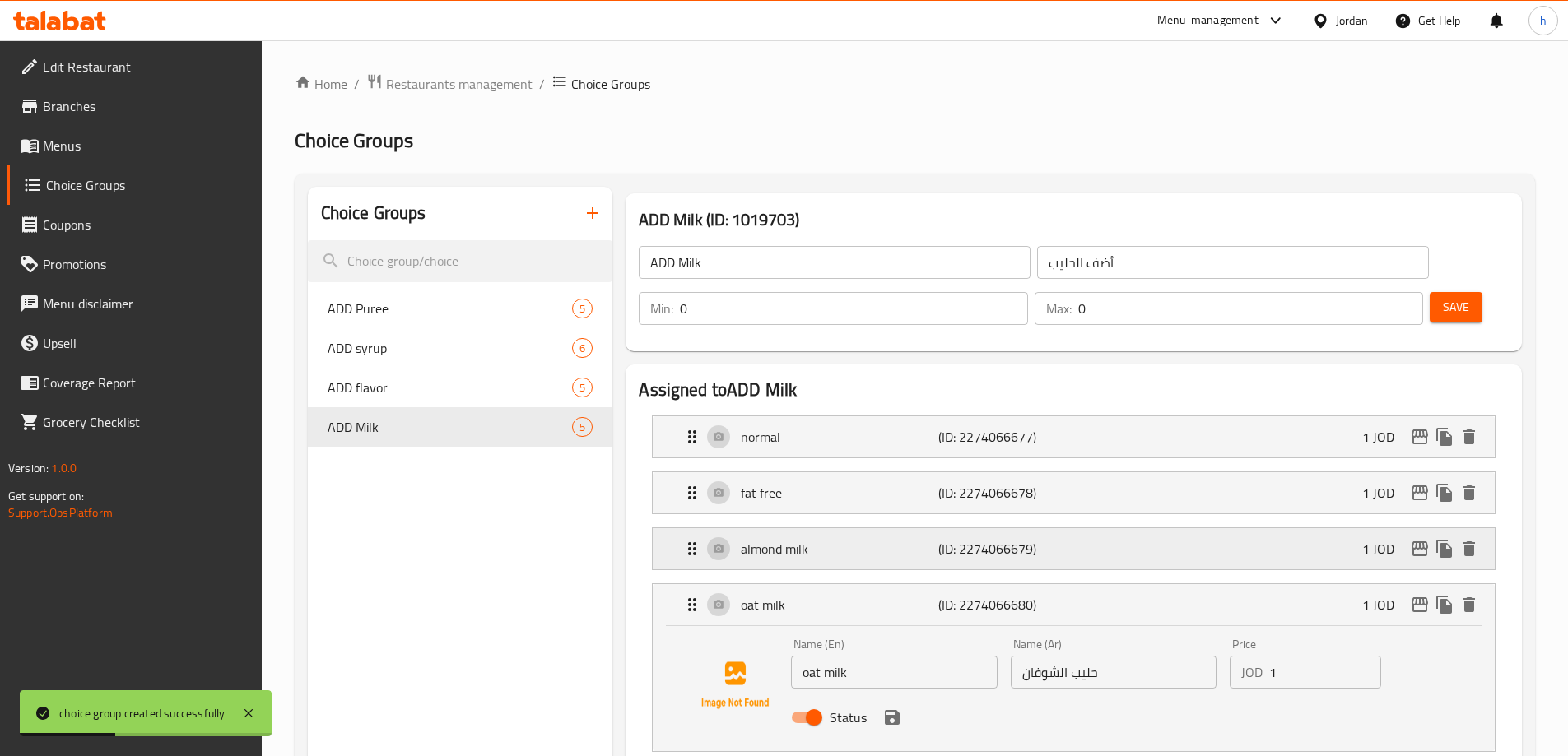
click at [1109, 528] on div "almond milk (ID: 2274066679) 1 JOD" at bounding box center [1078, 549] width 792 height 41
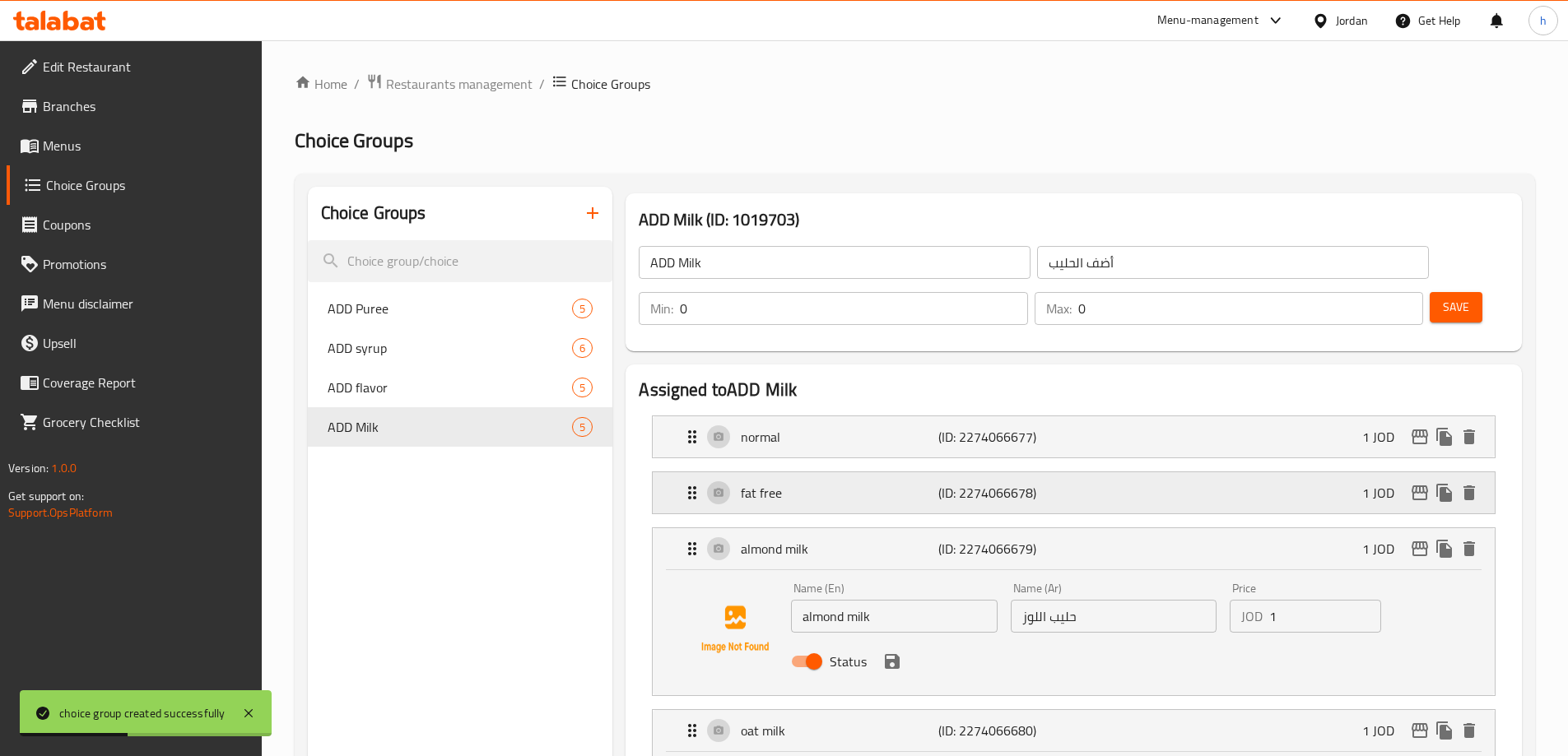
click at [1118, 472] on div "fat free (ID: 2274066678) 1 JOD" at bounding box center [1078, 493] width 792 height 41
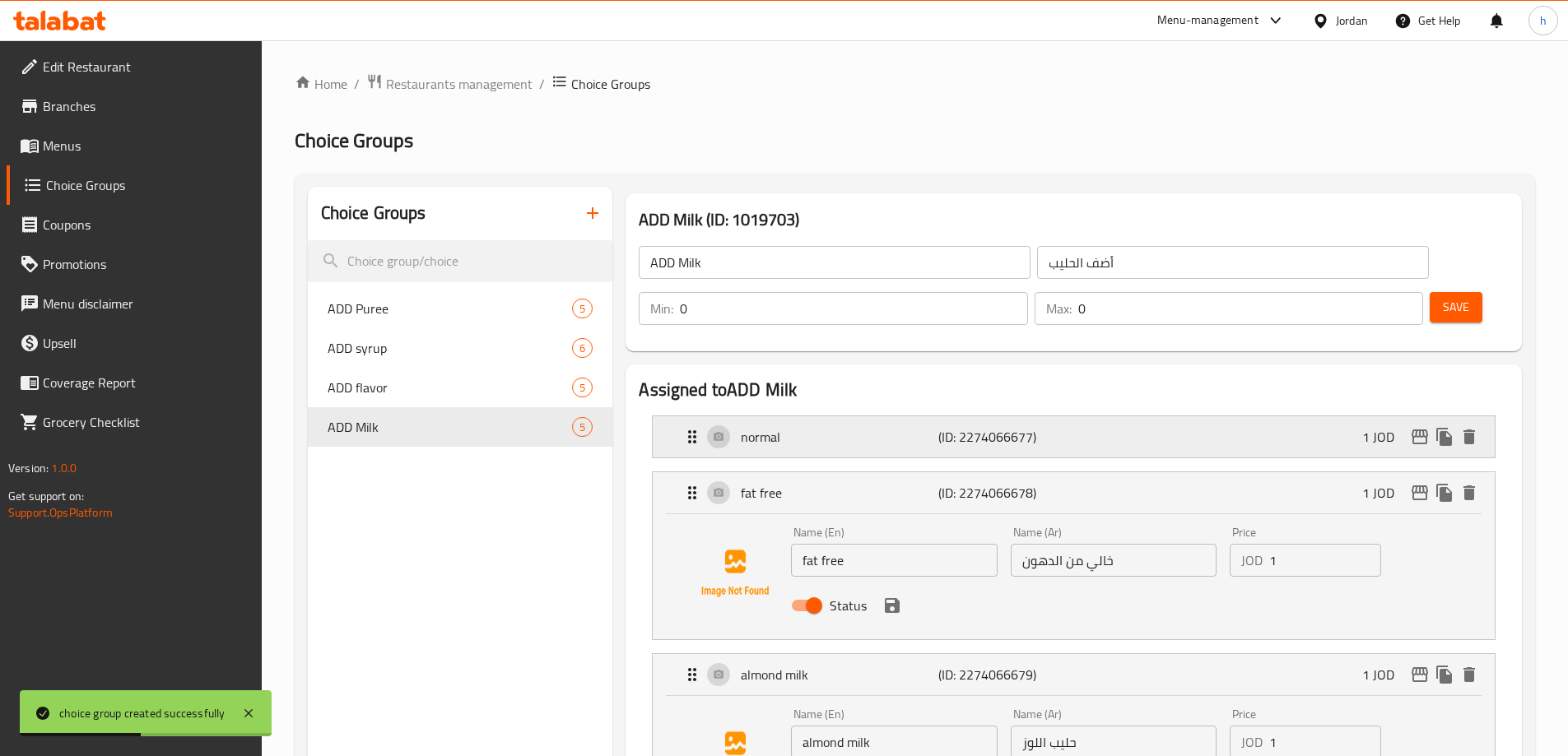
click at [1135, 416] on div "normal (ID: 2274066677) 1 JOD" at bounding box center [1078, 437] width 792 height 41
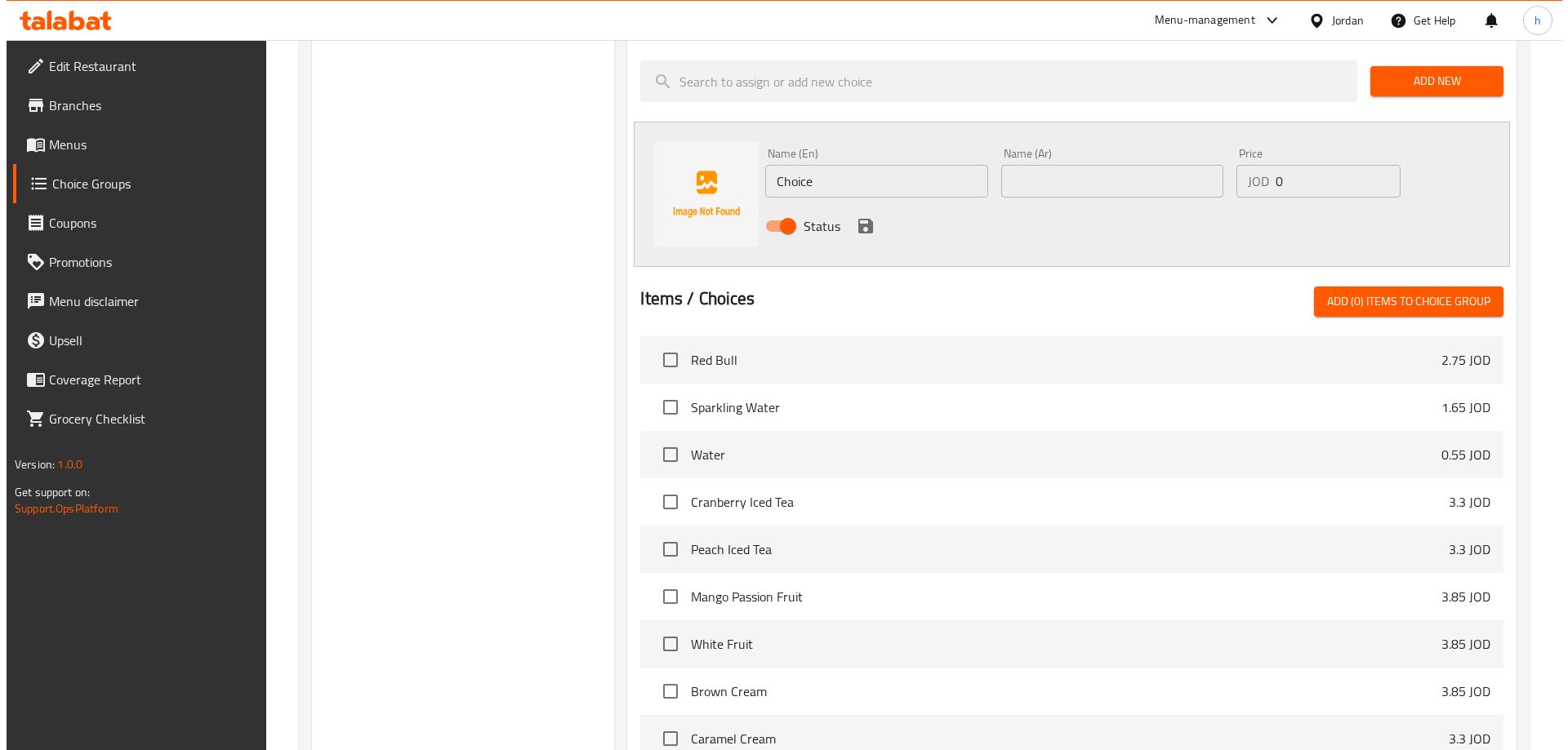
scroll to position [1430, 0]
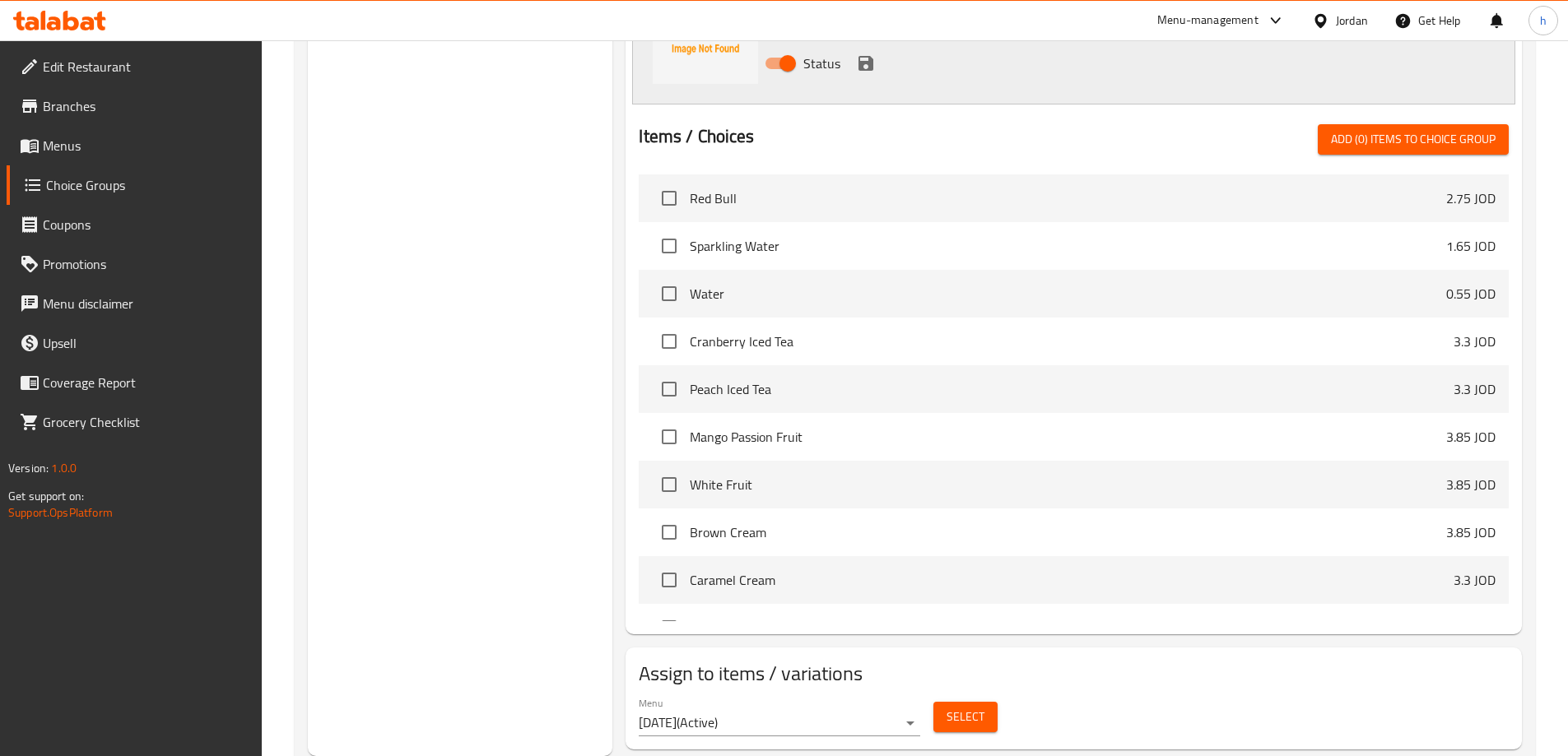
click at [962, 707] on span "Select" at bounding box center [965, 717] width 38 height 20
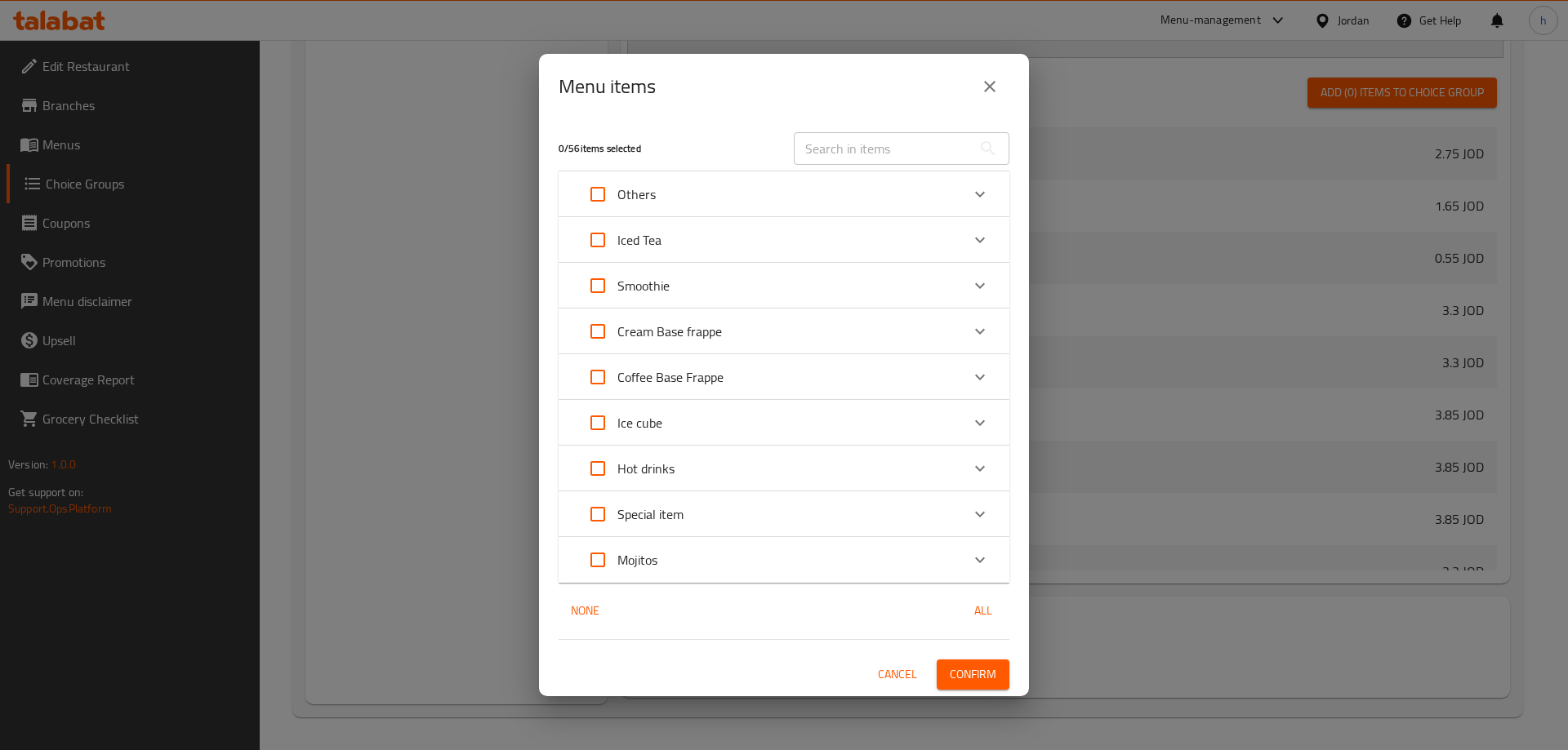
click at [600, 329] on input "Expand" at bounding box center [597, 331] width 39 height 39
checkbox input "true"
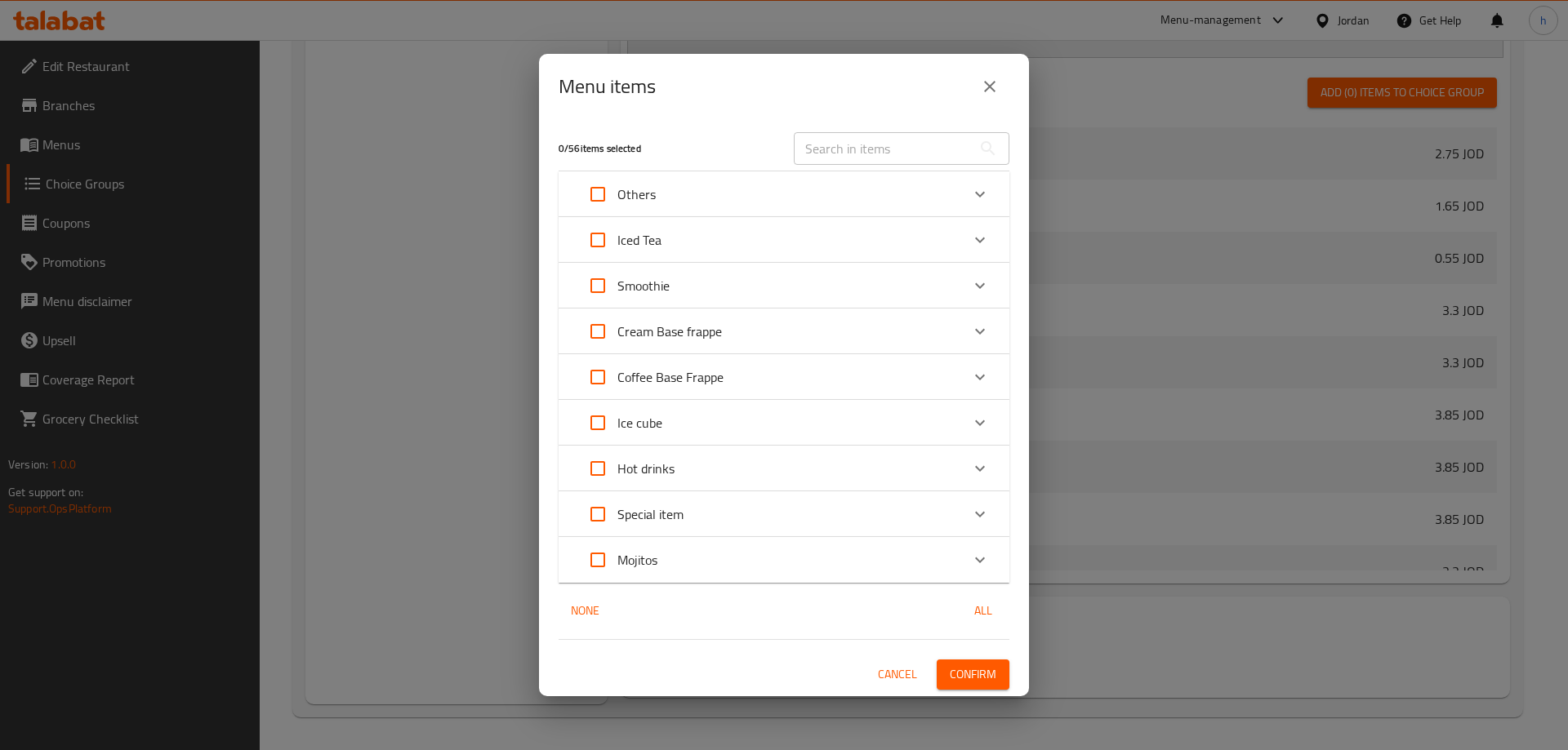
checkbox input "true"
click at [986, 378] on icon "Expand" at bounding box center [979, 377] width 19 height 19
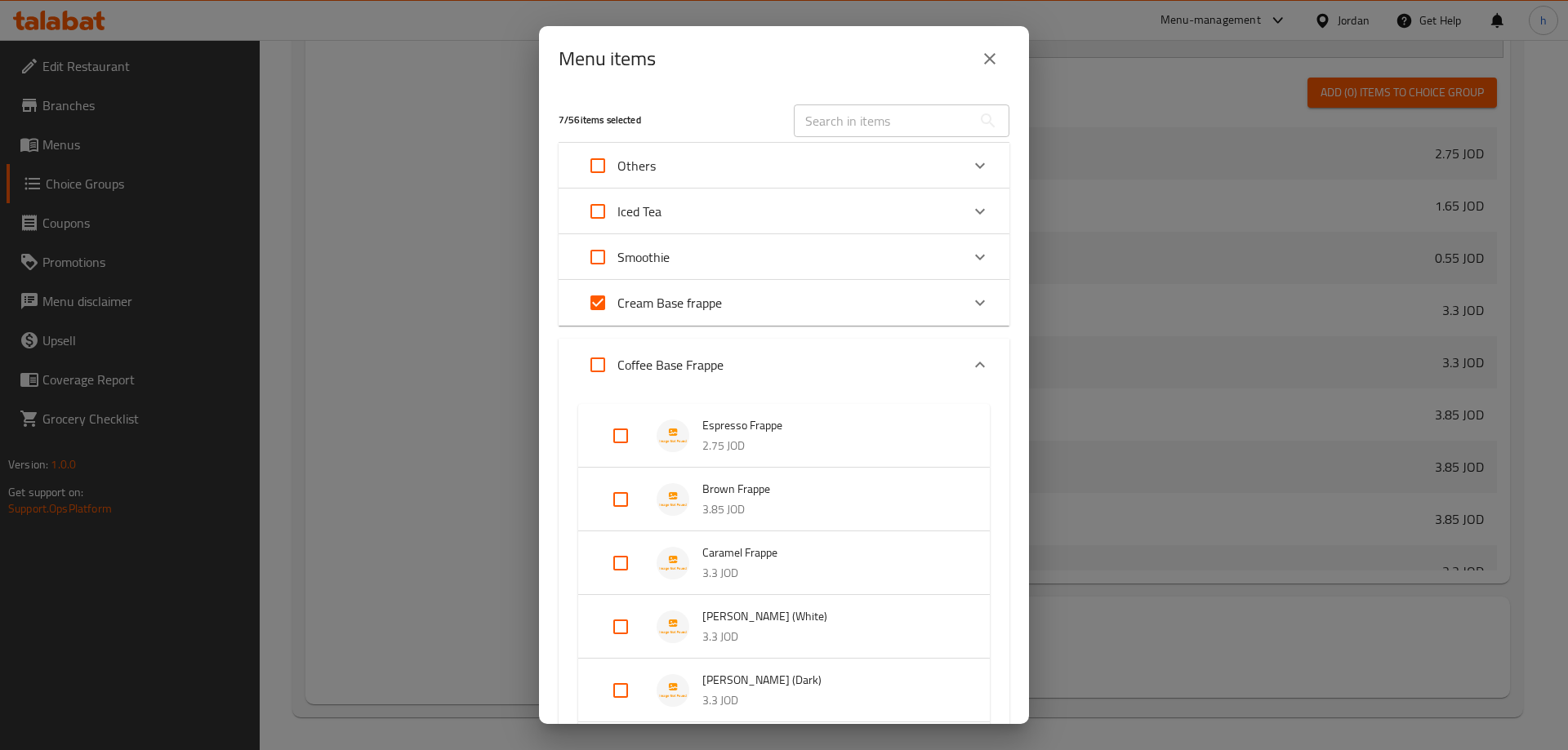
click at [617, 432] on input "Expand" at bounding box center [620, 436] width 39 height 39
checkbox input "true"
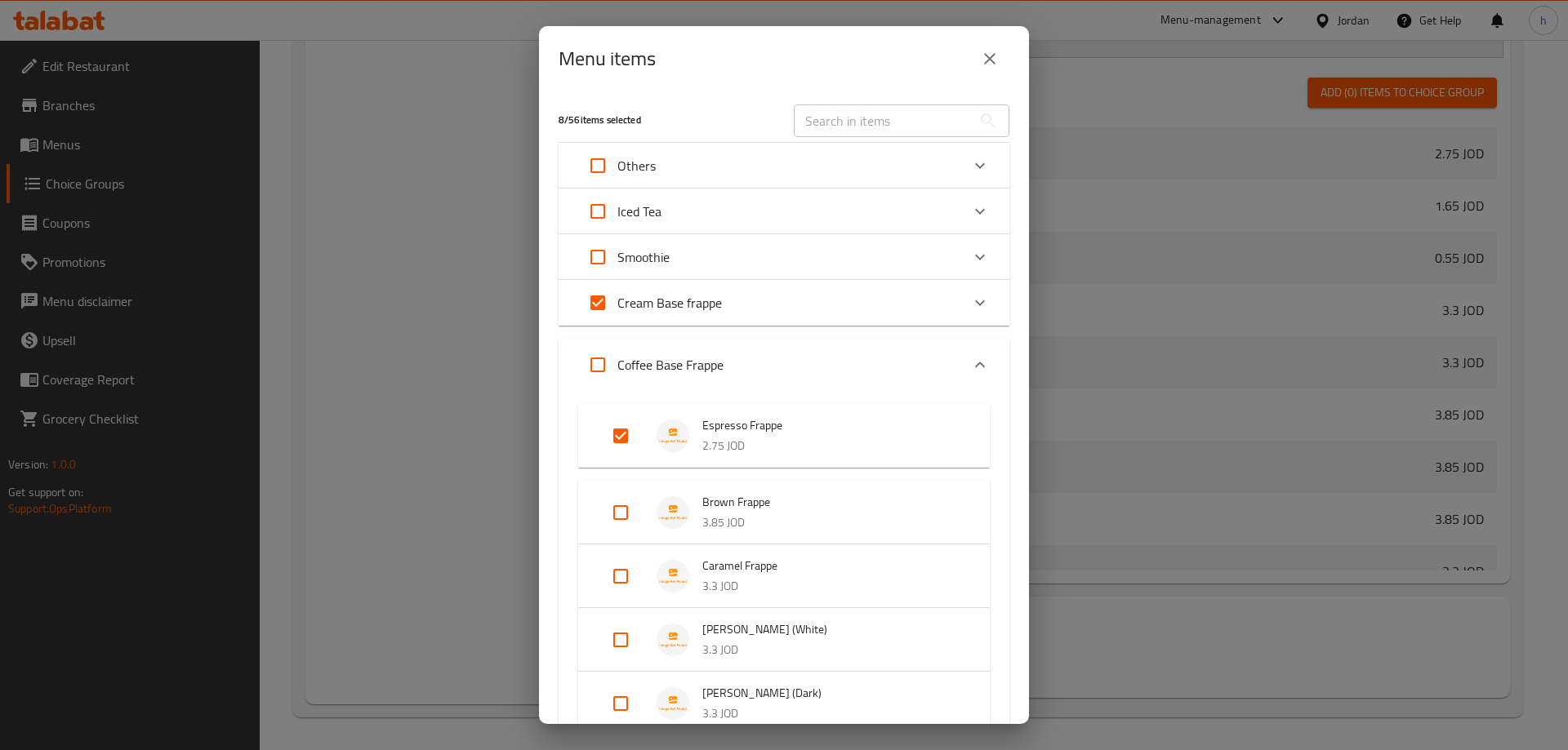
click at [975, 362] on icon "Expand" at bounding box center [979, 364] width 10 height 5
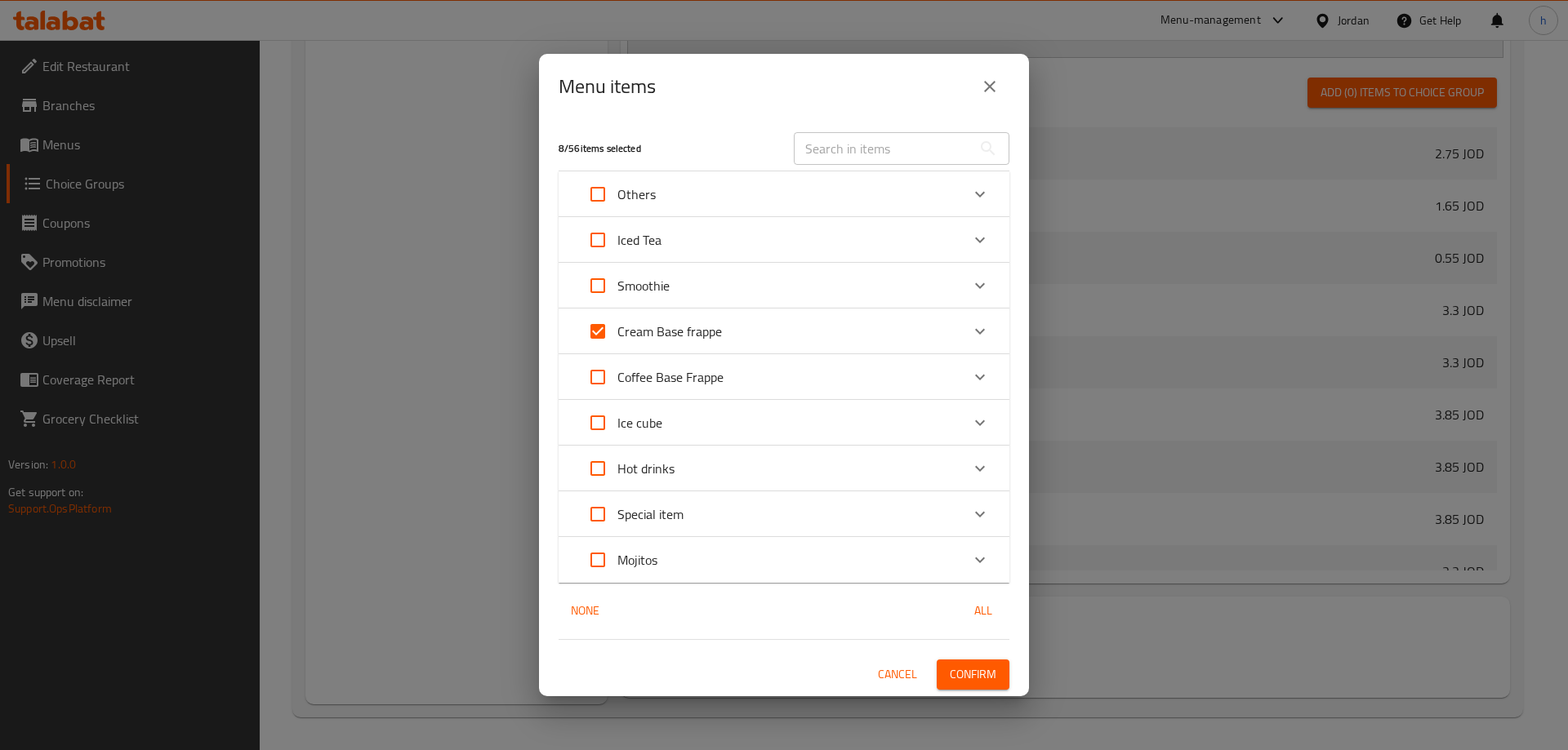
click at [987, 371] on icon "Expand" at bounding box center [979, 377] width 19 height 19
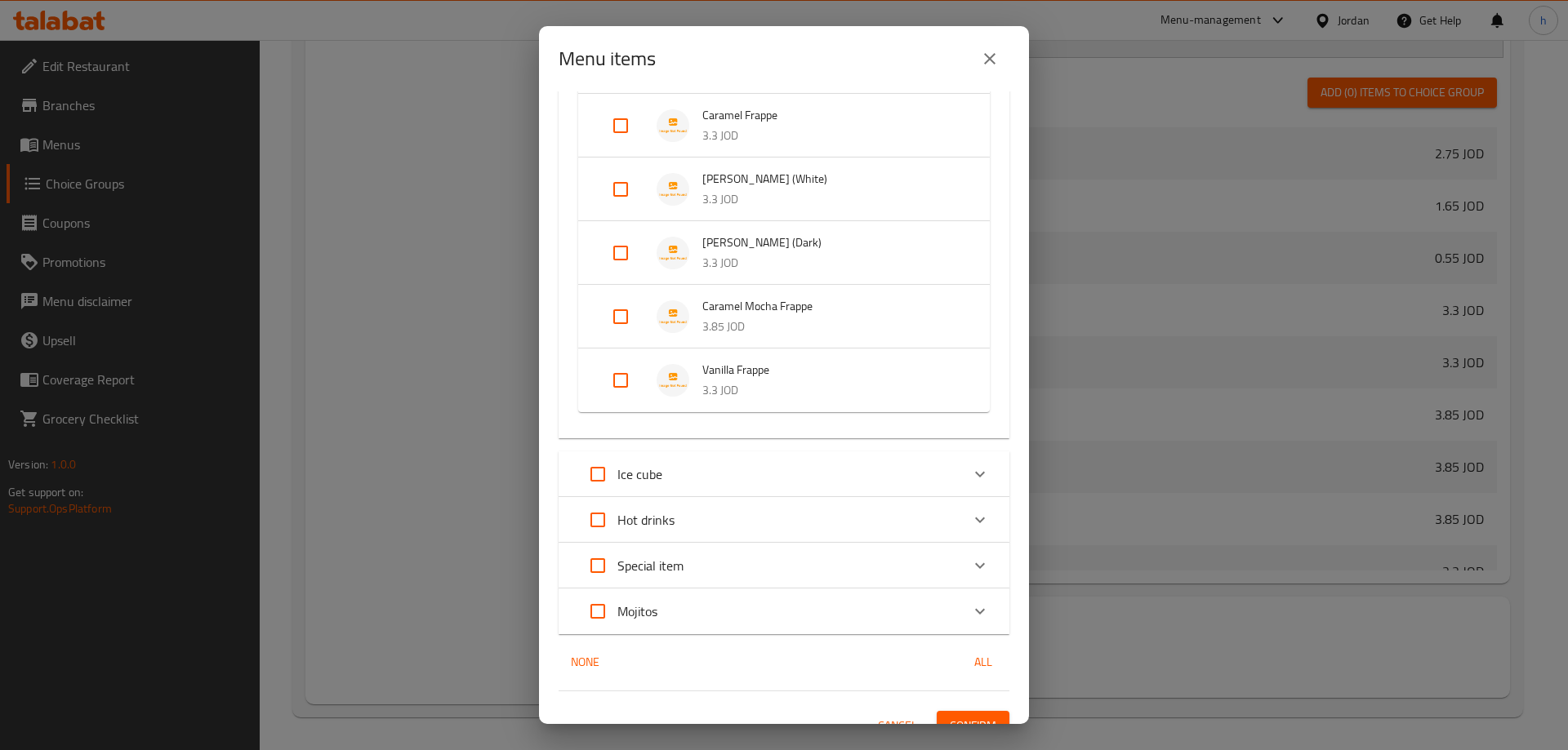
scroll to position [475, 0]
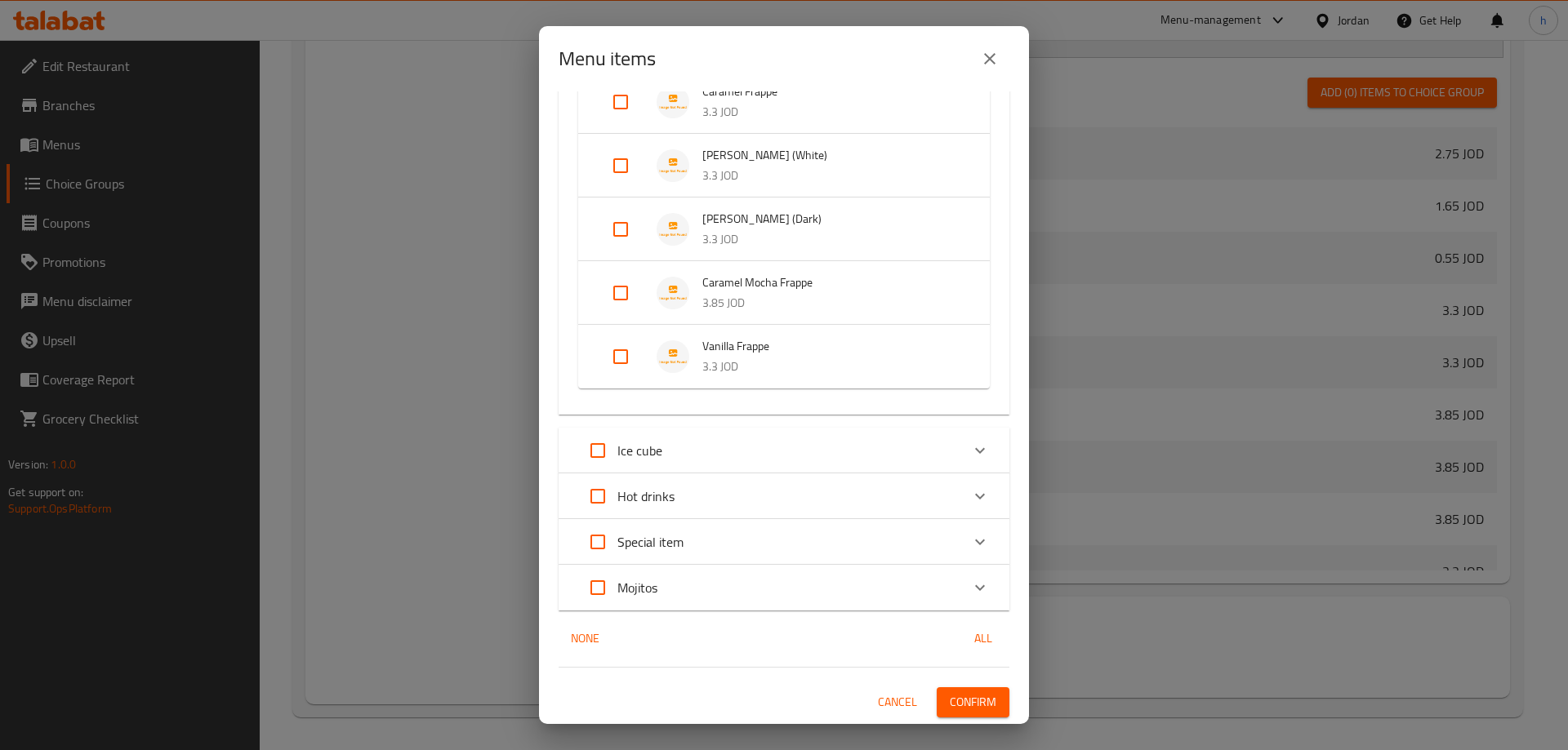
click at [599, 447] on input "Expand" at bounding box center [597, 451] width 39 height 39
checkbox input "true"
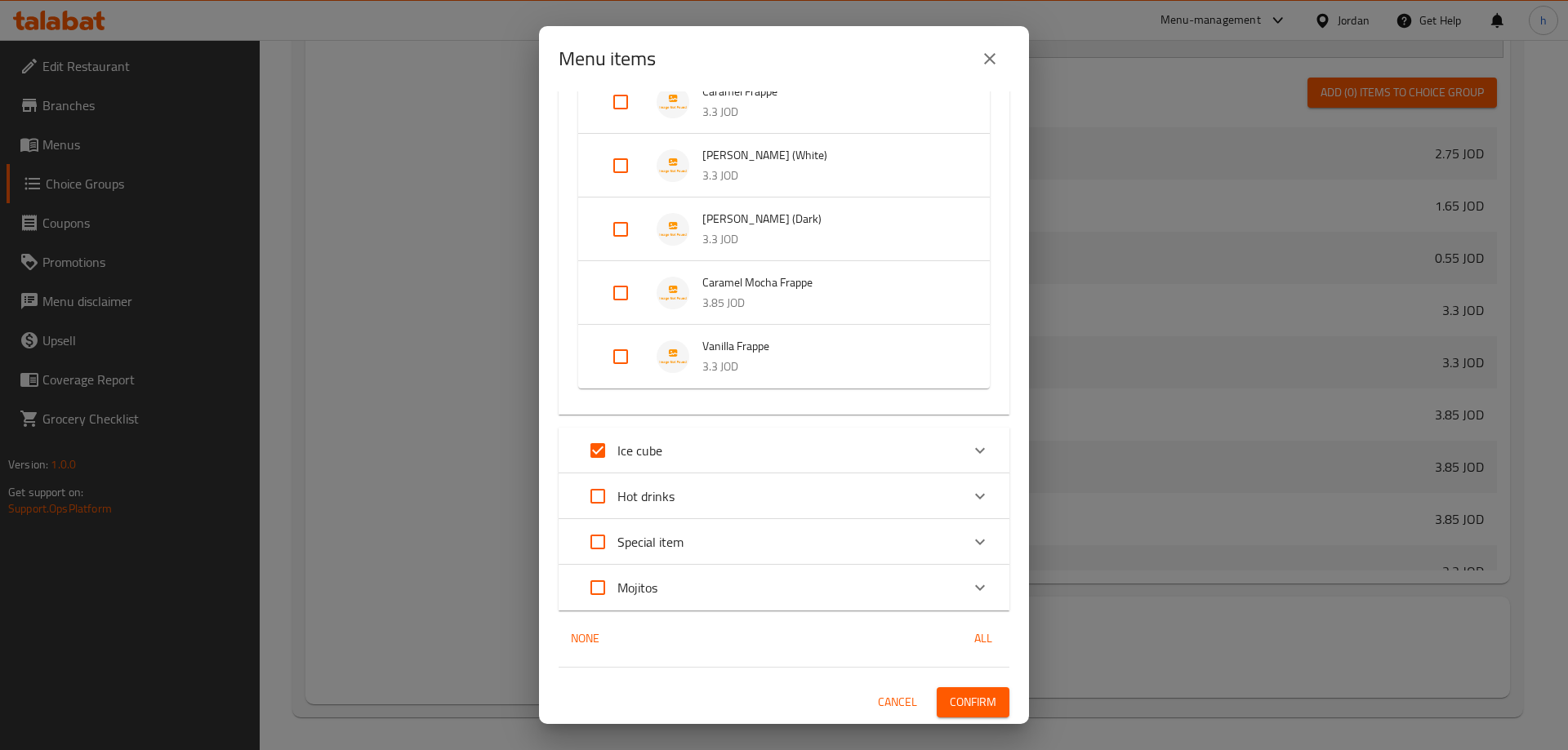
checkbox input "true"
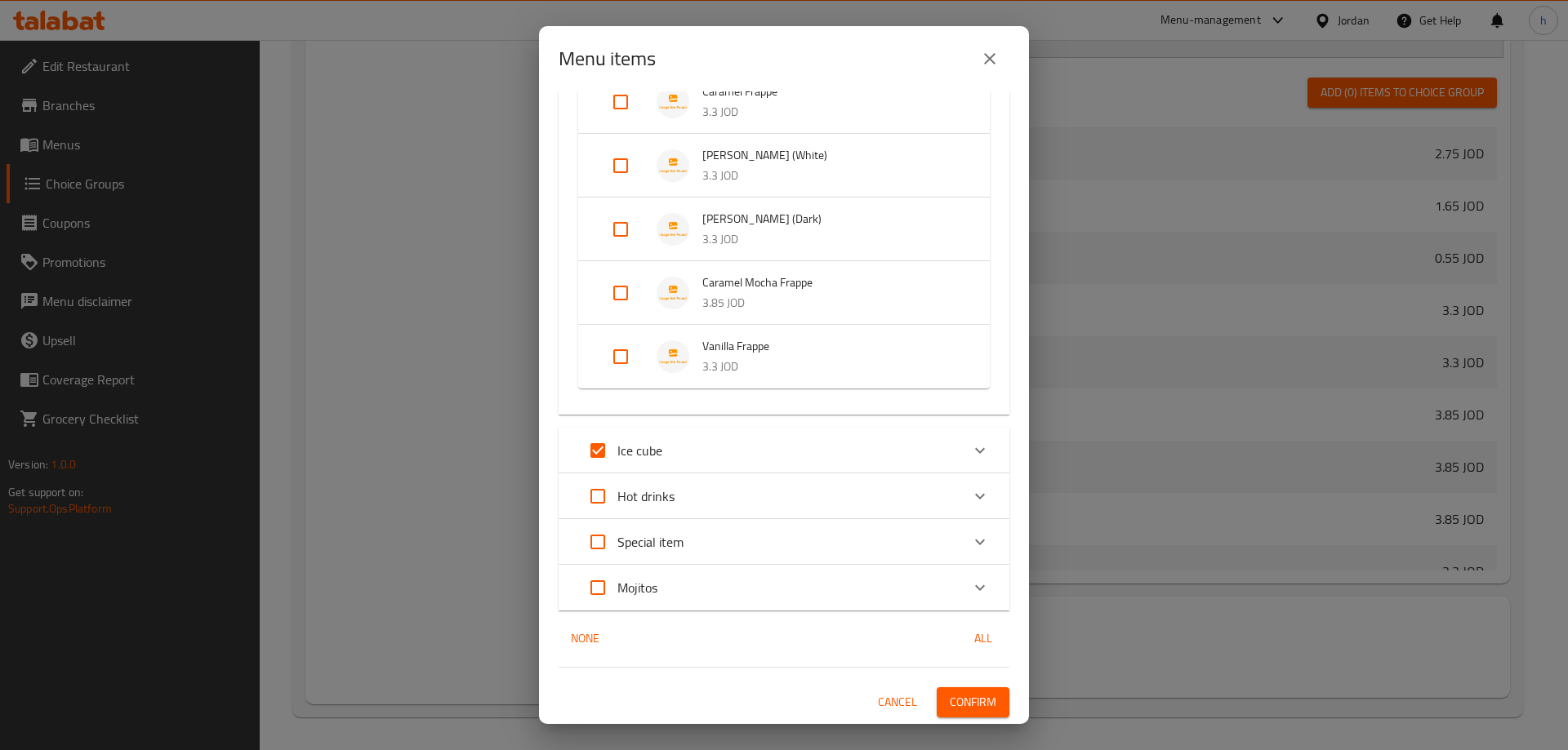
checkbox input "true"
click at [975, 541] on icon "Expand" at bounding box center [979, 543] width 10 height 5
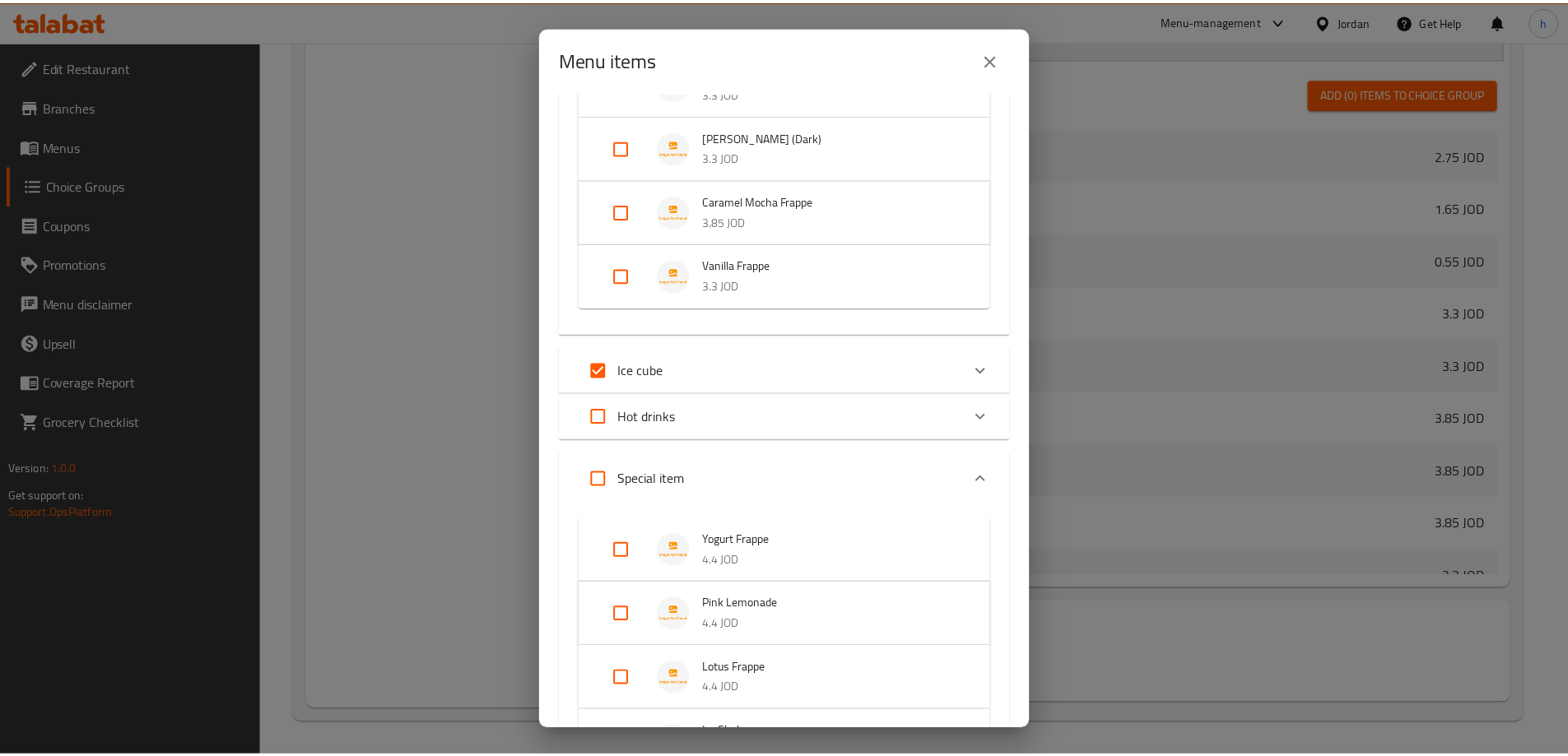
scroll to position [808, 0]
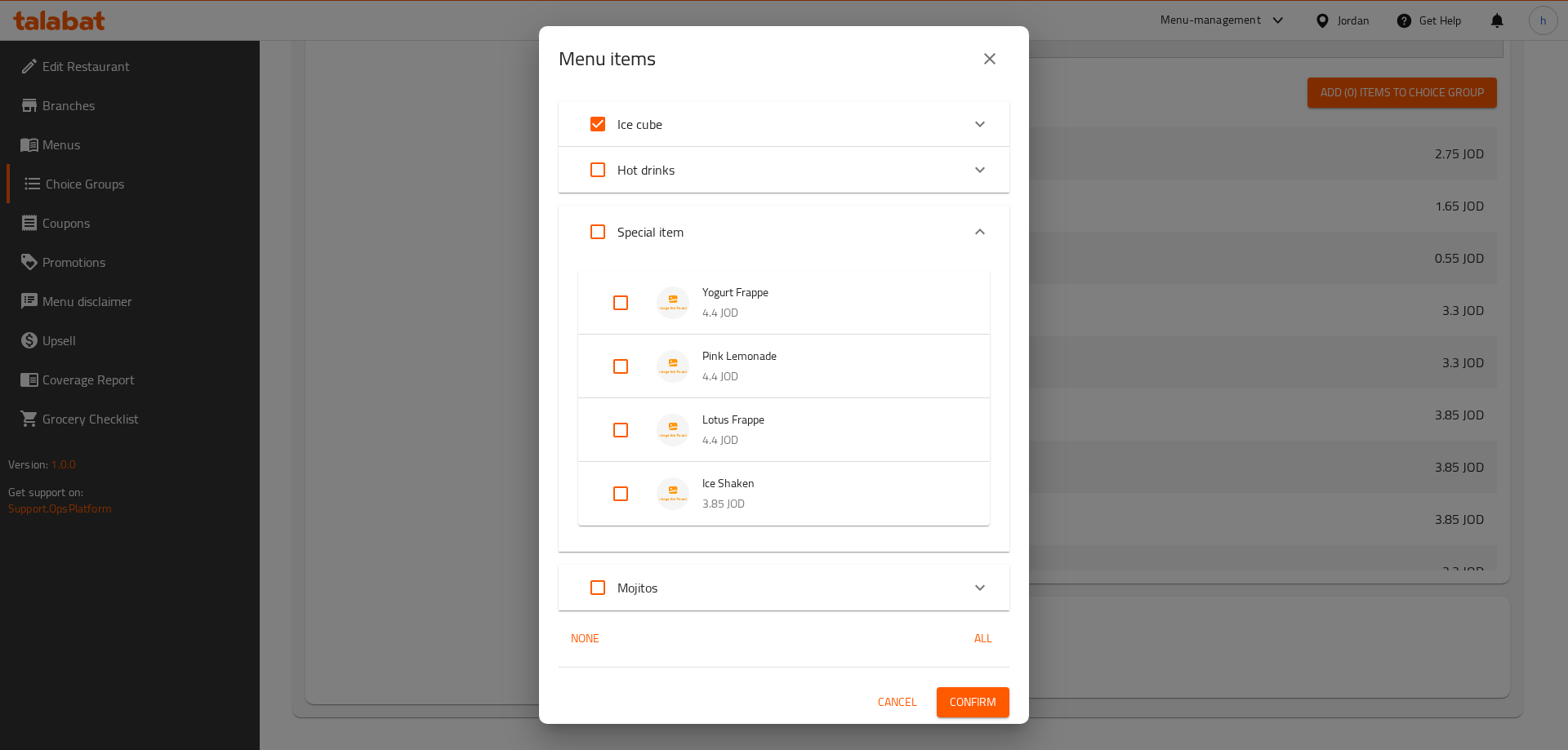
click at [617, 491] on input "Expand" at bounding box center [620, 494] width 39 height 39
checkbox input "true"
click at [959, 709] on span "Confirm" at bounding box center [972, 716] width 47 height 20
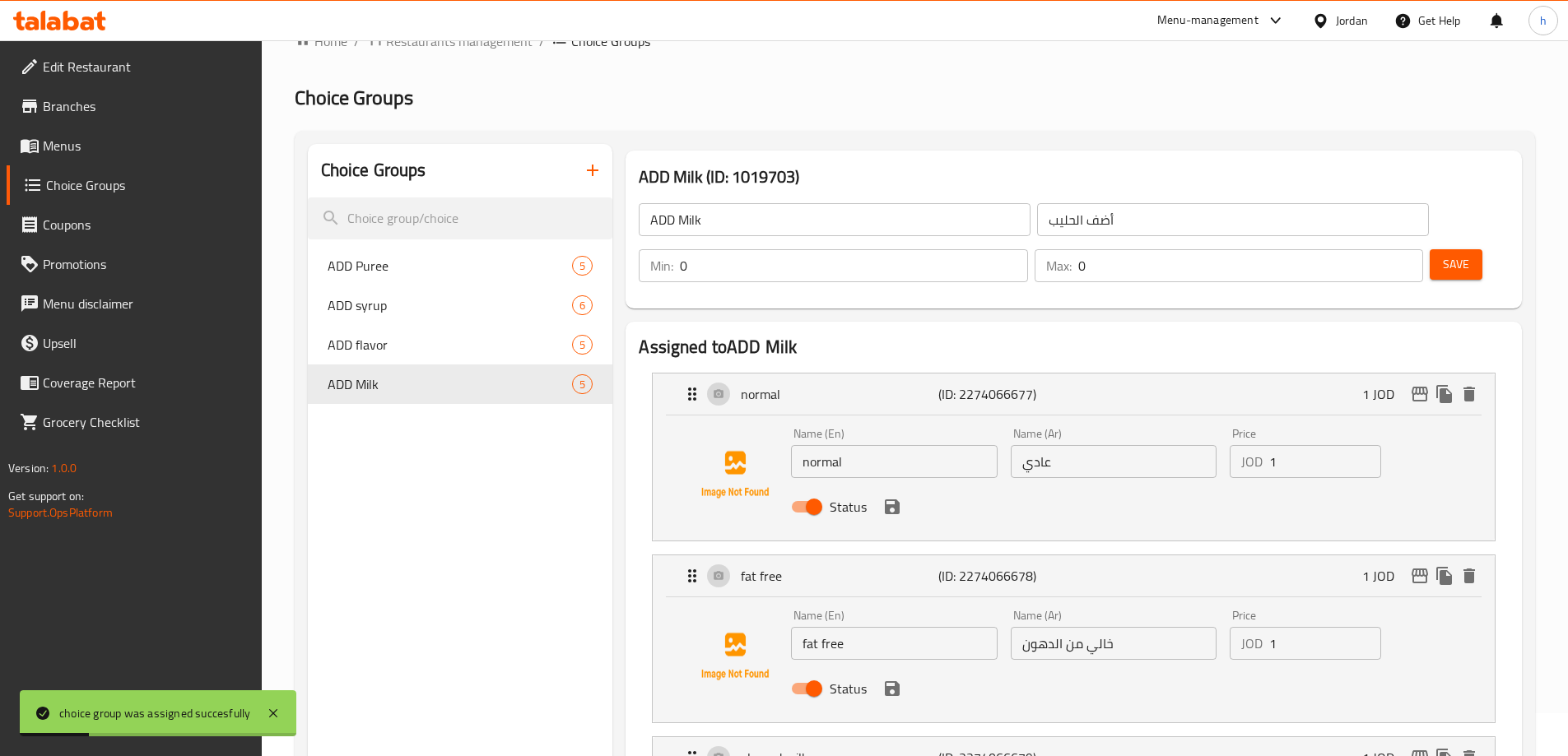
scroll to position [0, 0]
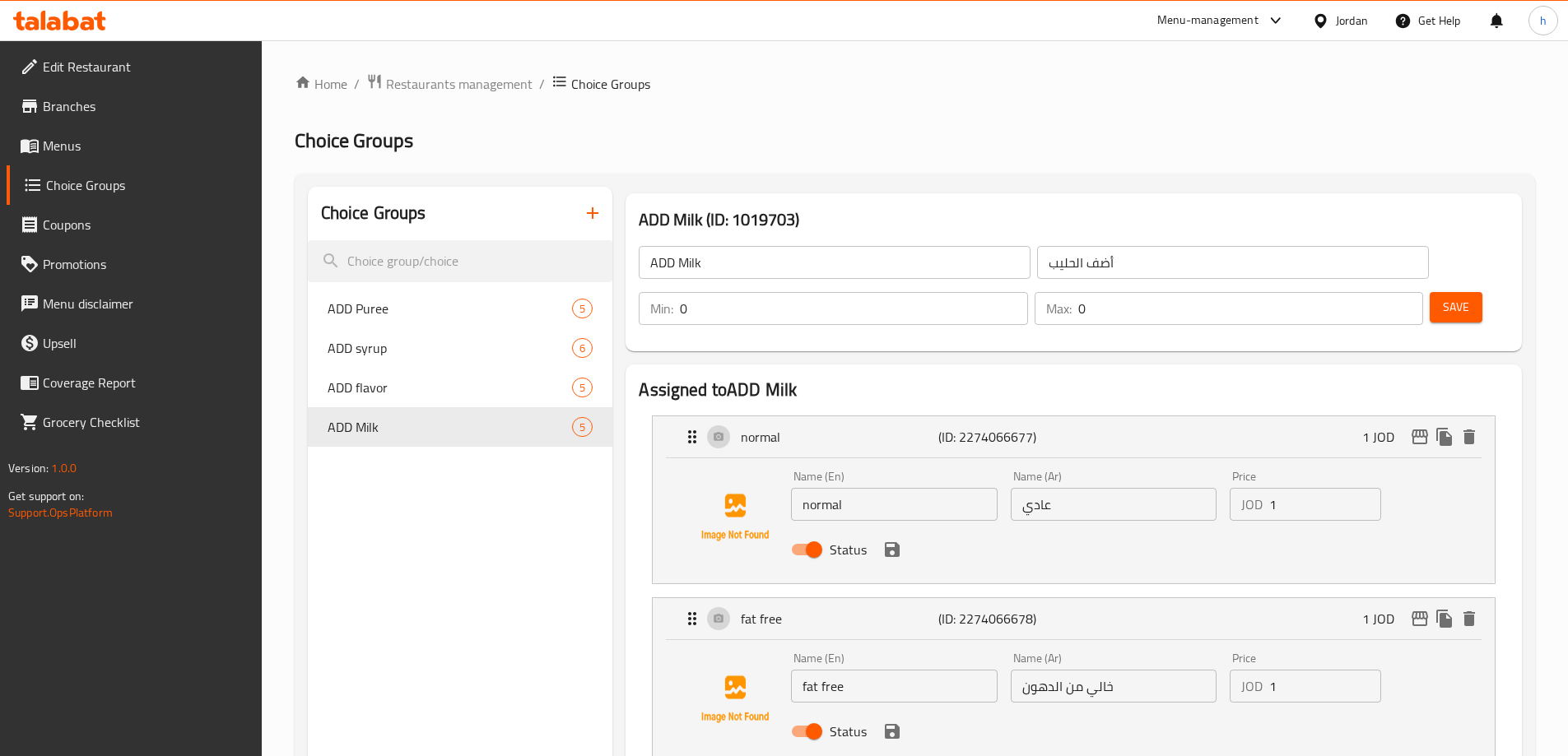
click at [596, 215] on icon "button" at bounding box center [592, 213] width 20 height 20
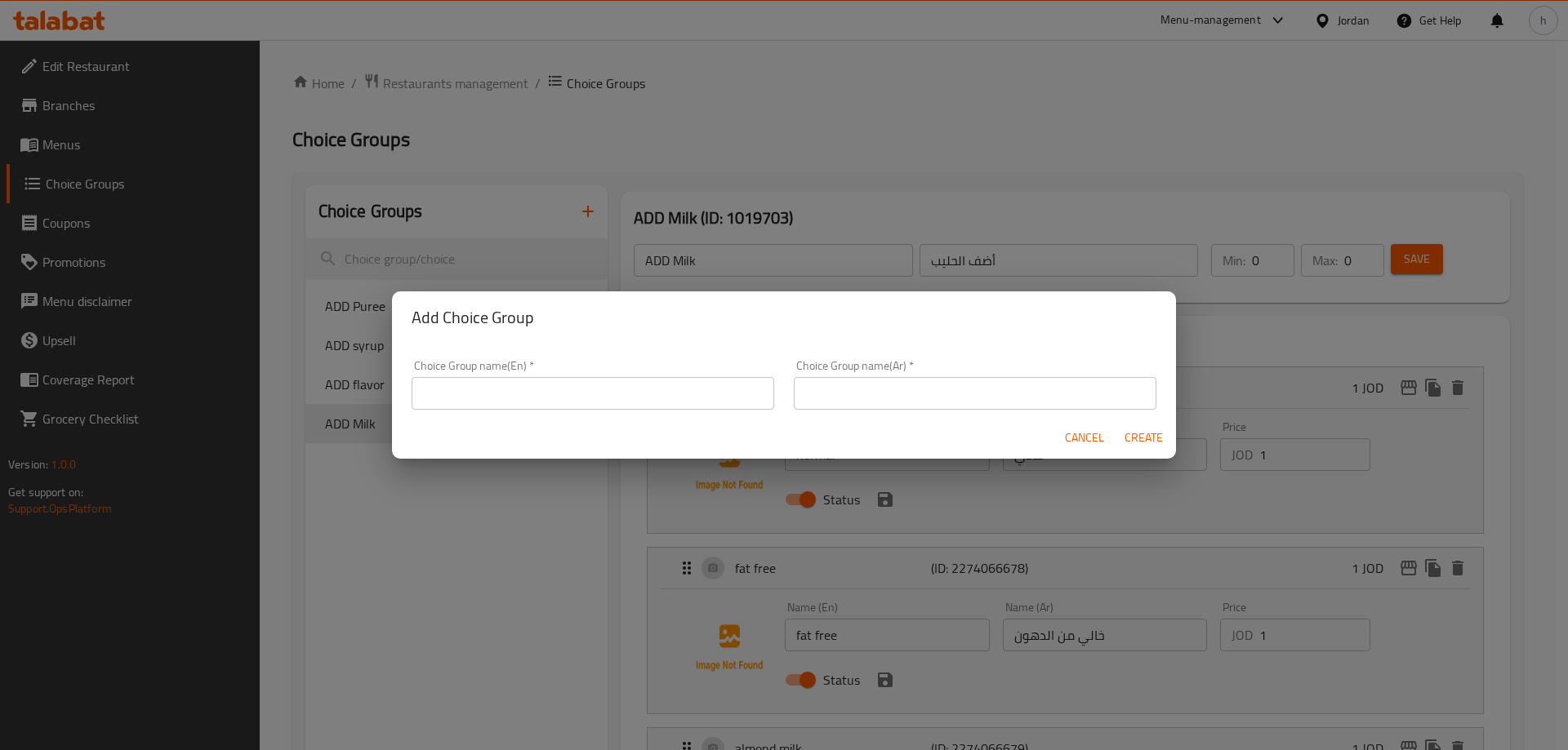
click at [593, 383] on input "text" at bounding box center [592, 394] width 363 height 33
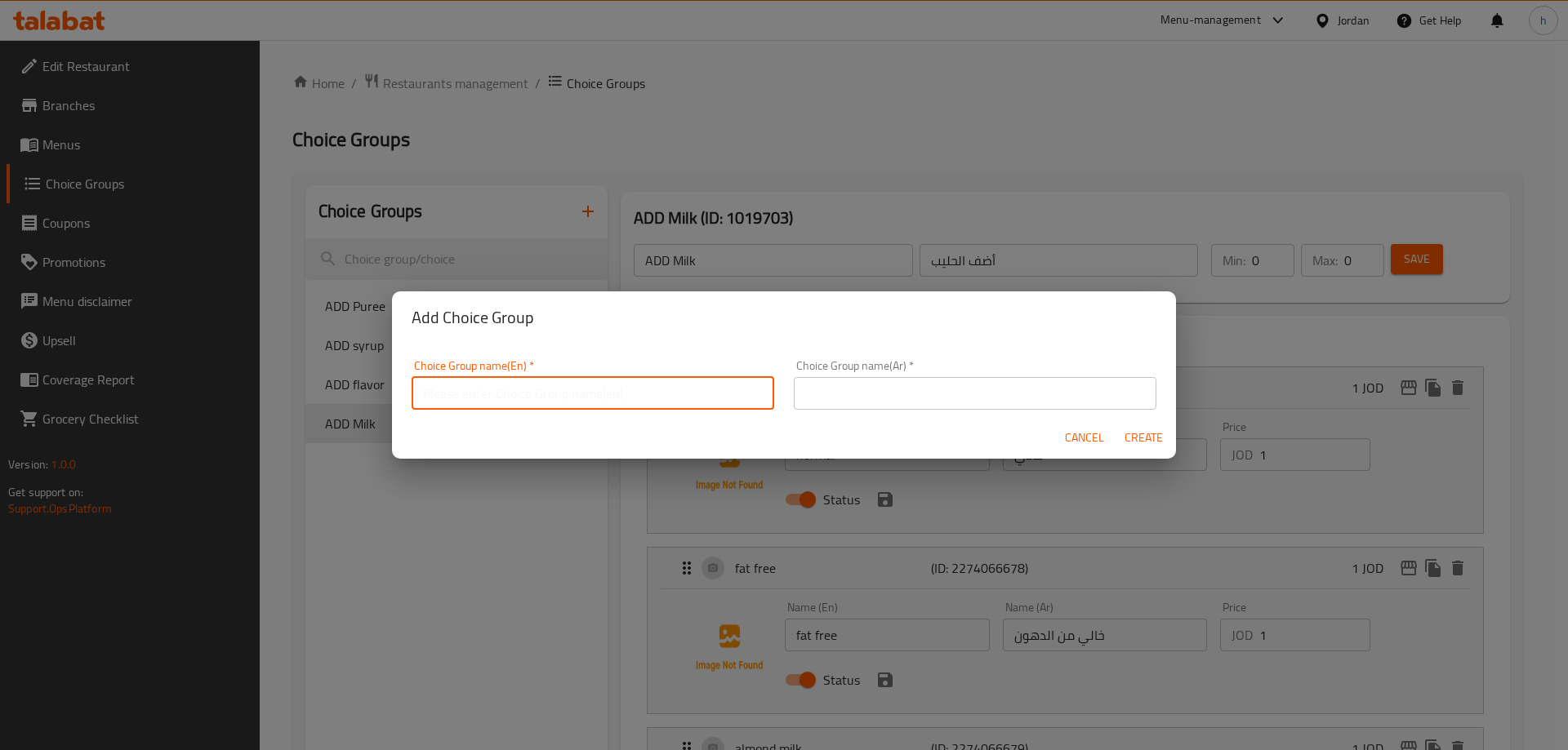
paste input "ADD sauce"
type input "ADD sauce"
click at [884, 405] on input "text" at bounding box center [974, 394] width 363 height 33
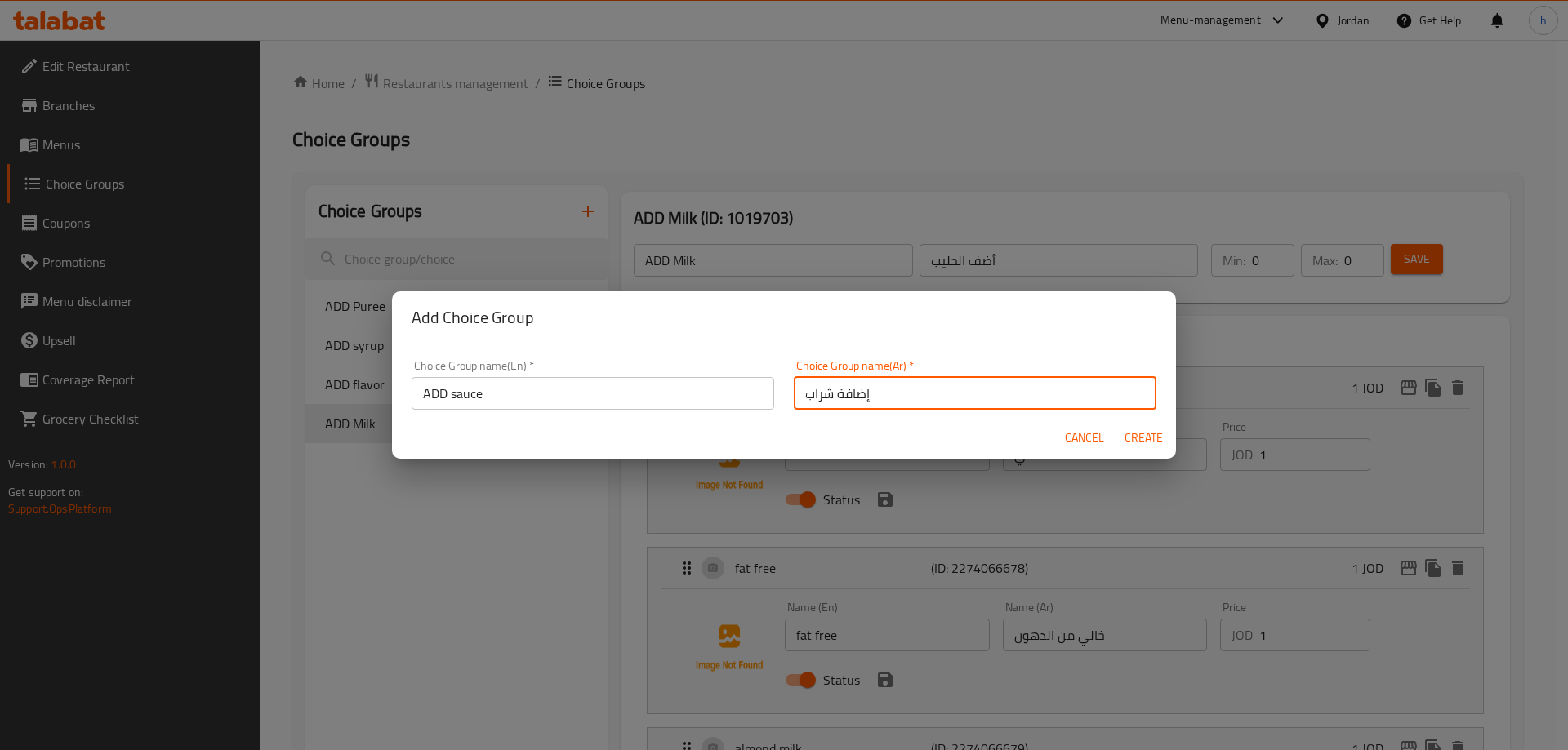
click at [810, 398] on input "إضافة شراب" at bounding box center [974, 394] width 363 height 33
type input "إضافة صوص"
click at [1144, 440] on span "Create" at bounding box center [1143, 438] width 39 height 20
type input "ADD sauce"
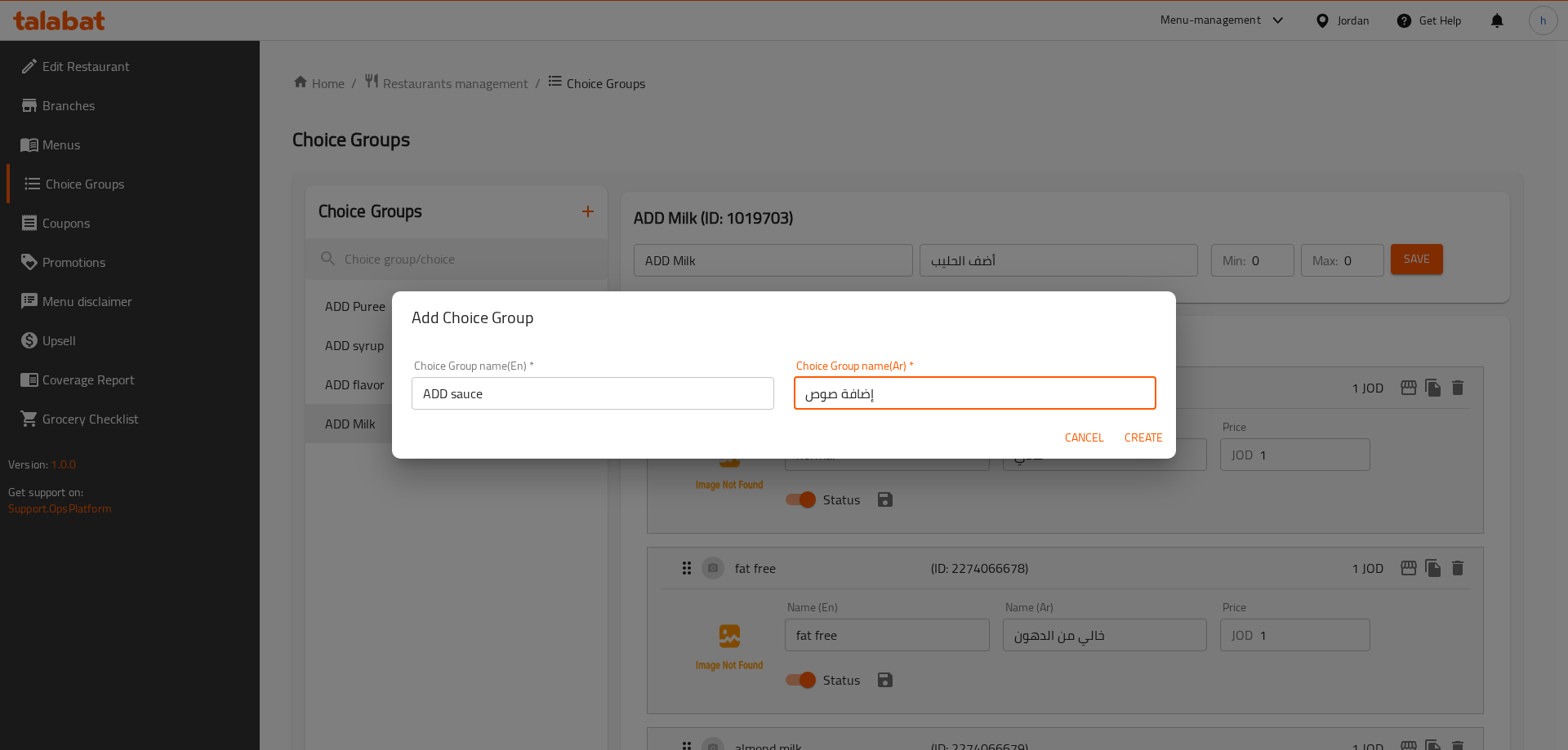
type input "إضافة صوص"
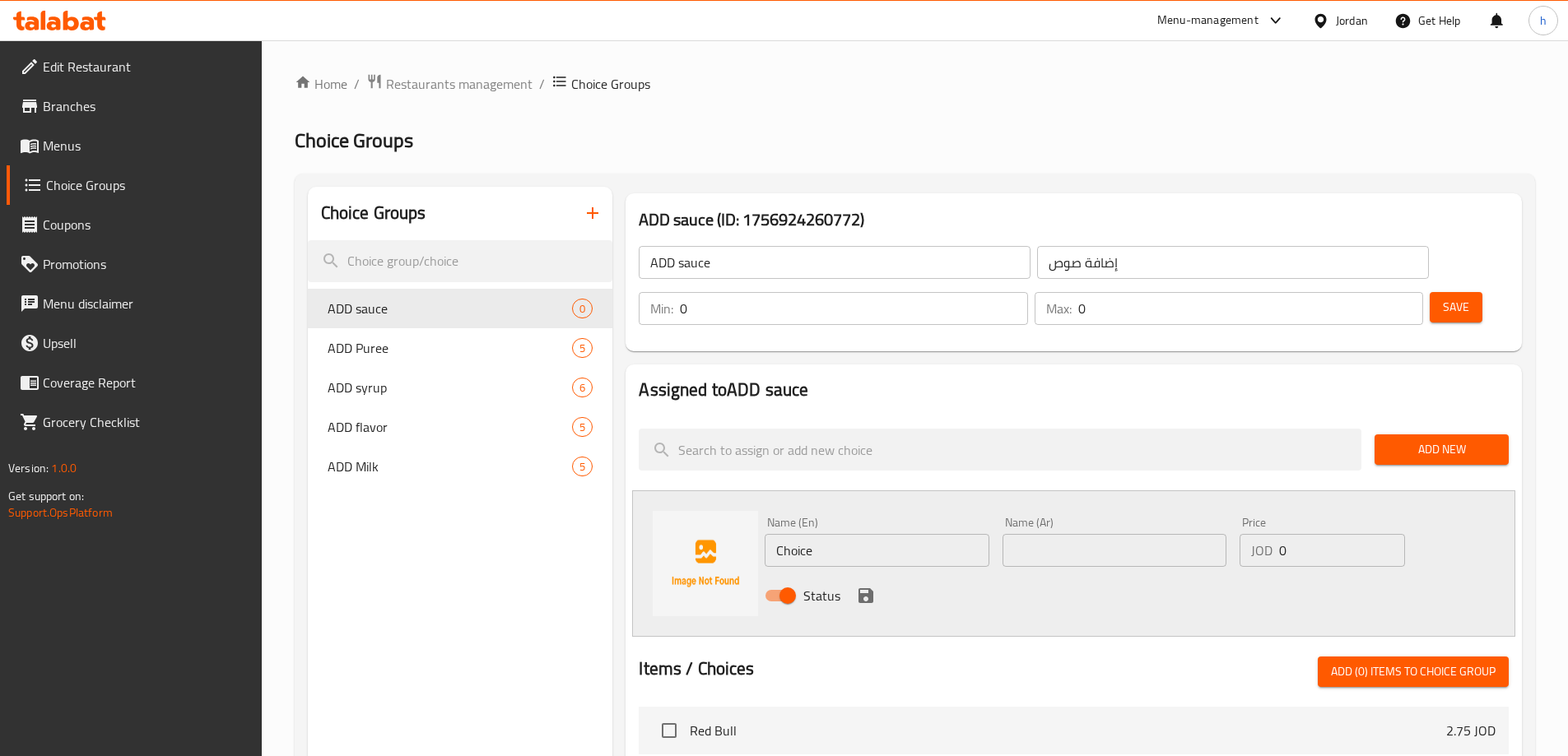
click at [803, 535] on input "Choice" at bounding box center [877, 551] width 224 height 33
paste input "white mocha"
type input "white mocha"
click at [1095, 535] on input "text" at bounding box center [1114, 551] width 224 height 33
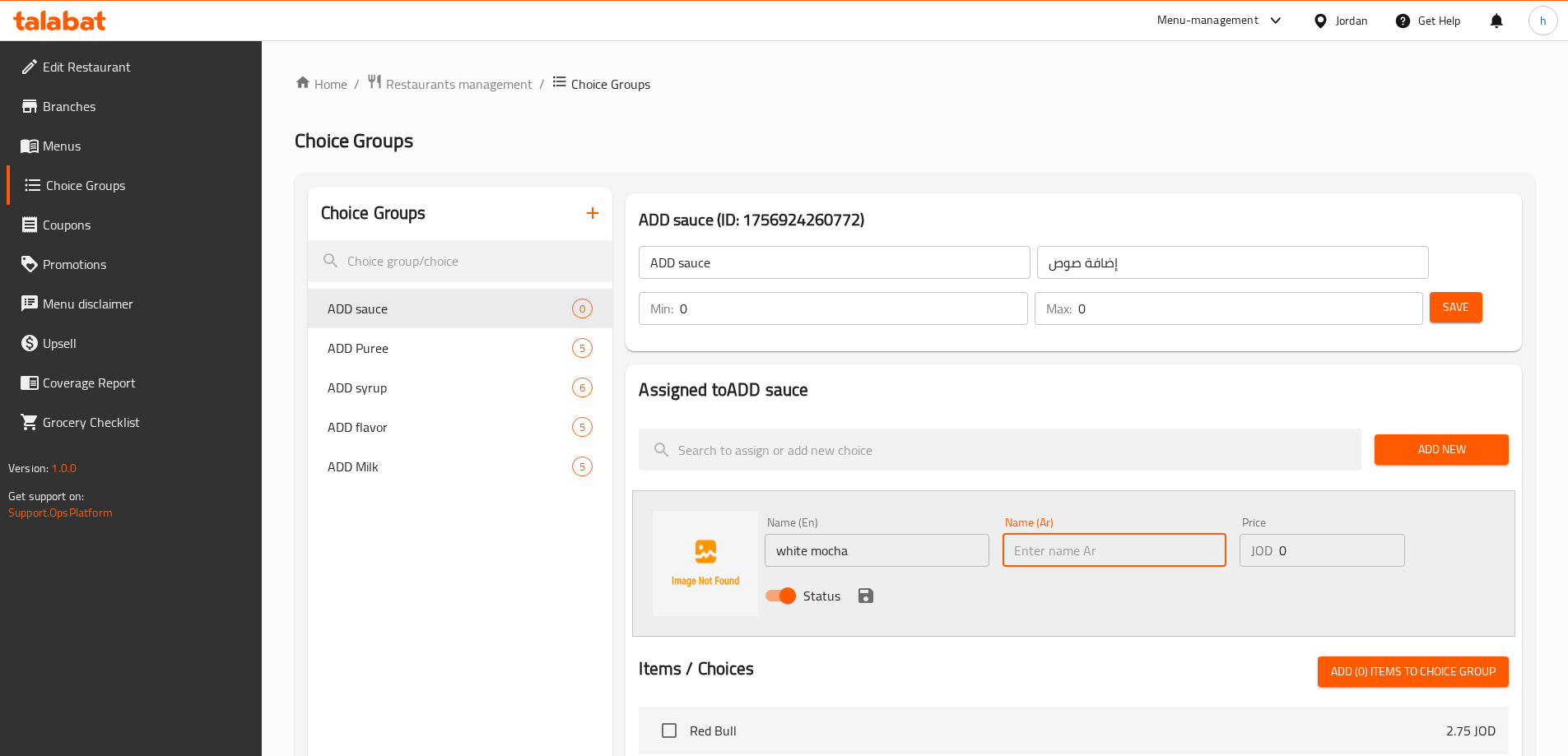
paste input "موكا بيضاء"
click at [1020, 535] on input "موكا بيضاء" at bounding box center [1114, 551] width 224 height 33
click at [1026, 535] on input "موكبيضاء" at bounding box center [1114, 551] width 224 height 33
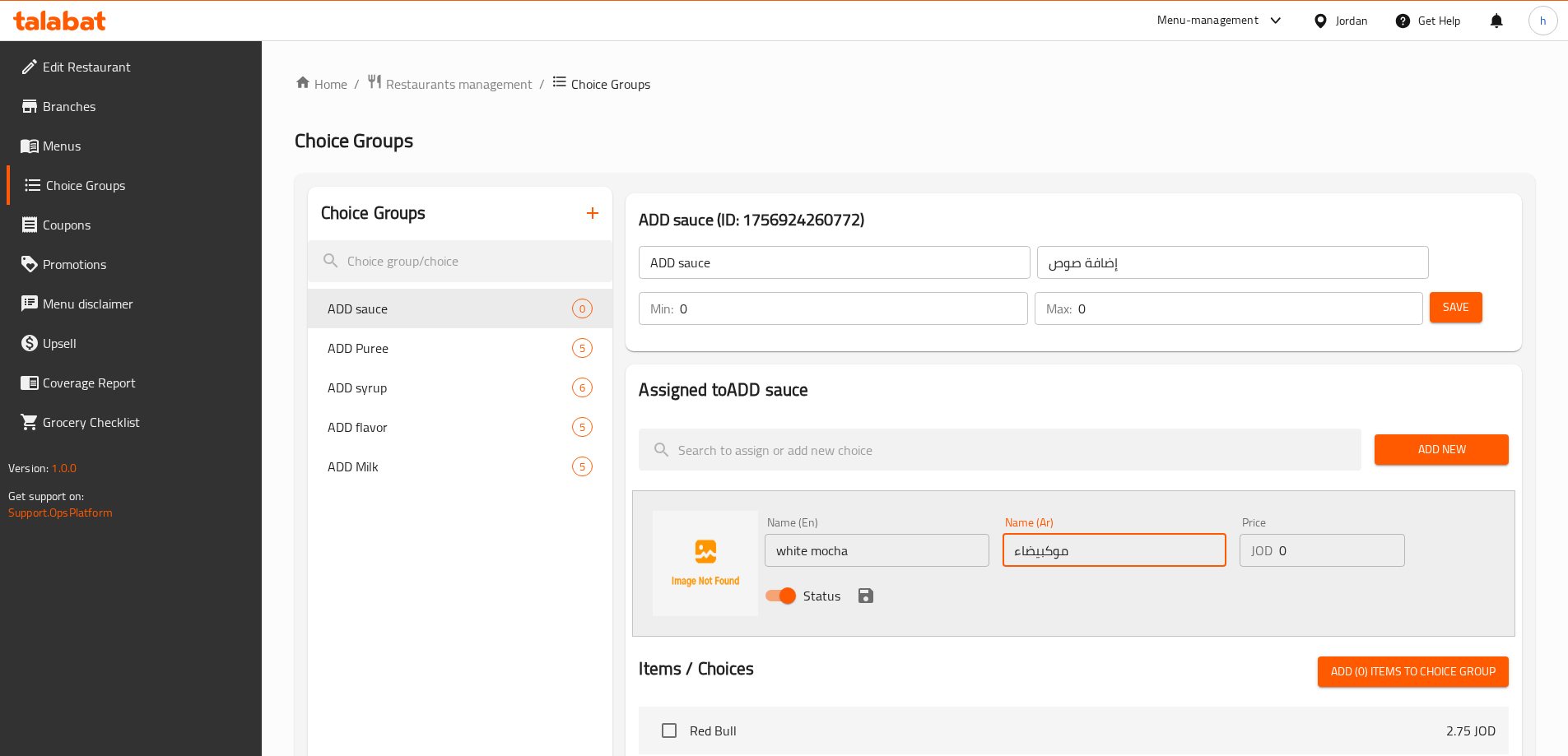
paste input "text"
click at [1029, 535] on input "موكا بيضاء" at bounding box center [1114, 551] width 224 height 33
click at [1010, 535] on input "موكا" at bounding box center [1114, 551] width 224 height 33
type input "وايت موكا"
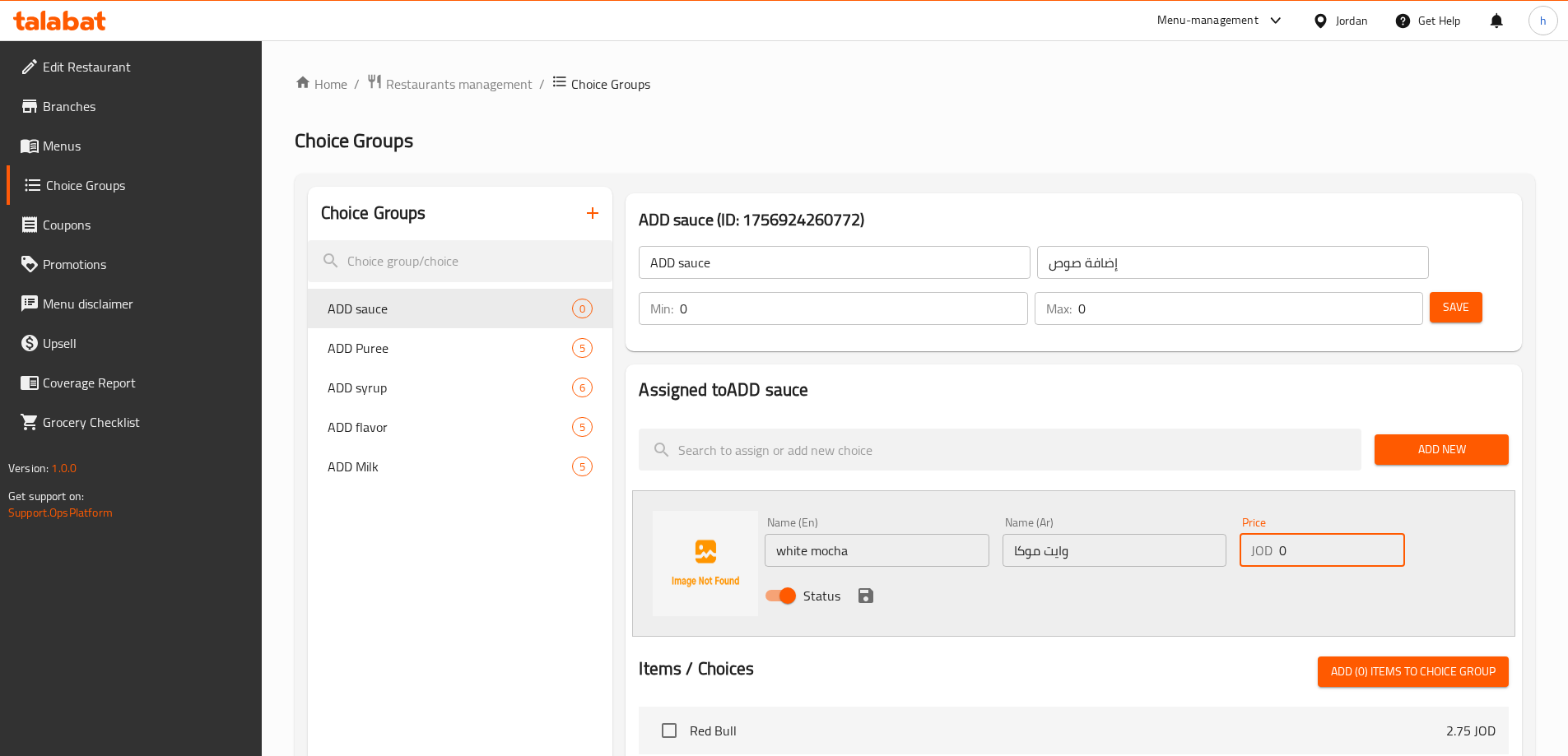
drag, startPoint x: 1285, startPoint y: 504, endPoint x: 1267, endPoint y: 511, distance: 19.3
click at [1267, 535] on div "JOD 0 Price" at bounding box center [1322, 551] width 165 height 33
type input "0.5"
click at [871, 589] on icon "save" at bounding box center [865, 596] width 15 height 15
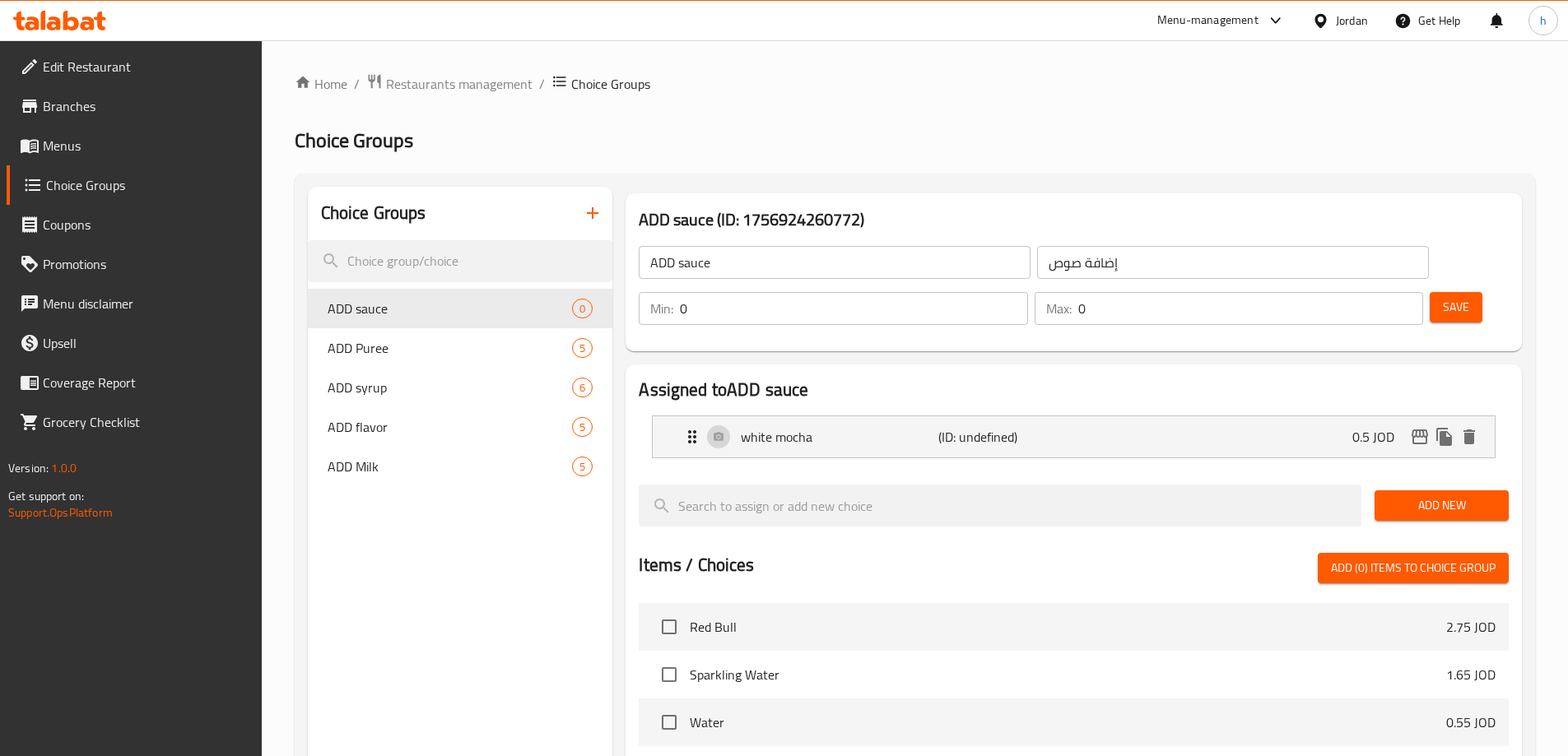
click at [1399, 495] on span "Add New" at bounding box center [1441, 505] width 108 height 20
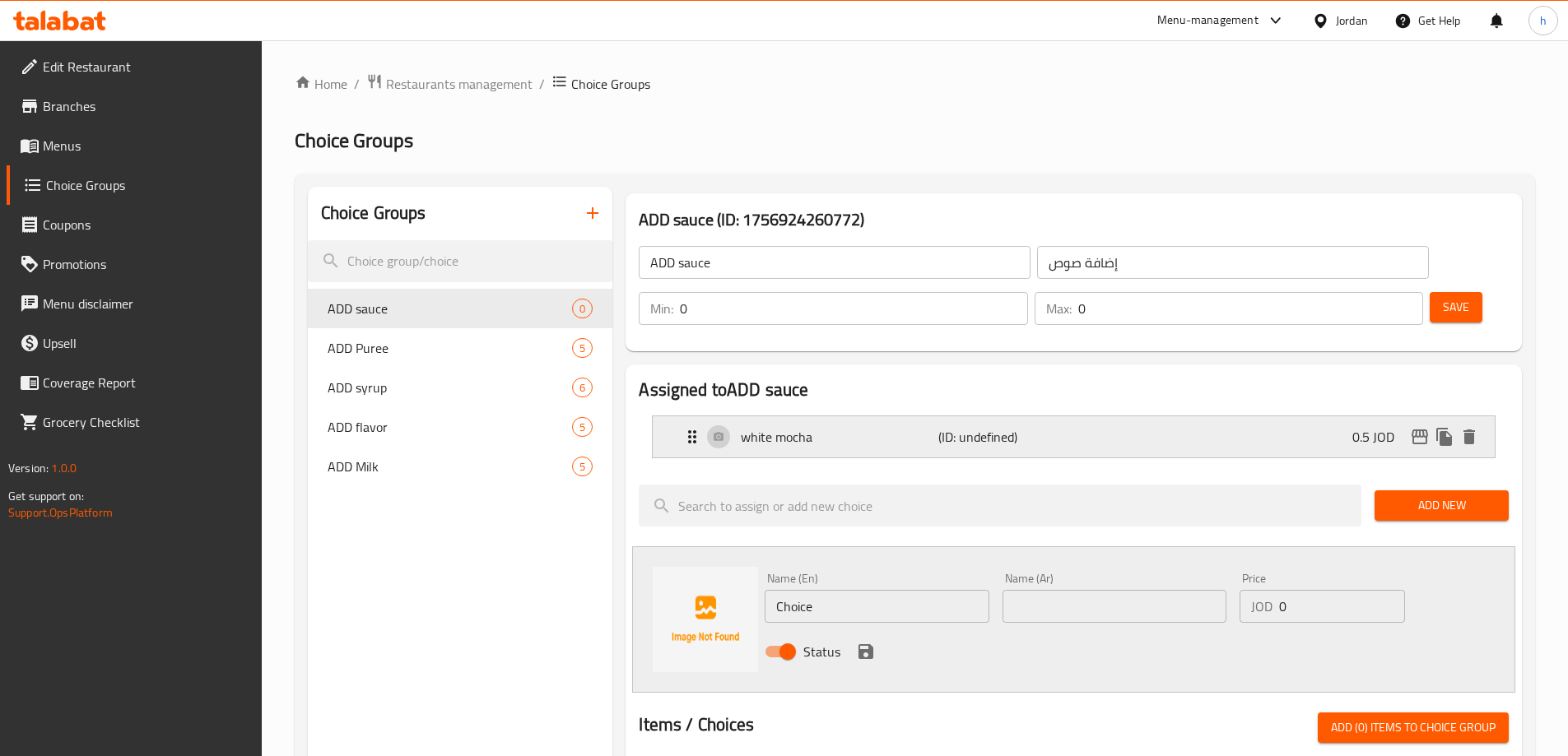
click at [1196, 416] on div "white mocha (ID: undefined) 0.5 JOD" at bounding box center [1078, 437] width 792 height 41
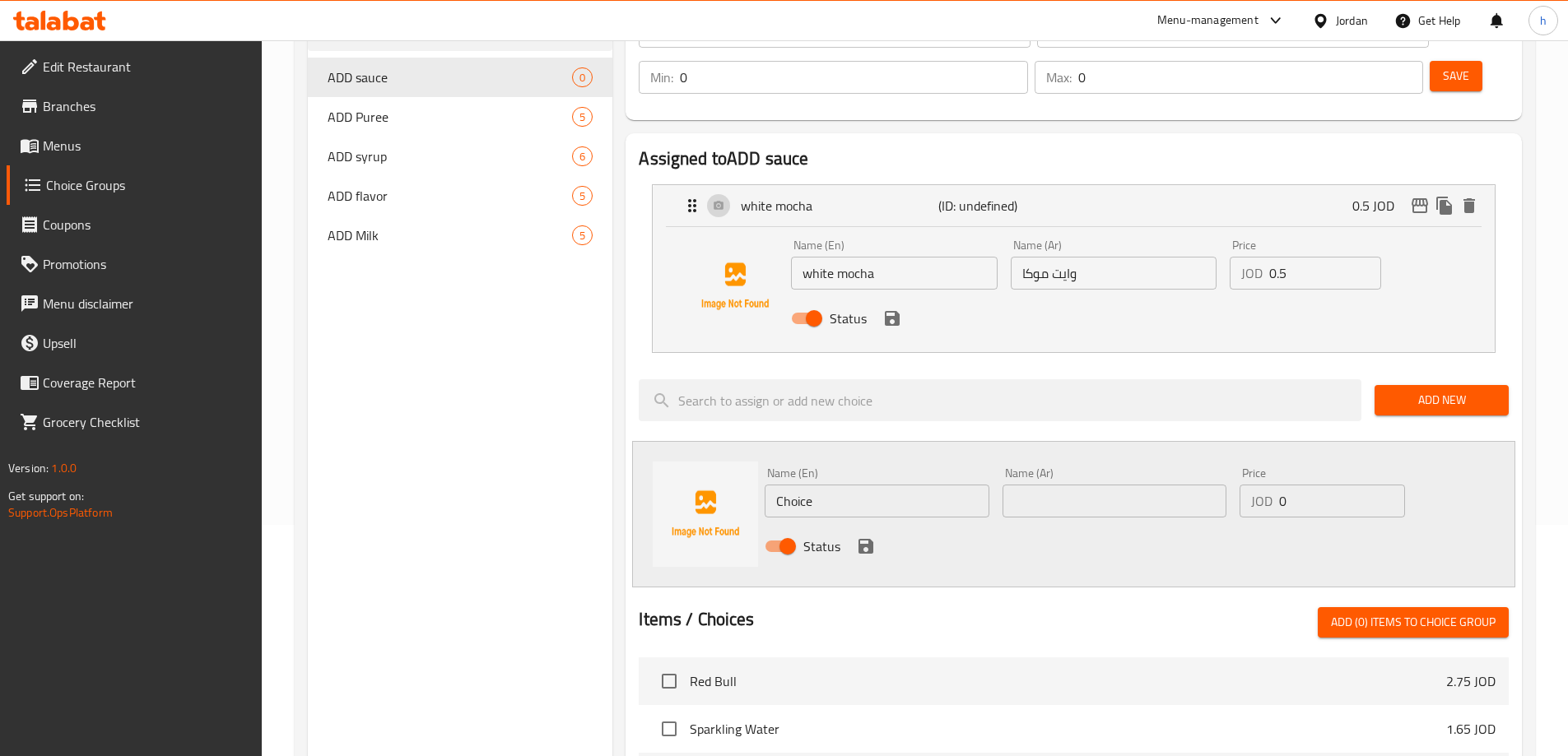
scroll to position [247, 0]
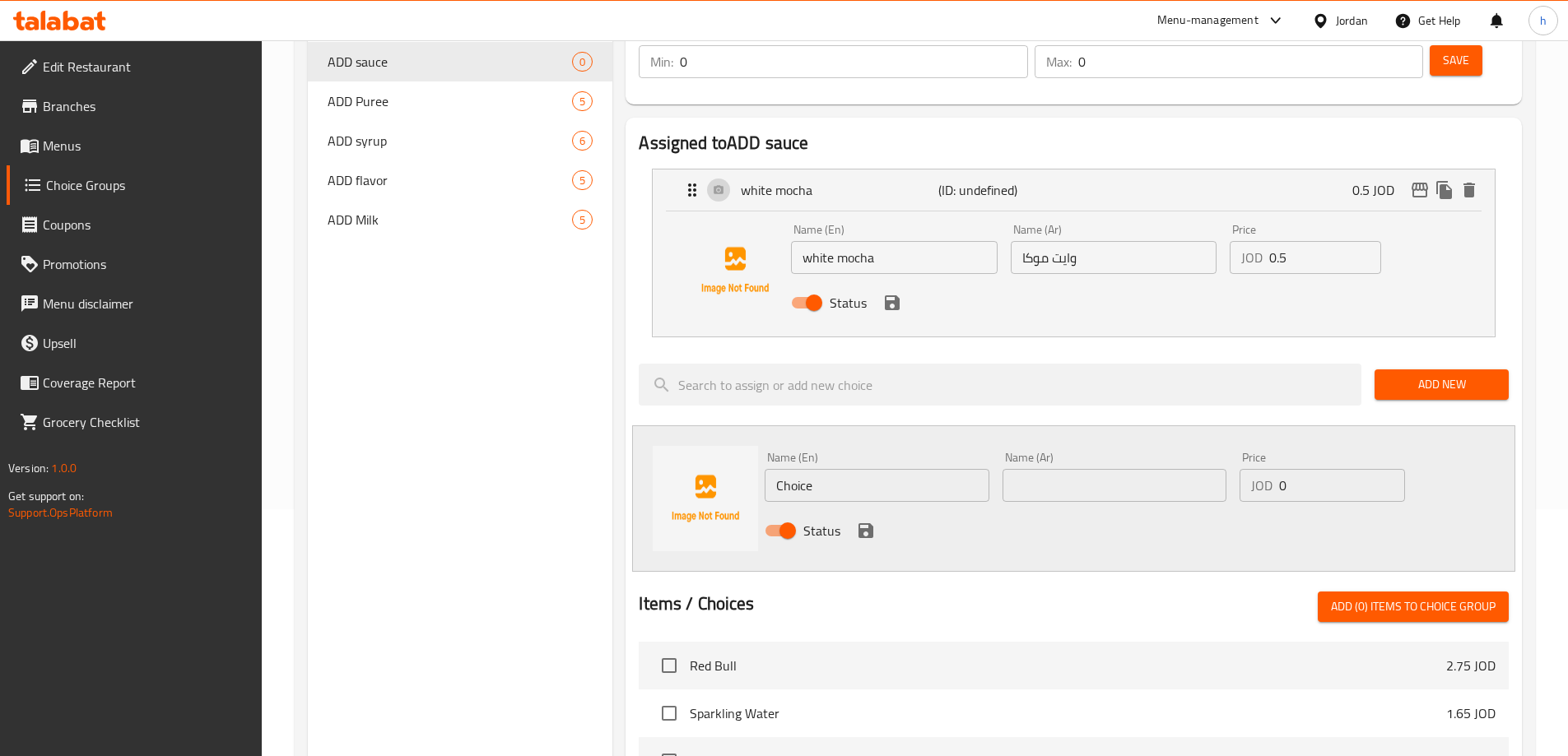
click at [800, 469] on input "Choice" at bounding box center [877, 485] width 224 height 33
paste input "dark mocha"
type input "dark mocha"
click at [1062, 469] on input "text" at bounding box center [1114, 485] width 224 height 33
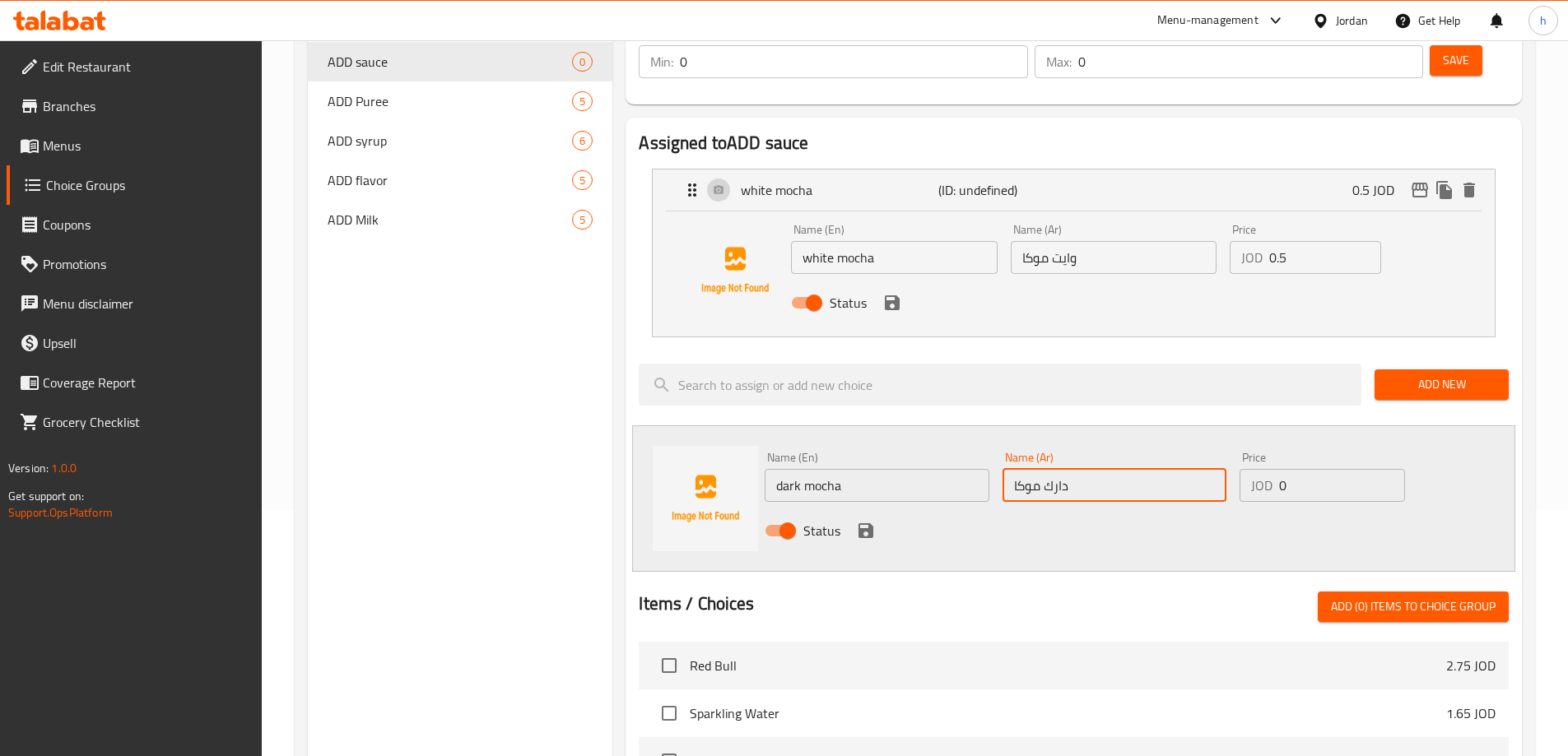
type input "دارك موكا"
drag, startPoint x: 1292, startPoint y: 443, endPoint x: 1246, endPoint y: 443, distance: 46.0
click at [1246, 469] on div "JOD 0 Price" at bounding box center [1322, 485] width 165 height 33
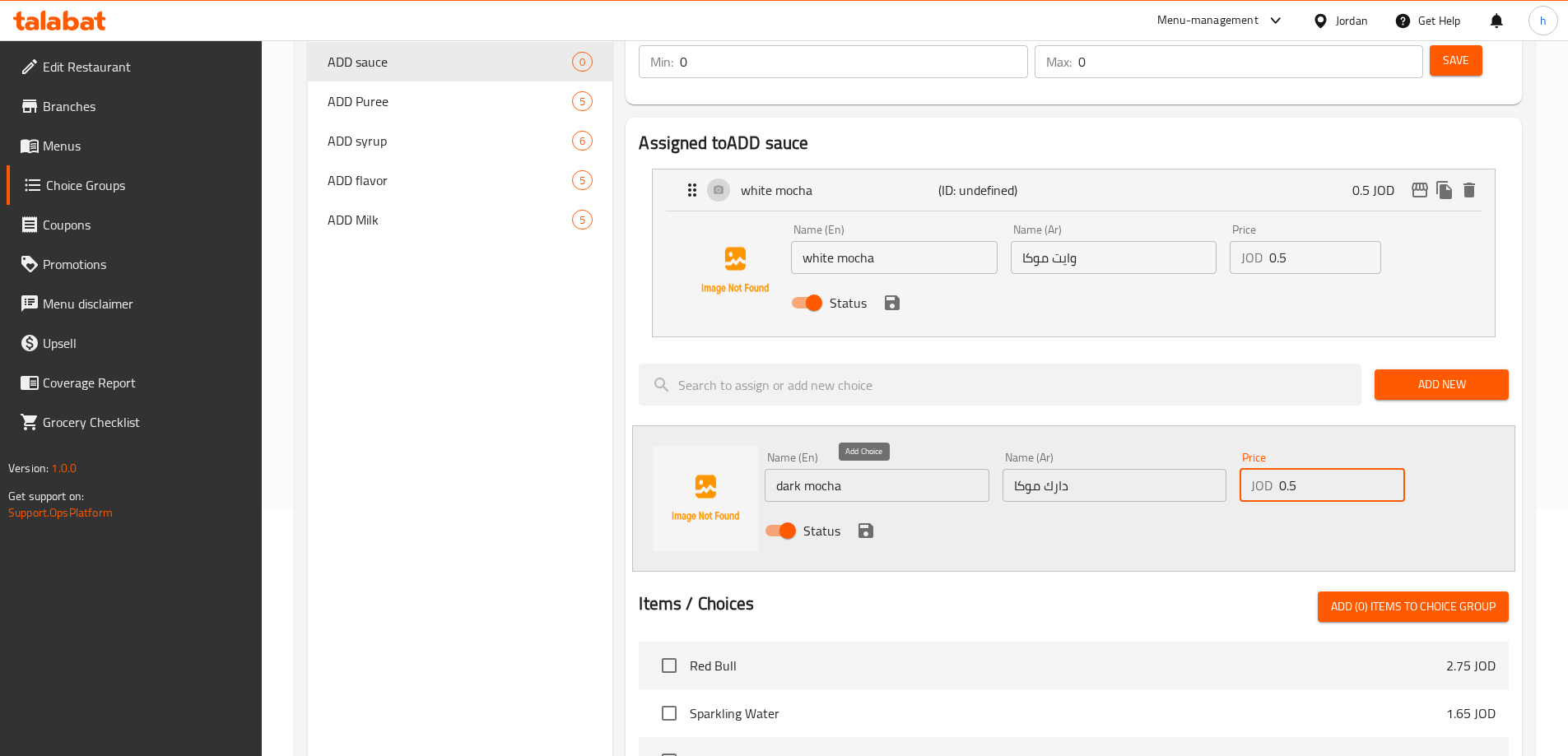
type input "0.5"
click at [866, 521] on icon "save" at bounding box center [865, 531] width 20 height 20
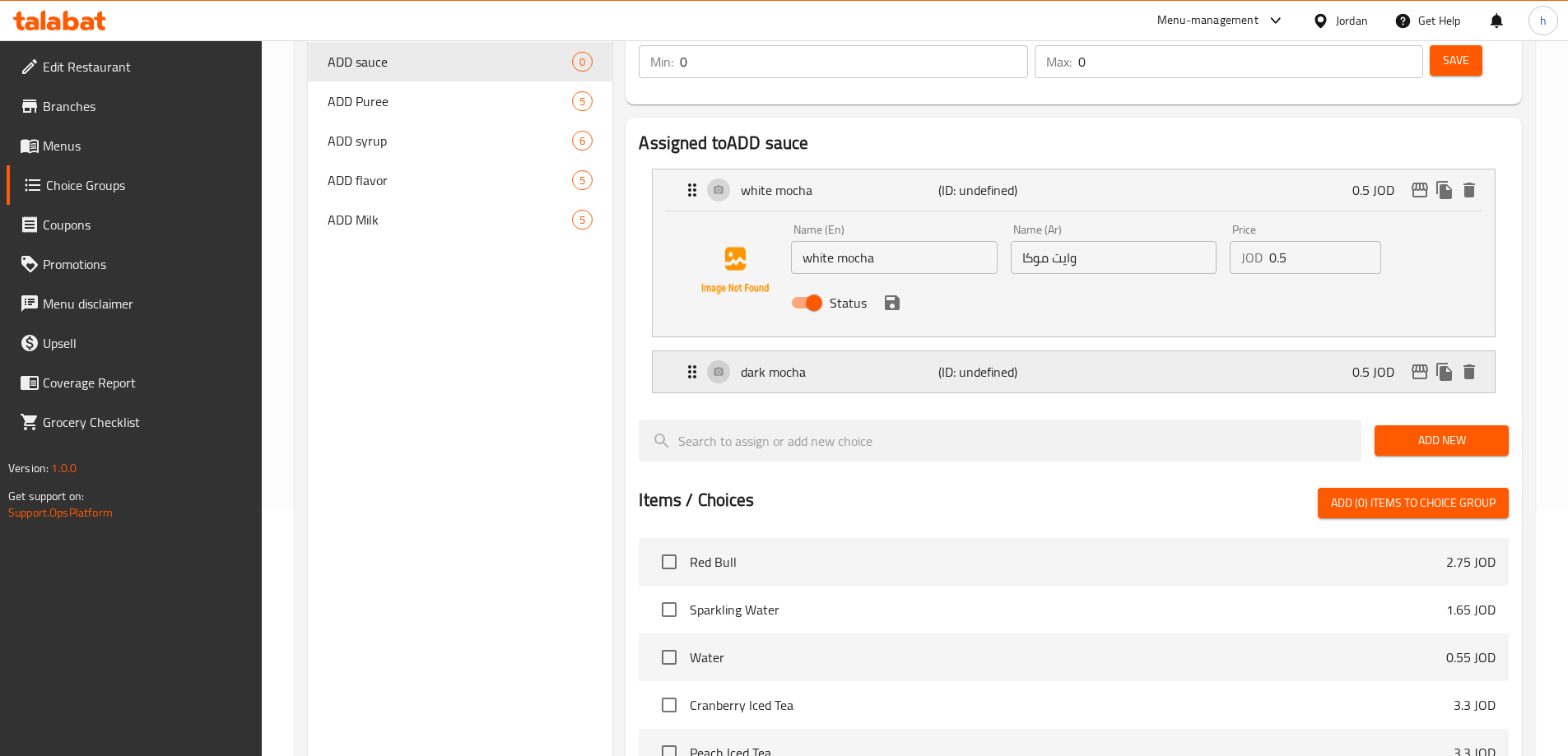
click at [1194, 351] on div "dark mocha (ID: undefined) 0.5 JOD" at bounding box center [1078, 372] width 792 height 41
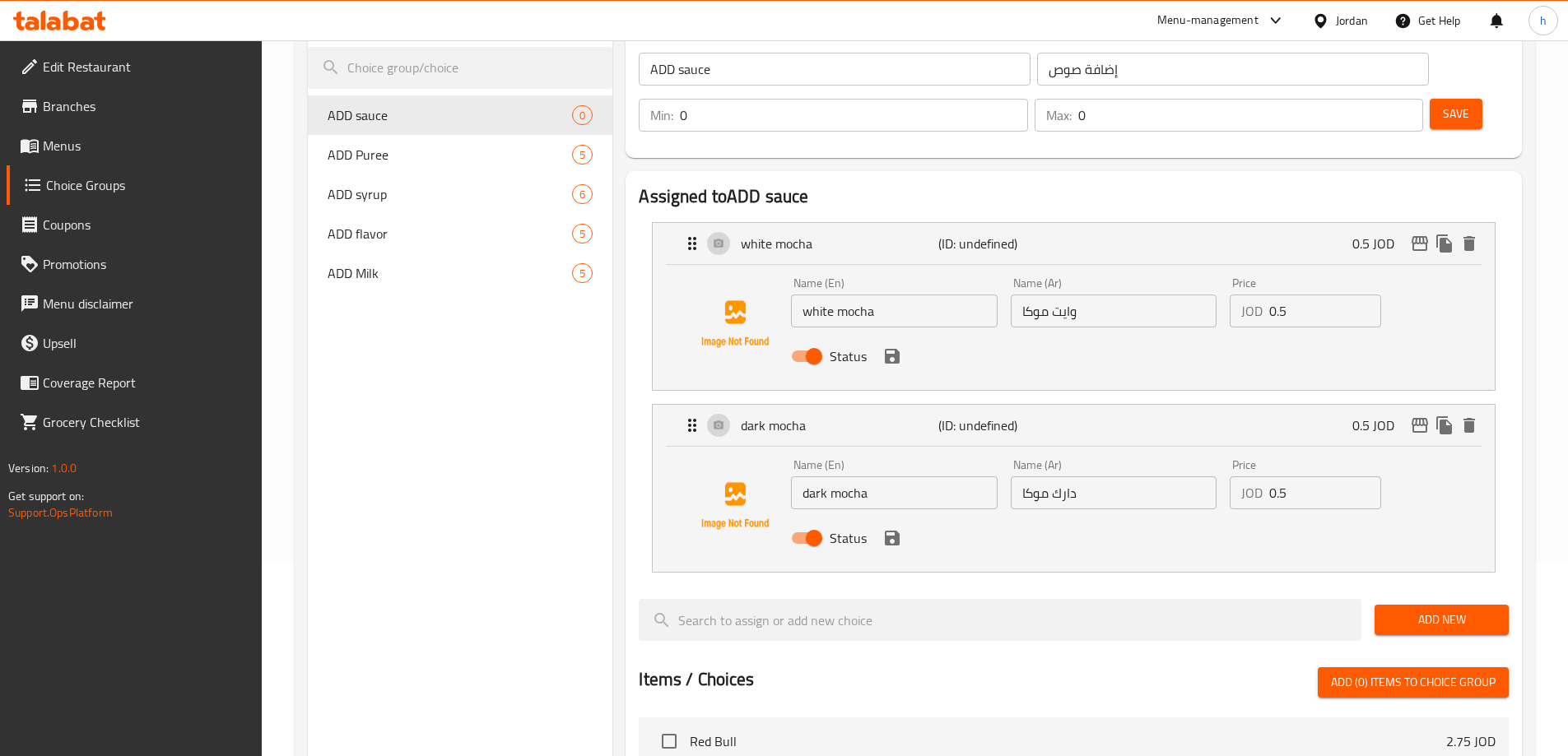
scroll to position [0, 0]
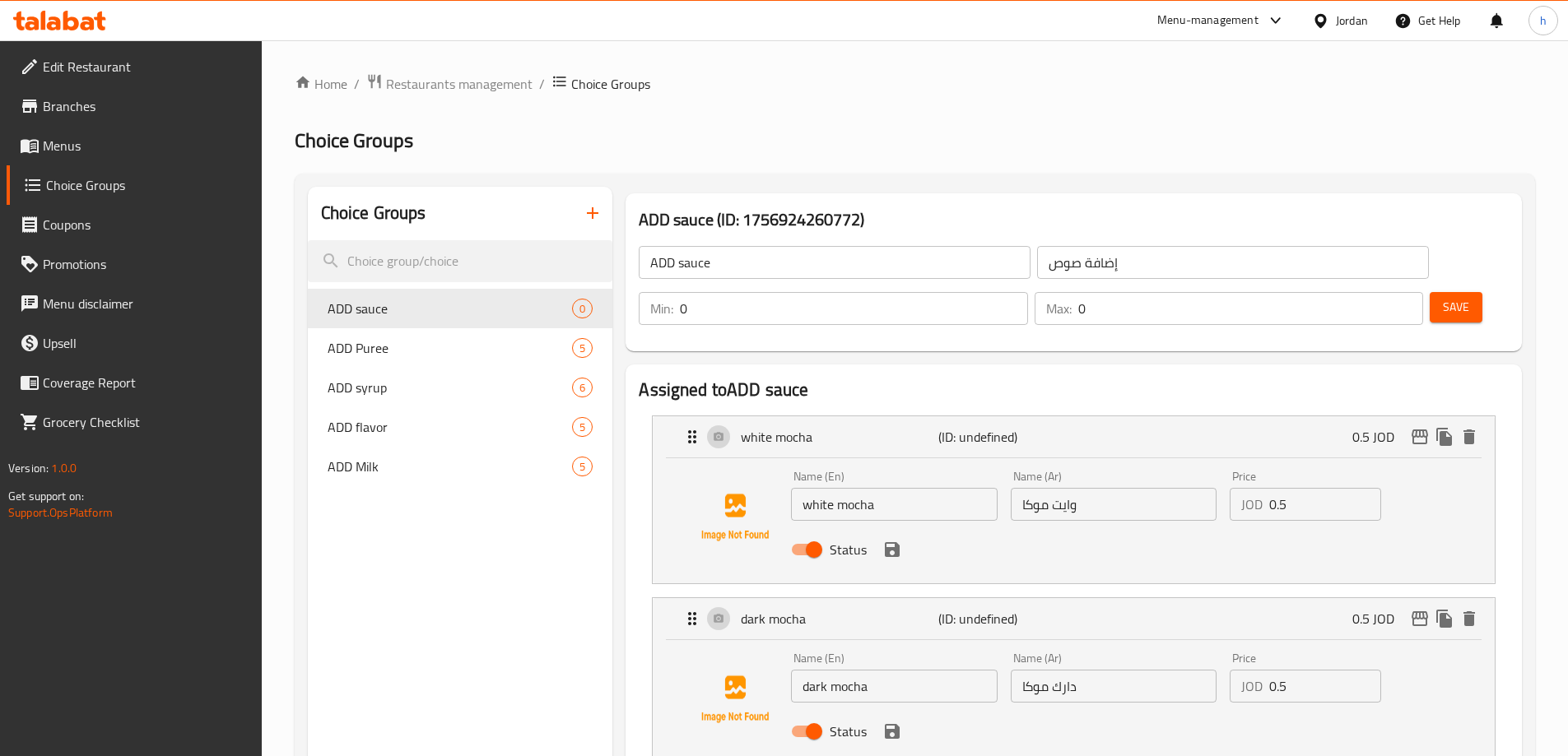
click at [1443, 297] on span "Save" at bounding box center [1456, 307] width 27 height 20
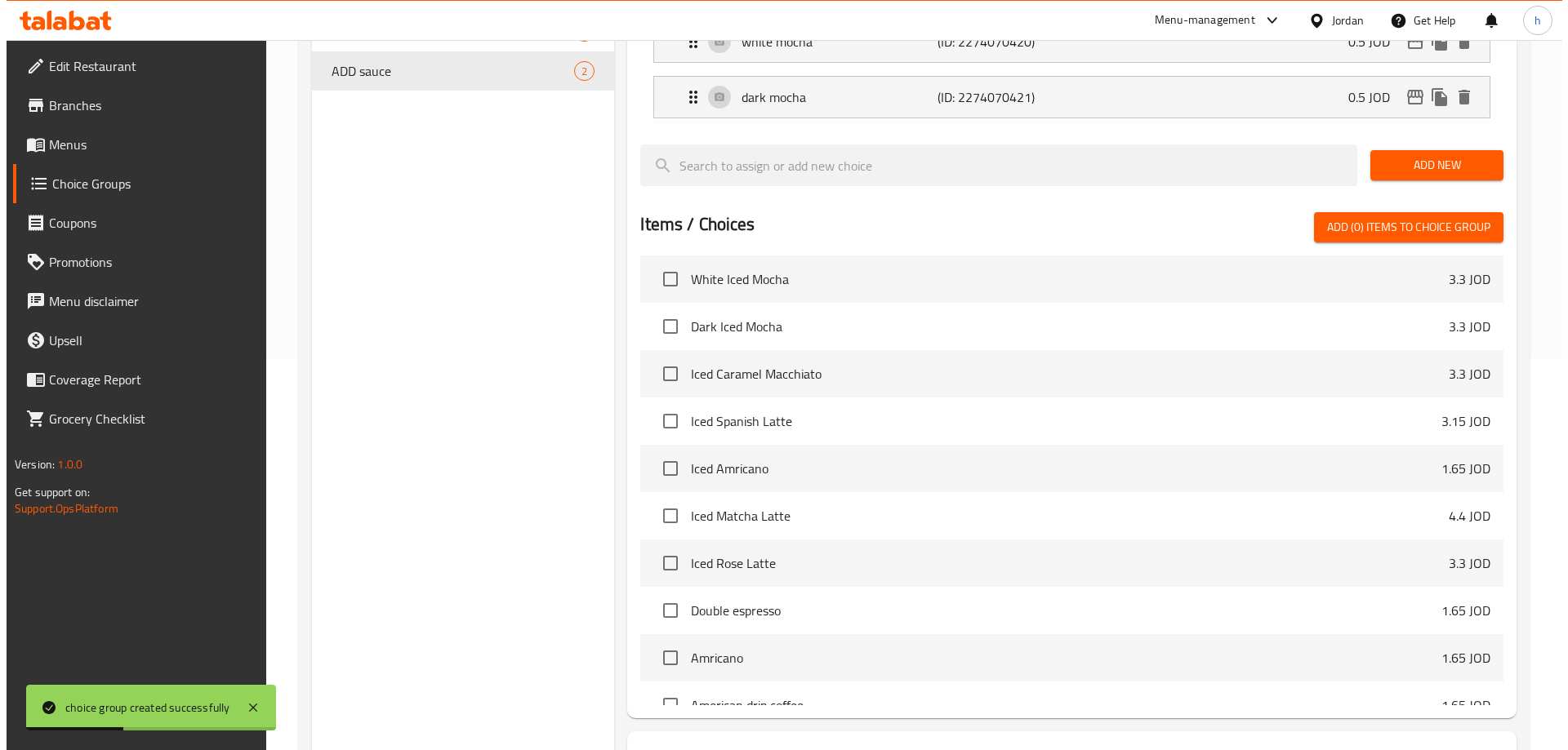
scroll to position [481, 0]
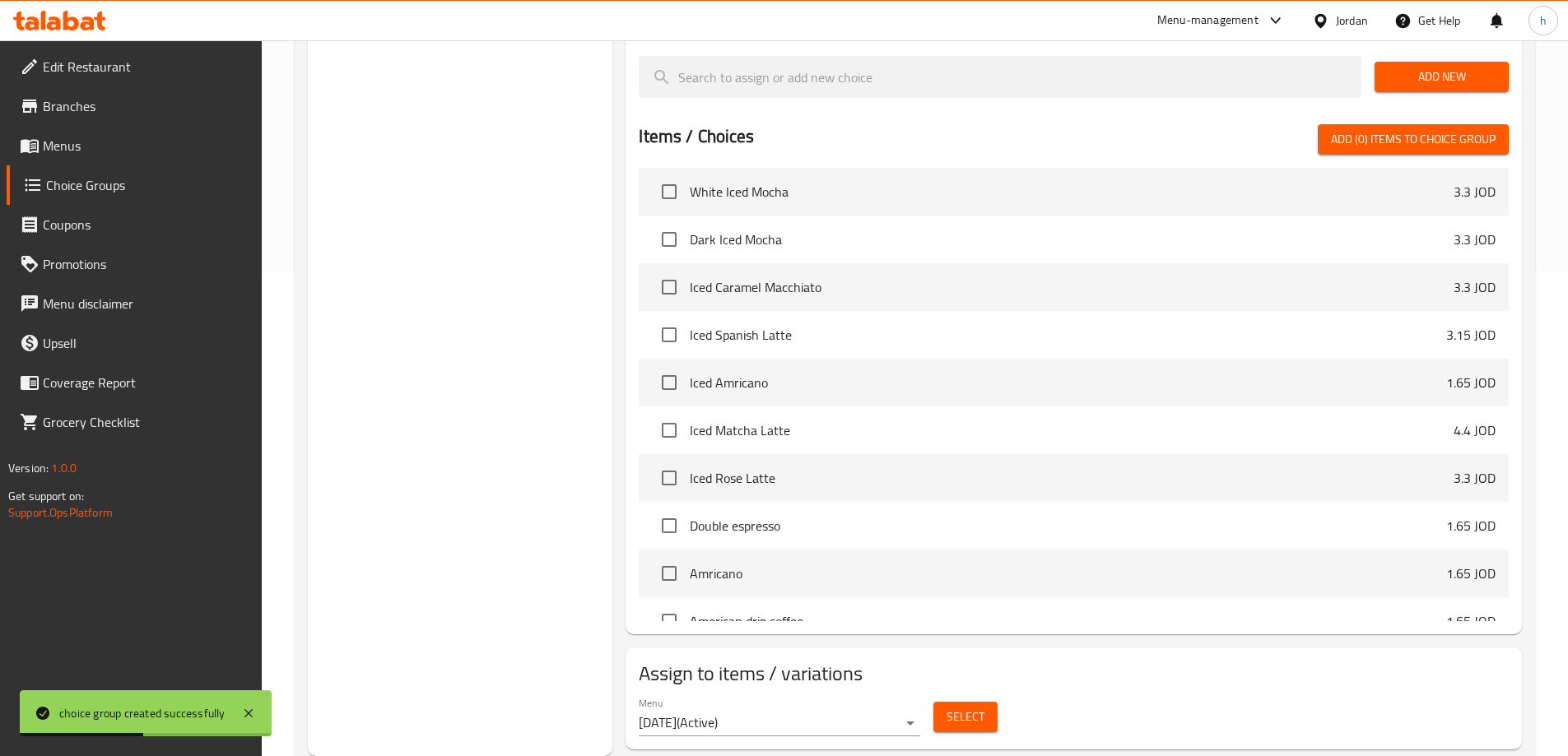
click at [955, 707] on span "Select" at bounding box center [965, 717] width 38 height 20
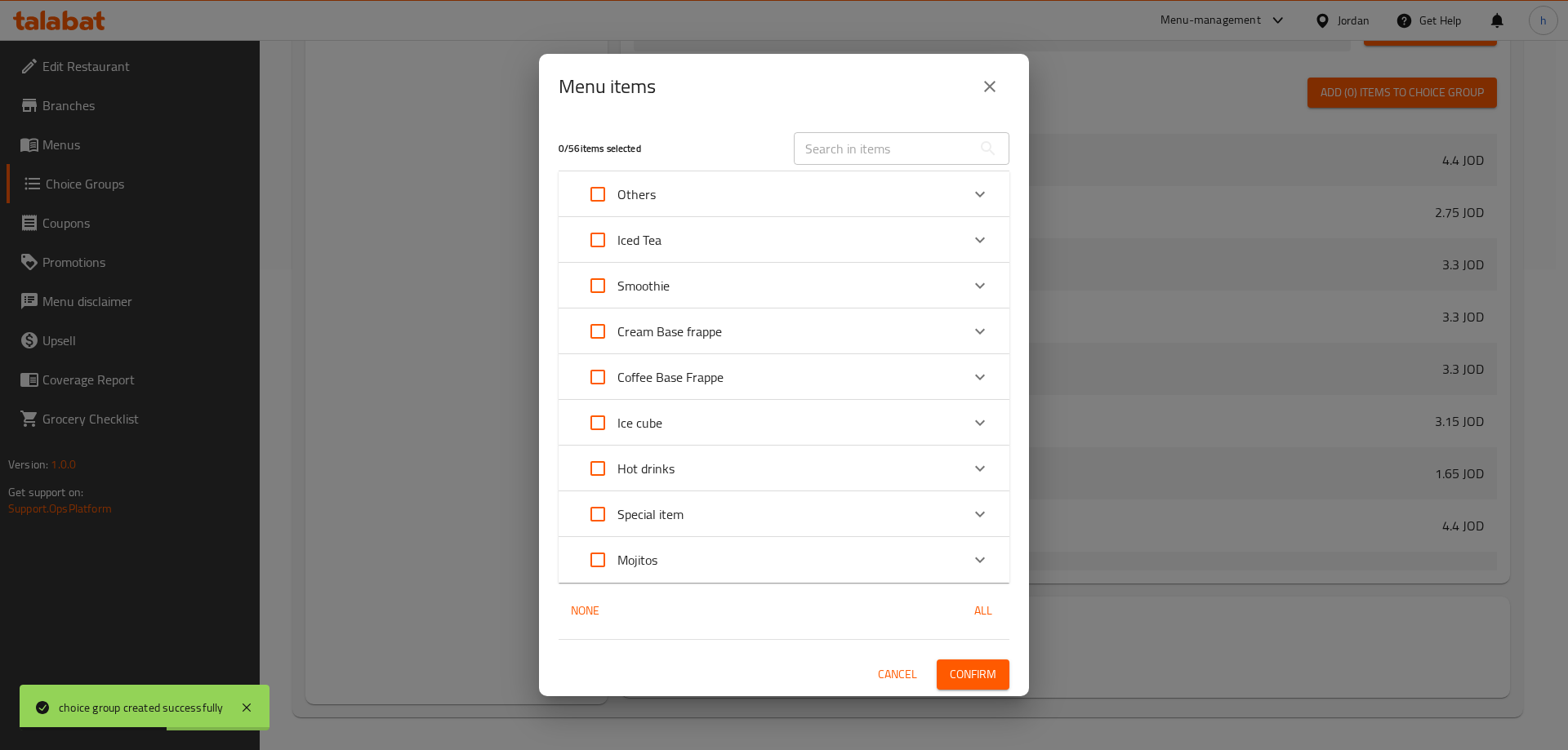
scroll to position [1261, 0]
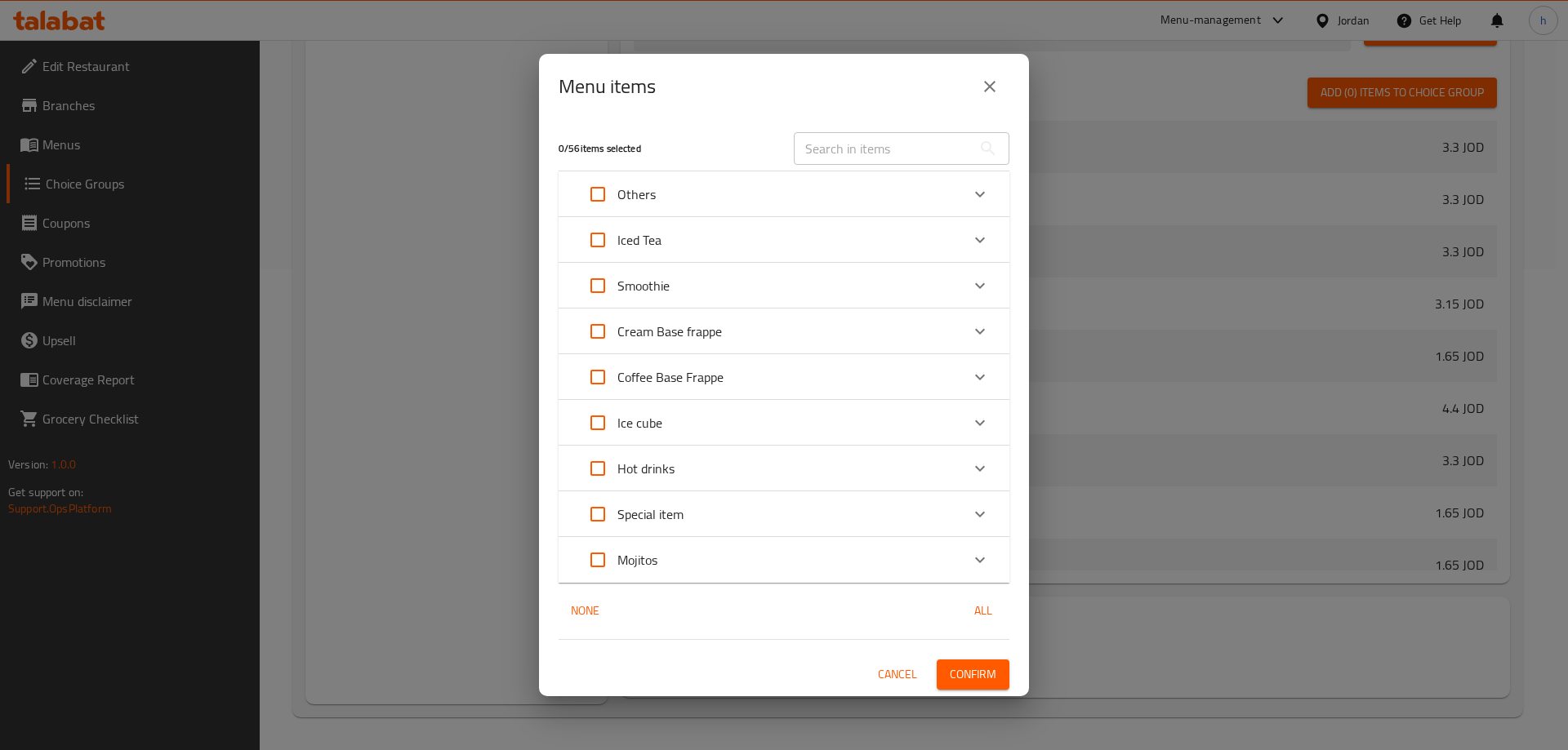
click at [604, 335] on input "Expand" at bounding box center [597, 331] width 39 height 39
checkbox input "true"
click at [603, 377] on input "Expand" at bounding box center [597, 377] width 39 height 39
click at [981, 421] on icon "Expand" at bounding box center [979, 423] width 19 height 19
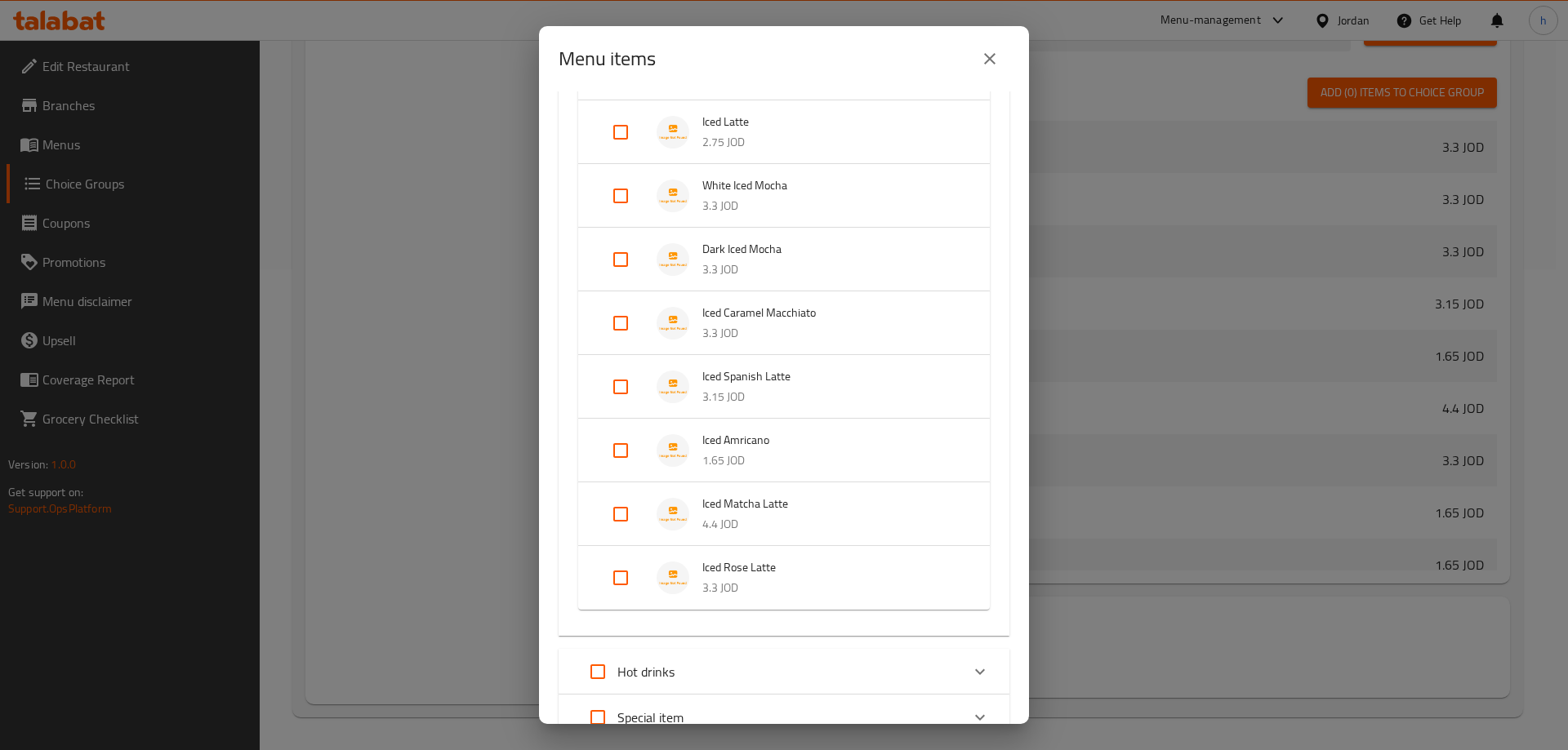
scroll to position [489, 0]
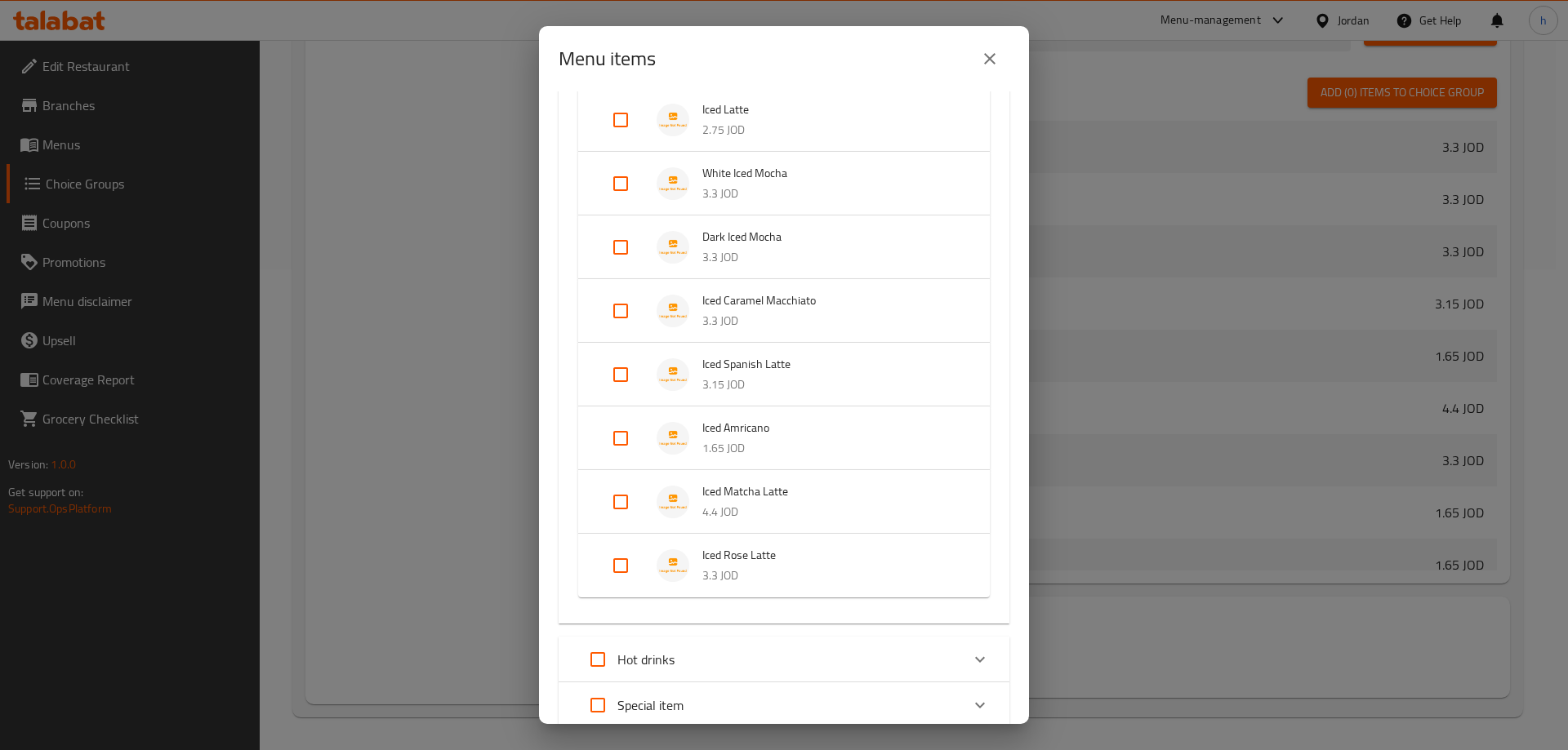
click at [617, 560] on input "Expand" at bounding box center [620, 566] width 39 height 39
click at [618, 505] on input "Expand" at bounding box center [620, 502] width 39 height 39
click at [620, 441] on input "Expand" at bounding box center [620, 439] width 39 height 39
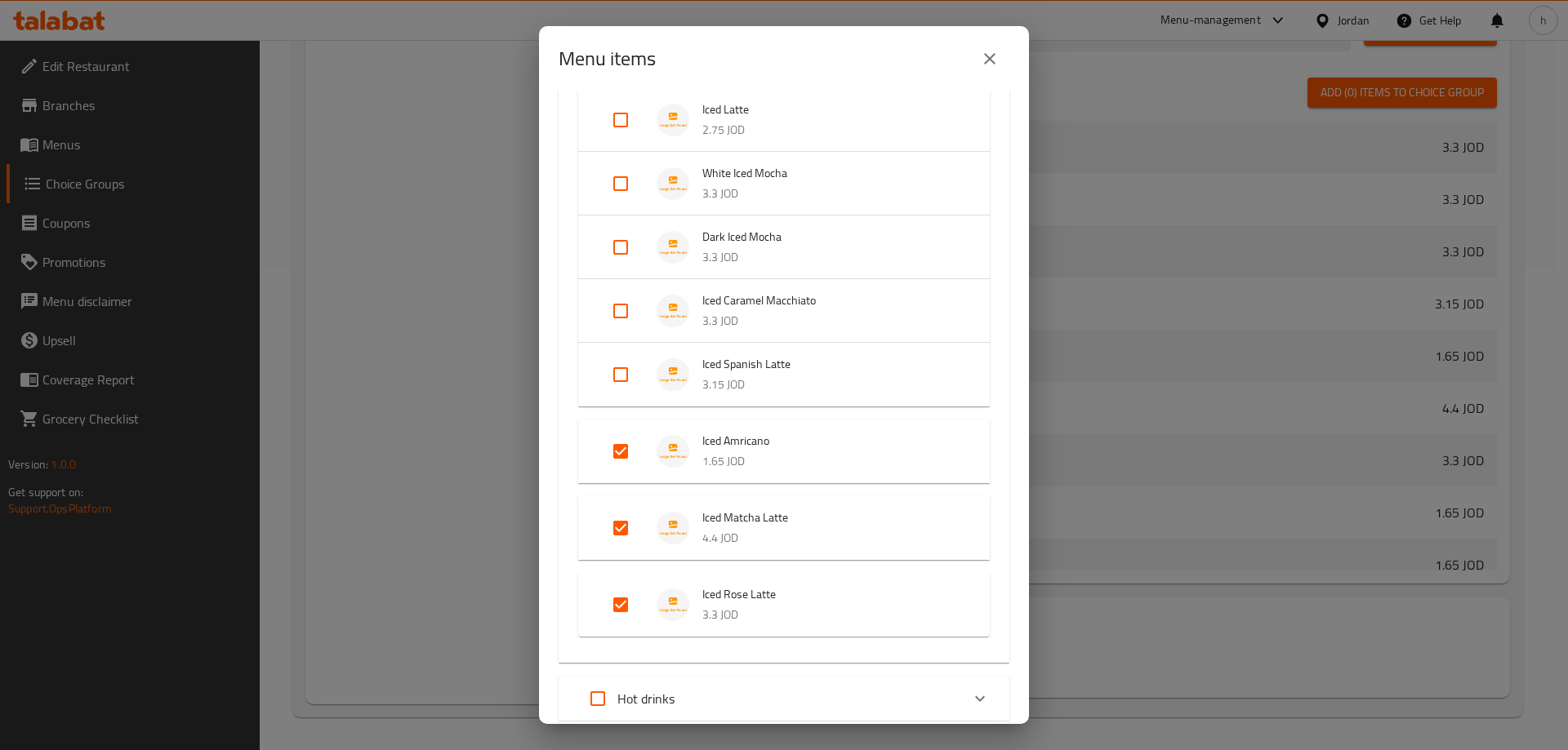
click at [620, 382] on input "Expand" at bounding box center [620, 375] width 39 height 39
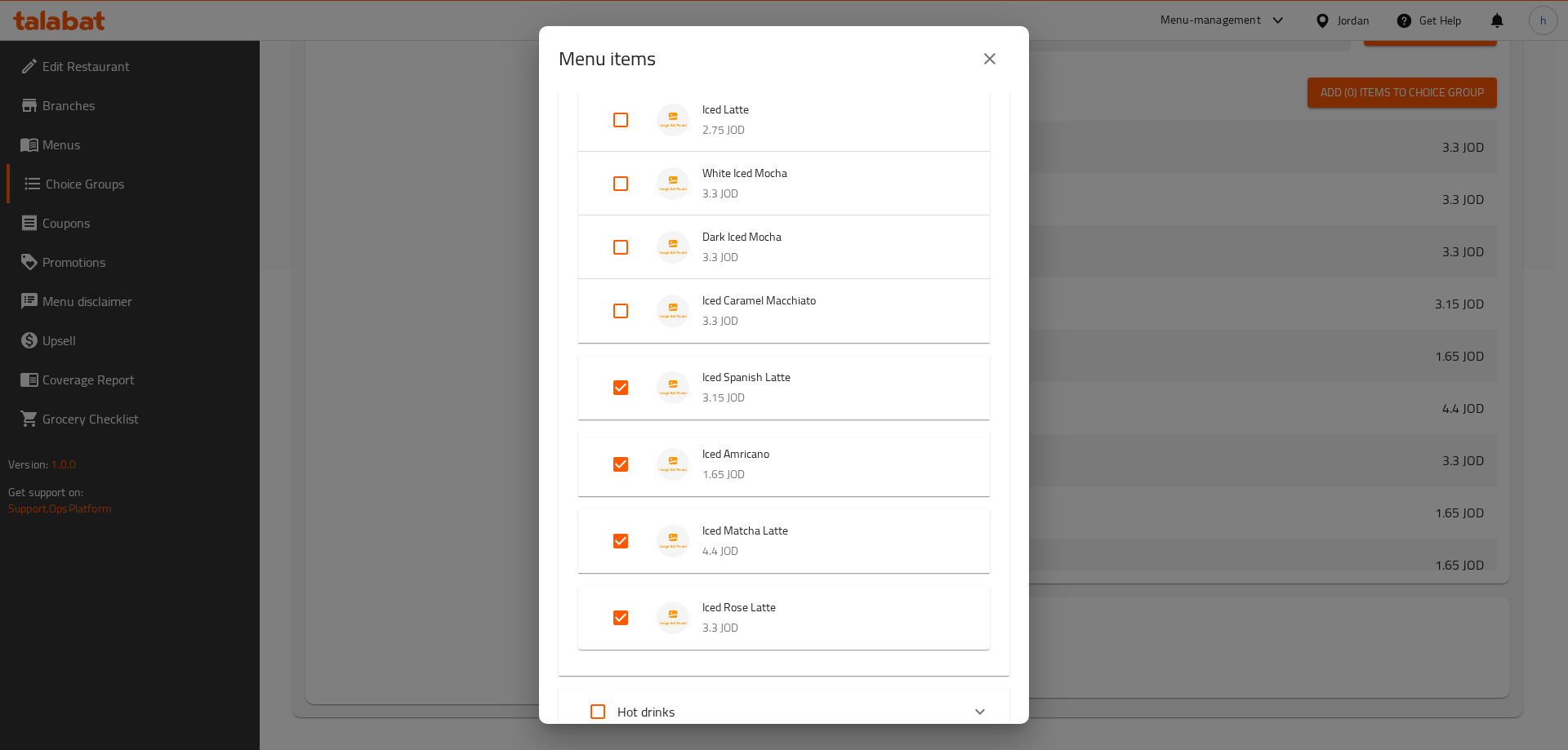
click at [615, 316] on input "Expand" at bounding box center [620, 311] width 39 height 39
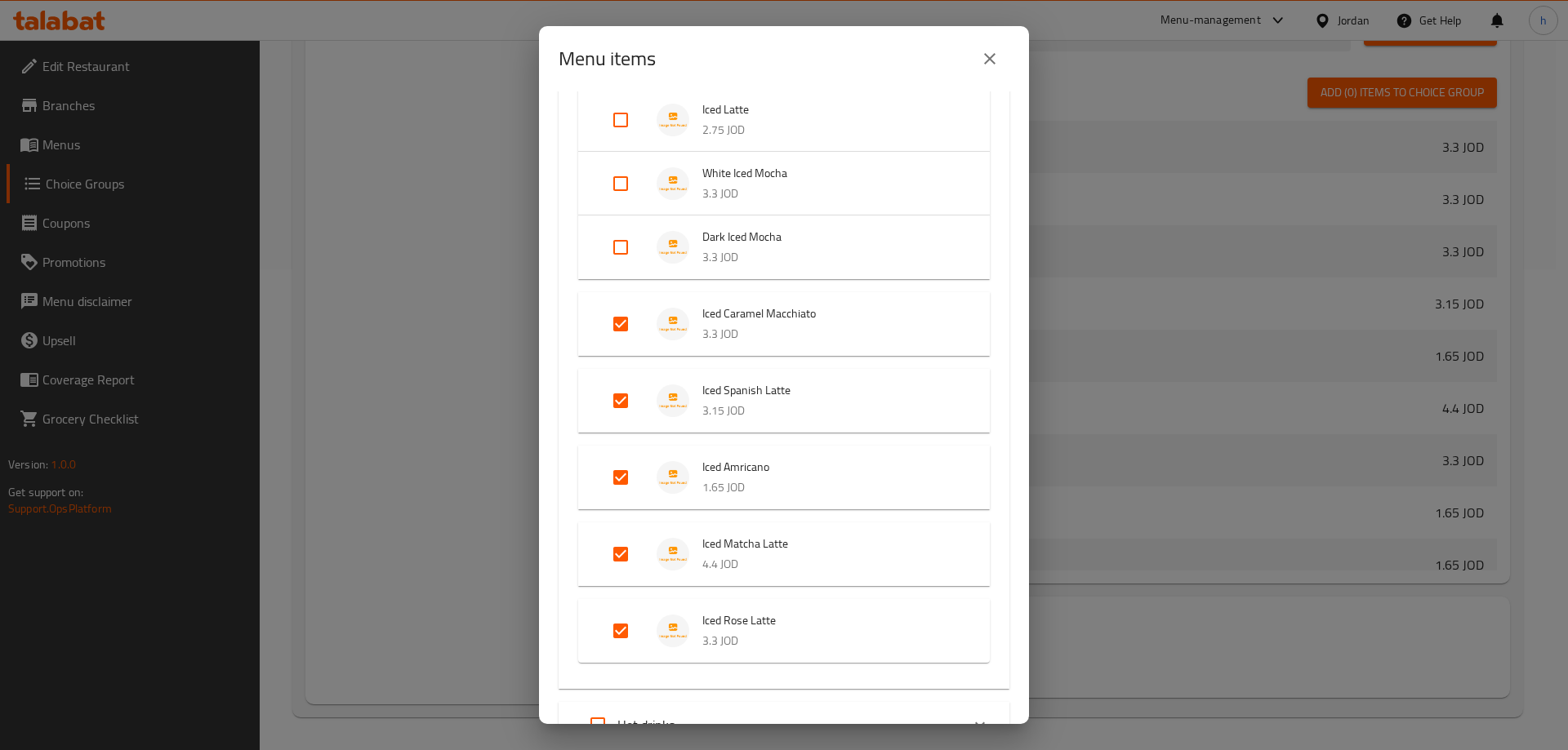
click at [621, 246] on input "Expand" at bounding box center [620, 247] width 39 height 39
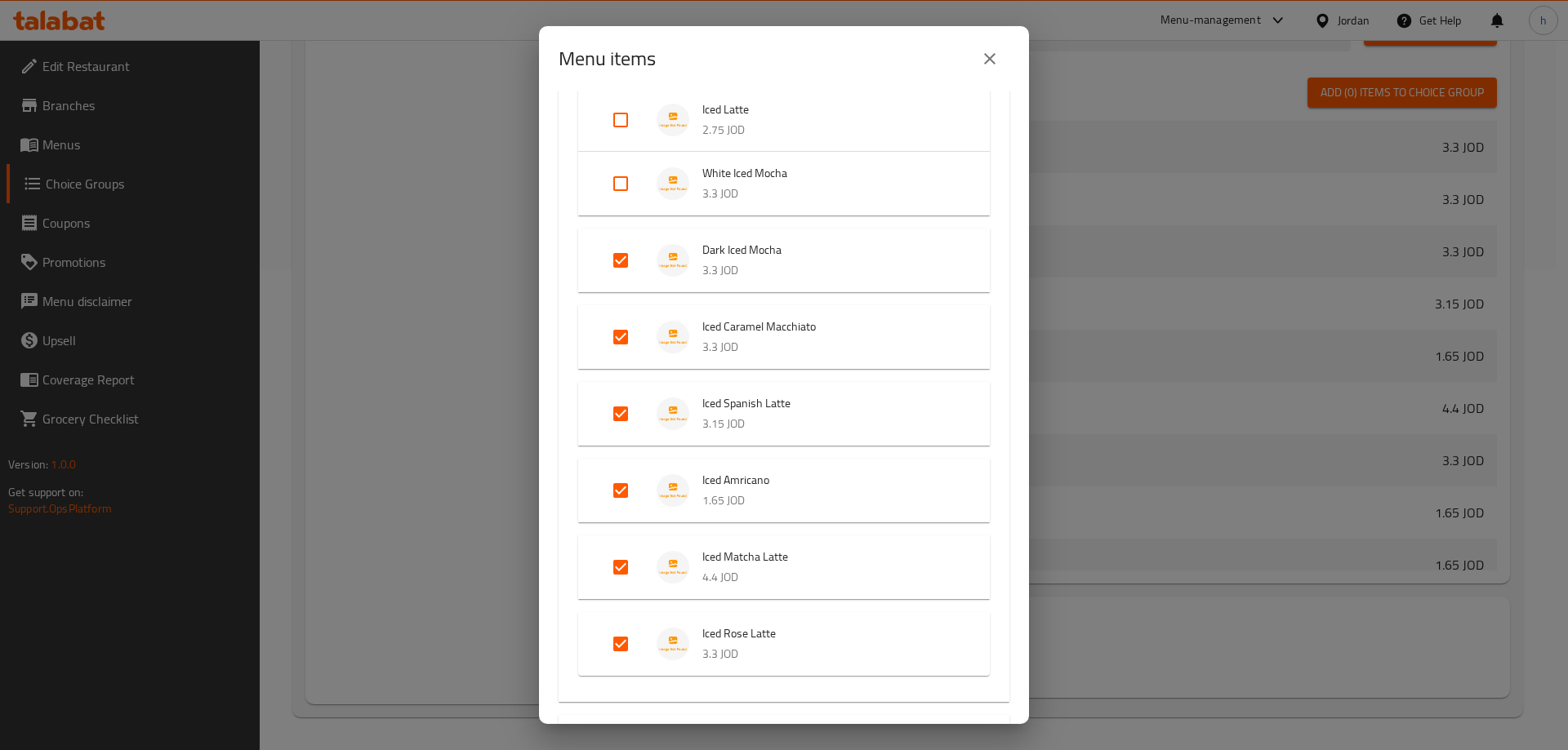
click at [621, 178] on input "Expand" at bounding box center [620, 184] width 39 height 39
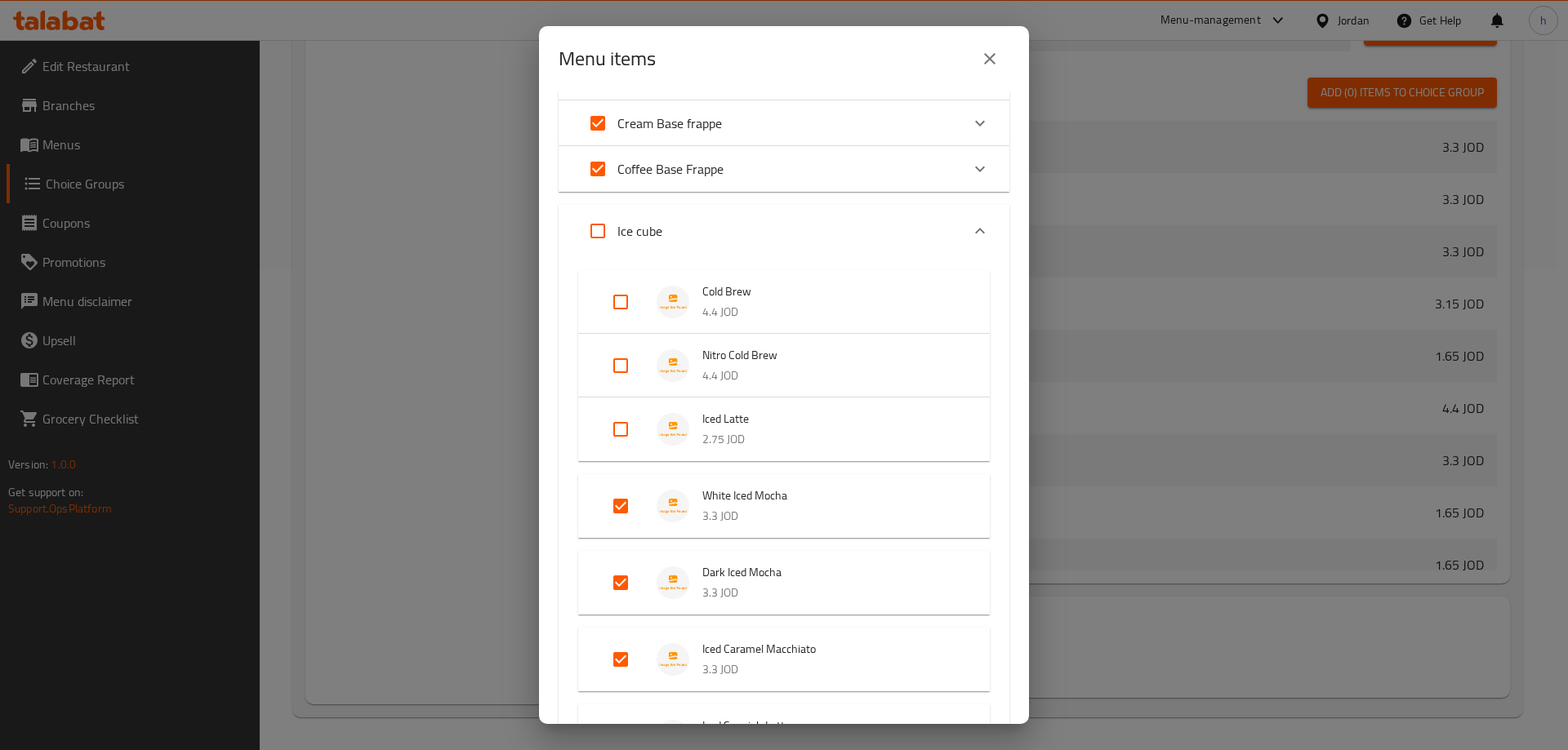
scroll to position [162, 0]
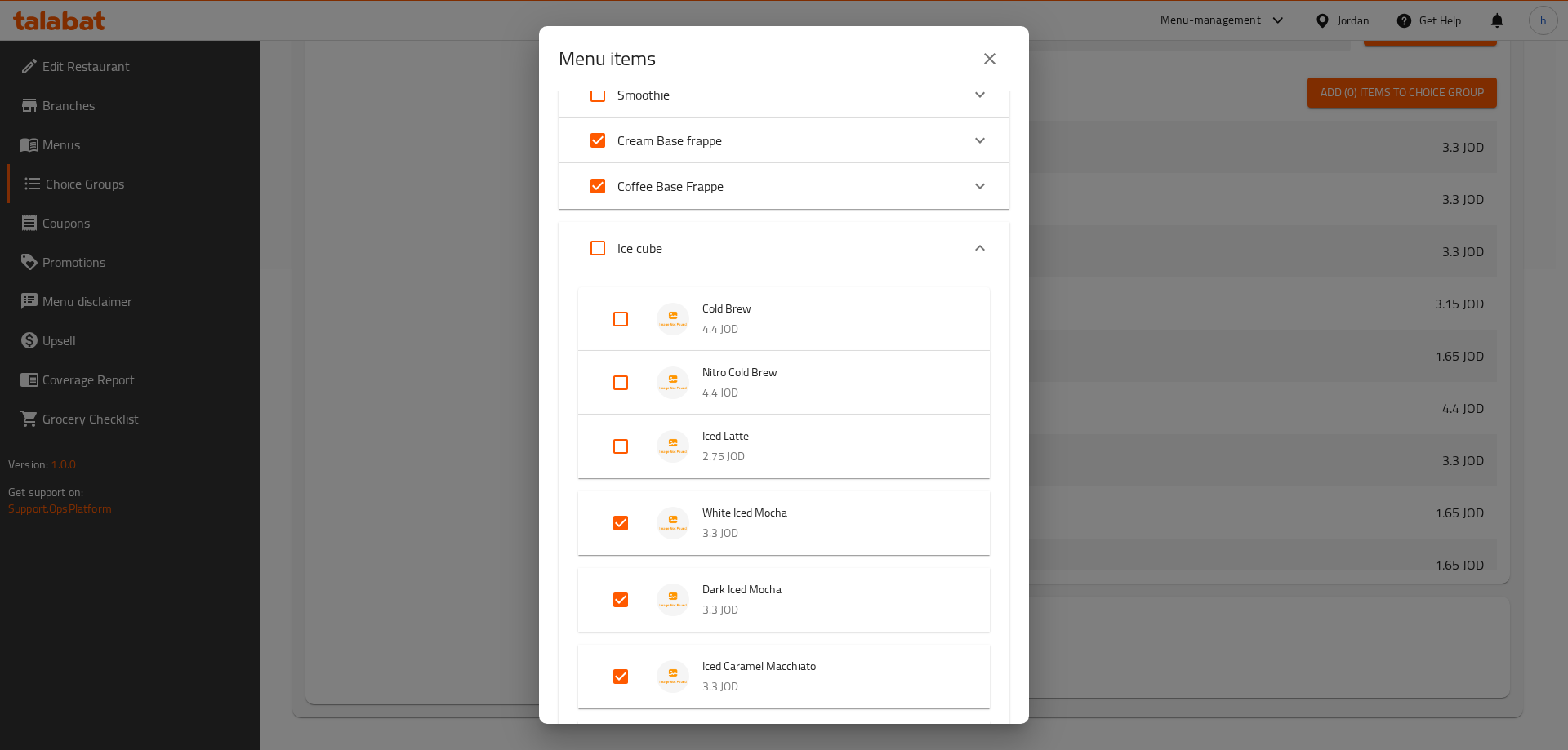
click at [616, 439] on input "Expand" at bounding box center [620, 446] width 39 height 39
click at [970, 241] on icon "Expand" at bounding box center [979, 248] width 19 height 19
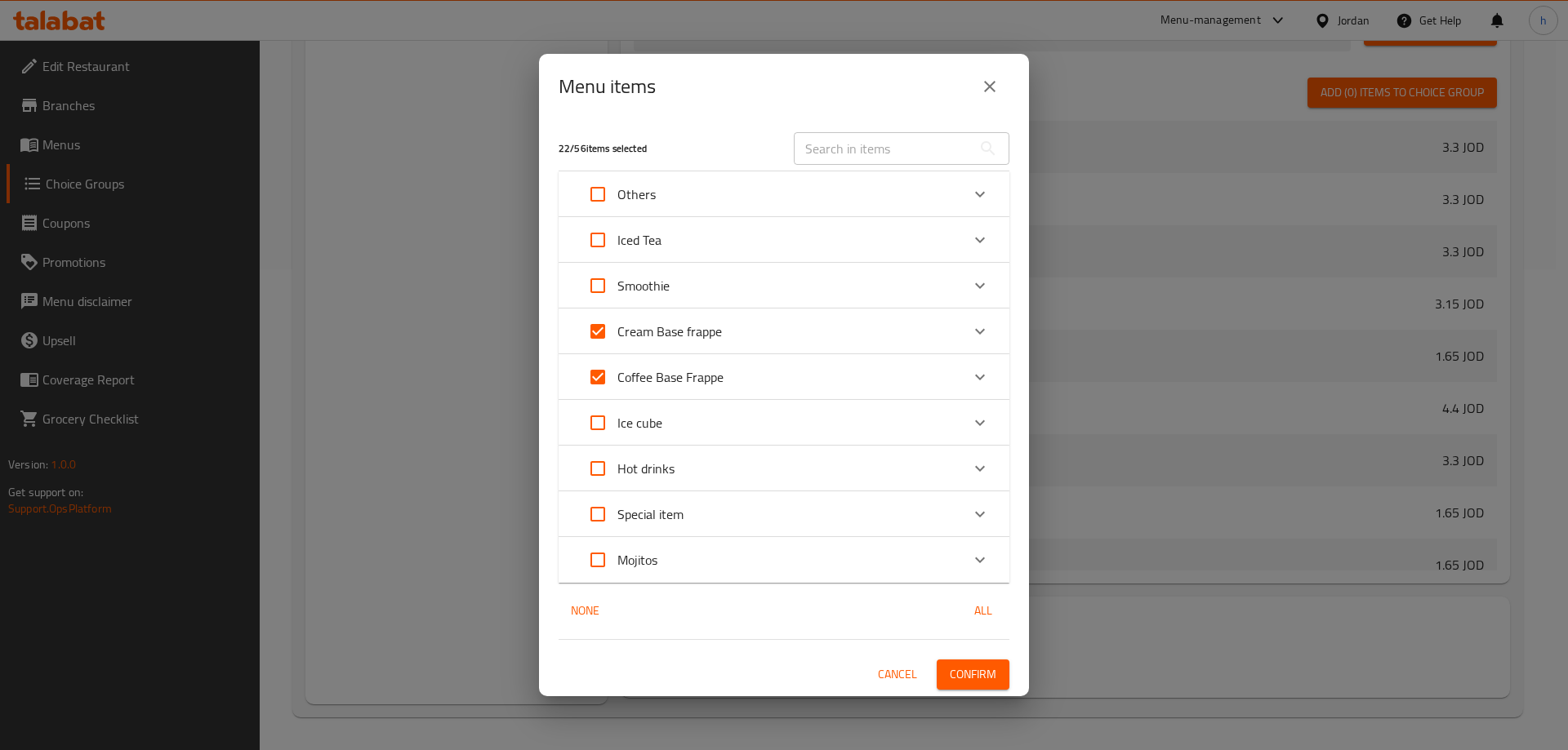
scroll to position [0, 0]
drag, startPoint x: 975, startPoint y: 466, endPoint x: 967, endPoint y: 464, distance: 8.2
click at [977, 465] on icon "Expand" at bounding box center [979, 469] width 19 height 19
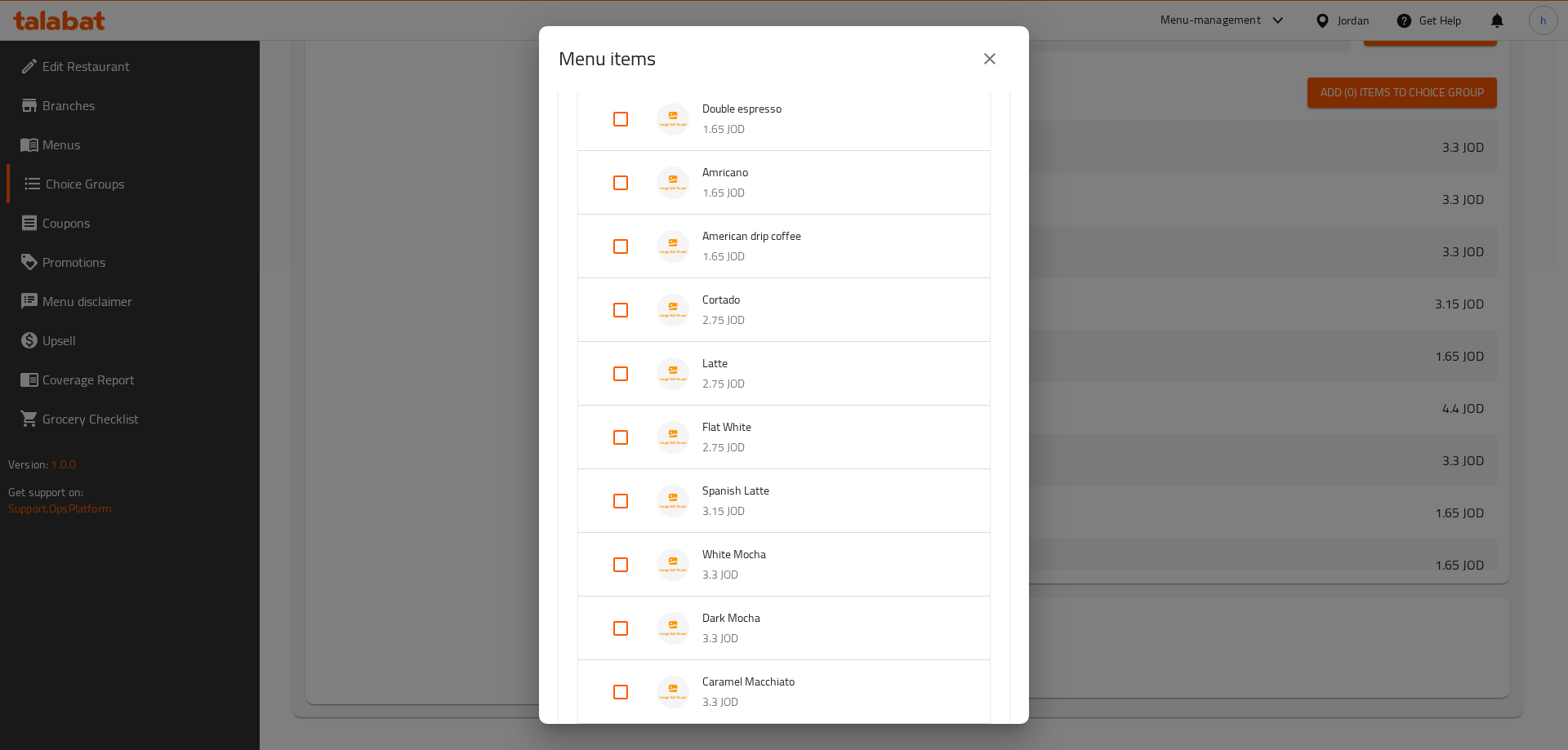
scroll to position [326, 0]
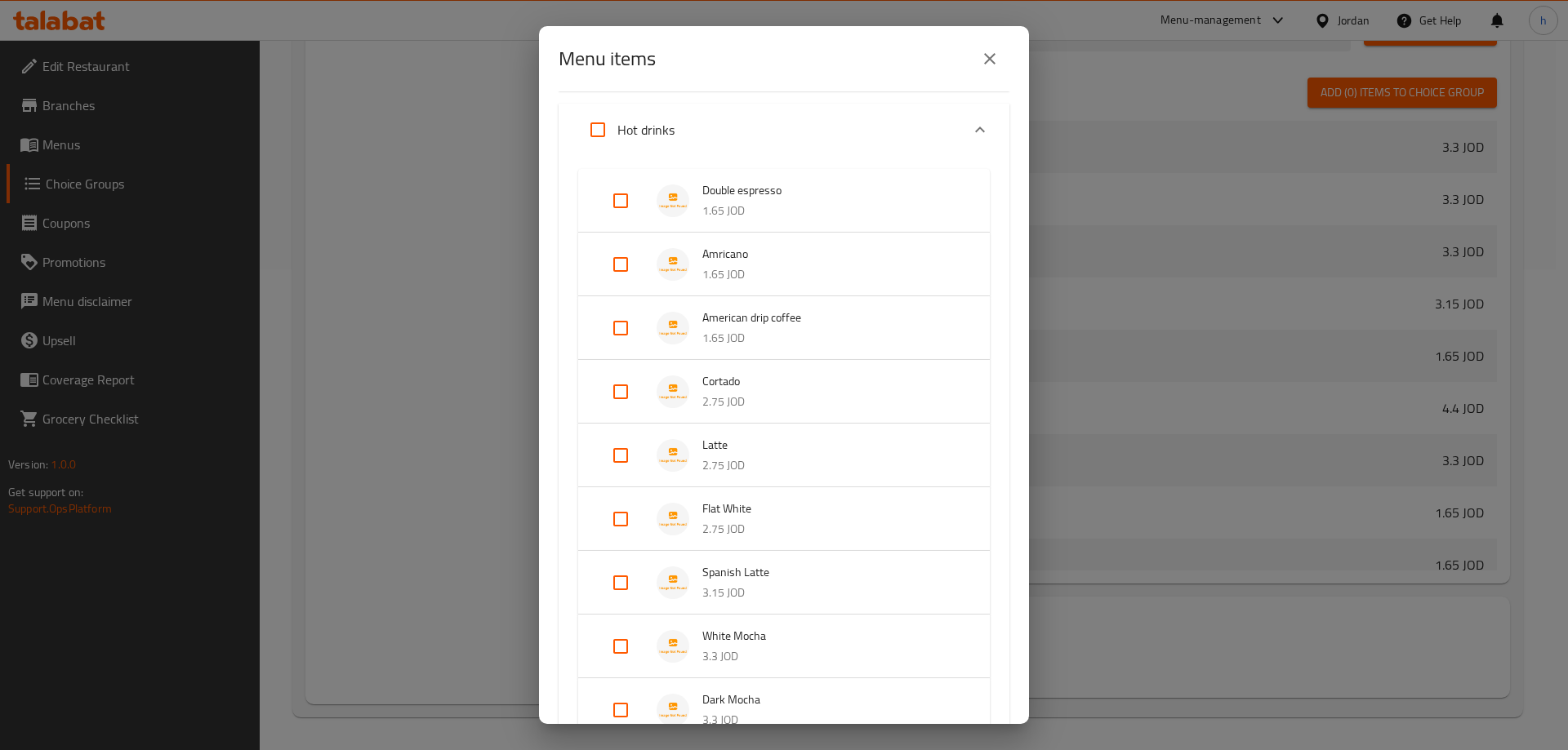
click at [624, 267] on input "Expand" at bounding box center [620, 265] width 39 height 39
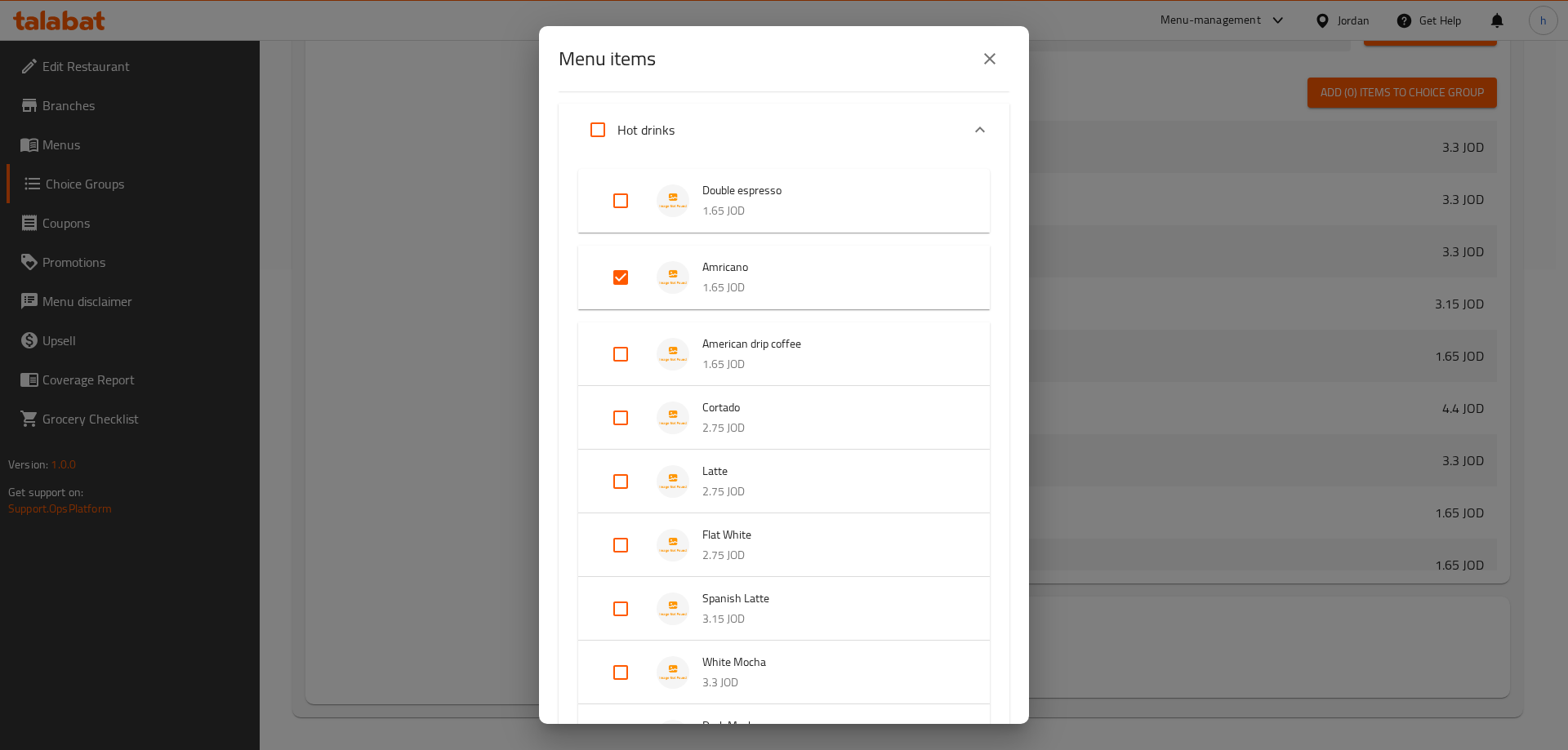
click at [618, 356] on input "Expand" at bounding box center [620, 354] width 39 height 39
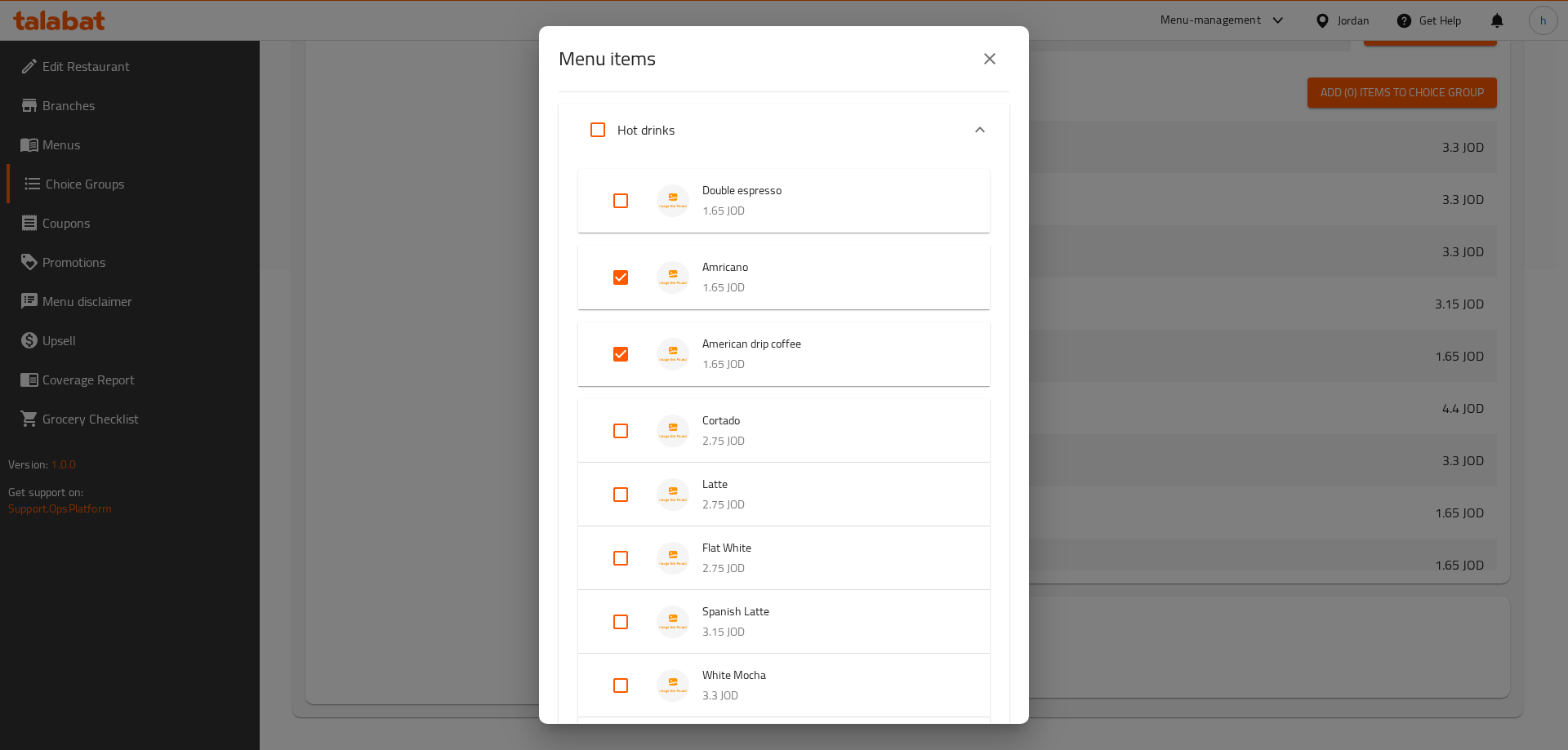
click at [624, 425] on input "Expand" at bounding box center [620, 431] width 39 height 39
click at [615, 513] on input "Expand" at bounding box center [620, 507] width 39 height 39
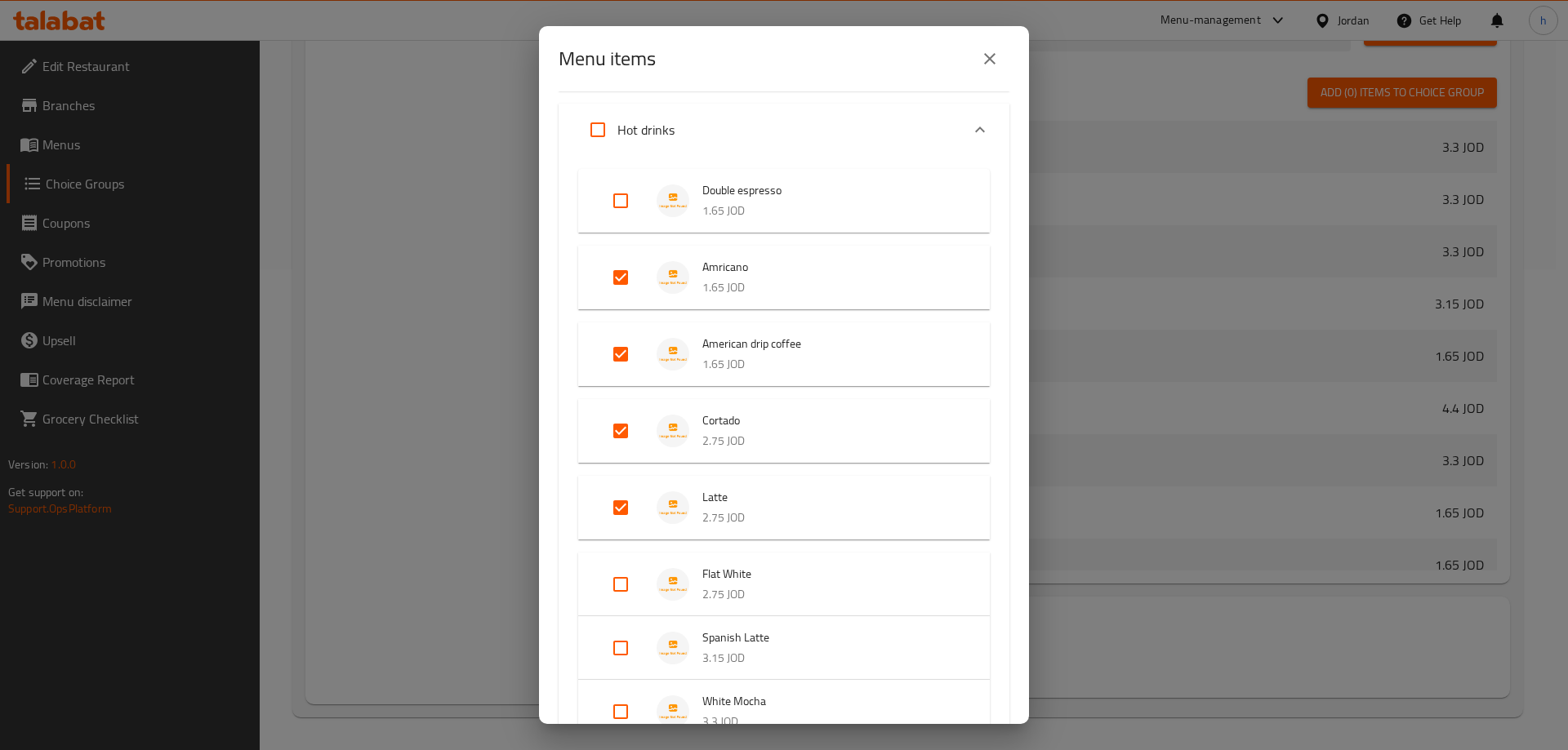
drag, startPoint x: 622, startPoint y: 588, endPoint x: 621, endPoint y: 624, distance: 36.0
click at [621, 588] on input "Expand" at bounding box center [620, 584] width 39 height 39
click at [619, 657] on input "Expand" at bounding box center [620, 661] width 39 height 39
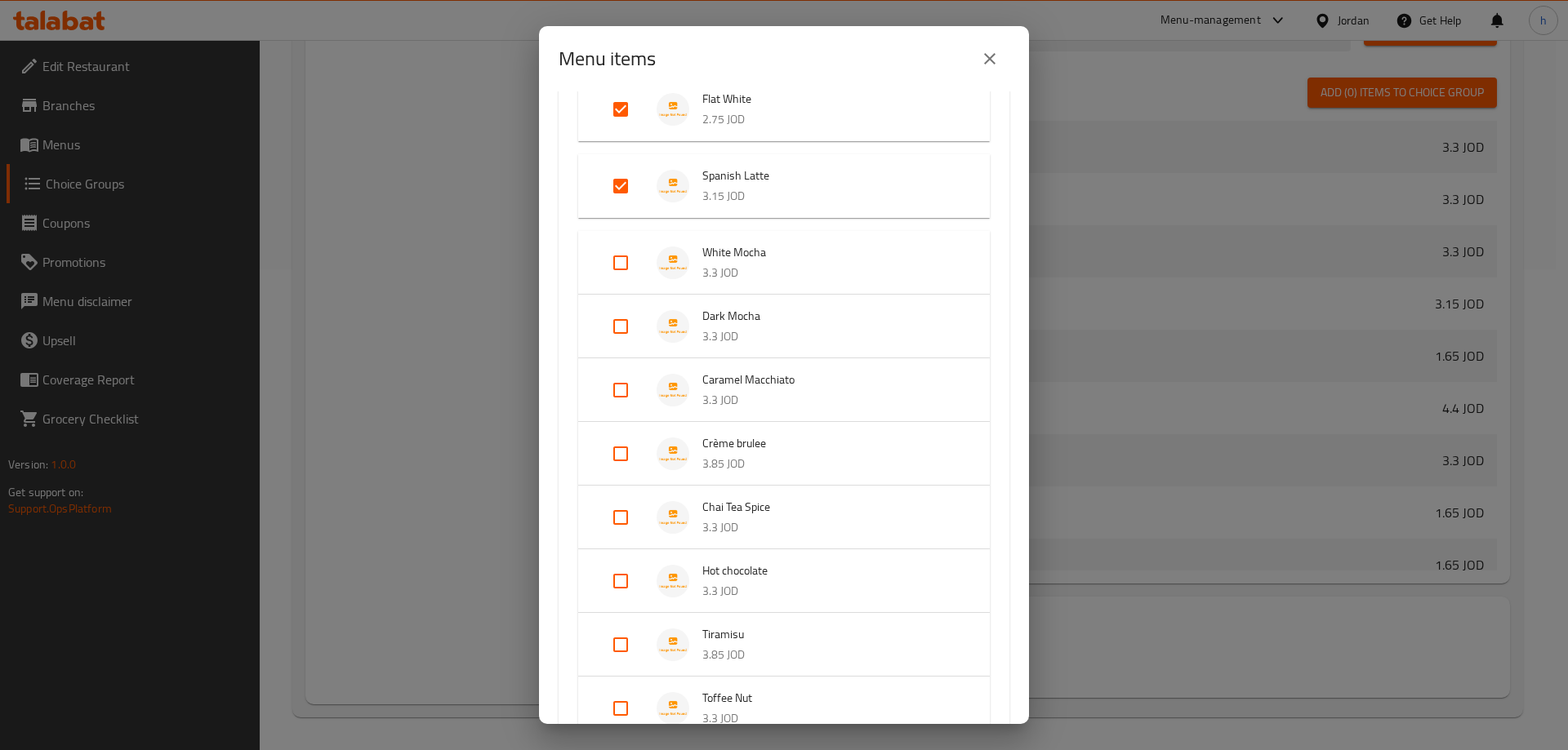
scroll to position [816, 0]
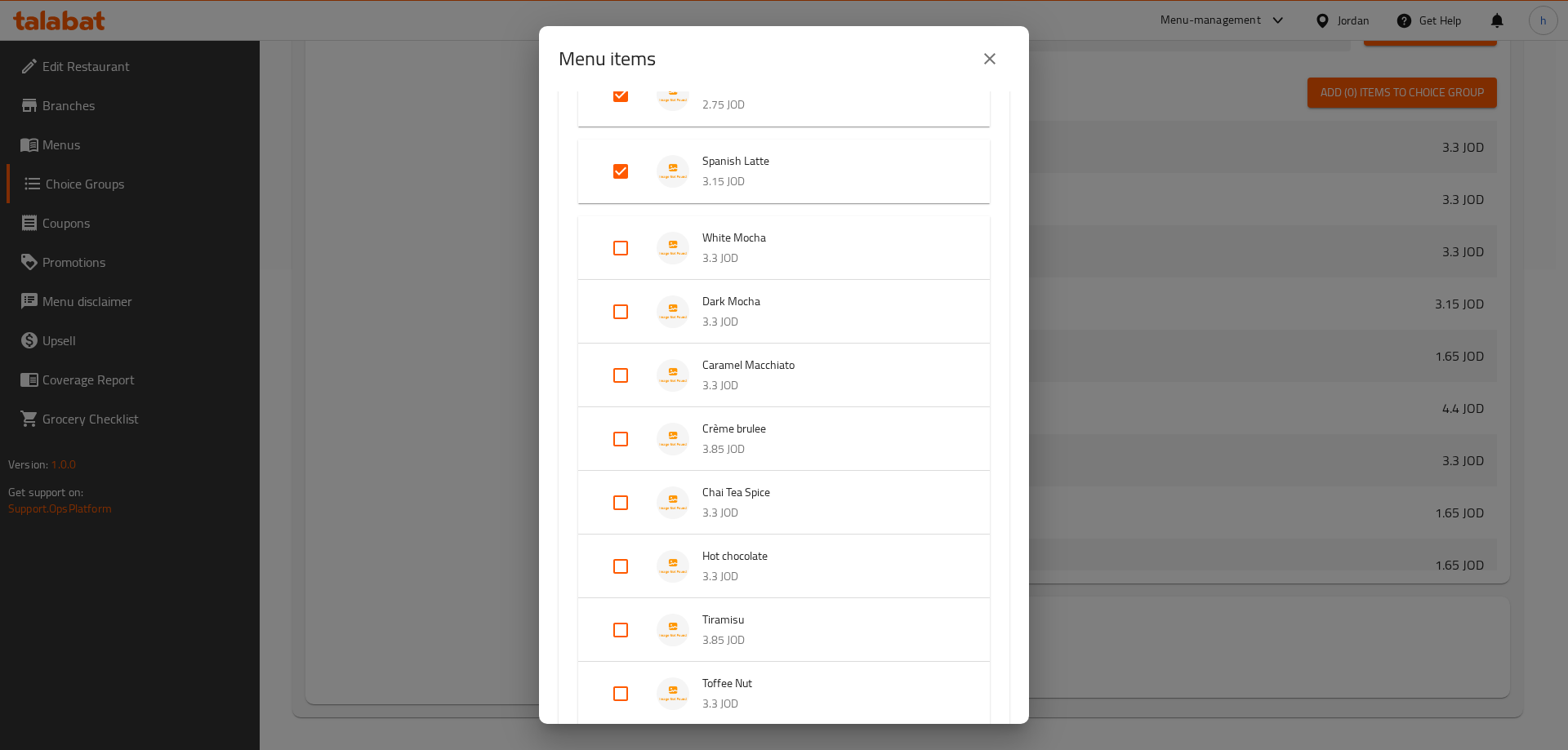
click at [618, 306] on input "Expand" at bounding box center [620, 311] width 39 height 39
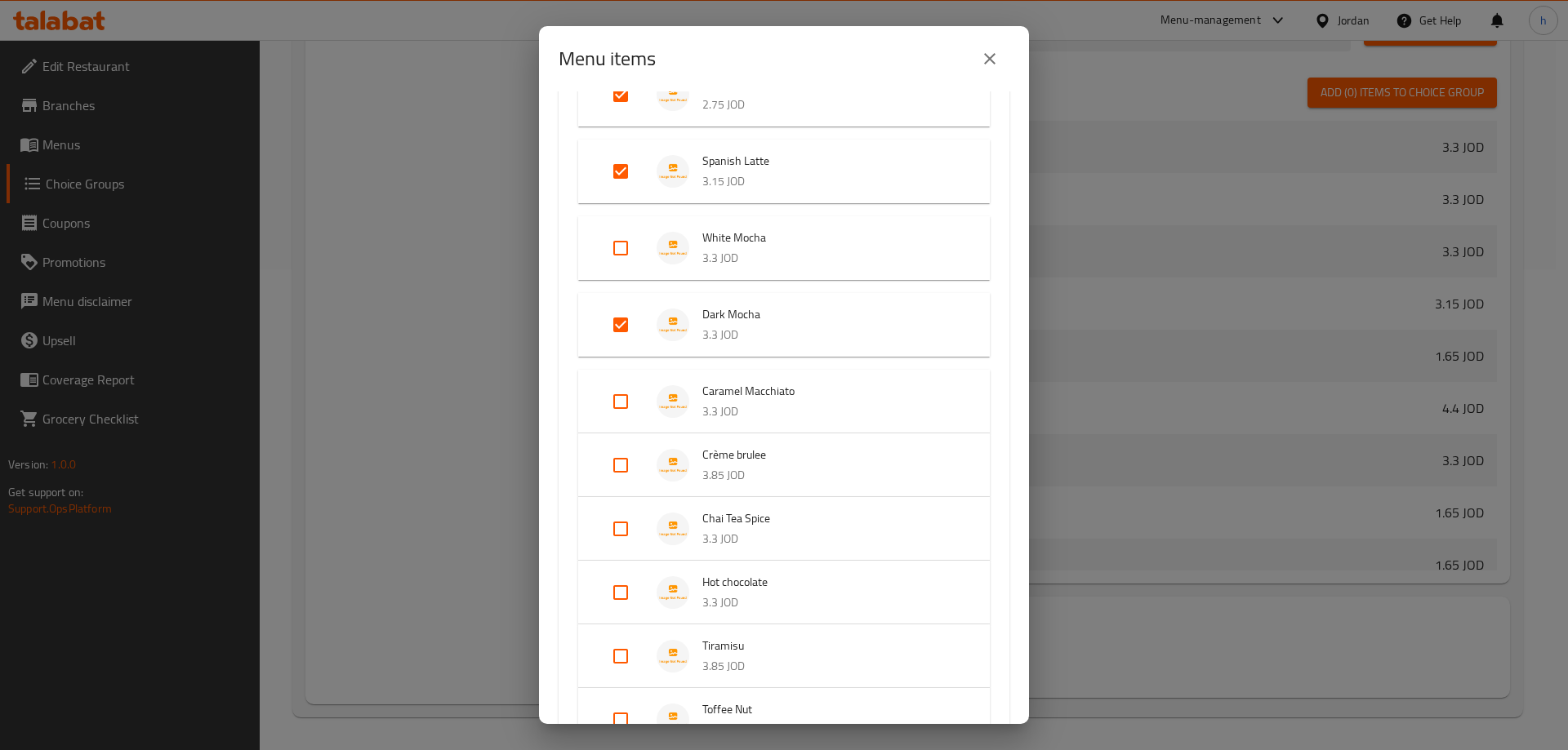
click at [612, 251] on input "Expand" at bounding box center [620, 248] width 39 height 39
click at [614, 463] on input "Expand" at bounding box center [620, 465] width 39 height 39
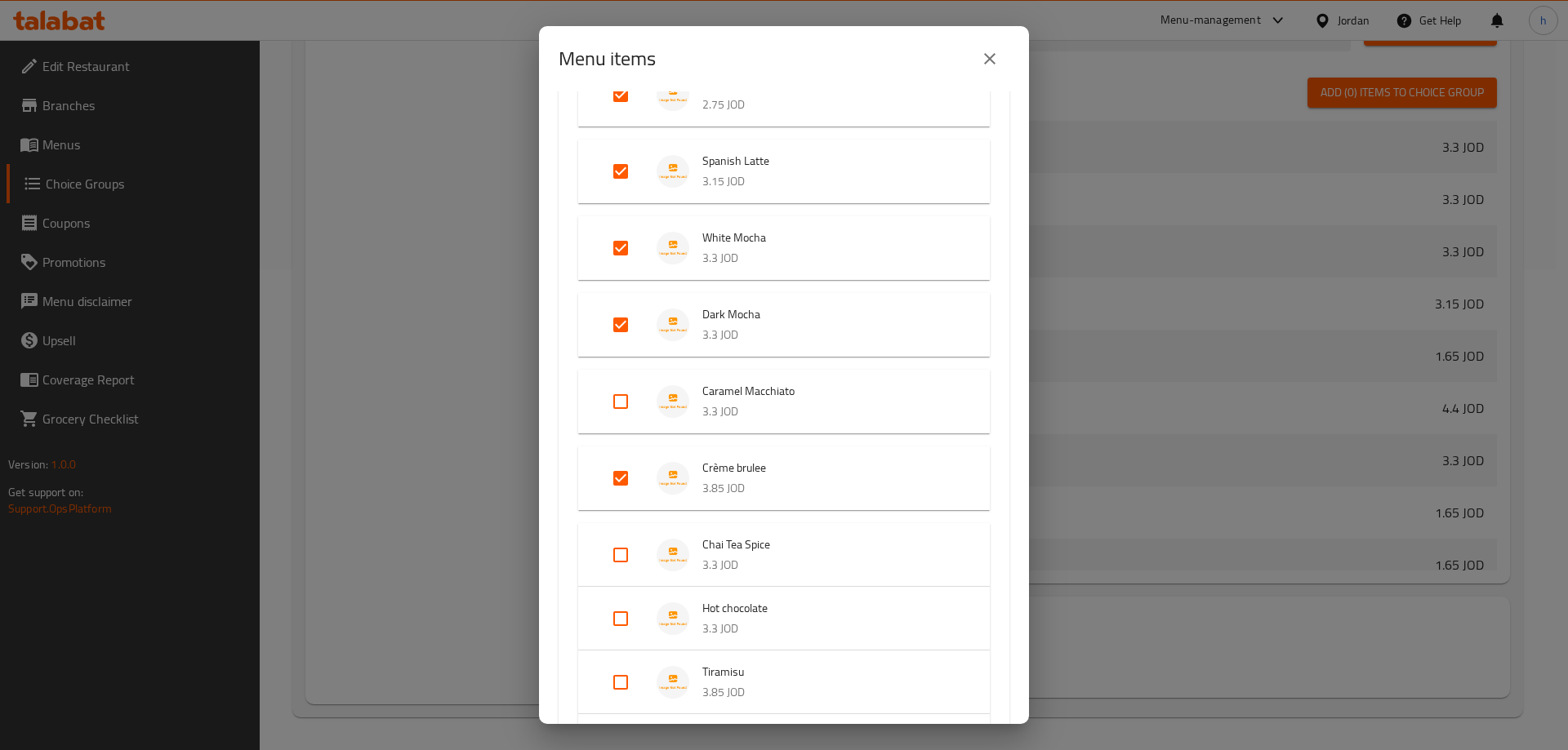
click at [623, 401] on input "Expand" at bounding box center [620, 401] width 39 height 39
click at [624, 550] on input "Expand" at bounding box center [620, 555] width 39 height 39
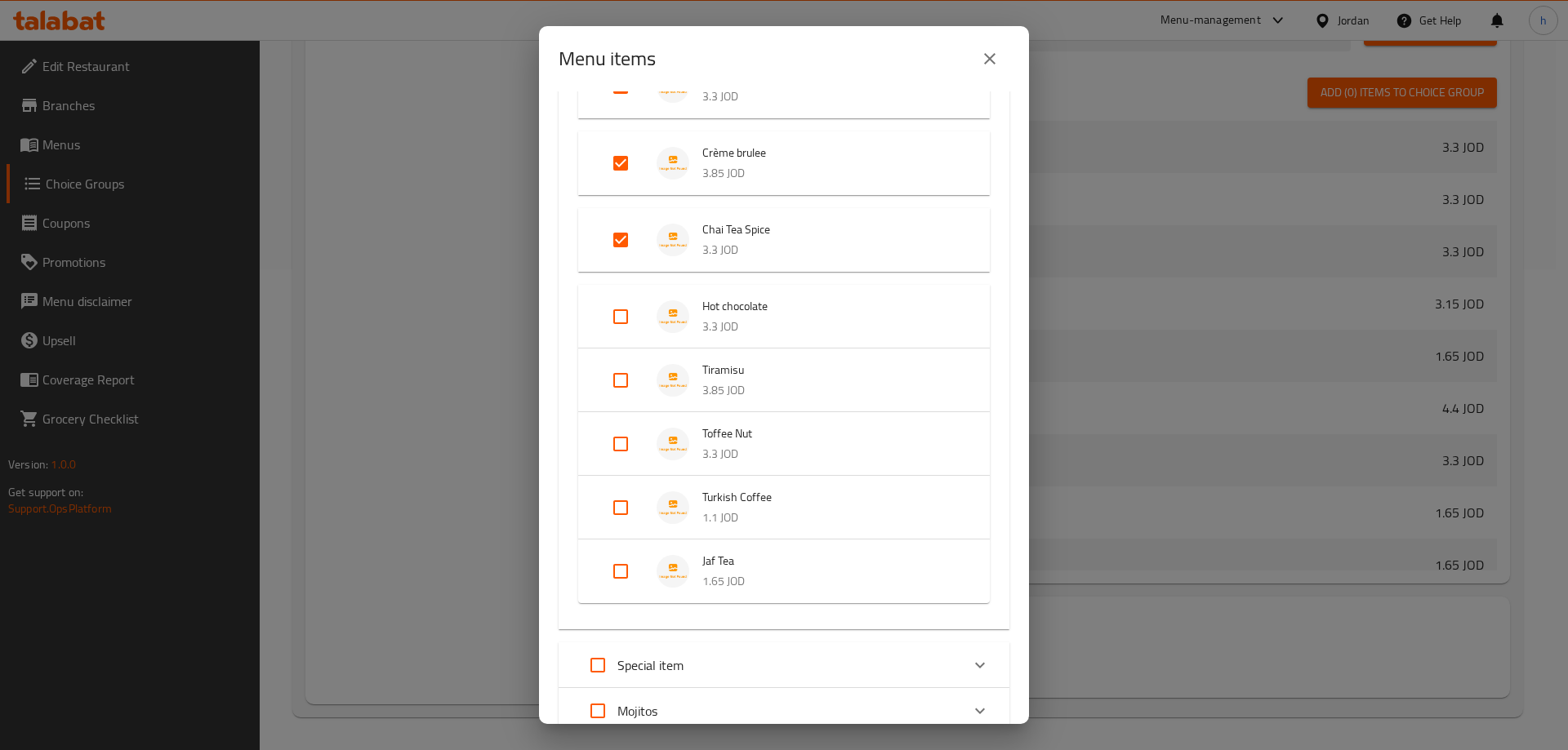
scroll to position [1225, 0]
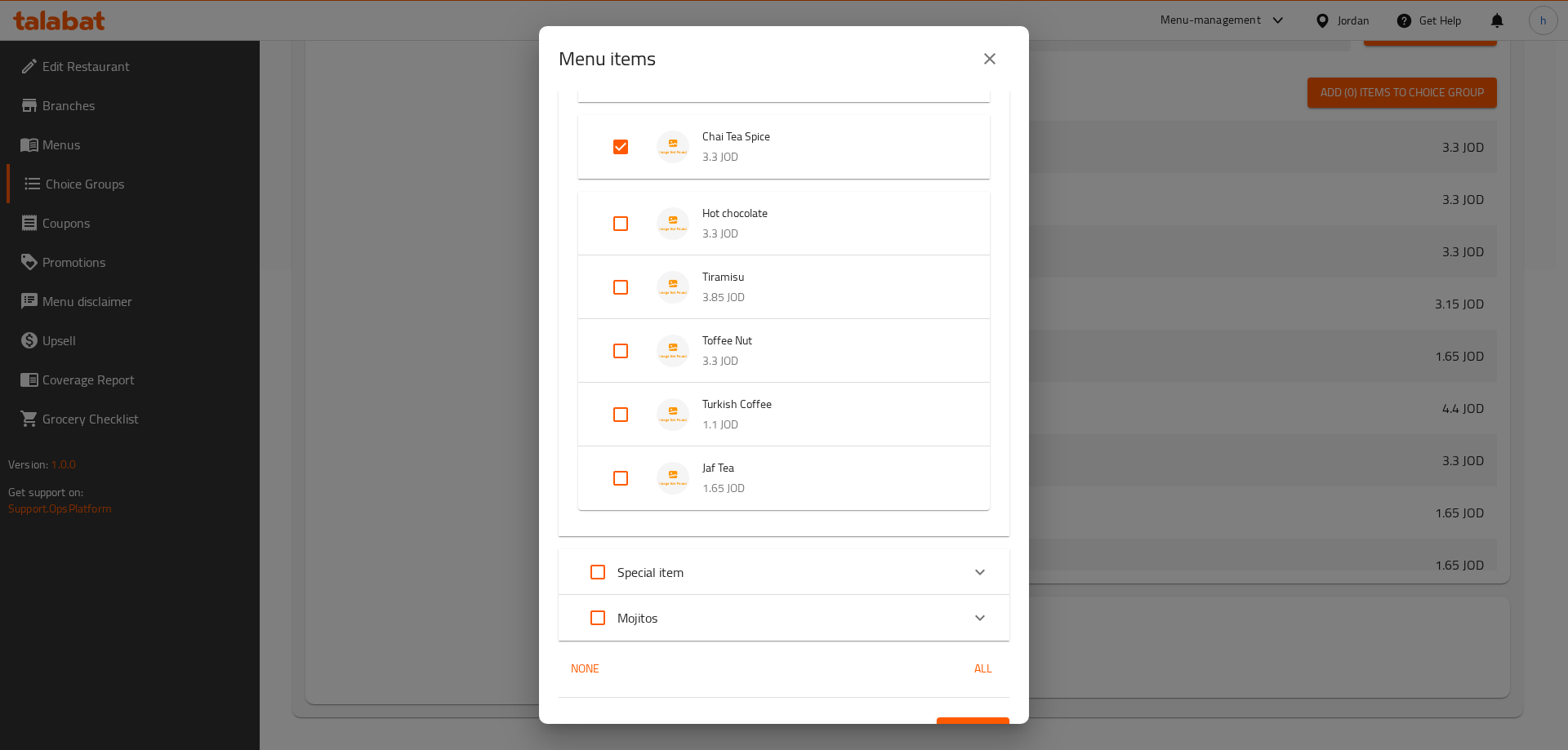
click at [619, 229] on input "Expand" at bounding box center [620, 223] width 39 height 39
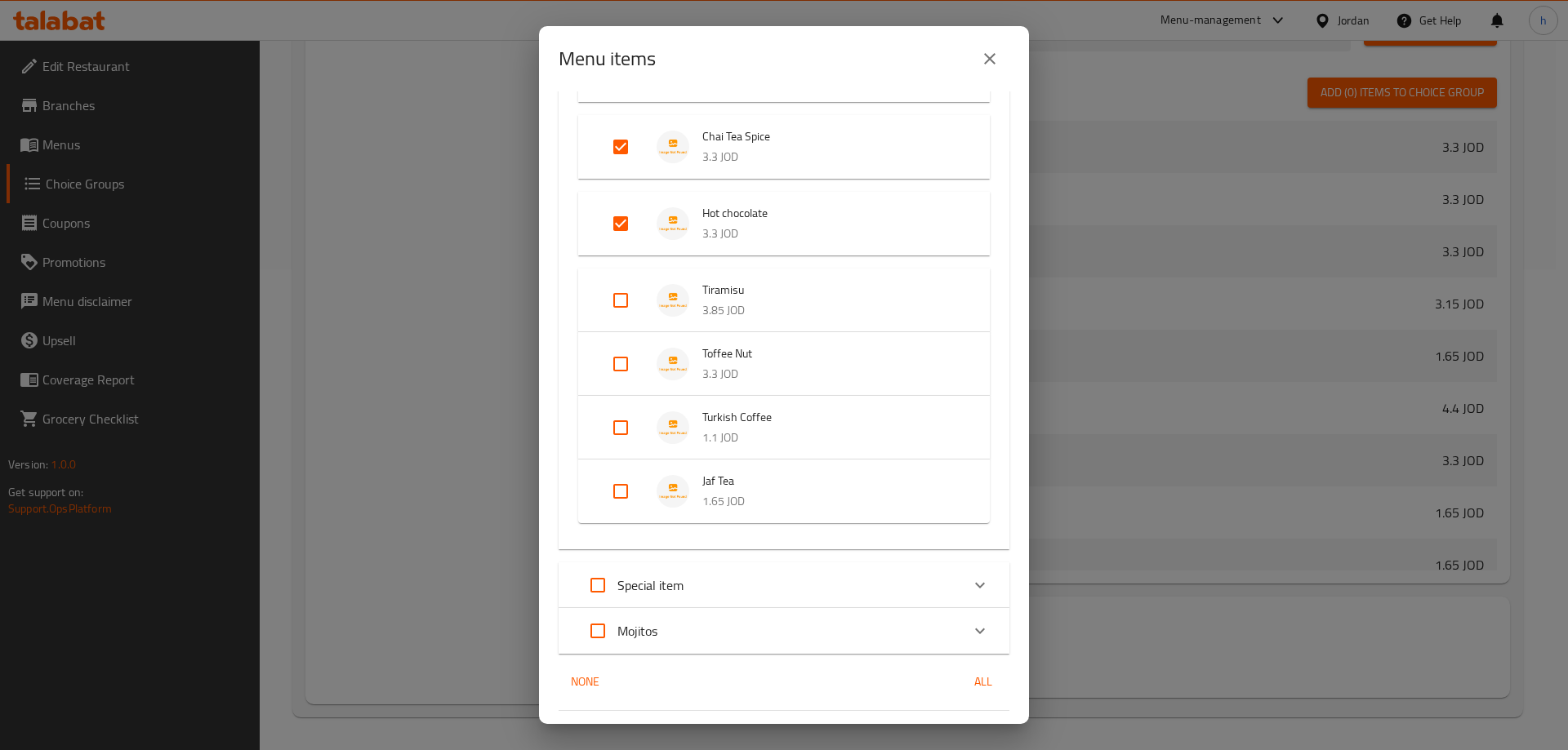
click at [619, 291] on input "Expand" at bounding box center [620, 300] width 39 height 39
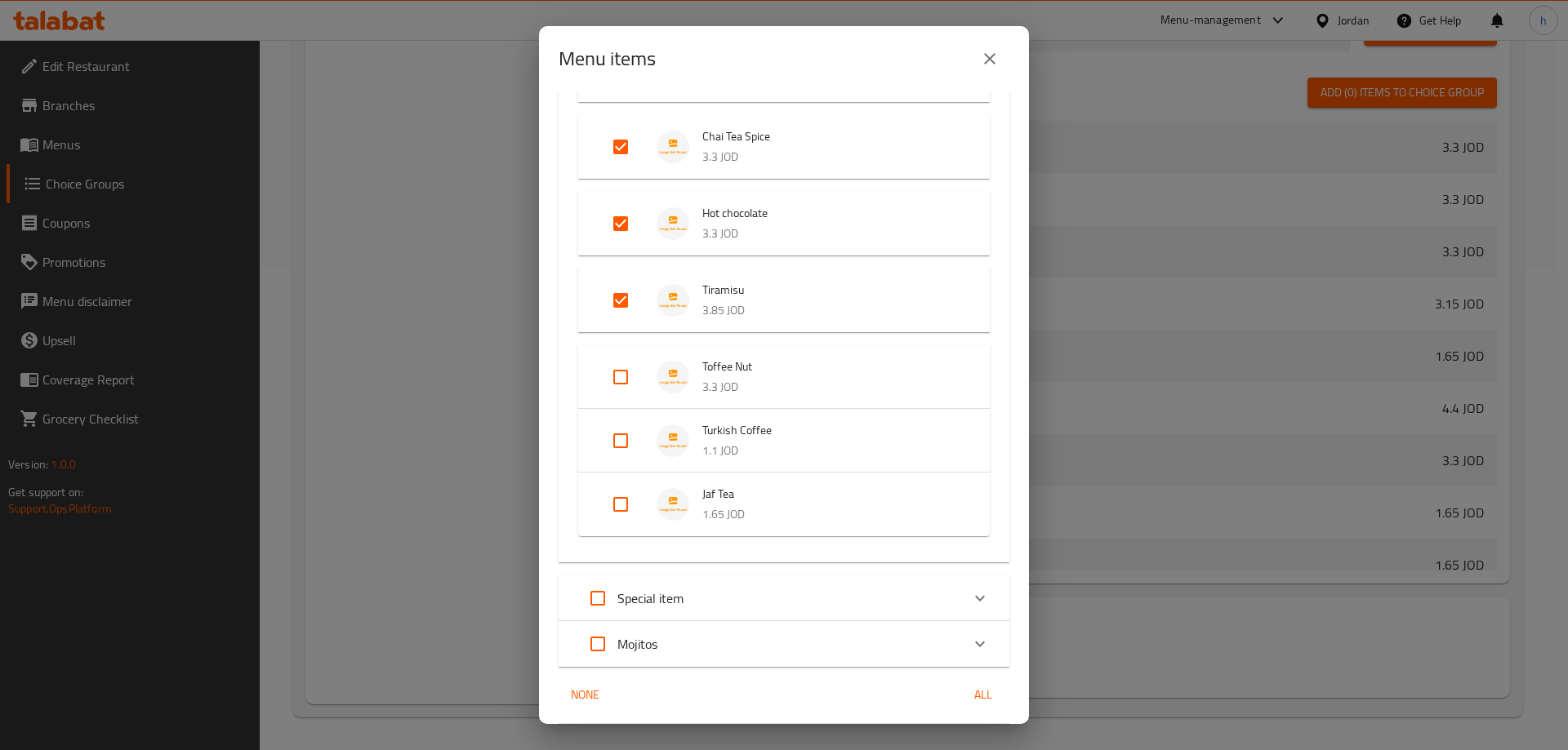
click at [620, 374] on input "Expand" at bounding box center [620, 377] width 39 height 39
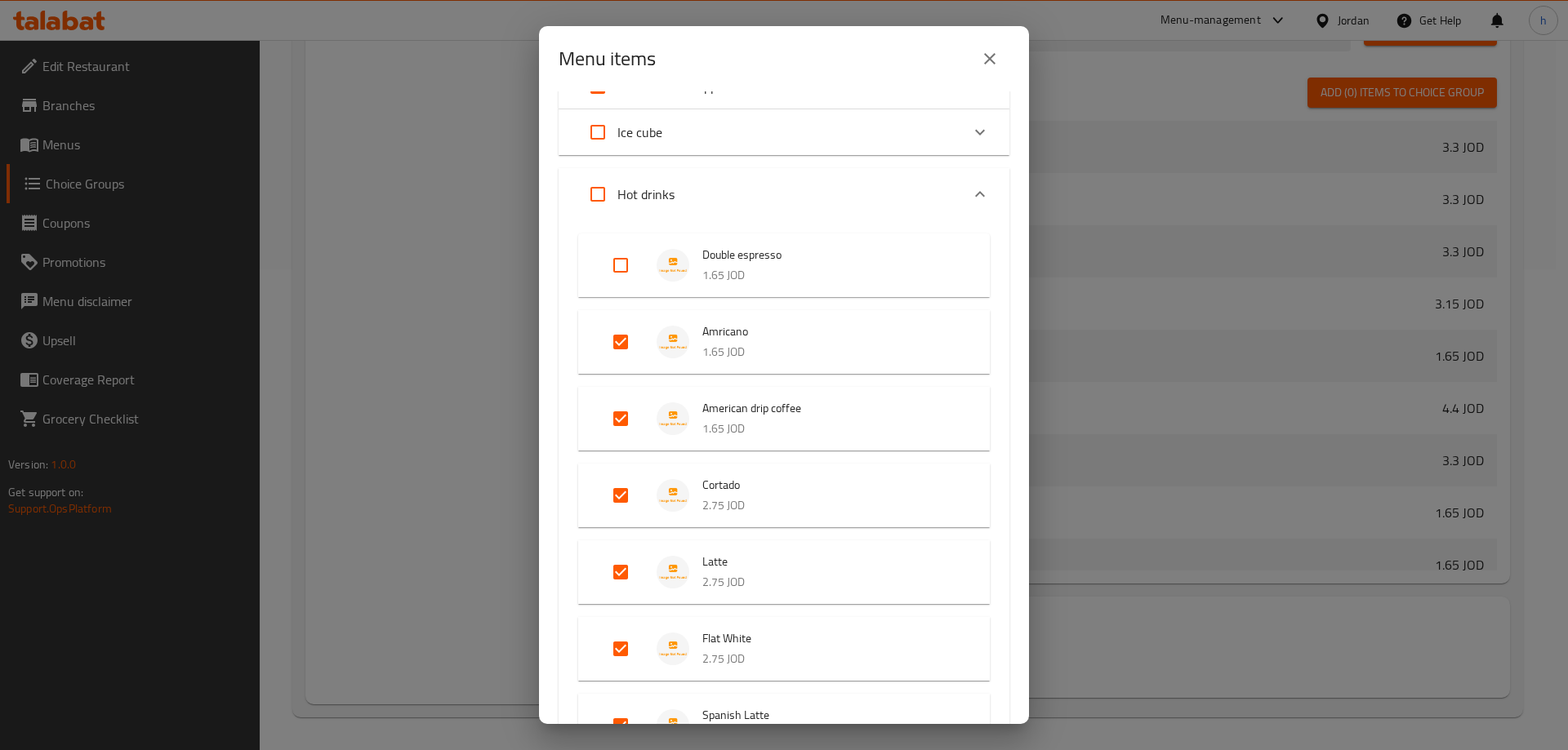
scroll to position [245, 0]
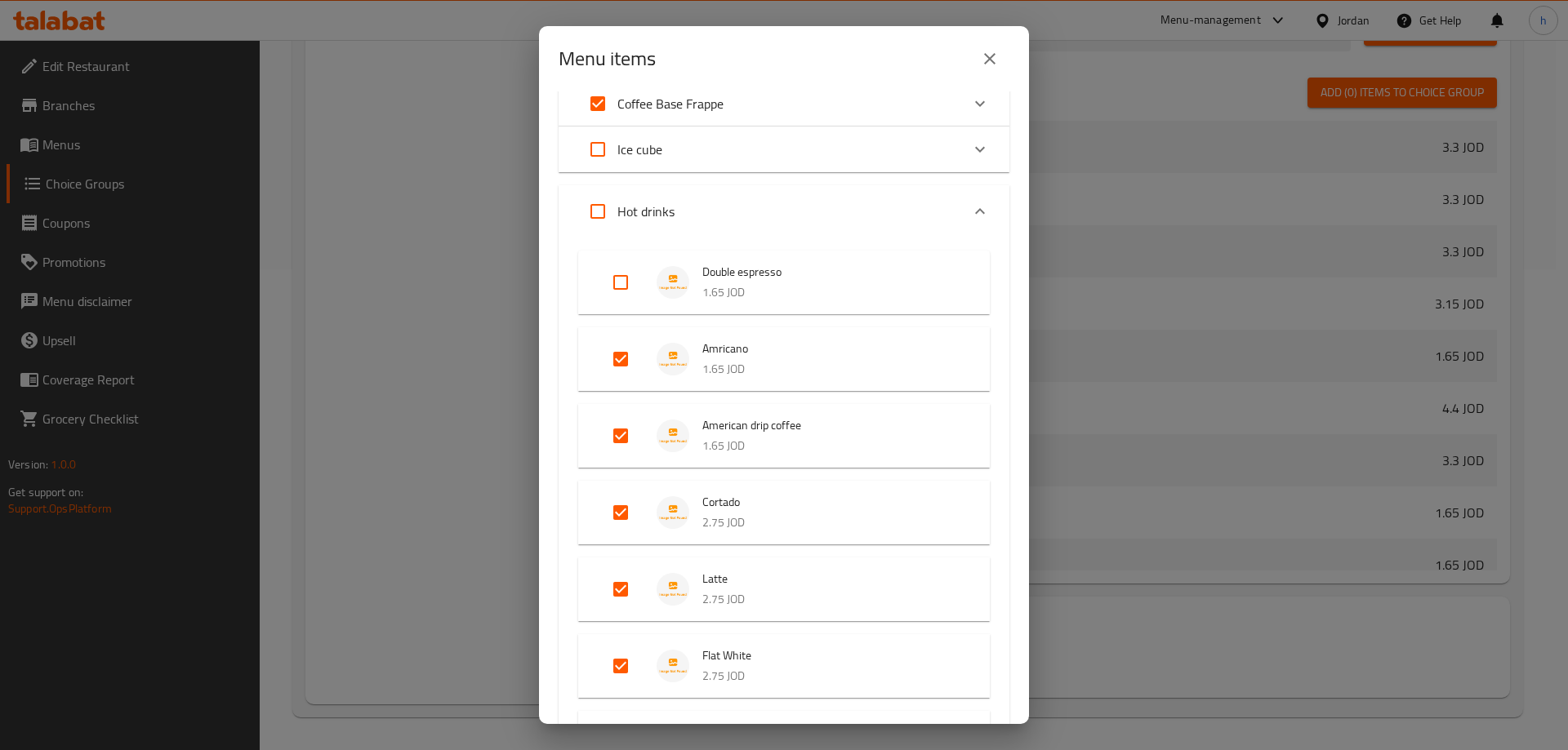
click at [970, 206] on icon "Expand" at bounding box center [979, 212] width 19 height 19
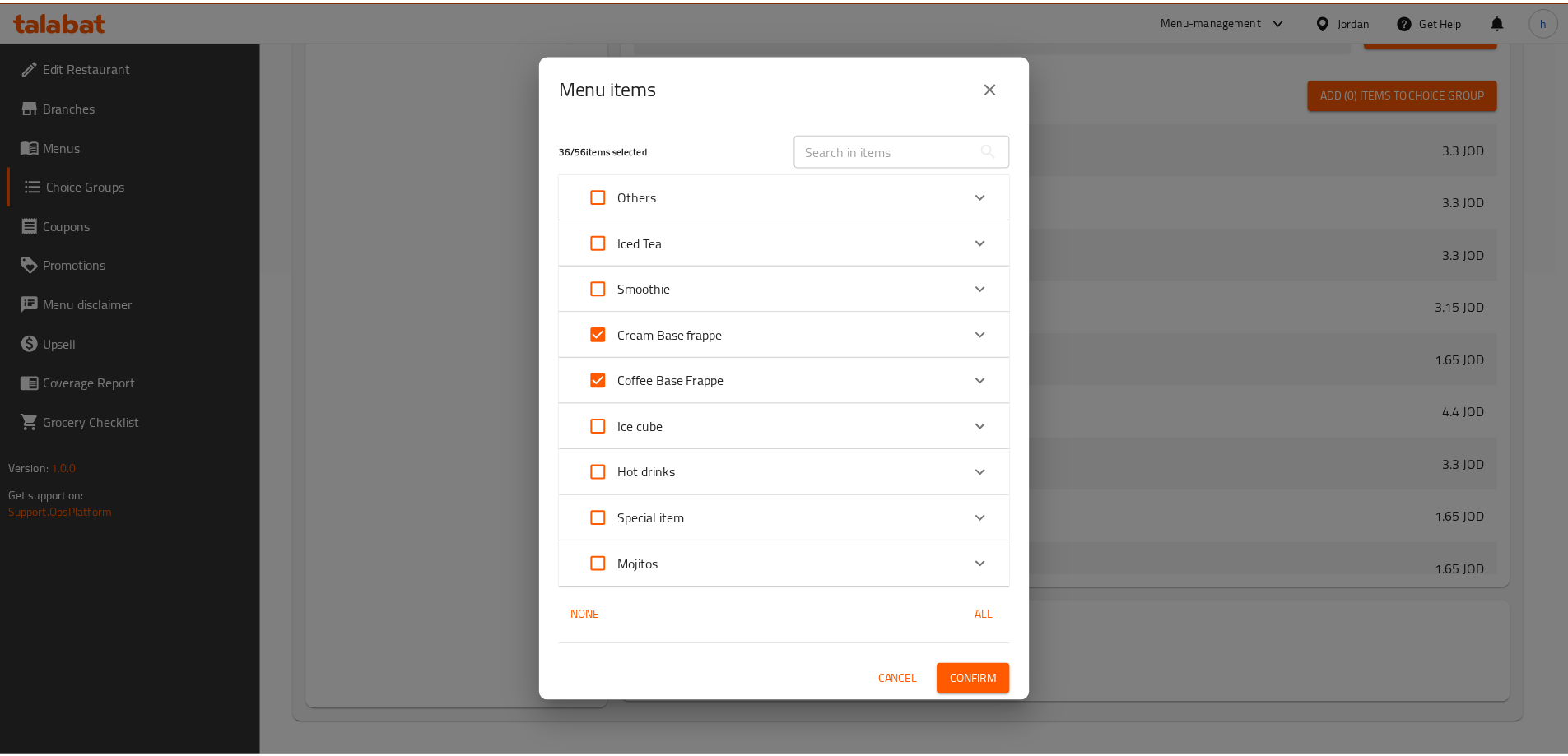
scroll to position [0, 0]
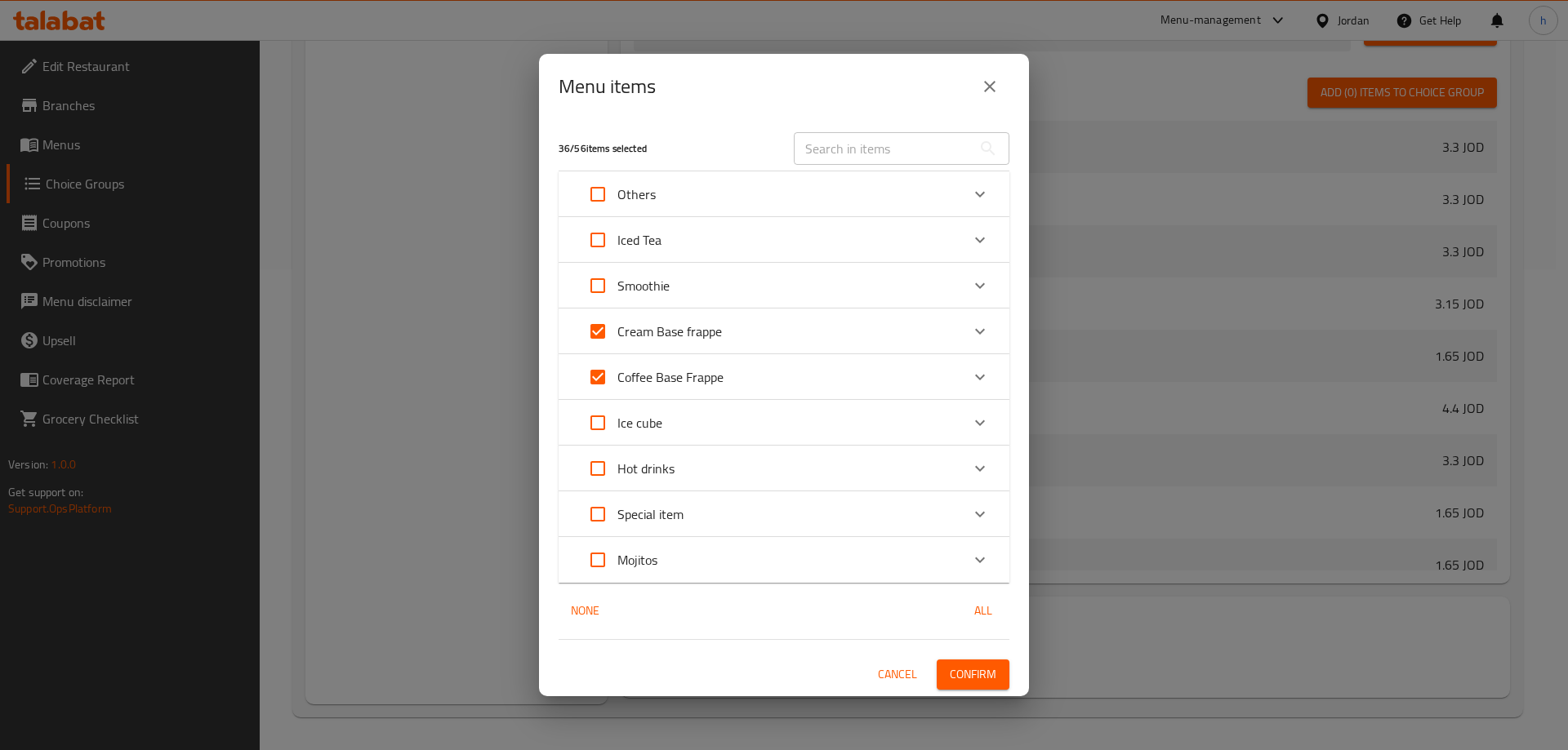
click at [970, 673] on span "Confirm" at bounding box center [972, 674] width 47 height 20
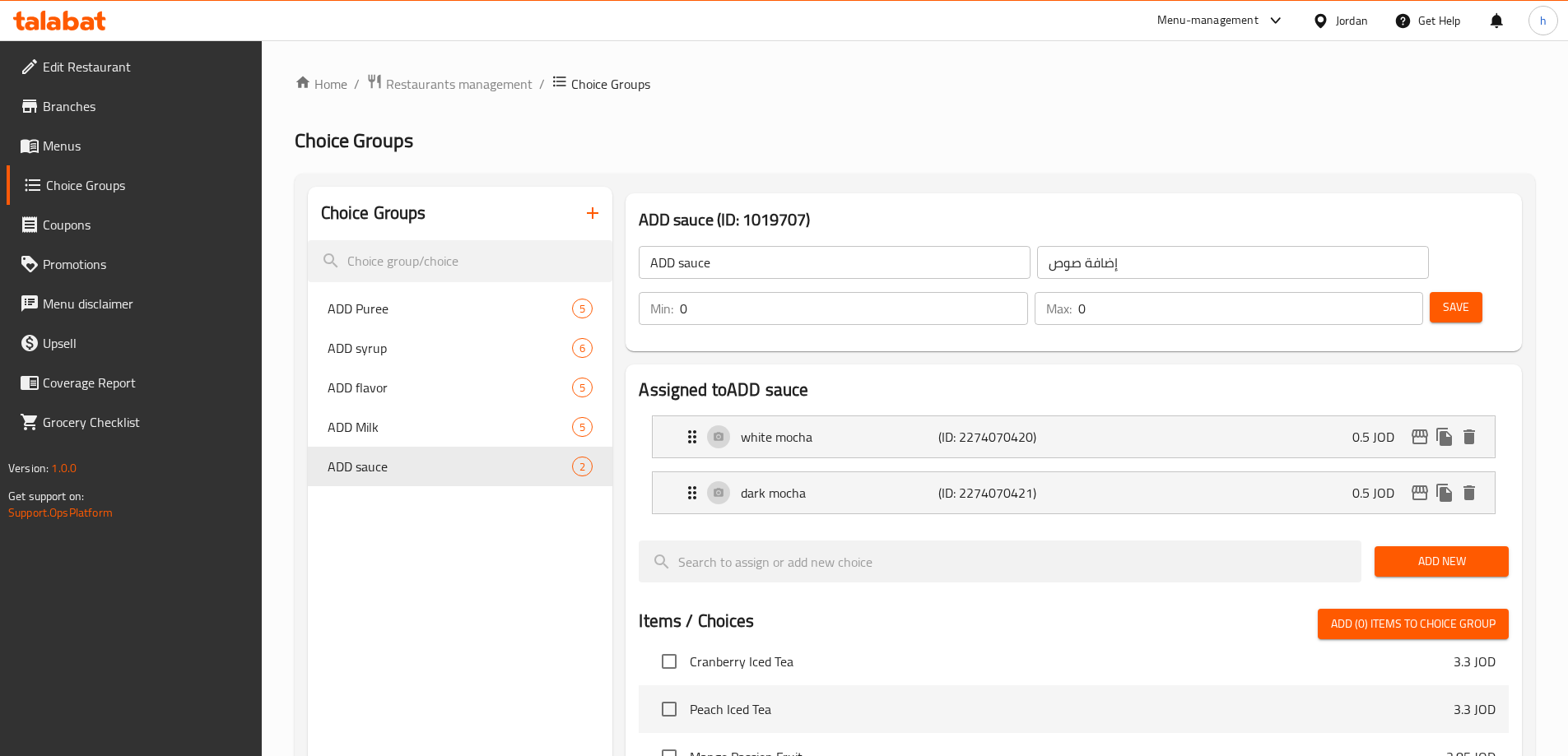
click at [595, 212] on icon "button" at bounding box center [592, 213] width 20 height 20
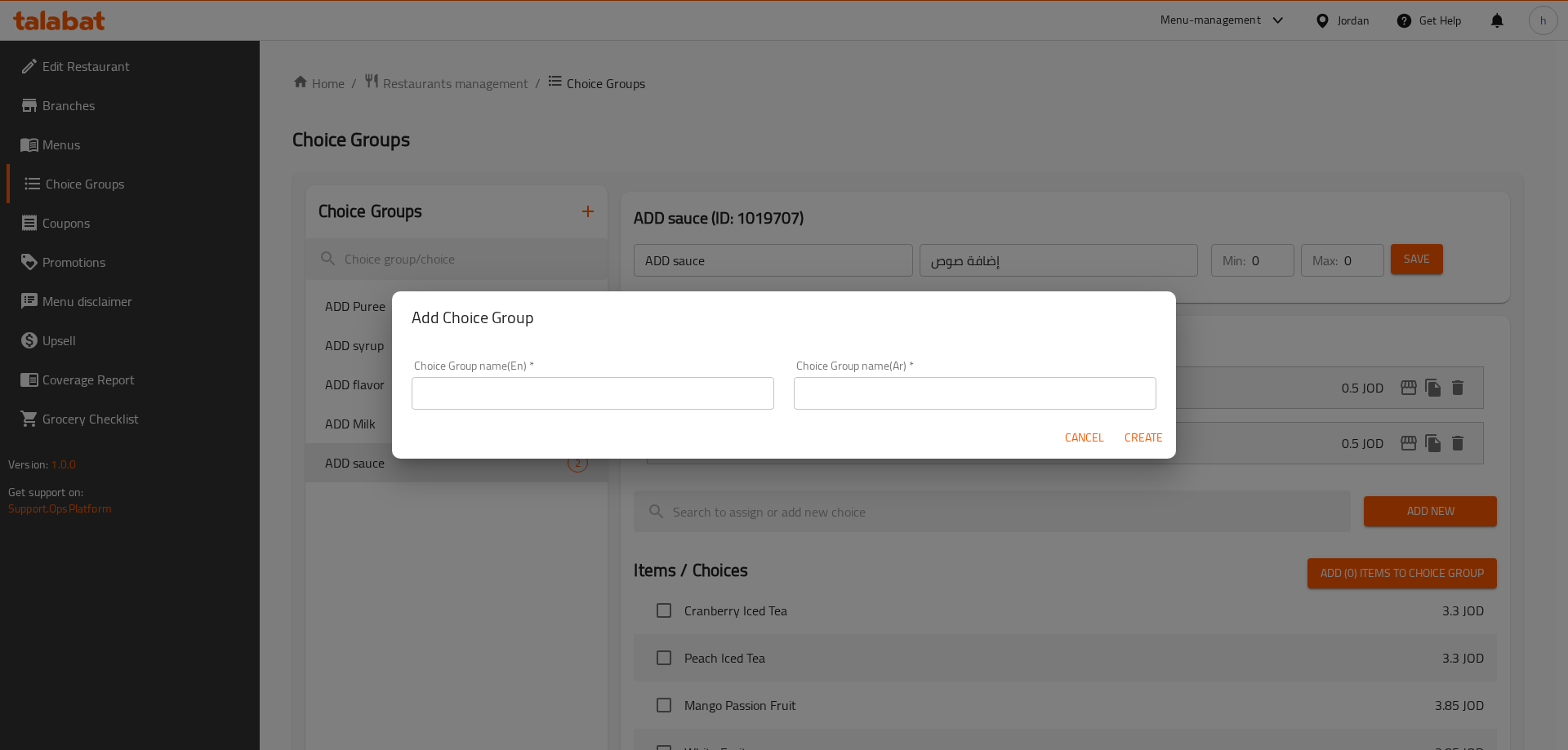
click at [514, 401] on input "text" at bounding box center [592, 394] width 363 height 33
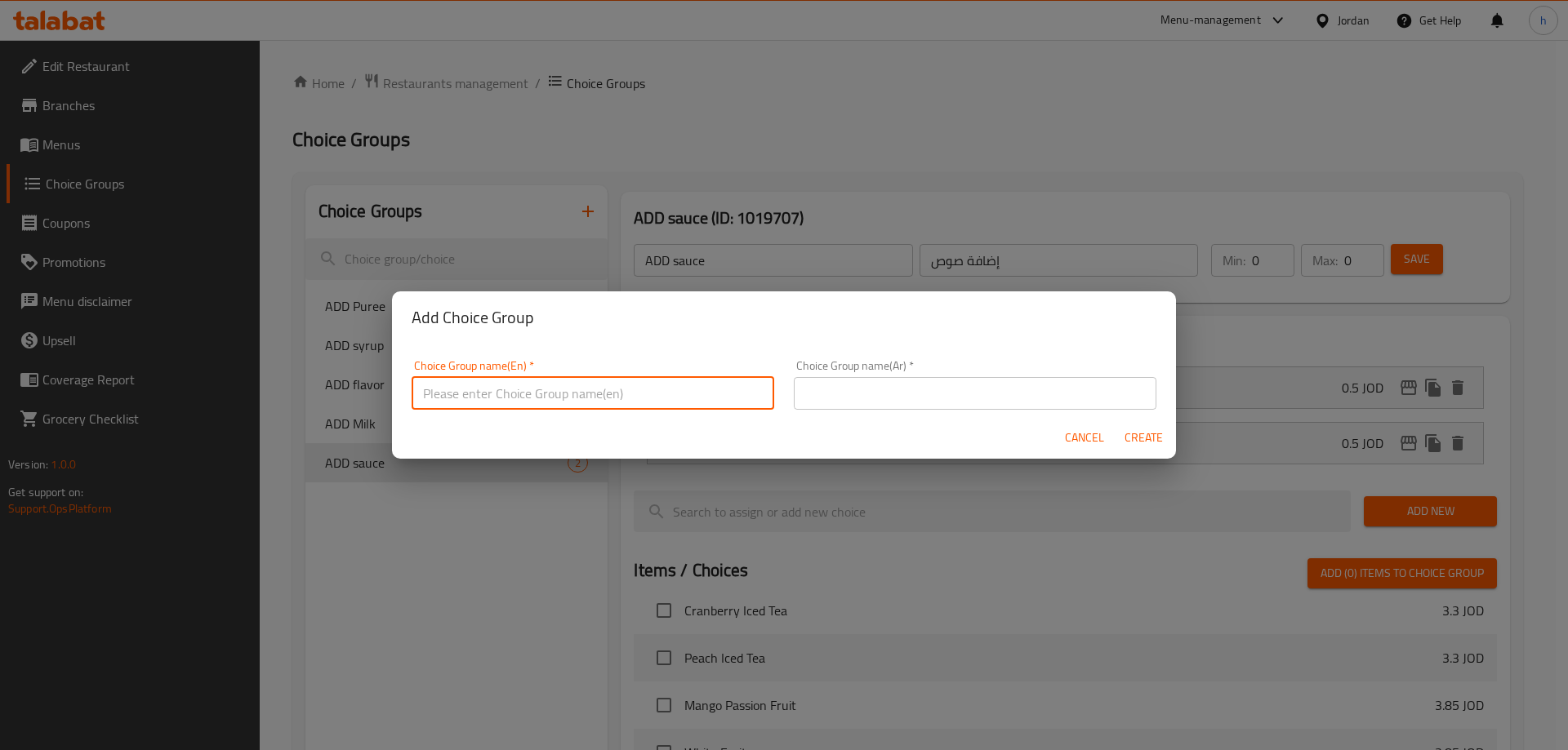
click at [494, 394] on input "text" at bounding box center [592, 394] width 363 height 33
paste input "ADD coffee"
click at [861, 400] on input "text" at bounding box center [974, 394] width 363 height 33
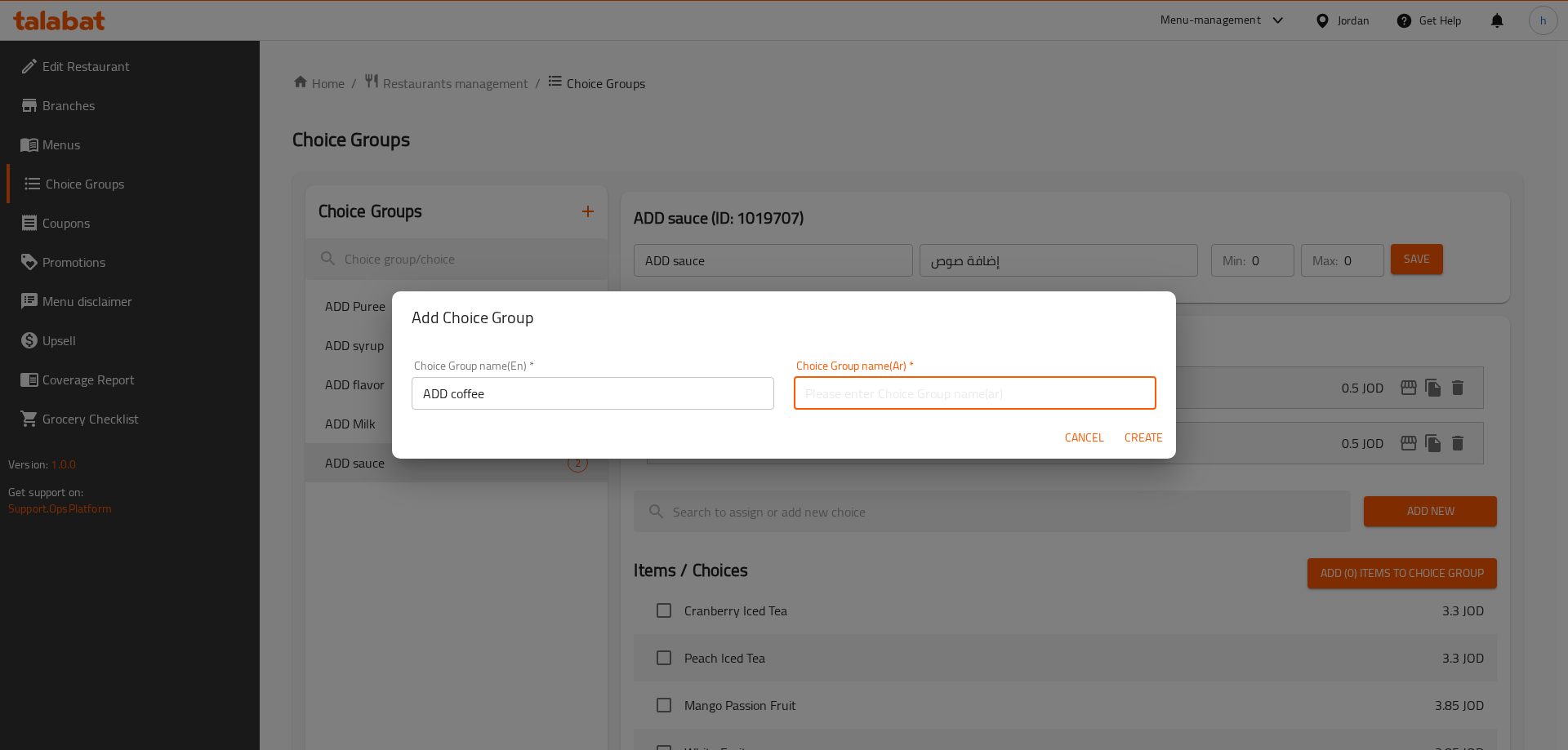
paste input "أضف القهوة"
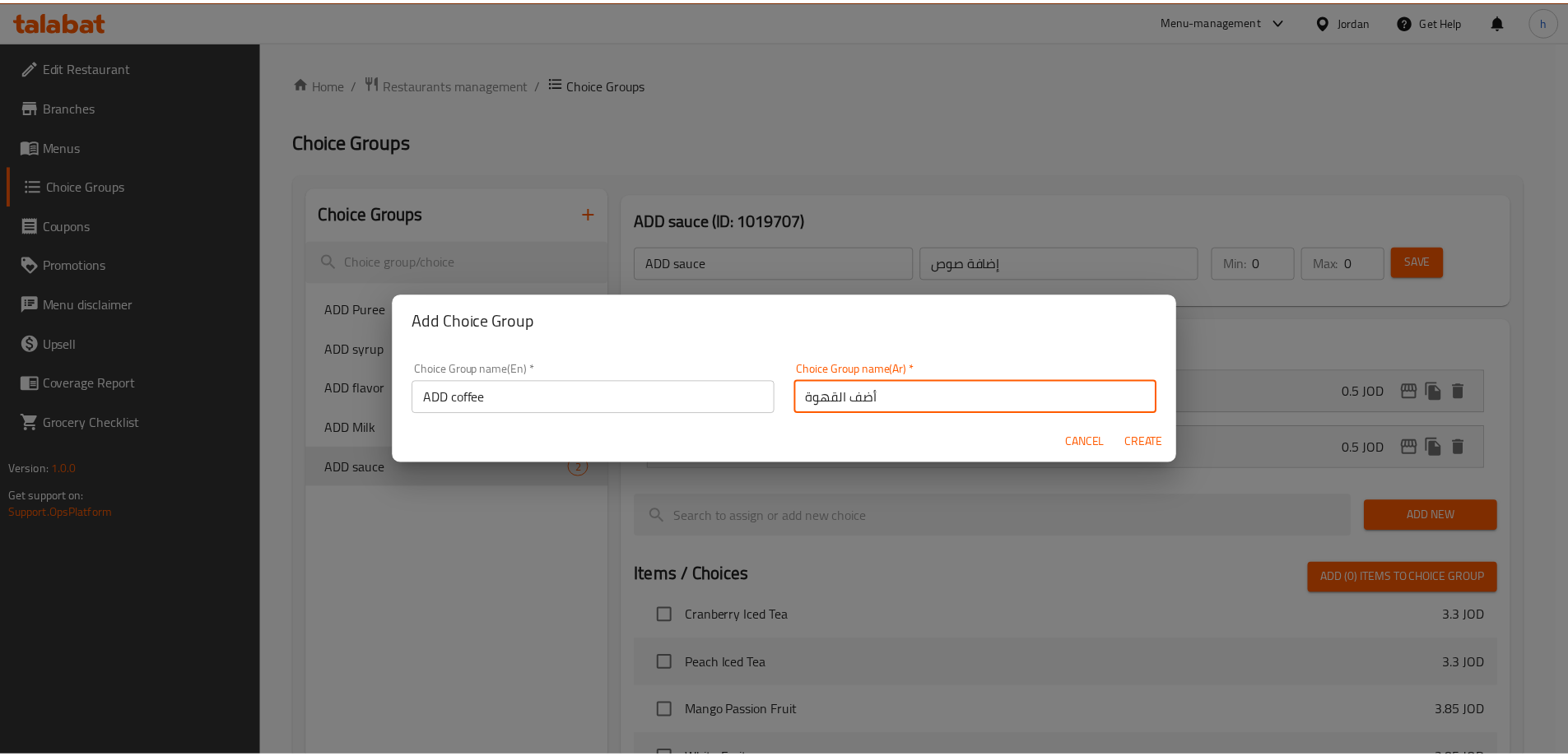
scroll to position [5, 0]
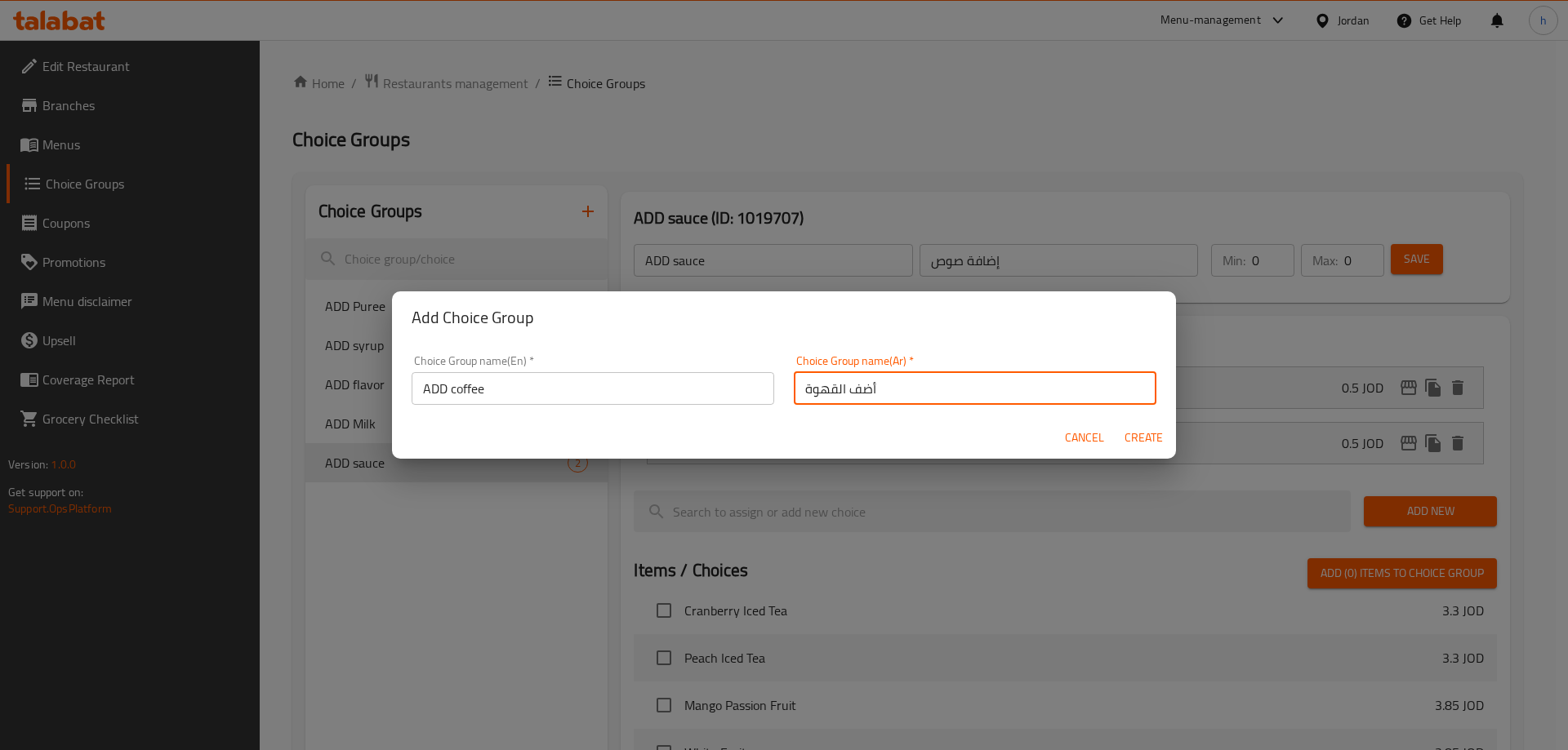
drag, startPoint x: 832, startPoint y: 398, endPoint x: 837, endPoint y: 405, distance: 8.6
click at [837, 405] on div "Choice Group name(Ar)   * أضف القهوة Choice Group name(Ar) *" at bounding box center [974, 379] width 382 height 70
click at [1141, 439] on span "Create" at bounding box center [1143, 438] width 39 height 20
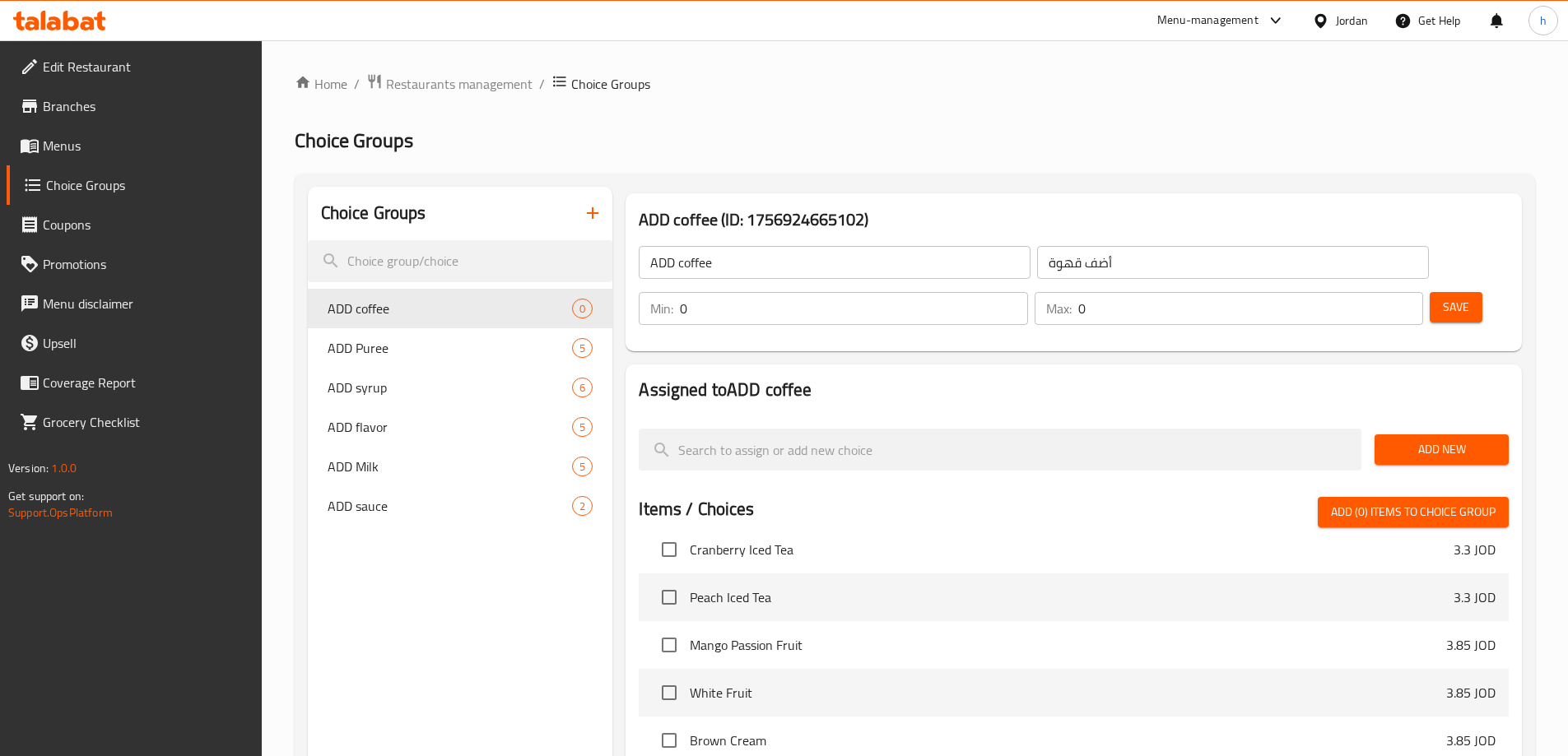
click at [1037, 260] on input "أضف قهوة" at bounding box center [1233, 262] width 391 height 33
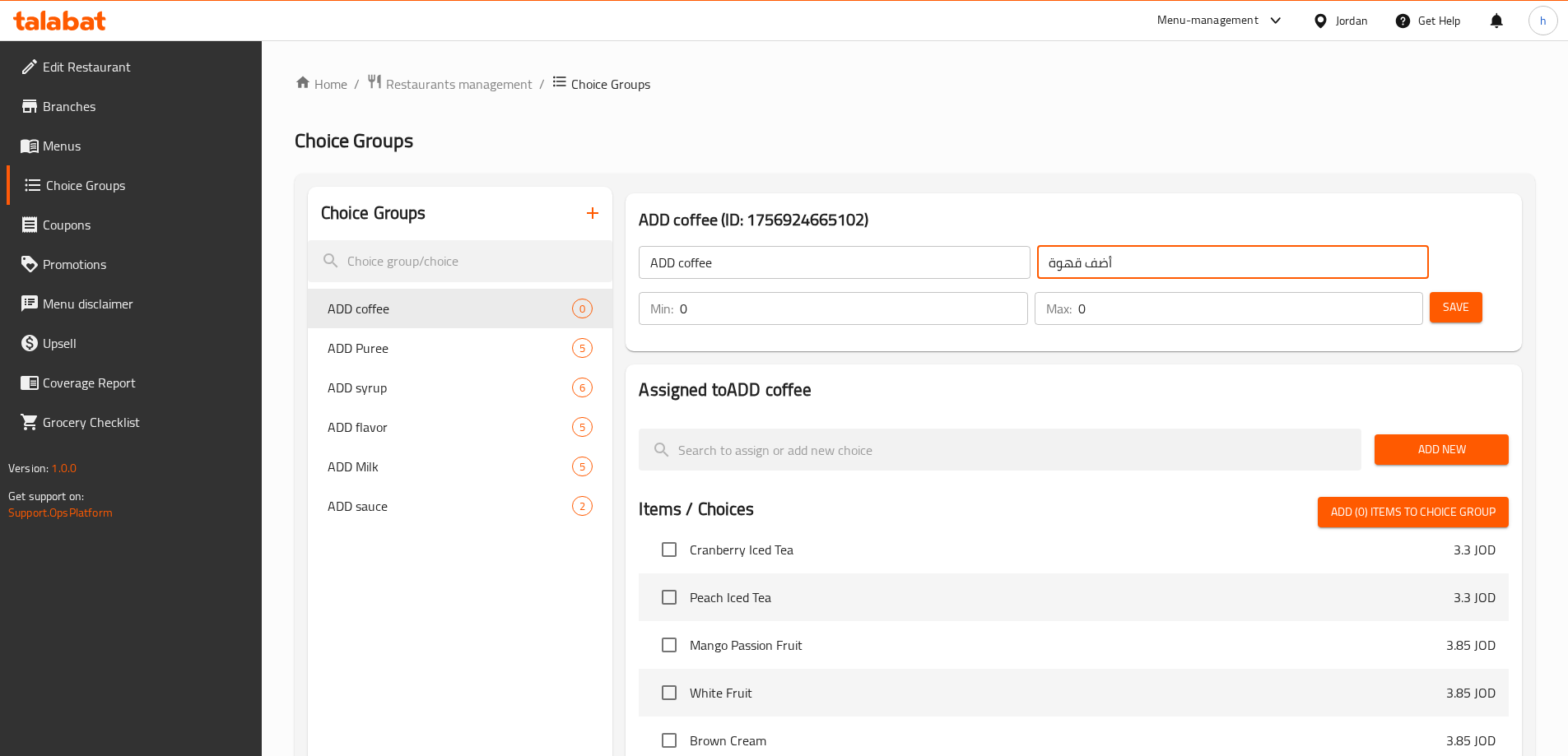
click at [1037, 260] on input "أضف قهوة" at bounding box center [1233, 262] width 391 height 33
click at [1037, 275] on input "أضف قهوة" at bounding box center [1233, 262] width 391 height 33
click at [1037, 268] on input "أضف قهوة" at bounding box center [1233, 262] width 391 height 33
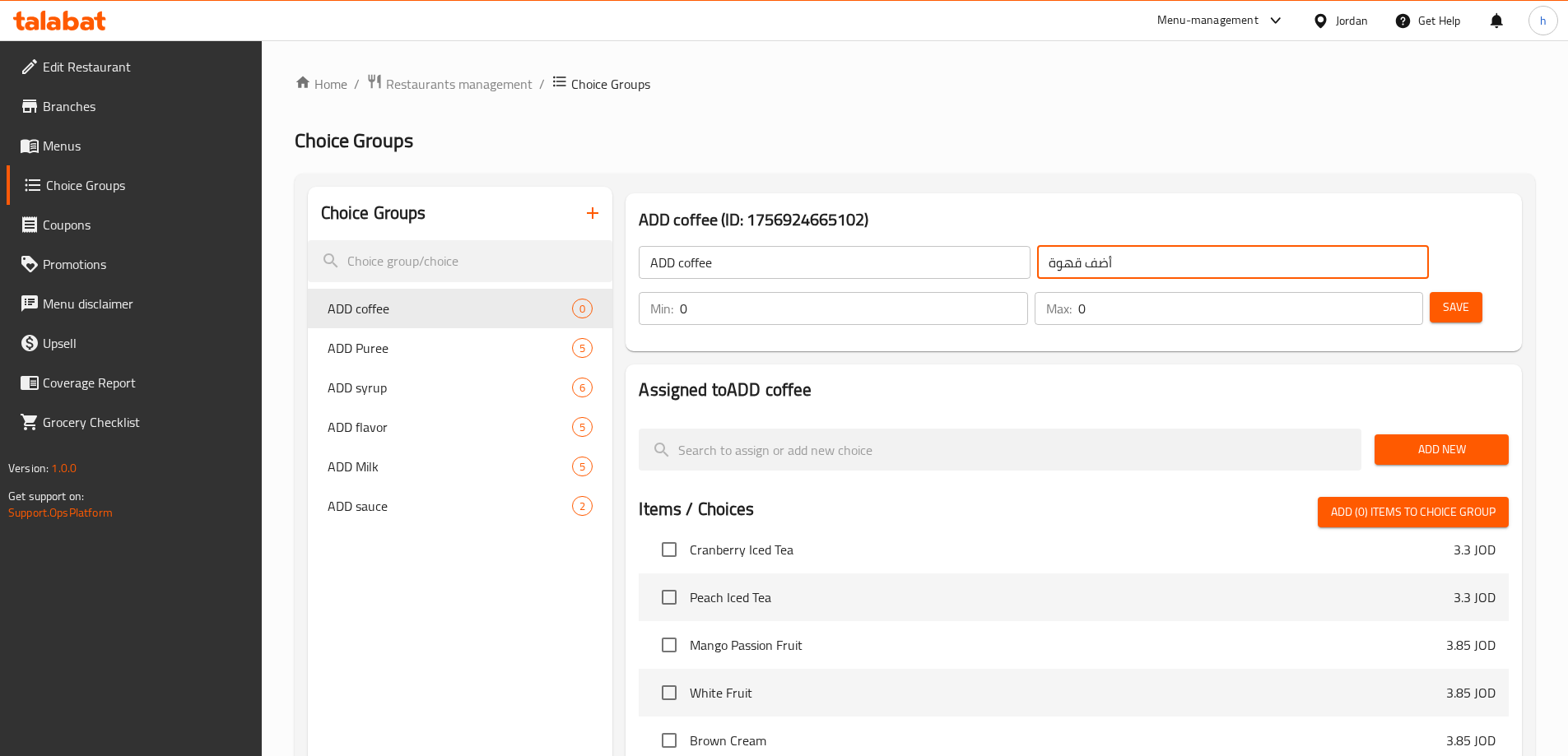
click at [1037, 268] on input "أضف قهوة" at bounding box center [1233, 262] width 391 height 33
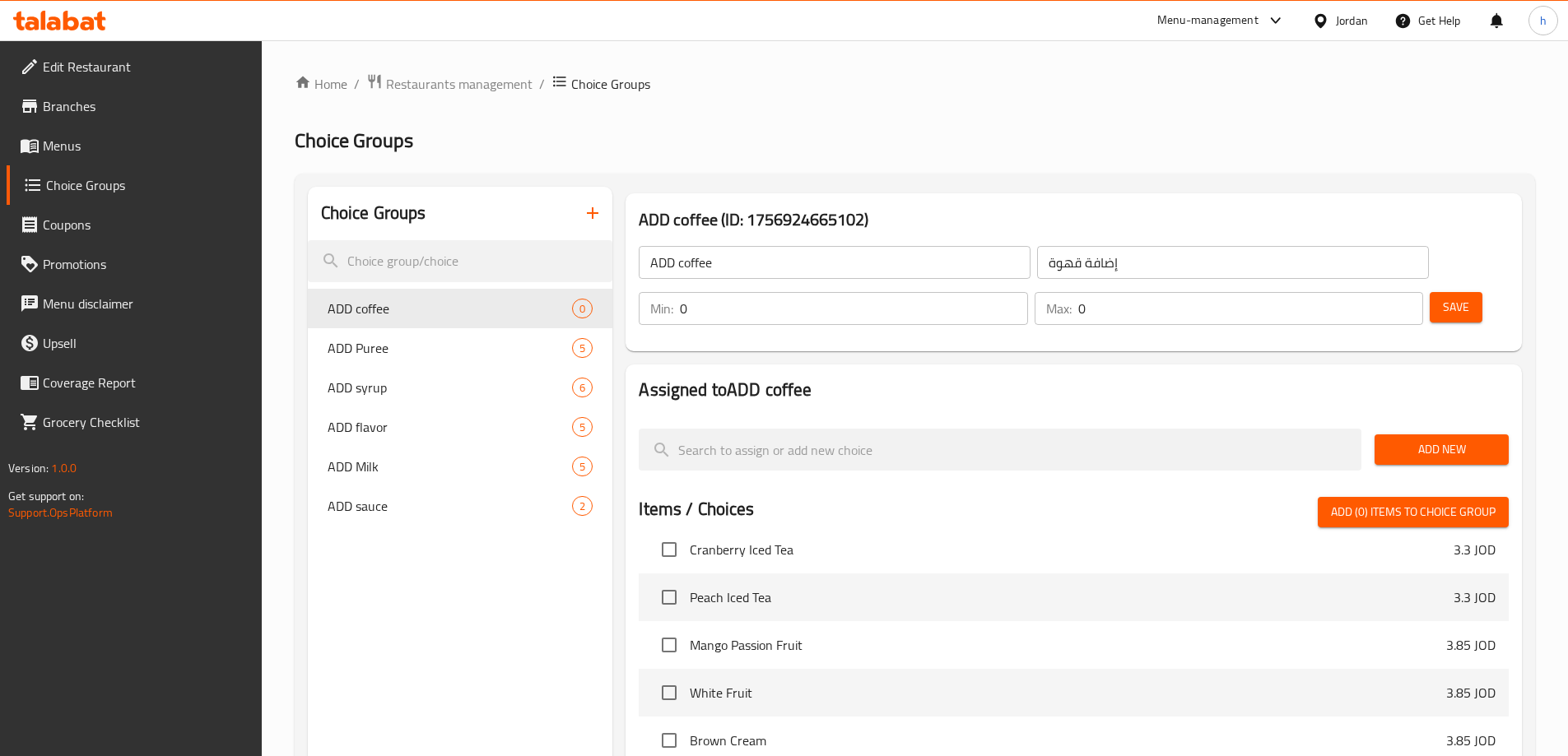
click at [1002, 139] on h2 "Choice Groups" at bounding box center [914, 141] width 1241 height 27
click at [1405, 439] on span "Add New" at bounding box center [1441, 449] width 108 height 20
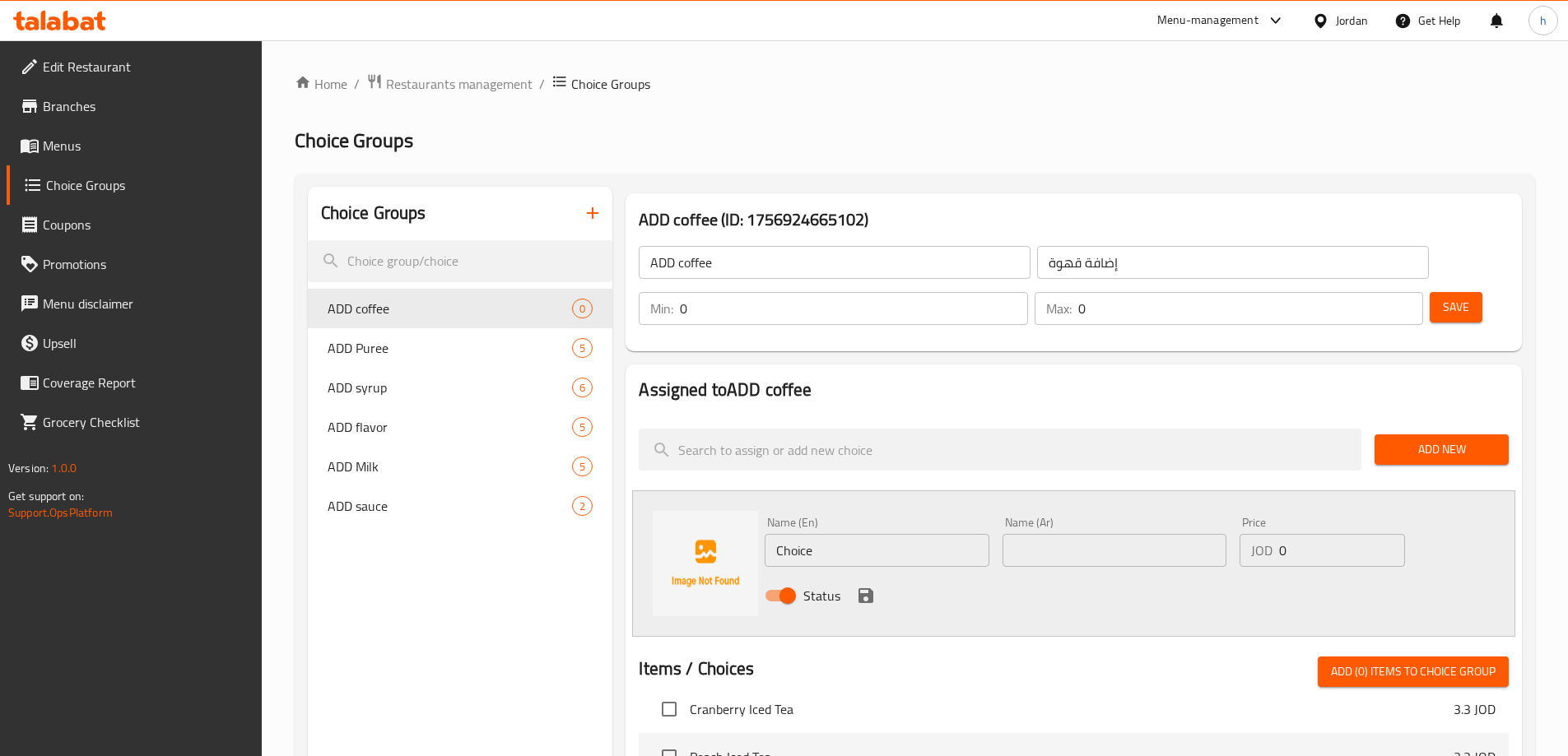
click at [792, 535] on input "Choice" at bounding box center [877, 551] width 224 height 33
paste input "normal"
click at [1027, 535] on input "text" at bounding box center [1114, 551] width 224 height 33
click at [865, 586] on icon "save" at bounding box center [865, 596] width 20 height 20
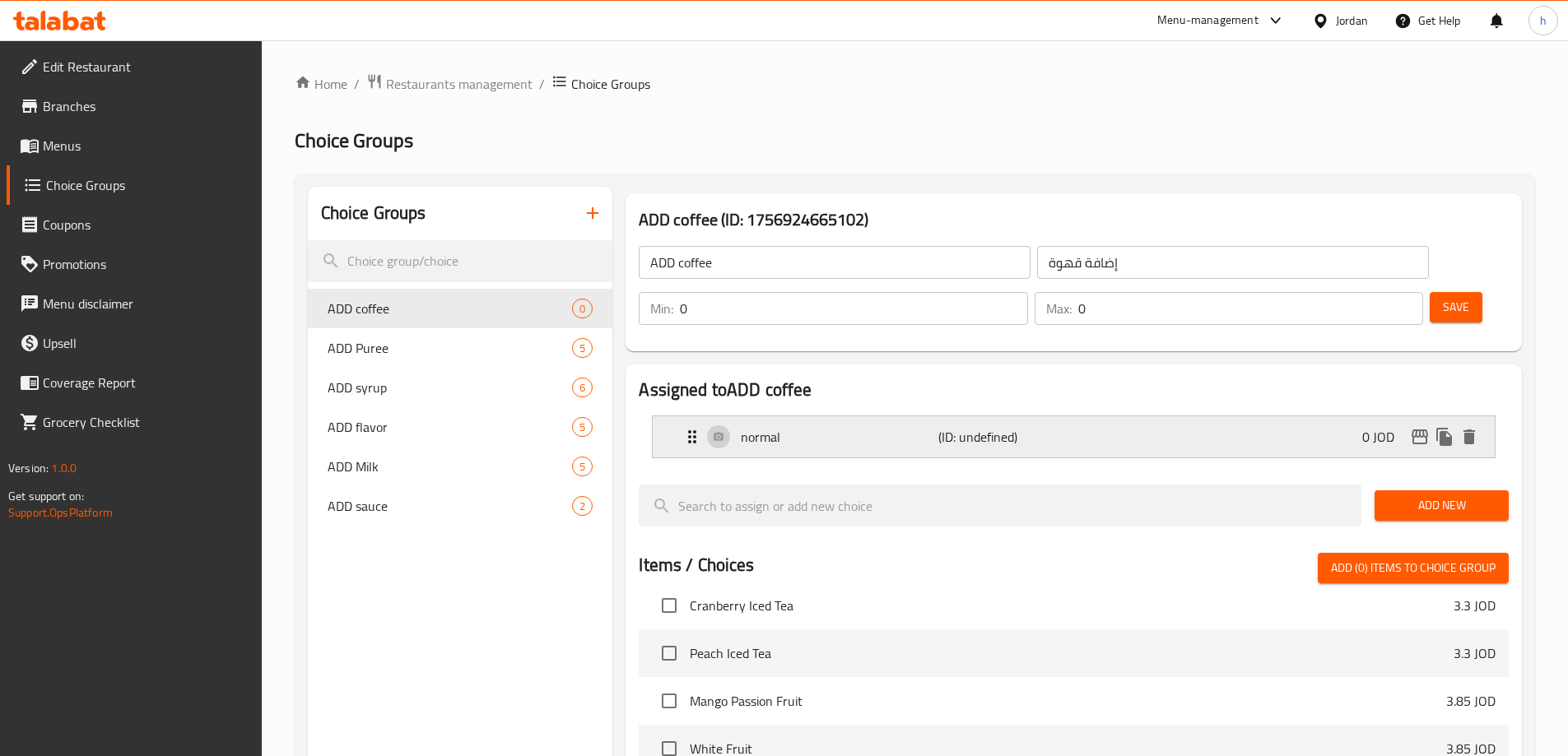
click at [1178, 416] on div "normal (ID: undefined) 0 JOD" at bounding box center [1078, 437] width 792 height 41
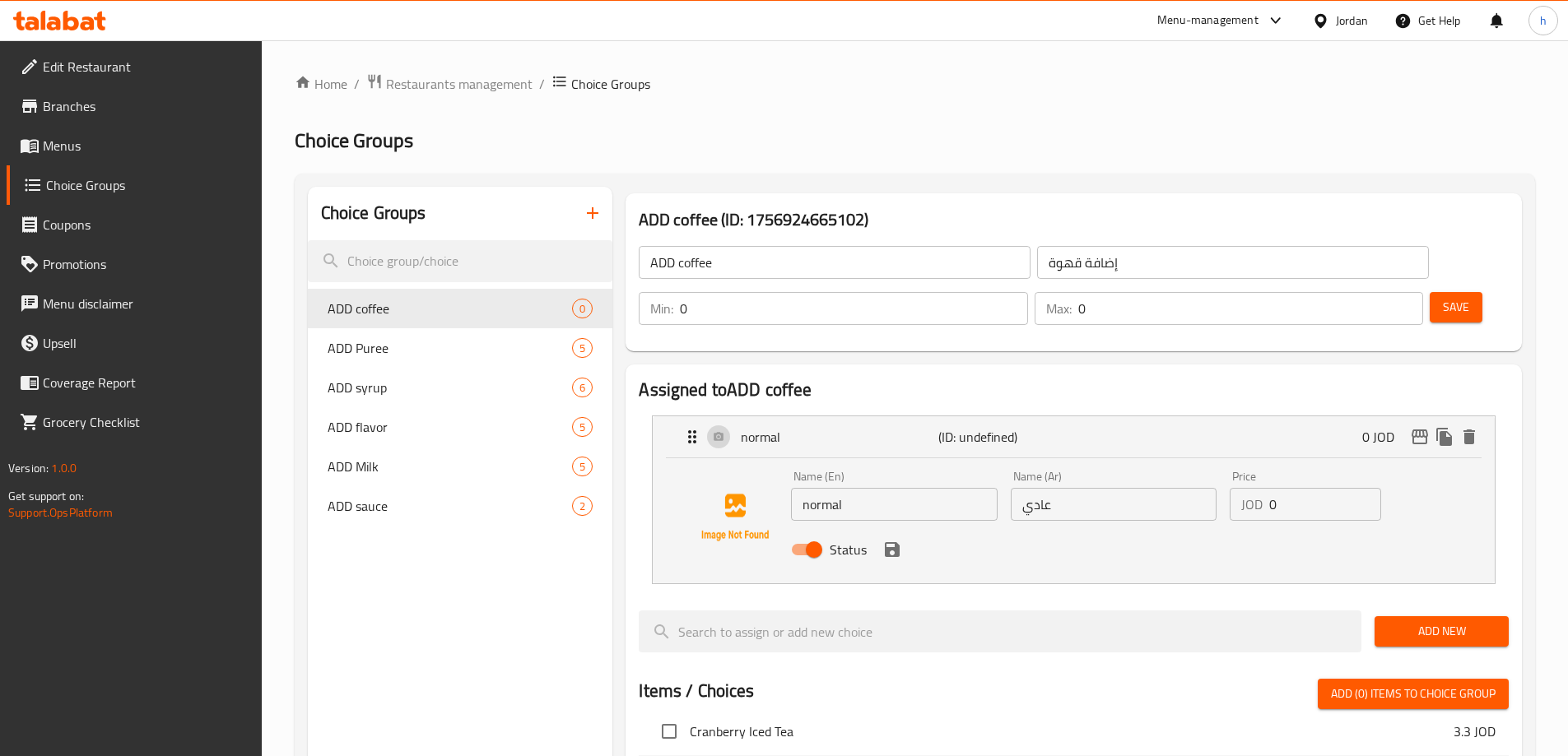
click at [1428, 622] on span "Add New" at bounding box center [1441, 631] width 108 height 20
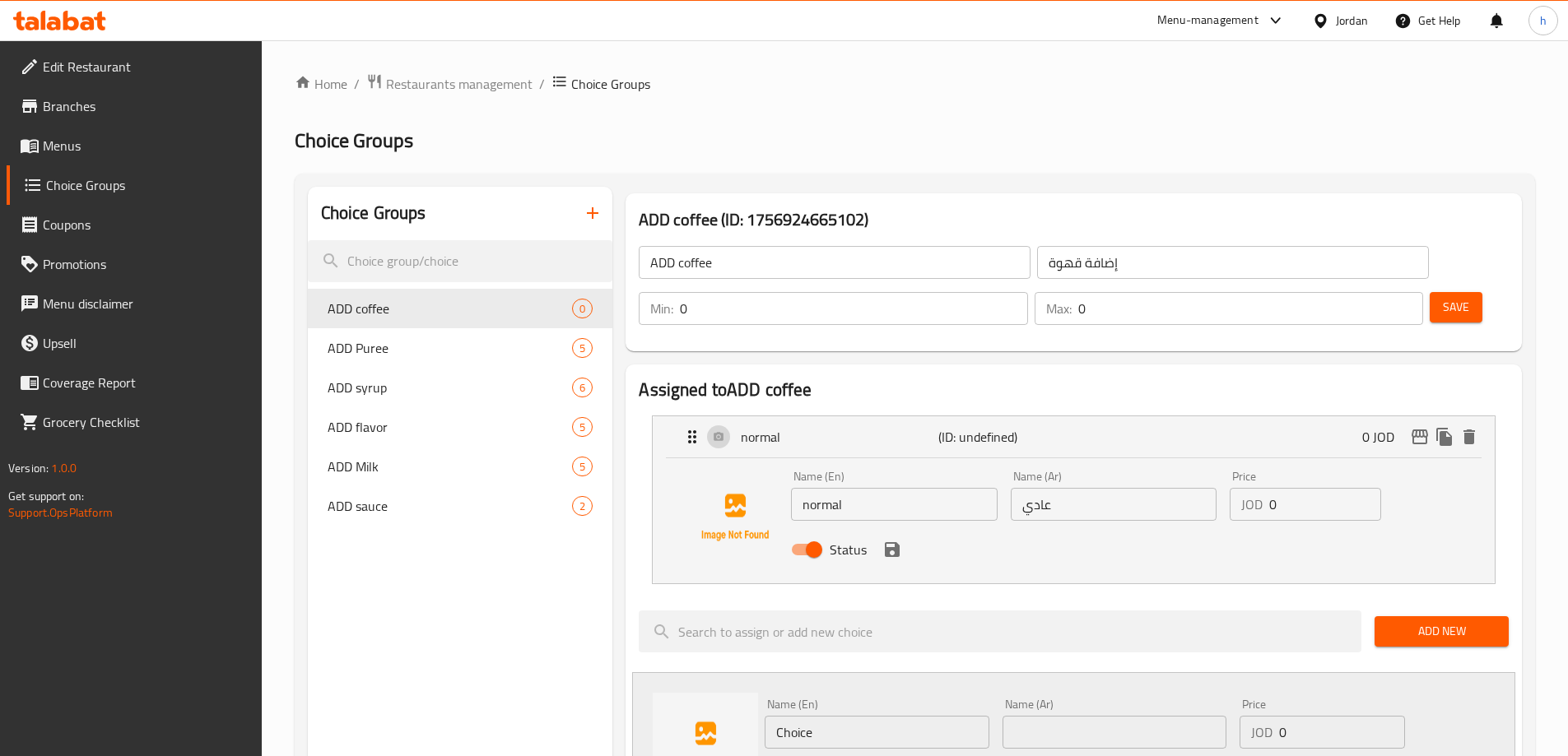
click at [797, 716] on input "Choice" at bounding box center [877, 732] width 224 height 33
paste input "decaf"
click at [1065, 716] on input "text" at bounding box center [1114, 732] width 224 height 33
paste input "منزوعة الكافيين"
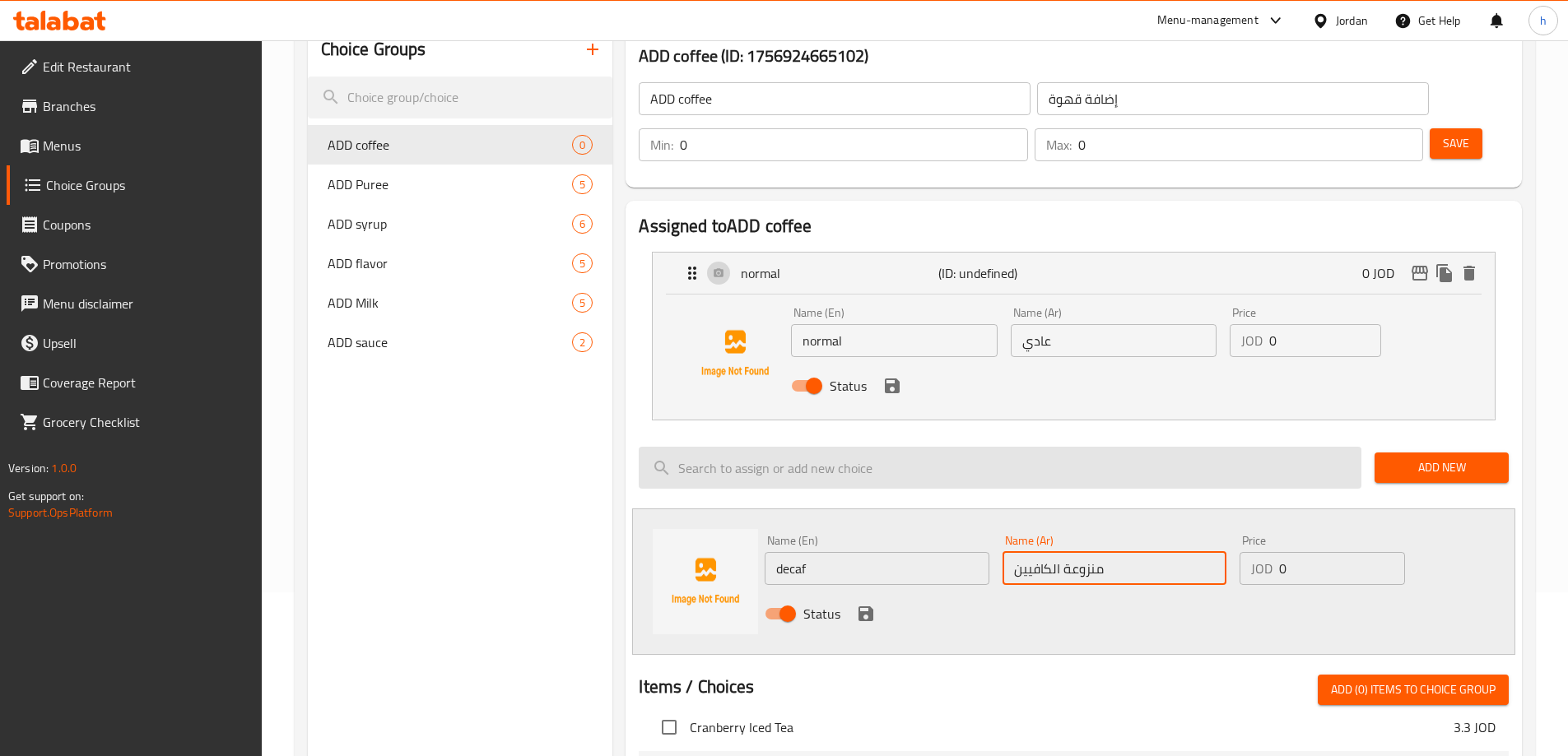
scroll to position [165, 0]
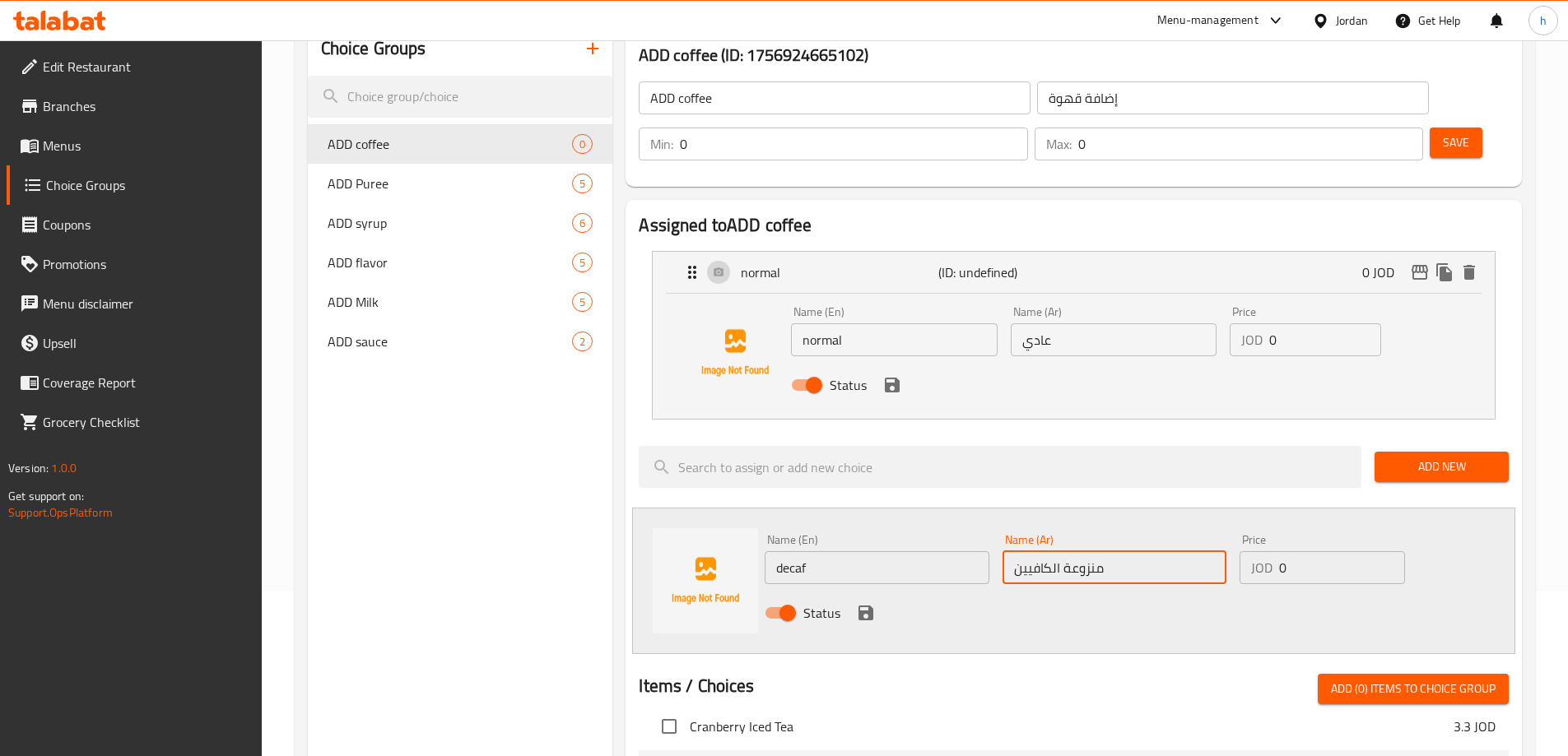
click at [865, 606] on icon "save" at bounding box center [865, 613] width 15 height 15
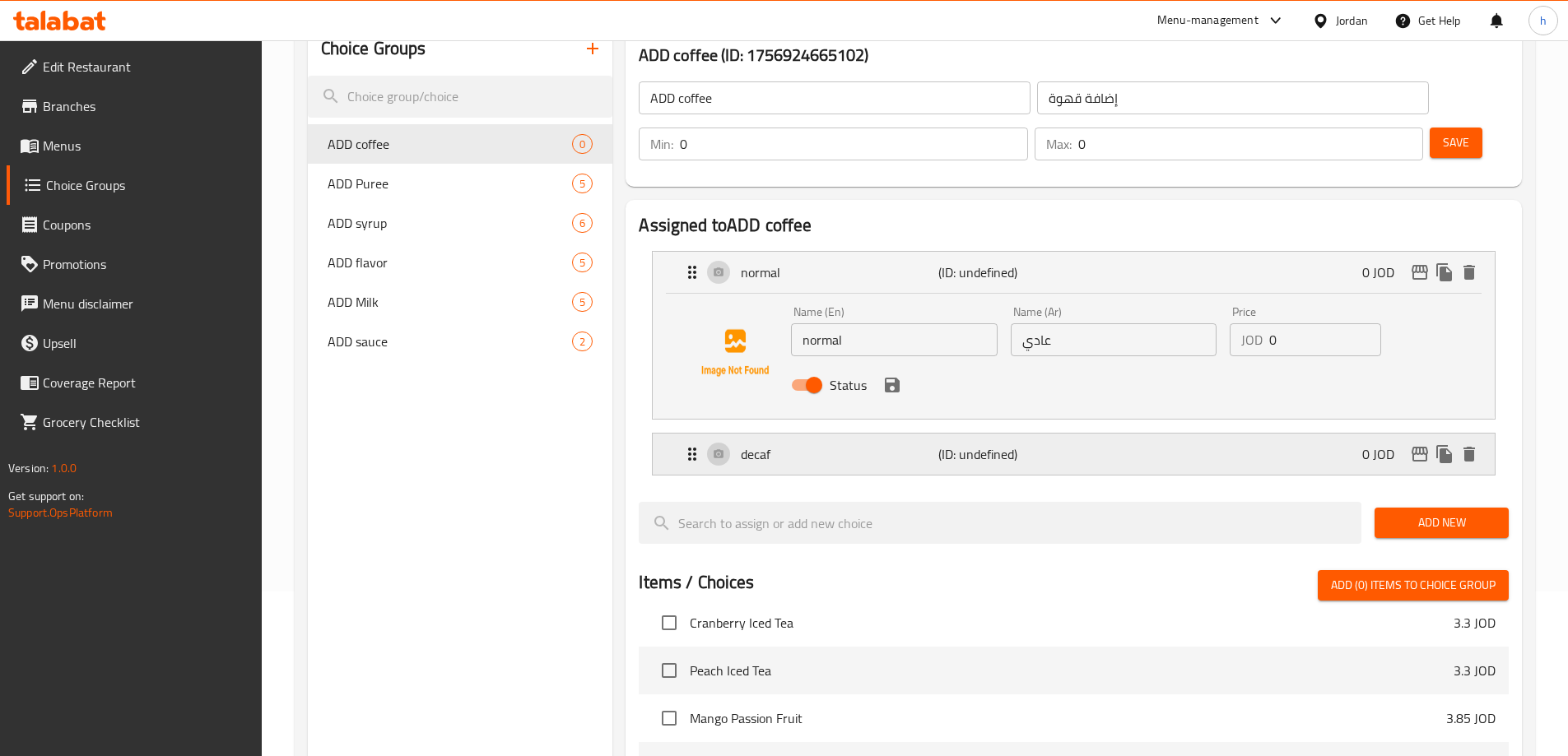
click at [1116, 434] on div "decaf (ID: undefined) 0 JOD" at bounding box center [1078, 454] width 792 height 41
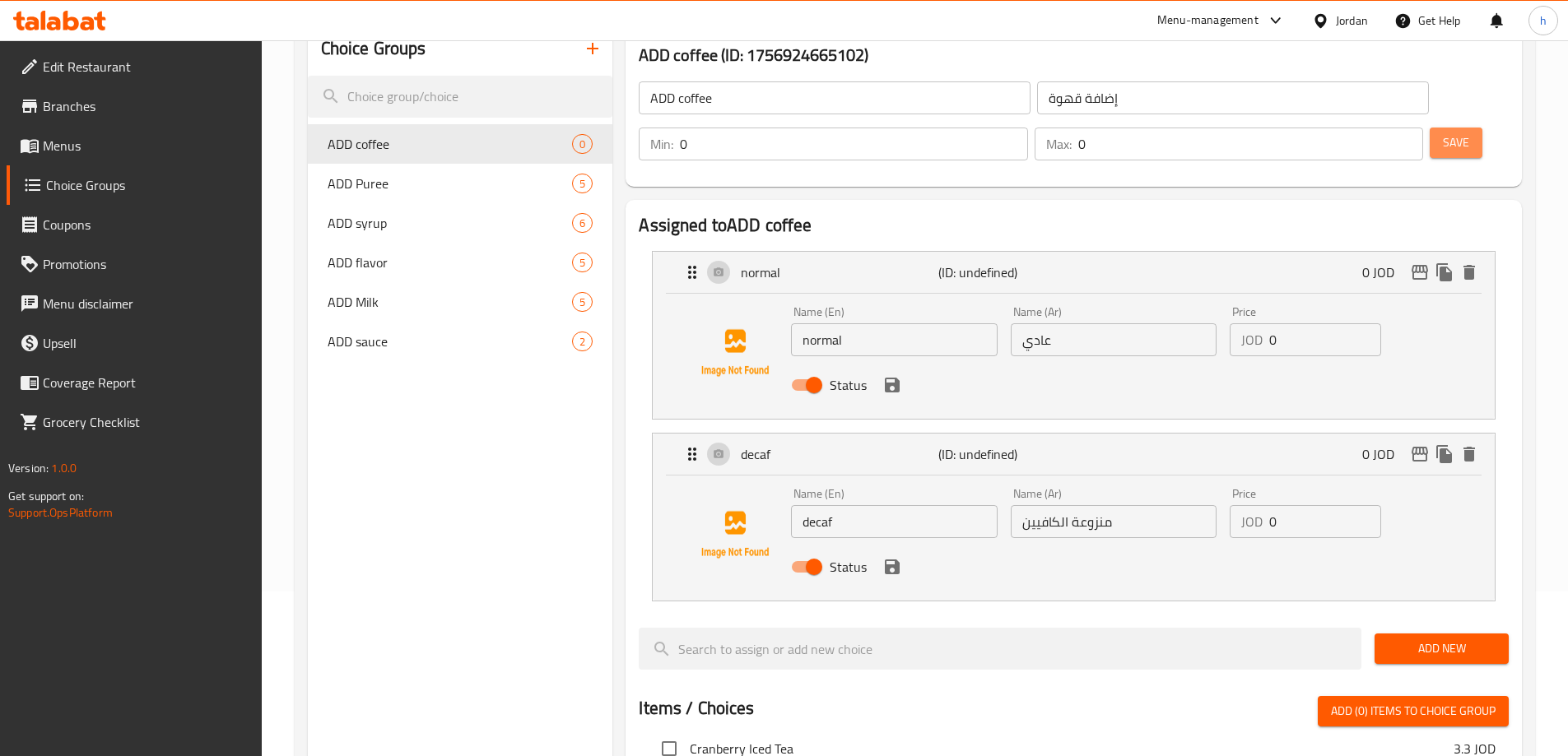
click at [1443, 133] on span "Save" at bounding box center [1456, 142] width 27 height 20
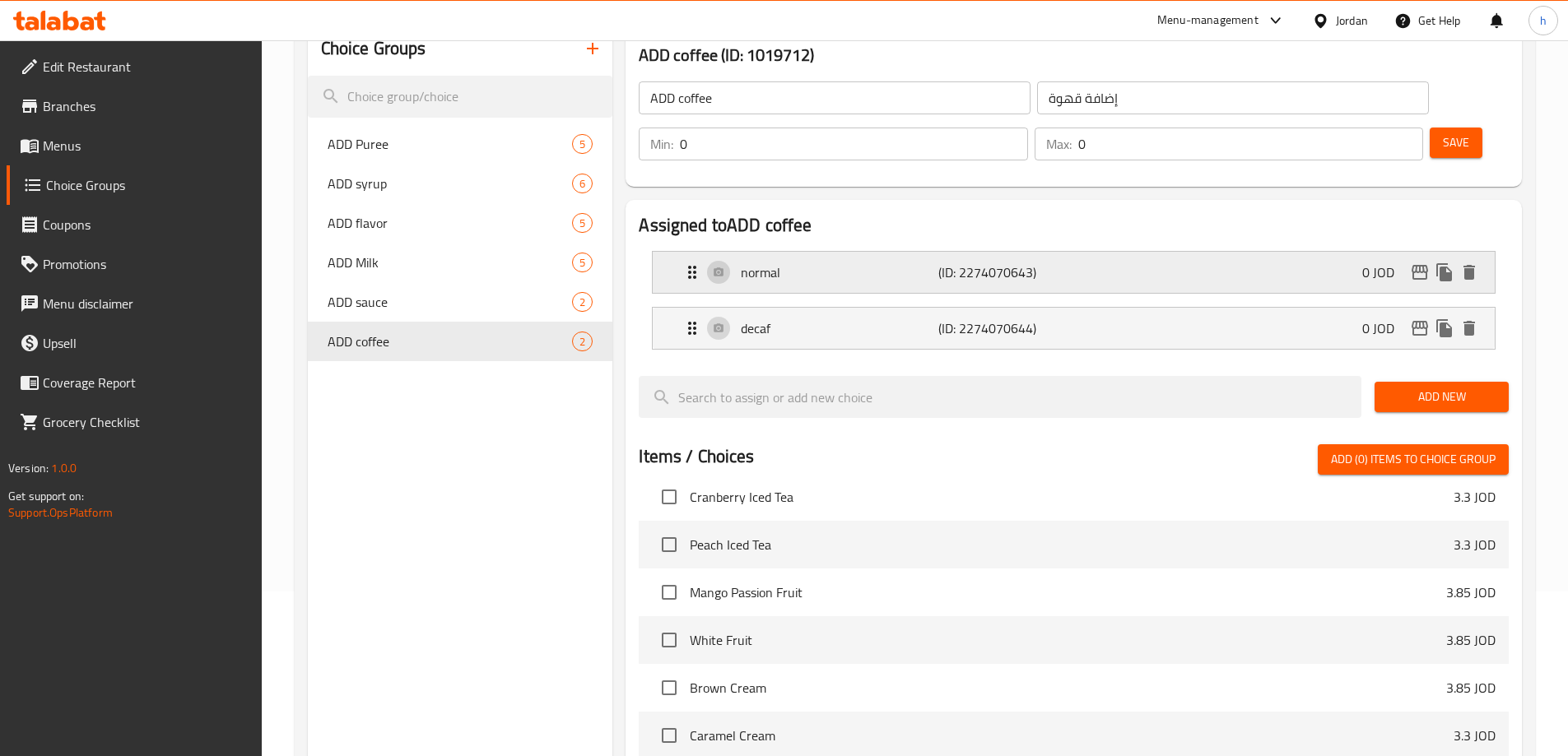
click at [1210, 252] on div "normal (ID: 2274070643) 0 JOD" at bounding box center [1078, 272] width 792 height 41
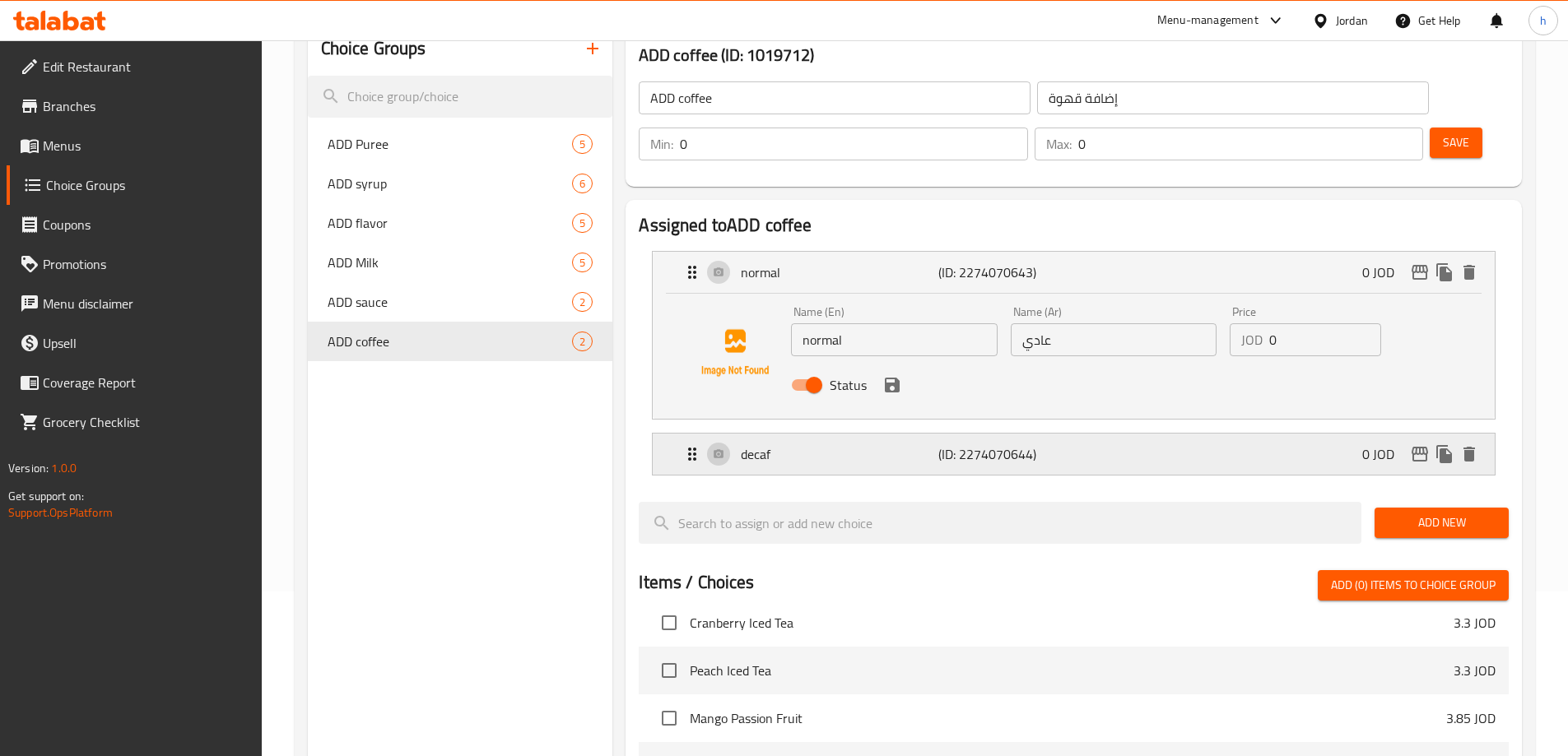
click at [1168, 434] on div "decaf (ID: 2274070644) 0 JOD" at bounding box center [1078, 454] width 792 height 41
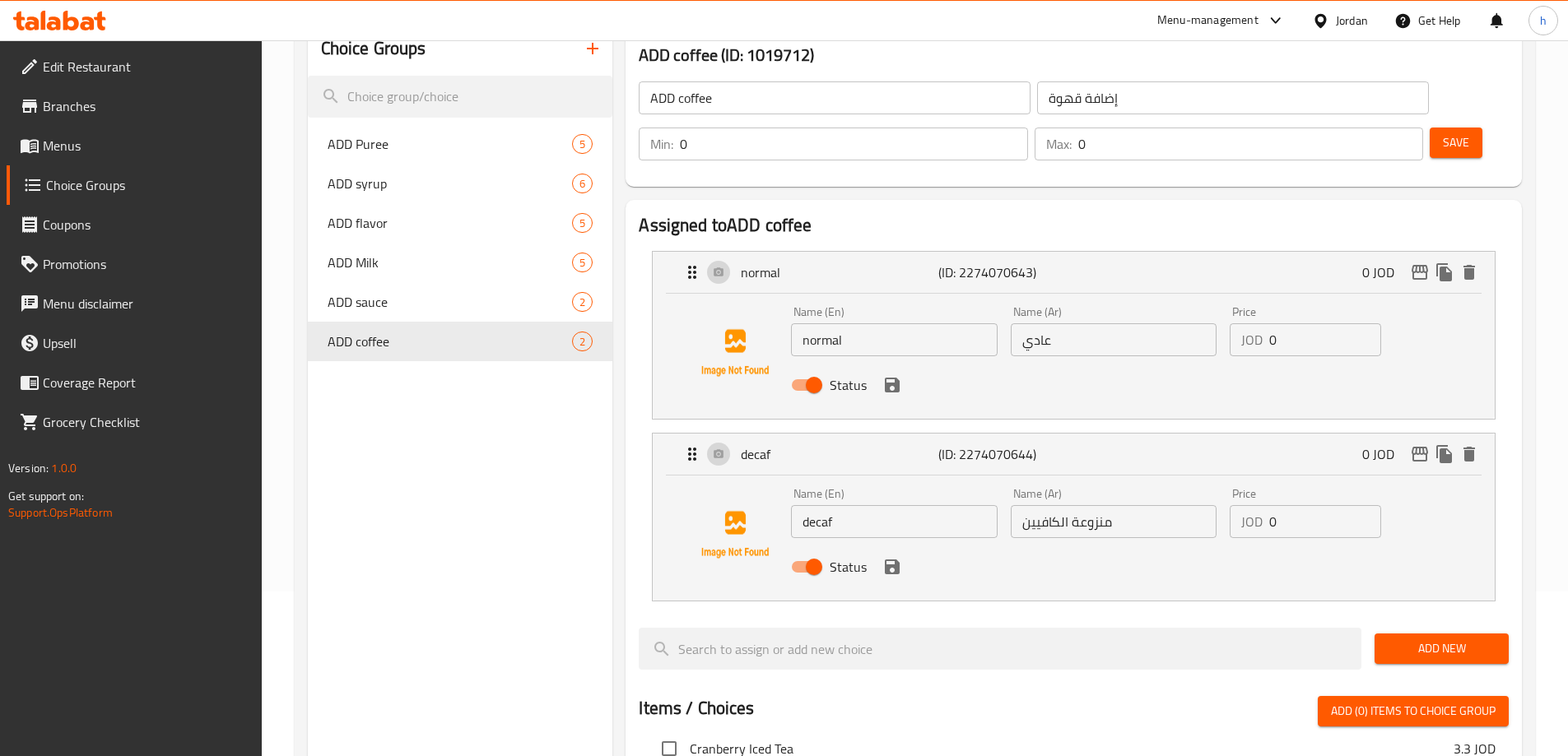
click at [1443, 133] on span "Save" at bounding box center [1456, 142] width 27 height 20
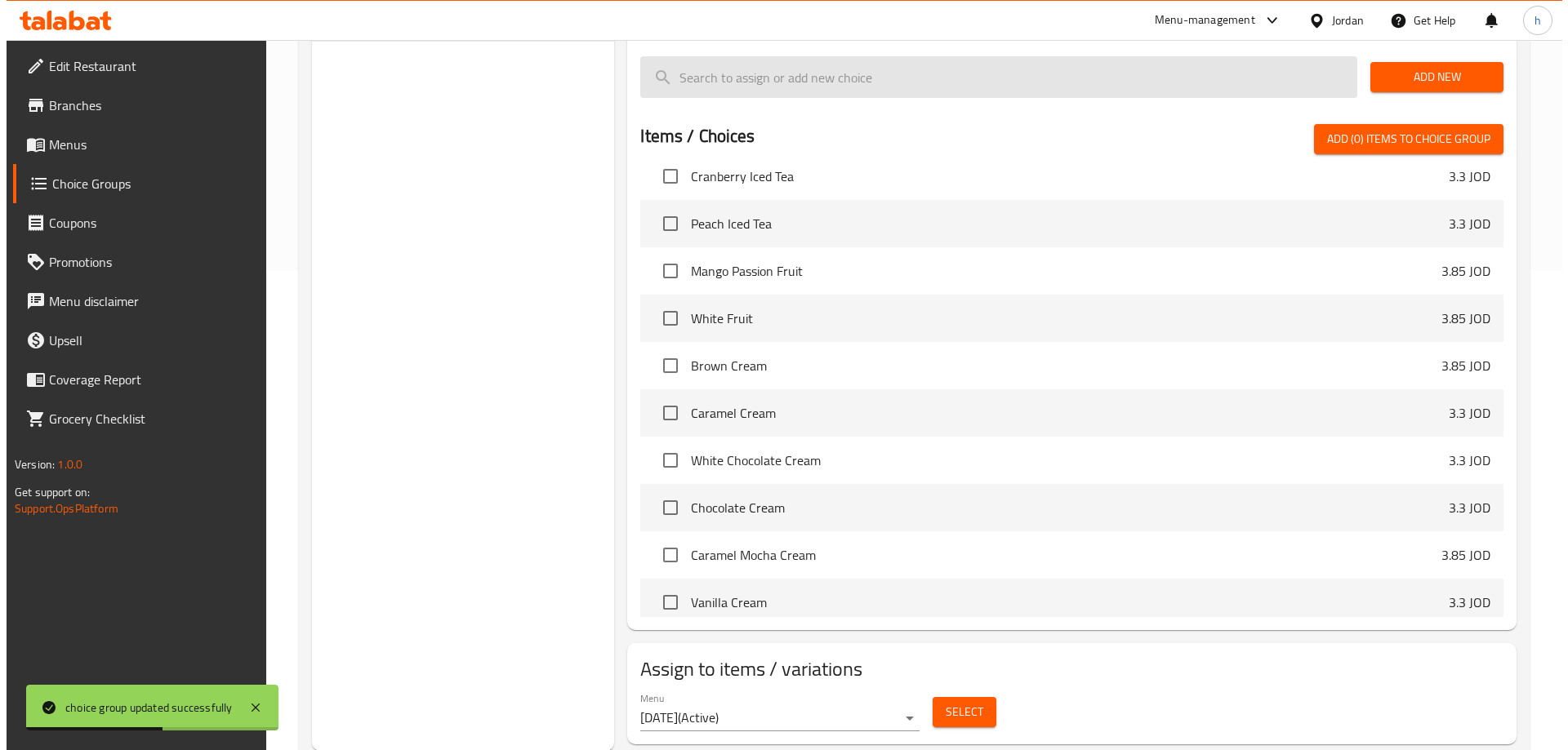
scroll to position [481, 0]
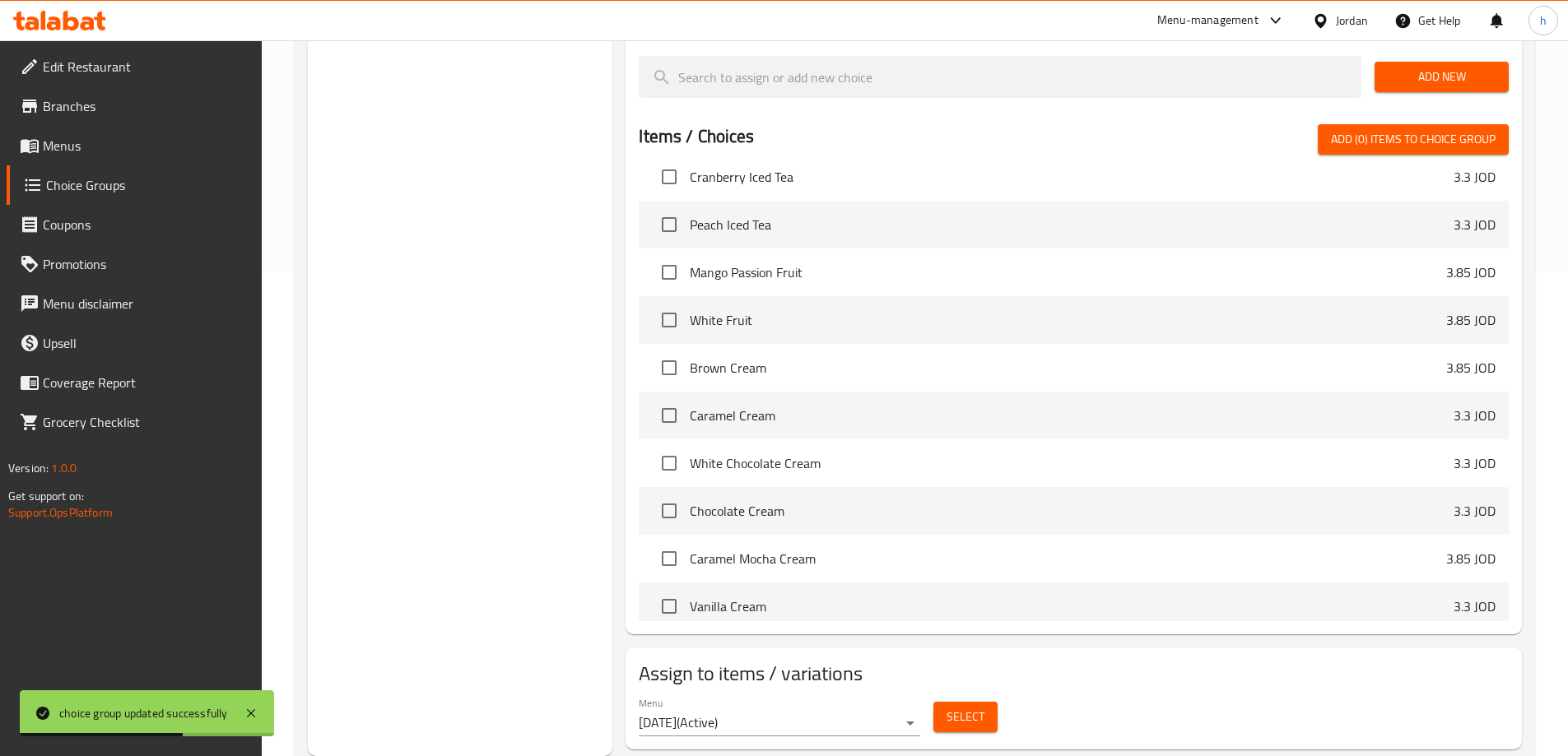
click at [966, 707] on span "Select" at bounding box center [965, 717] width 38 height 20
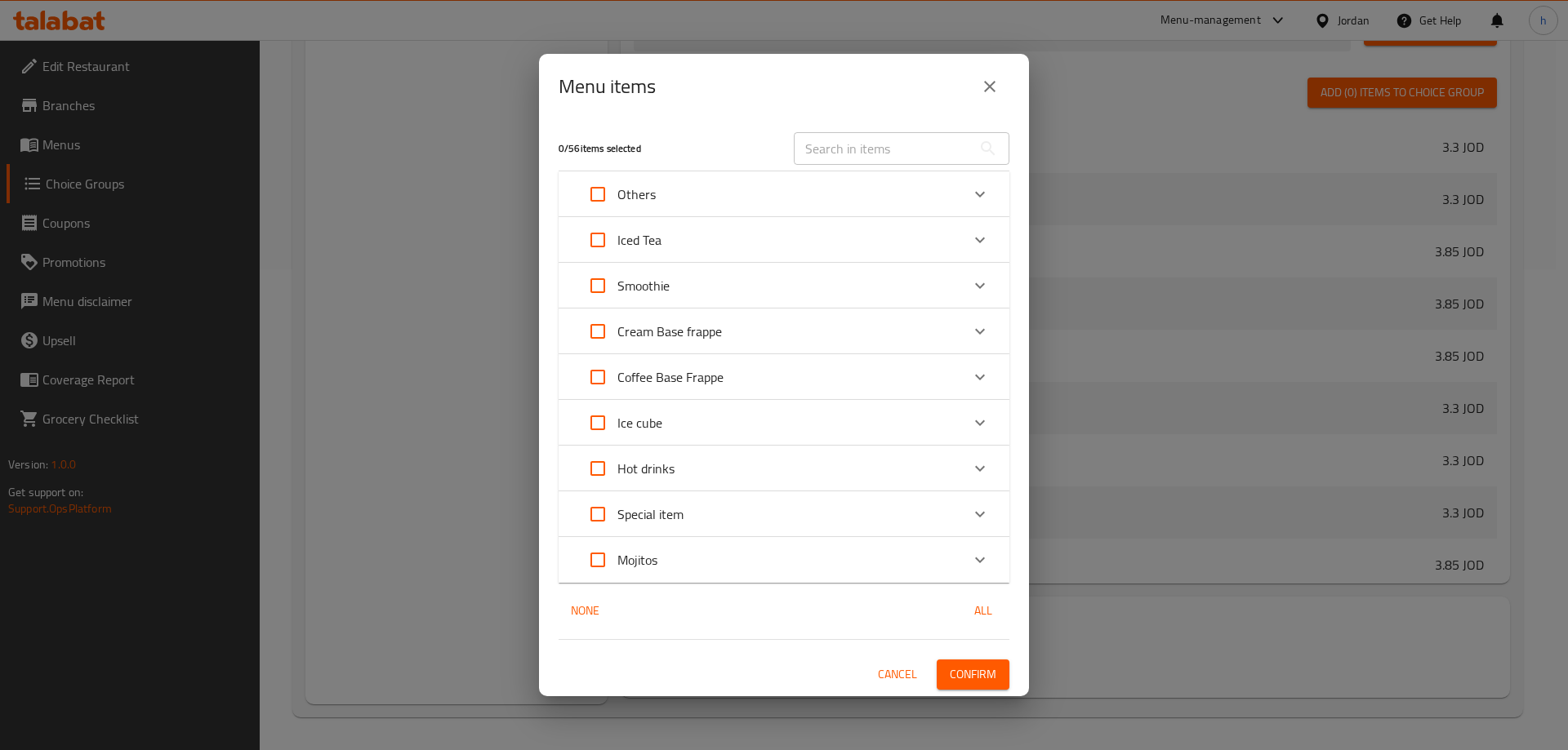
click at [599, 469] on input "Expand" at bounding box center [597, 469] width 39 height 39
click at [979, 514] on icon "Expand" at bounding box center [979, 514] width 10 height 5
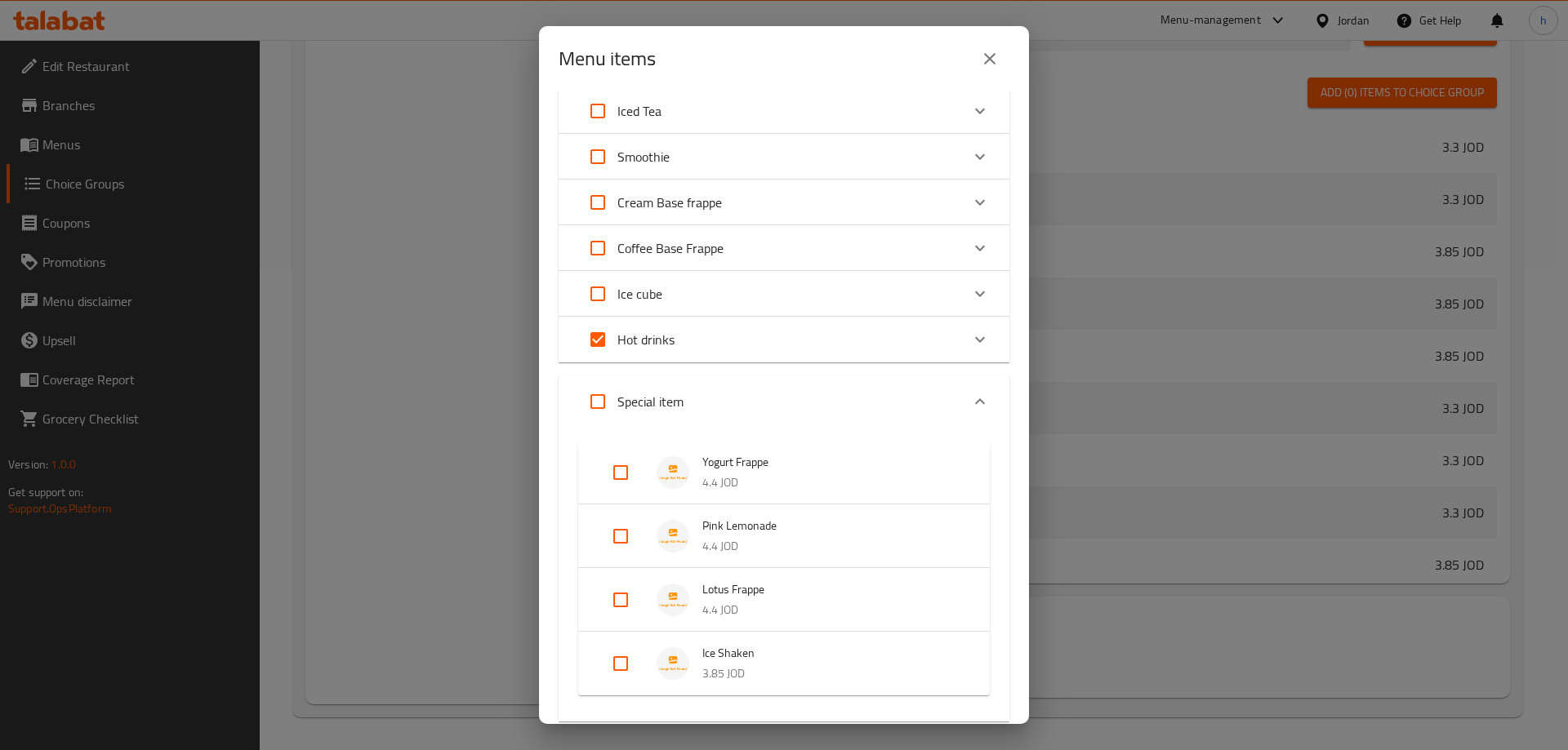
scroll to position [270, 0]
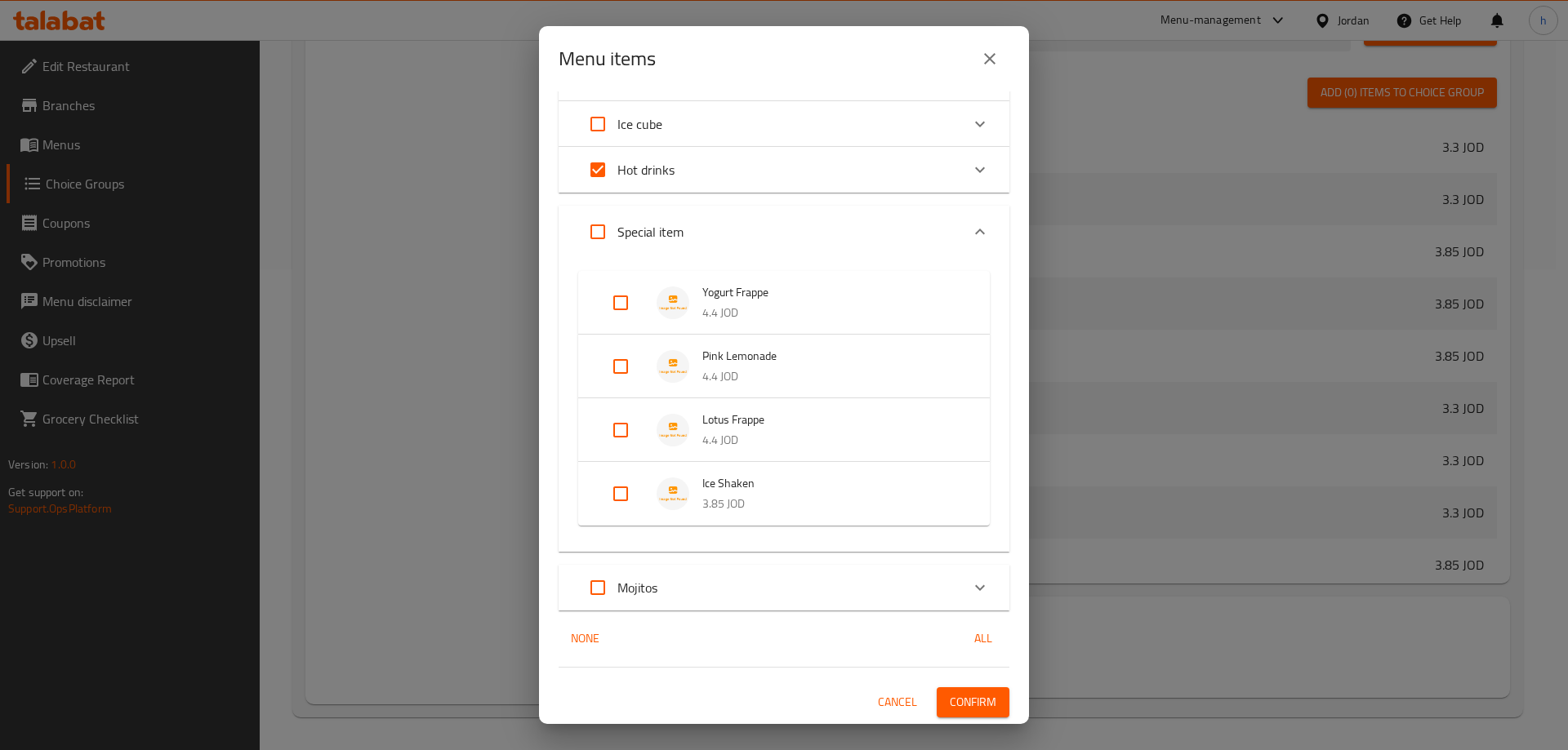
click at [619, 496] on input "Expand" at bounding box center [620, 494] width 39 height 39
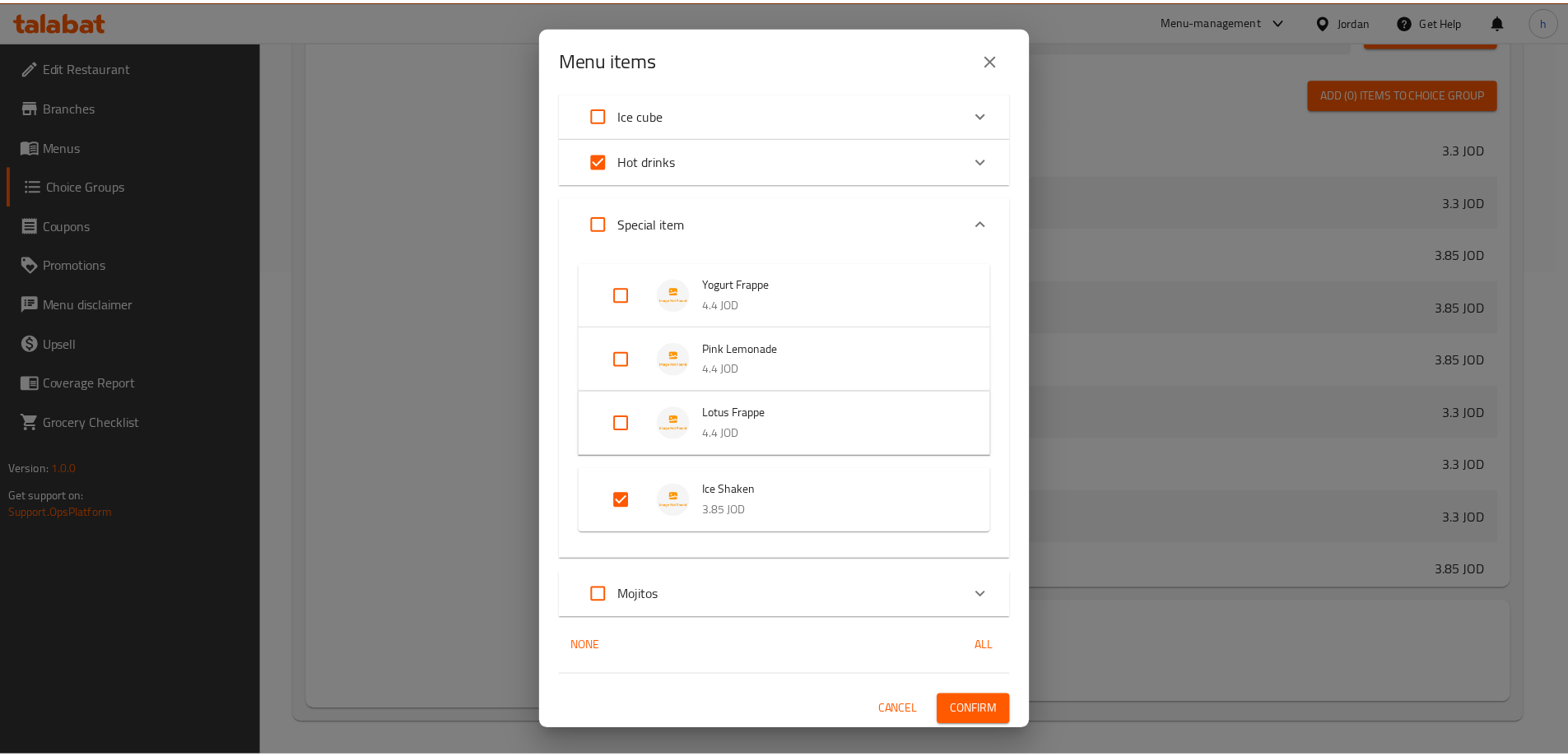
scroll to position [286, 0]
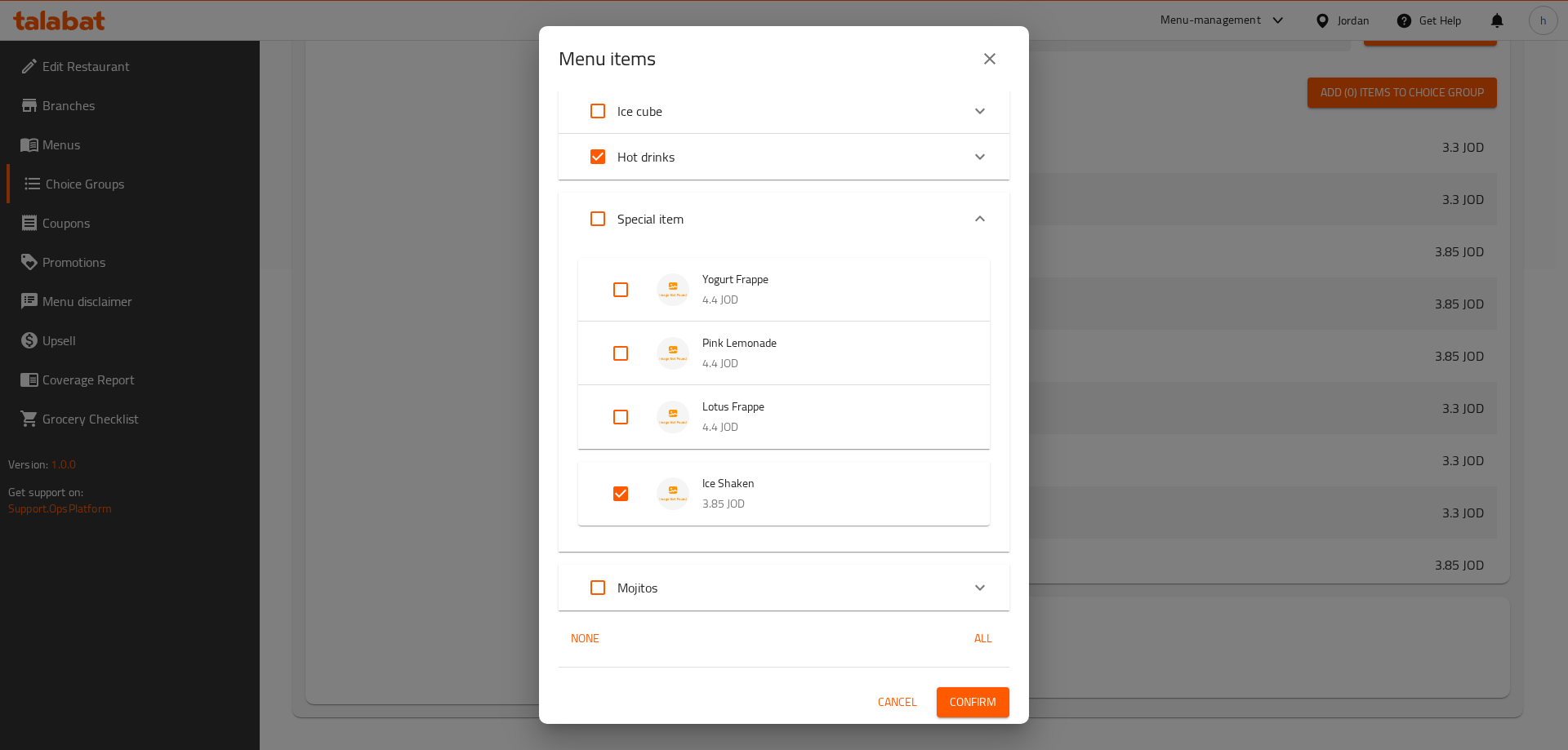
click at [968, 707] on span "Confirm" at bounding box center [972, 702] width 47 height 20
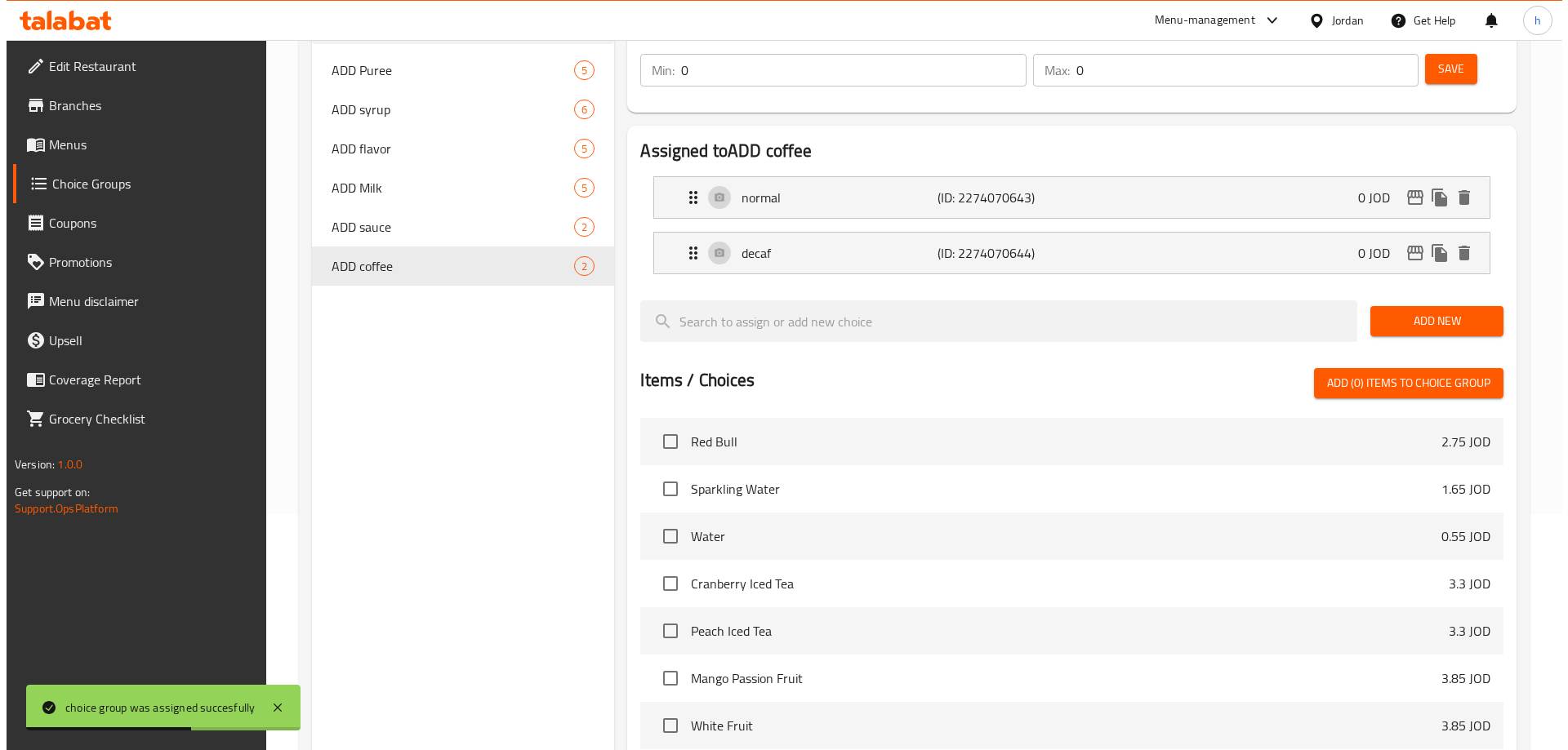
scroll to position [0, 0]
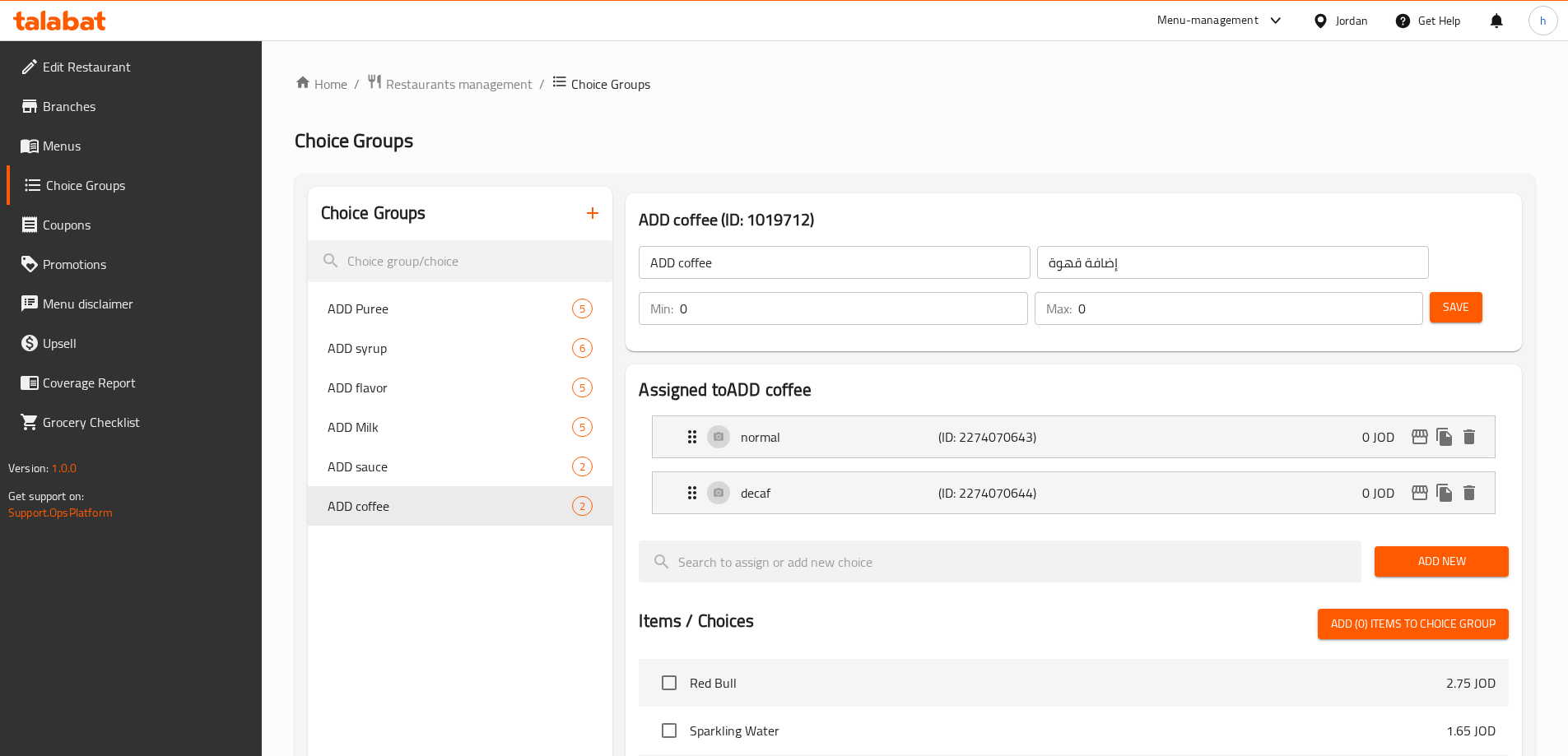
click at [594, 213] on icon "button" at bounding box center [592, 213] width 12 height 12
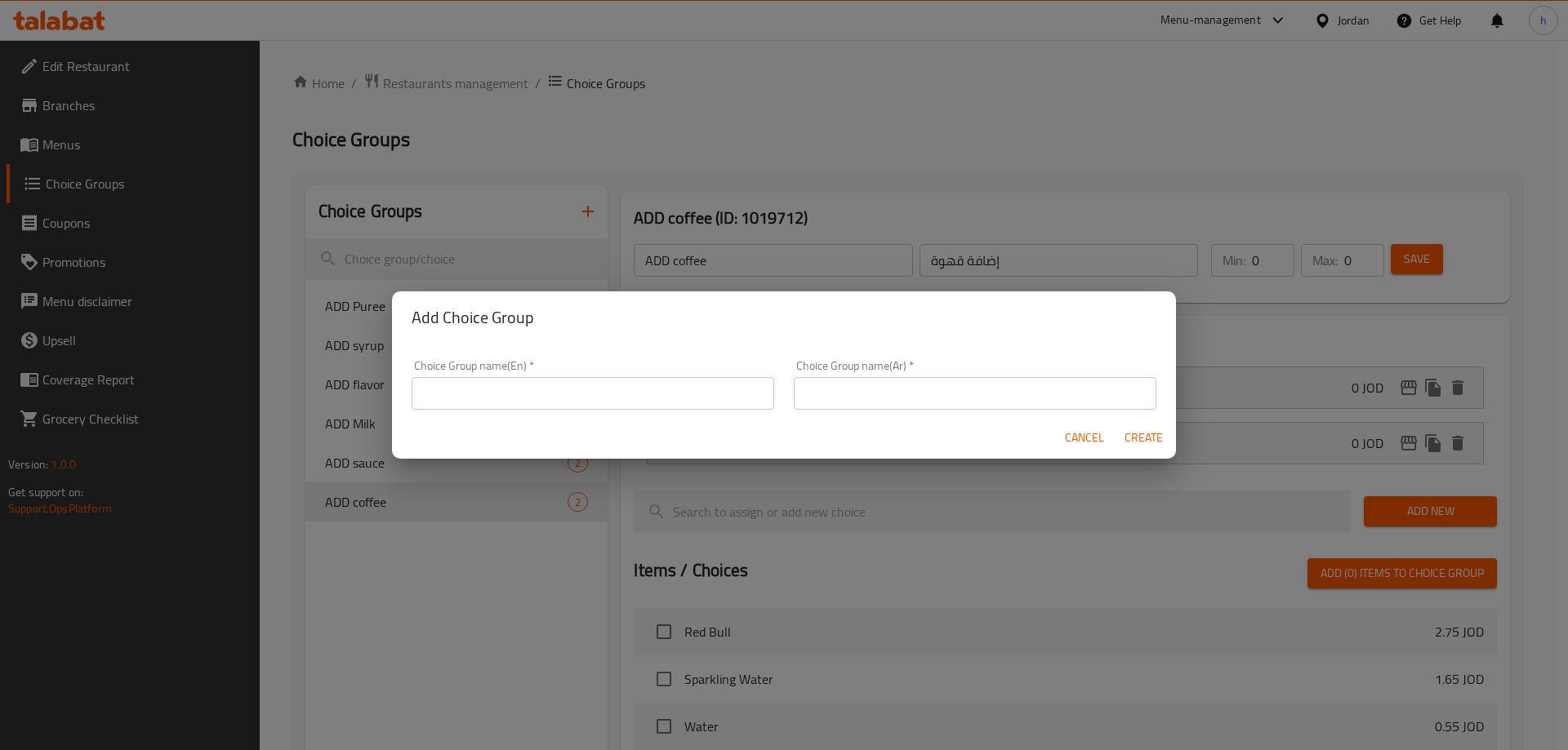
click at [428, 401] on input "text" at bounding box center [592, 394] width 363 height 33
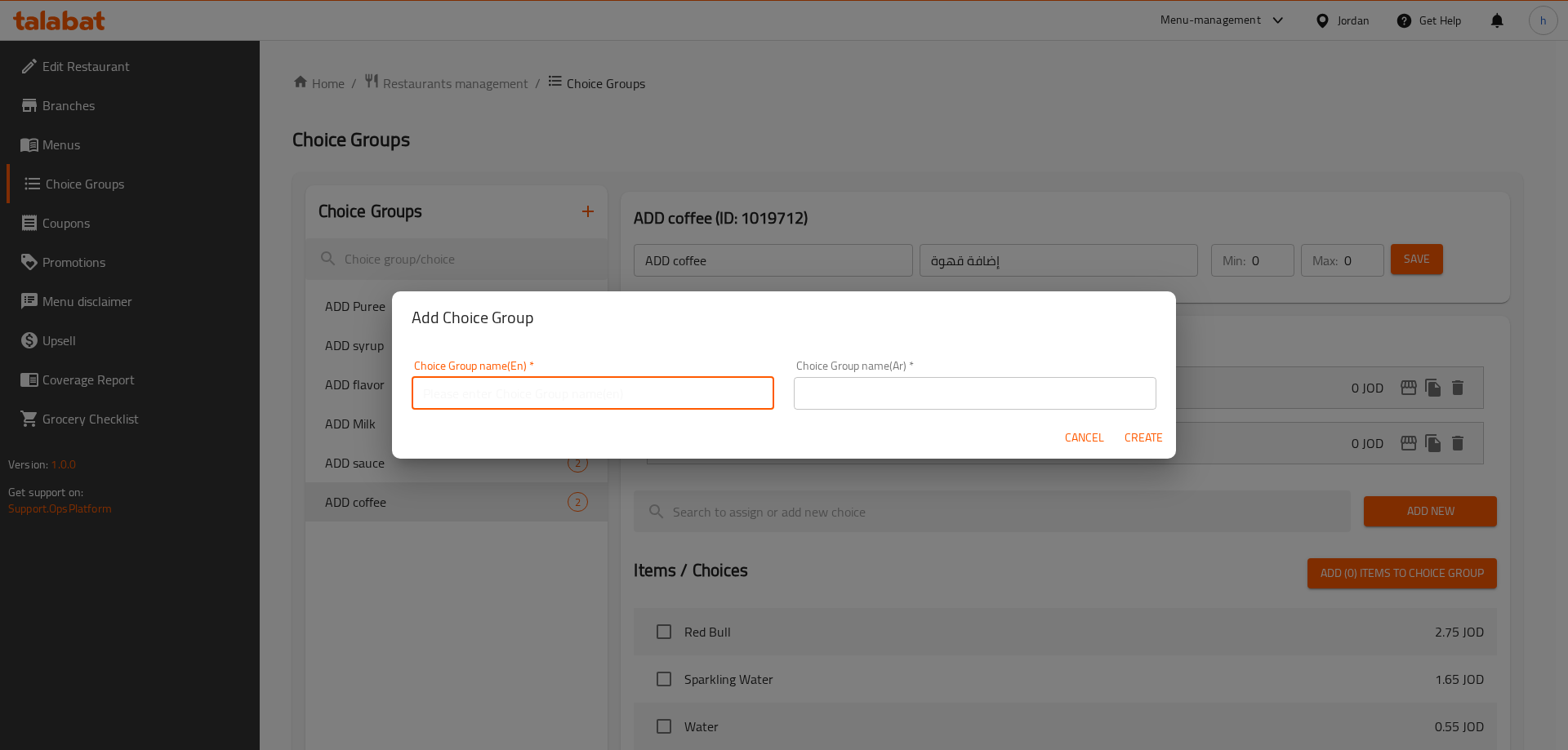
paste input "ADD shot"
click at [954, 398] on input "text" at bounding box center [974, 394] width 363 height 33
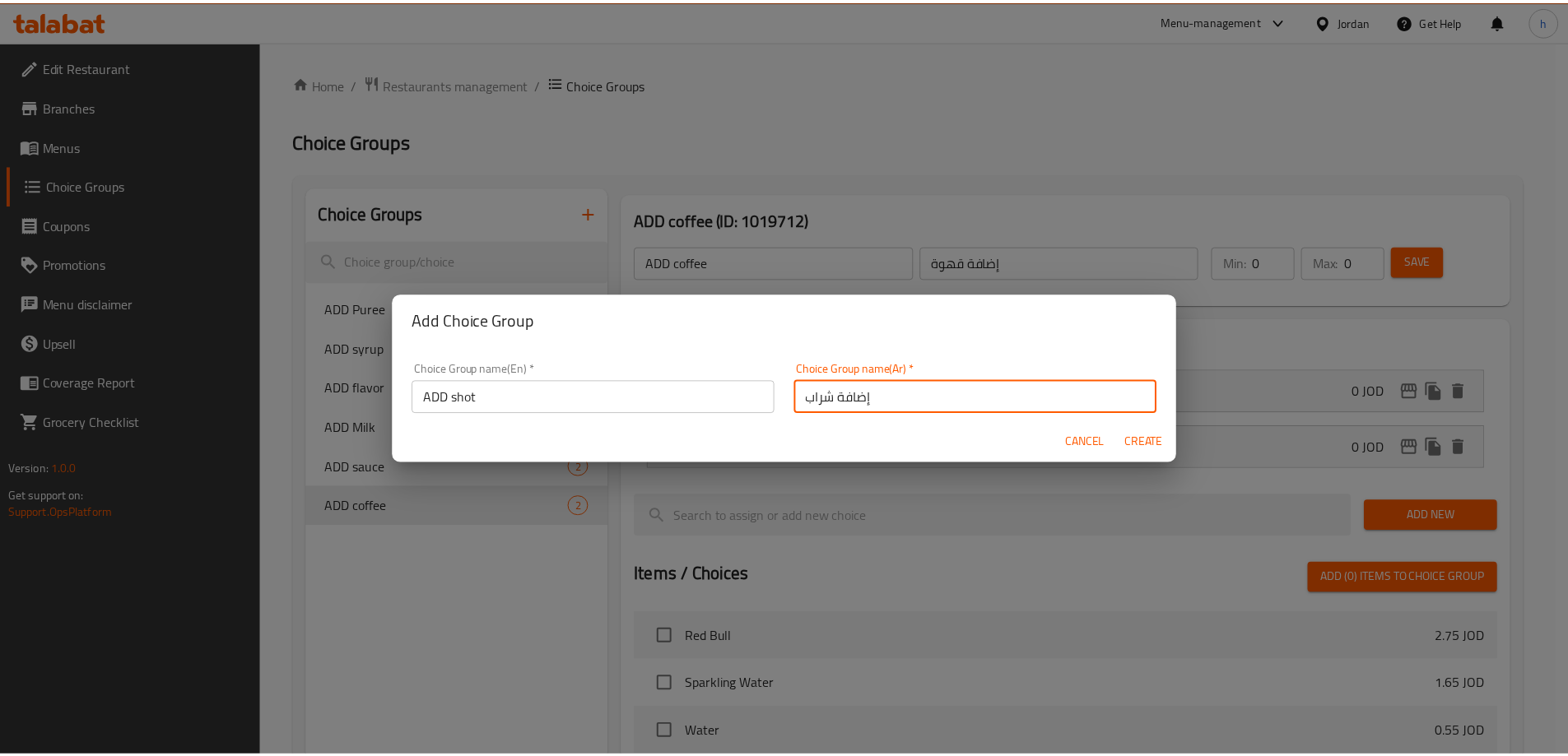
scroll to position [5, 0]
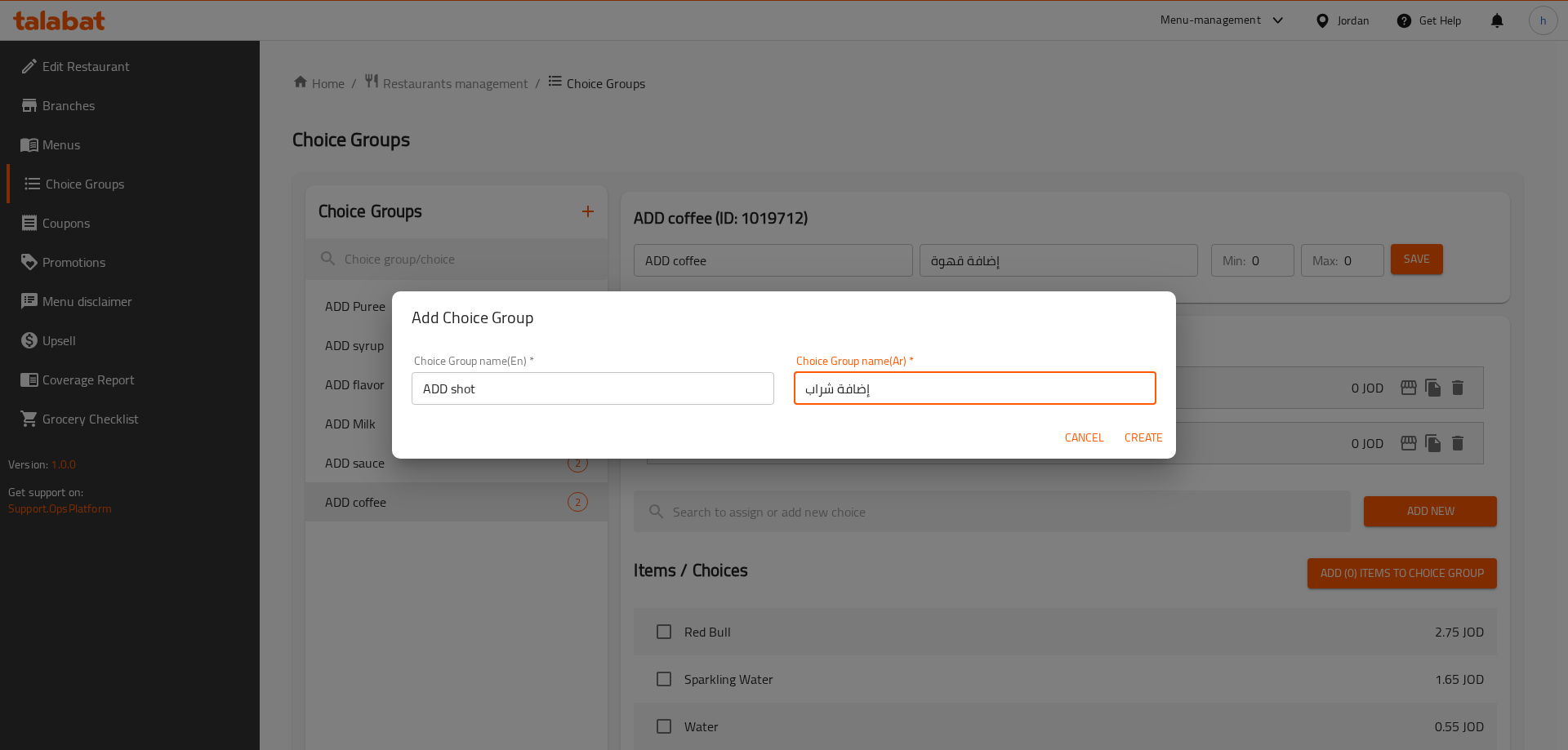
drag, startPoint x: 816, startPoint y: 397, endPoint x: 802, endPoint y: 403, distance: 15.2
click at [802, 403] on input "إضافة شراب" at bounding box center [974, 388] width 363 height 33
click at [1137, 432] on span "Create" at bounding box center [1143, 438] width 39 height 20
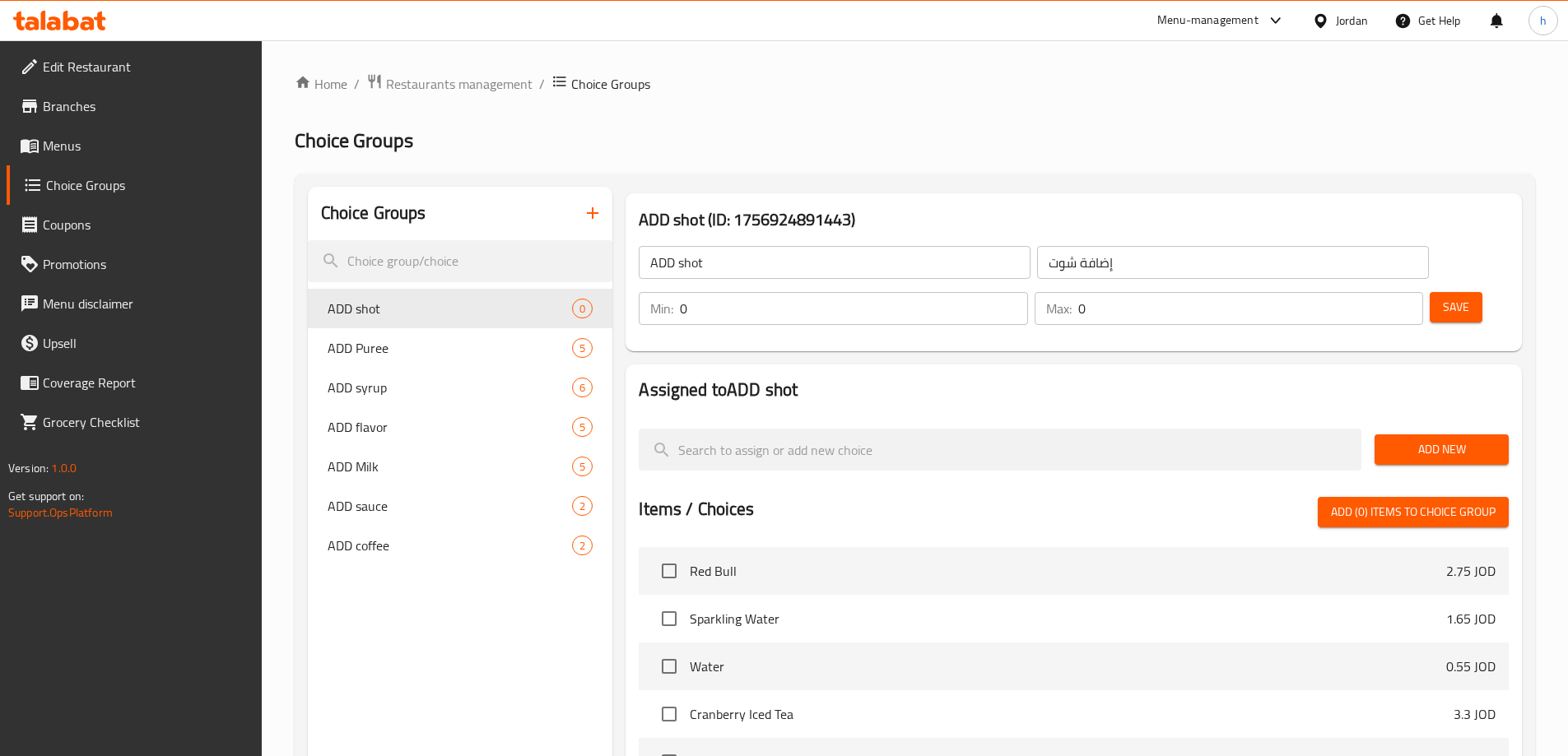
click at [1455, 439] on span "Add New" at bounding box center [1441, 449] width 108 height 20
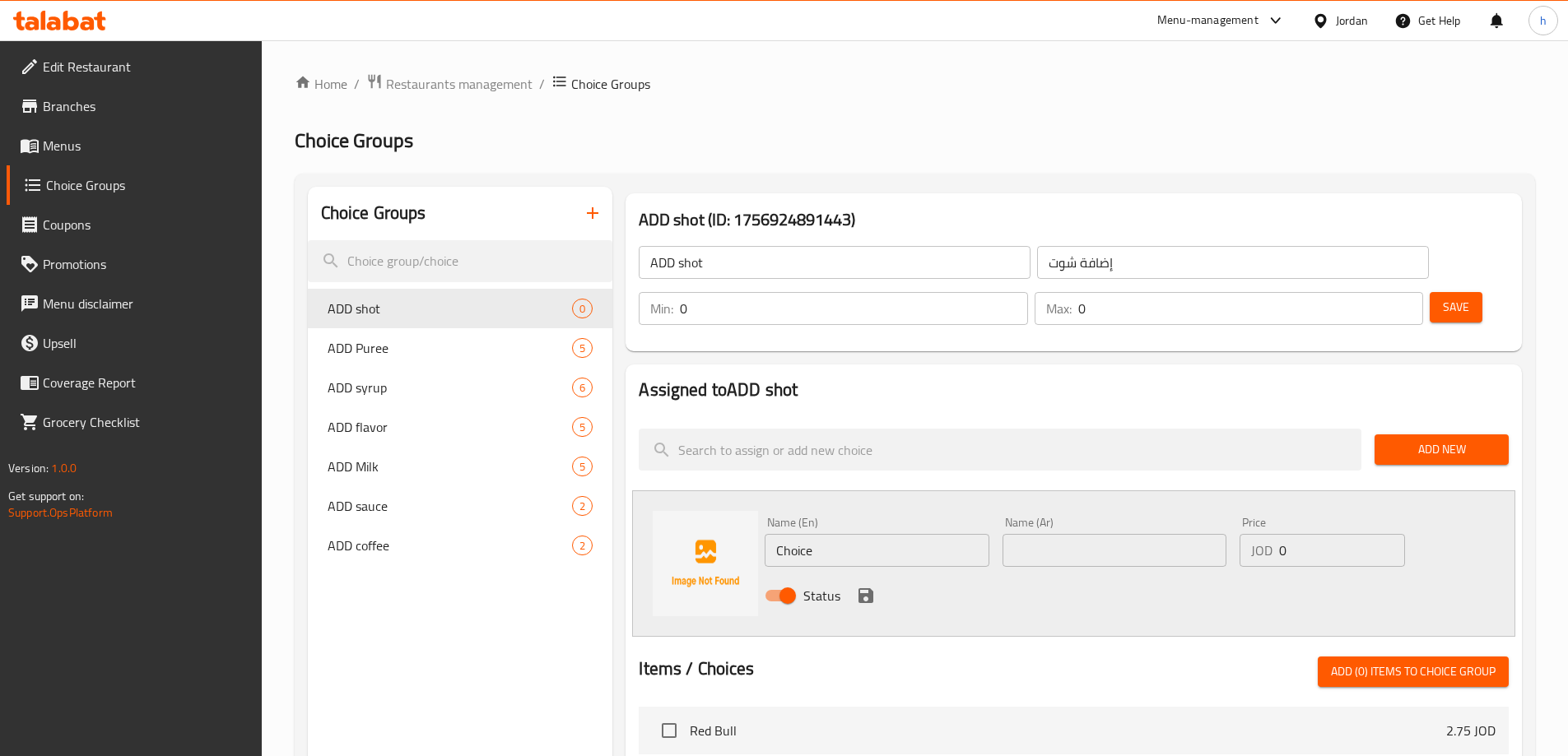
click at [663, 269] on input "ADD shot" at bounding box center [834, 262] width 391 height 33
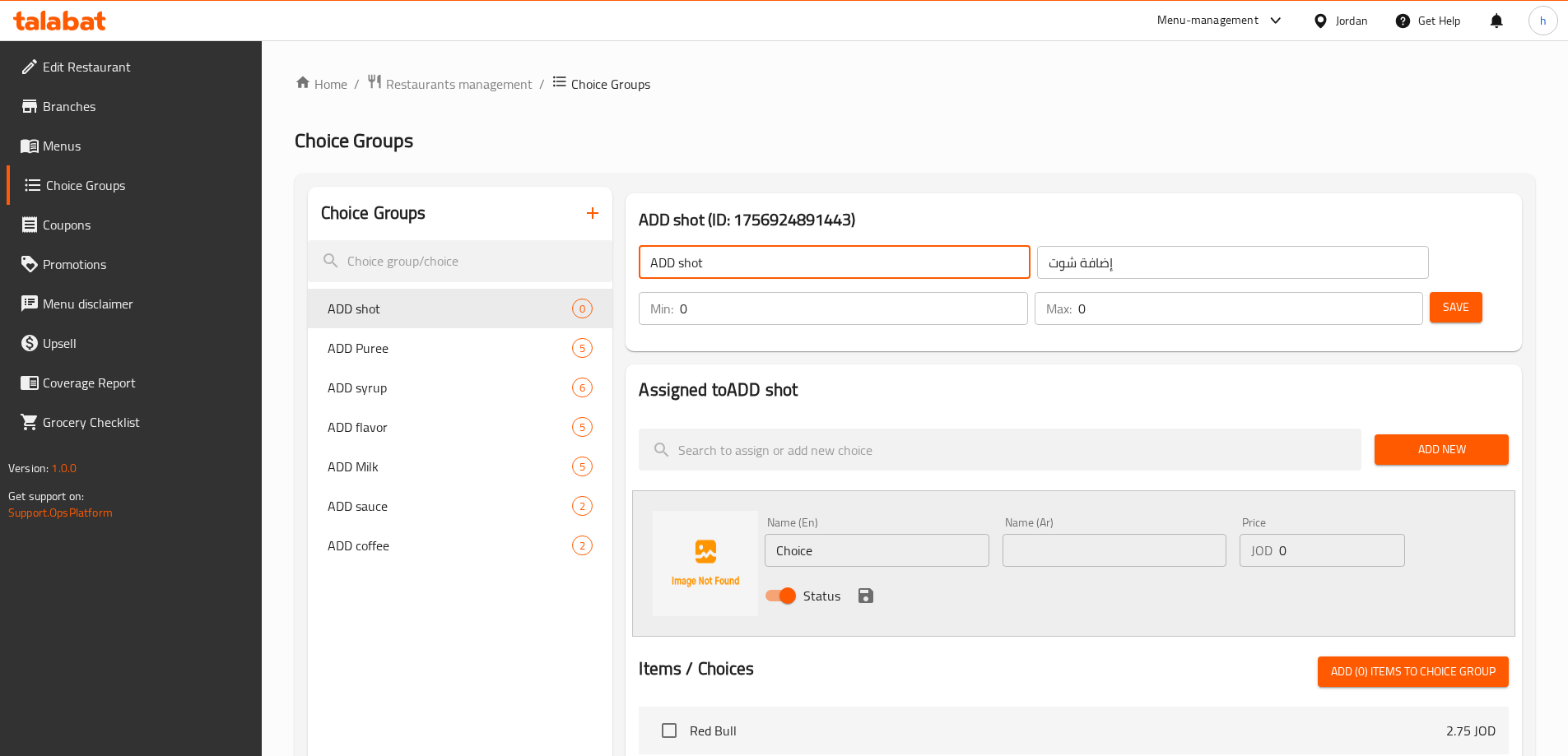
drag, startPoint x: 663, startPoint y: 269, endPoint x: 694, endPoint y: 271, distance: 31.1
click at [694, 271] on input "ADD shot" at bounding box center [834, 262] width 391 height 33
click at [814, 535] on input "Choice" at bounding box center [877, 551] width 224 height 33
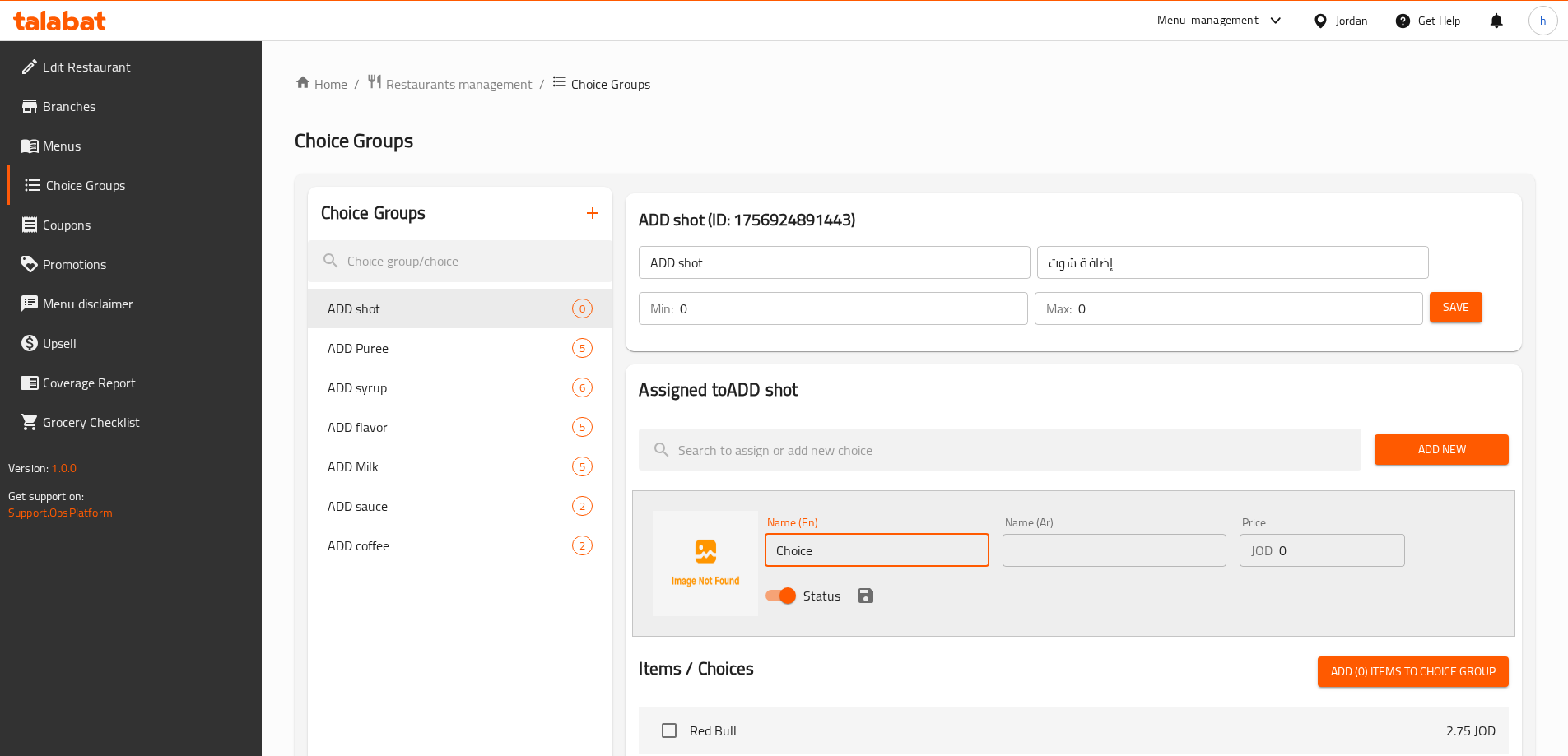
click at [814, 535] on input "Choice" at bounding box center [877, 551] width 224 height 33
paste input "ADD shot"
click at [1037, 265] on input "إضافة شوت" at bounding box center [1233, 262] width 391 height 33
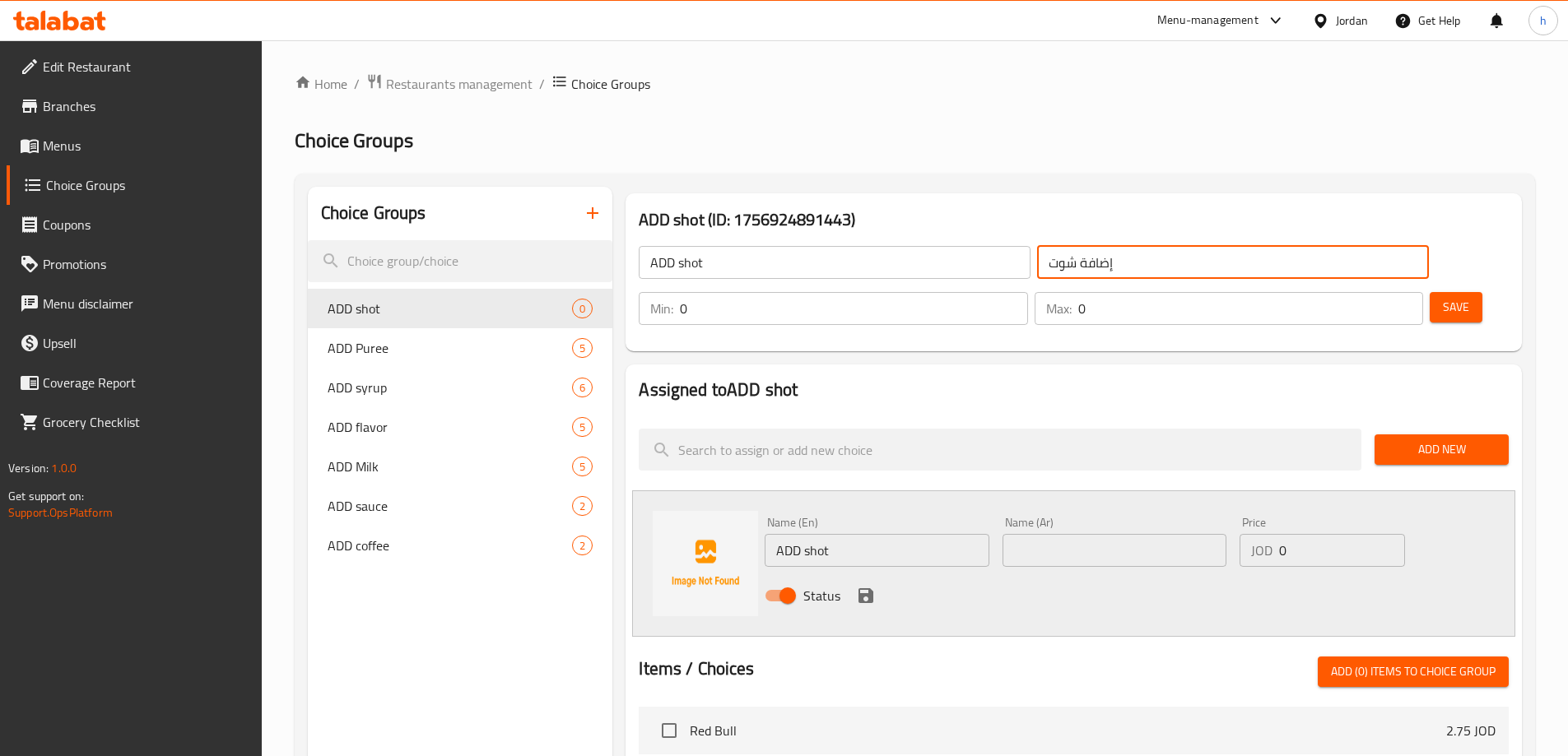
drag, startPoint x: 956, startPoint y: 265, endPoint x: 937, endPoint y: 266, distance: 19.0
click at [1037, 266] on input "إضافة شوت" at bounding box center [1233, 262] width 391 height 33
click at [1037, 265] on input "إضافة شوت" at bounding box center [1233, 262] width 391 height 33
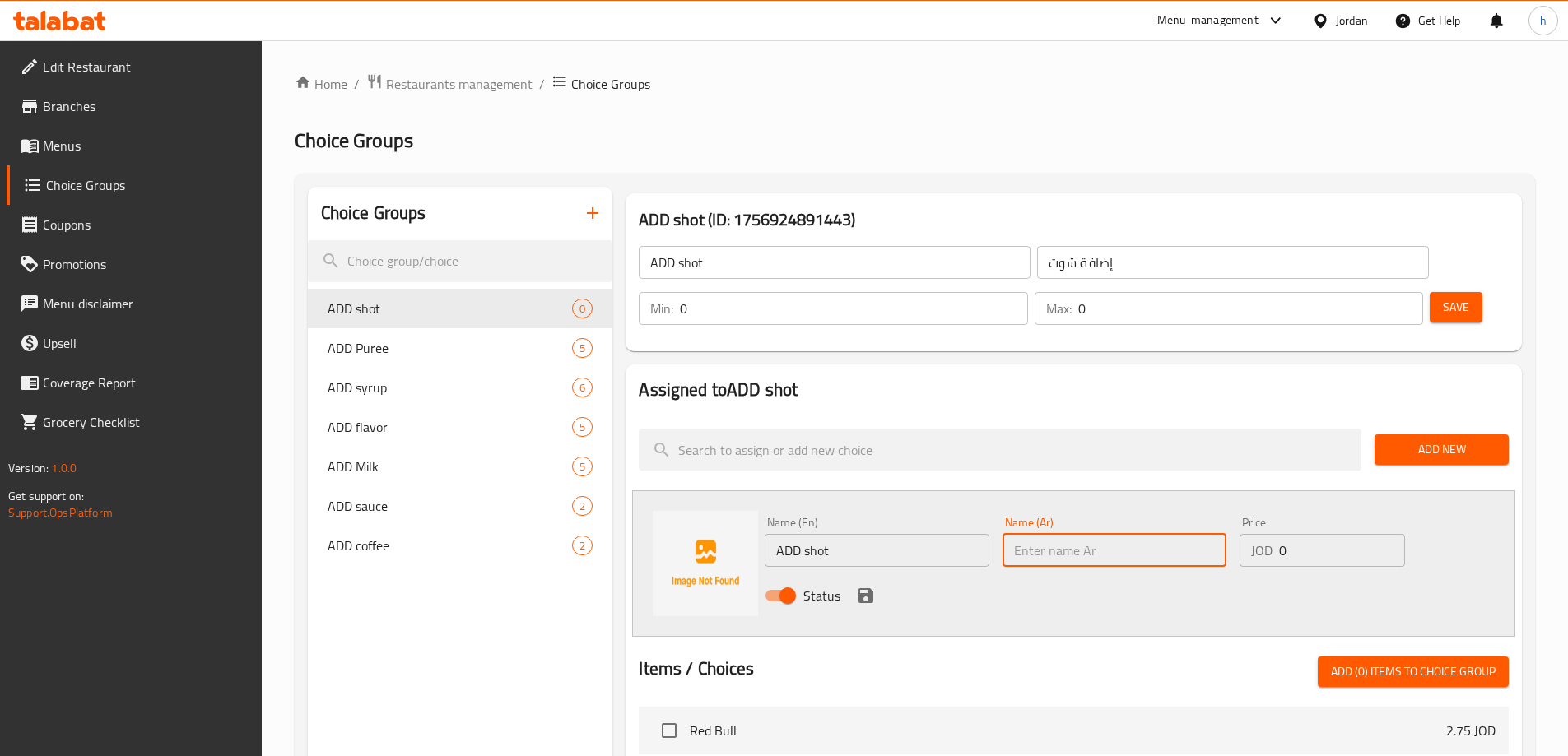
click at [1091, 535] on input "text" at bounding box center [1114, 551] width 224 height 33
paste input "إضافة شوت"
drag, startPoint x: 1296, startPoint y: 504, endPoint x: 1270, endPoint y: 510, distance: 26.7
click at [1270, 535] on div "JOD 0 Price" at bounding box center [1322, 551] width 165 height 33
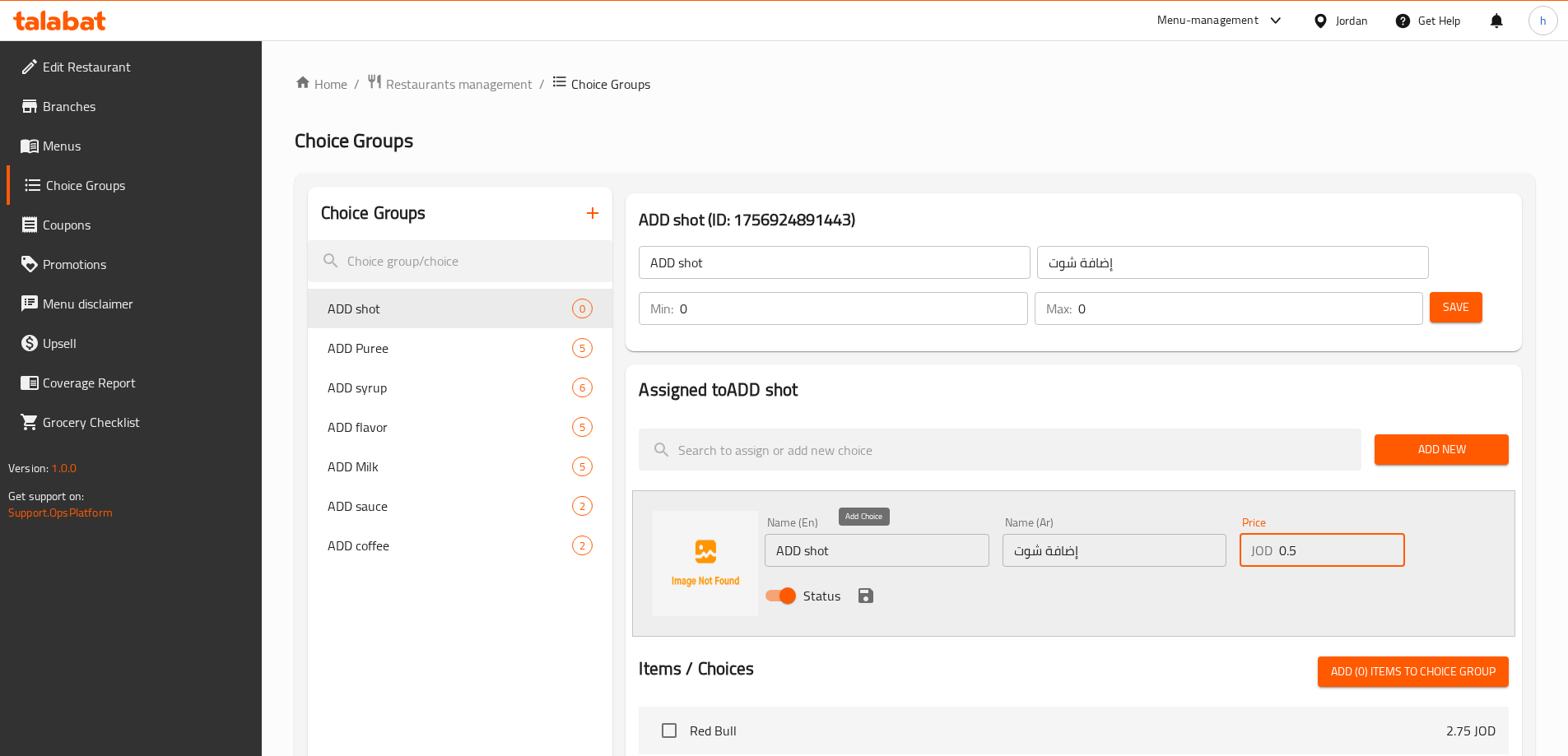
click at [866, 589] on icon "save" at bounding box center [865, 596] width 15 height 15
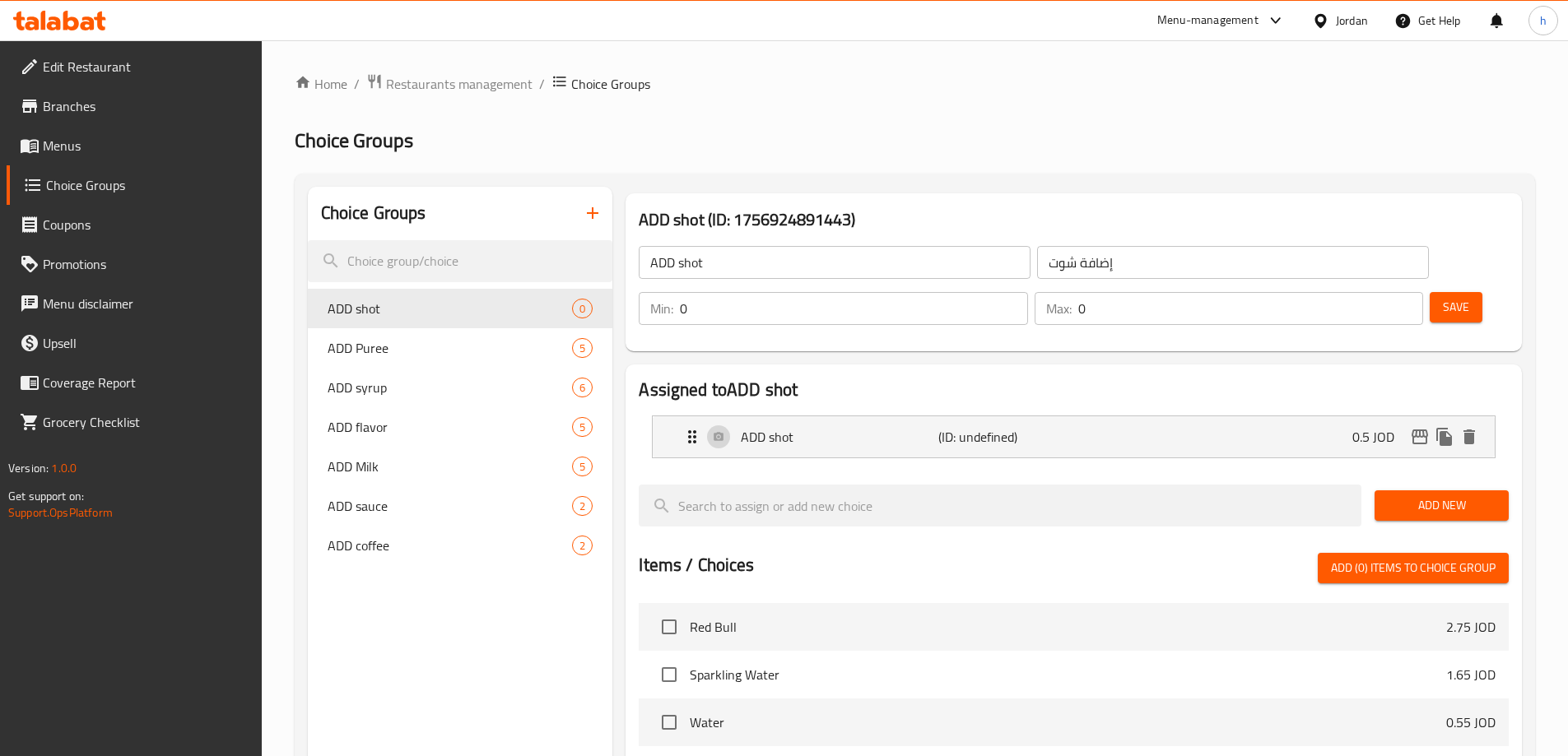
click at [1443, 297] on span "Save" at bounding box center [1456, 307] width 27 height 20
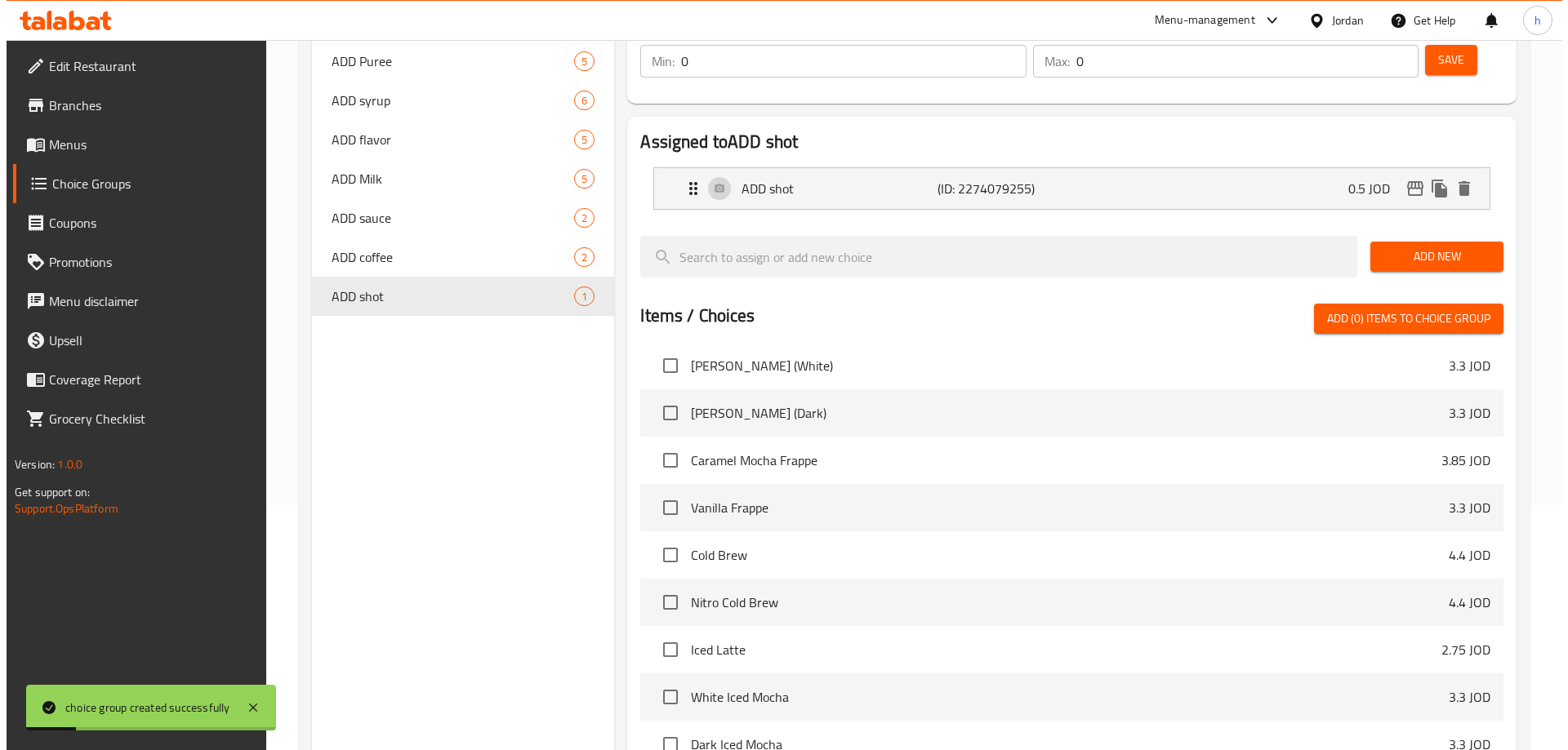
scroll to position [425, 0]
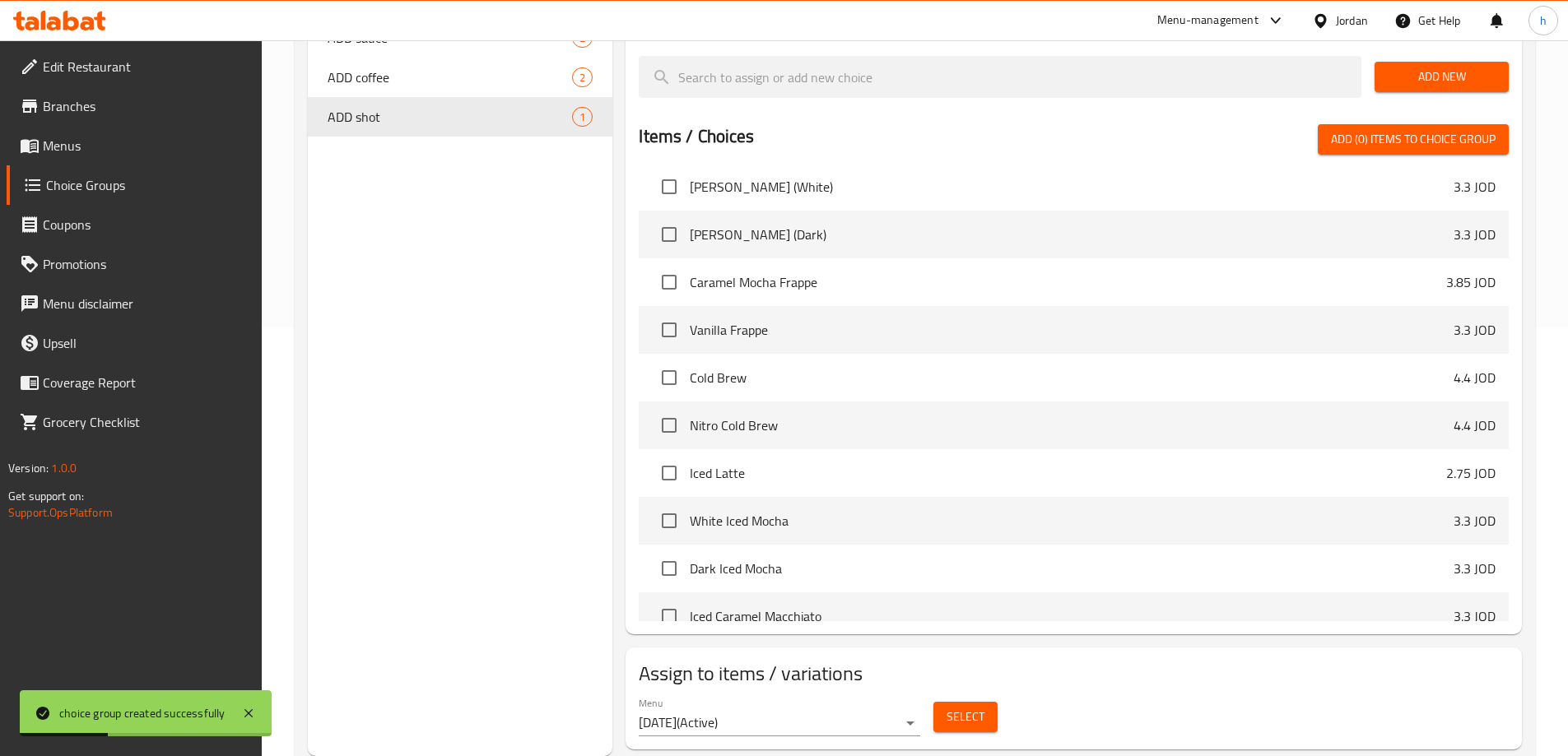
click at [970, 707] on span "Select" at bounding box center [965, 717] width 38 height 20
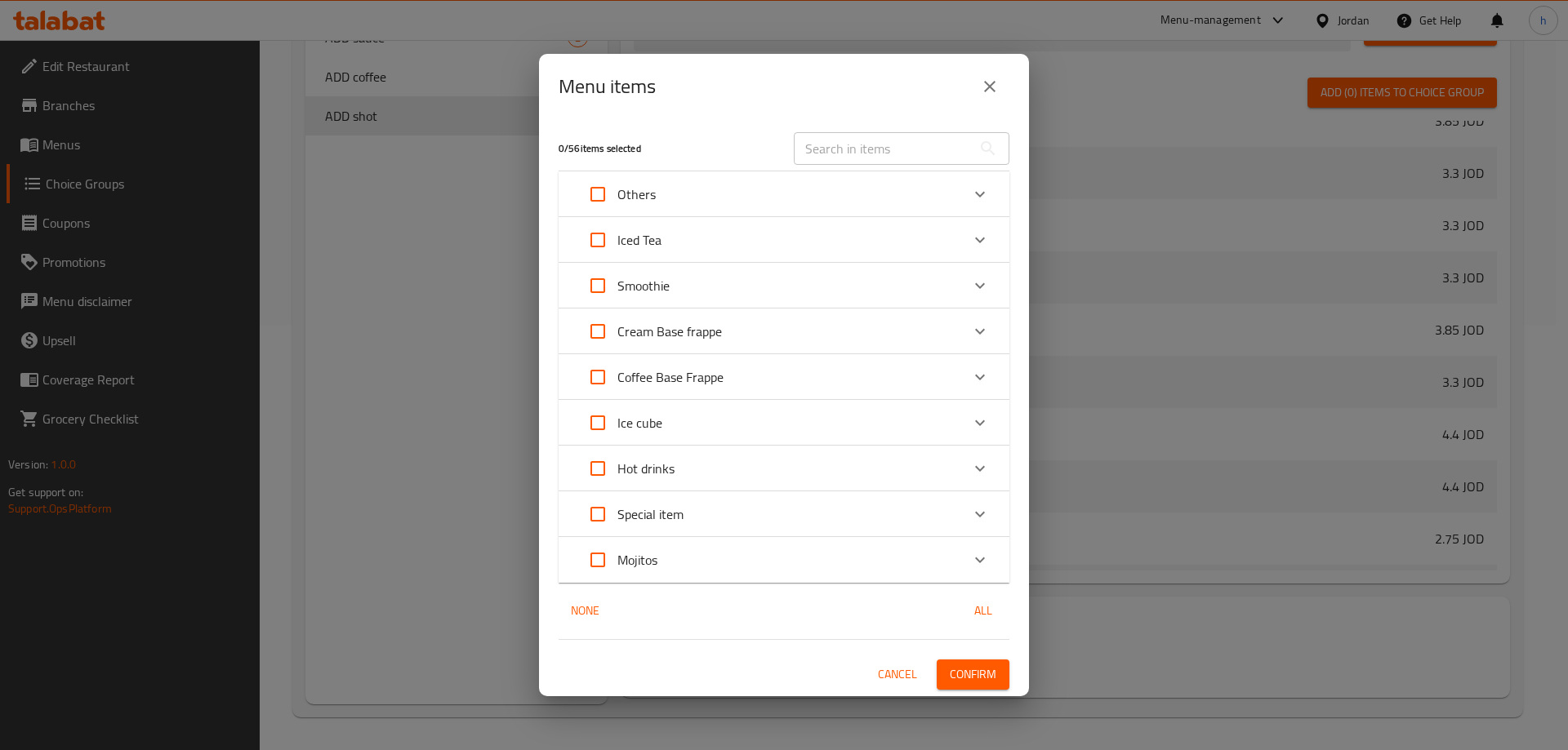
click at [716, 465] on div "Hot drinks" at bounding box center [769, 469] width 382 height 39
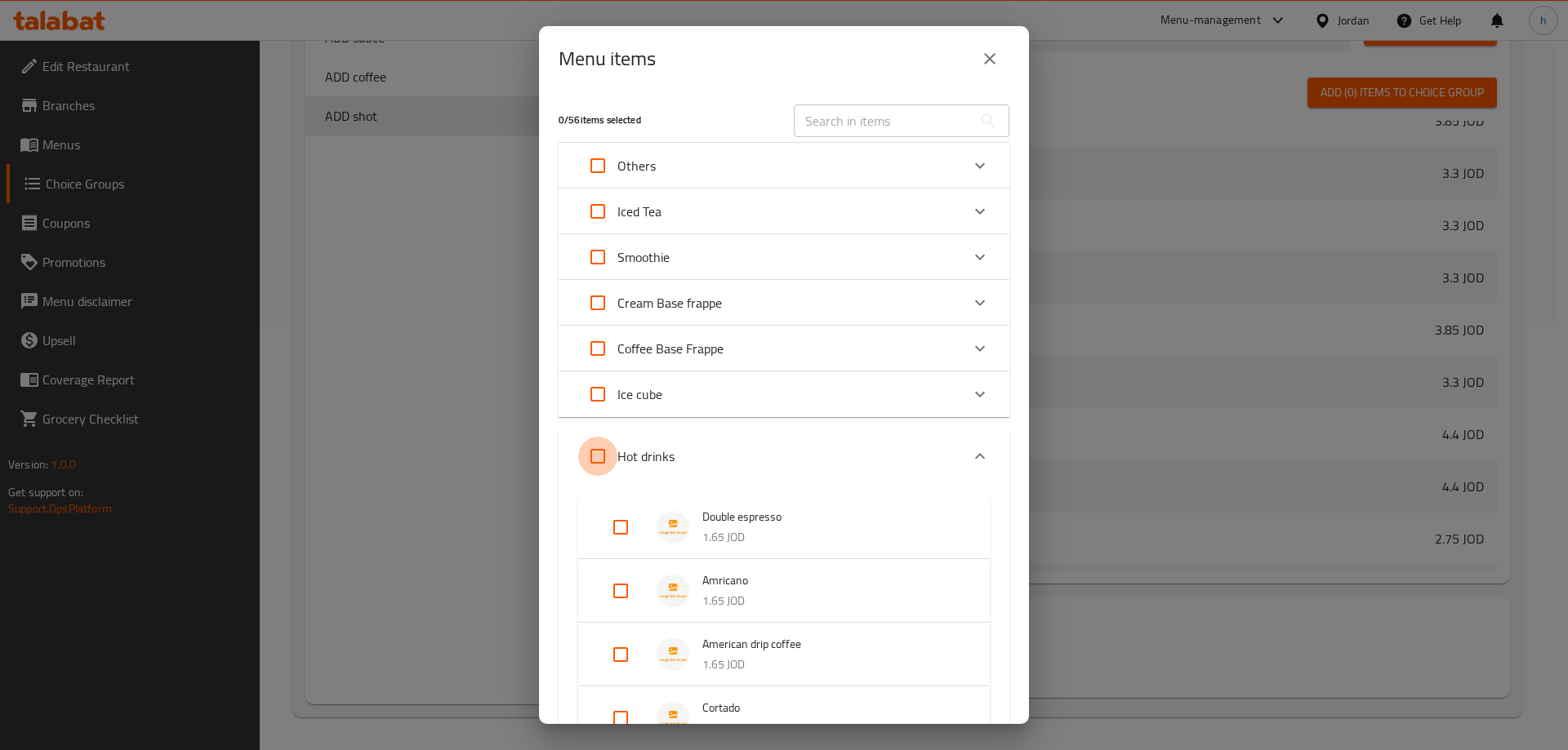
click at [596, 444] on input "Expand" at bounding box center [597, 456] width 39 height 39
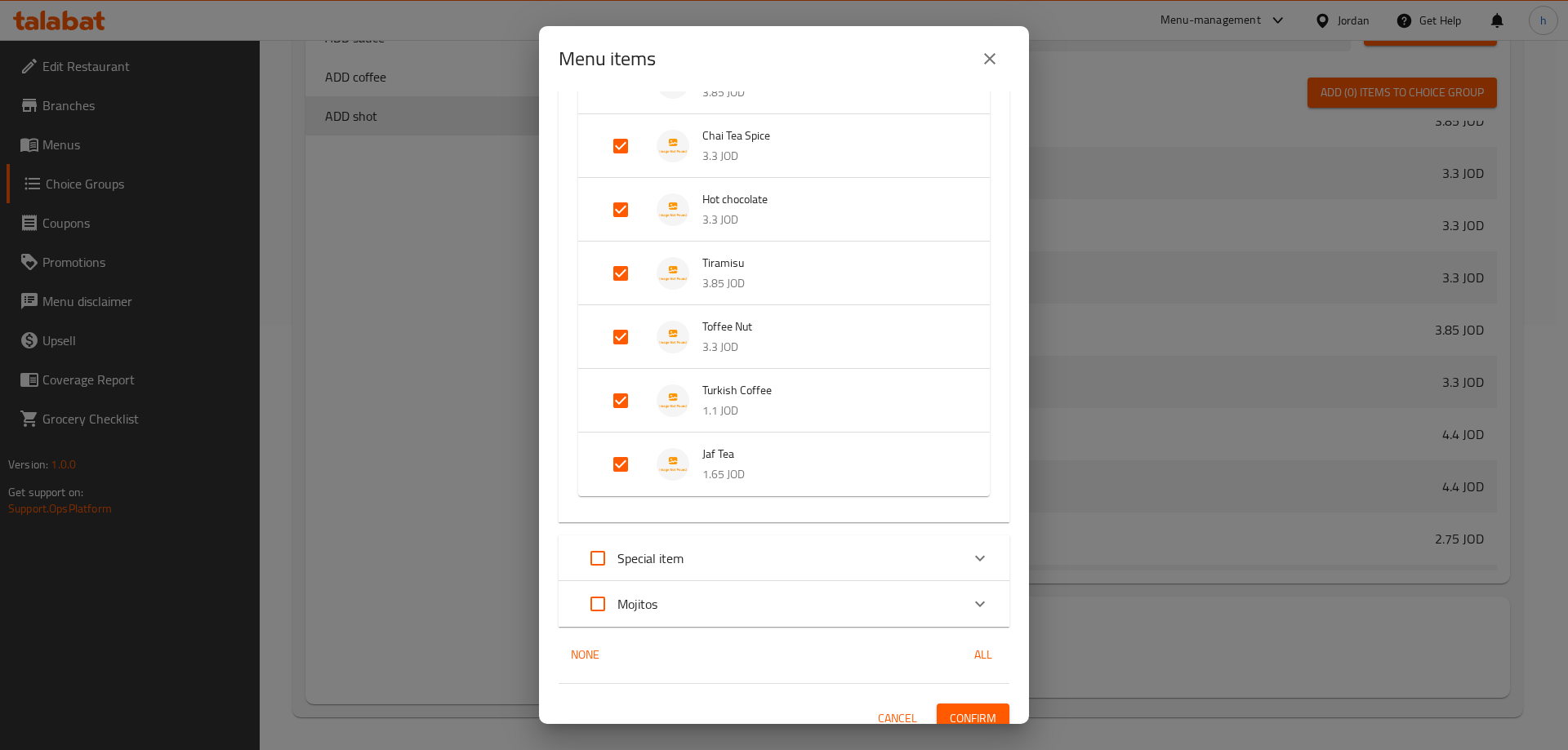
scroll to position [1099, 0]
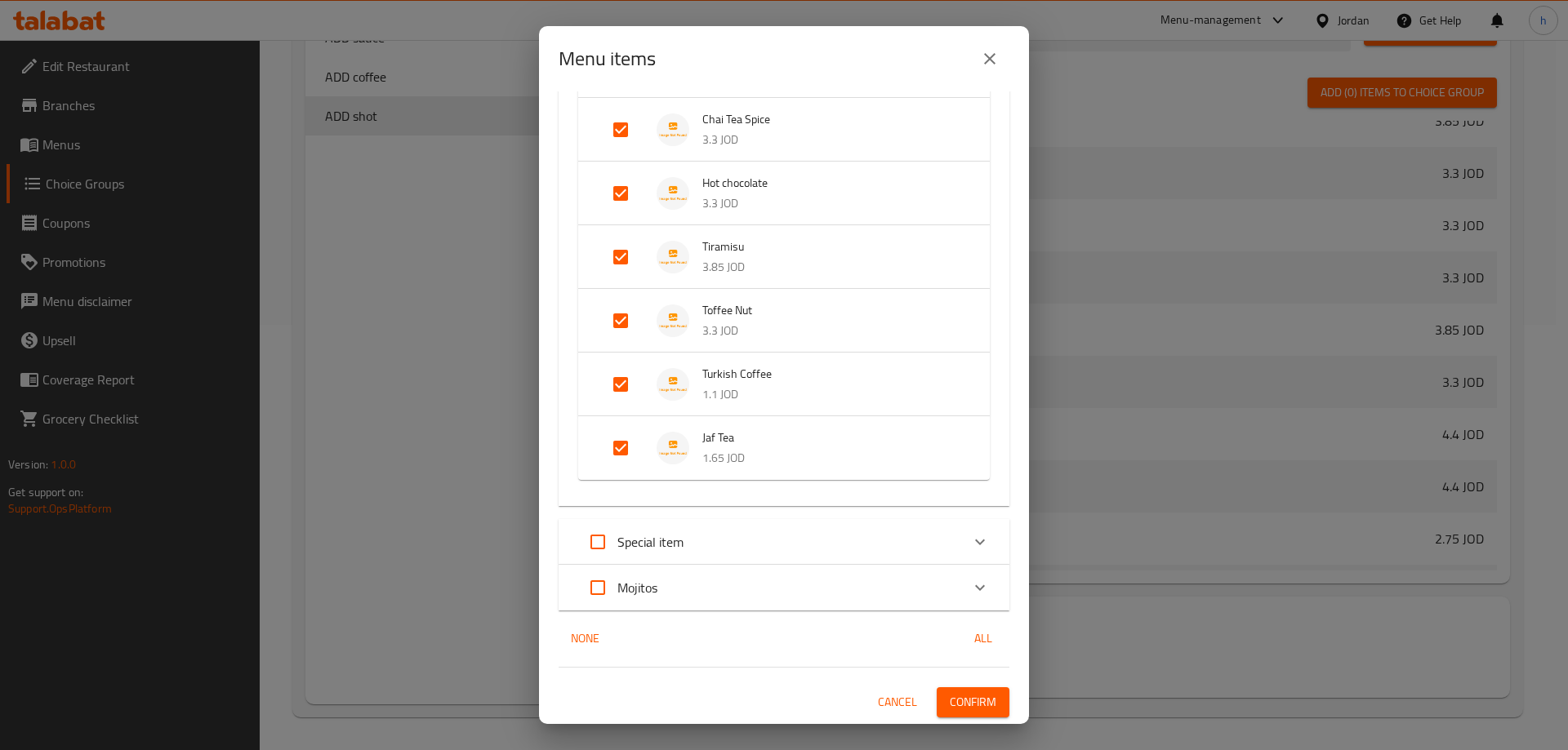
click at [623, 445] on input "Expand" at bounding box center [620, 448] width 39 height 39
click at [626, 396] on input "Expand" at bounding box center [620, 385] width 39 height 39
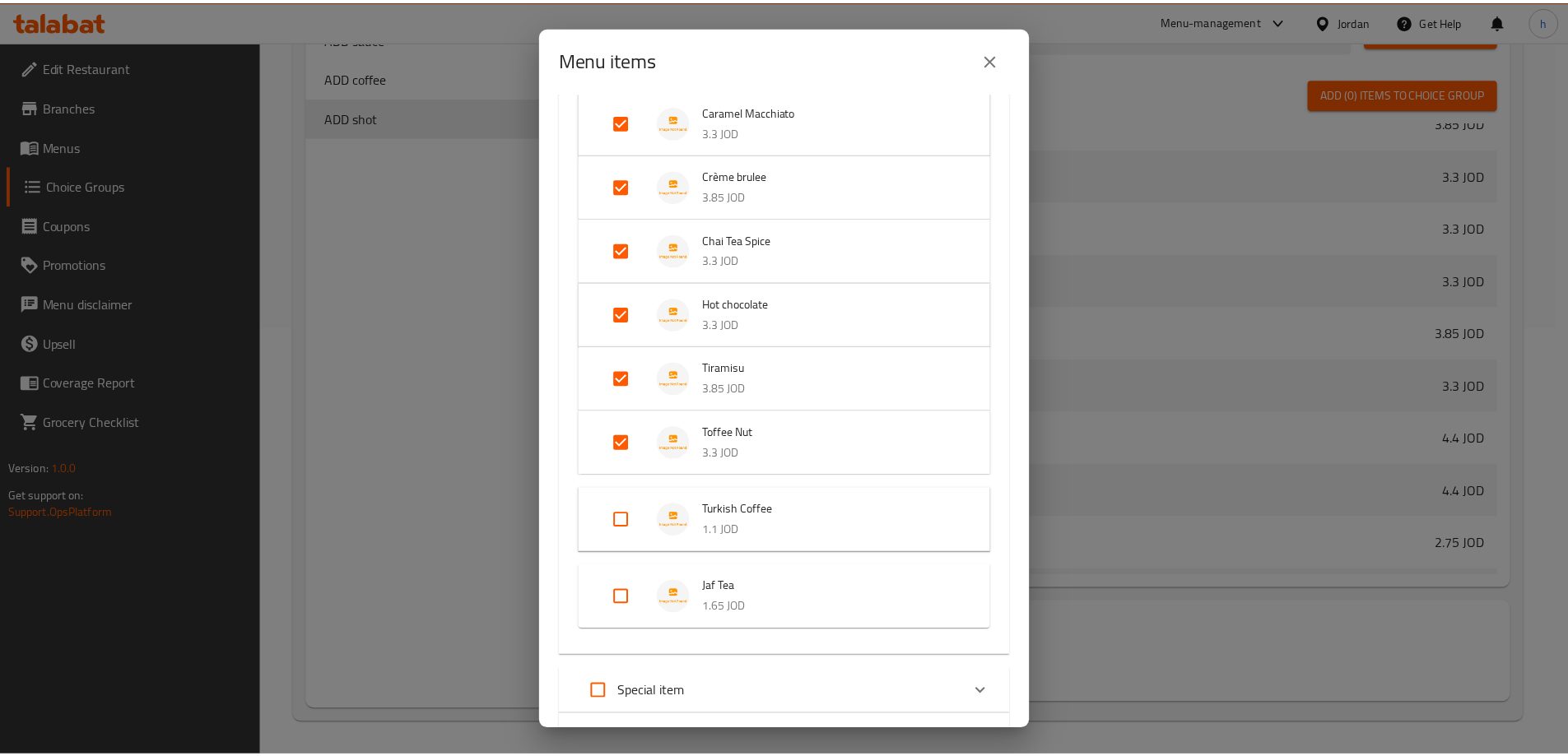
scroll to position [1133, 0]
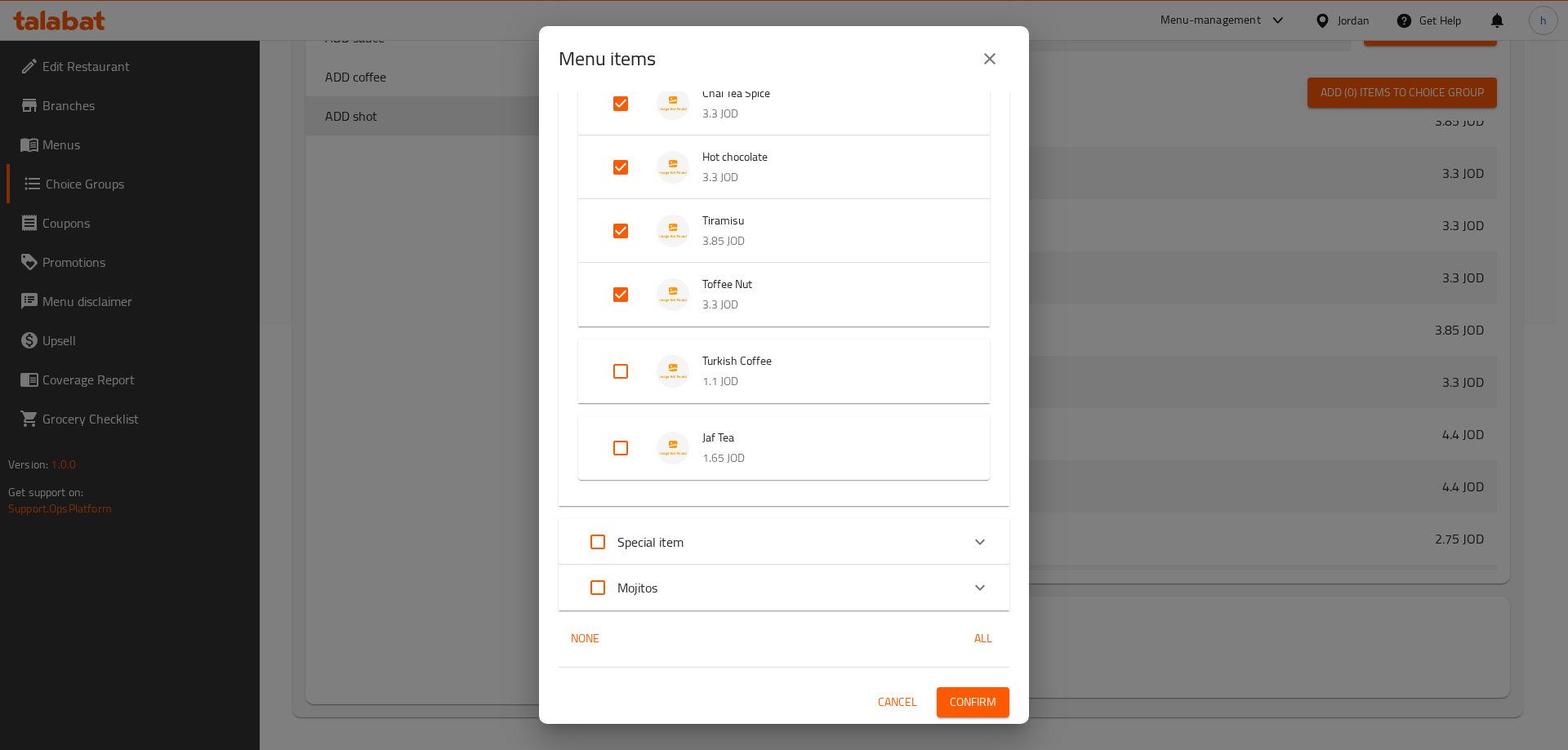
click at [964, 701] on span "Confirm" at bounding box center [972, 702] width 47 height 20
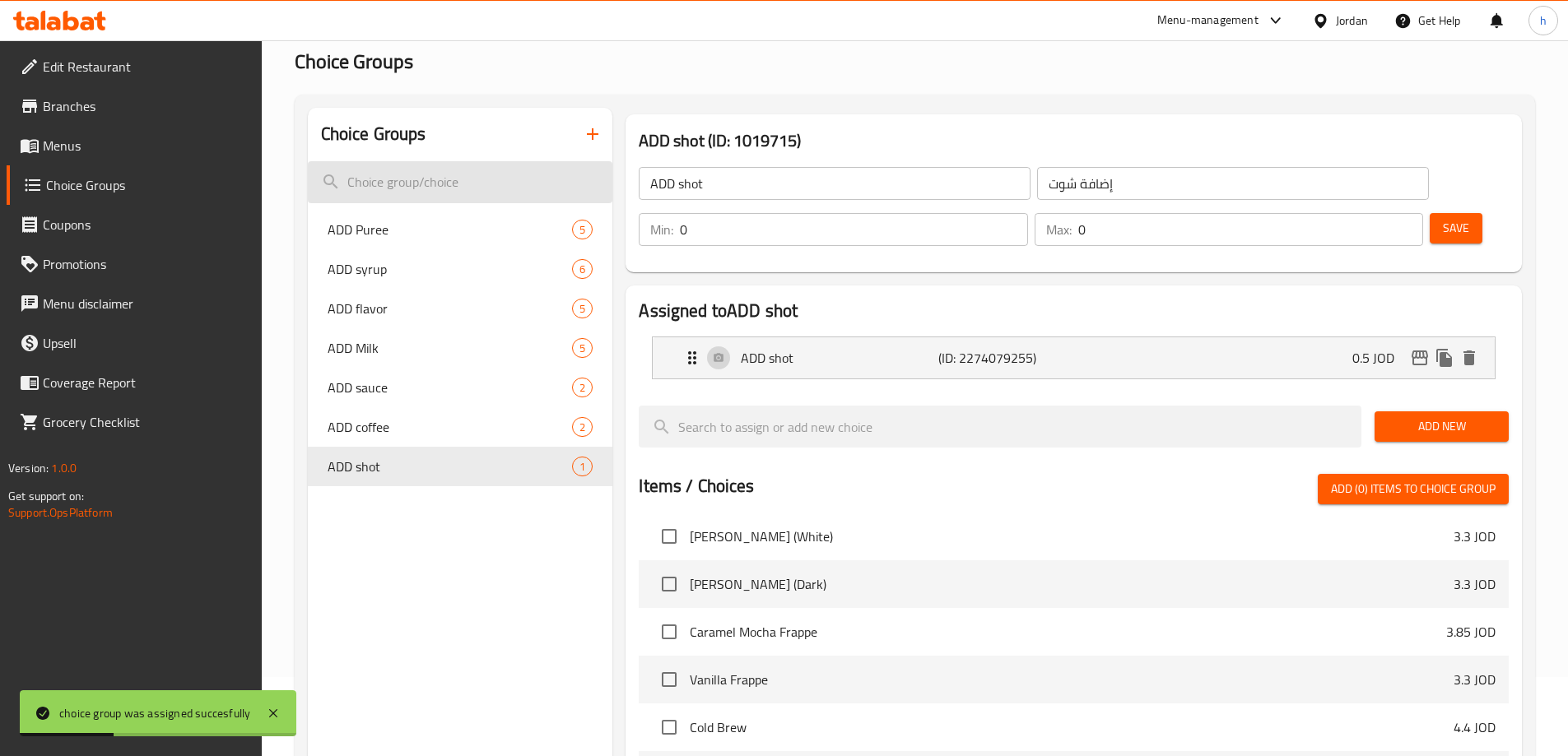
scroll to position [0, 0]
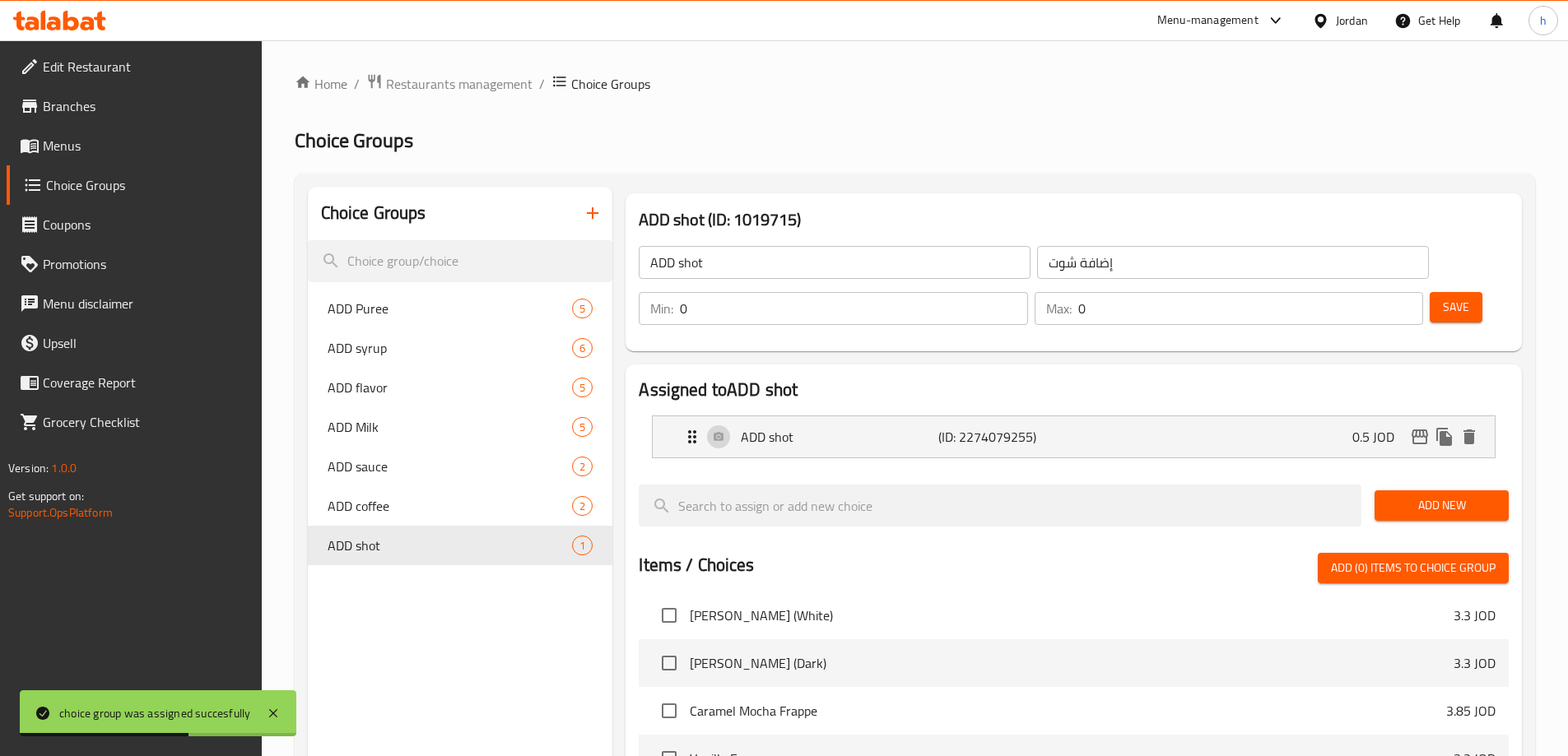
click at [593, 221] on icon "button" at bounding box center [592, 213] width 20 height 20
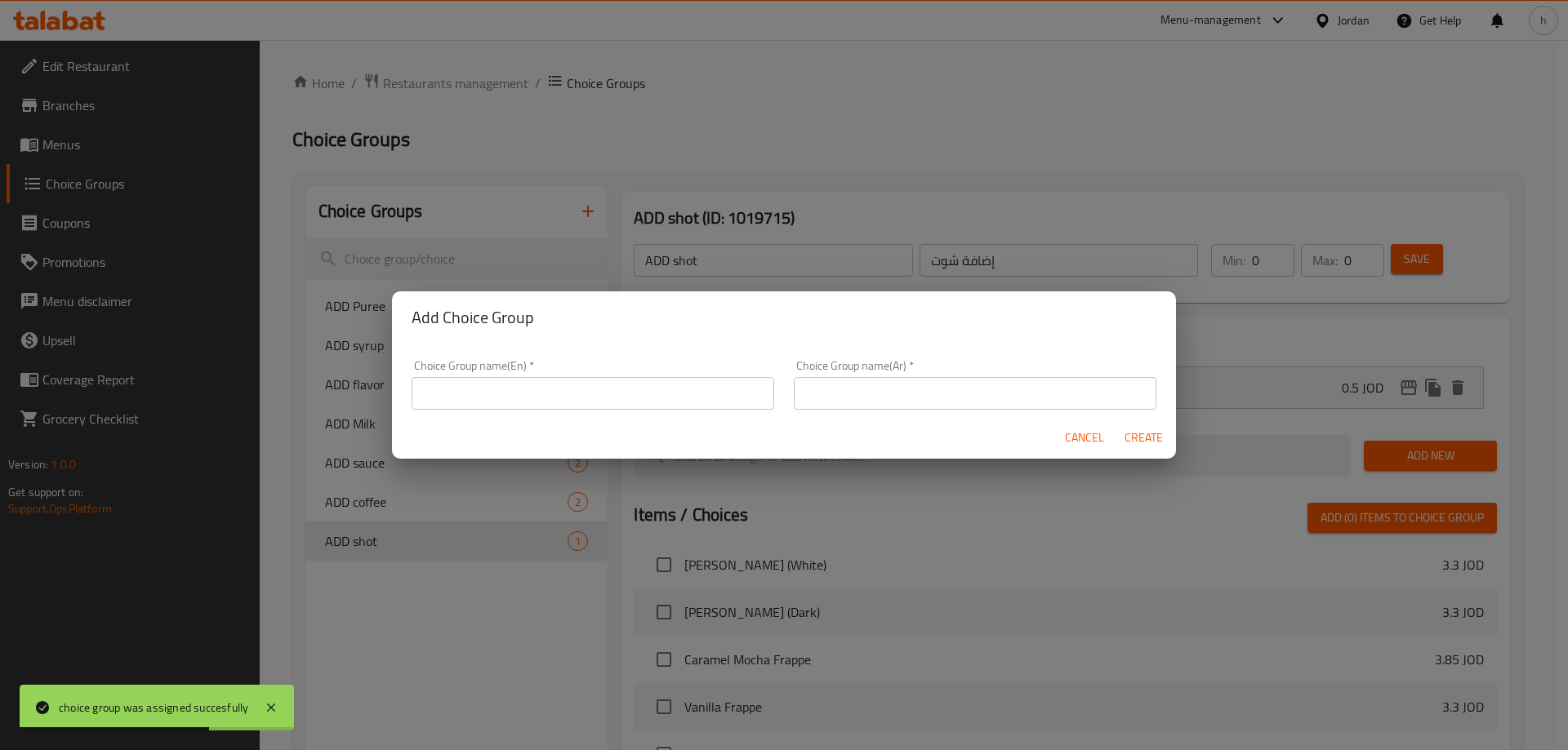
click at [534, 386] on input "text" at bounding box center [592, 394] width 363 height 33
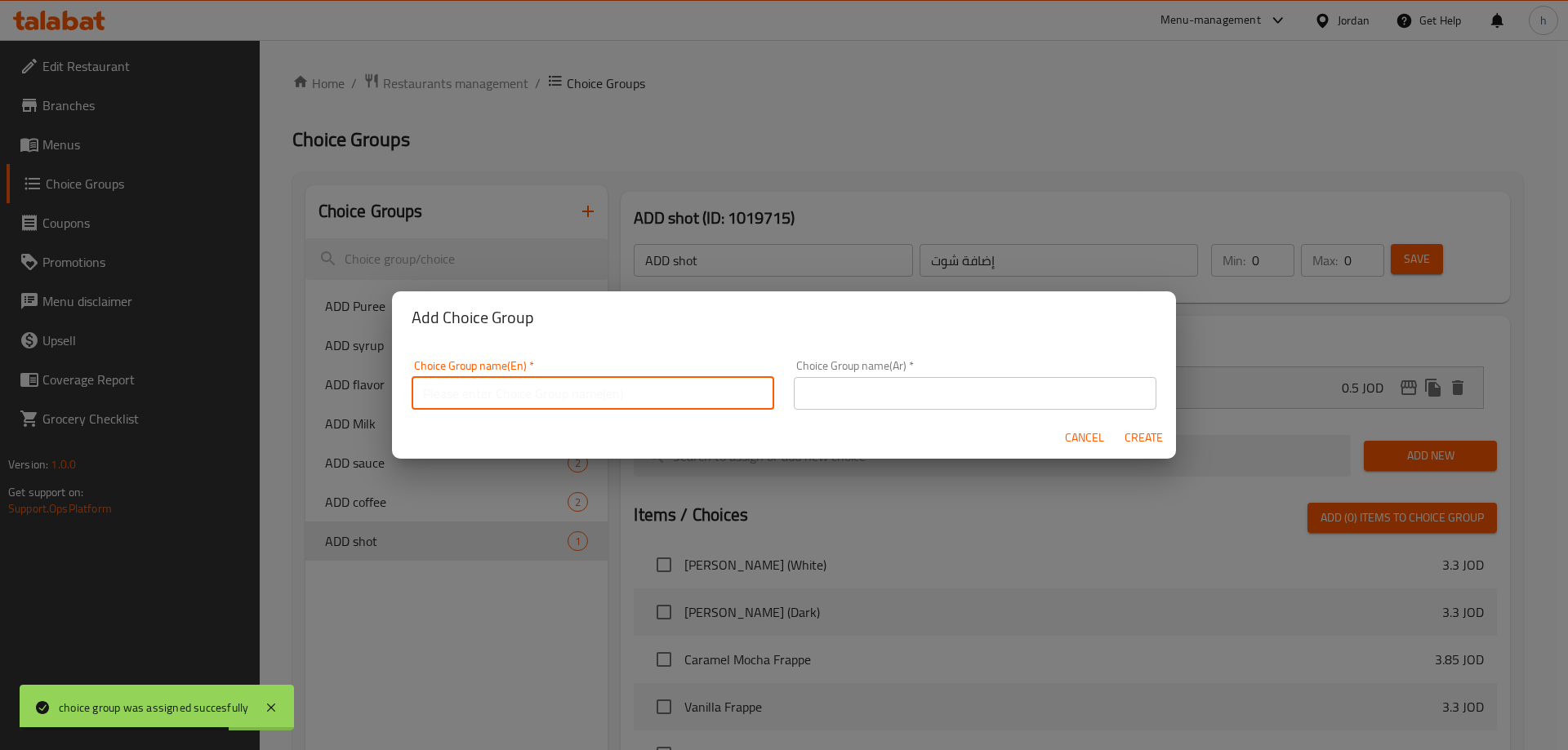
paste input "ADD cream"
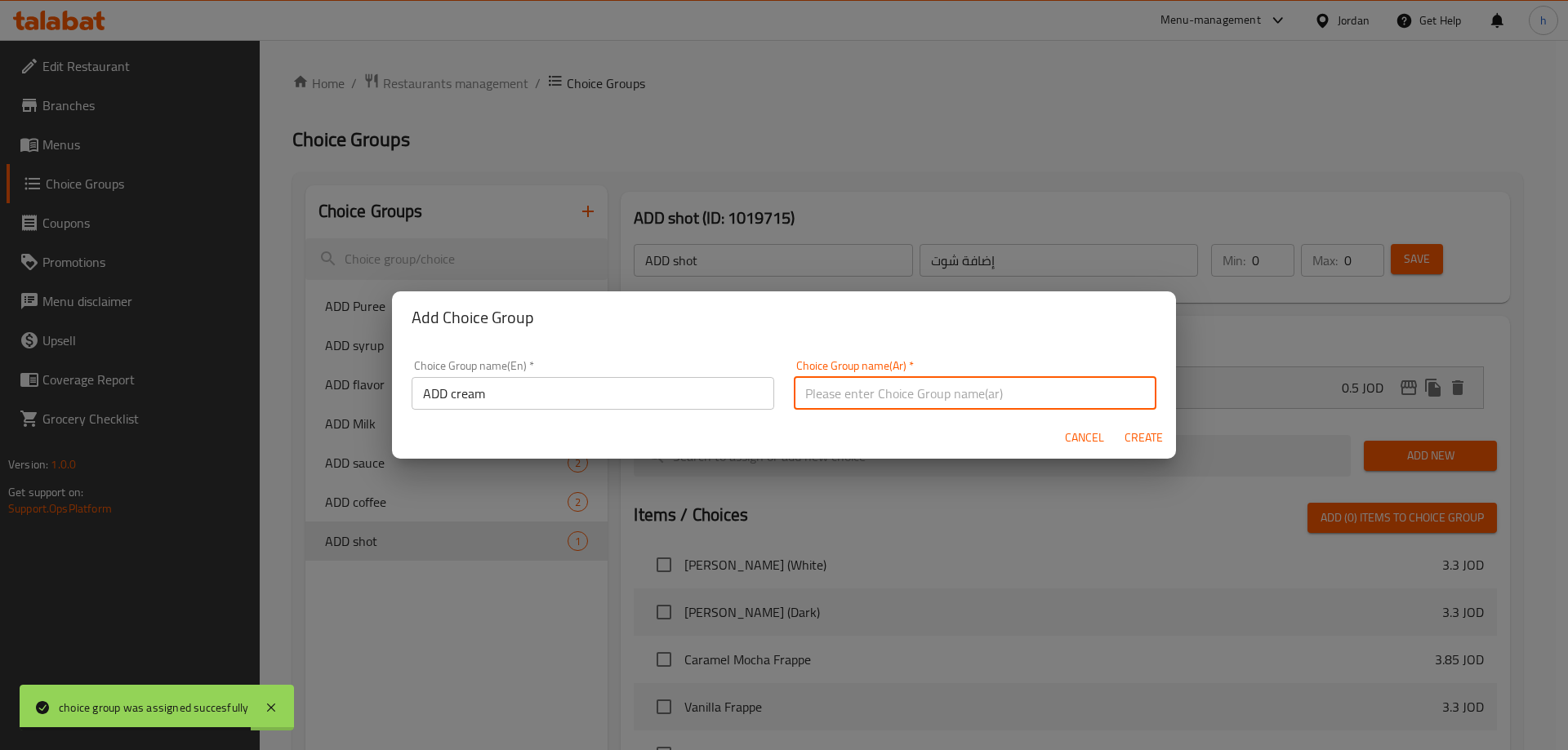
click at [825, 386] on input "text" at bounding box center [974, 394] width 363 height 33
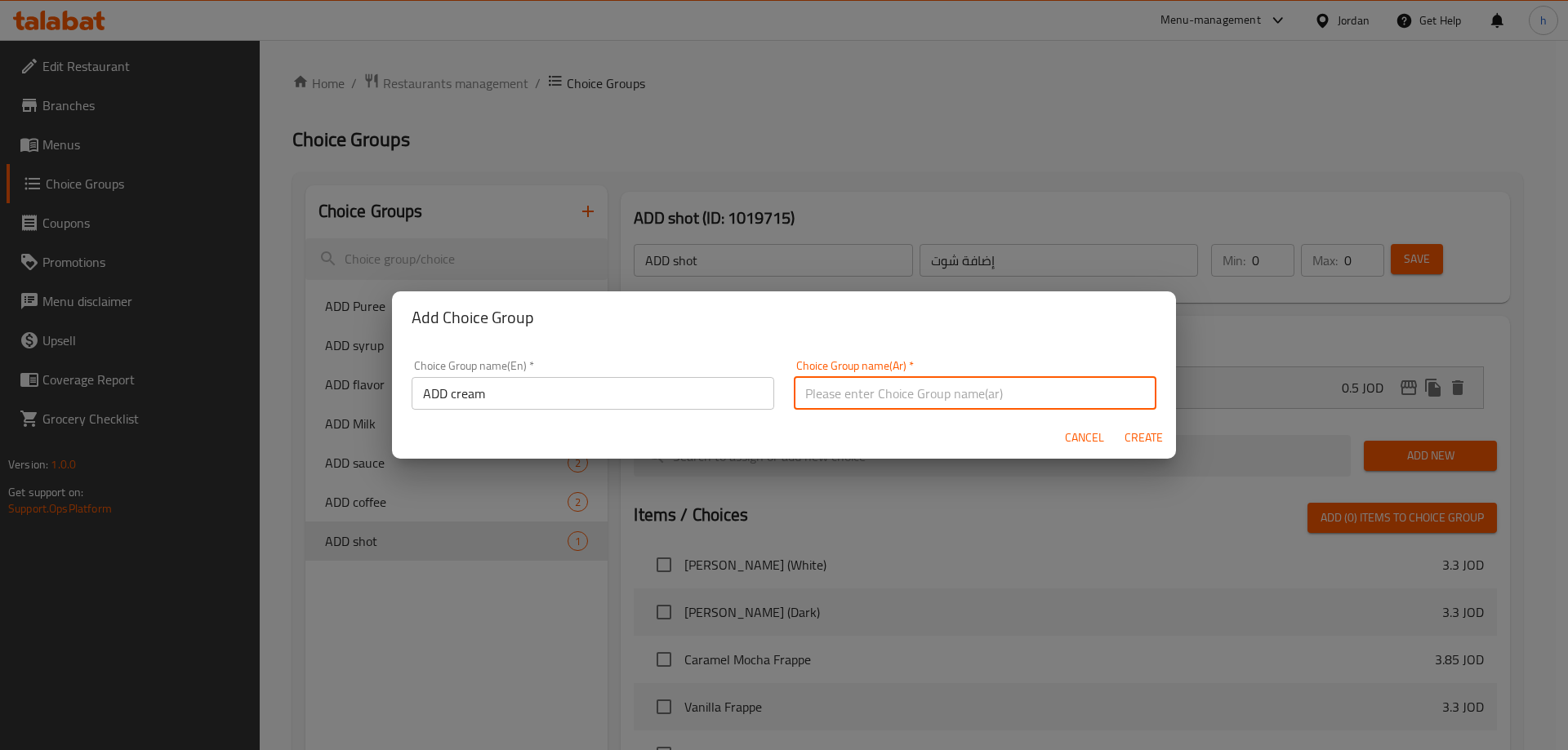
click at [961, 391] on input "text" at bounding box center [974, 394] width 363 height 33
paste input "إضافة كريم"
click at [798, 399] on input "إضافة كريم" at bounding box center [974, 394] width 363 height 33
click at [987, 387] on input "إضافة كريم" at bounding box center [974, 394] width 363 height 33
click at [1136, 442] on span "Create" at bounding box center [1143, 438] width 39 height 20
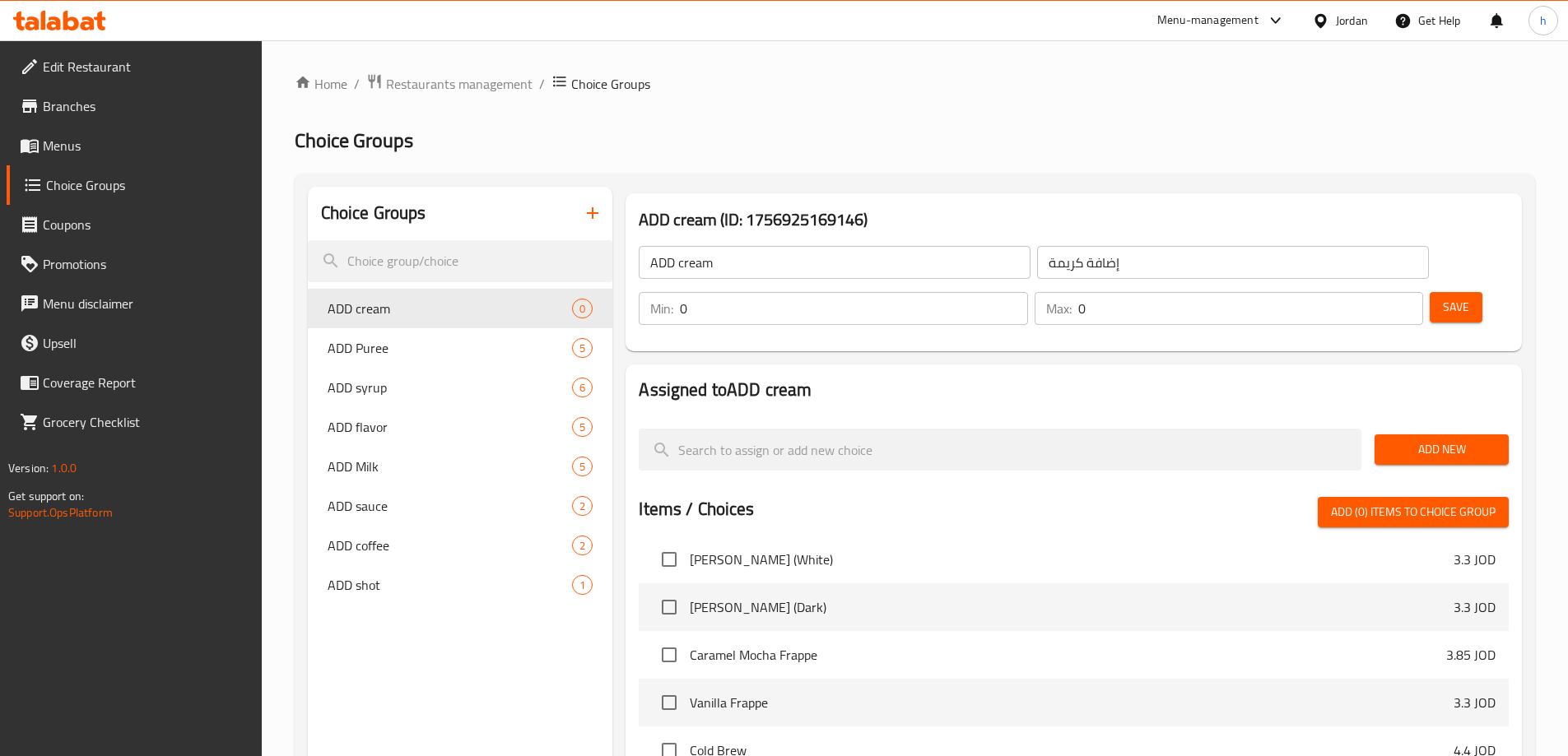
click at [1395, 439] on span "Add New" at bounding box center [1441, 449] width 108 height 20
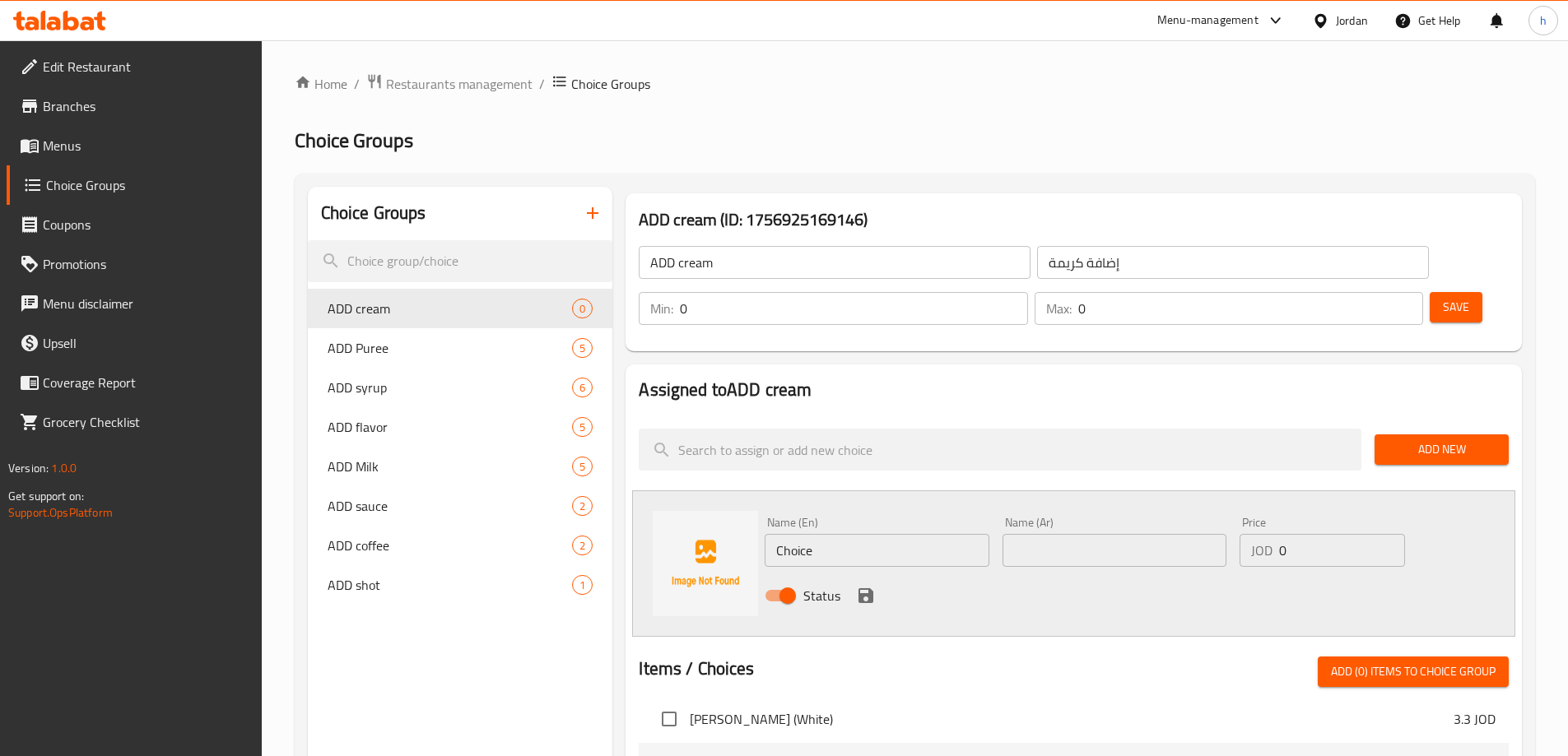
click at [668, 266] on input "ADD cream" at bounding box center [834, 262] width 391 height 33
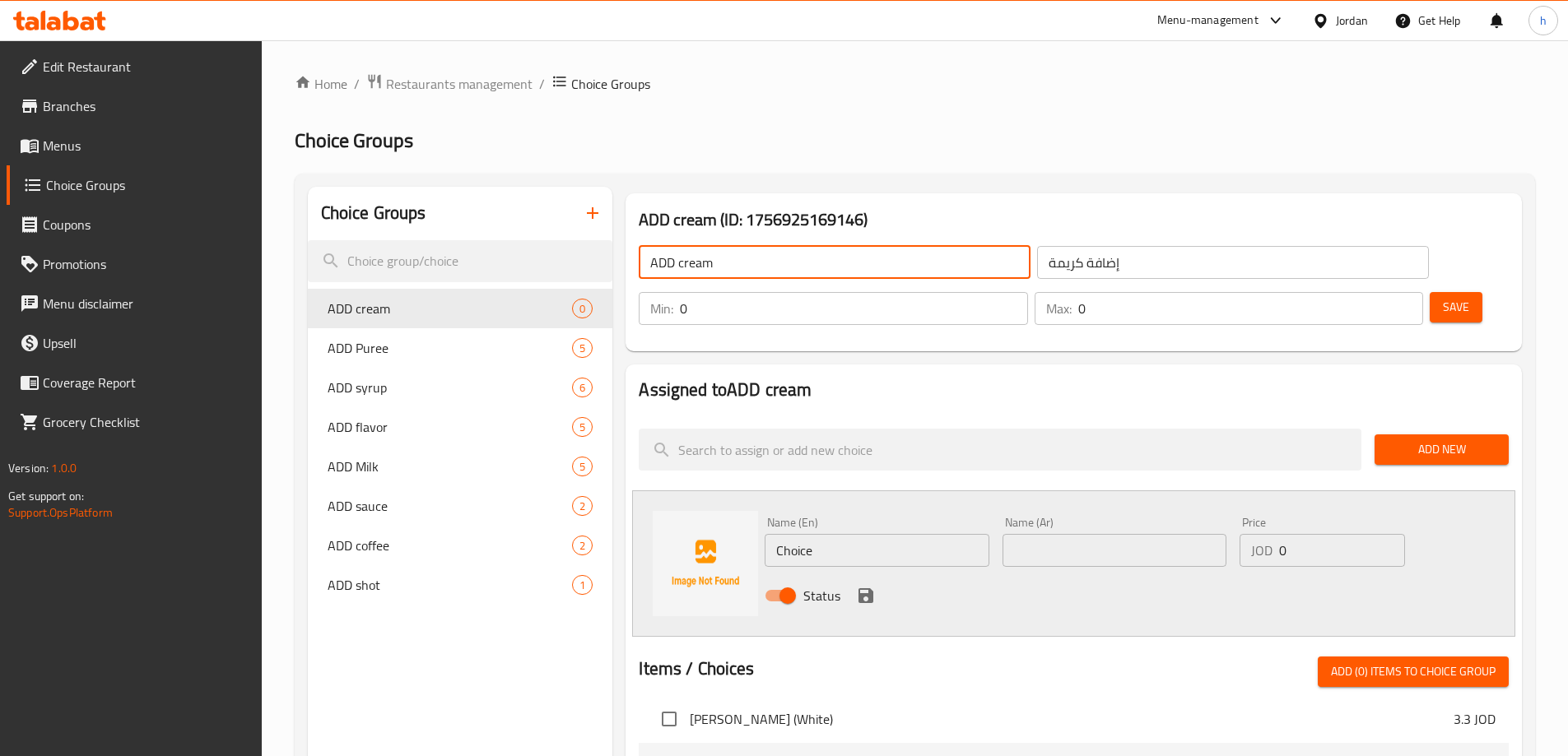
drag, startPoint x: 668, startPoint y: 266, endPoint x: 708, endPoint y: 276, distance: 41.2
click at [708, 276] on input "ADD cream" at bounding box center [834, 262] width 391 height 33
click at [810, 535] on input "Choice" at bounding box center [877, 551] width 224 height 33
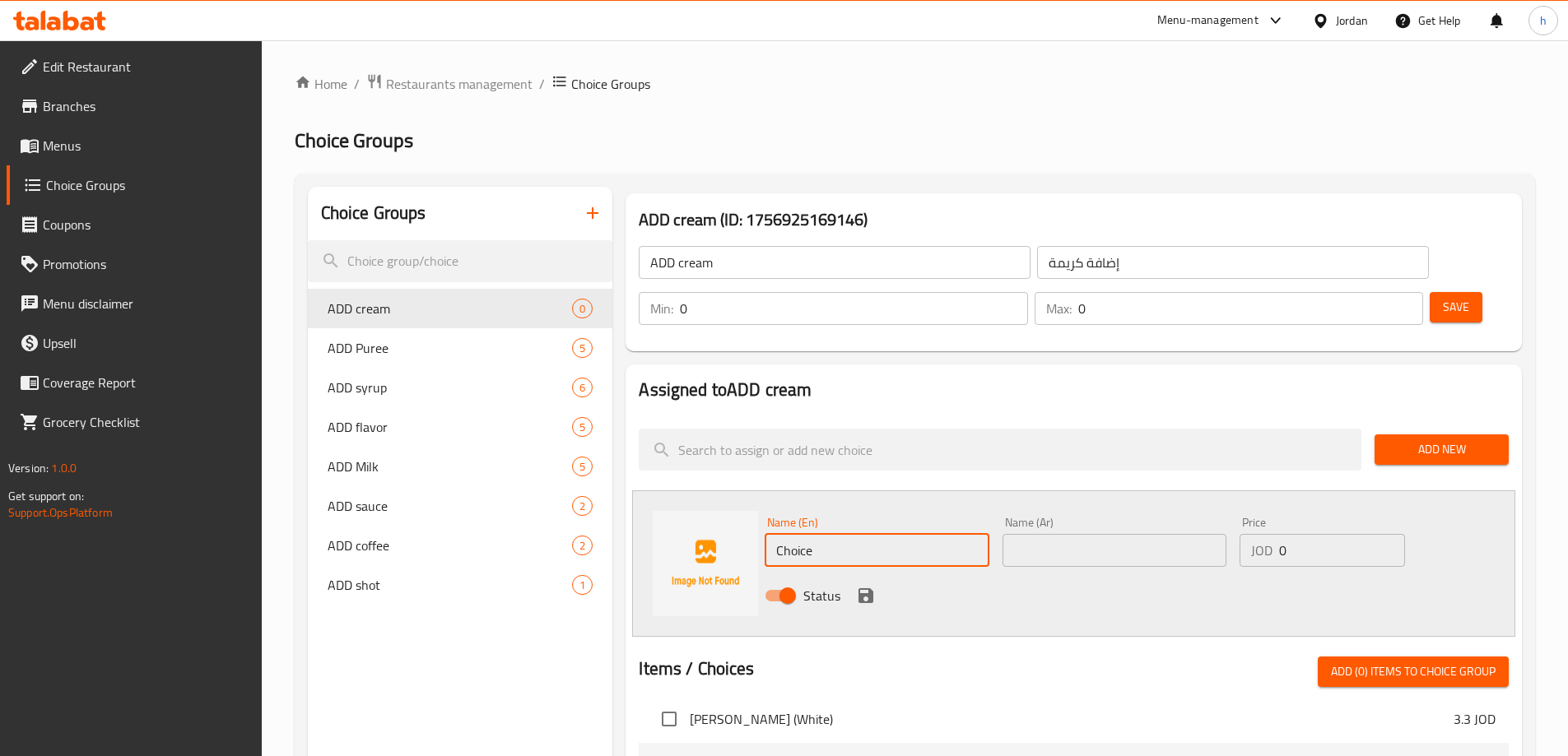
click at [810, 535] on input "Choice" at bounding box center [877, 551] width 224 height 33
paste input "ADD cream"
click at [1037, 271] on input "إضافة كريمة" at bounding box center [1233, 262] width 391 height 33
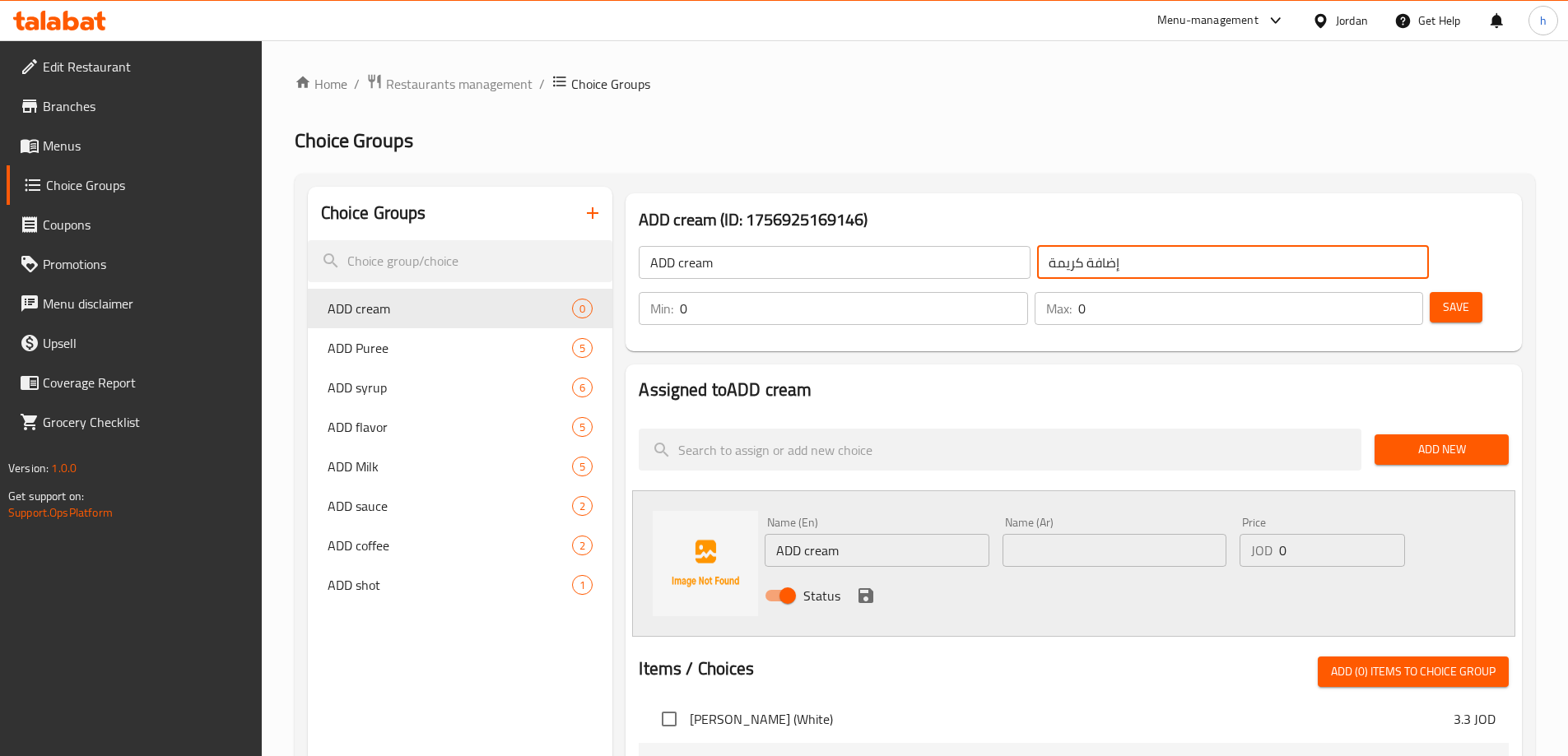
drag, startPoint x: 962, startPoint y: 271, endPoint x: 1007, endPoint y: 275, distance: 45.2
click at [1037, 275] on input "إضافة كريمة" at bounding box center [1233, 262] width 391 height 33
click at [1037, 266] on input "إضافة كريمة" at bounding box center [1233, 262] width 391 height 33
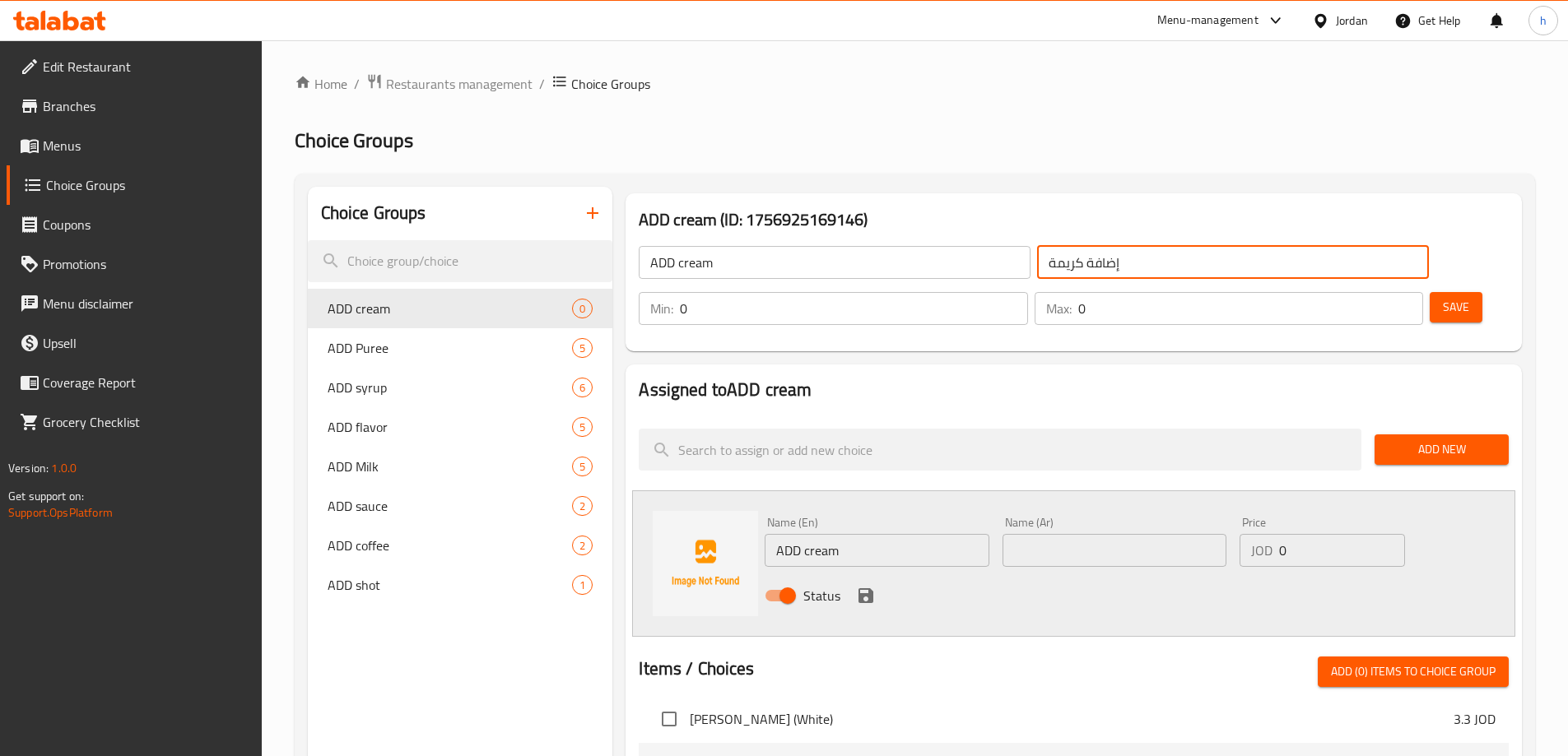
click at [1050, 535] on input "text" at bounding box center [1114, 551] width 224 height 33
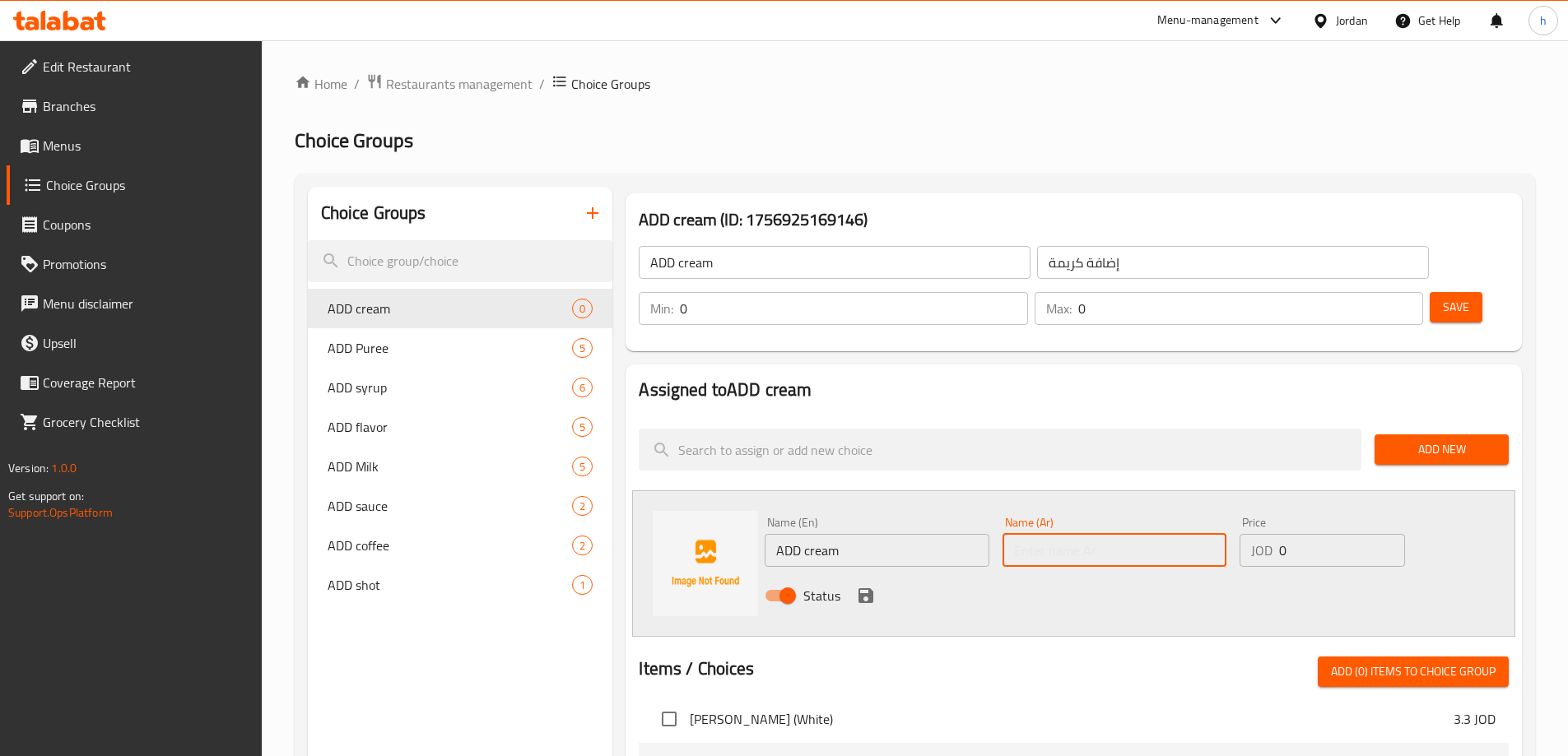
paste input "إضافة كريمة"
drag, startPoint x: 1290, startPoint y: 508, endPoint x: 1276, endPoint y: 508, distance: 14.0
click at [1276, 535] on div "JOD 0 Price" at bounding box center [1322, 551] width 165 height 33
click at [870, 589] on icon "save" at bounding box center [865, 596] width 15 height 15
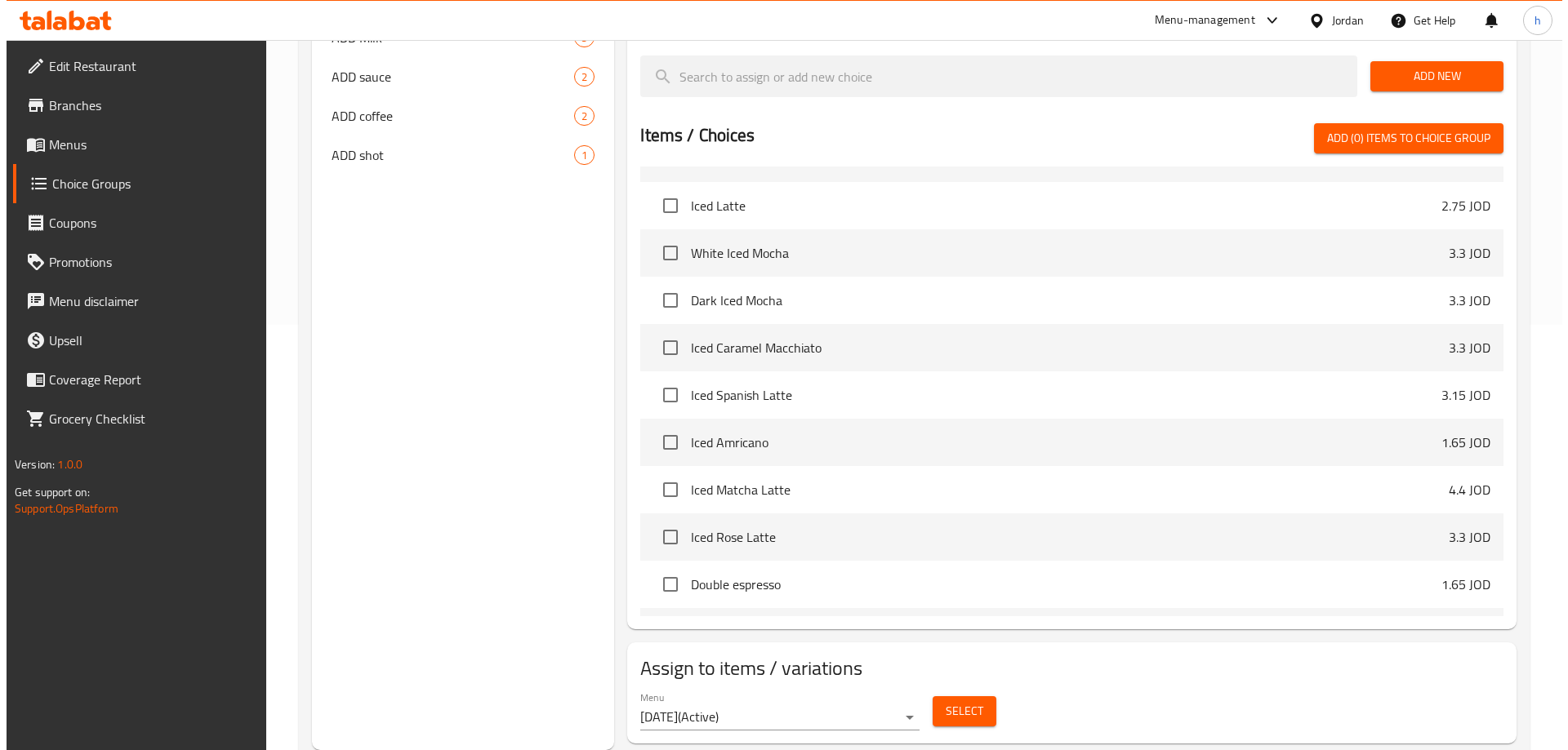
scroll to position [1225, 0]
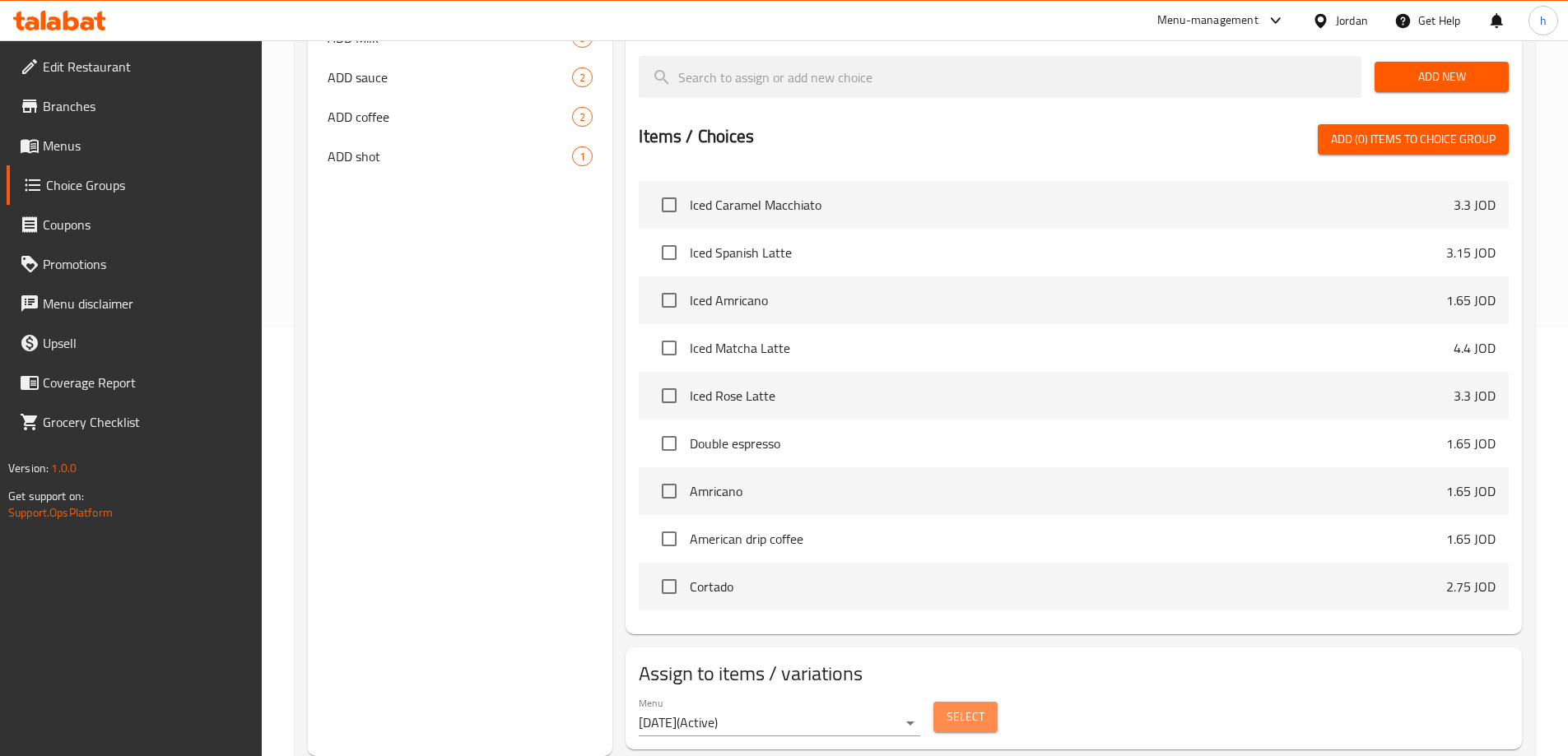
click at [974, 707] on span "Select" at bounding box center [965, 717] width 38 height 20
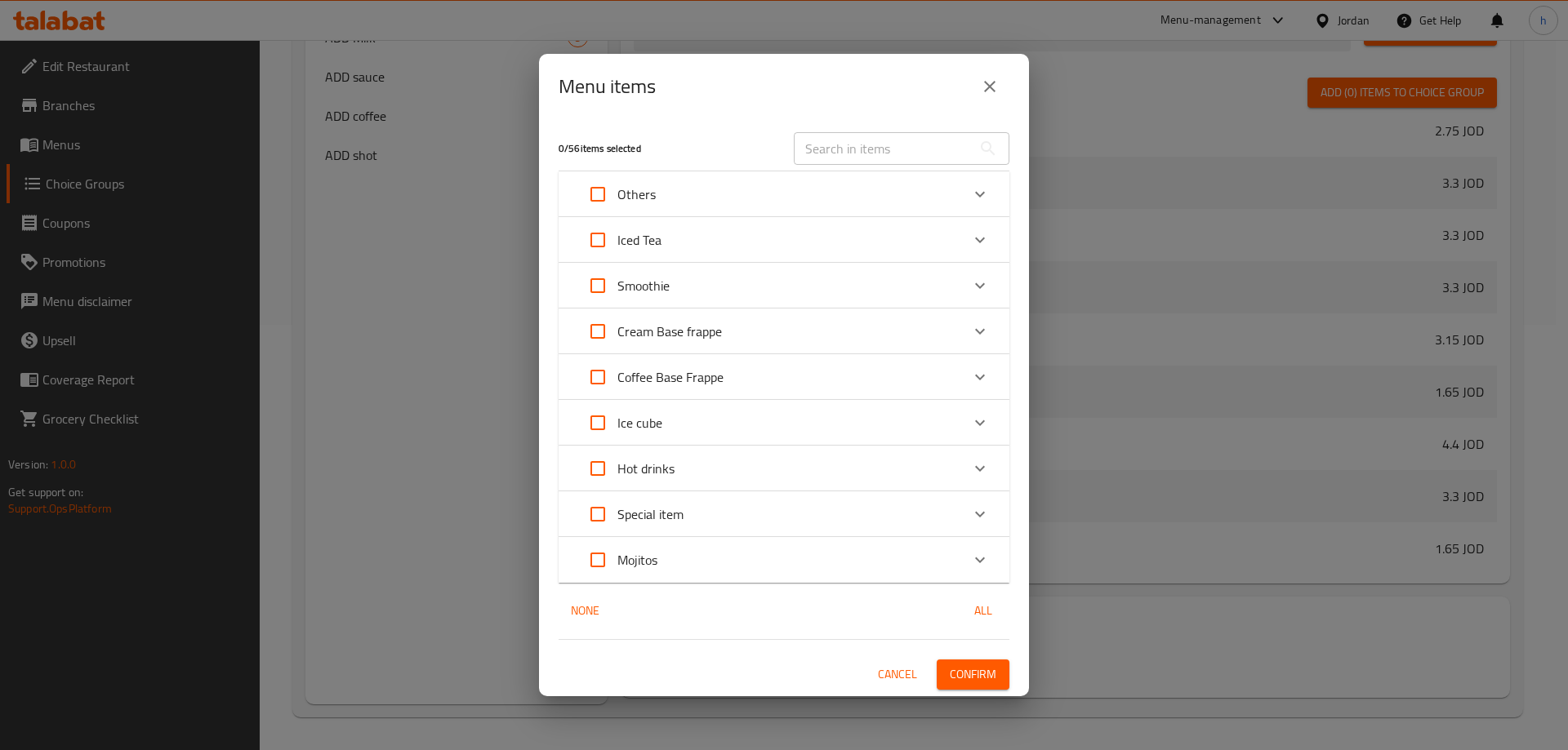
click at [983, 466] on icon "Expand" at bounding box center [979, 468] width 10 height 5
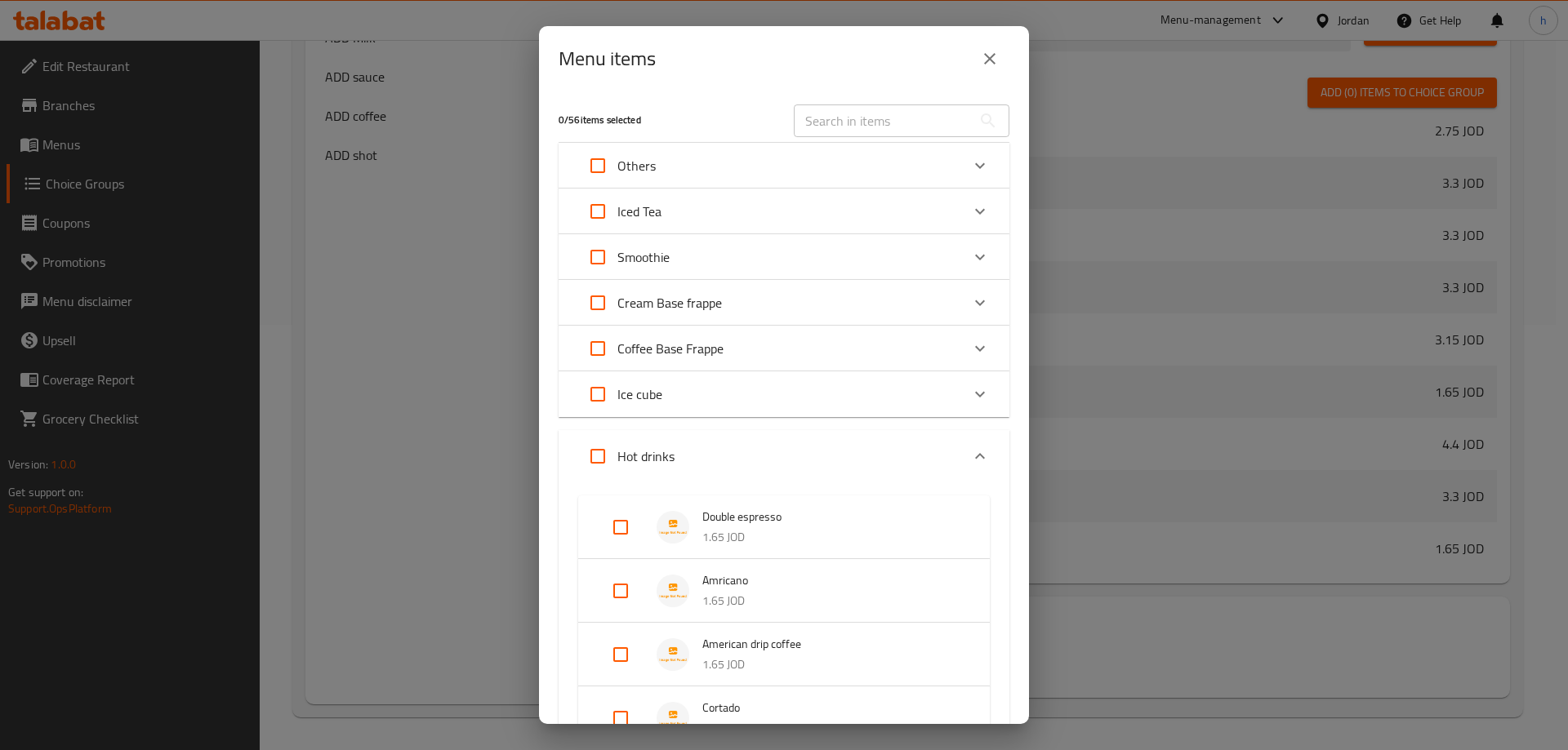
drag, startPoint x: 601, startPoint y: 454, endPoint x: 612, endPoint y: 458, distance: 11.7
click at [600, 454] on input "Expand" at bounding box center [597, 456] width 39 height 39
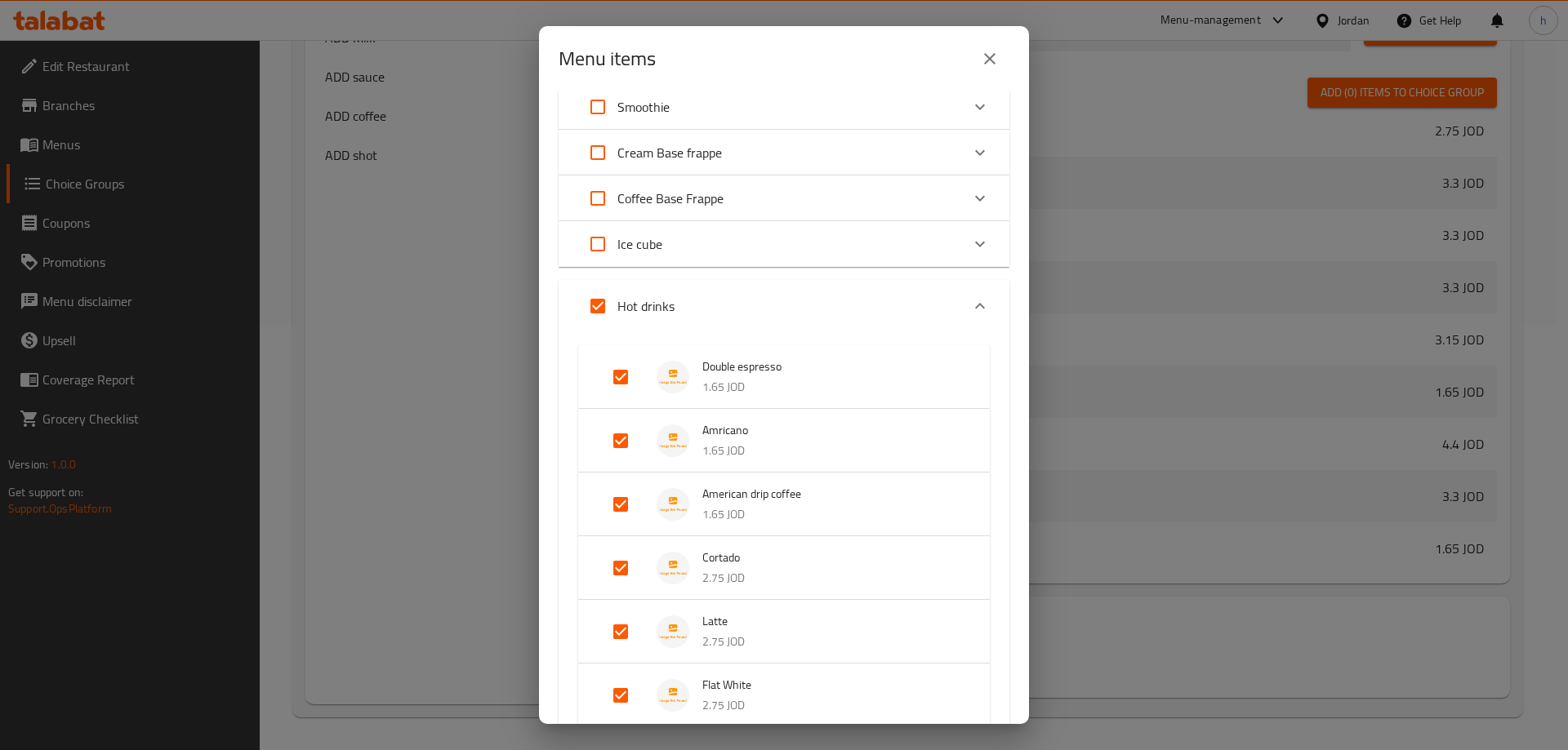
scroll to position [163, 0]
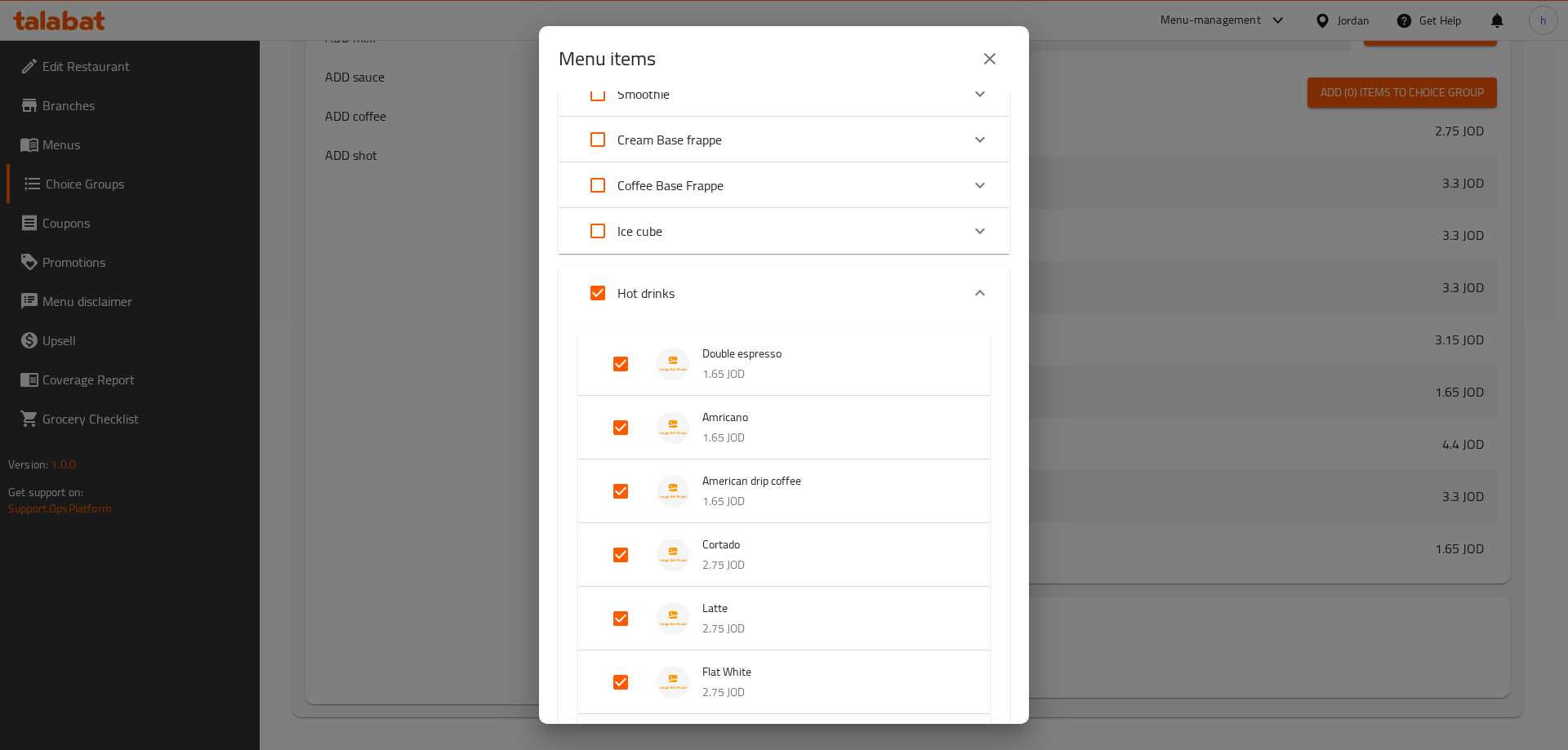
drag, startPoint x: 619, startPoint y: 361, endPoint x: 629, endPoint y: 374, distance: 16.4
click at [619, 361] on input "Expand" at bounding box center [620, 364] width 39 height 39
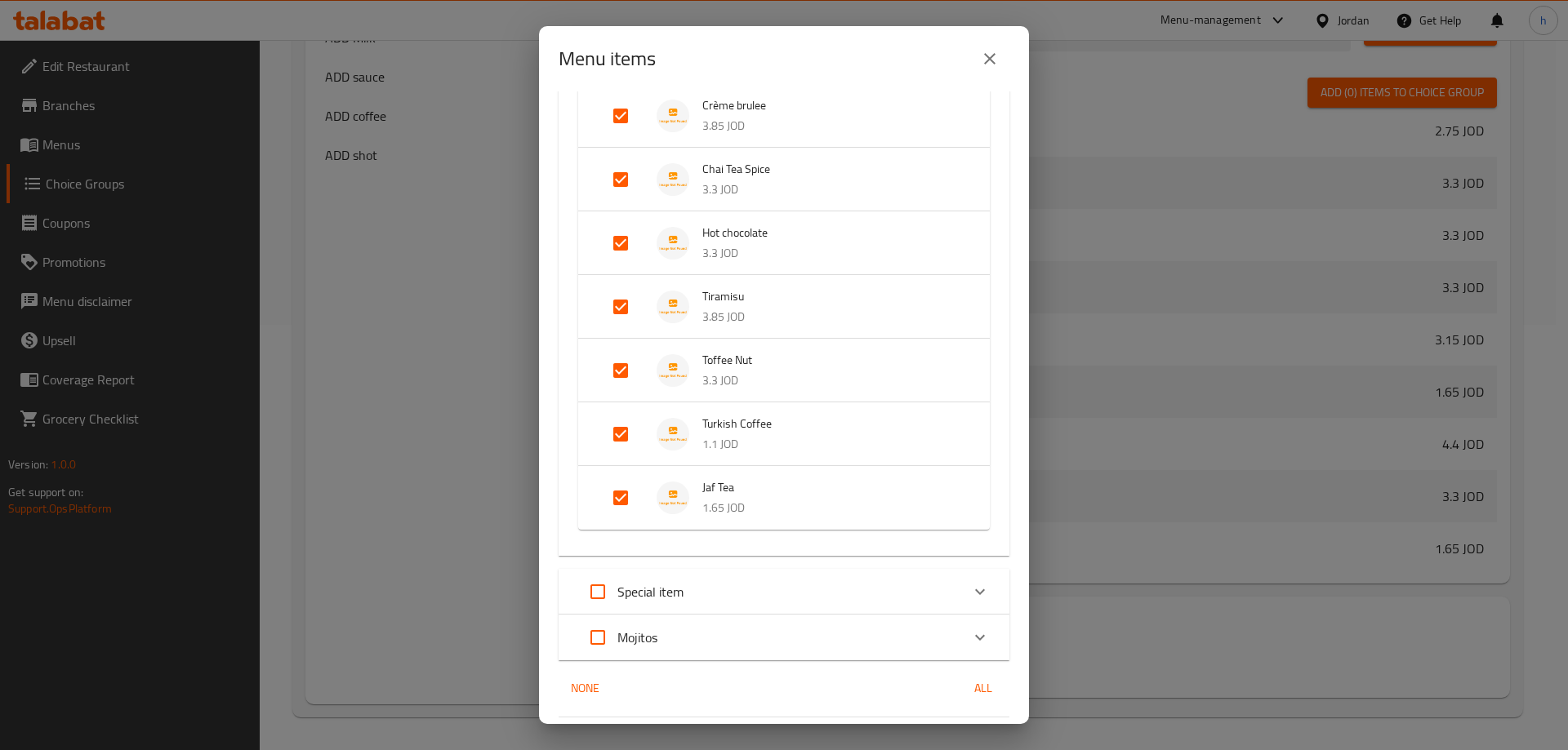
scroll to position [1111, 0]
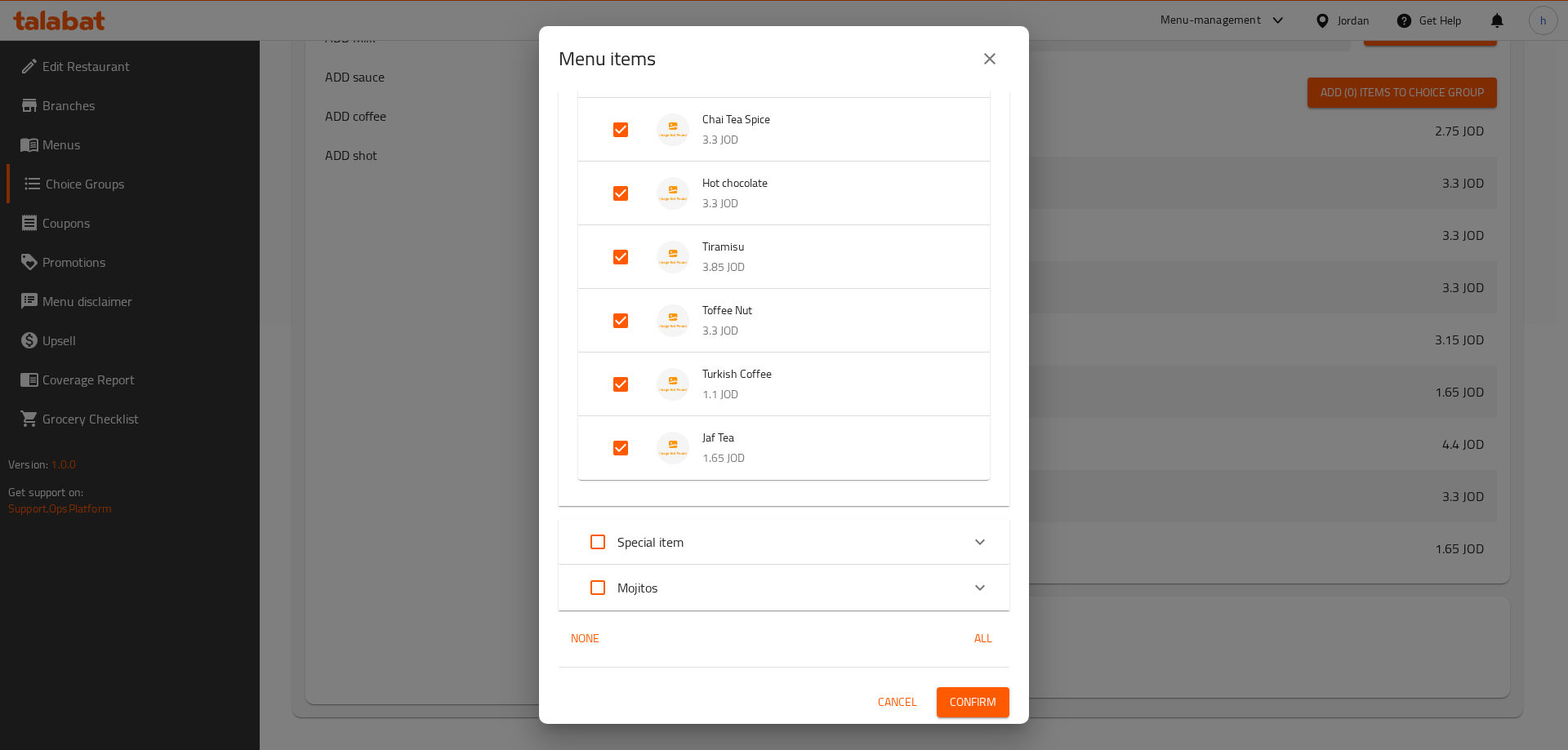
click at [618, 443] on input "Expand" at bounding box center [620, 448] width 39 height 39
click at [619, 384] on input "Expand" at bounding box center [620, 385] width 39 height 39
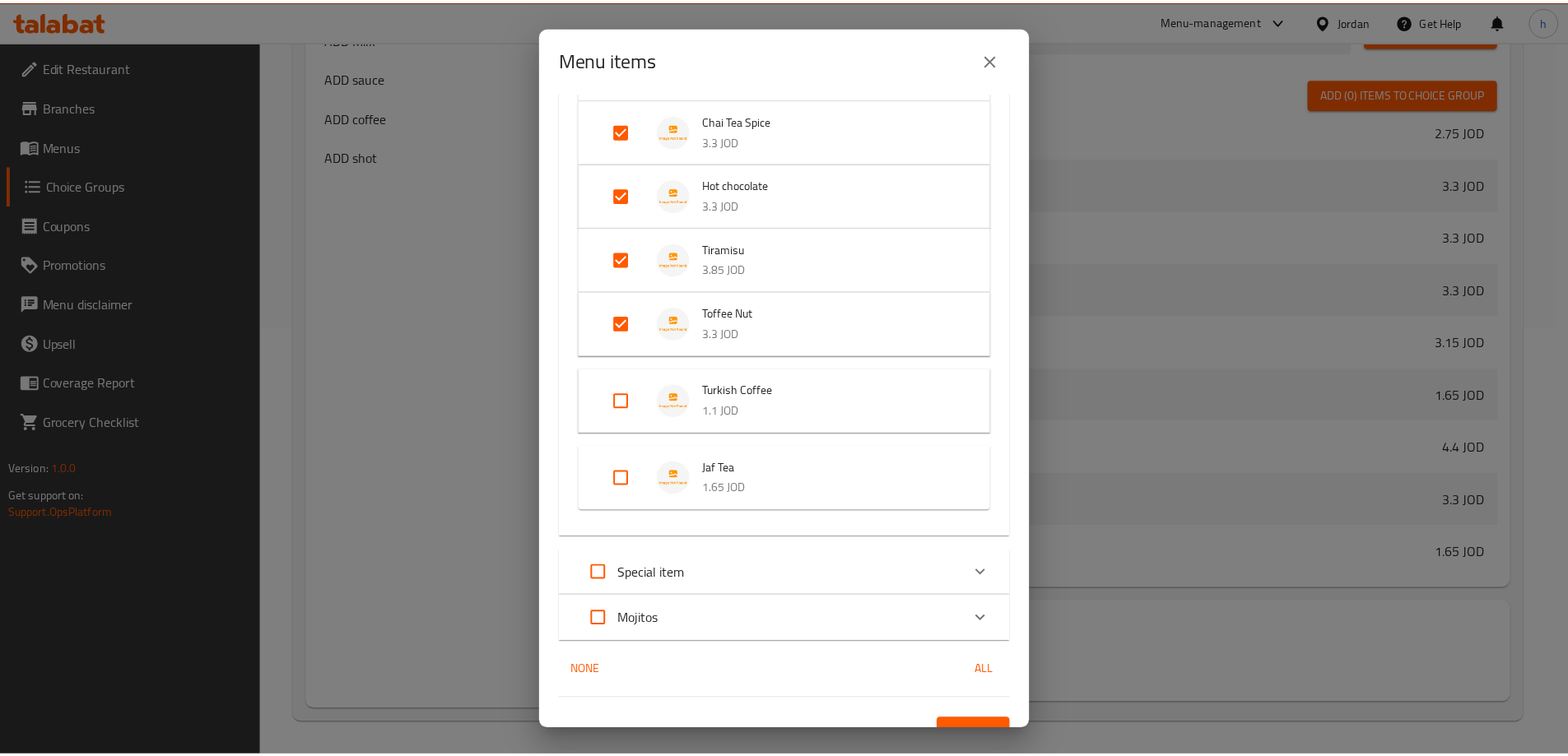
scroll to position [1146, 0]
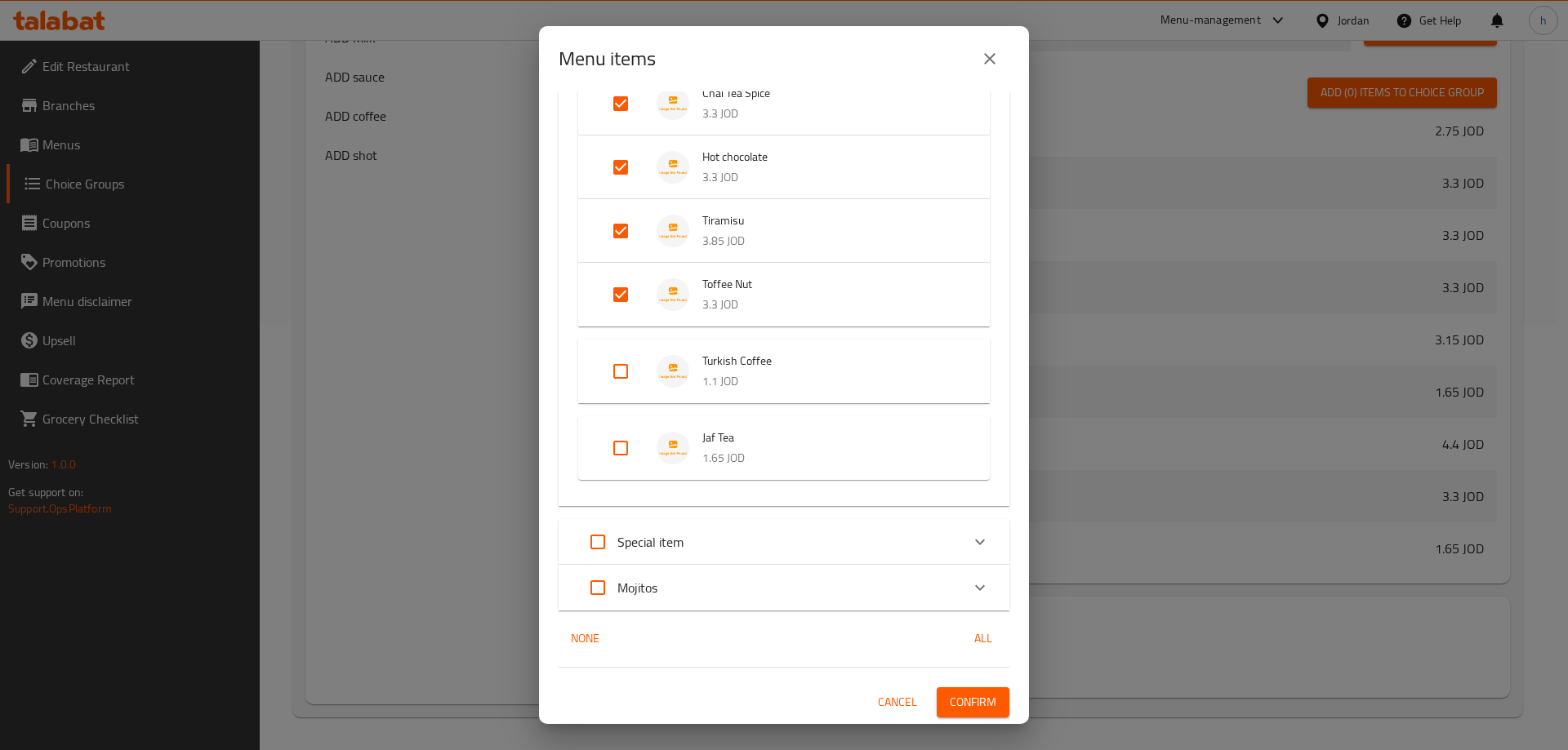
click at [953, 702] on span "Confirm" at bounding box center [972, 702] width 47 height 20
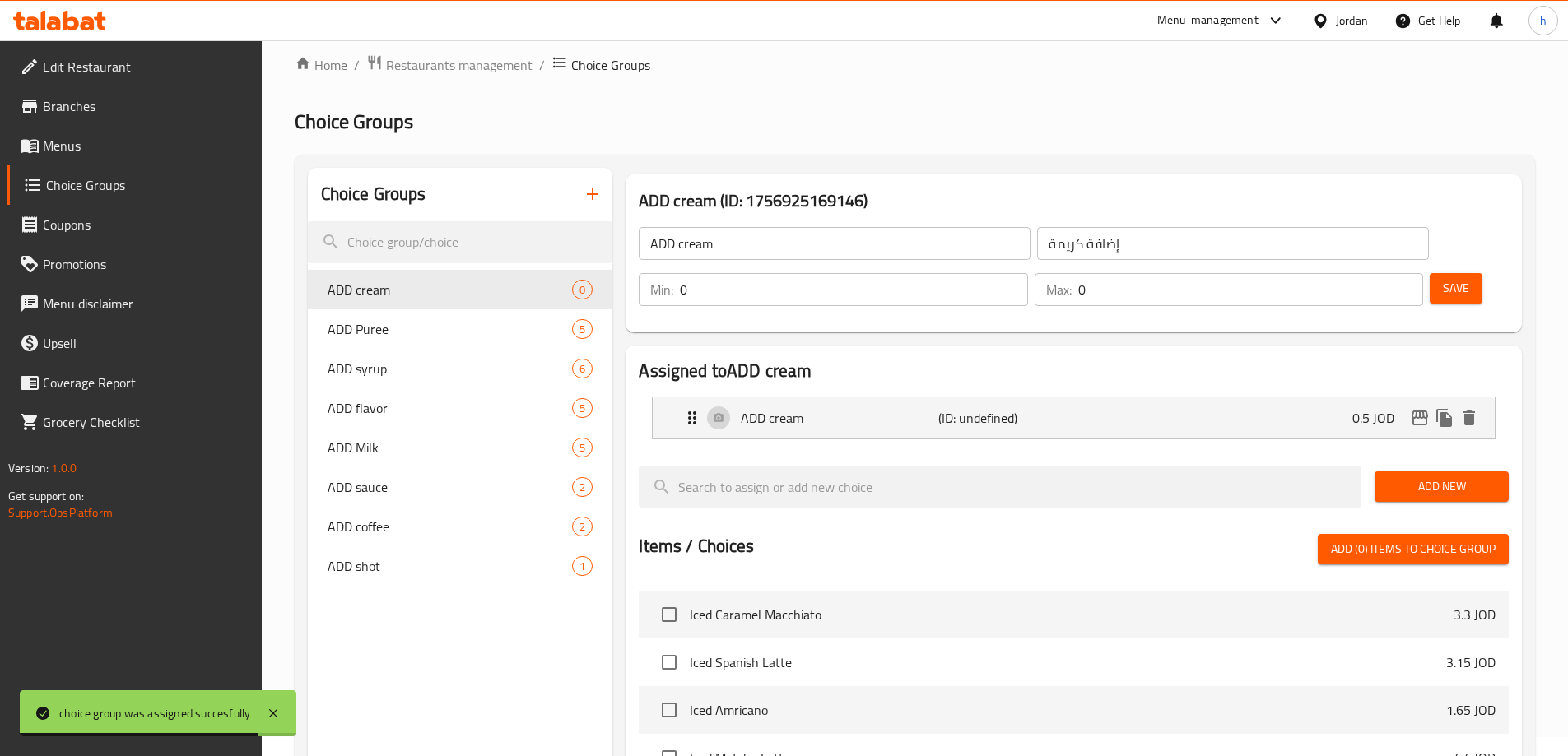
scroll to position [17, 0]
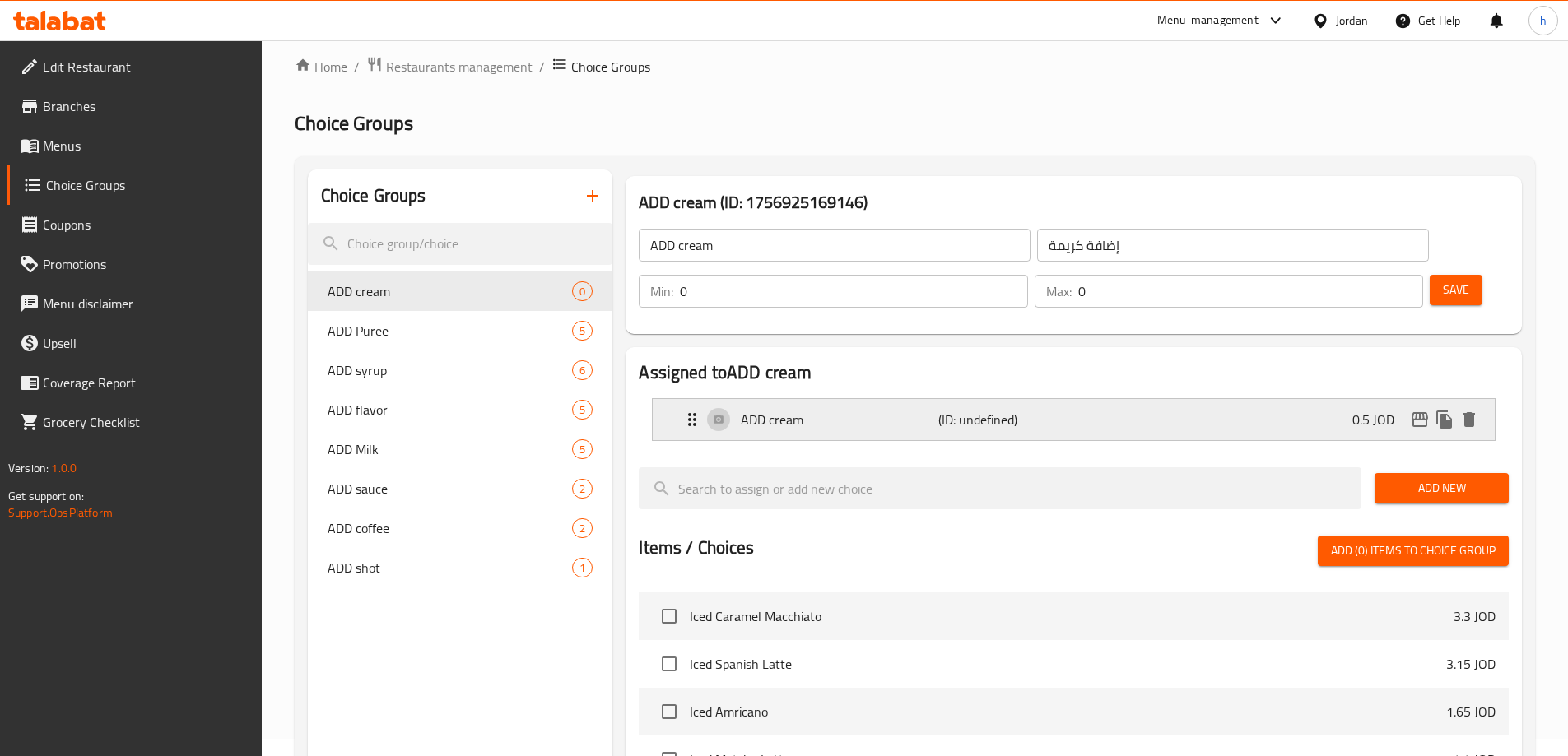
click at [1218, 399] on div "ADD cream (ID: undefined) 0.5 JOD" at bounding box center [1078, 420] width 792 height 41
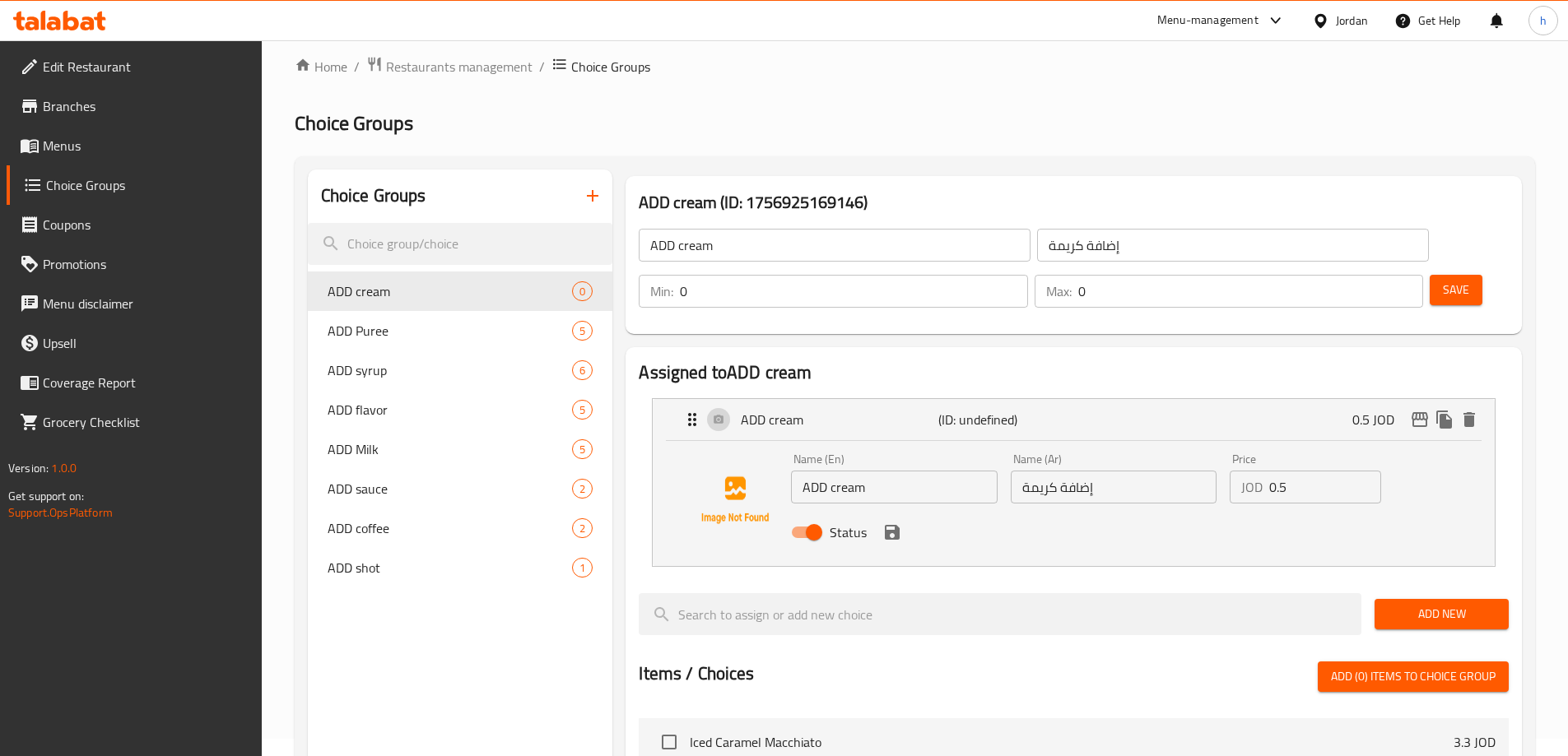
click at [1450, 275] on button "Save" at bounding box center [1455, 290] width 52 height 30
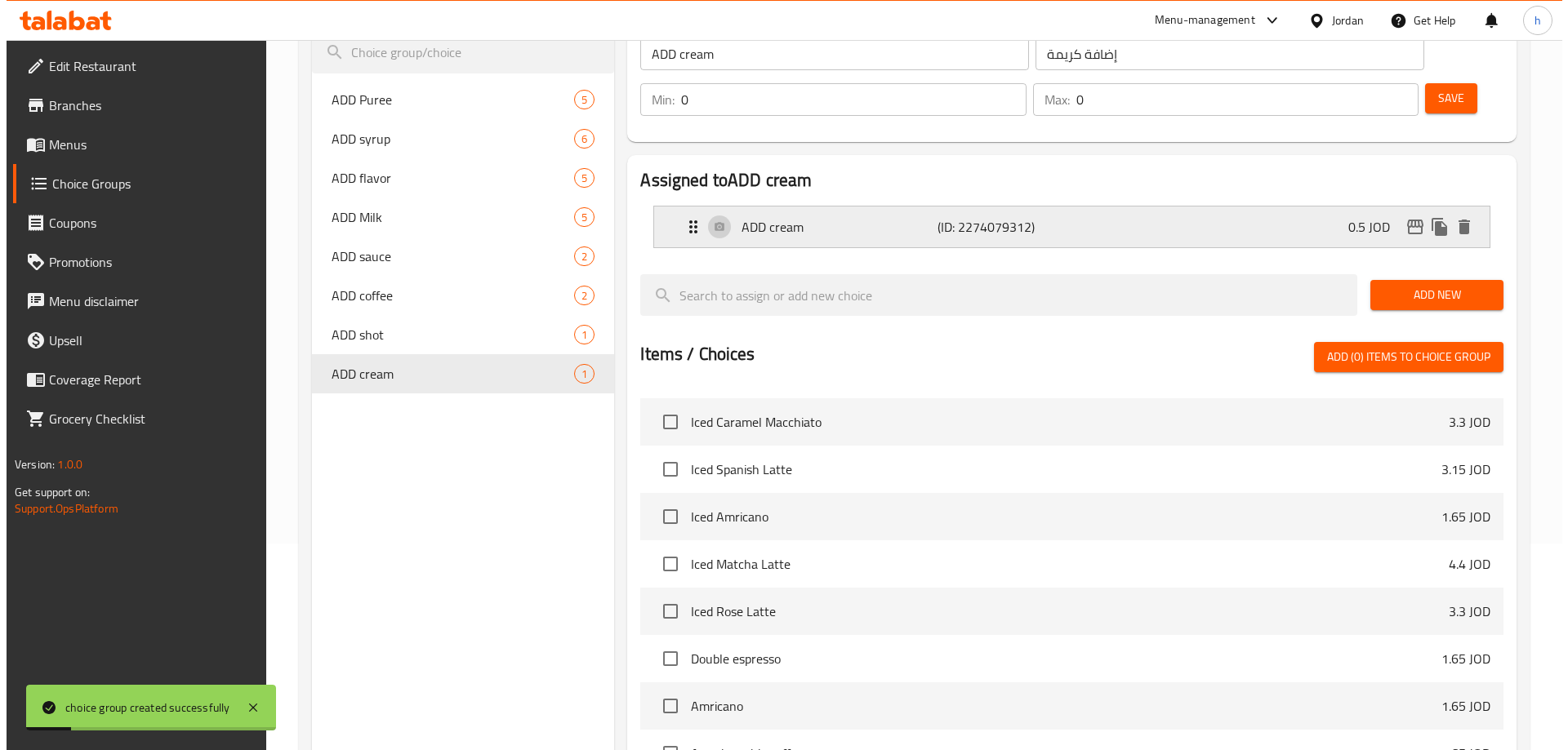
scroll to position [425, 0]
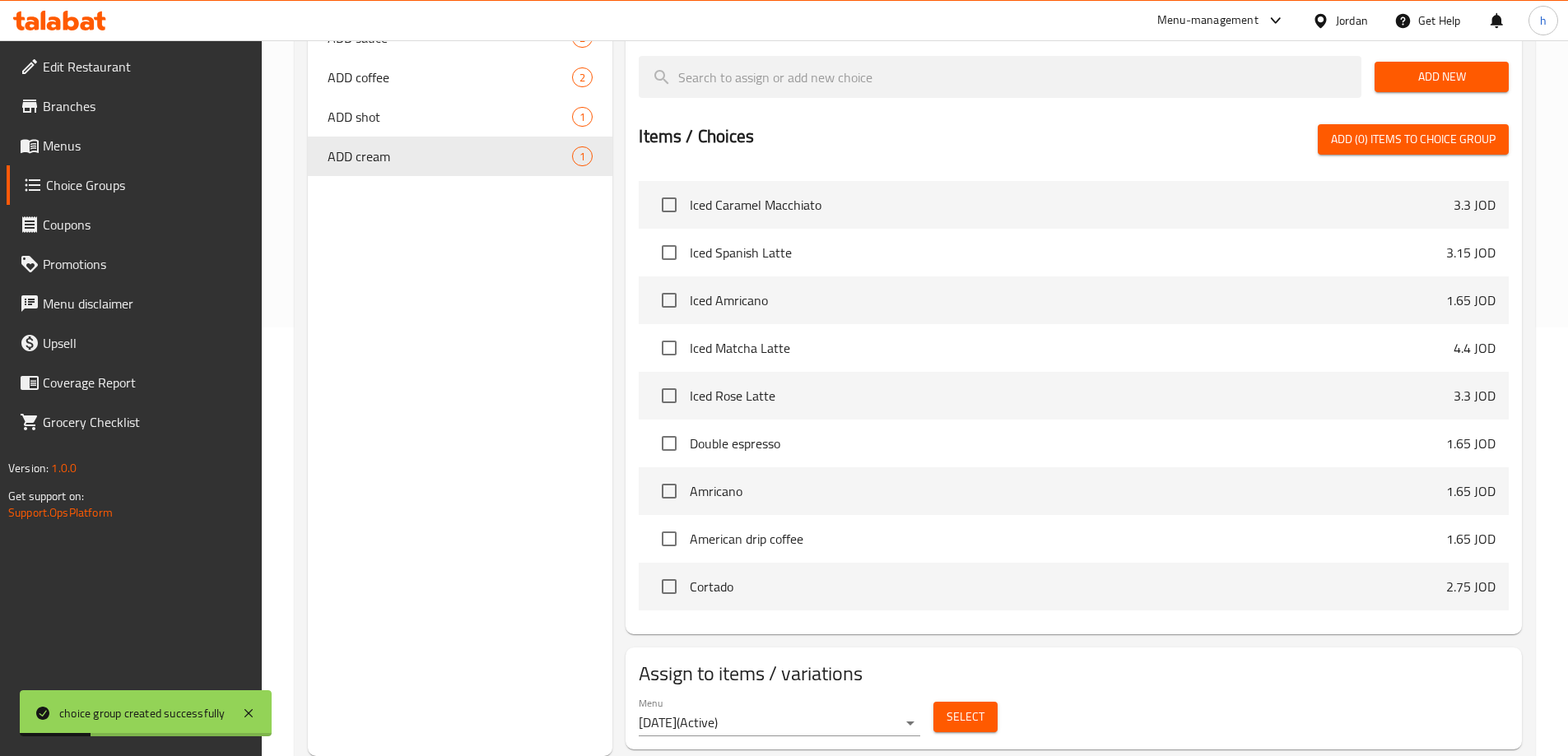
click at [961, 702] on button "Select" at bounding box center [965, 717] width 64 height 30
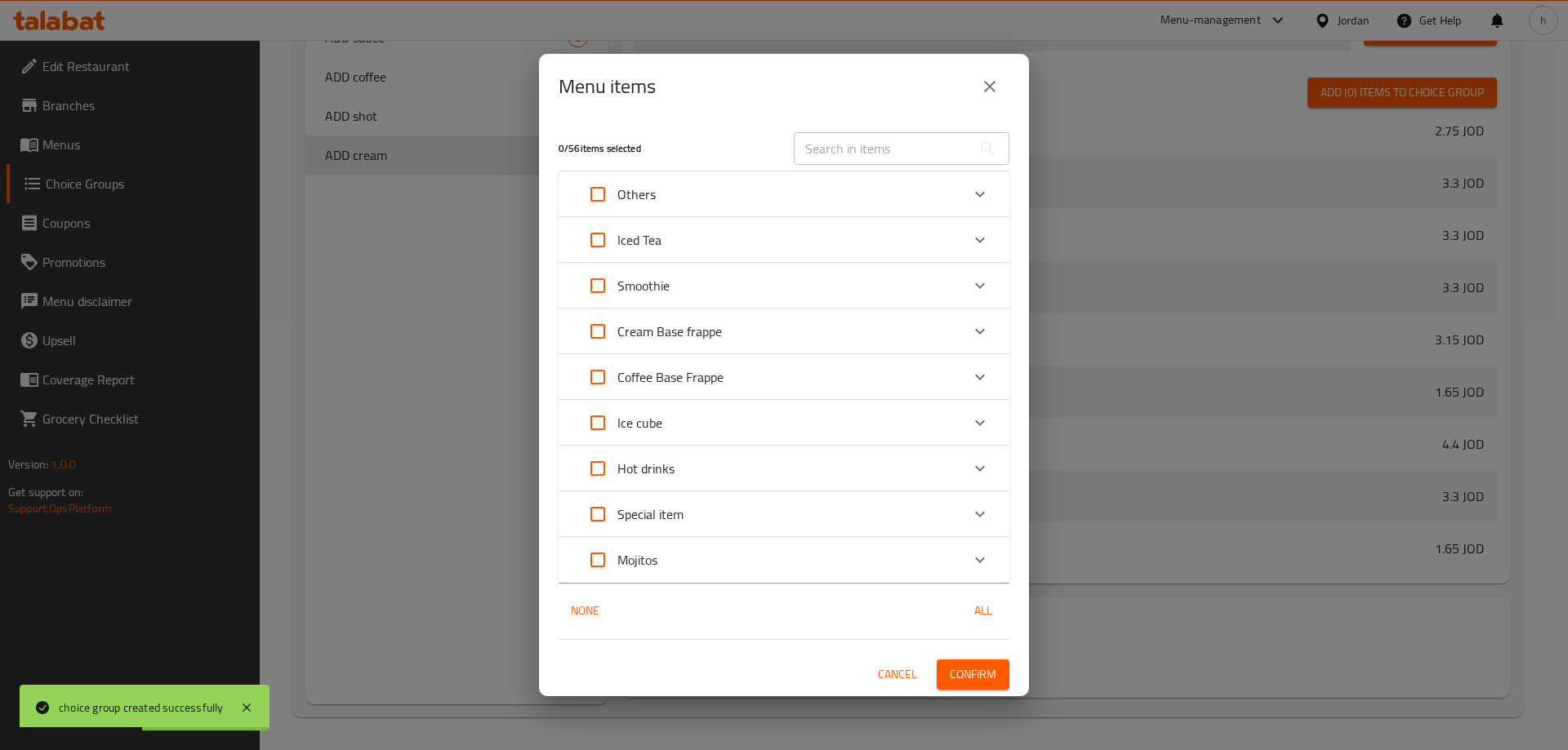
click at [805, 461] on div "Hot drinks" at bounding box center [769, 469] width 382 height 39
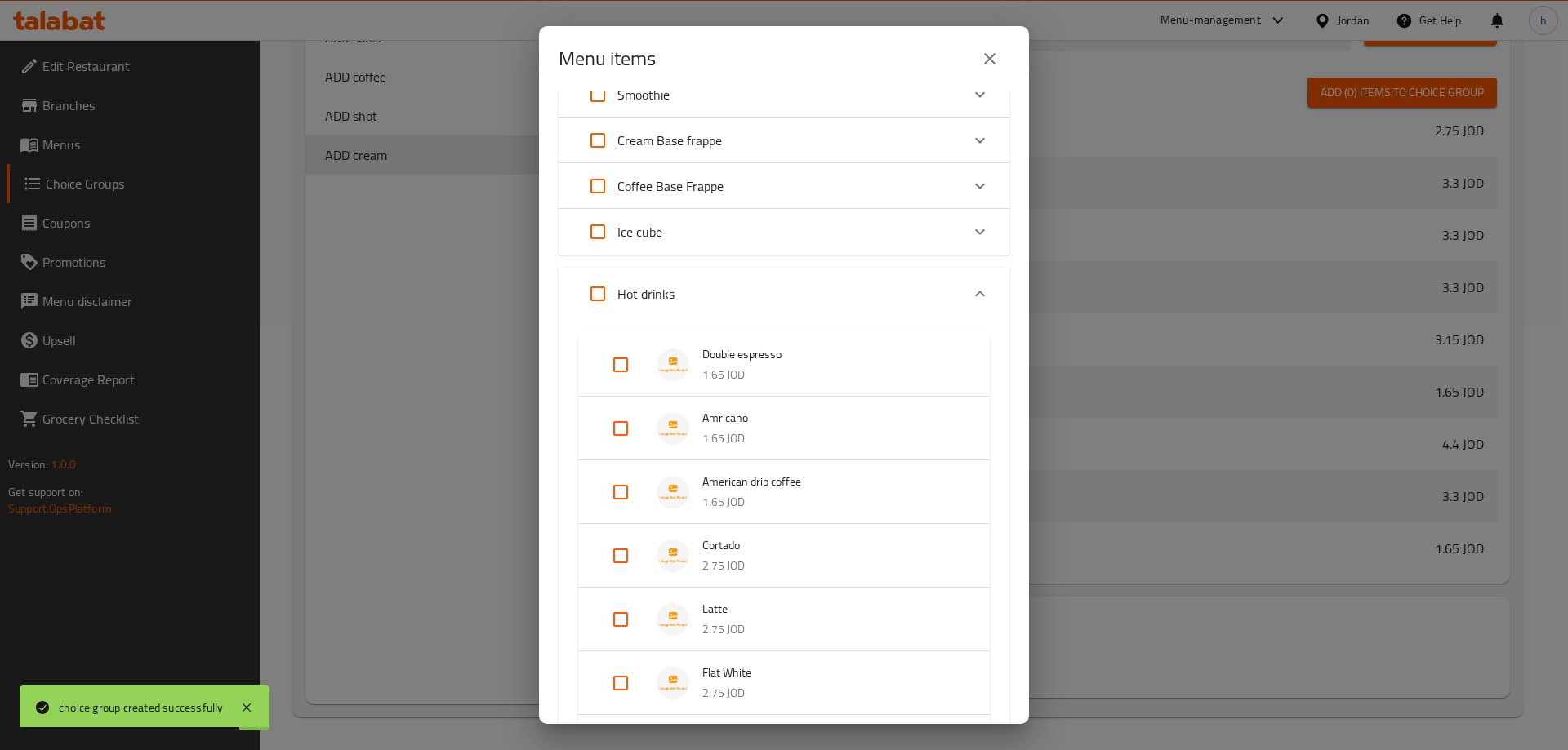
scroll to position [163, 0]
click at [601, 281] on input "Expand" at bounding box center [597, 293] width 39 height 39
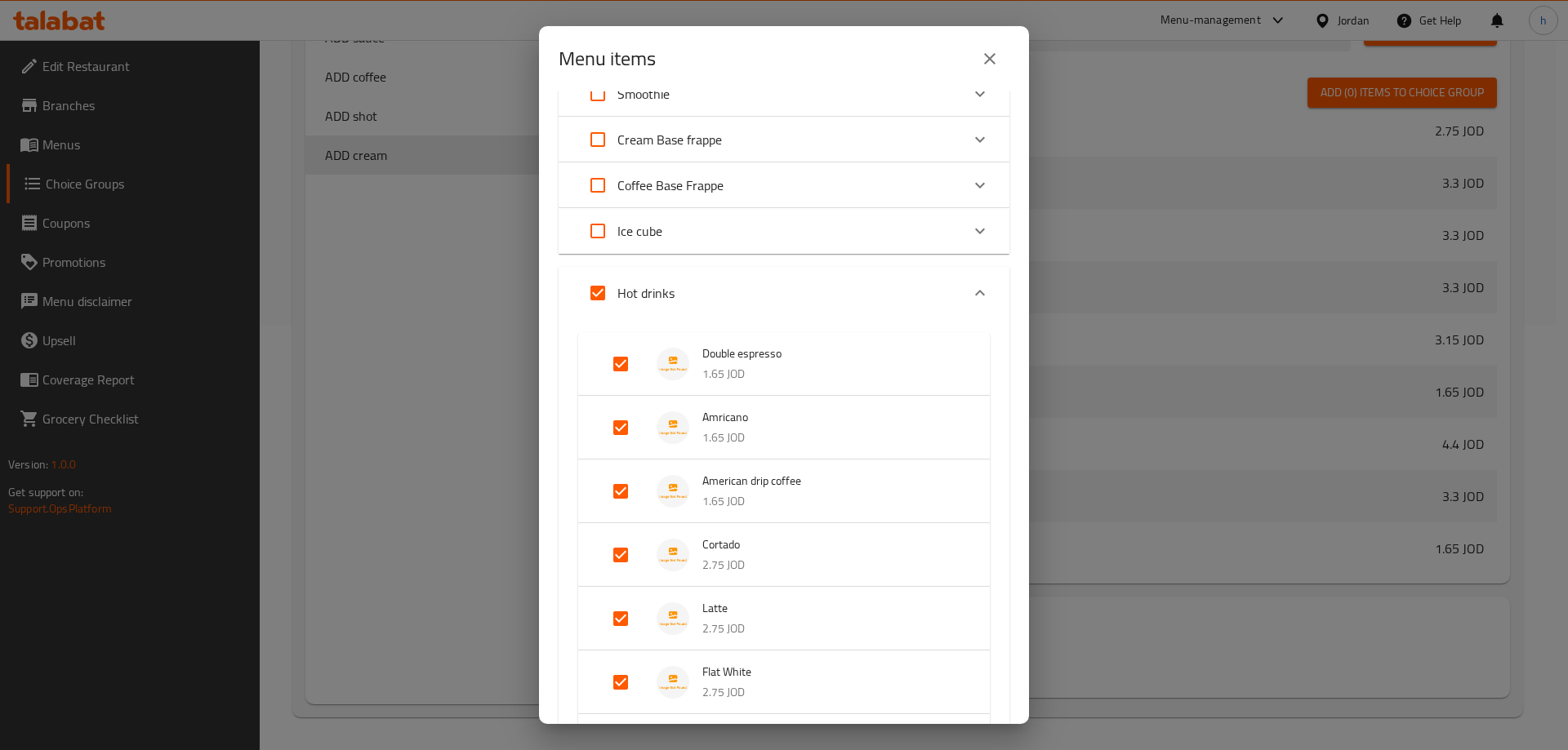
click at [626, 364] on input "Expand" at bounding box center [620, 364] width 39 height 39
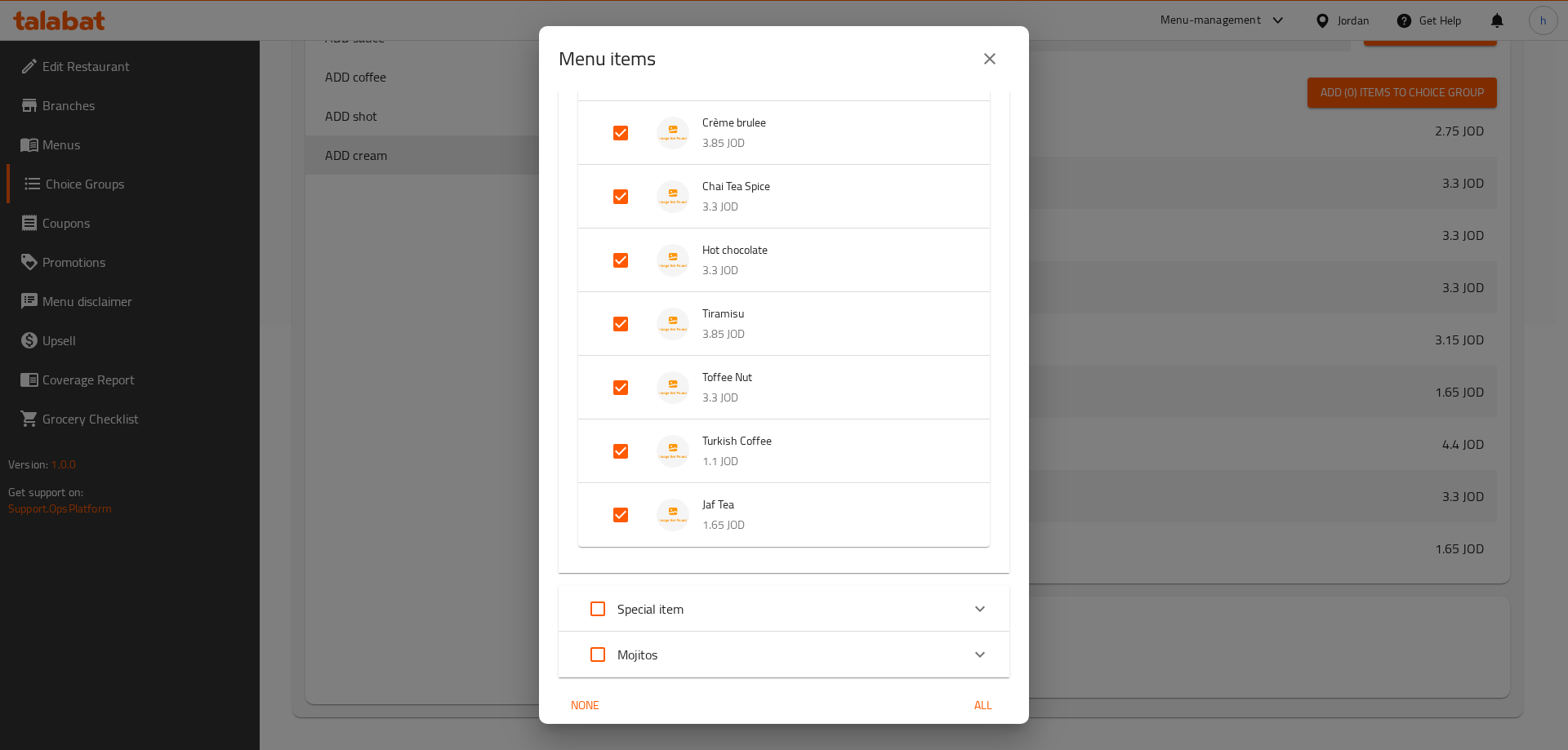
scroll to position [1111, 0]
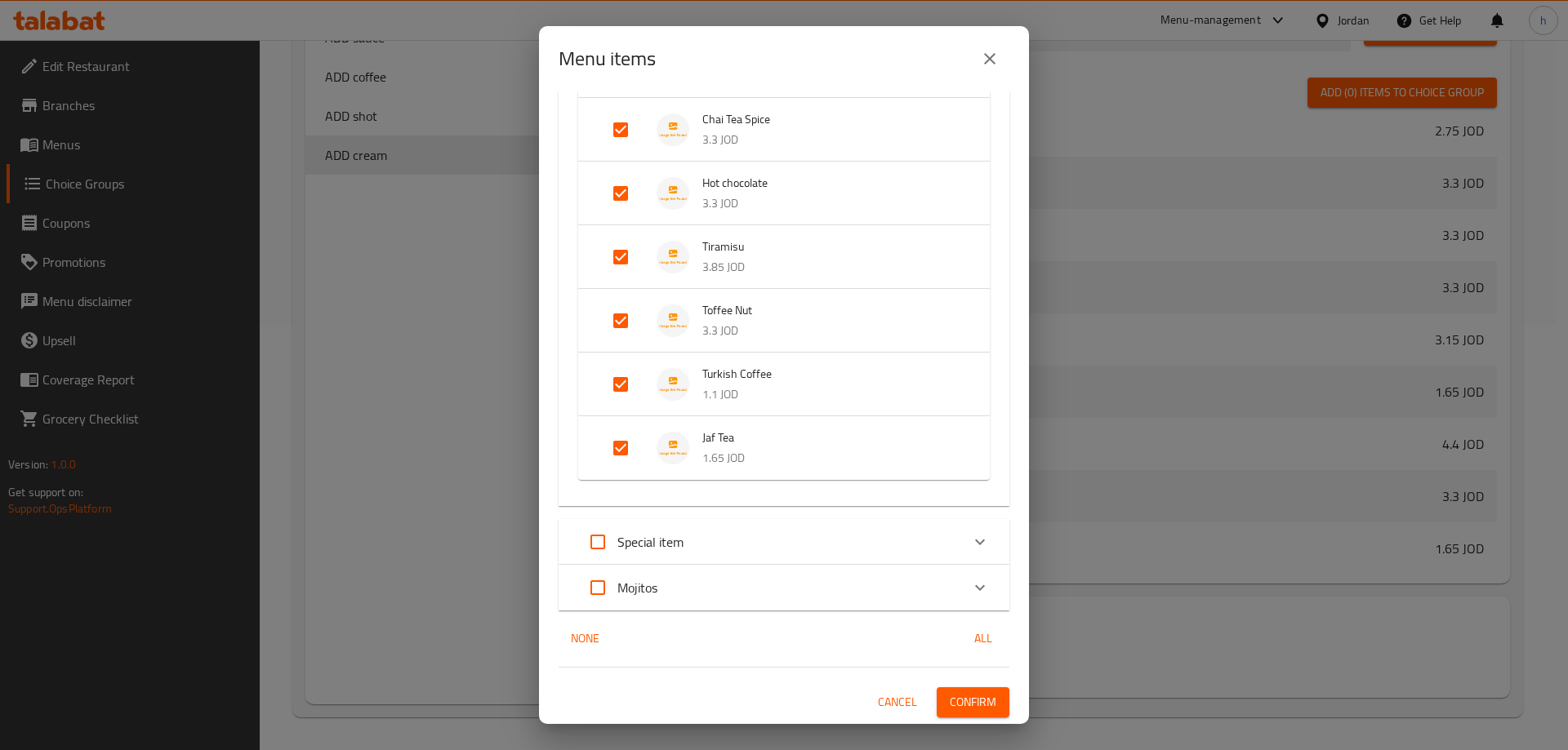
click at [626, 444] on input "Expand" at bounding box center [620, 448] width 39 height 39
click at [616, 384] on input "Expand" at bounding box center [620, 385] width 39 height 39
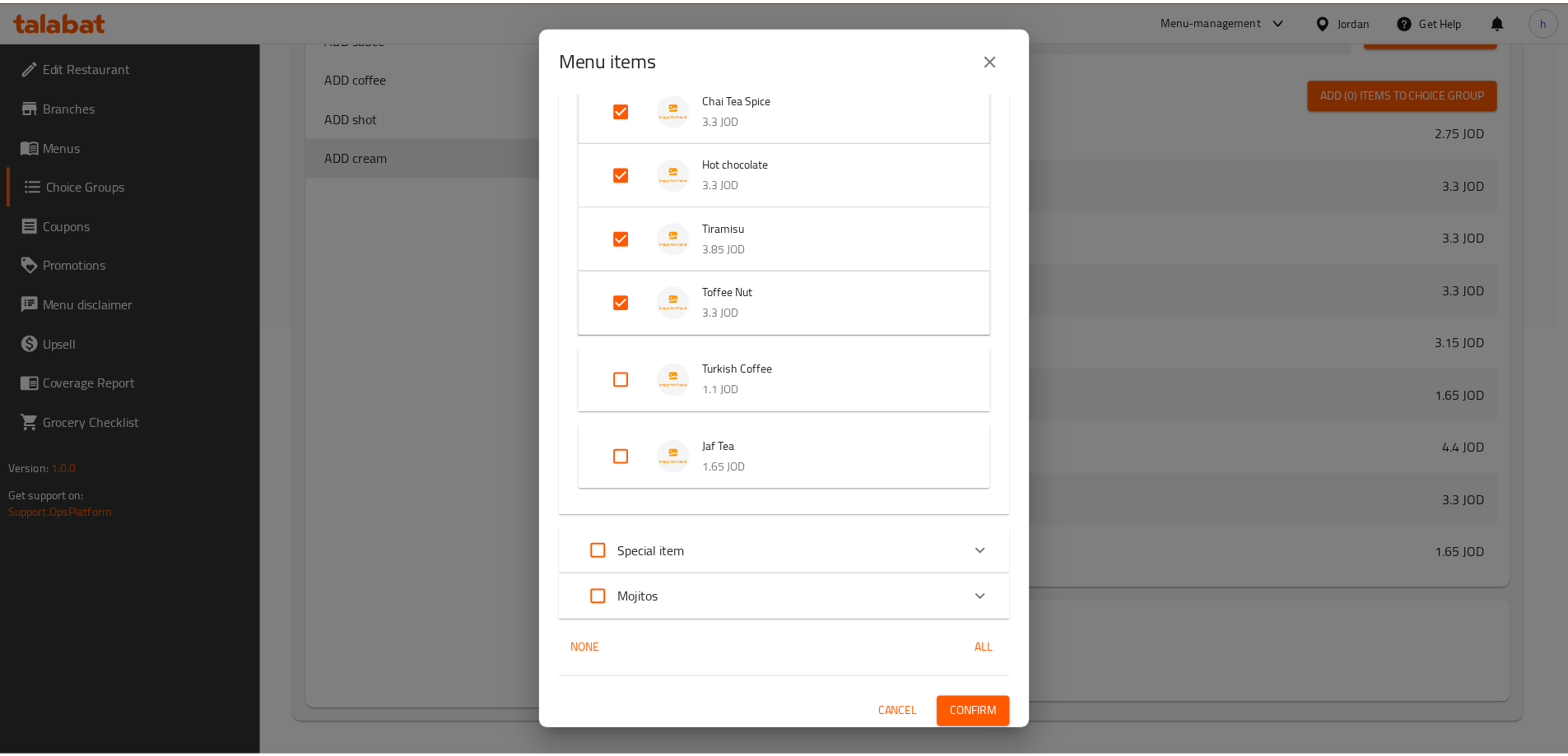
scroll to position [1146, 0]
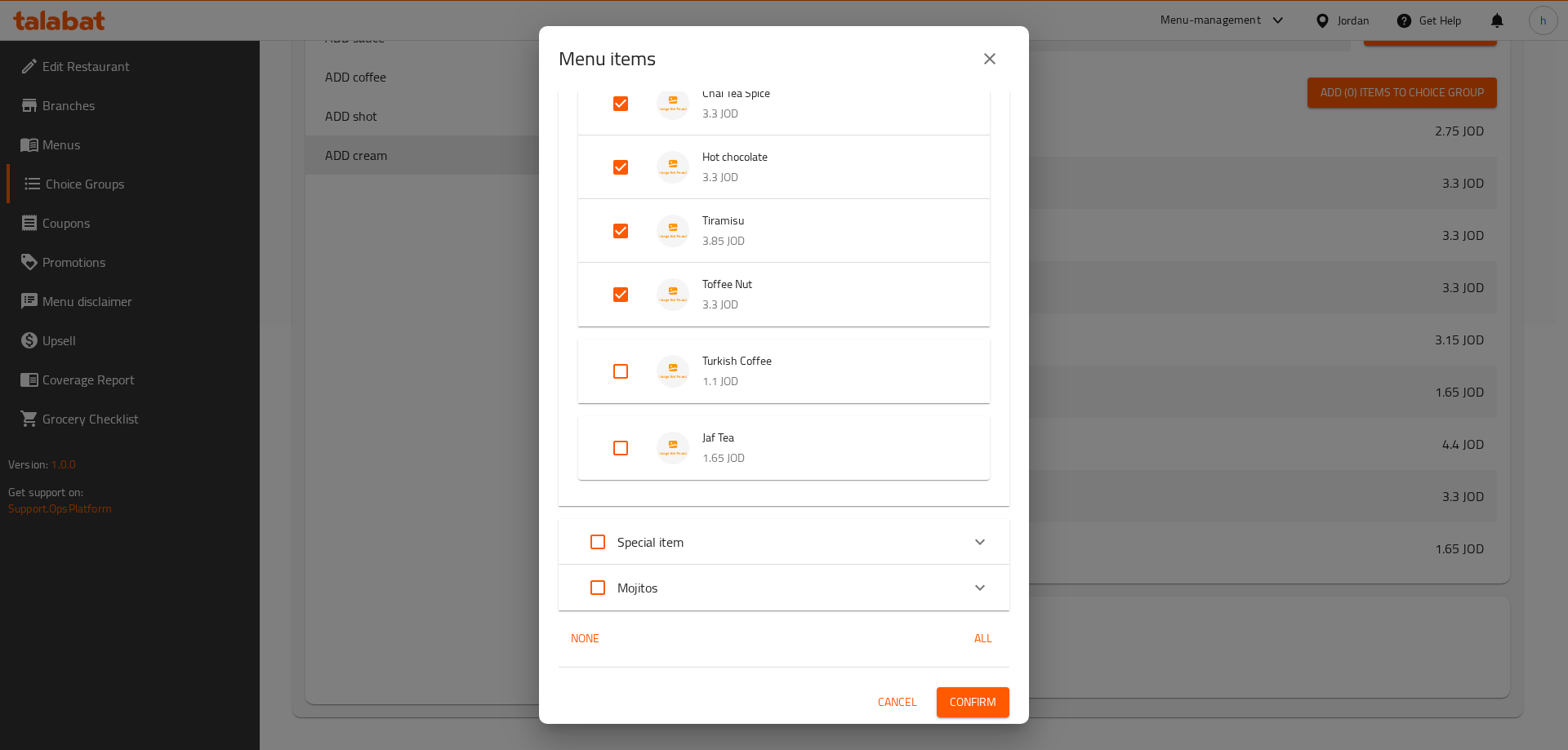
click at [966, 699] on span "Confirm" at bounding box center [972, 702] width 47 height 20
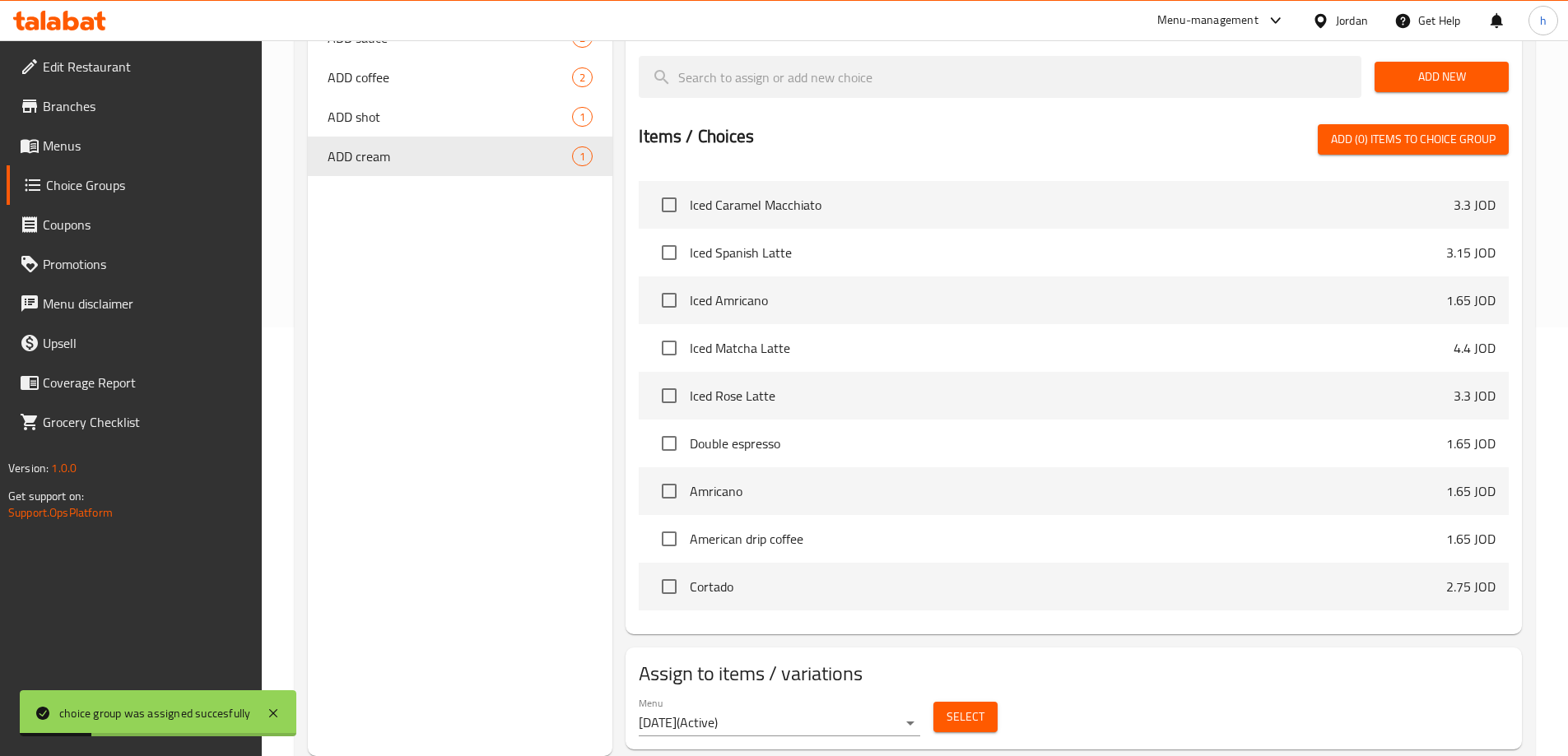
click at [501, 414] on div "Choice Groups ADD Puree 5 ADD syrup 6 ADD flavor 5 ADD Milk 5 ADD sauce 2 ADD c…" at bounding box center [460, 257] width 305 height 998
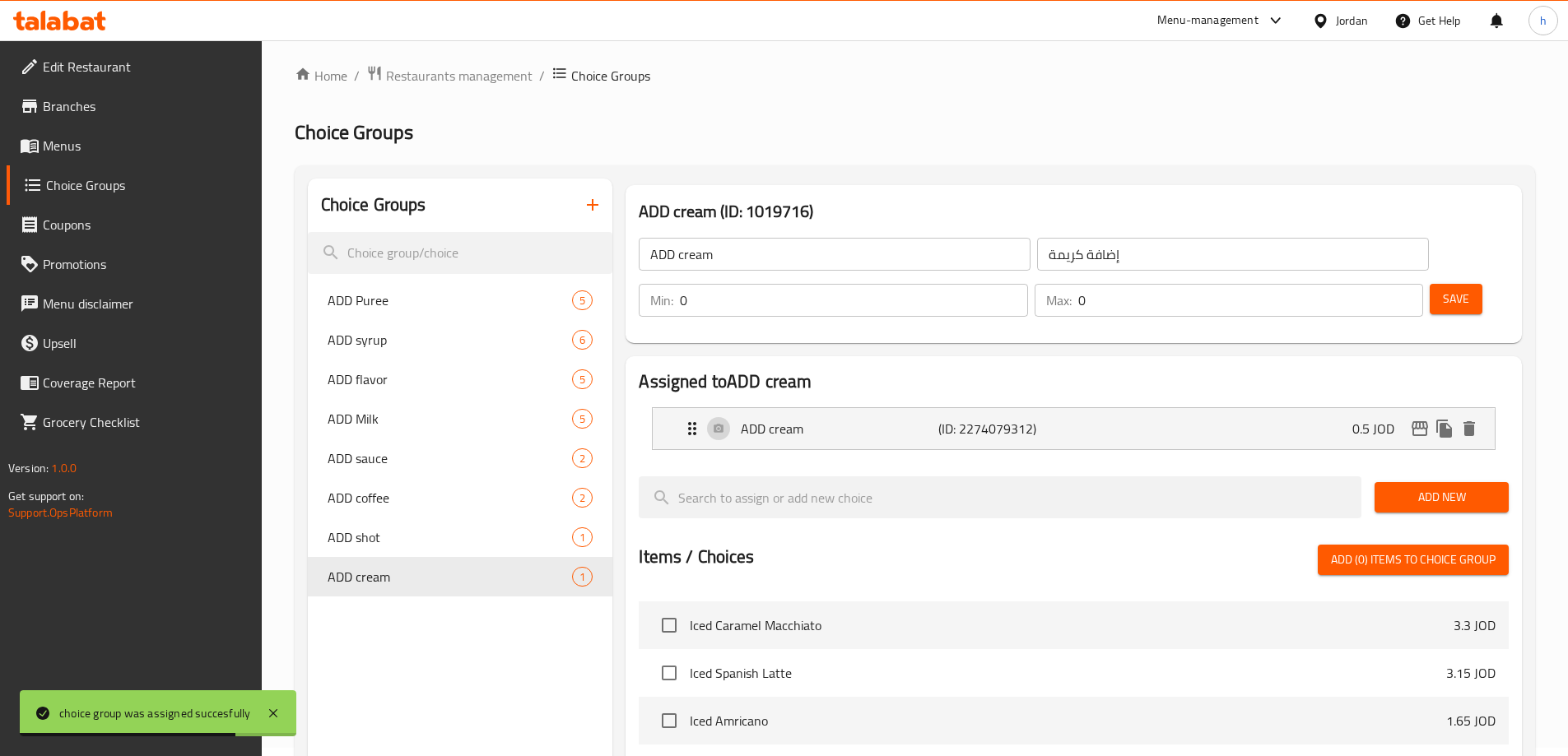
scroll to position [0, 0]
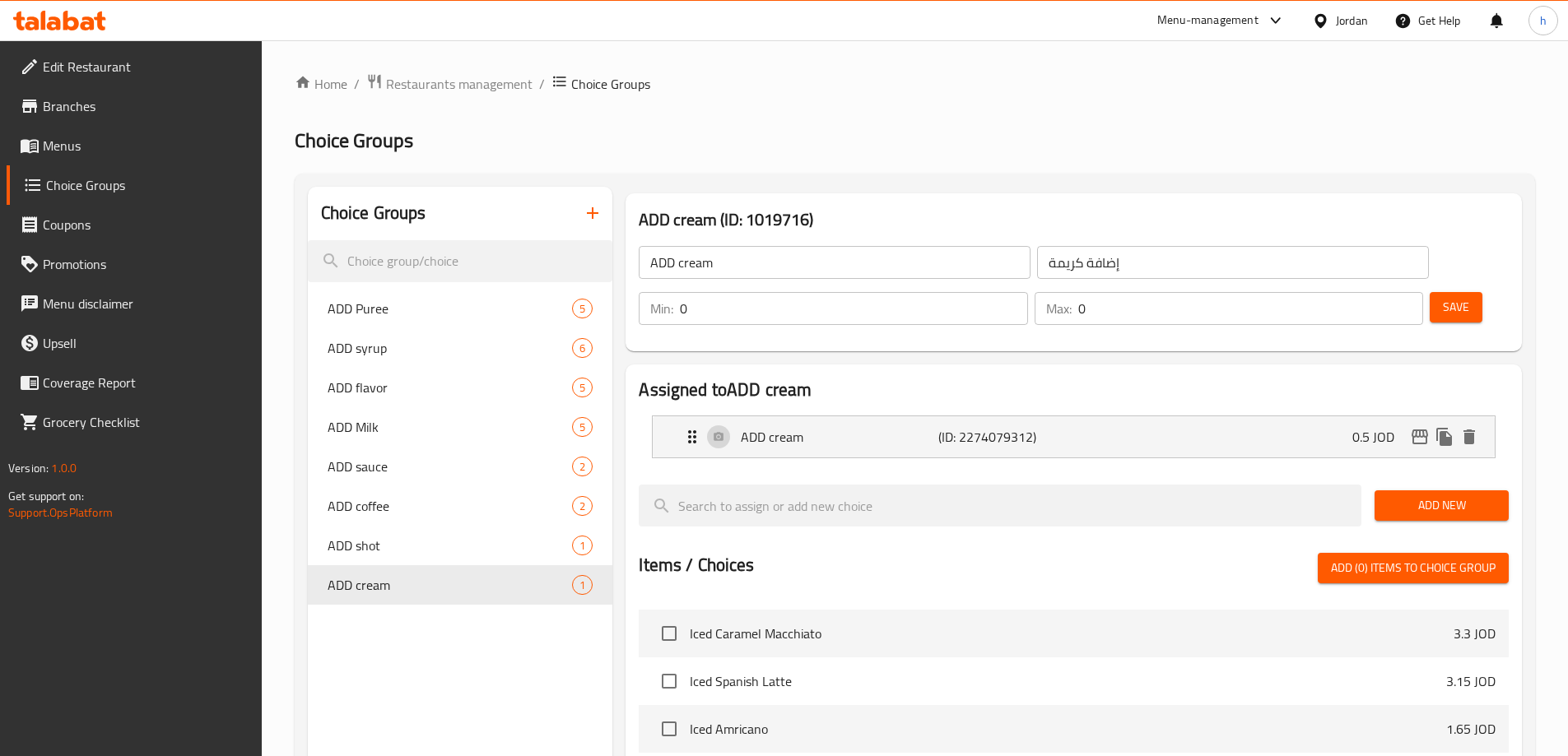
click at [601, 214] on icon "button" at bounding box center [592, 213] width 20 height 20
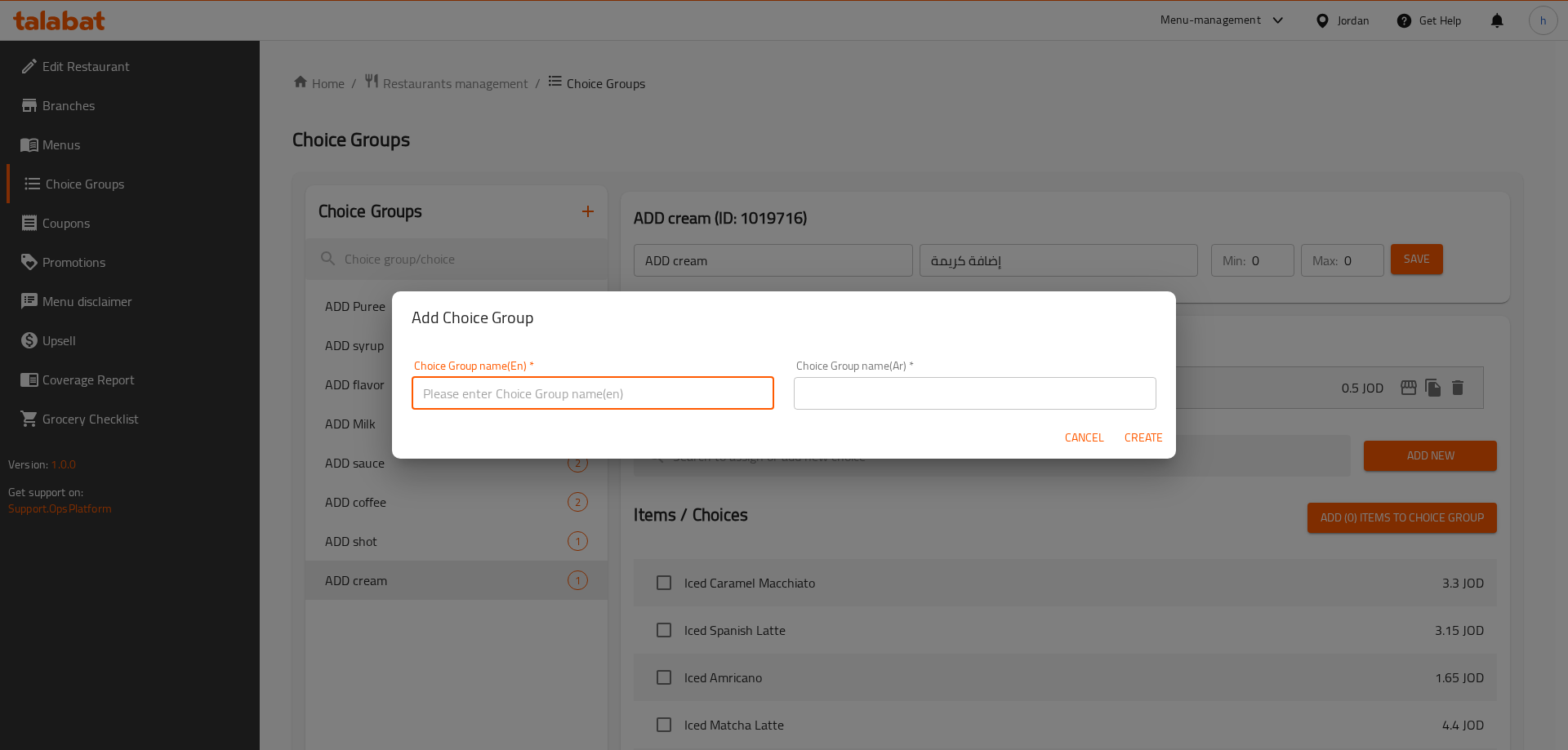
click at [463, 388] on input "text" at bounding box center [592, 394] width 363 height 33
paste input "ADD redbull"
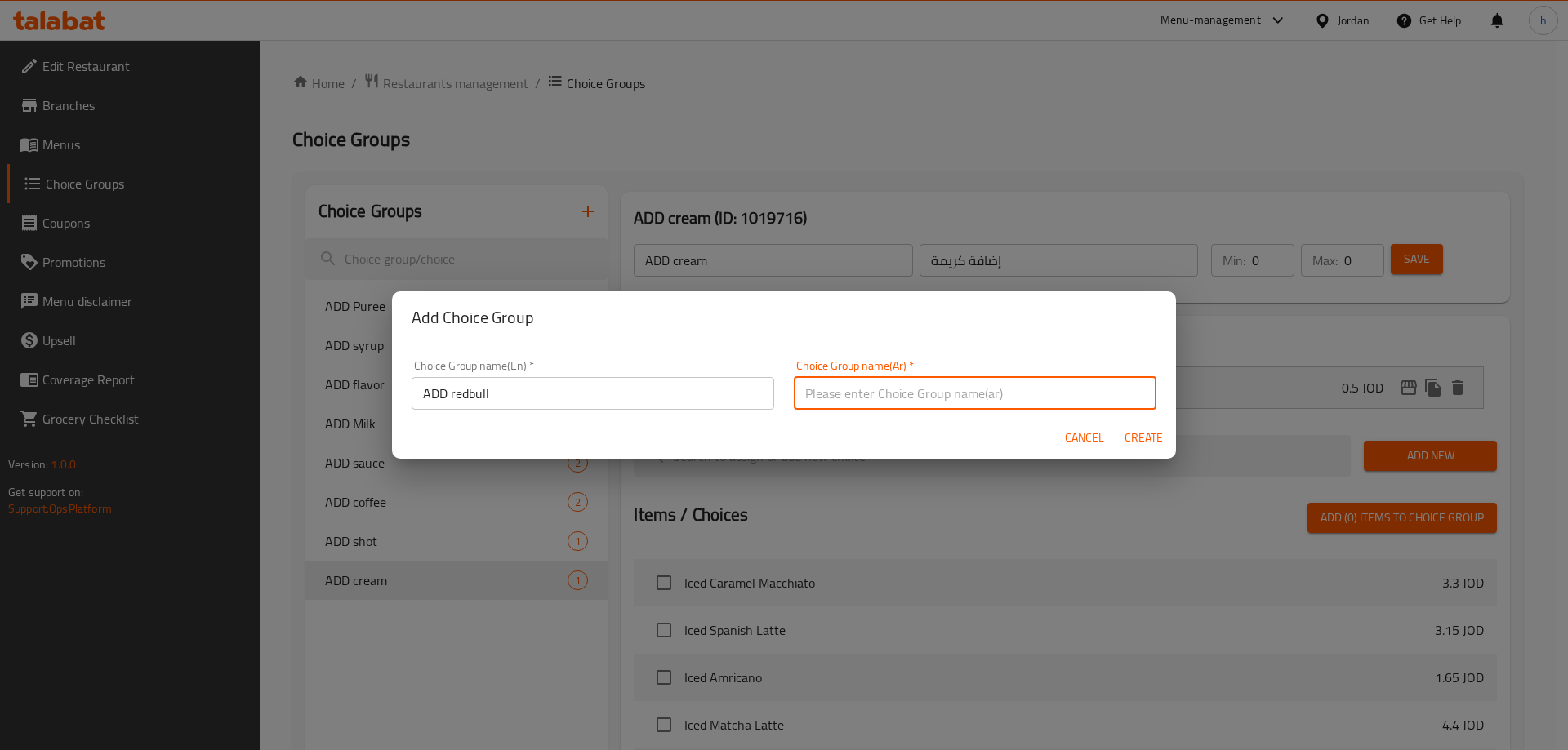
click at [881, 398] on input "text" at bounding box center [974, 394] width 363 height 33
click at [820, 394] on input "إضافة شراب" at bounding box center [974, 394] width 363 height 33
paste input "ضف ريد بول"
click at [852, 397] on input "إضافة أضف ريد بول" at bounding box center [974, 394] width 363 height 33
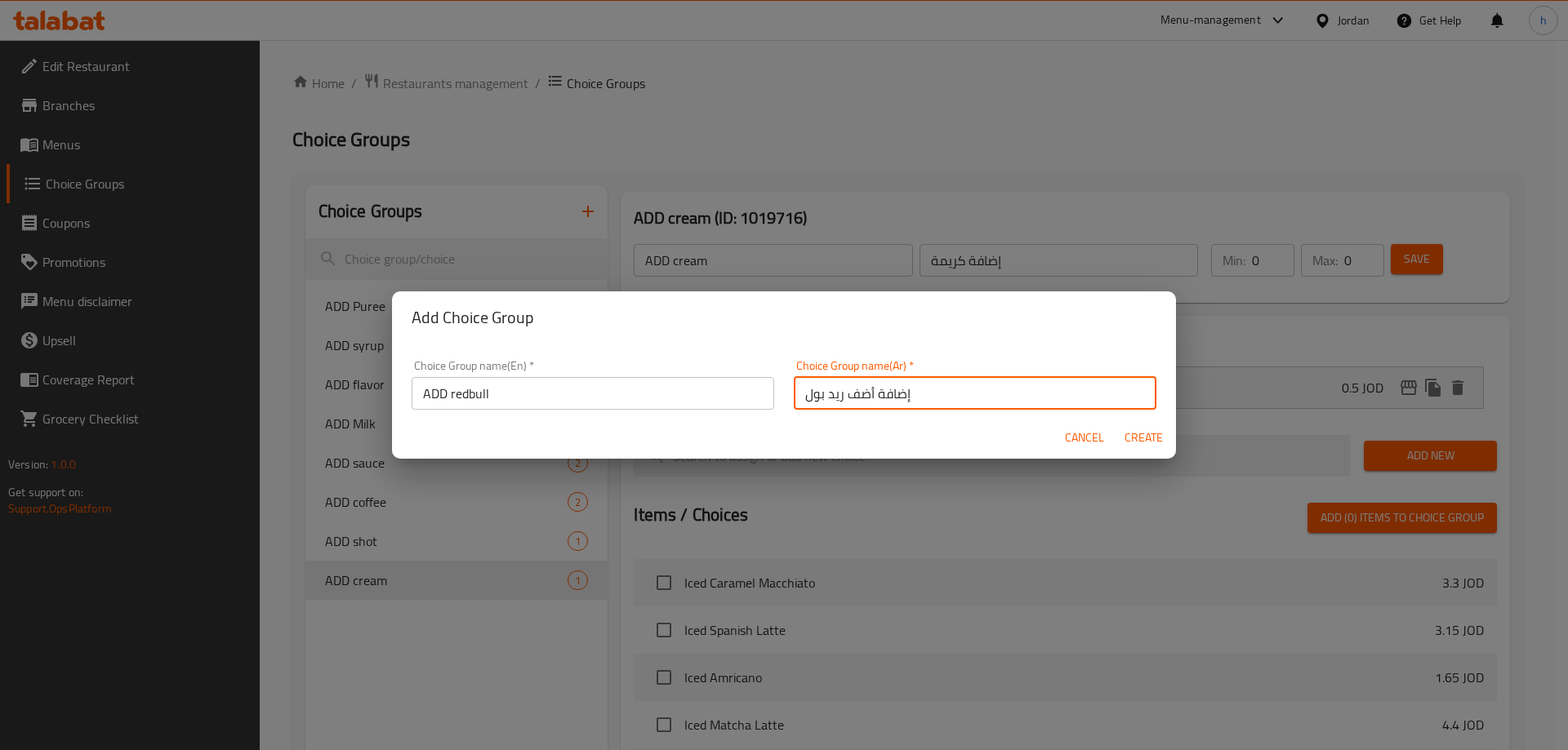
click at [852, 397] on input "إضافة أضف ريد بول" at bounding box center [974, 394] width 363 height 33
click at [1143, 433] on span "Create" at bounding box center [1143, 438] width 39 height 20
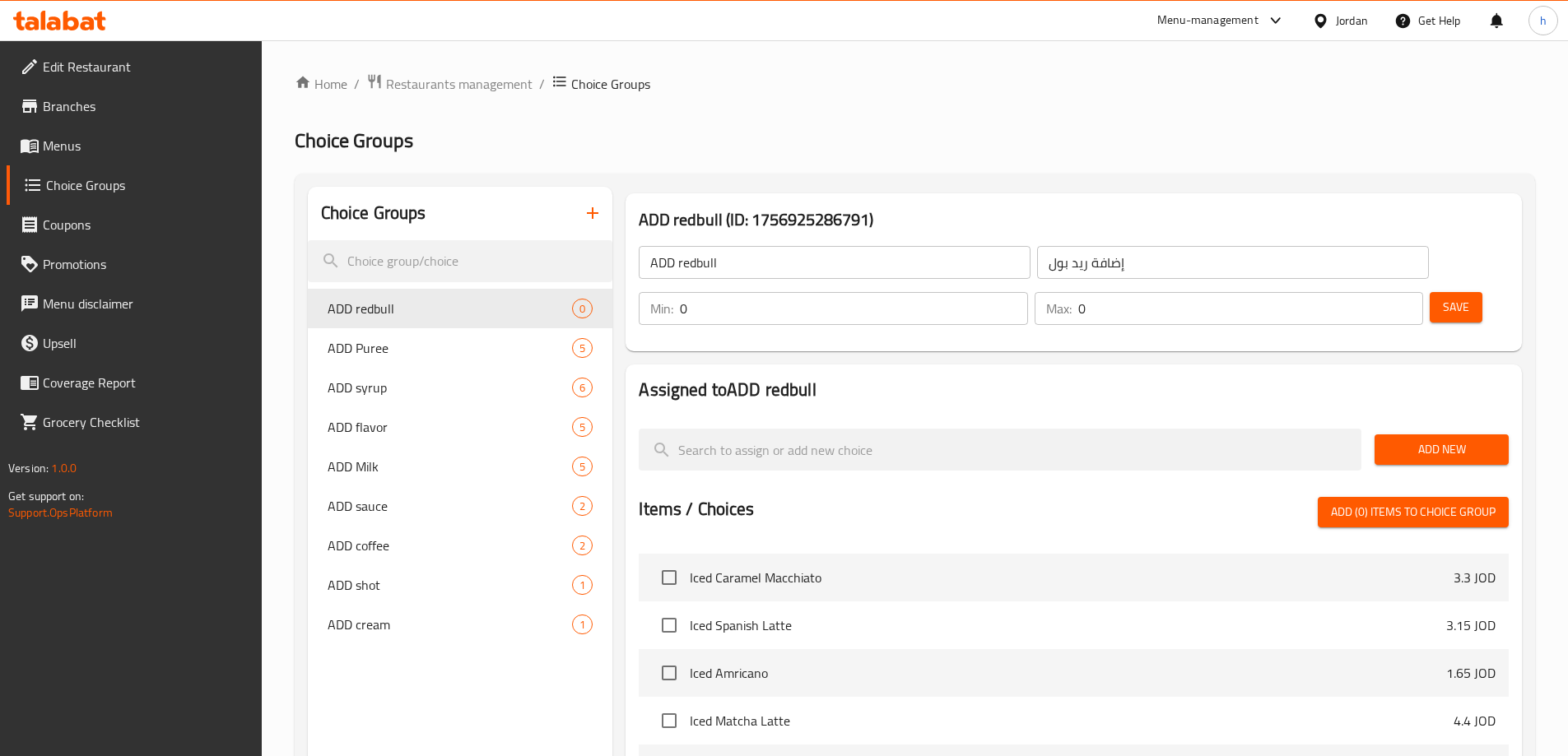
click at [1403, 439] on span "Add New" at bounding box center [1441, 449] width 108 height 20
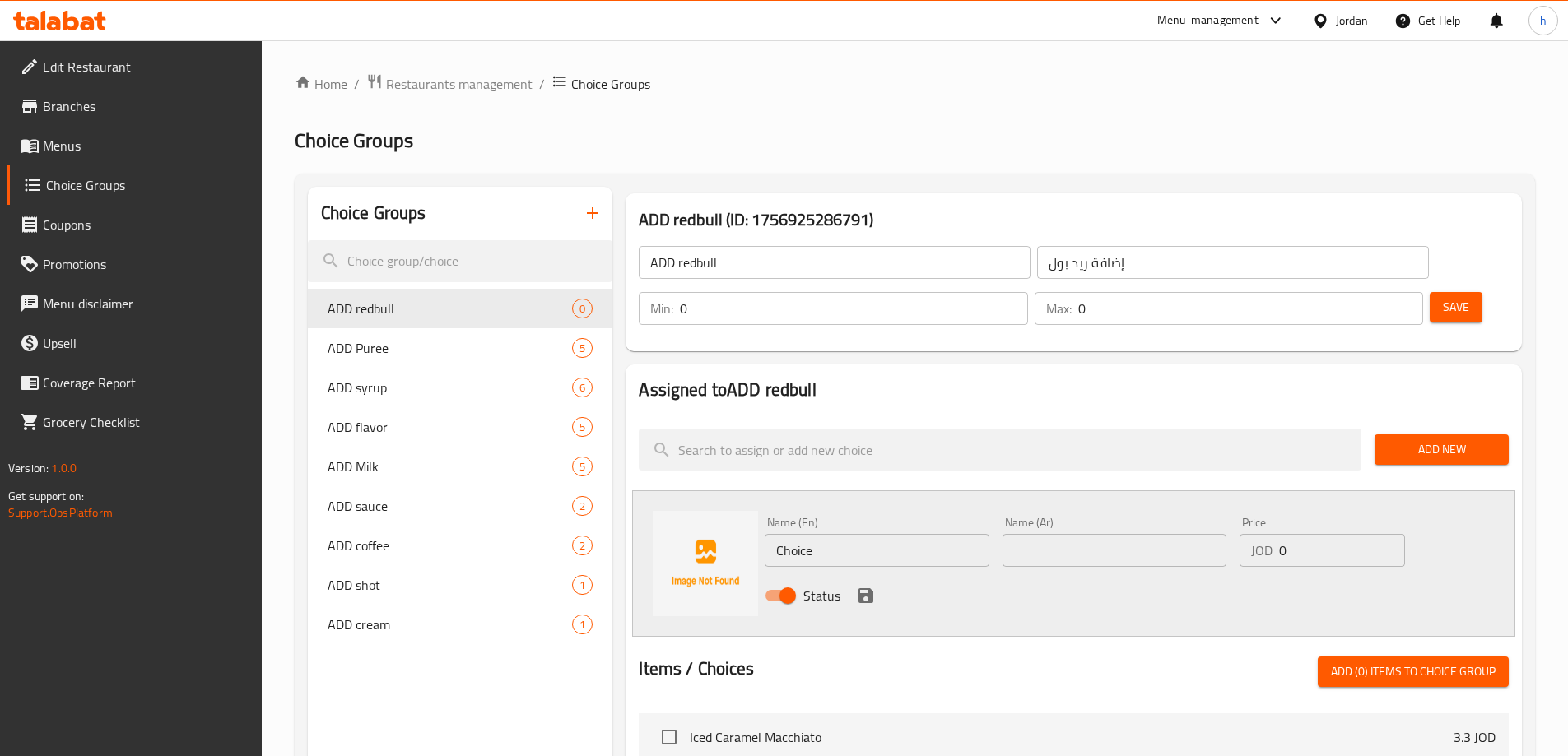
click at [814, 535] on input "Choice" at bounding box center [877, 551] width 224 height 33
click at [1093, 535] on input "text" at bounding box center [1114, 551] width 224 height 33
paste input "أضف ريد بول"
drag, startPoint x: 1053, startPoint y: 508, endPoint x: 1096, endPoint y: 552, distance: 61.5
click at [1096, 552] on div "Name (En) Choice Name (En) Name (Ar) أضف ريد بول Name (Ar) Price JOD 0 Price St…" at bounding box center [1114, 564] width 712 height 108
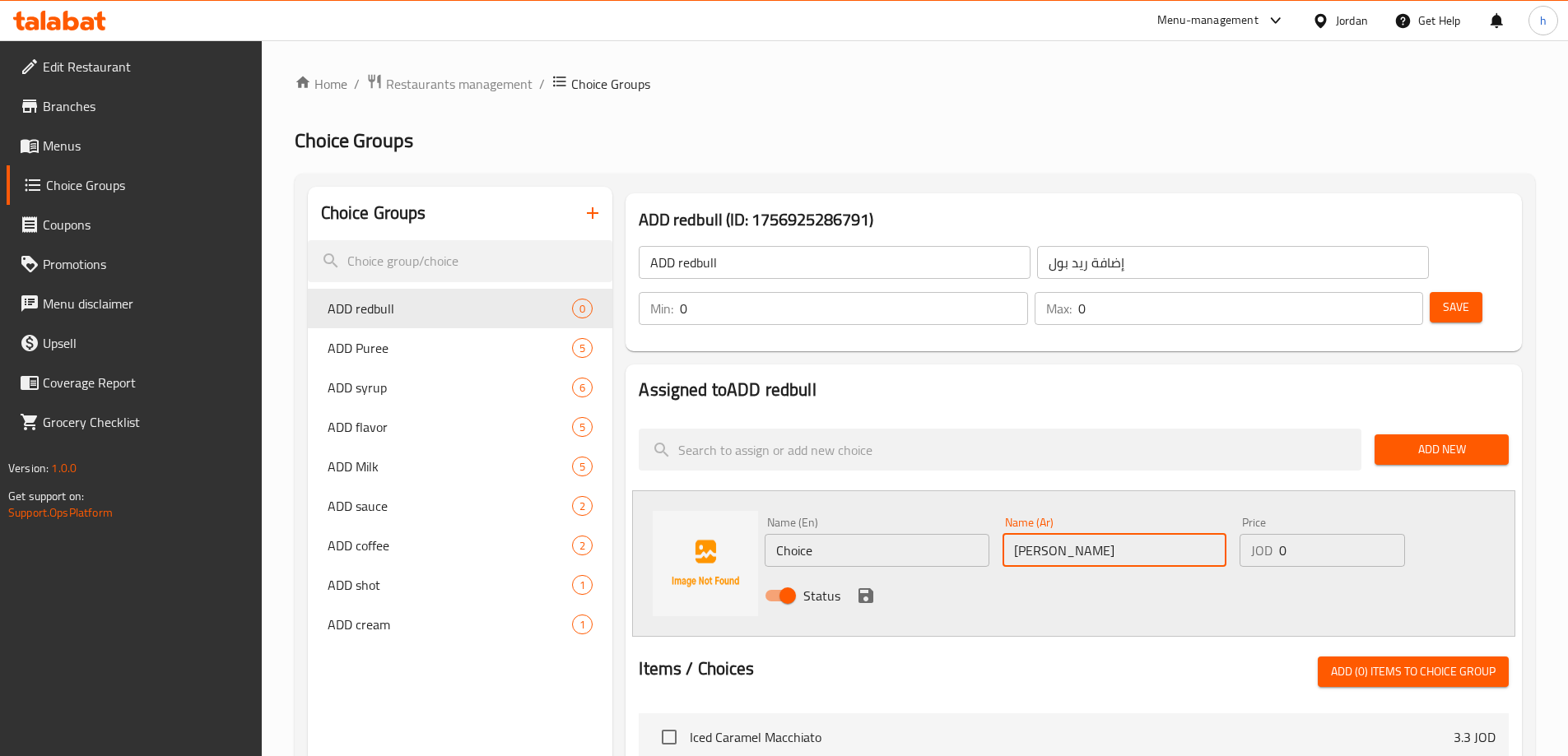
click at [791, 535] on input "Choice" at bounding box center [877, 551] width 224 height 33
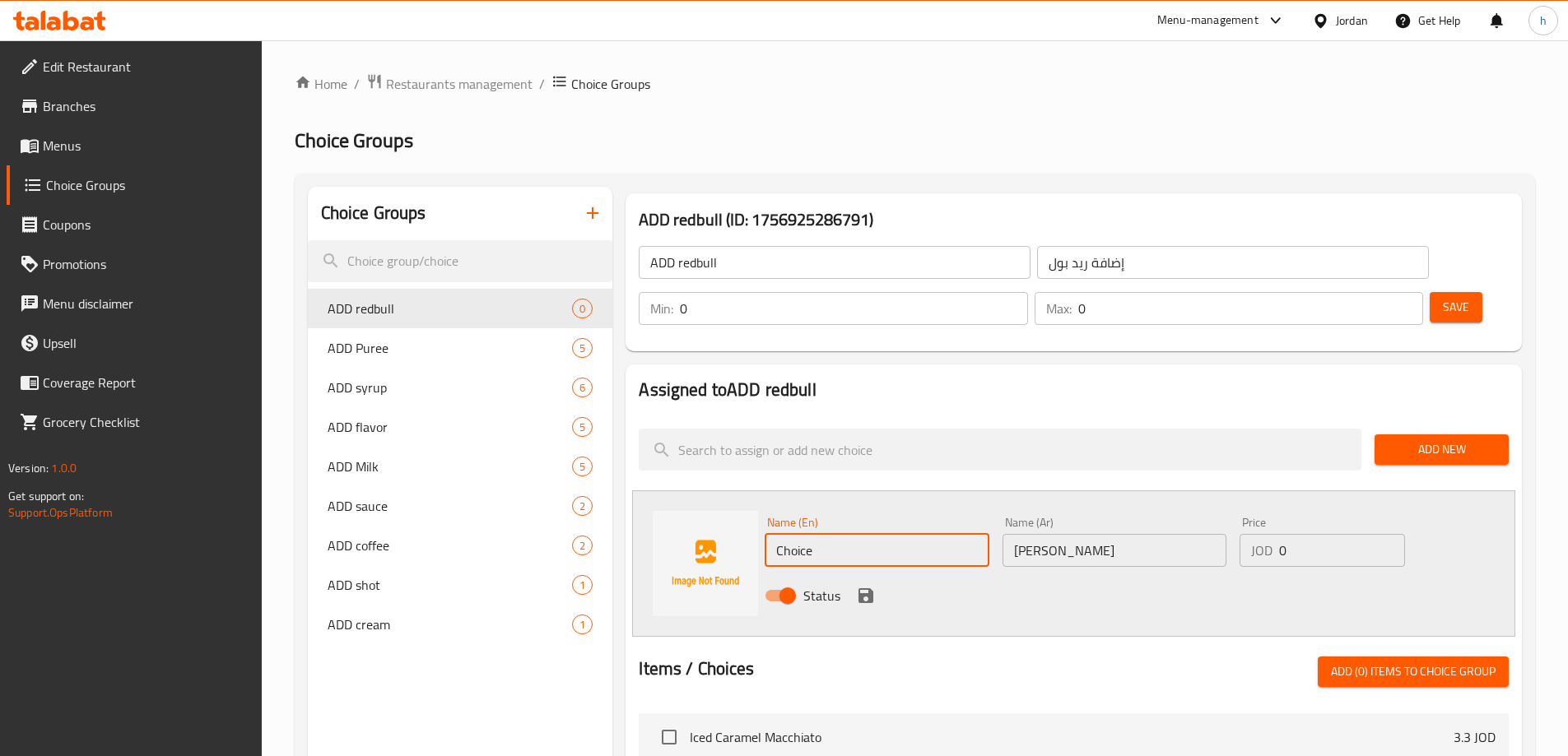
click at [791, 535] on input "Choice" at bounding box center [877, 551] width 224 height 33
click at [687, 260] on input "ADD redbull" at bounding box center [834, 262] width 391 height 33
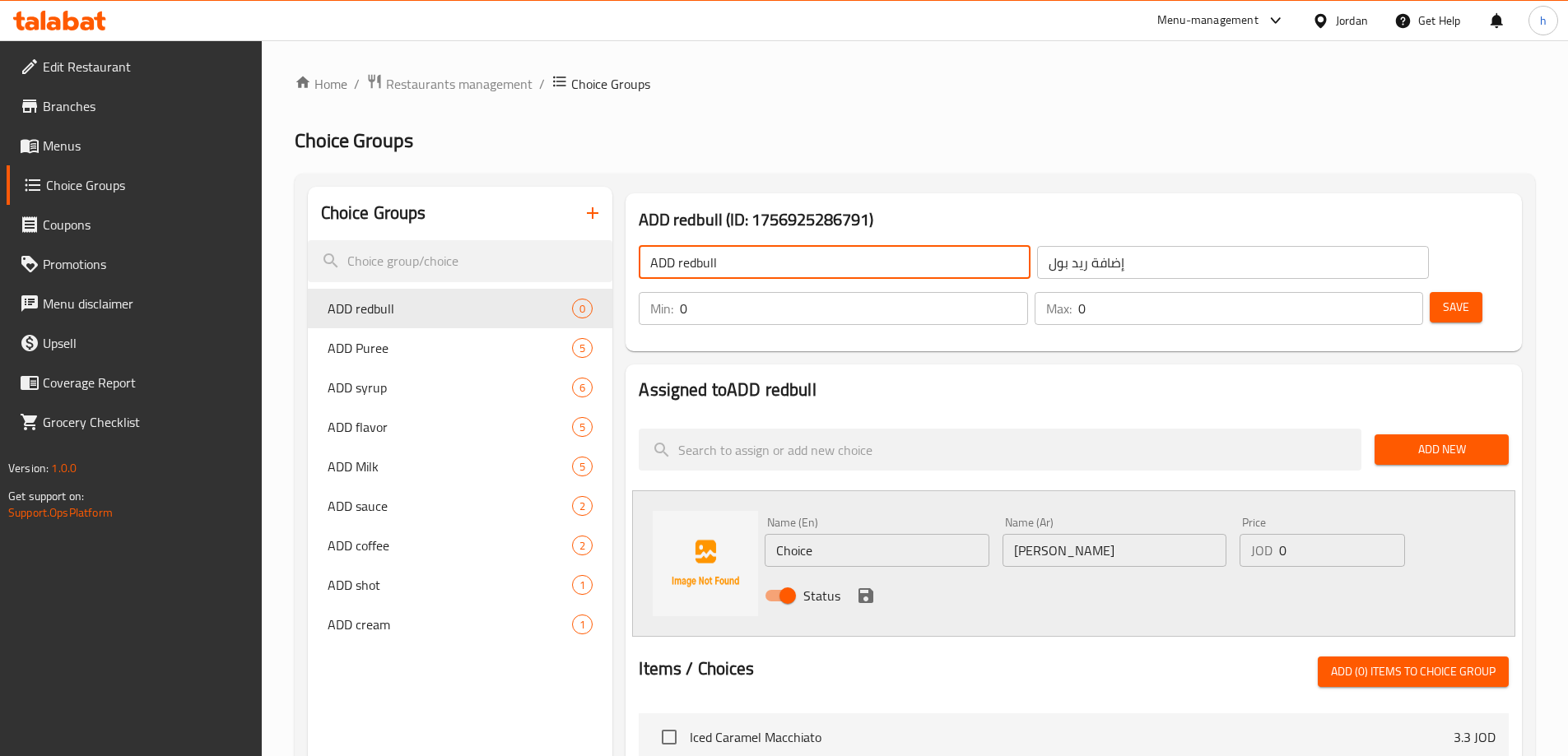
click at [687, 260] on input "ADD redbull" at bounding box center [834, 262] width 391 height 33
click at [798, 535] on input "Choice" at bounding box center [877, 551] width 224 height 33
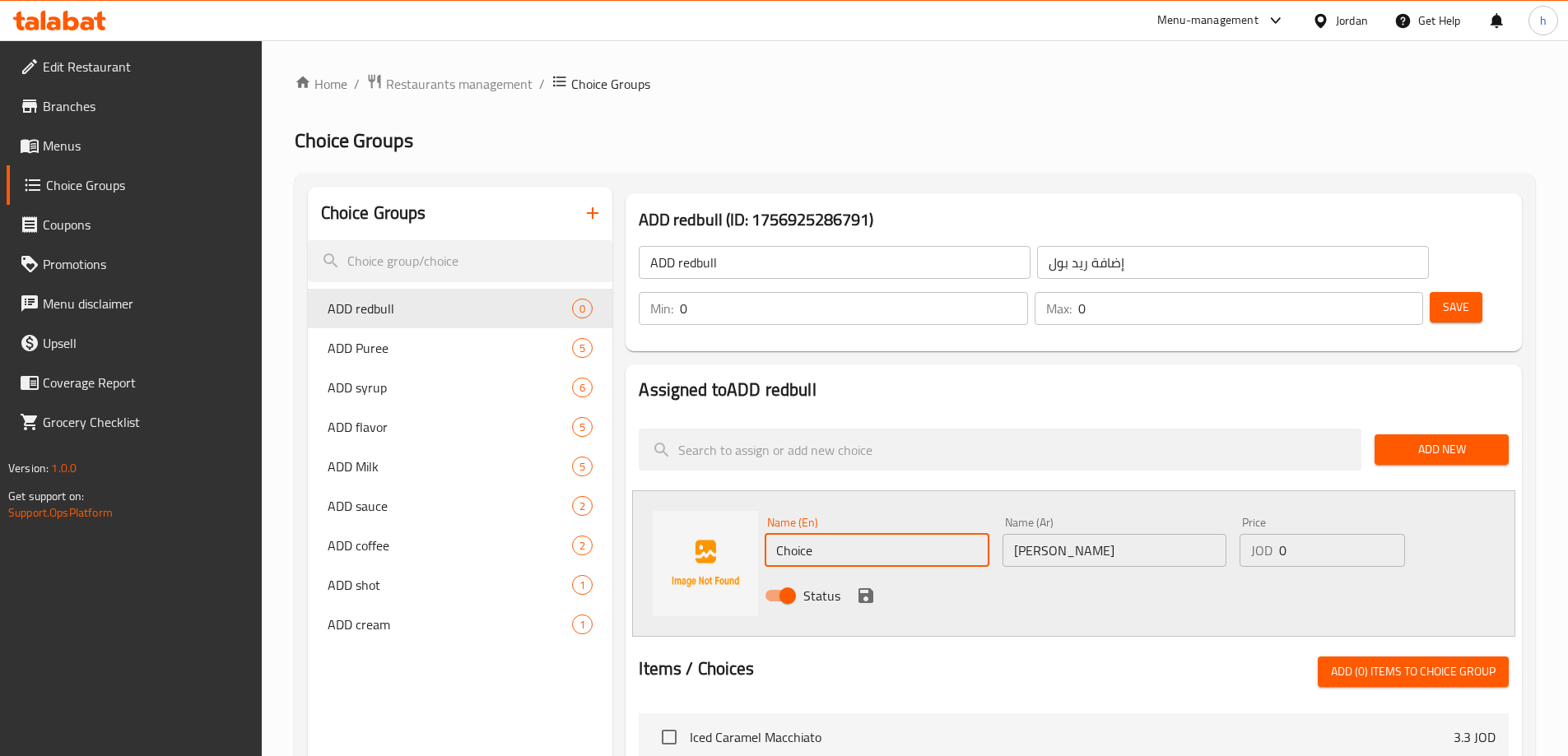
click at [798, 535] on input "Choice" at bounding box center [877, 551] width 224 height 33
paste input "redbull"
click at [1042, 574] on div "Status" at bounding box center [1114, 596] width 712 height 44
click at [1290, 535] on input "0" at bounding box center [1341, 551] width 125 height 33
click at [1391, 535] on input "1" at bounding box center [1341, 551] width 125 height 33
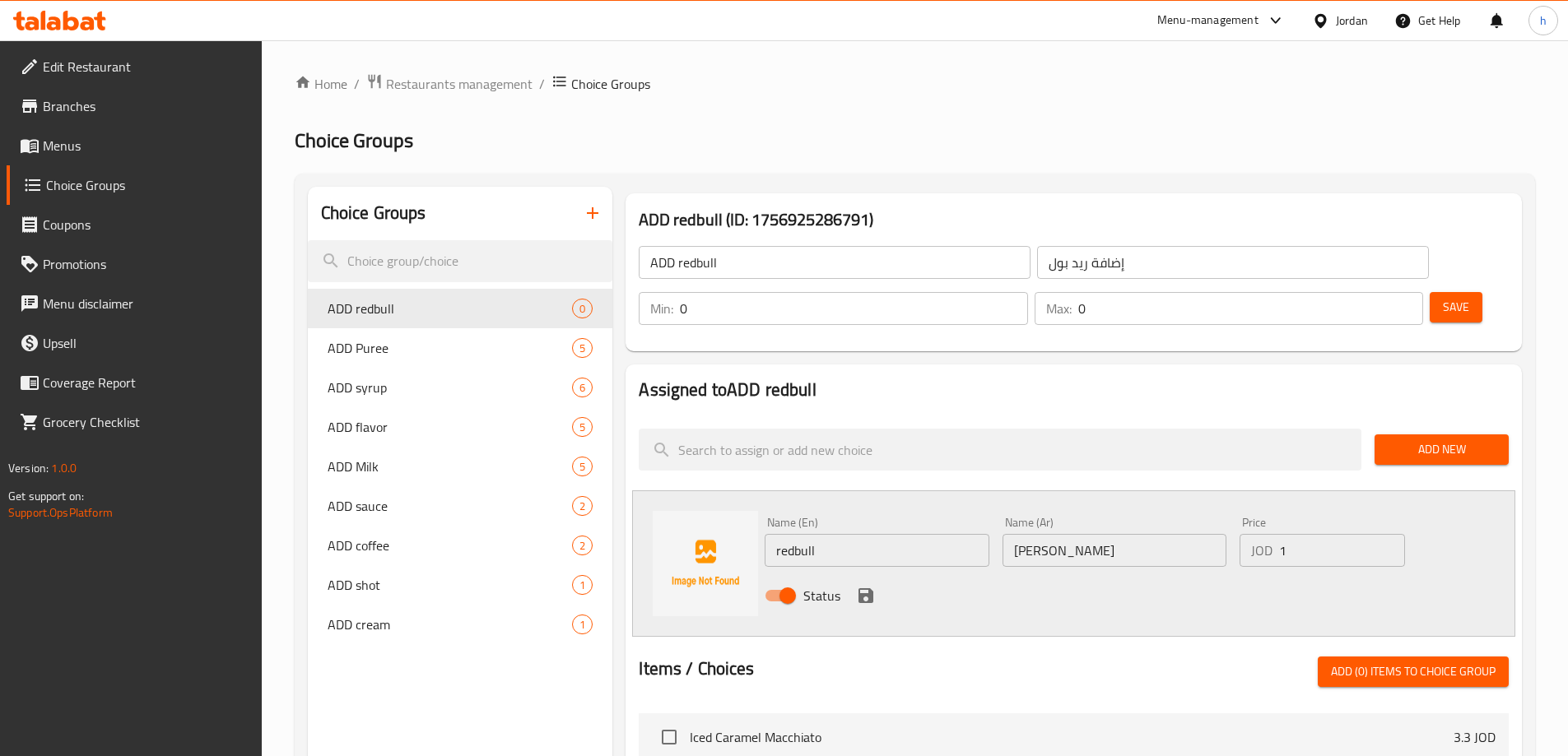
drag, startPoint x: 1181, startPoint y: 551, endPoint x: 973, endPoint y: 551, distance: 208.0
click at [1180, 574] on div "Status" at bounding box center [1114, 596] width 712 height 44
click at [872, 589] on icon "save" at bounding box center [865, 596] width 15 height 15
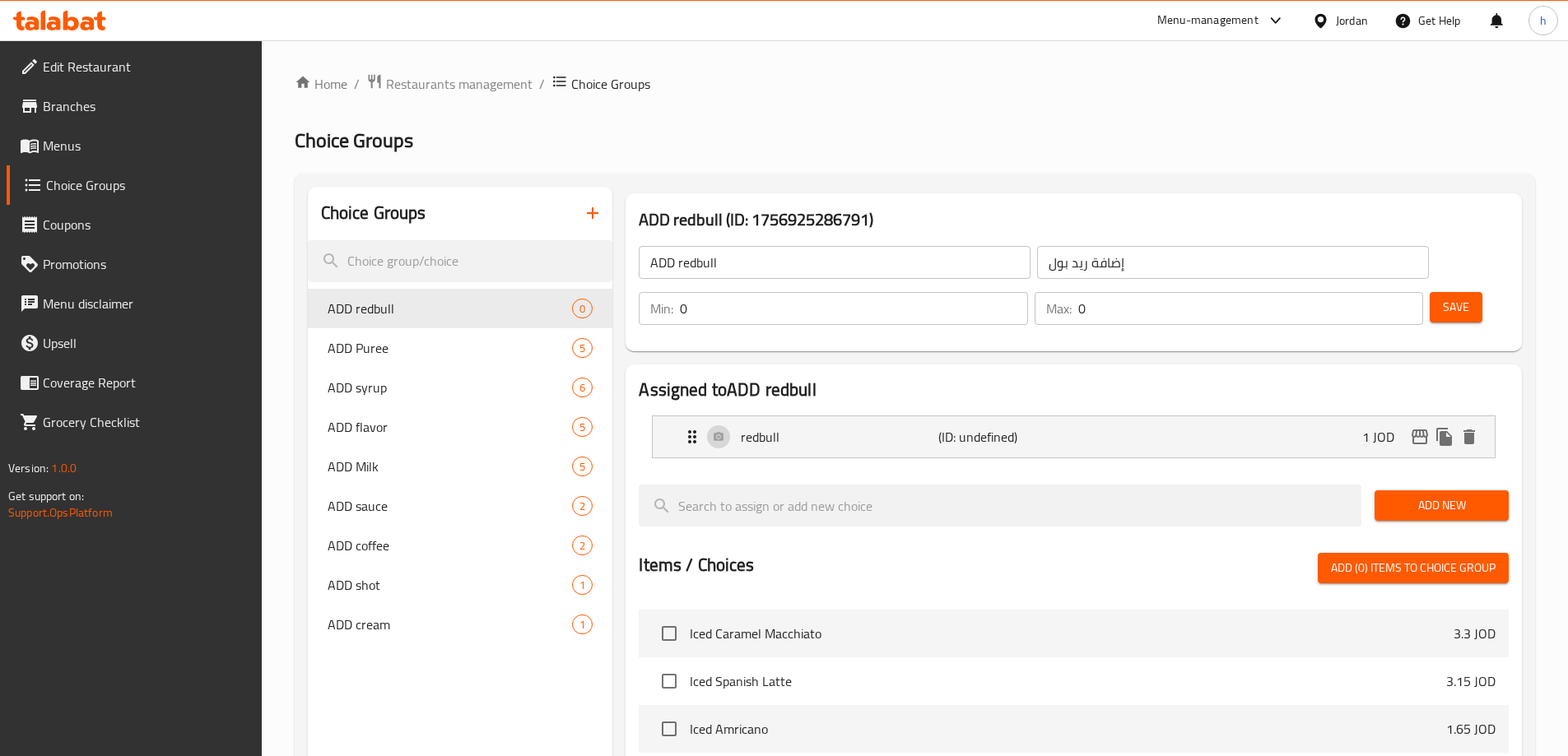
click at [1443, 297] on span "Save" at bounding box center [1456, 307] width 27 height 20
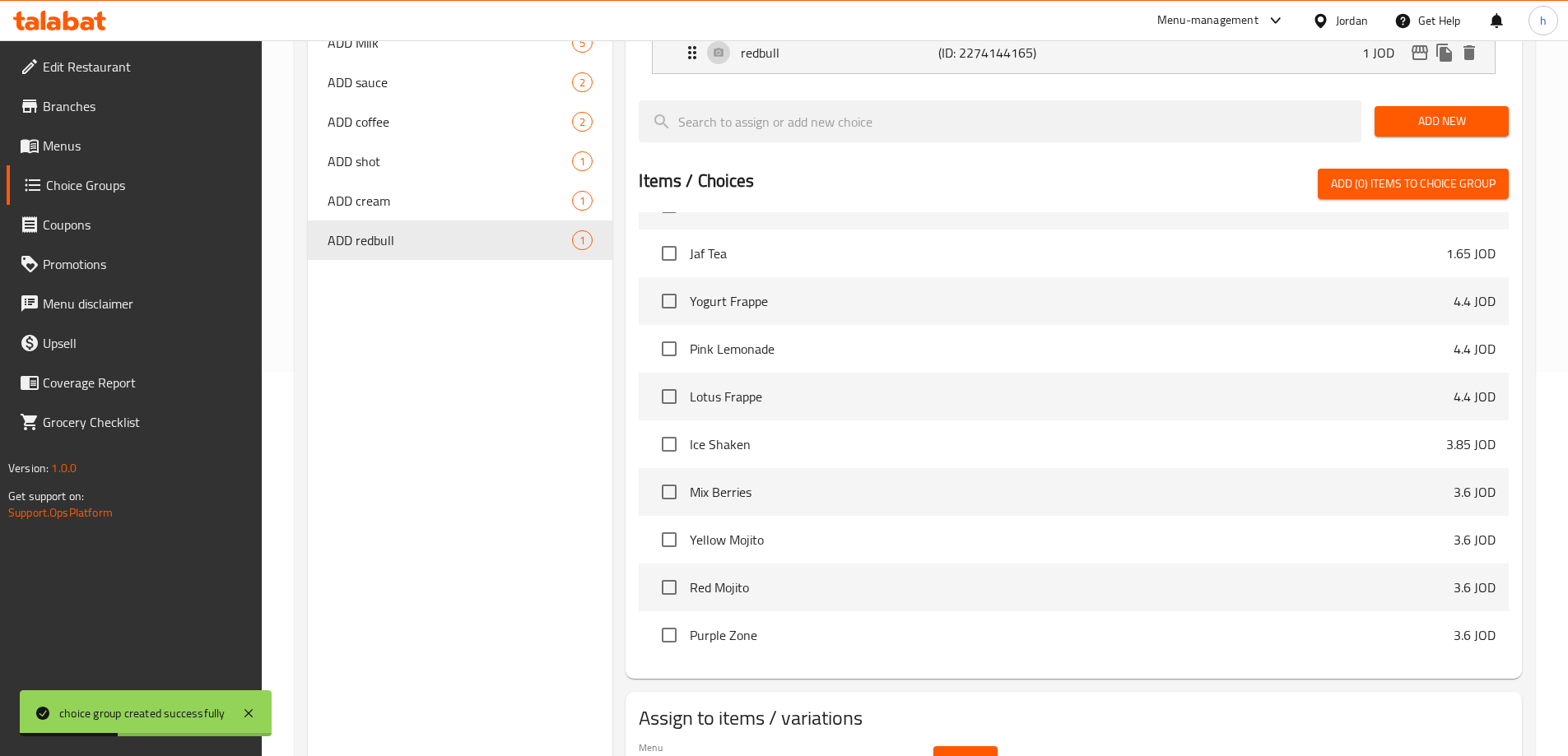
scroll to position [429, 0]
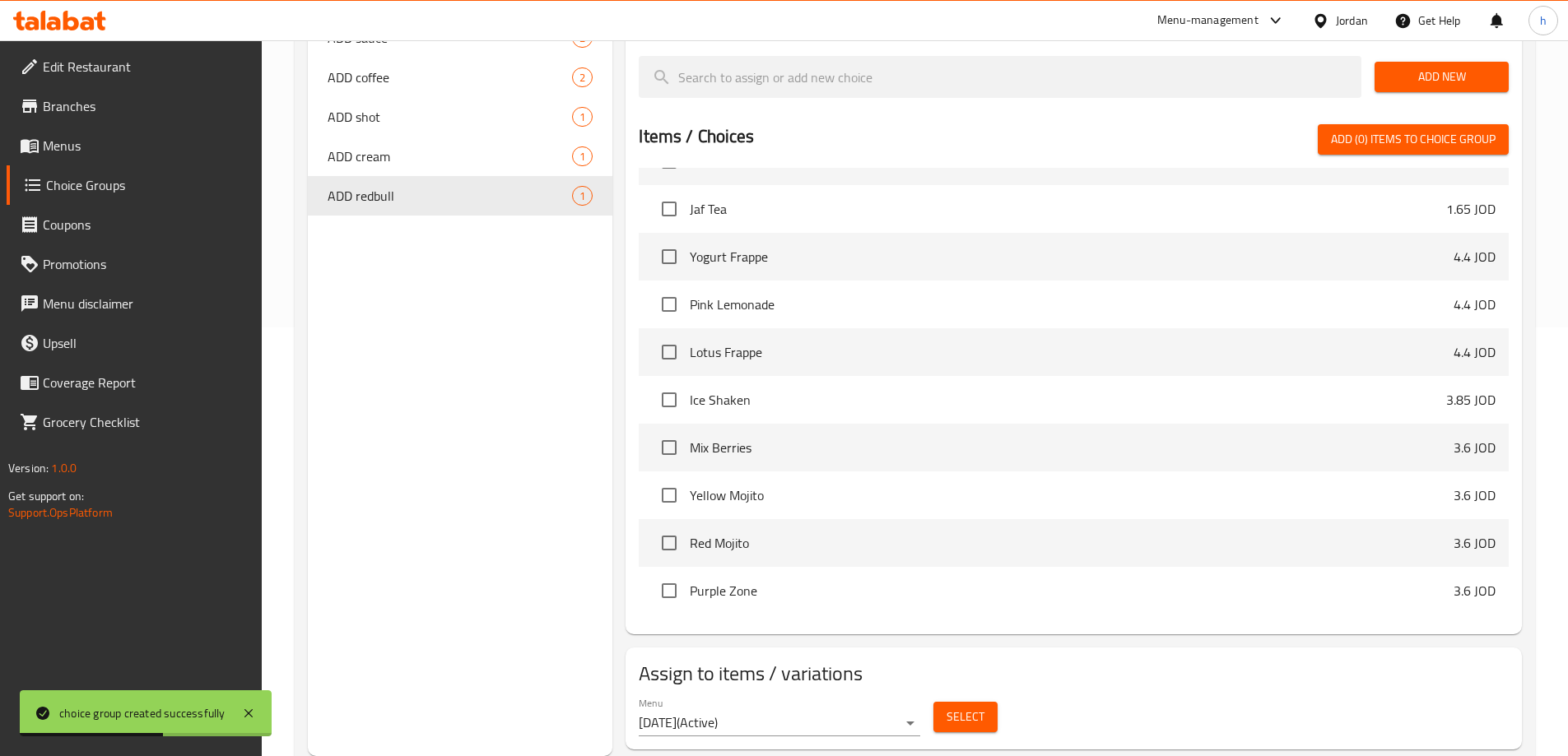
click at [969, 707] on span "Select" at bounding box center [965, 717] width 38 height 20
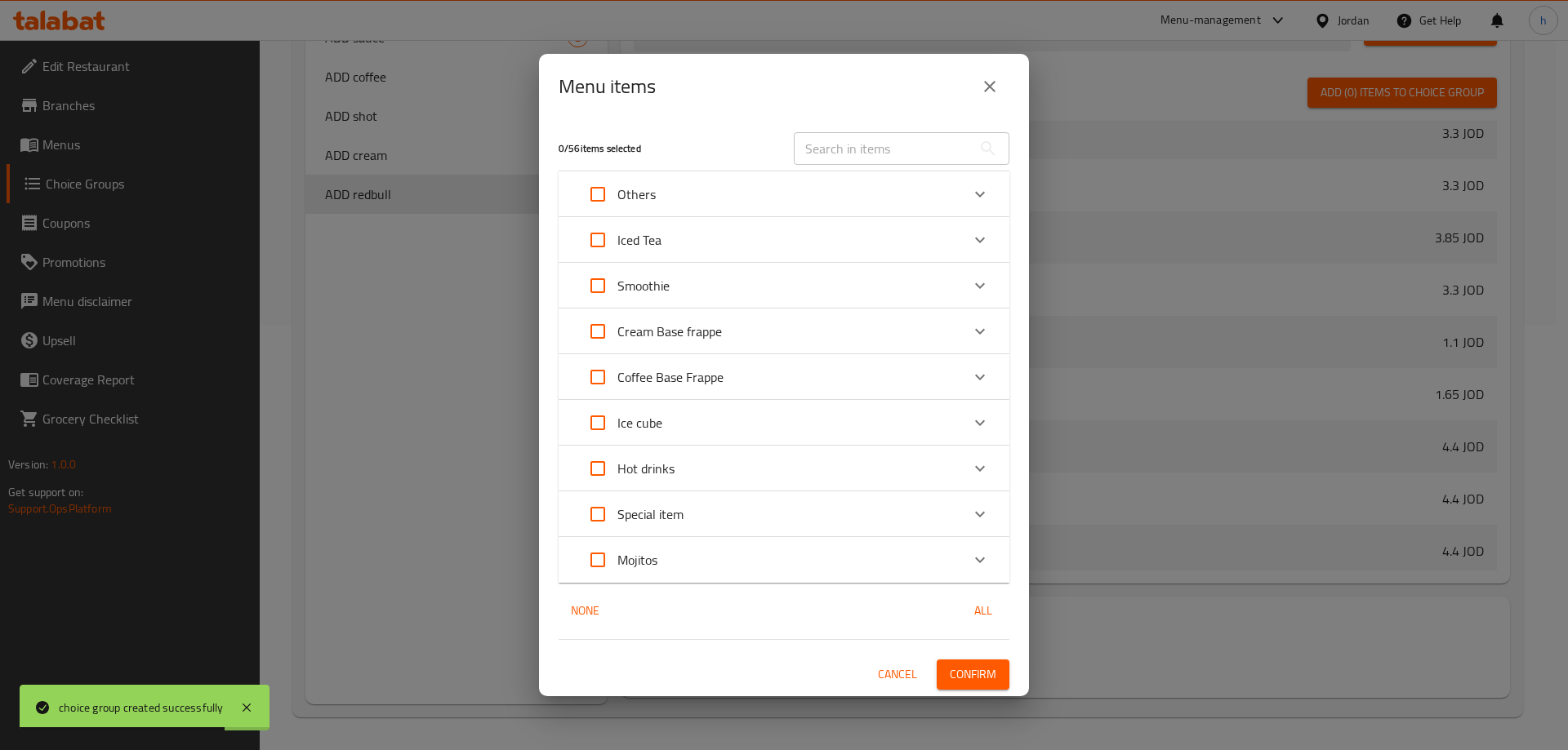
click at [600, 560] on input "Expand" at bounding box center [597, 560] width 39 height 39
click at [968, 678] on span "Confirm" at bounding box center [972, 674] width 47 height 20
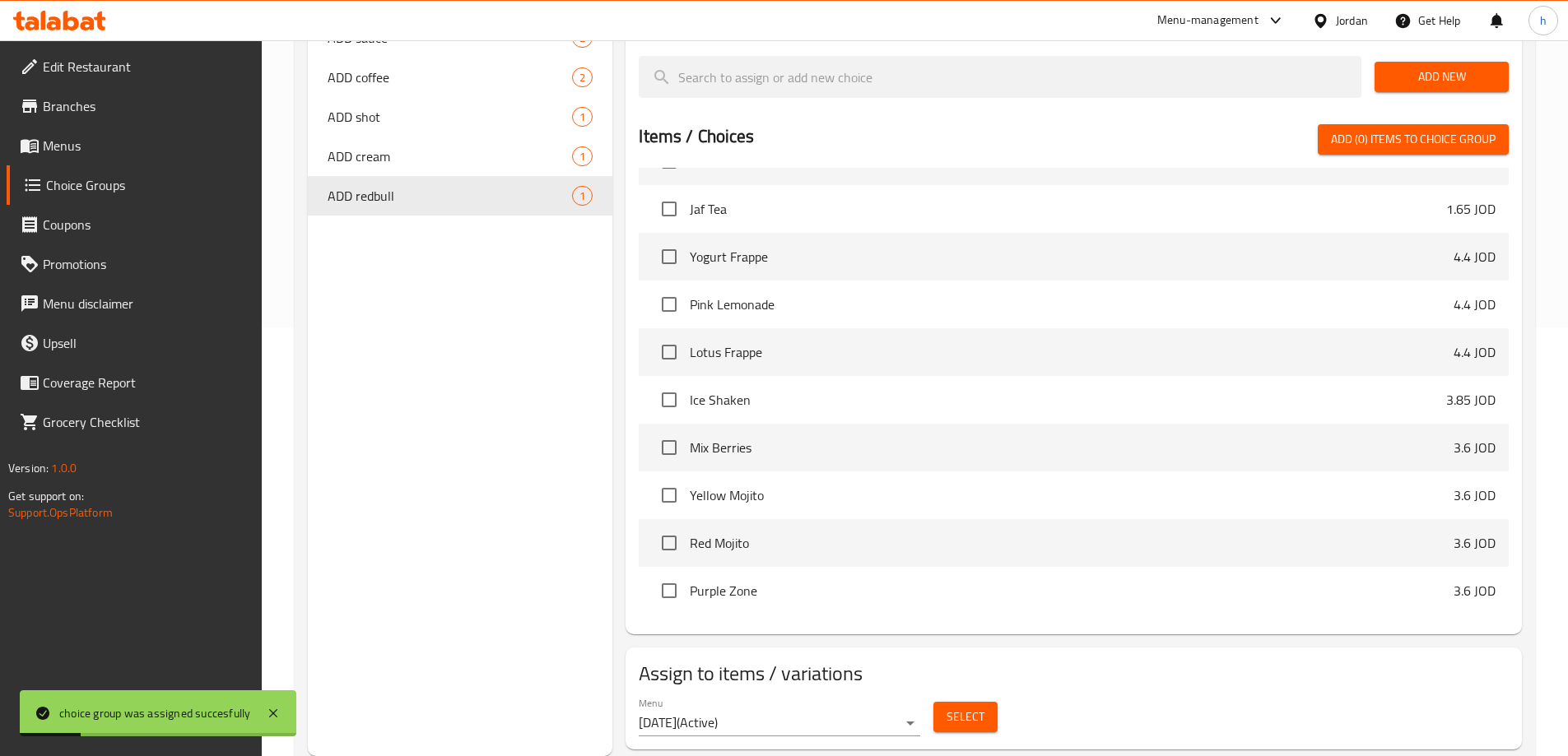
click at [555, 428] on div "Choice Groups ADD Puree 5 ADD syrup 6 ADD flavor 5 ADD Milk 5 ADD sauce 2 ADD c…" at bounding box center [460, 257] width 305 height 998
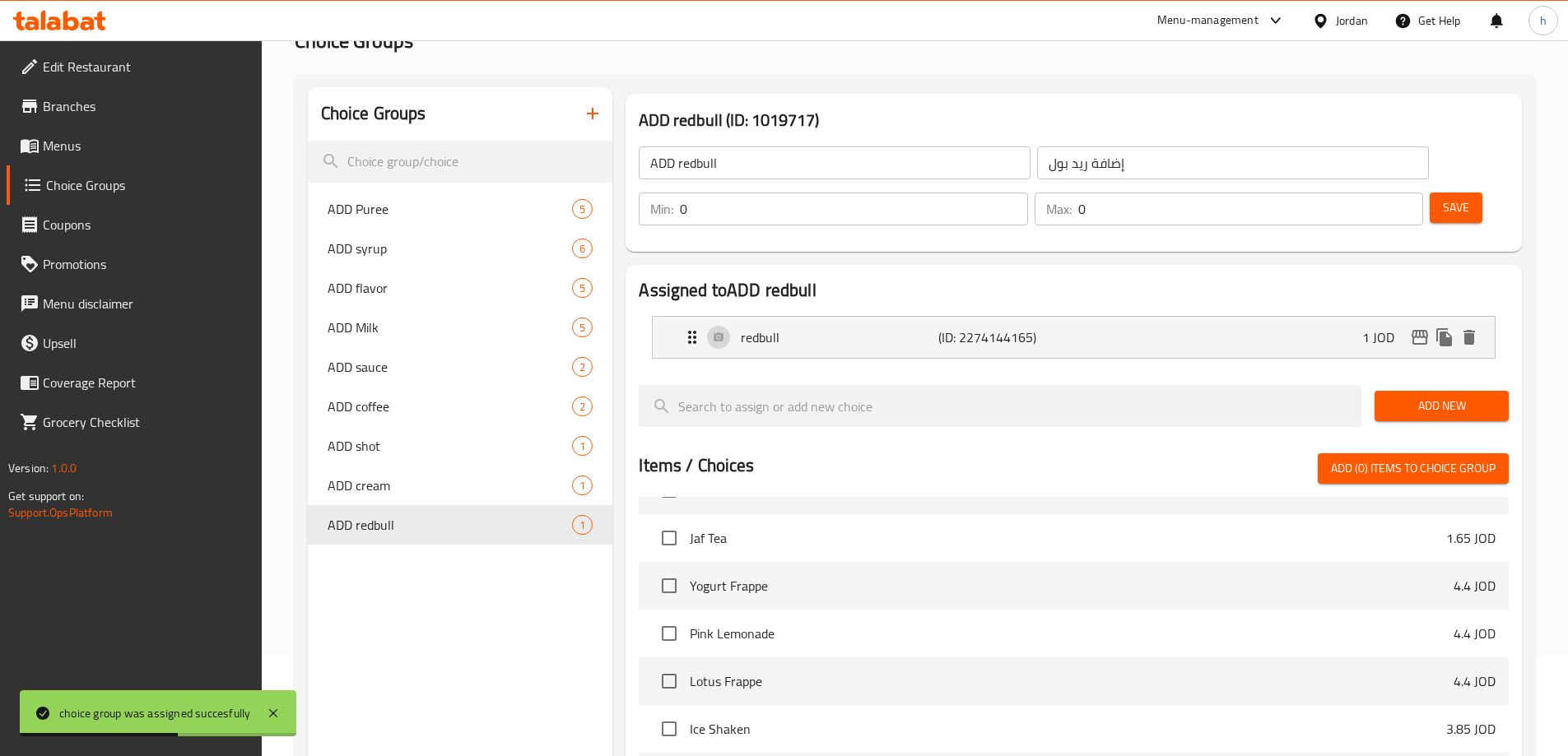
scroll to position [0, 0]
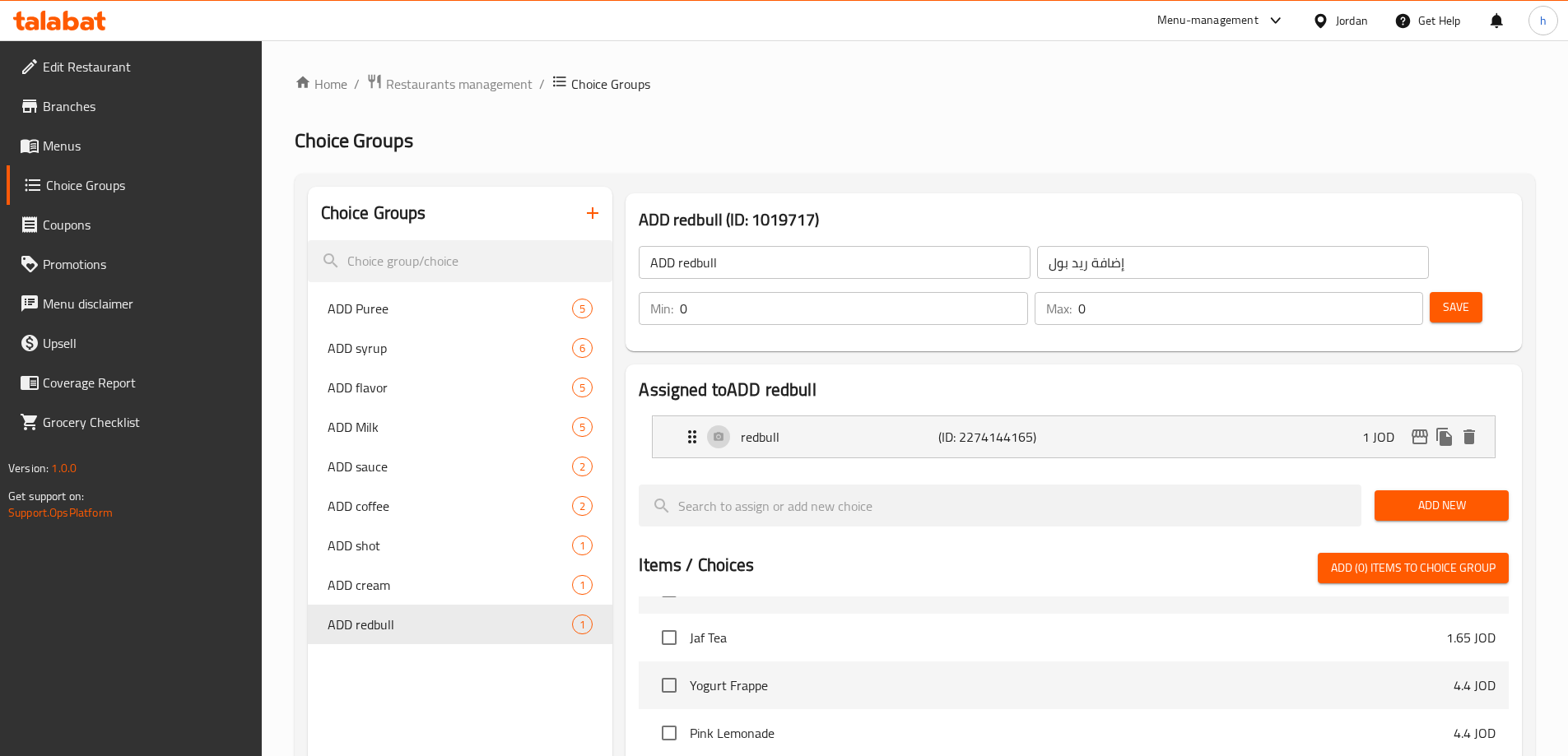
click at [74, 68] on span "Edit Restaurant" at bounding box center [145, 67] width 205 height 20
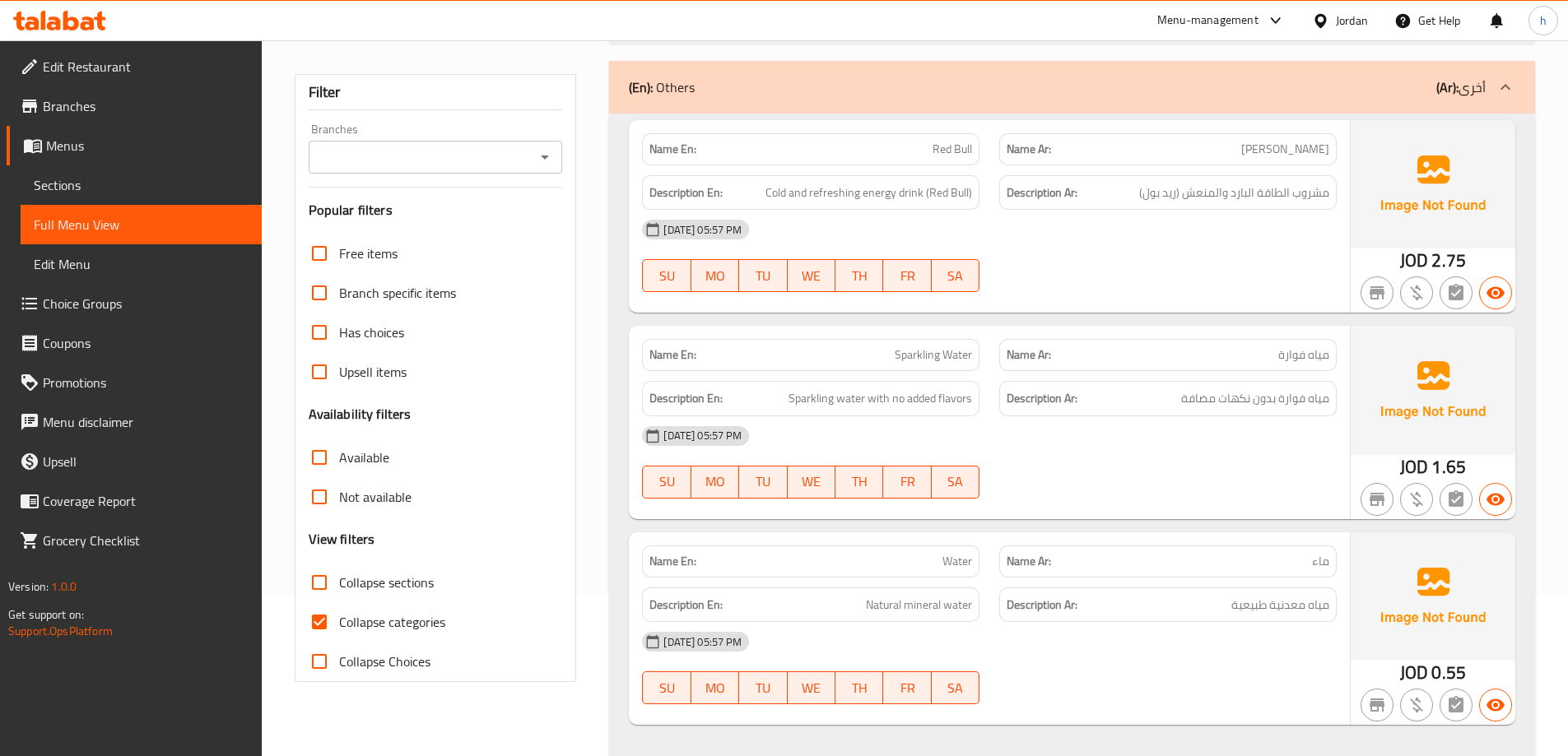
scroll to position [165, 0]
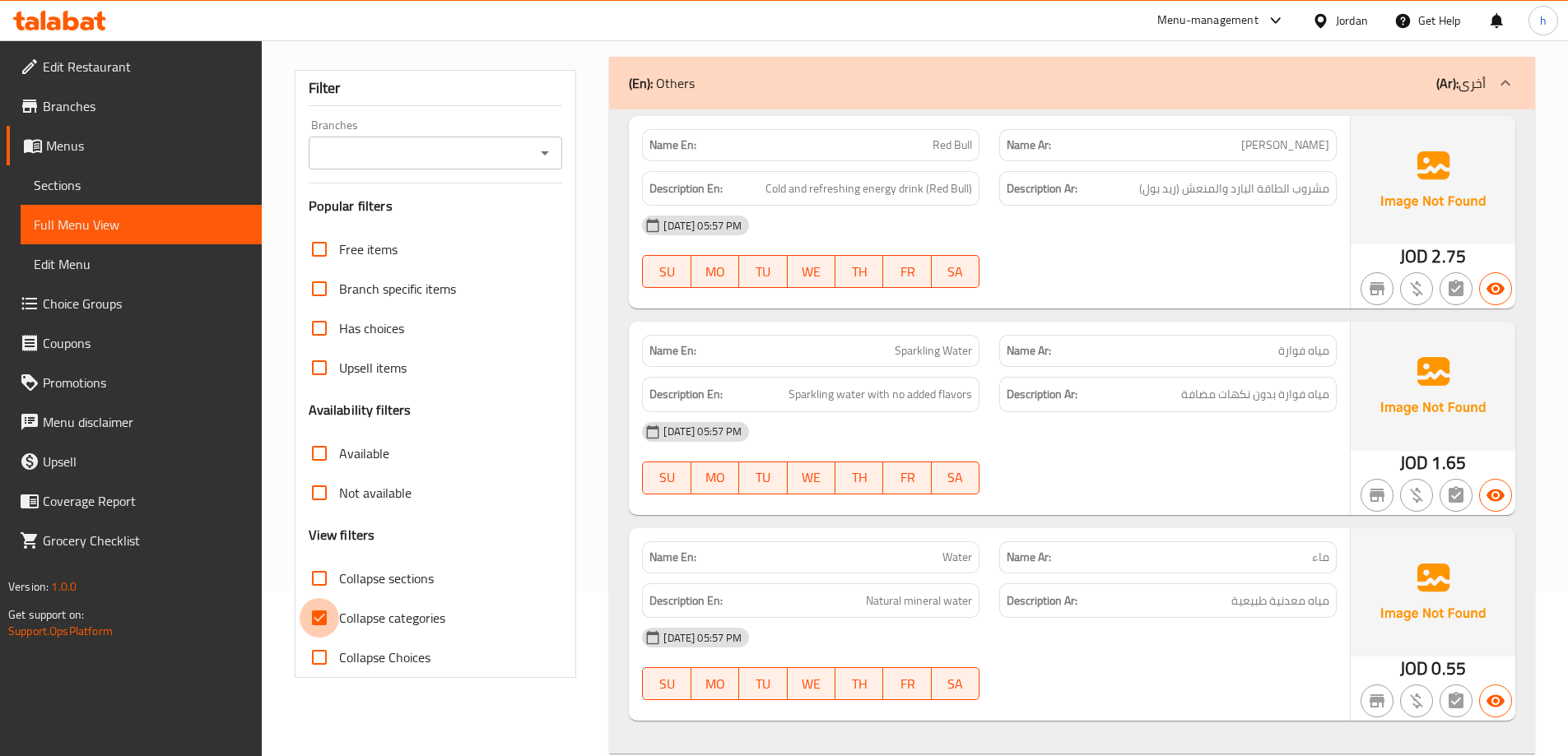
drag, startPoint x: 318, startPoint y: 612, endPoint x: 1038, endPoint y: 346, distance: 767.6
click at [317, 613] on input "Collapse categories" at bounding box center [319, 618] width 39 height 39
checkbox input "false"
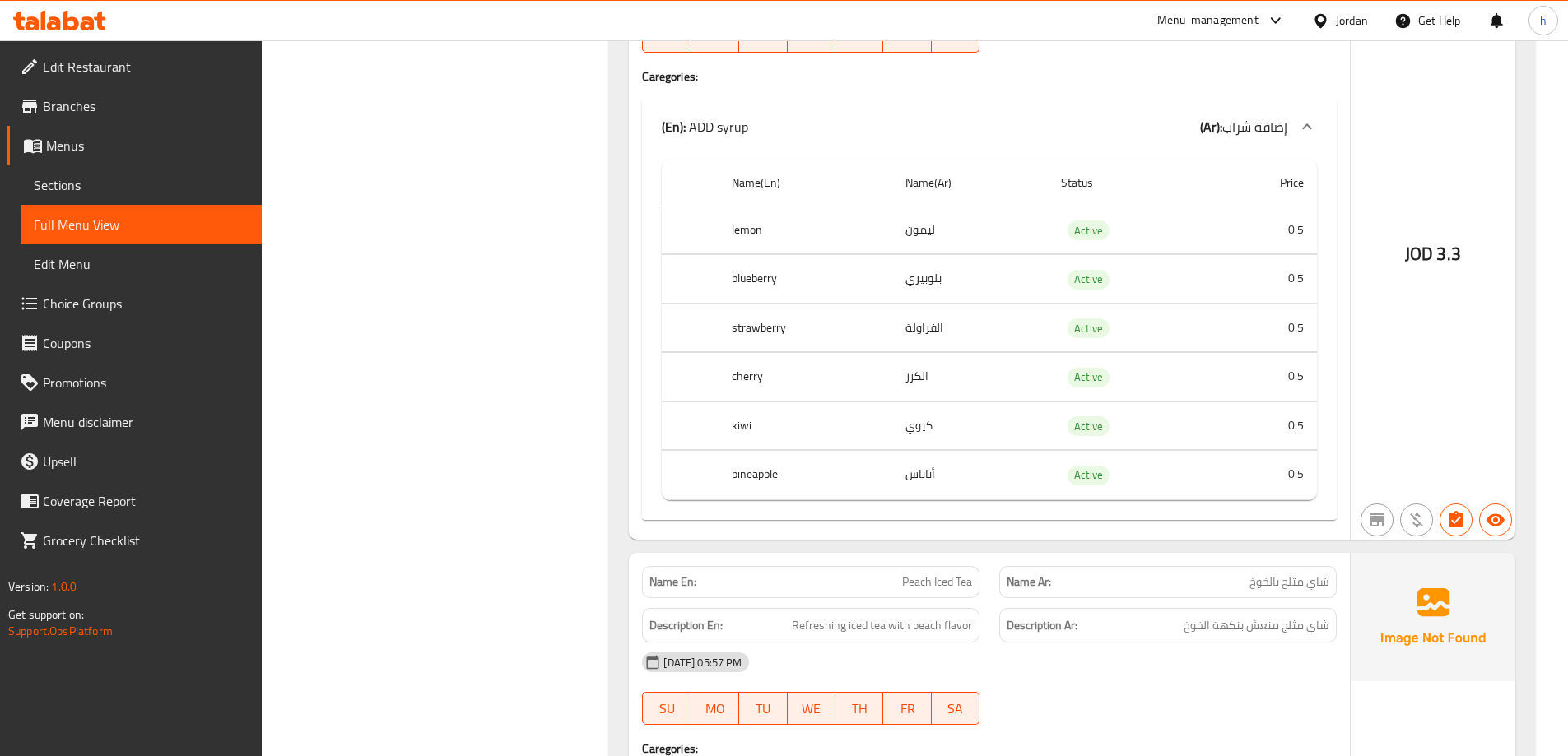
scroll to position [1070, 0]
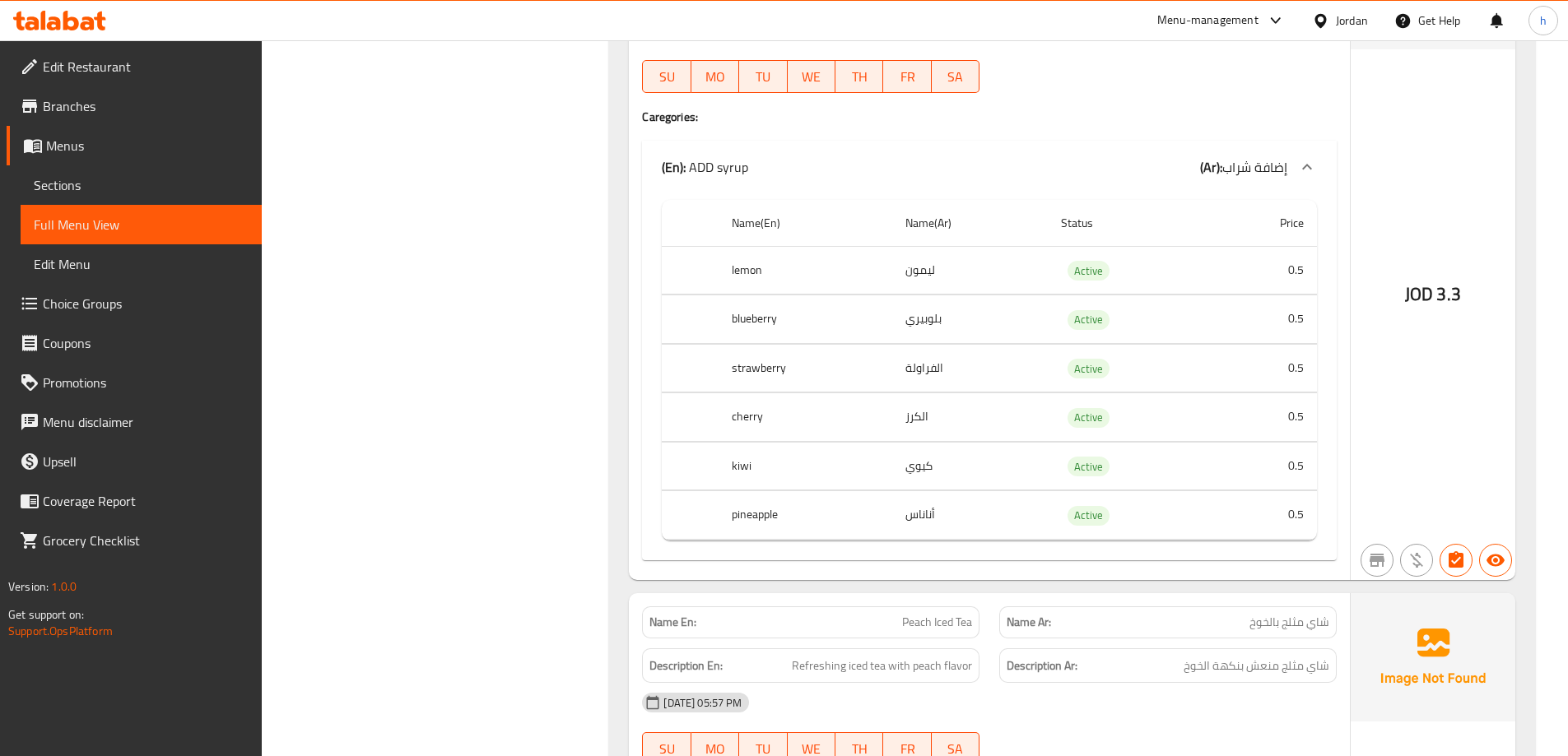
click at [1298, 161] on icon at bounding box center [1307, 167] width 20 height 20
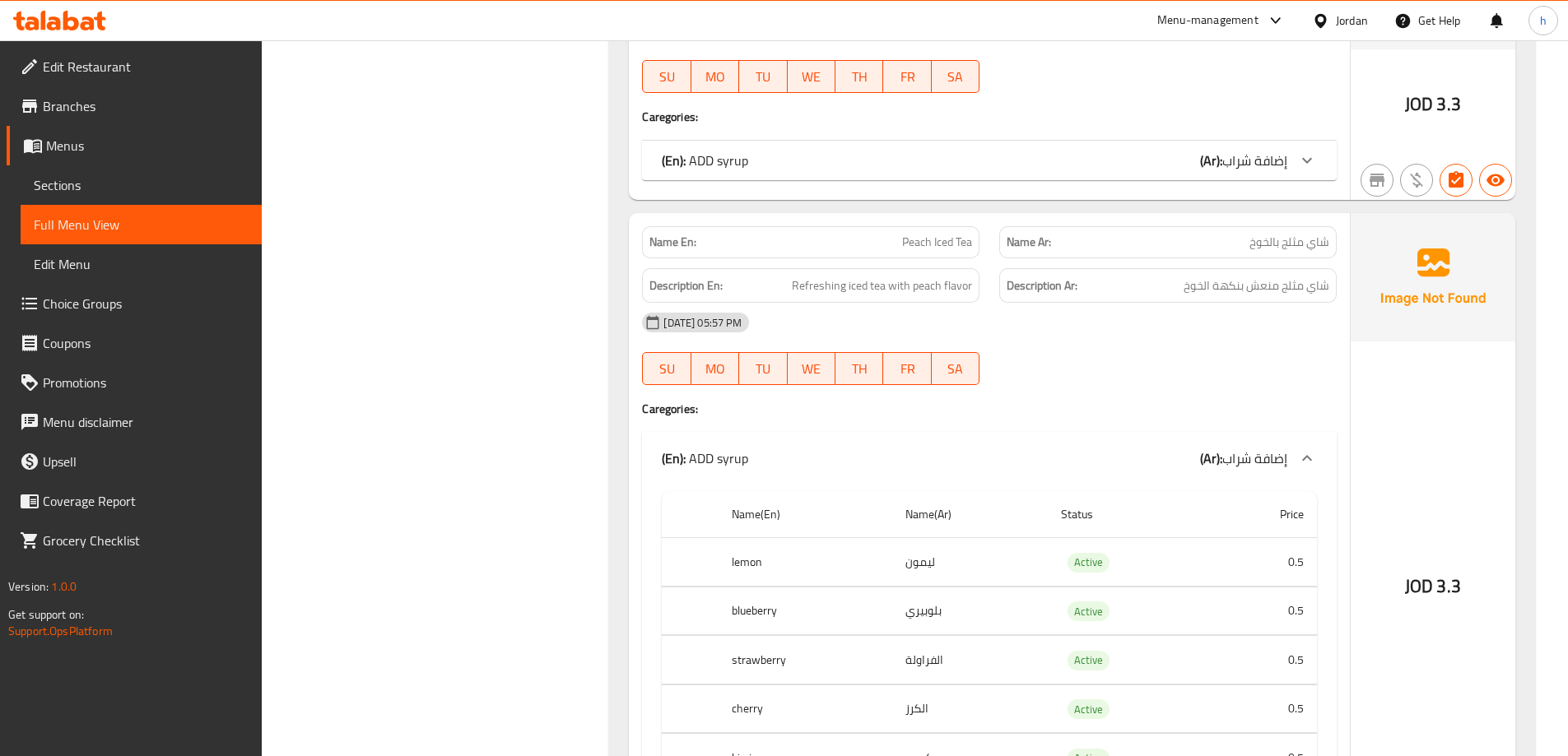
click at [1307, 160] on icon at bounding box center [1307, 160] width 10 height 5
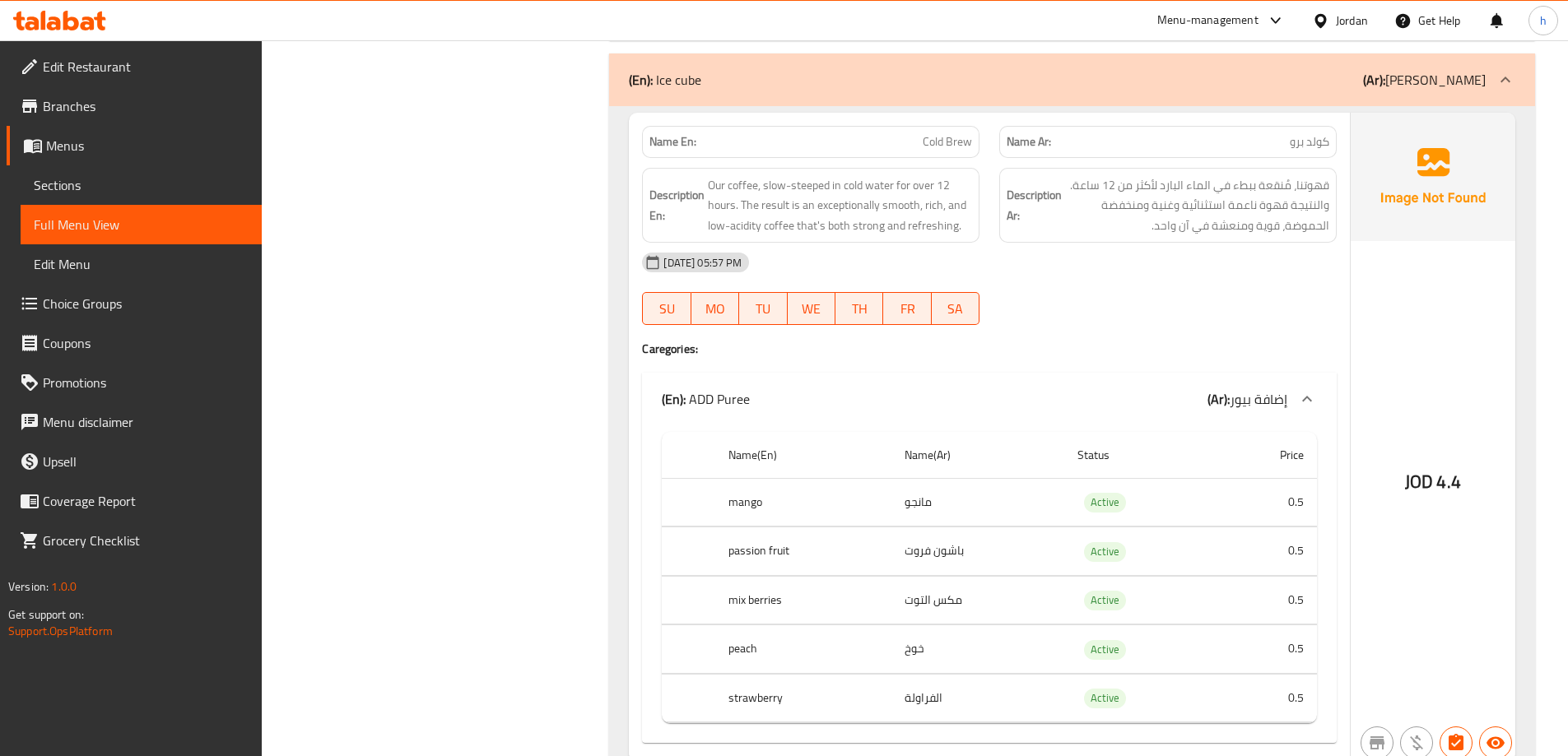
scroll to position [7654, 0]
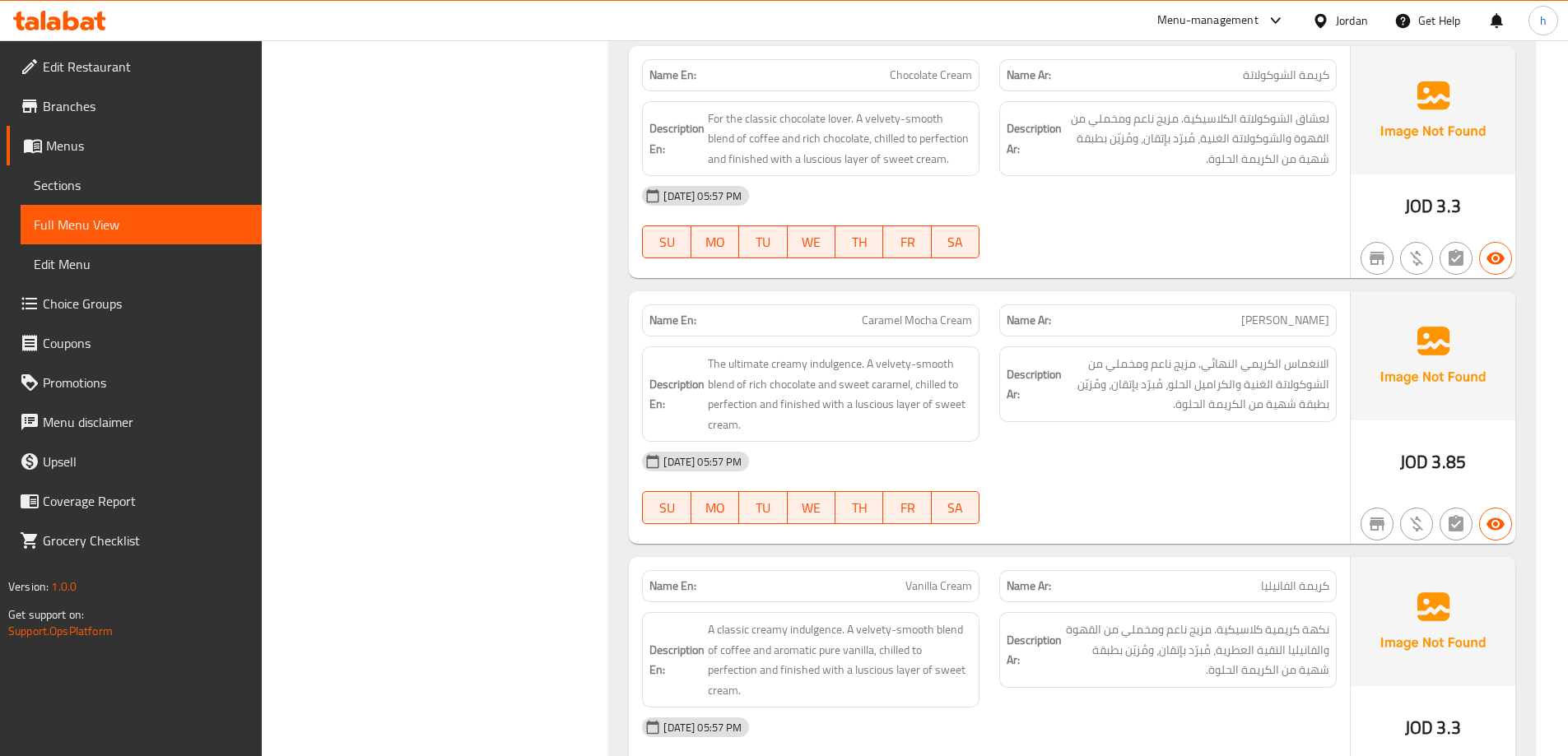
drag, startPoint x: 1042, startPoint y: 287, endPoint x: 1120, endPoint y: 77, distance: 224.0
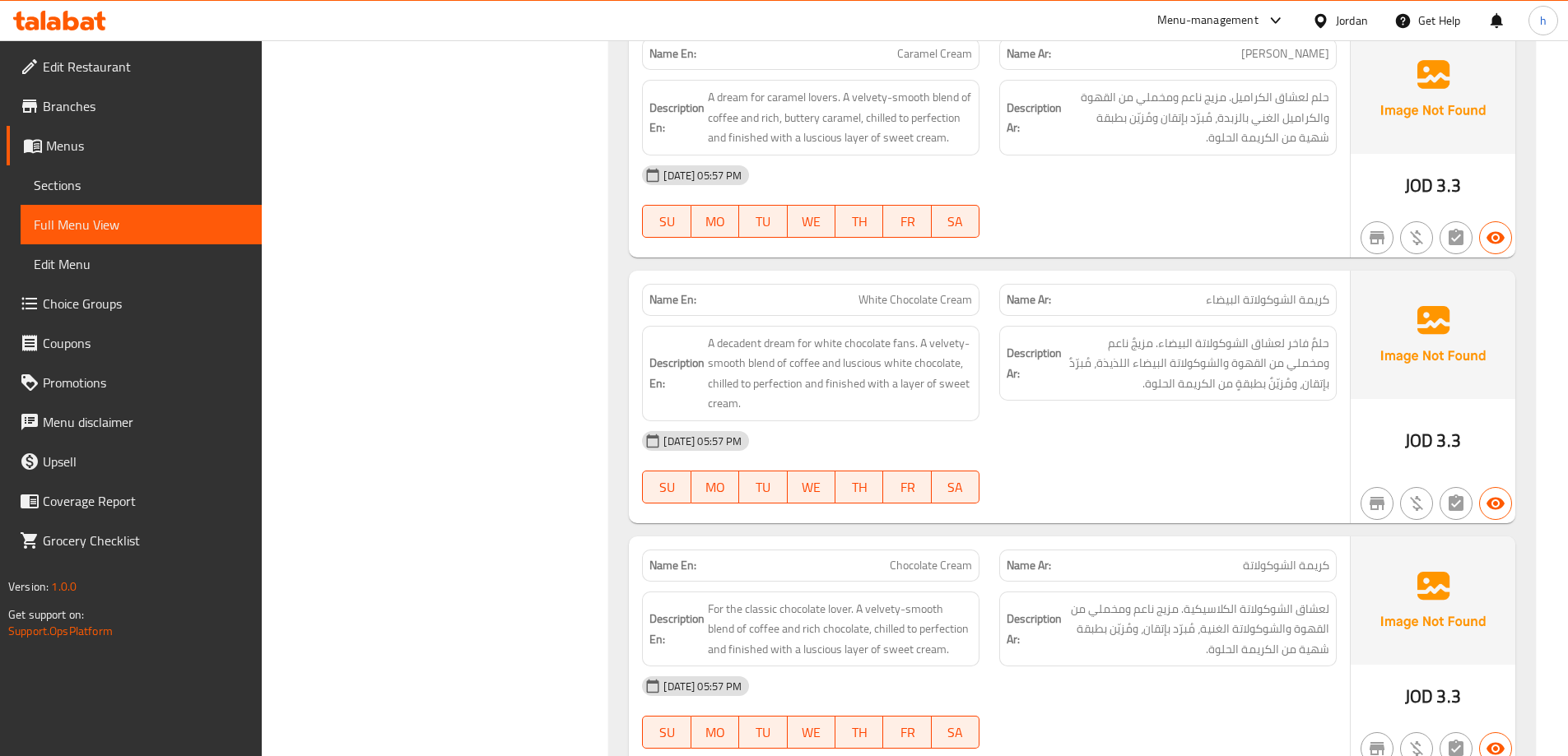
drag, startPoint x: 1120, startPoint y: 77, endPoint x: 1126, endPoint y: 58, distance: 19.9
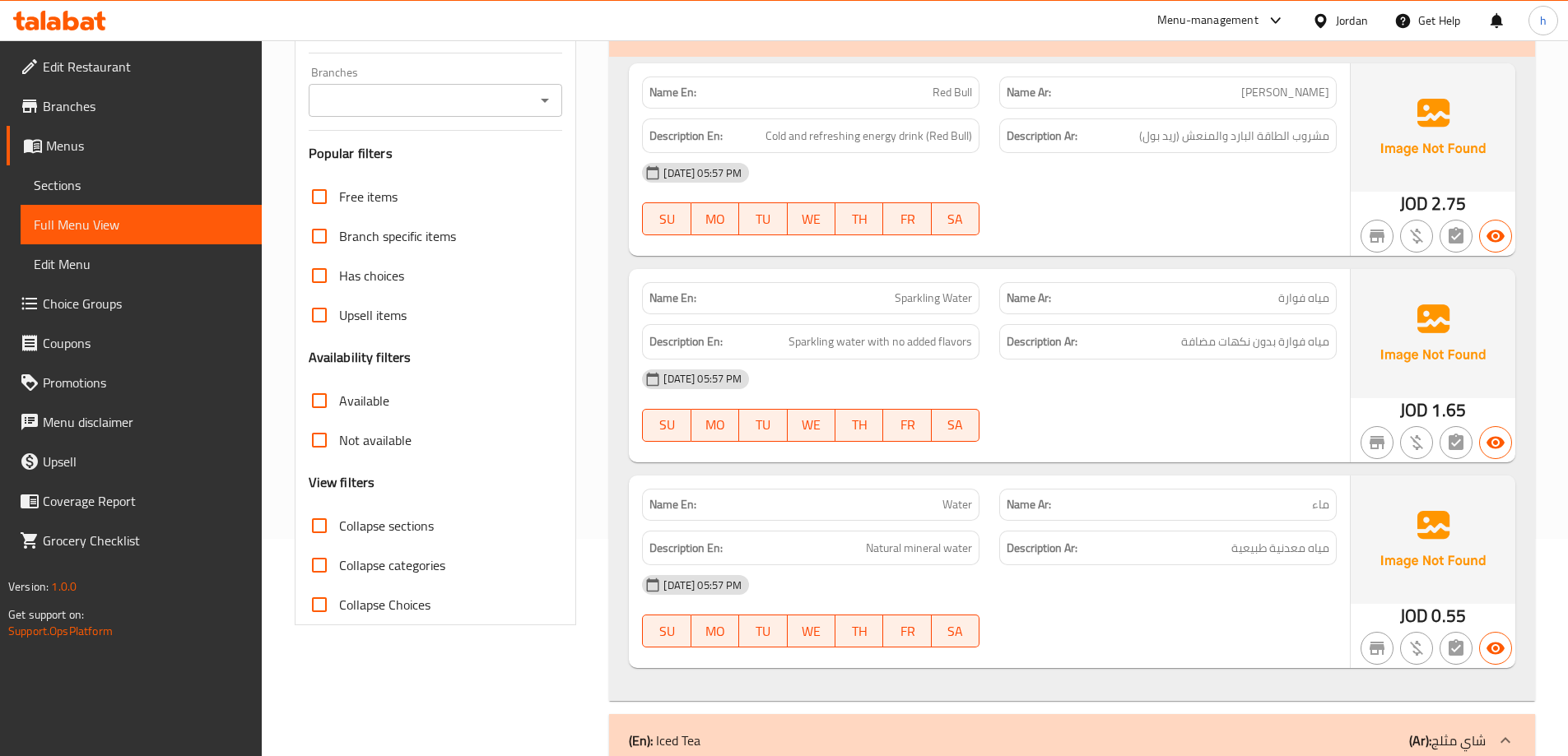
scroll to position [0, 0]
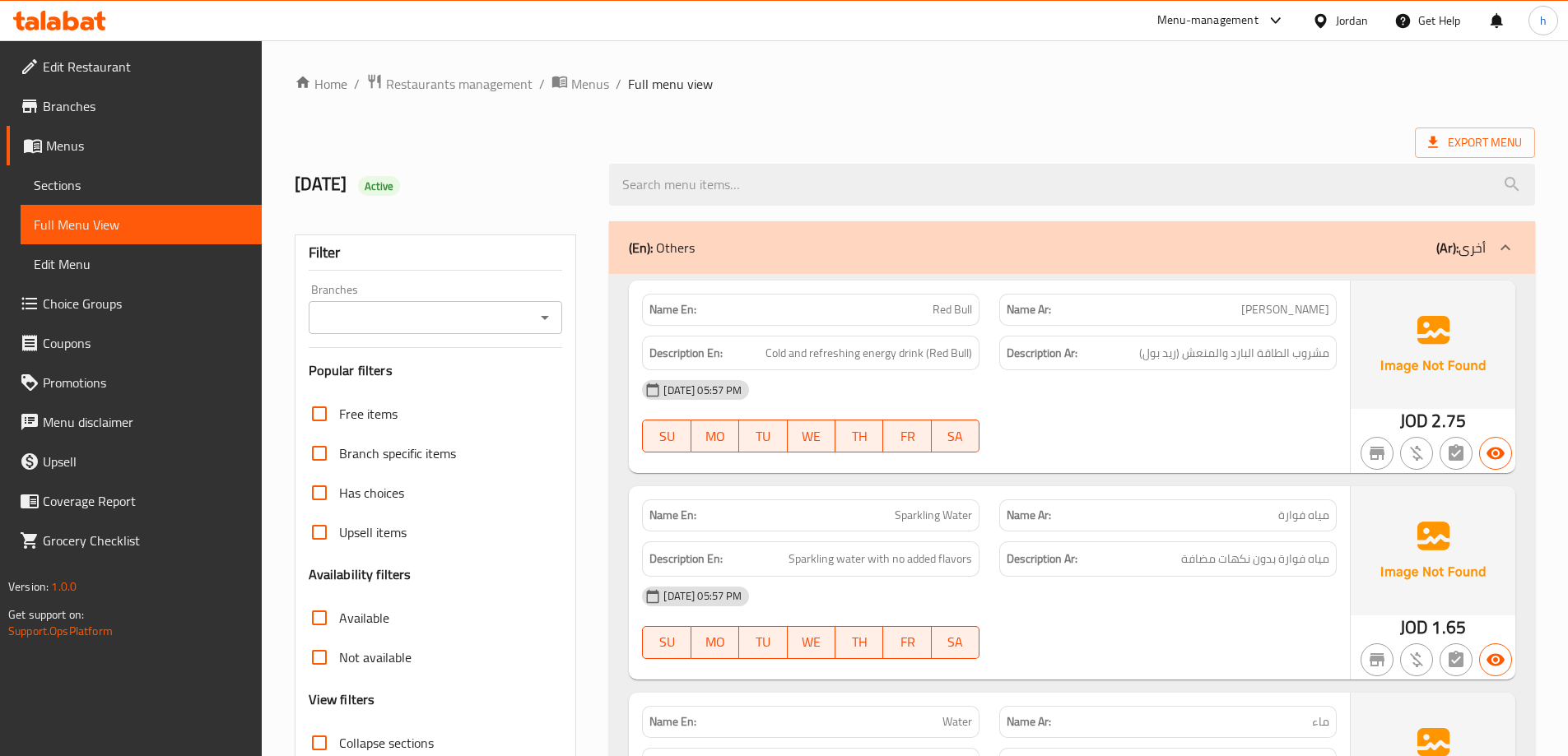
drag, startPoint x: 735, startPoint y: 198, endPoint x: 816, endPoint y: 57, distance: 162.6
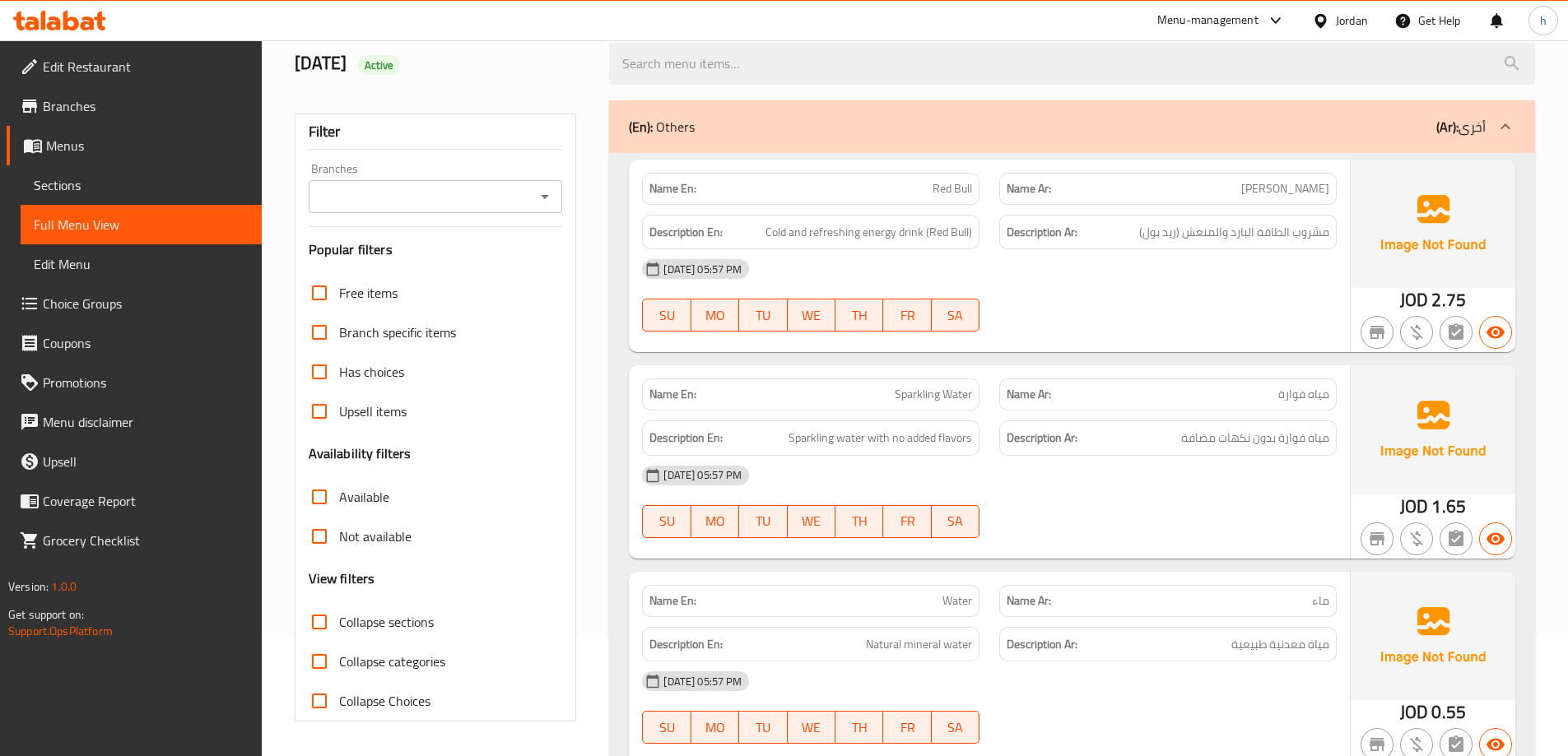
scroll to position [165, 0]
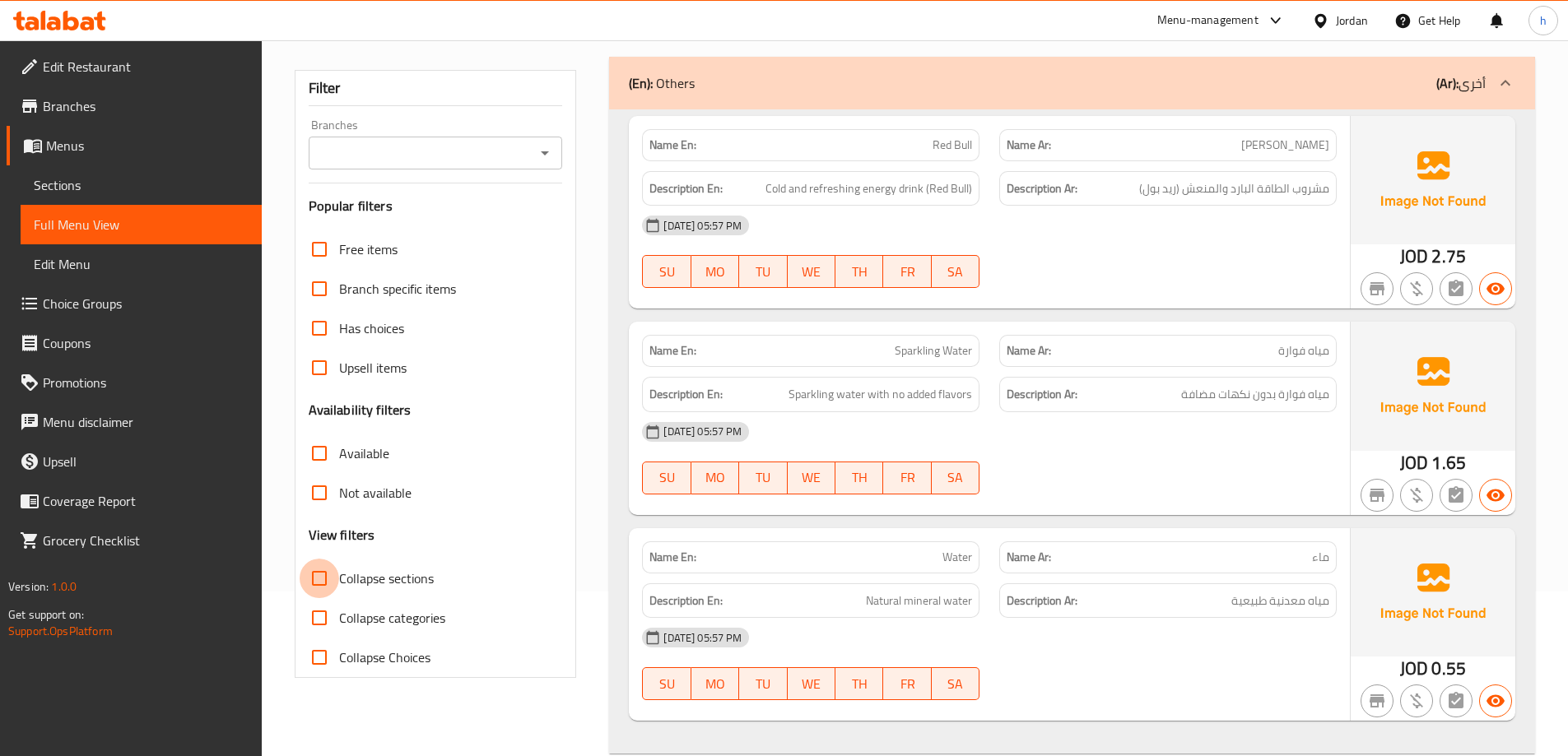
click at [332, 572] on input "Collapse sections" at bounding box center [319, 578] width 39 height 39
checkbox input "true"
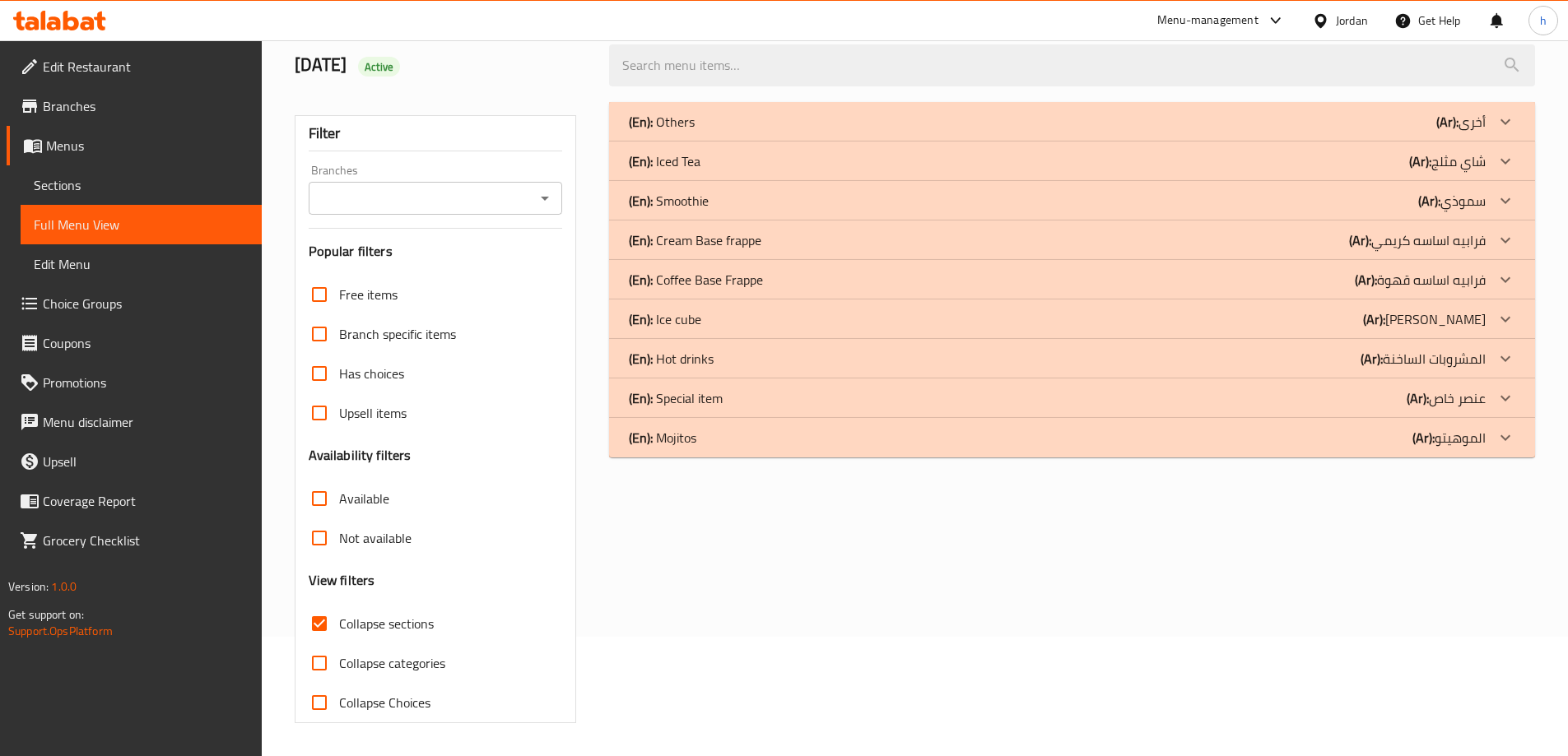
scroll to position [119, 0]
click at [1342, 132] on div "(En): Iced Tea (Ar): شاي مثلج" at bounding box center [1057, 122] width 856 height 20
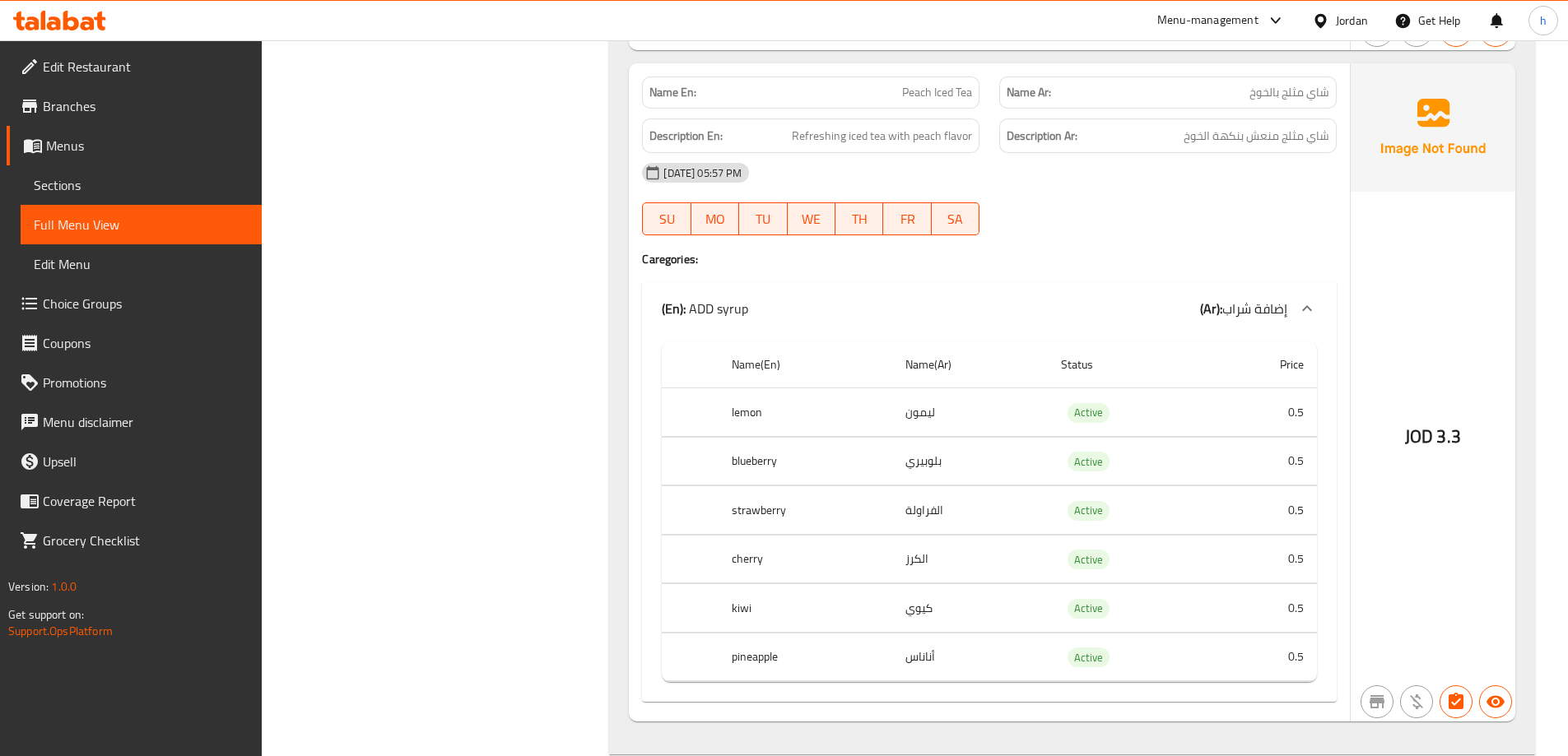
scroll to position [531, 0]
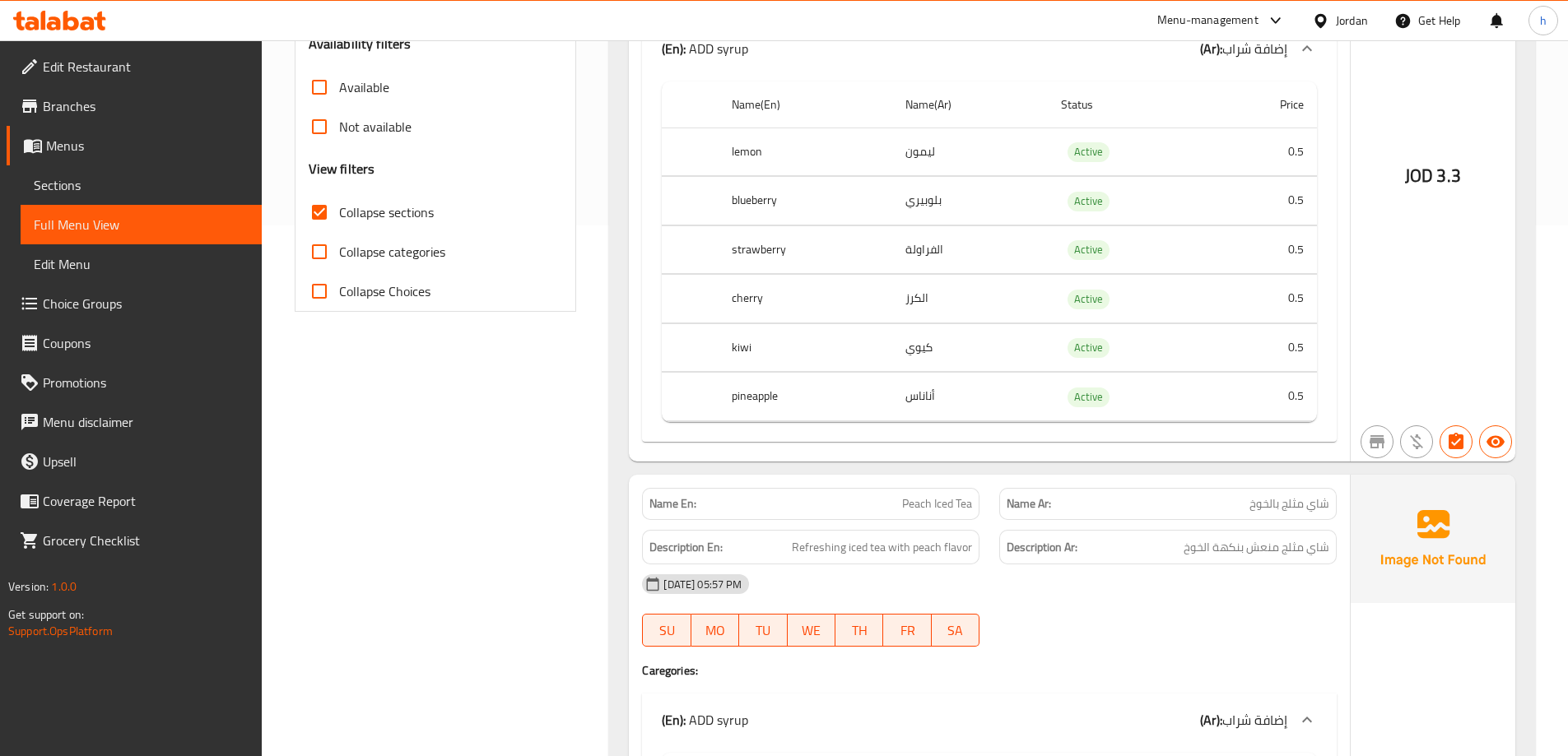
click at [540, 421] on div "Filter Branches Branches Popular filters Free items Branch specific items Has c…" at bounding box center [442, 573] width 315 height 1785
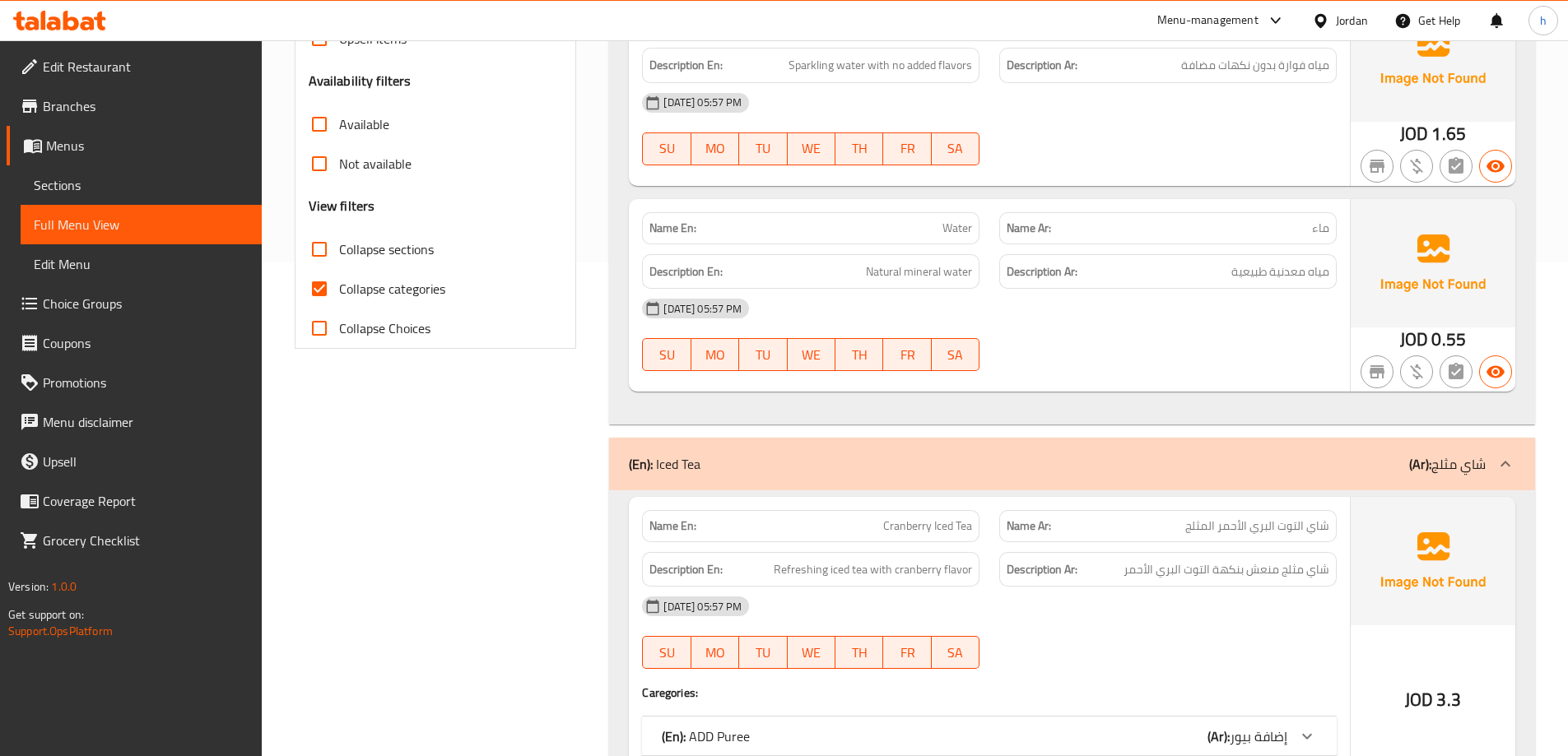
scroll to position [165, 0]
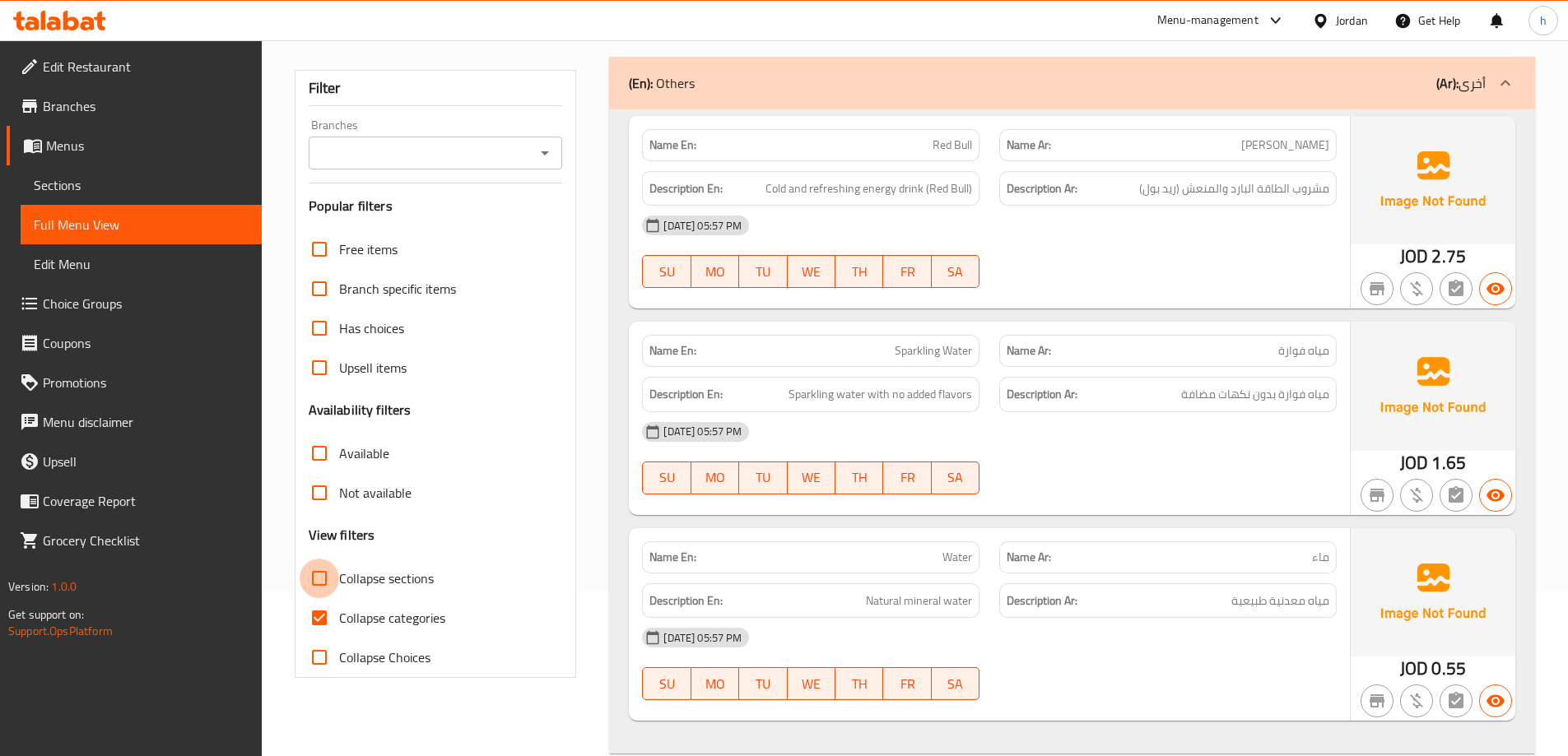
click at [324, 588] on input "Collapse sections" at bounding box center [319, 578] width 39 height 39
checkbox input "true"
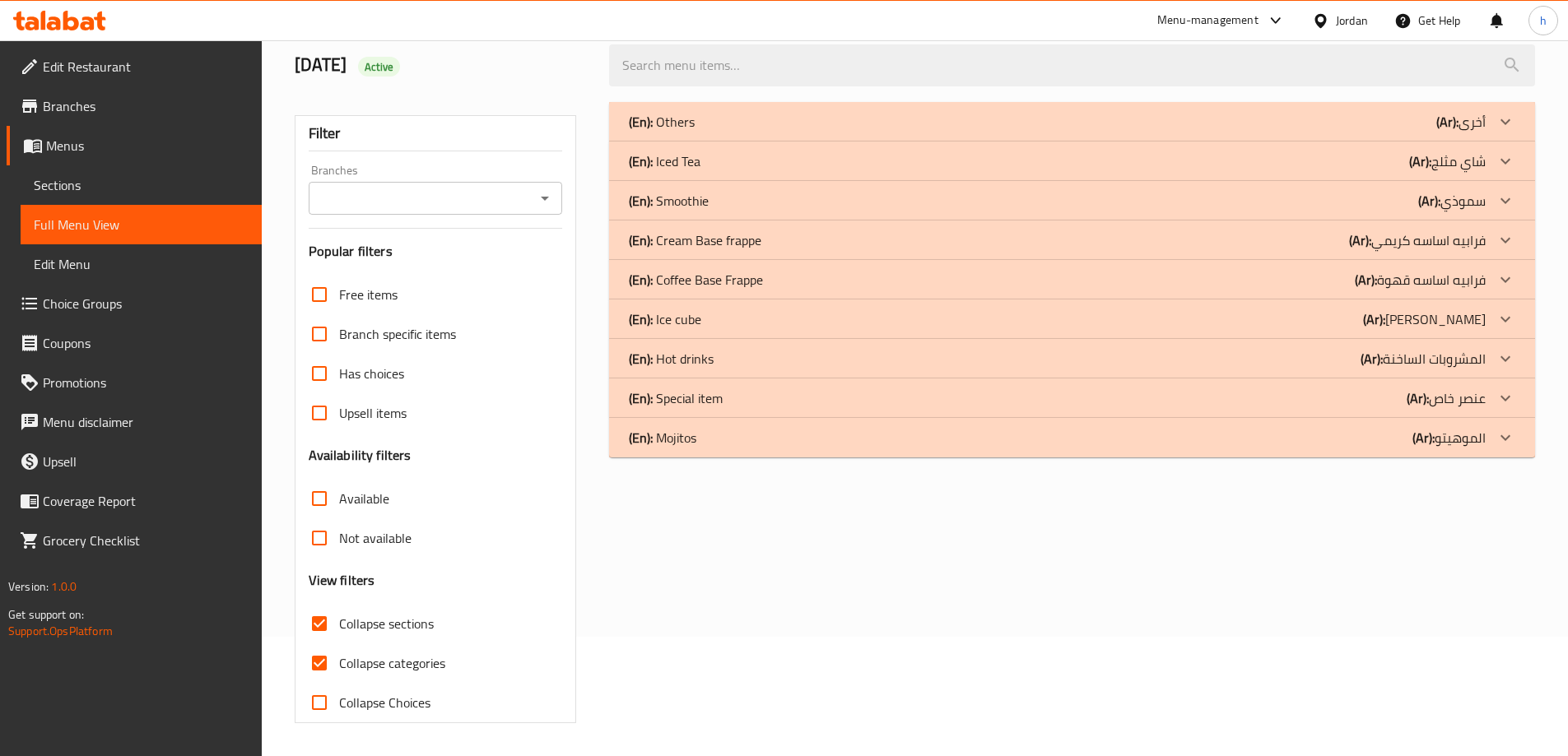
scroll to position [119, 0]
click at [1399, 132] on div "(En): Mojitos (Ar): الموهيتو" at bounding box center [1057, 122] width 856 height 20
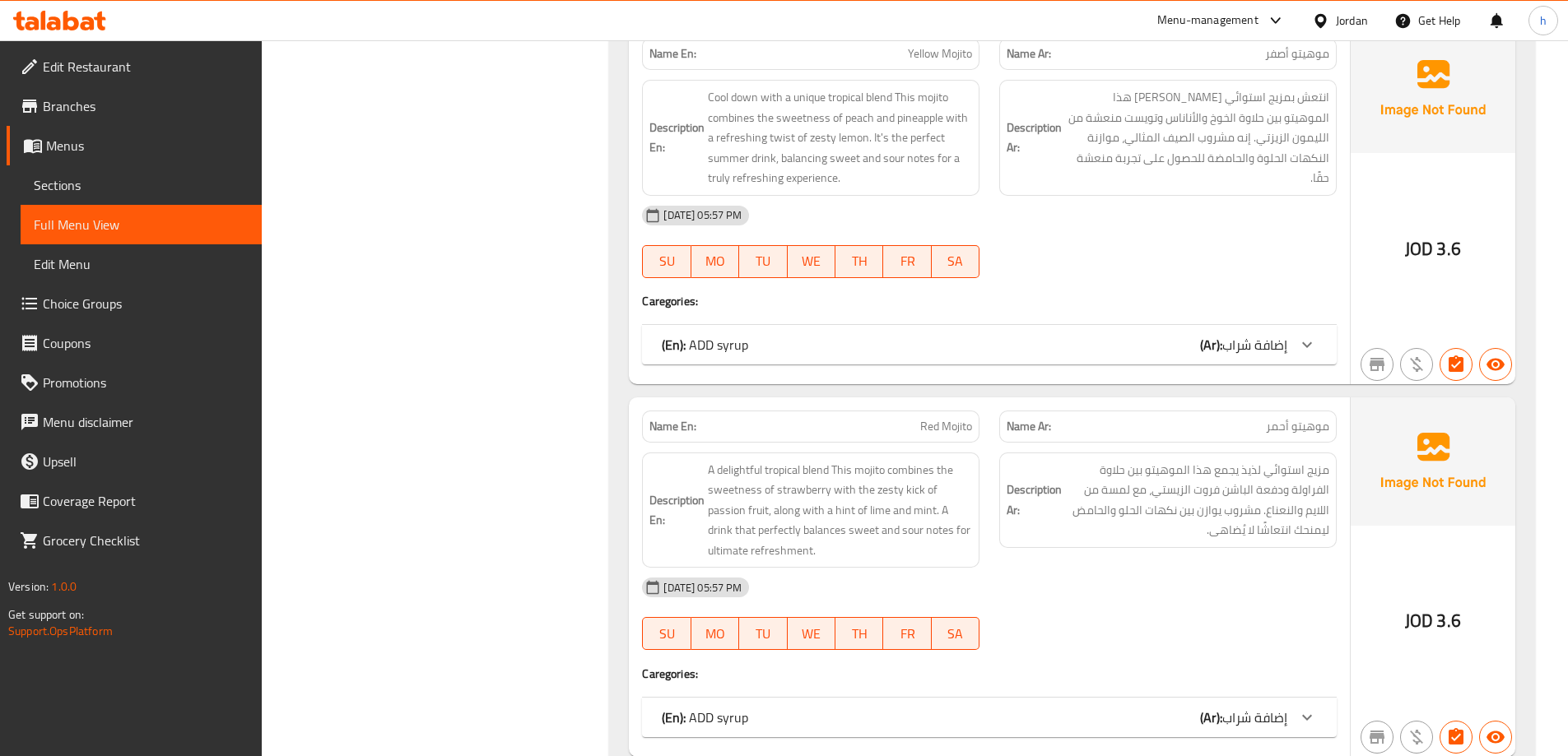
scroll to position [945, 0]
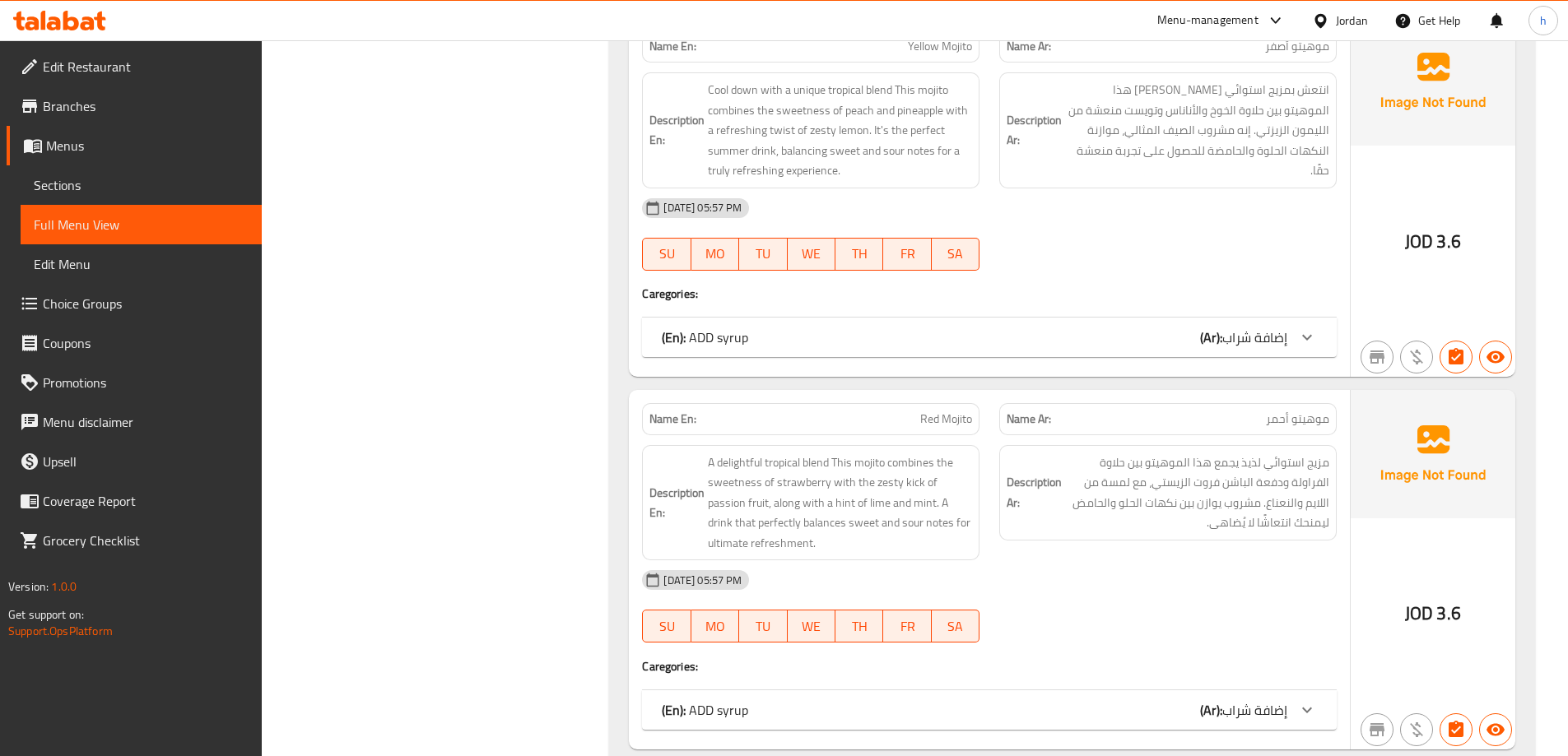
click at [511, 464] on div "Filter Branches Branches Popular filters Free items Branch specific items Has c…" at bounding box center [442, 205] width 315 height 1878
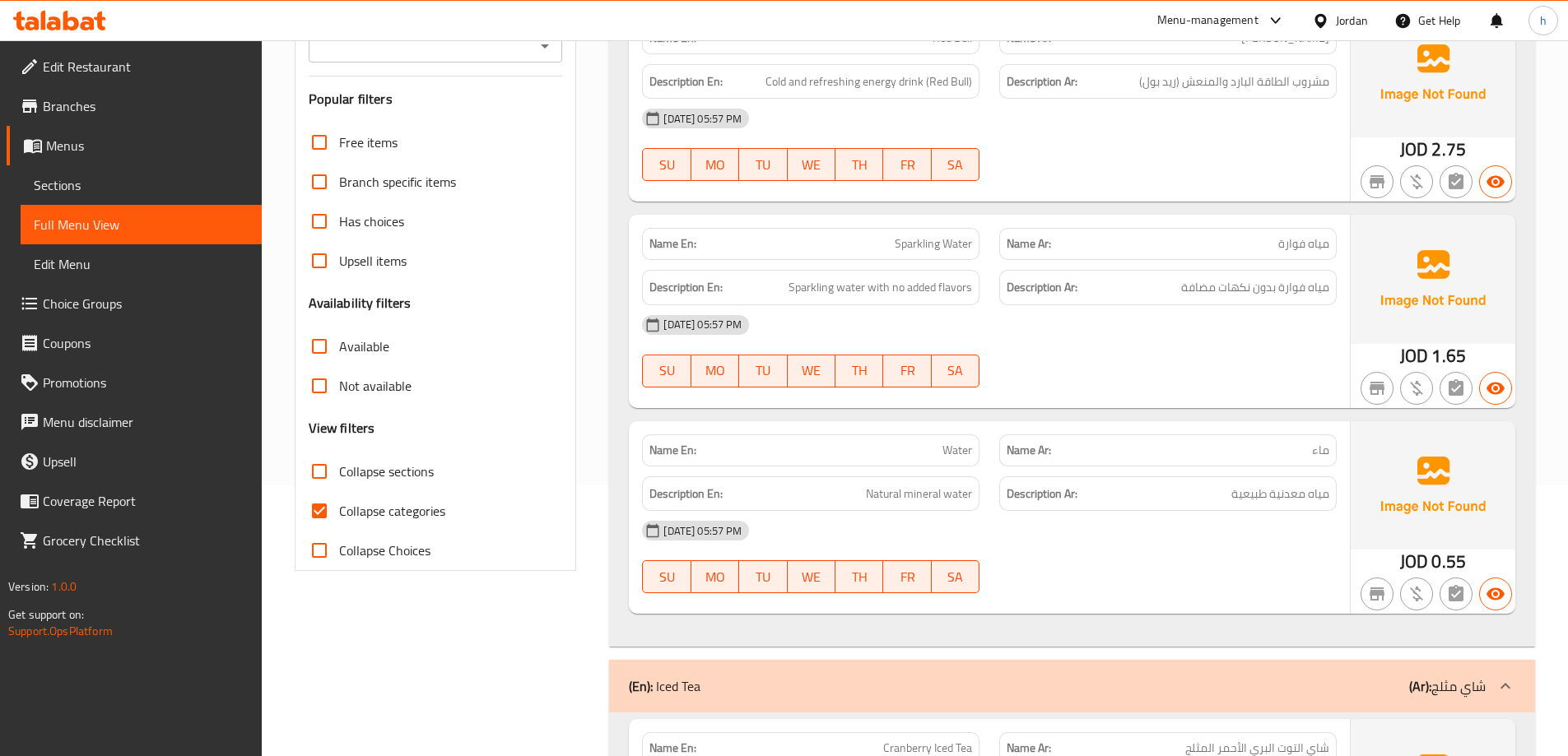
scroll to position [329, 0]
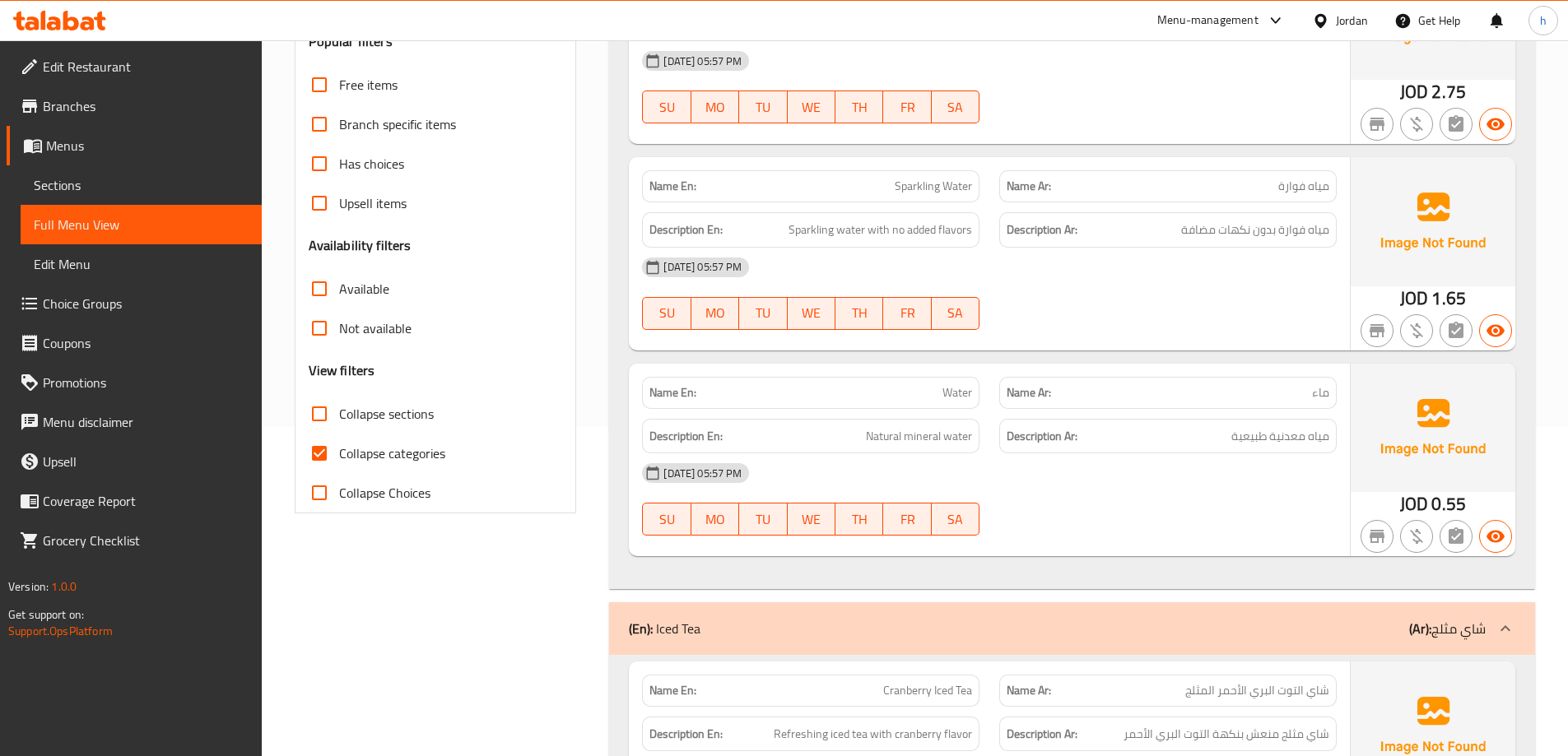
click at [324, 454] on input "Collapse categories" at bounding box center [319, 454] width 39 height 39
click at [320, 446] on input "Collapse categories" at bounding box center [319, 454] width 39 height 39
checkbox input "true"
click at [318, 419] on input "Collapse sections" at bounding box center [319, 414] width 39 height 39
checkbox input "true"
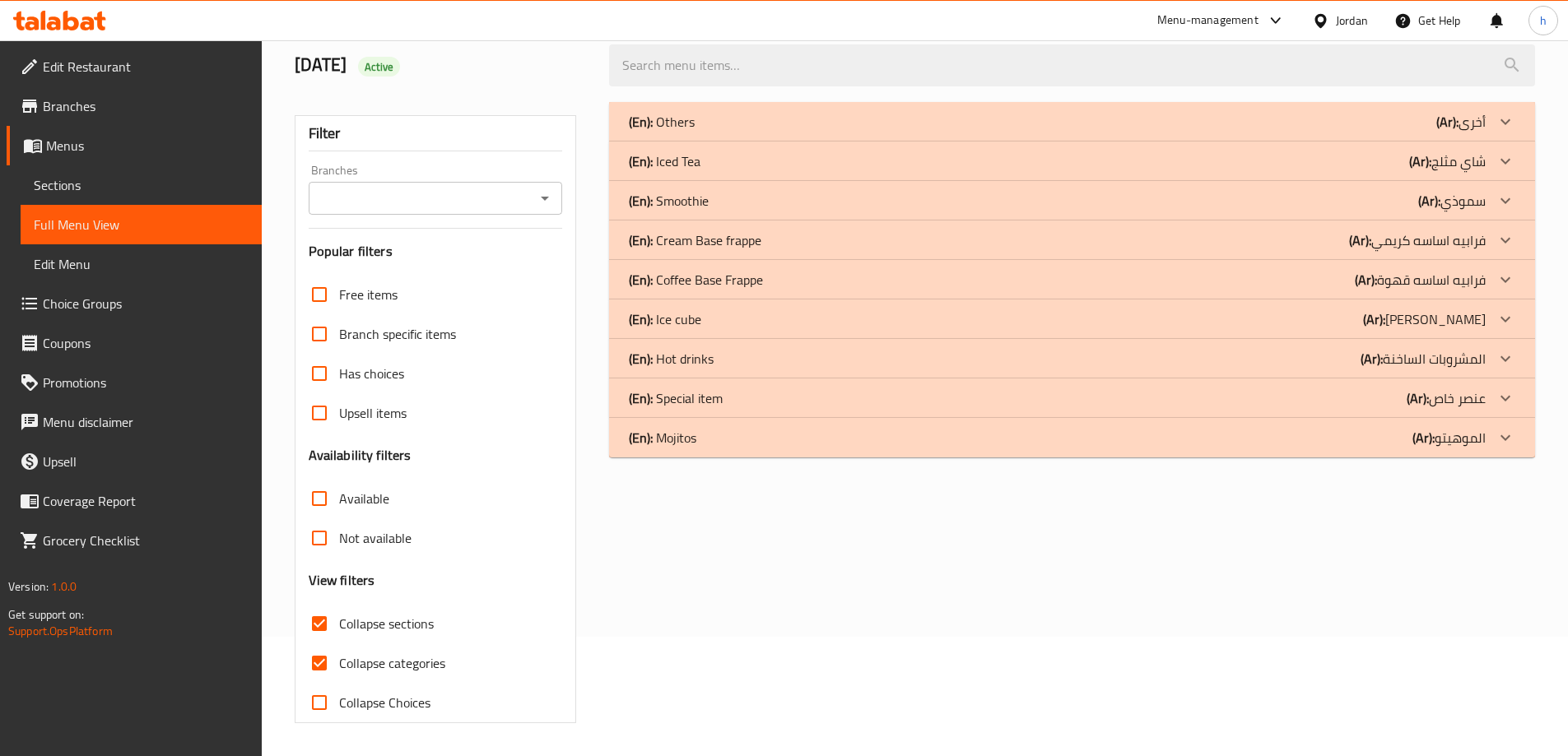
scroll to position [119, 0]
click at [1321, 132] on div "(En): Iced Tea (Ar): شاي مثلج" at bounding box center [1057, 122] width 856 height 20
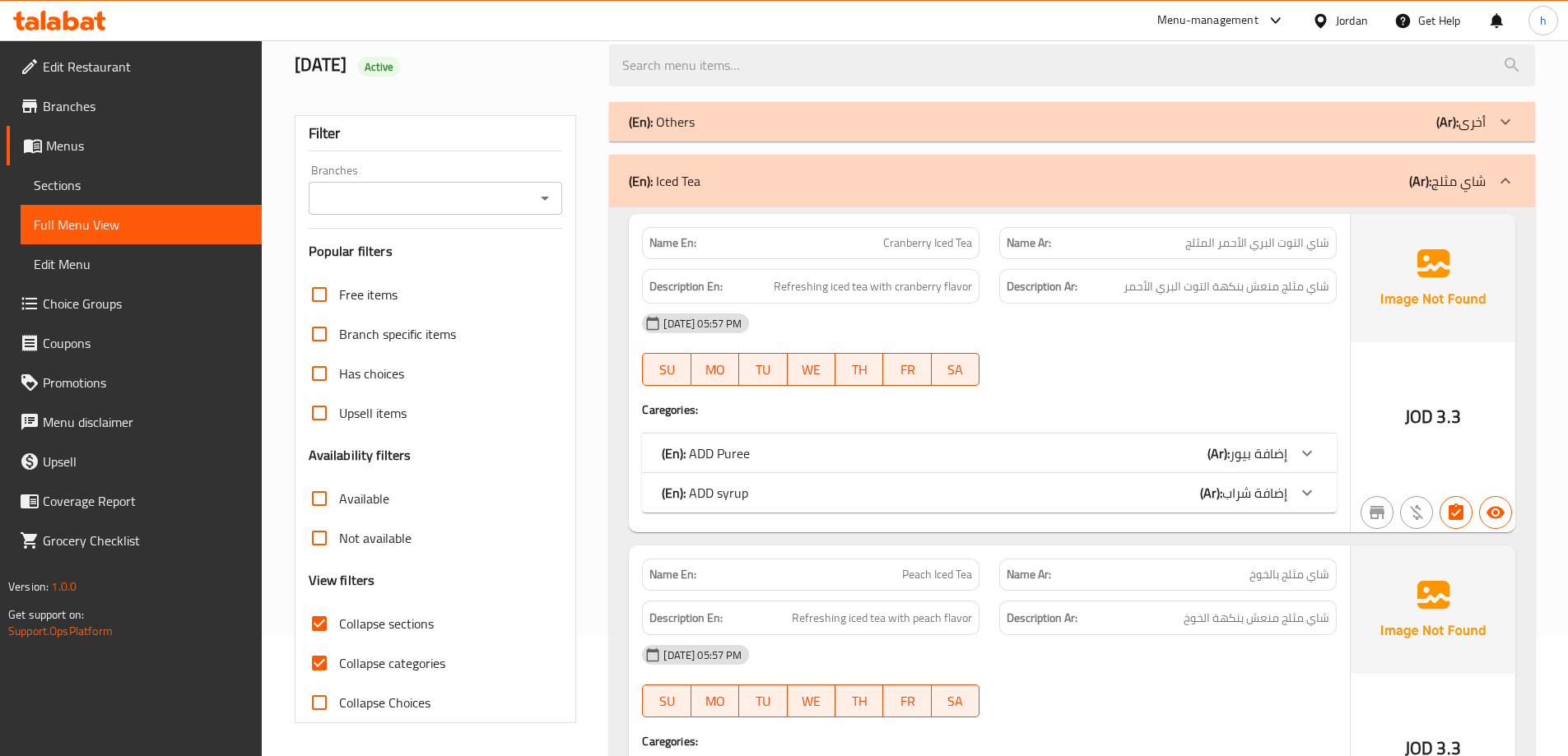
scroll to position [582, 0]
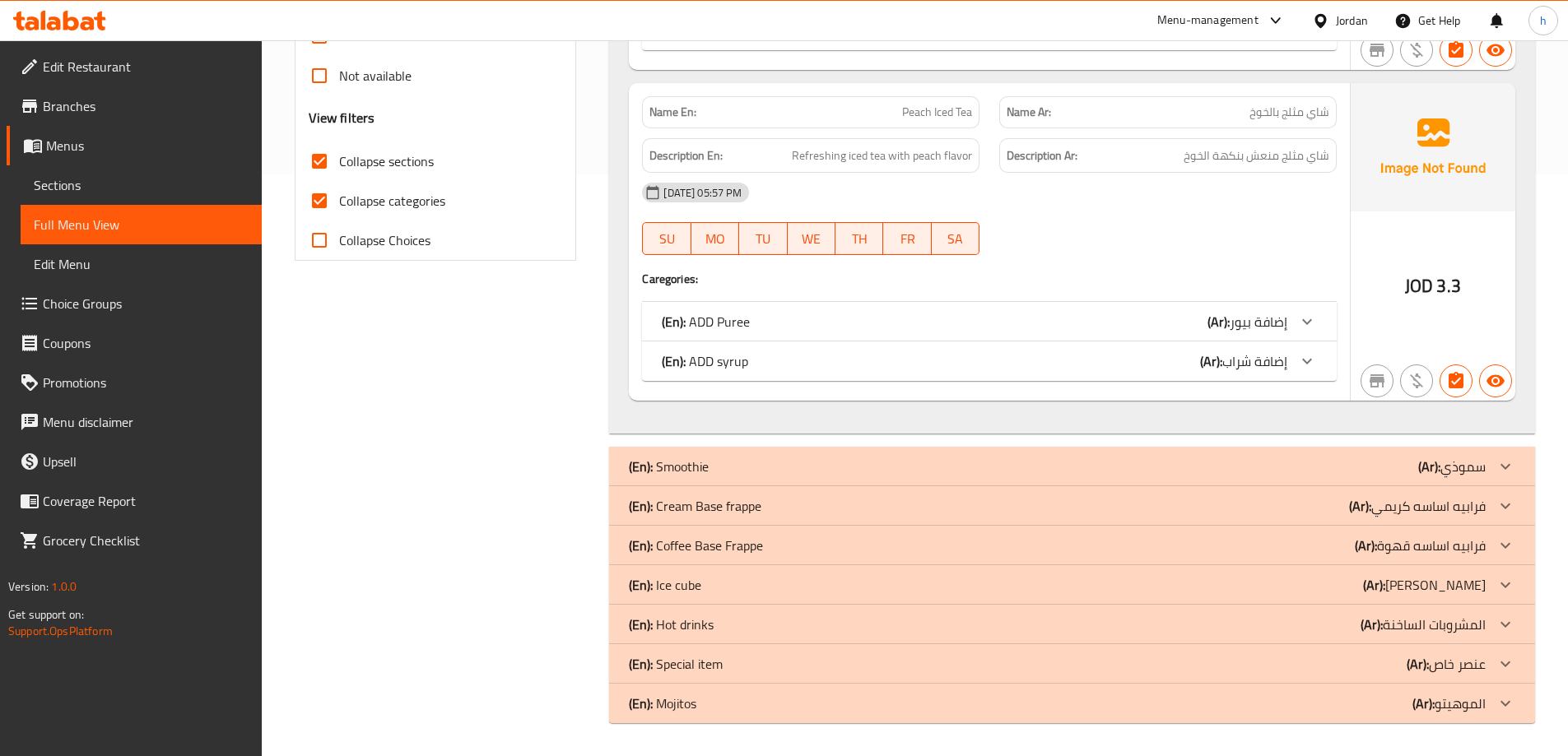
drag, startPoint x: 1373, startPoint y: 704, endPoint x: 1379, endPoint y: 672, distance: 32.6
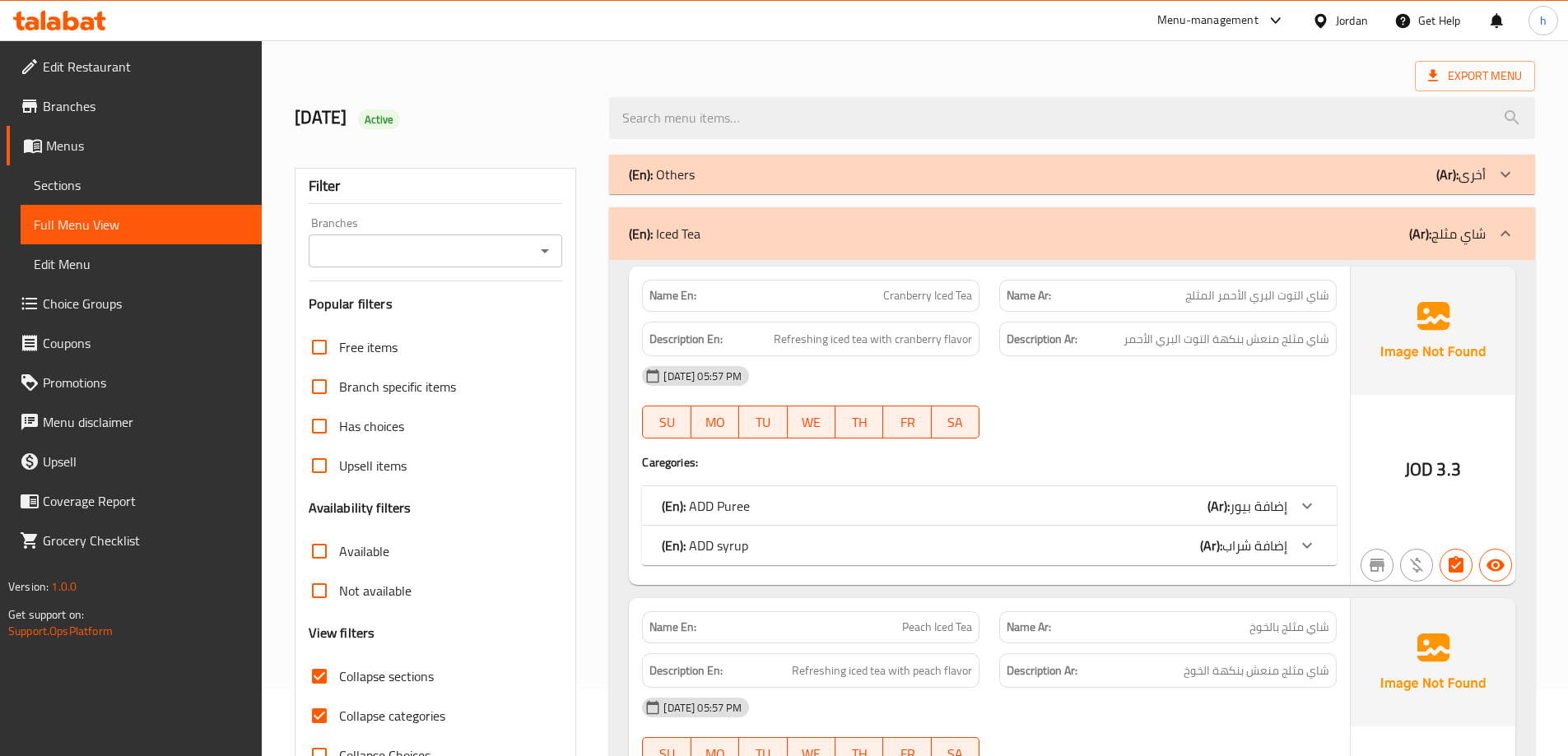
scroll to position [0, 0]
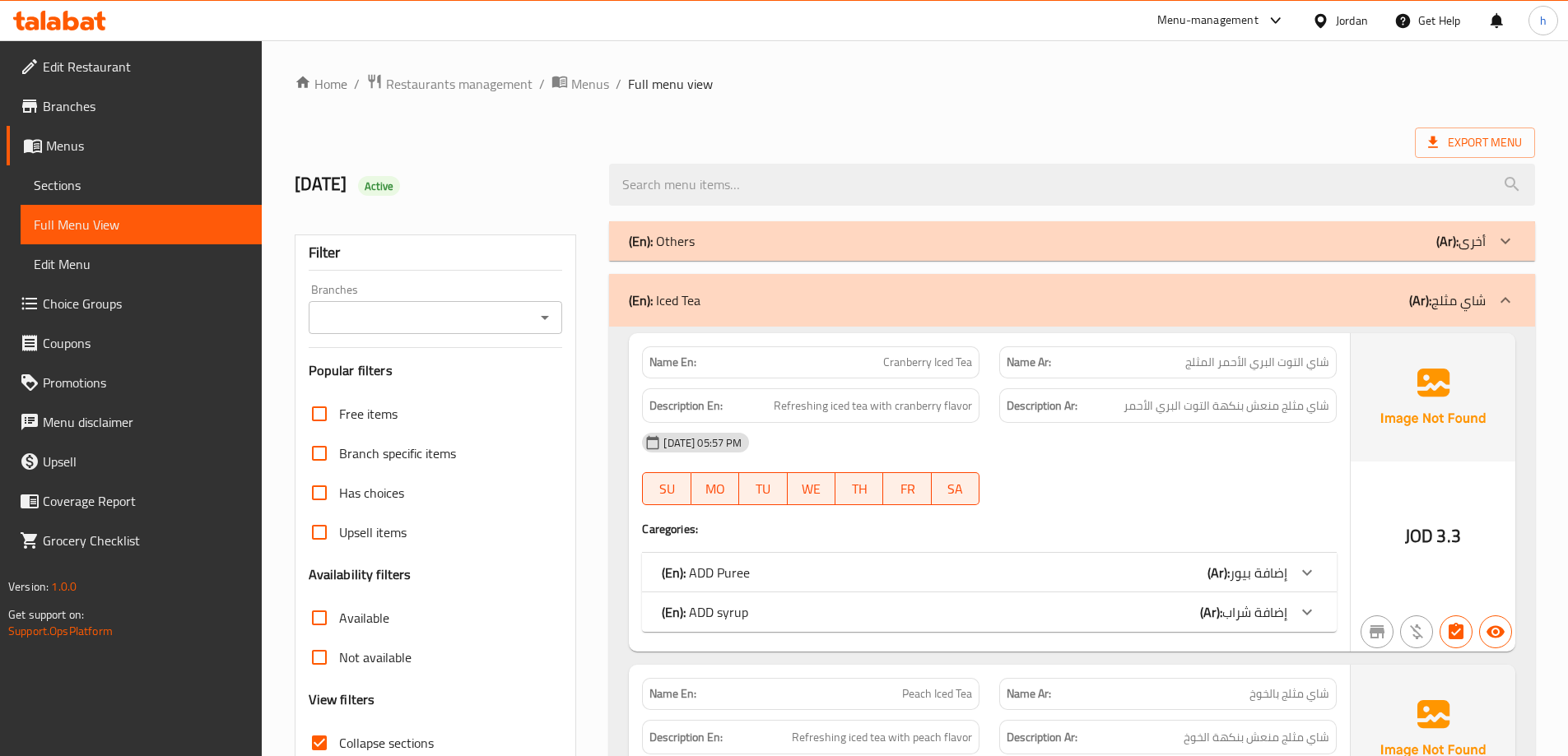
click at [1215, 130] on div "Export Menu" at bounding box center [914, 142] width 1241 height 30
click at [131, 180] on span "Sections" at bounding box center [141, 185] width 215 height 20
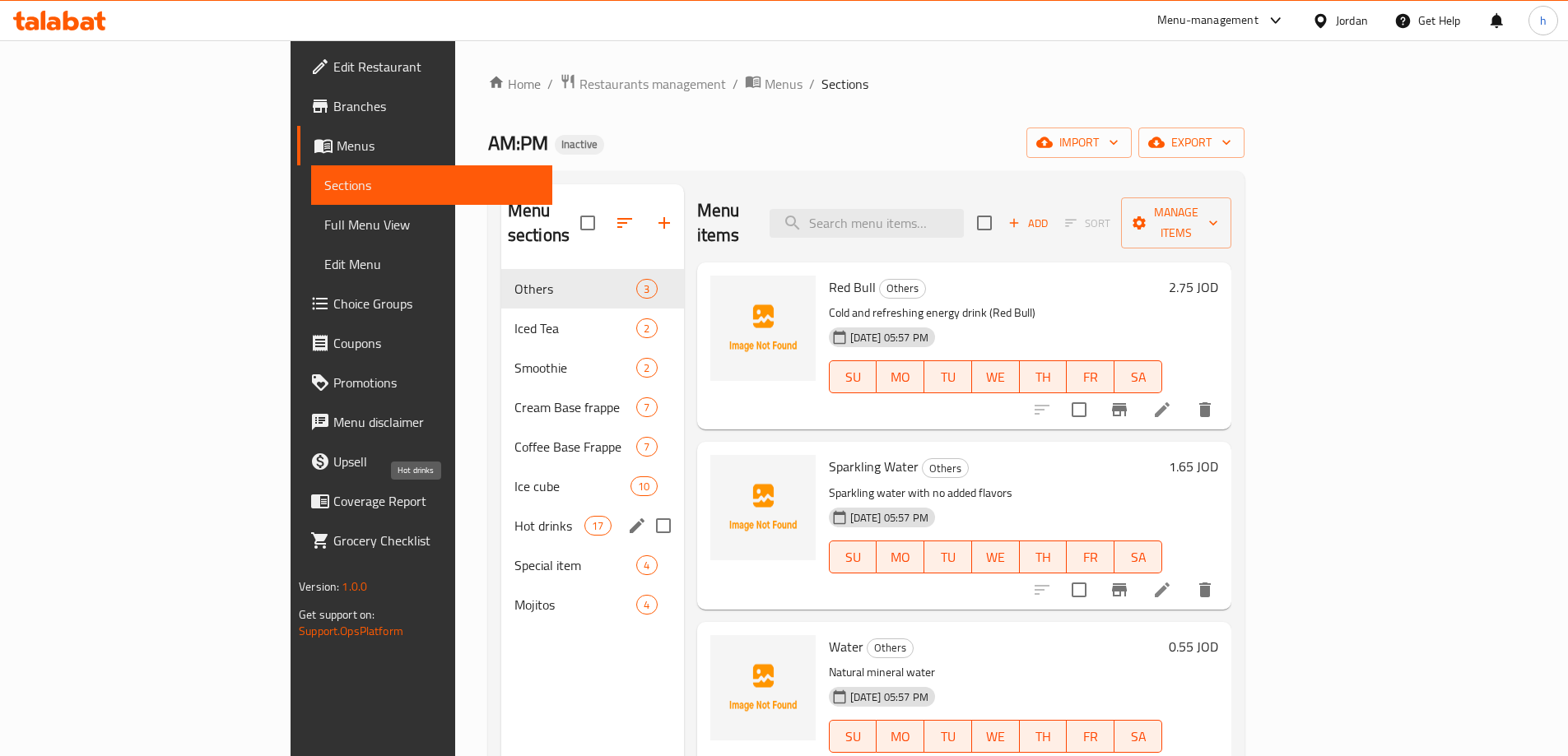
click at [514, 516] on span "Hot drinks" at bounding box center [549, 526] width 70 height 20
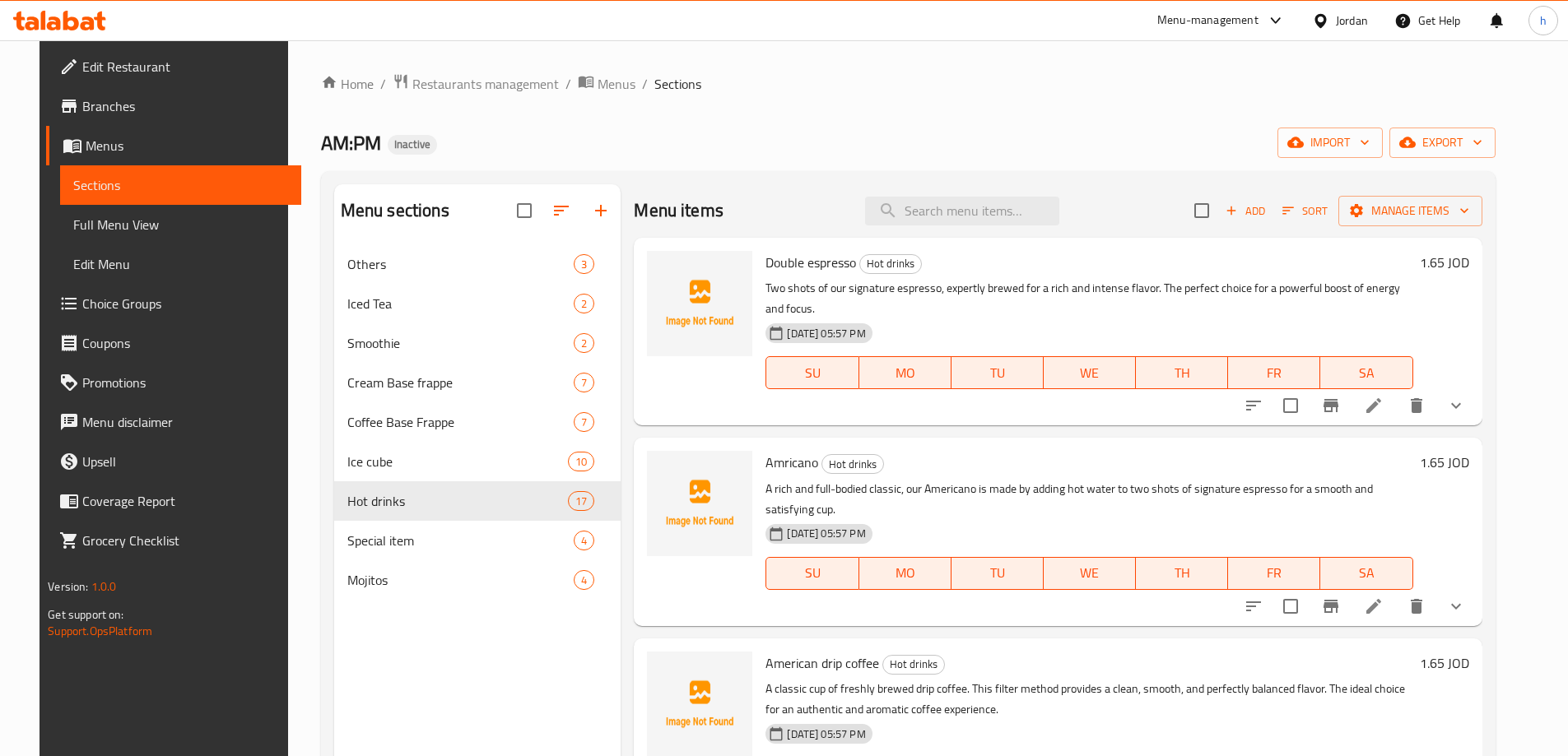
click at [1049, 299] on p "Two shots of our signature espresso, expertly brewed for a rich and intense fla…" at bounding box center [1089, 299] width 647 height 41
click at [116, 218] on span "Full Menu View" at bounding box center [181, 225] width 215 height 20
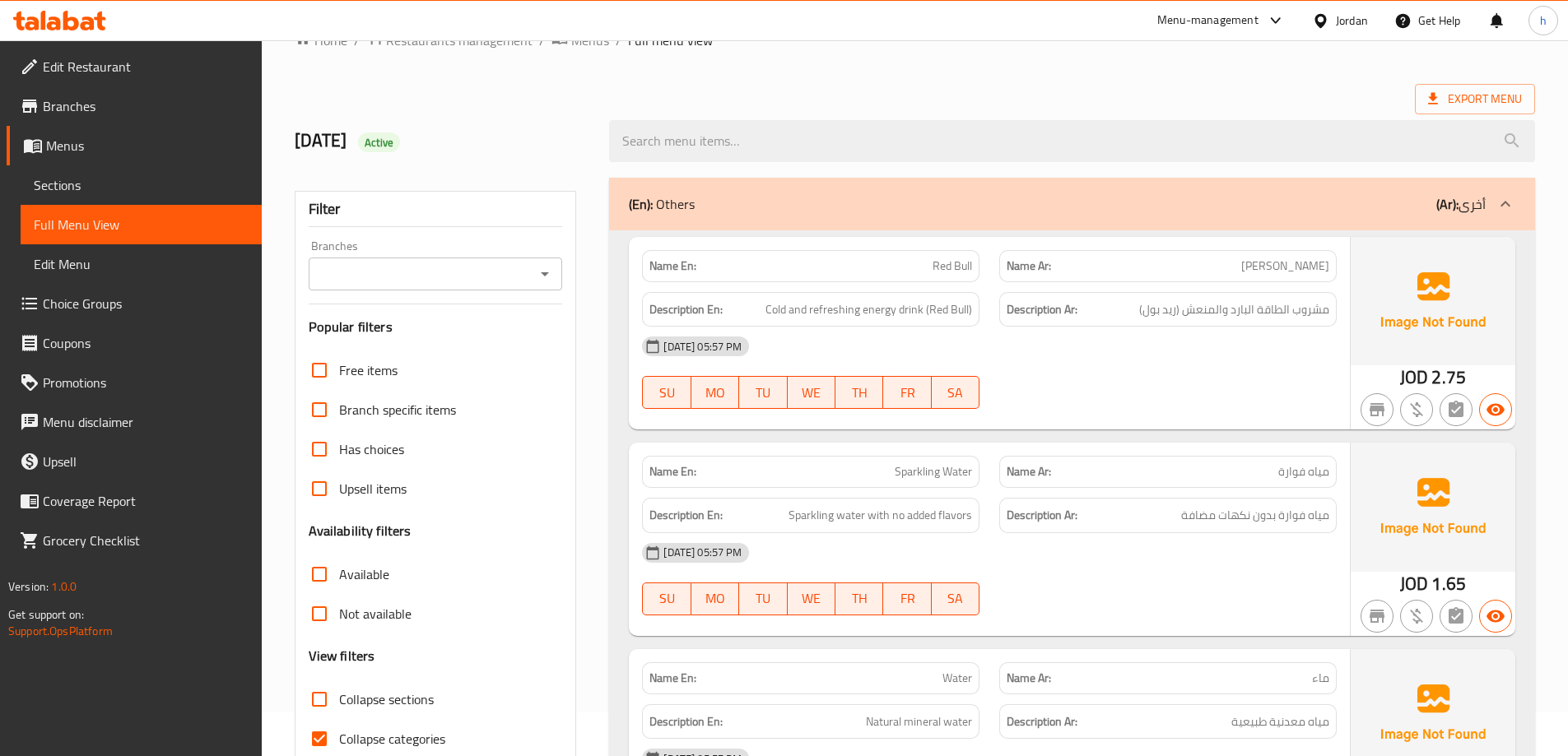
scroll to position [83, 0]
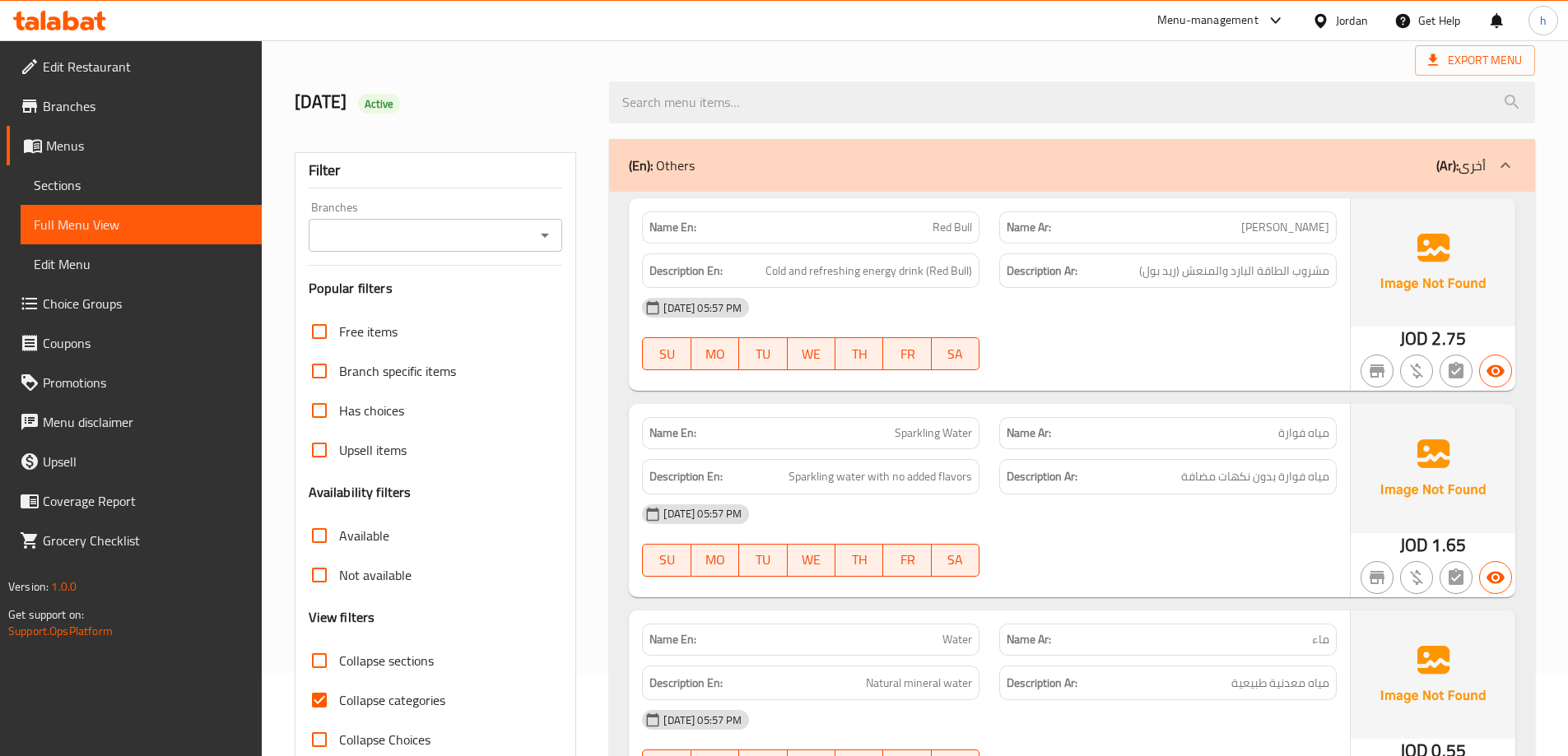
click at [319, 703] on input "Collapse categories" at bounding box center [319, 700] width 39 height 39
checkbox input "false"
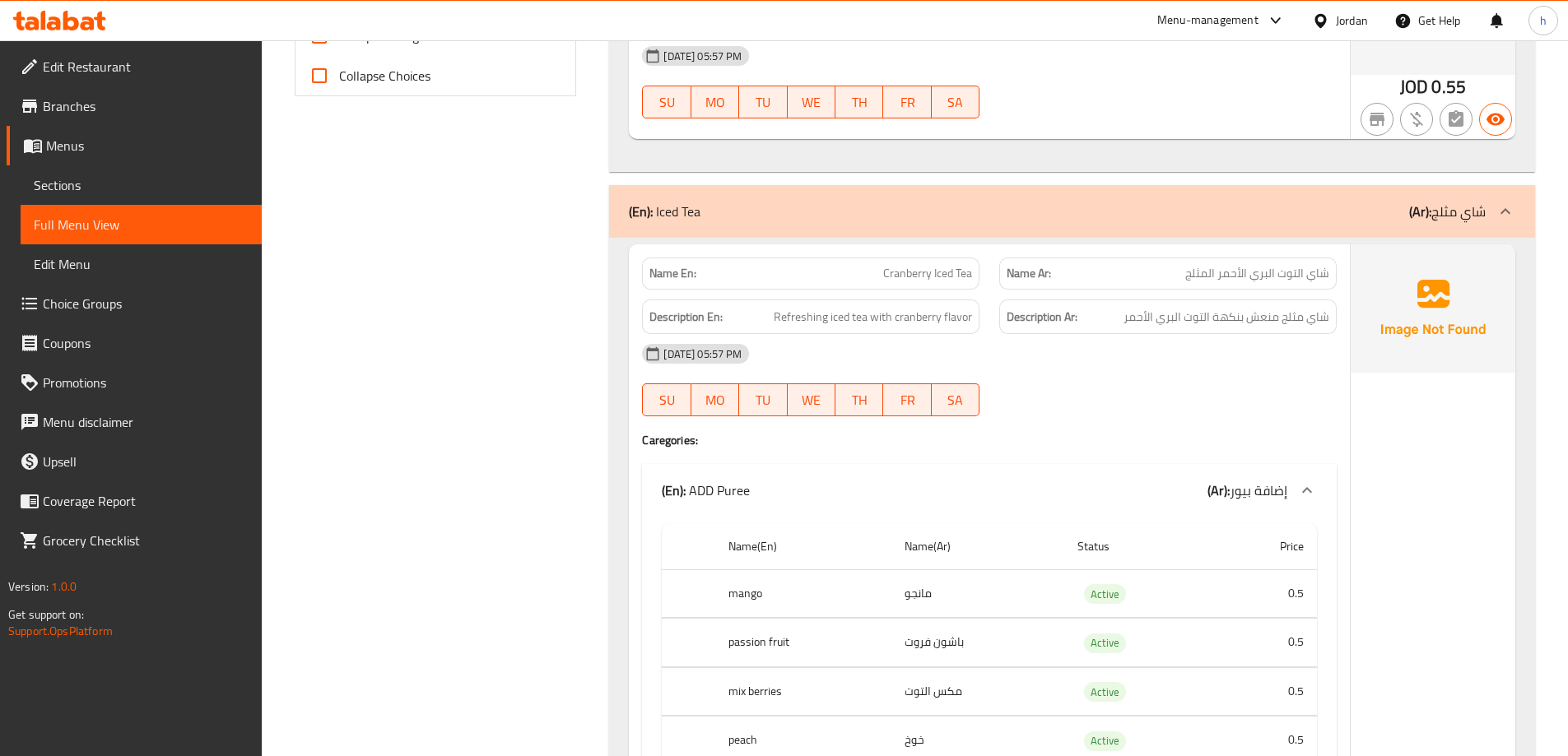
scroll to position [741, 0]
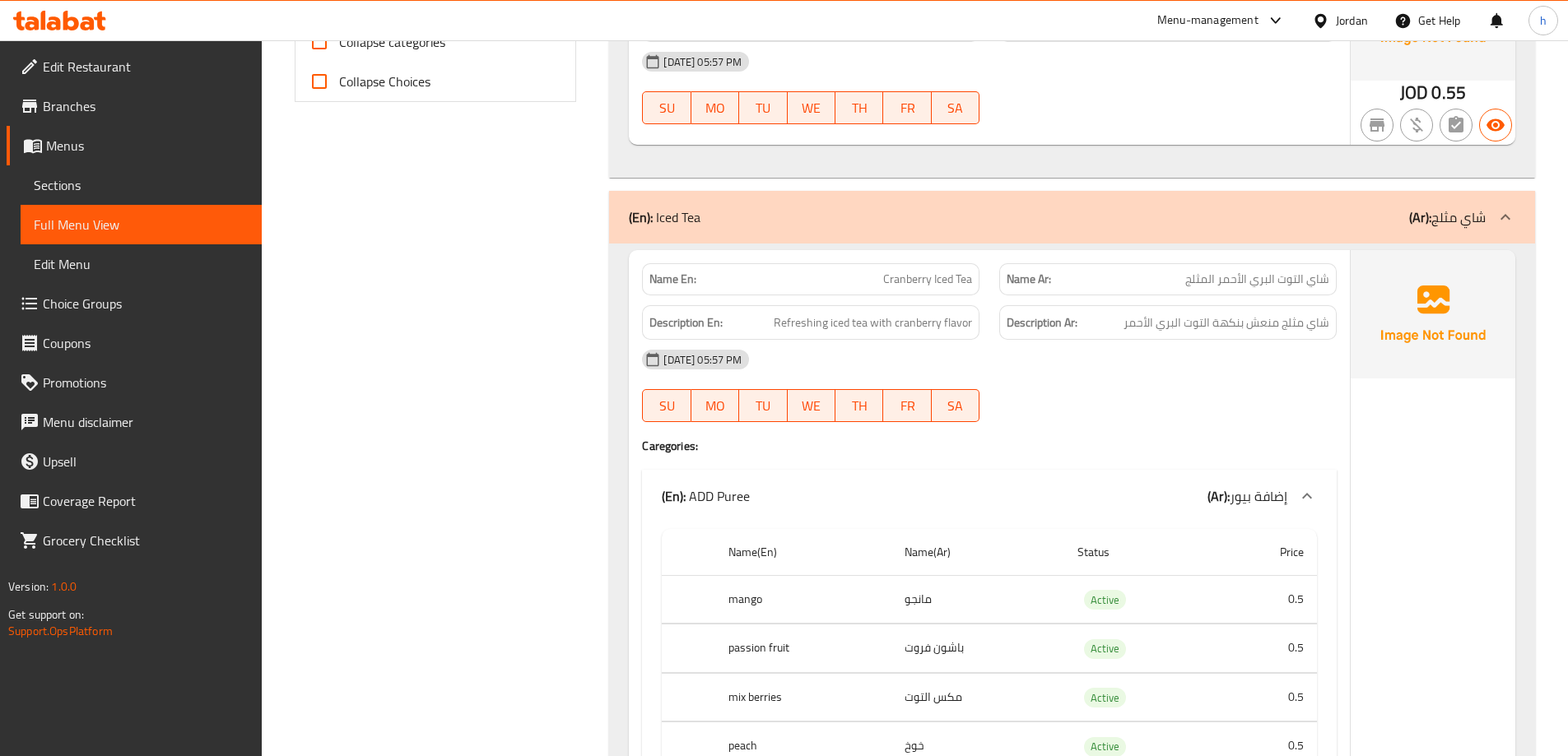
copy span "Cranberry"
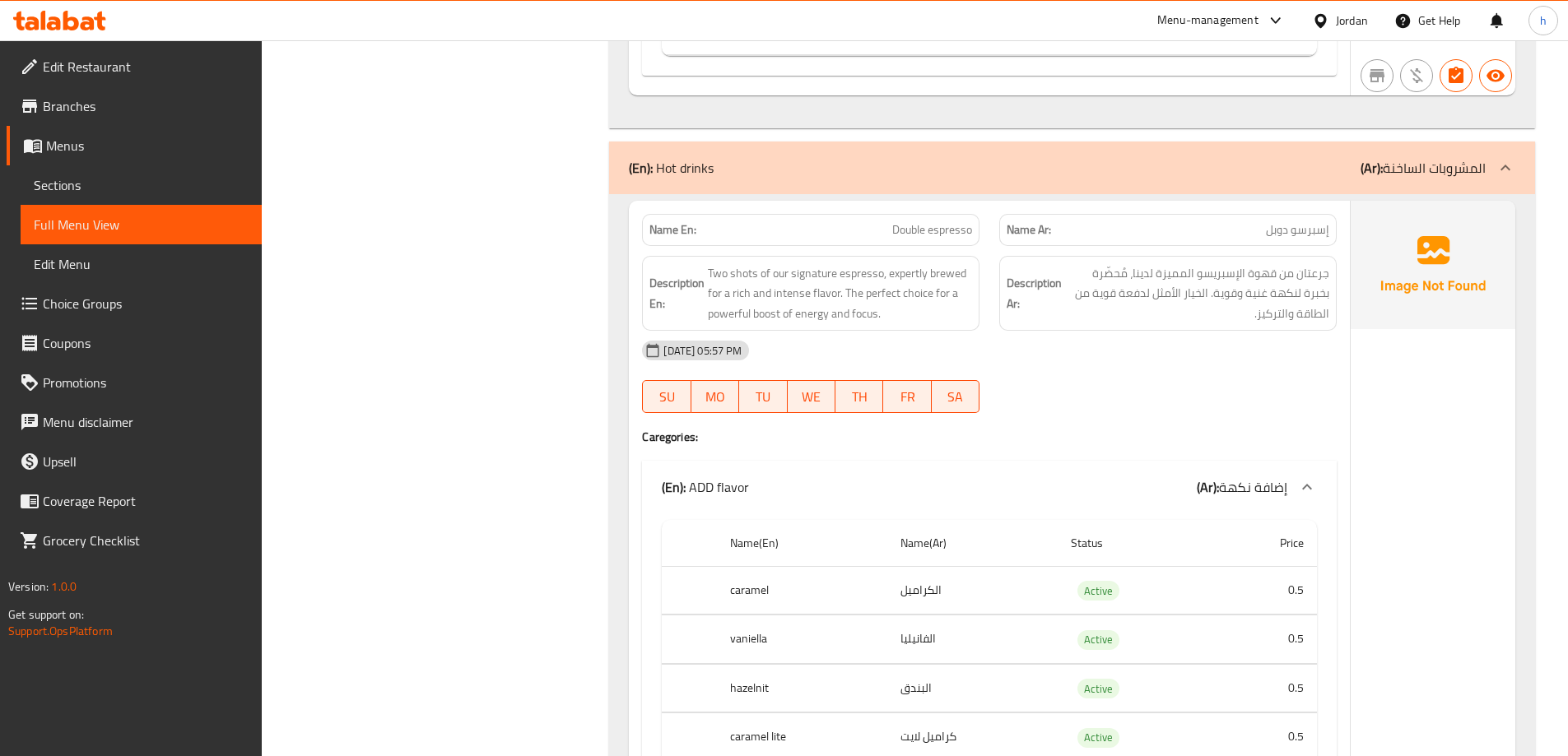
scroll to position [29383, 0]
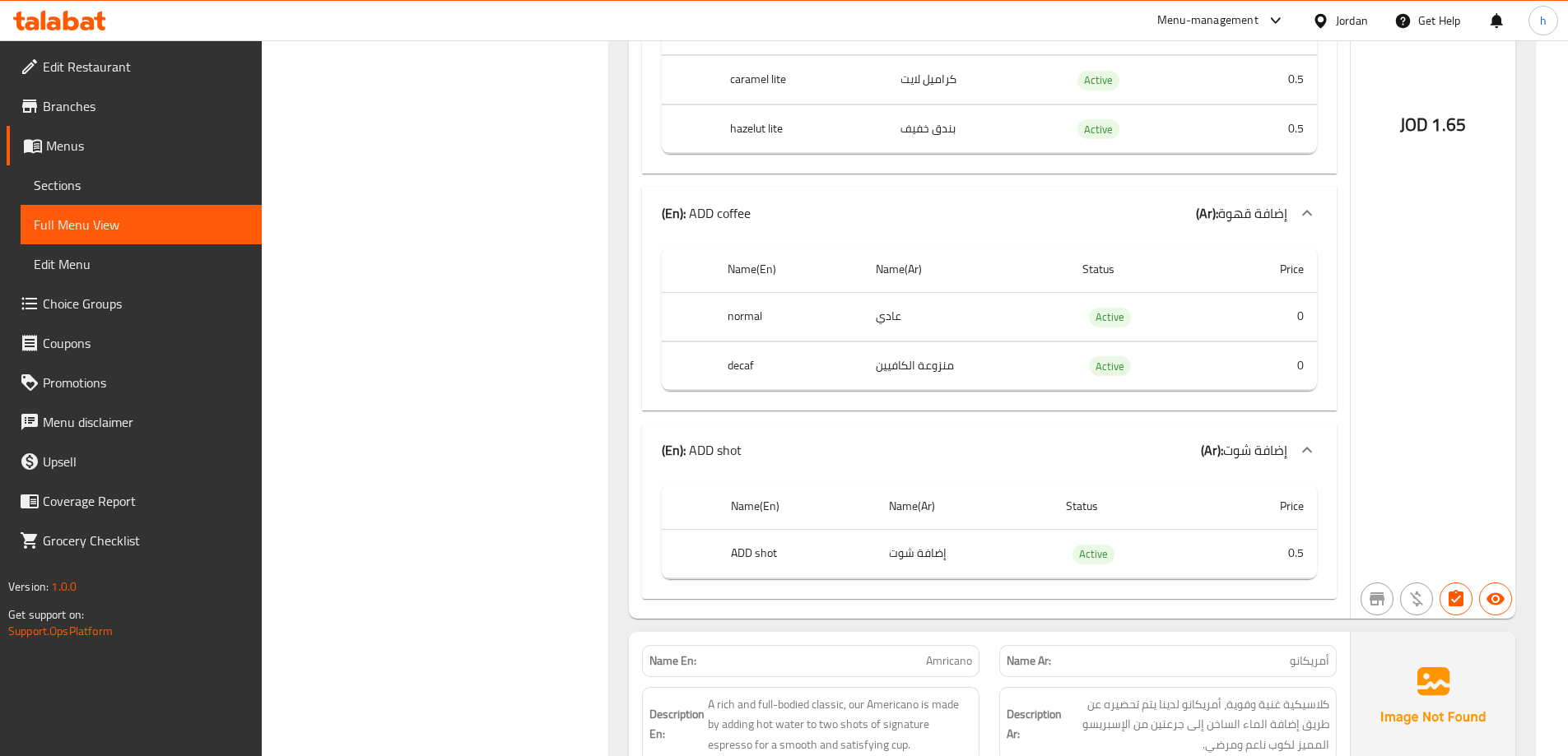
scroll to position [29712, 0]
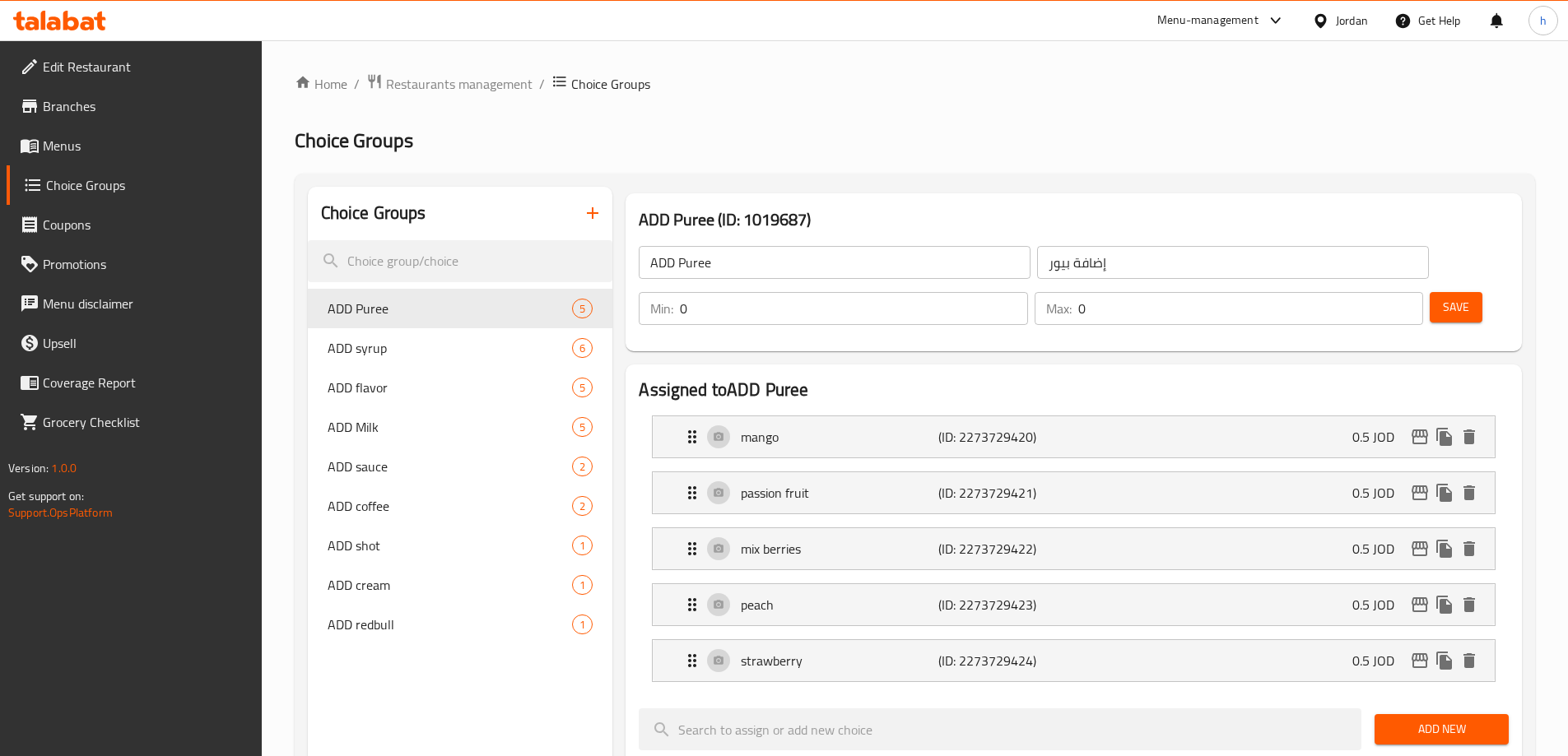
click at [101, 146] on span "Menus" at bounding box center [145, 146] width 205 height 20
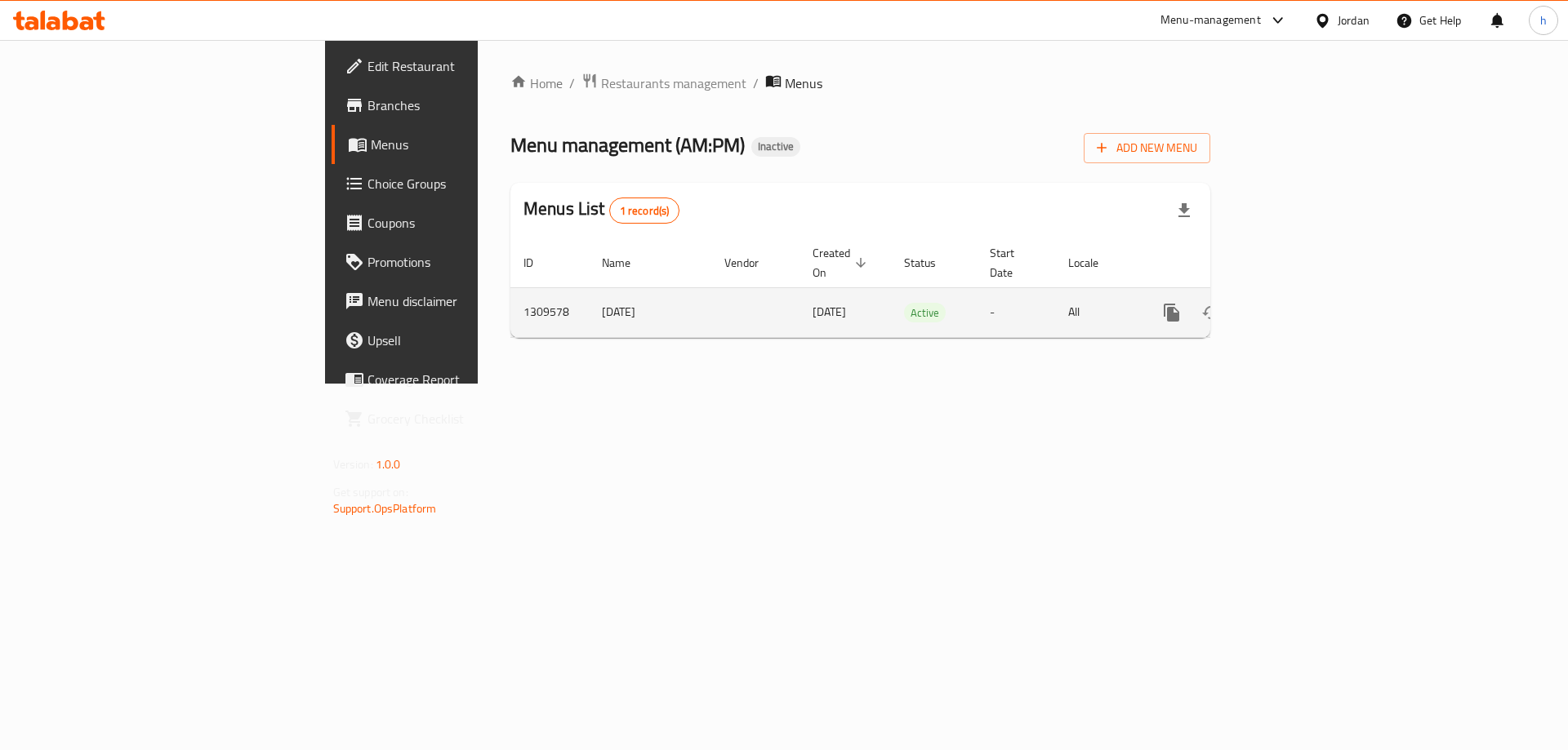
click at [1309, 293] on link "enhanced table" at bounding box center [1289, 312] width 39 height 39
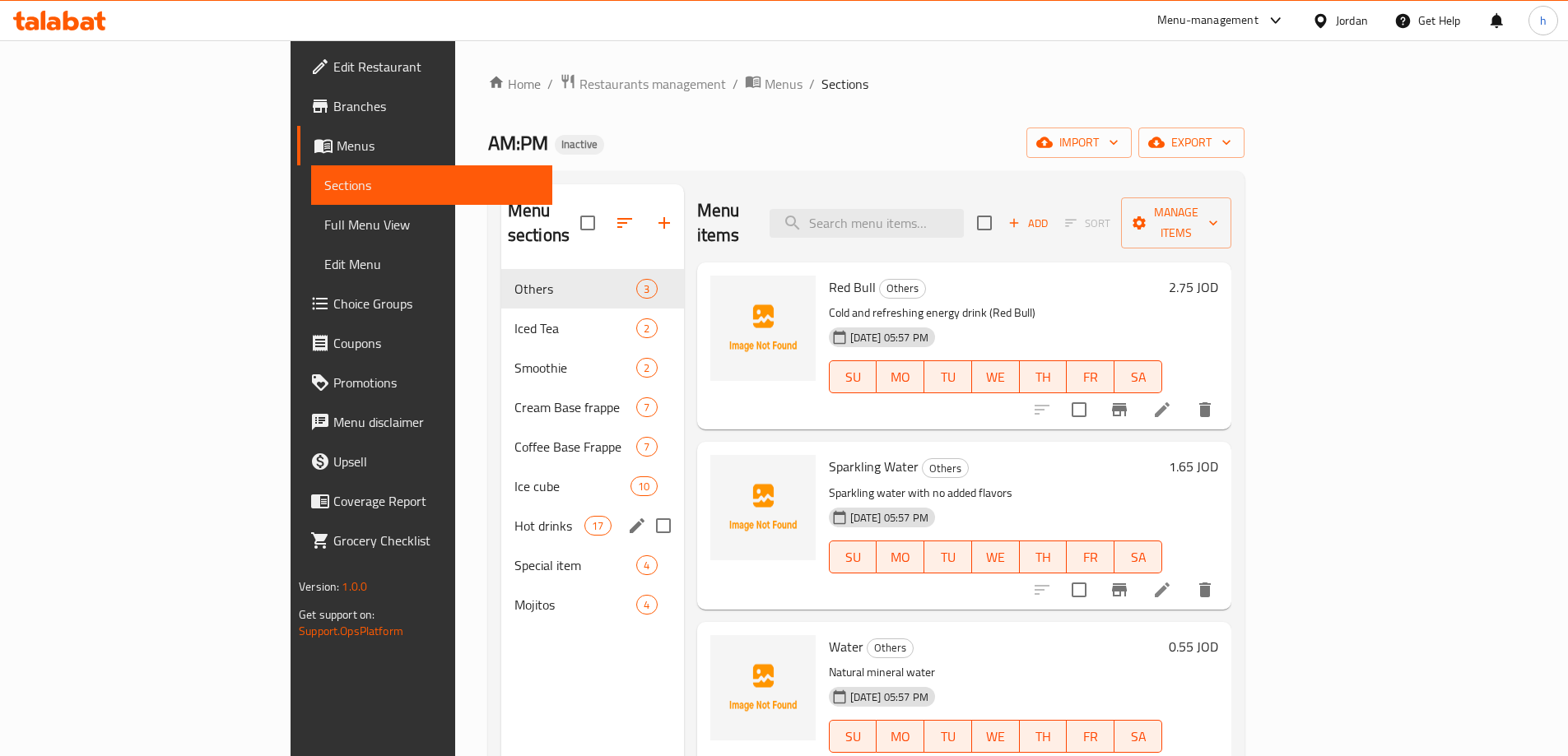
click at [502, 506] on div "Hot drinks 17" at bounding box center [592, 526] width 182 height 39
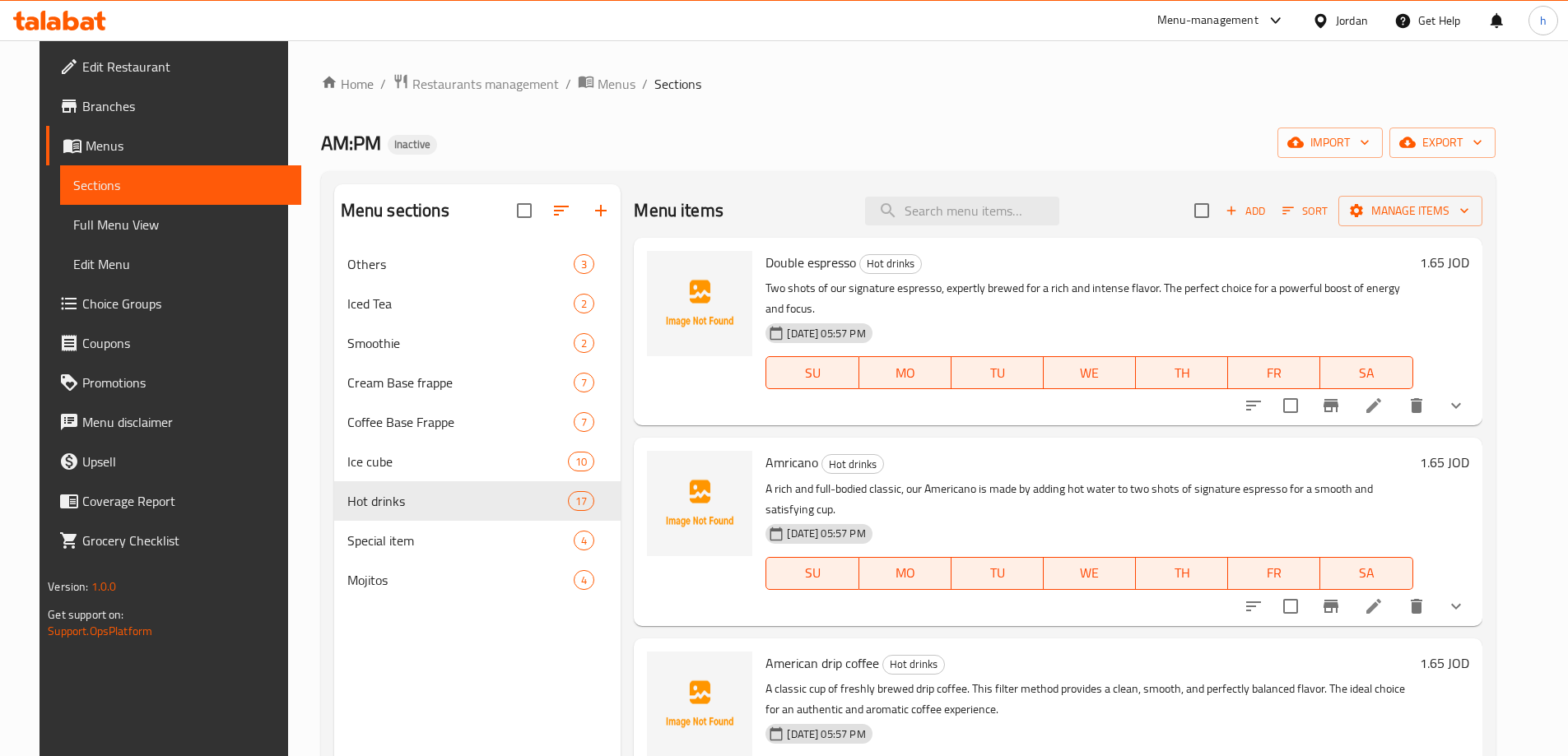
click at [1396, 410] on li at bounding box center [1374, 406] width 46 height 29
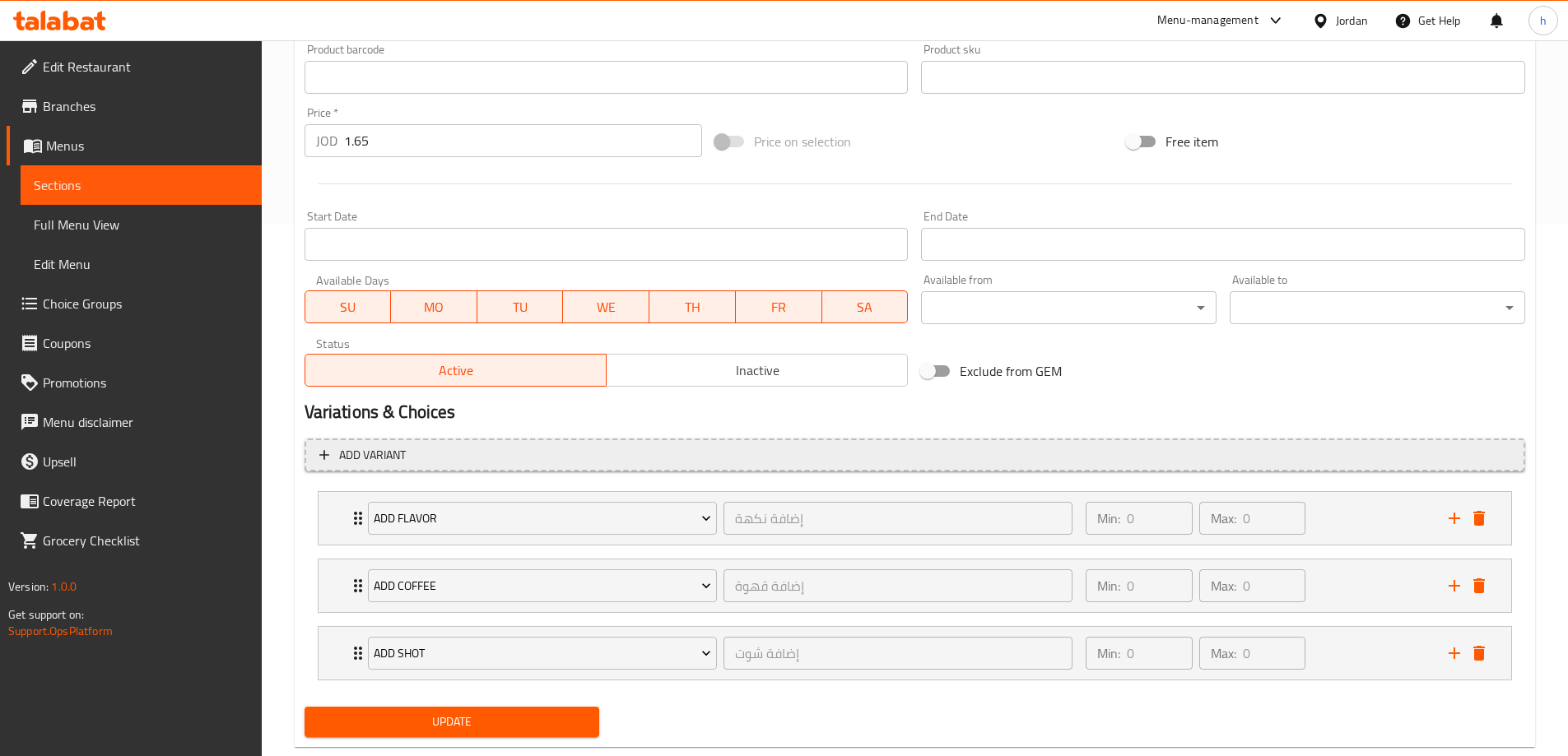
scroll to position [568, 0]
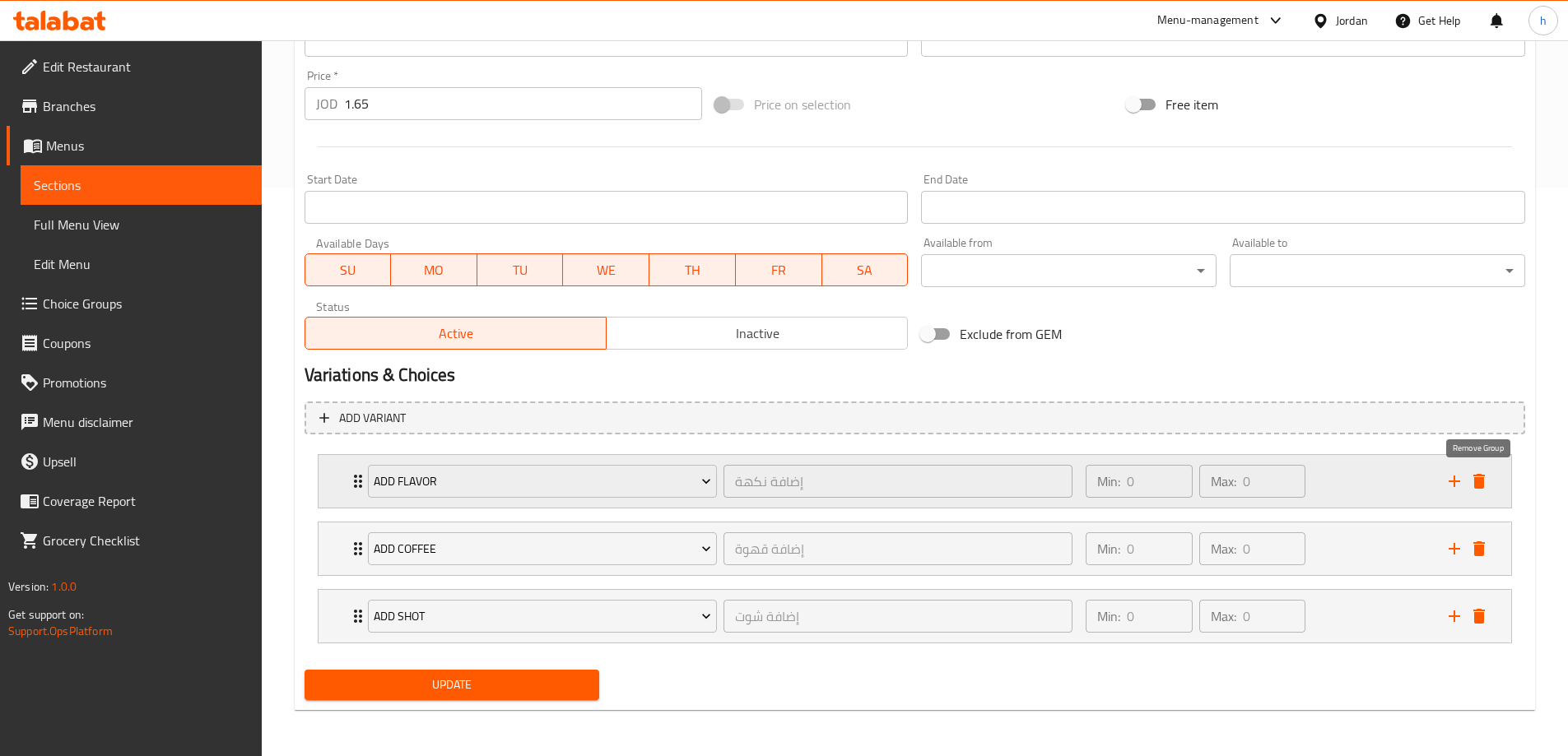
click at [1479, 480] on icon "delete" at bounding box center [1478, 481] width 12 height 15
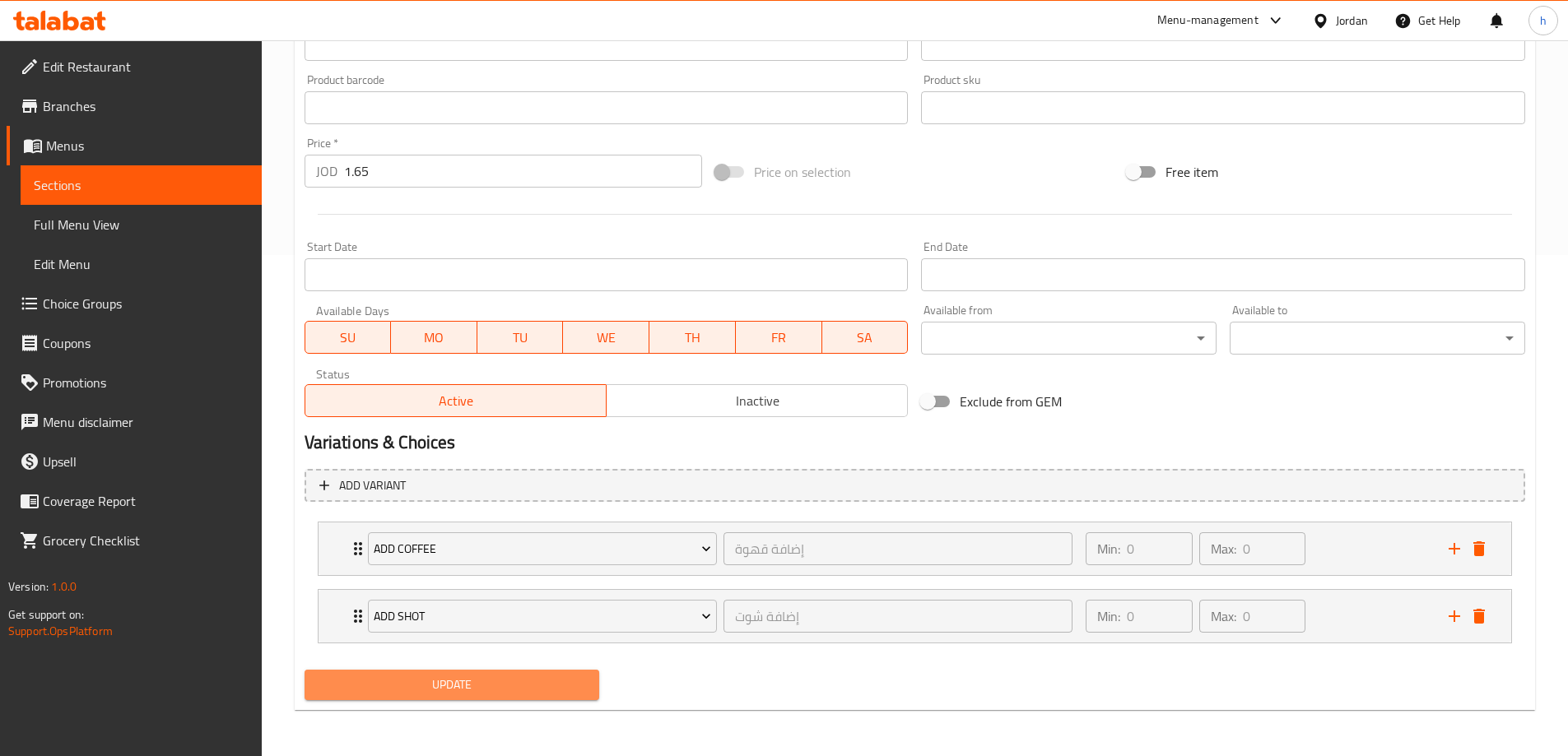
click at [532, 687] on span "Update" at bounding box center [452, 685] width 269 height 20
click at [105, 181] on span "Sections" at bounding box center [141, 185] width 215 height 20
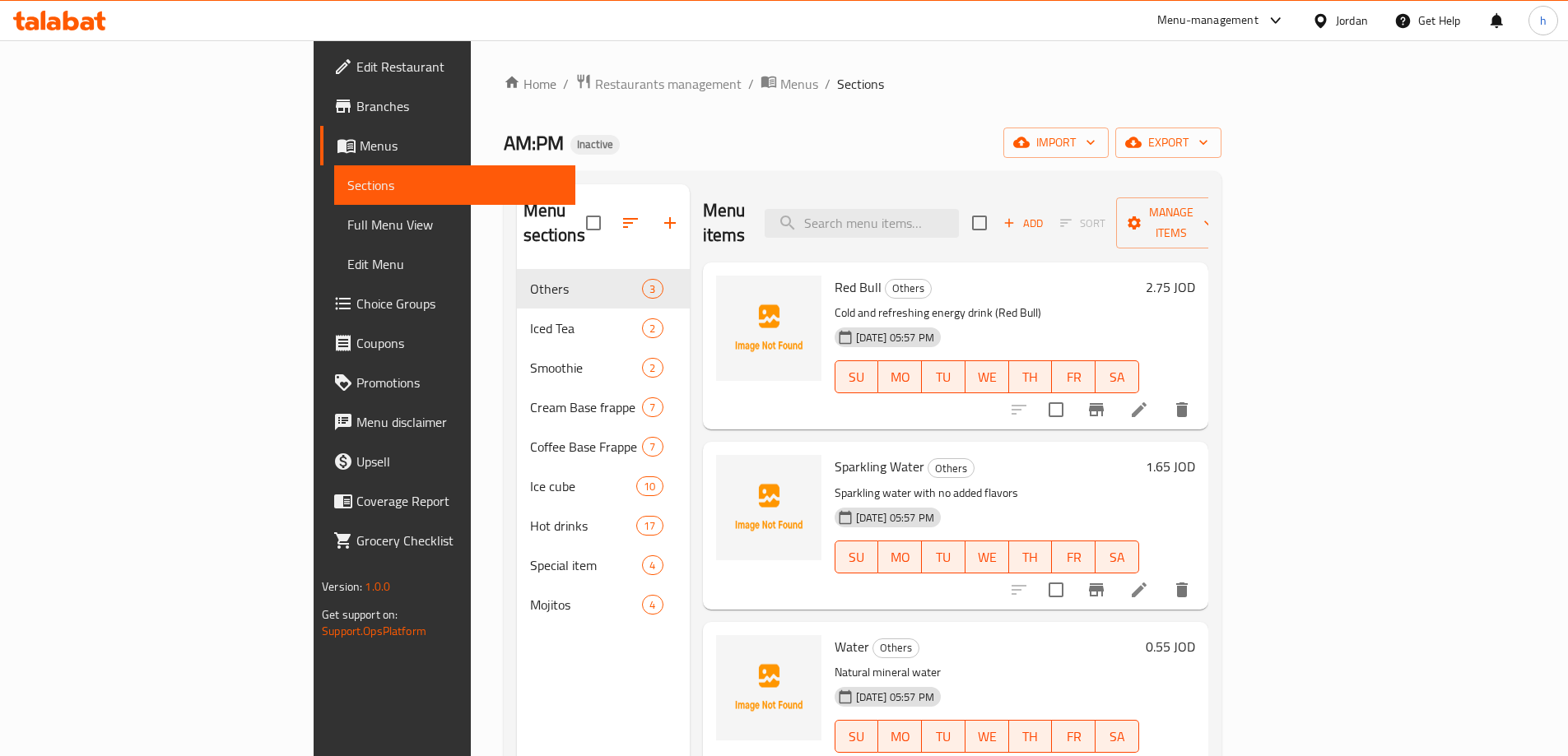
click at [357, 108] on span "Branches" at bounding box center [459, 106] width 205 height 20
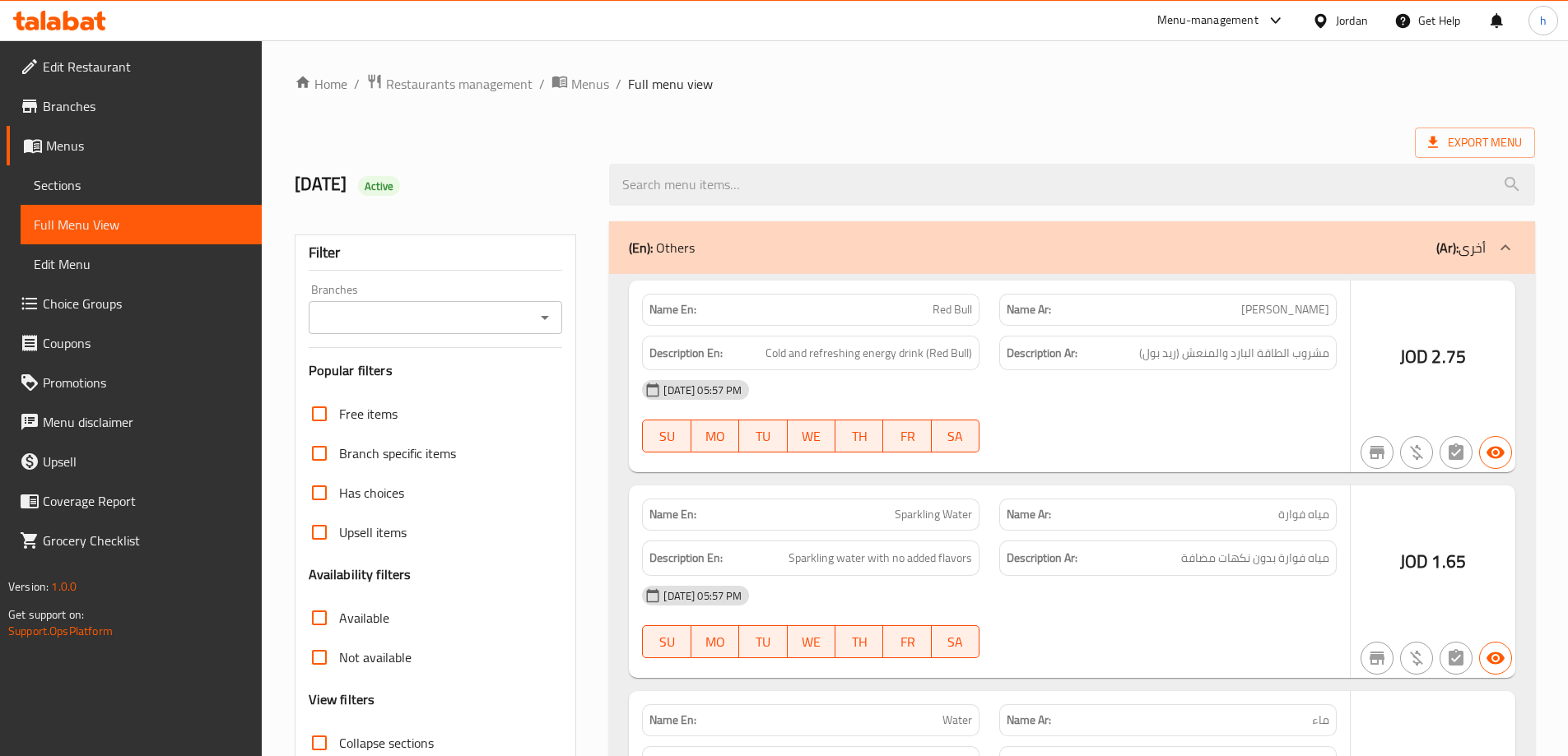
click at [311, 655] on div at bounding box center [784, 378] width 1568 height 756
click at [317, 664] on div at bounding box center [784, 378] width 1568 height 756
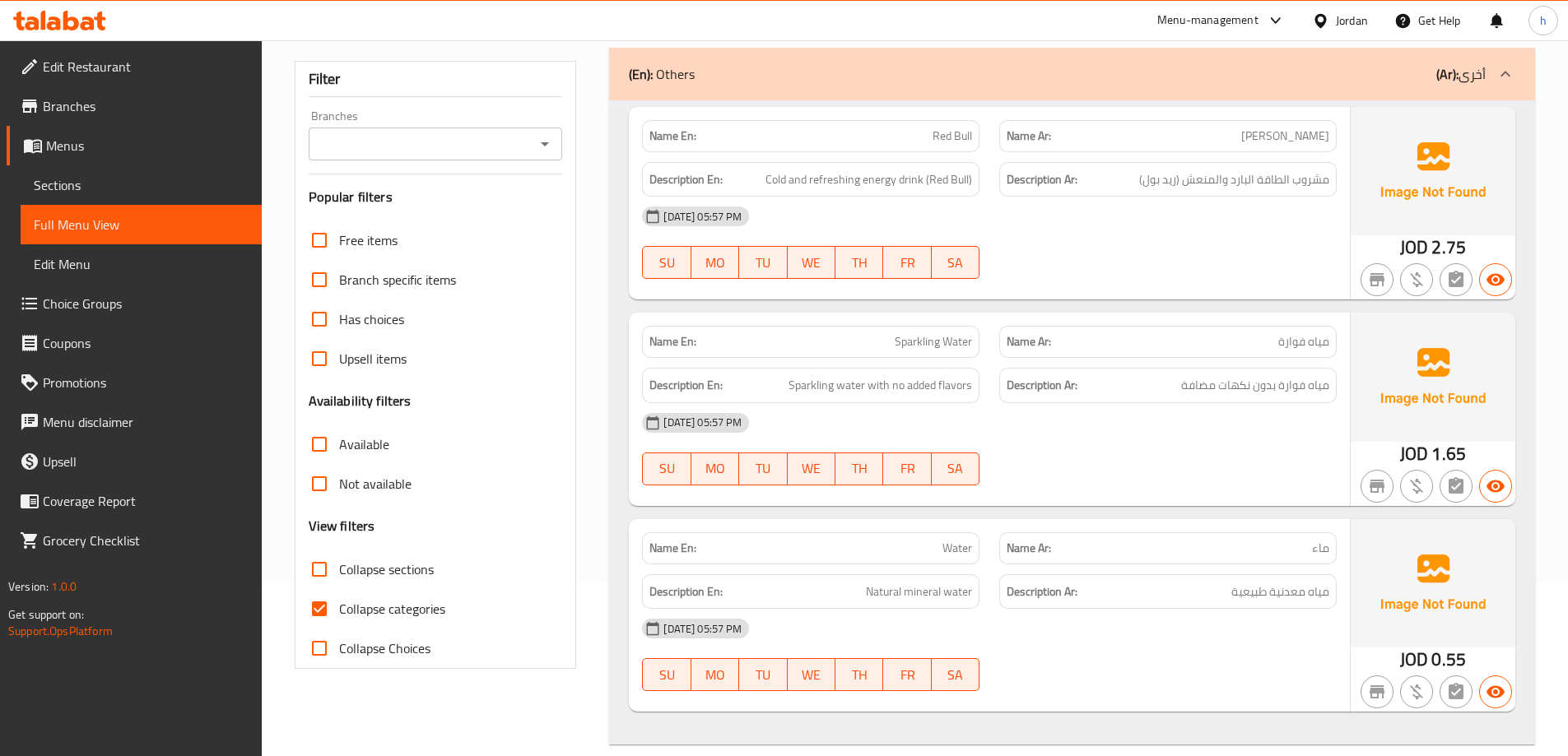
scroll to position [284, 0]
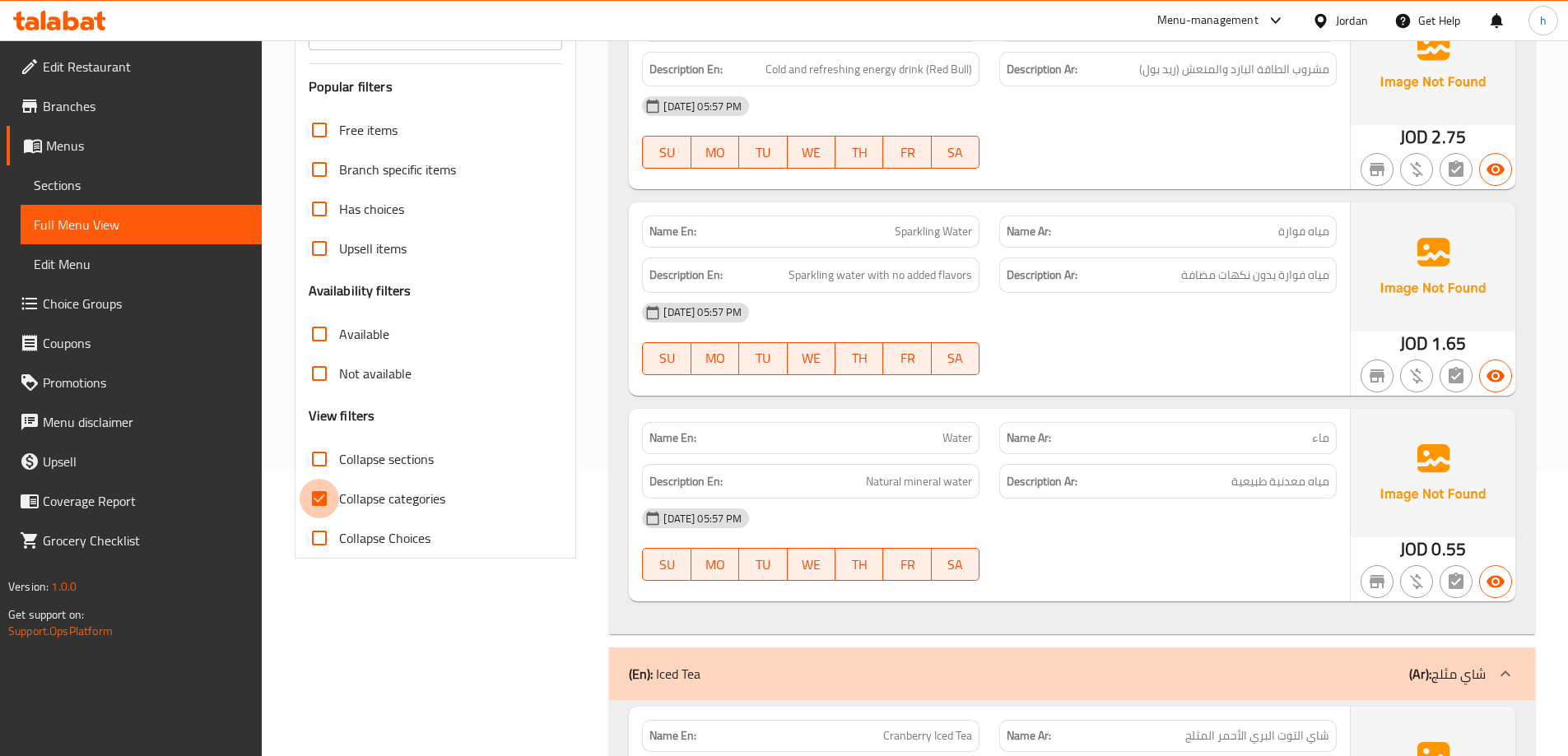
click at [321, 502] on input "Collapse categories" at bounding box center [319, 499] width 39 height 39
checkbox input "false"
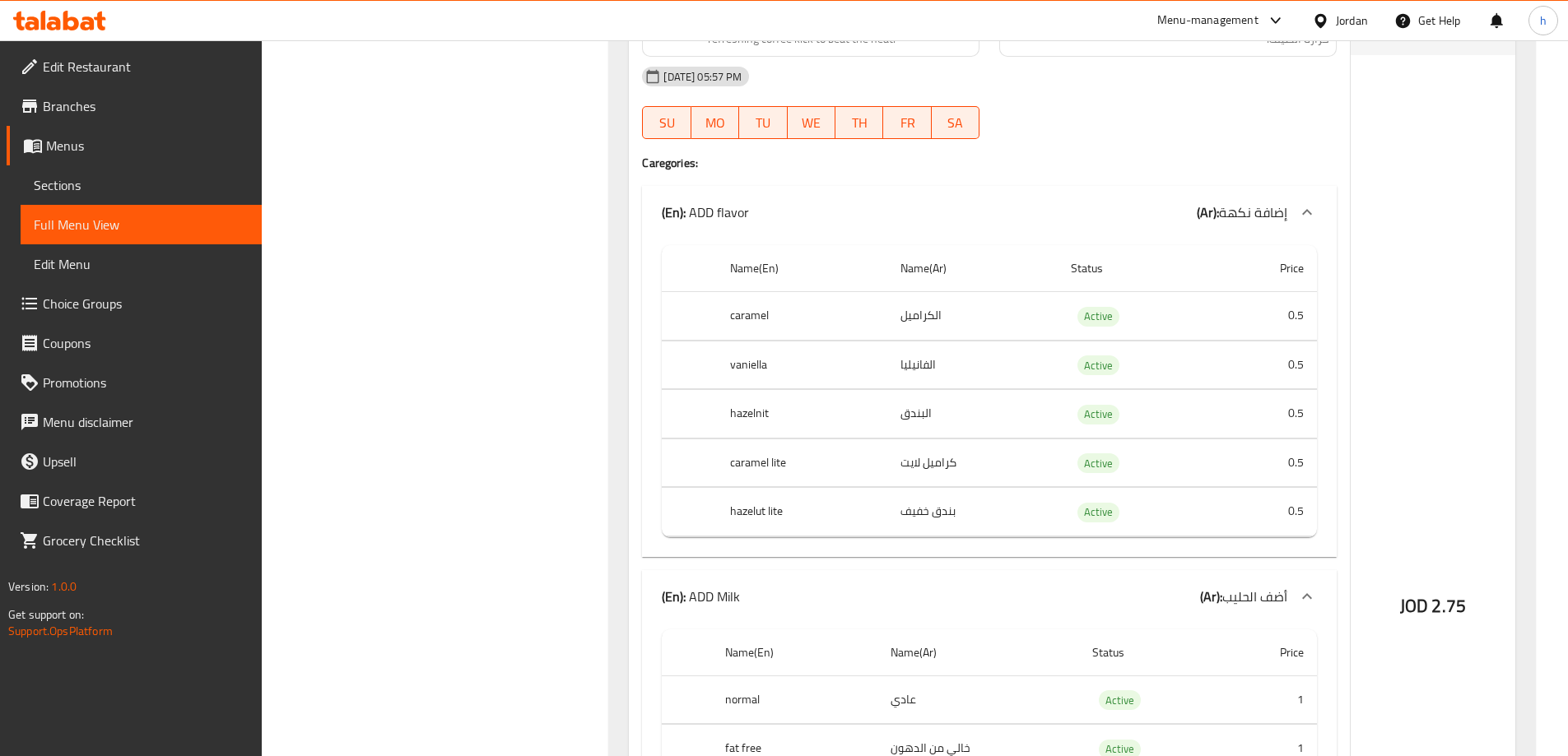
drag, startPoint x: 1009, startPoint y: 388, endPoint x: 1017, endPoint y: 362, distance: 27.2
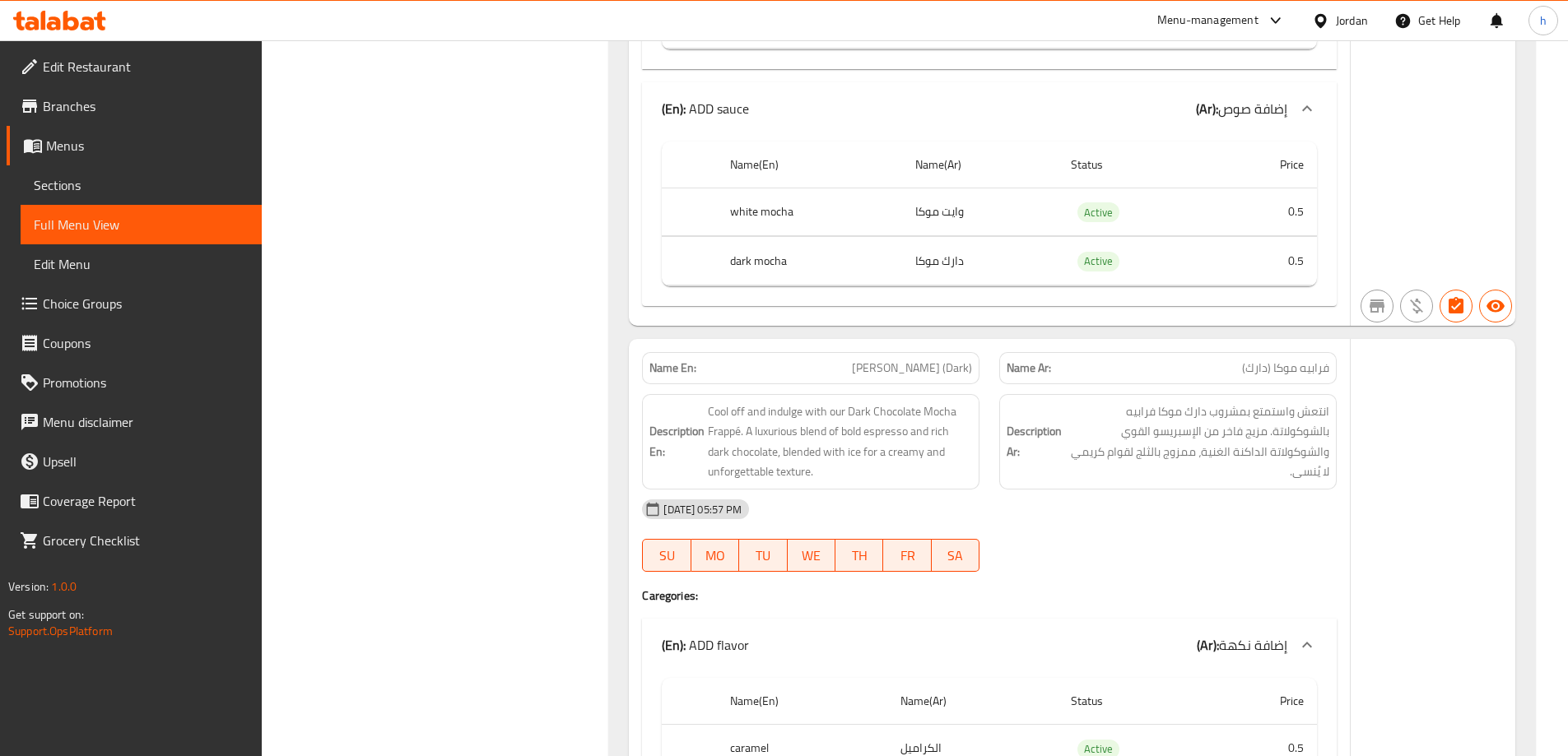
drag, startPoint x: 1017, startPoint y: 362, endPoint x: 1019, endPoint y: 537, distance: 175.0
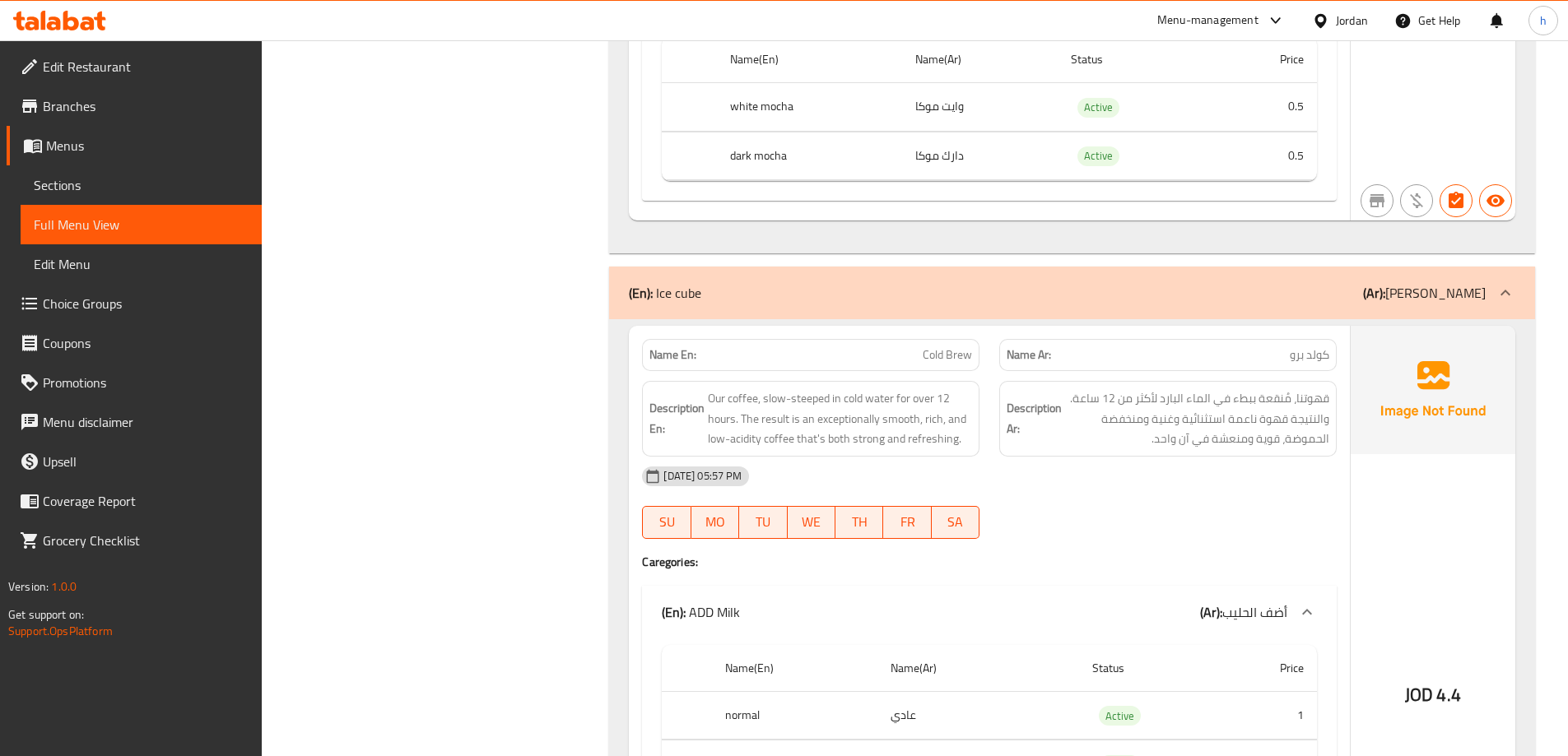
scroll to position [20541, 0]
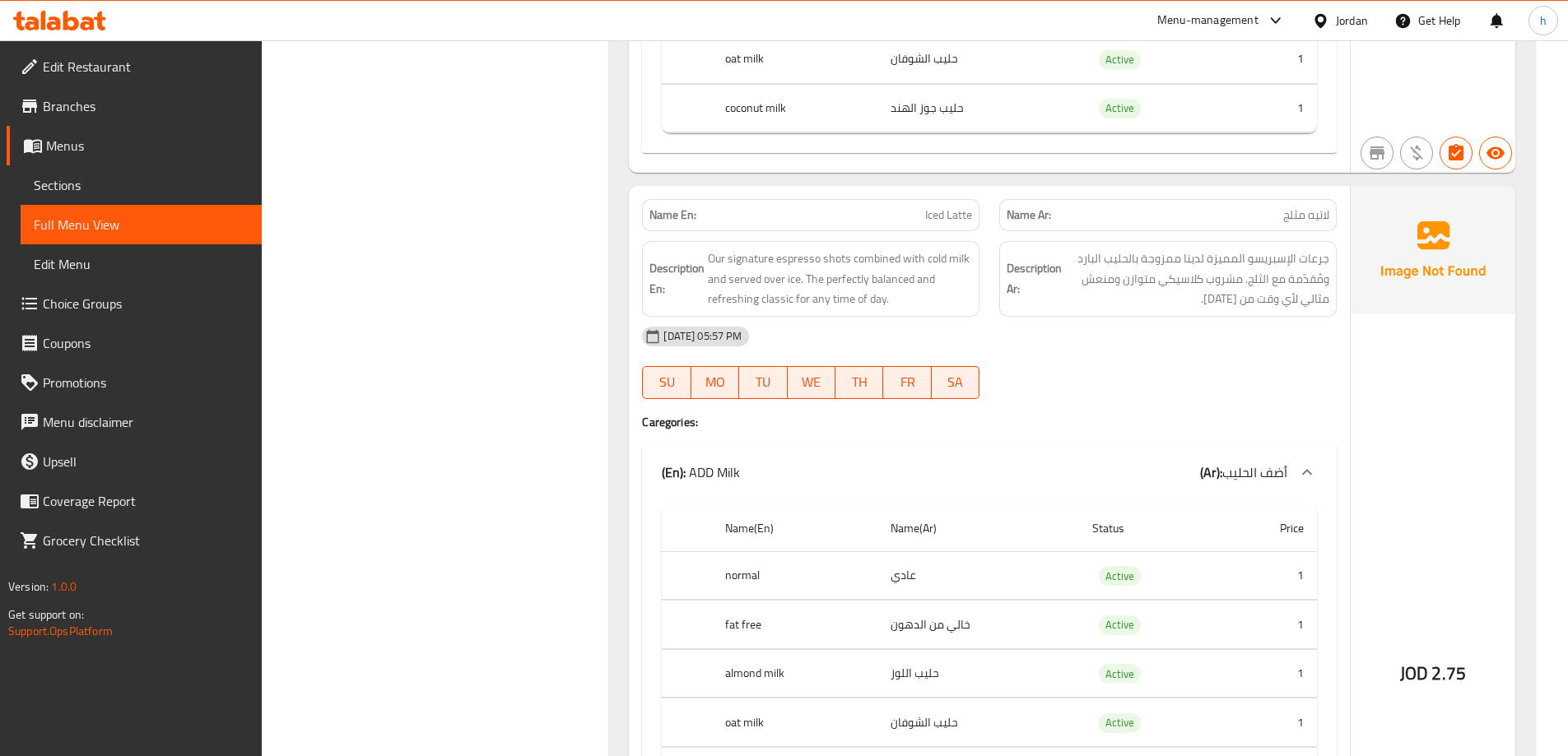
drag, startPoint x: 995, startPoint y: 427, endPoint x: 986, endPoint y: 591, distance: 164.2
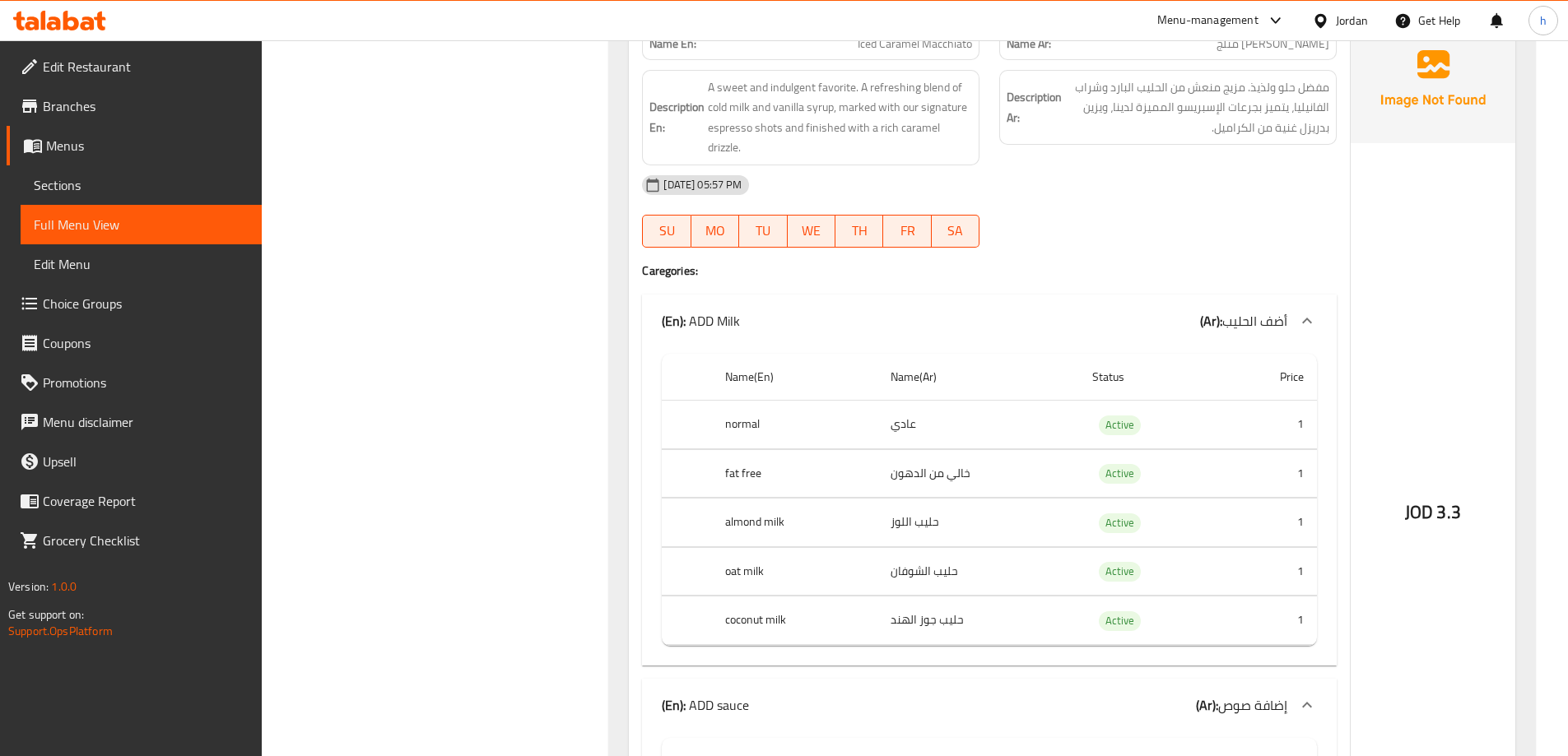
drag, startPoint x: 956, startPoint y: 382, endPoint x: 961, endPoint y: 485, distance: 103.1
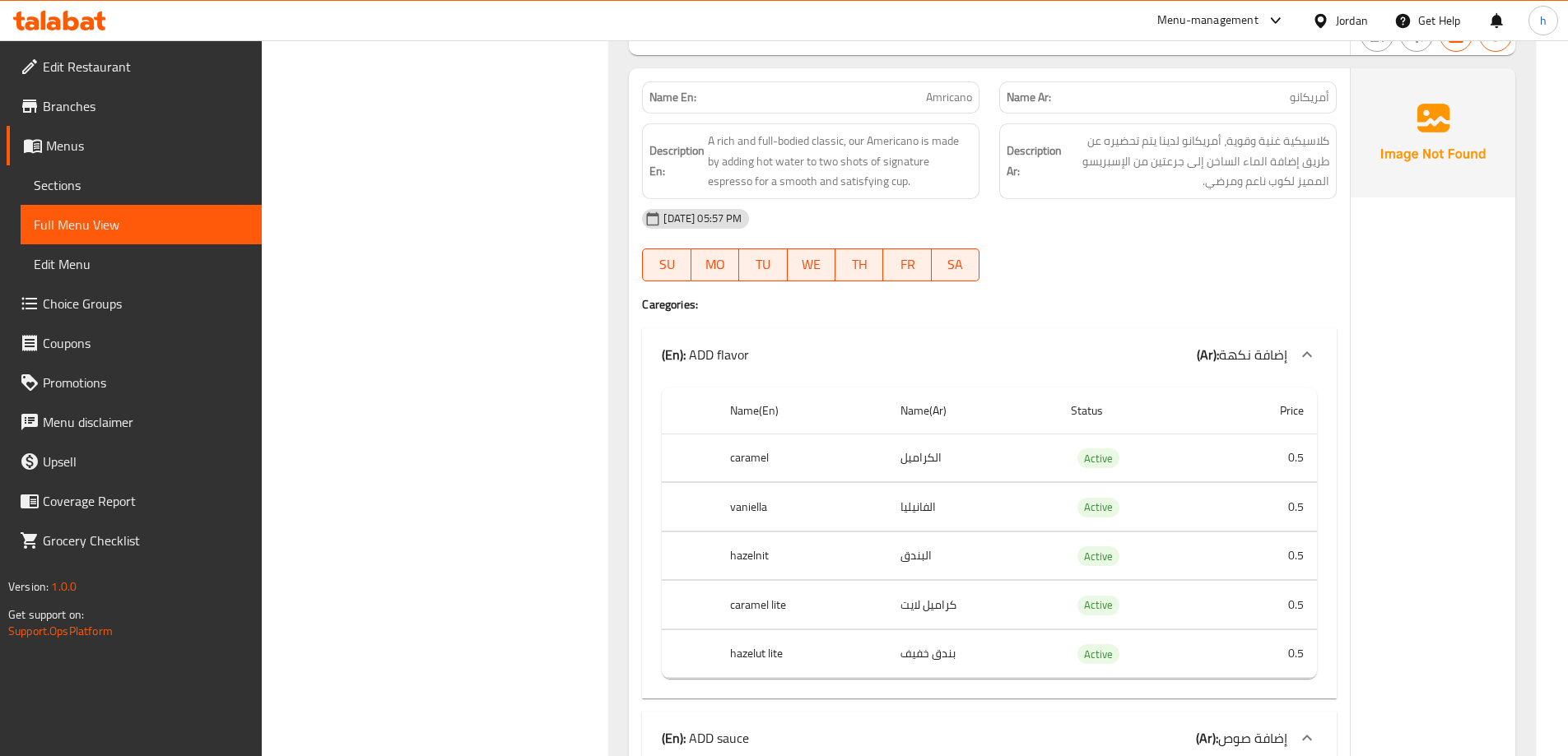
scroll to position [30148, 0]
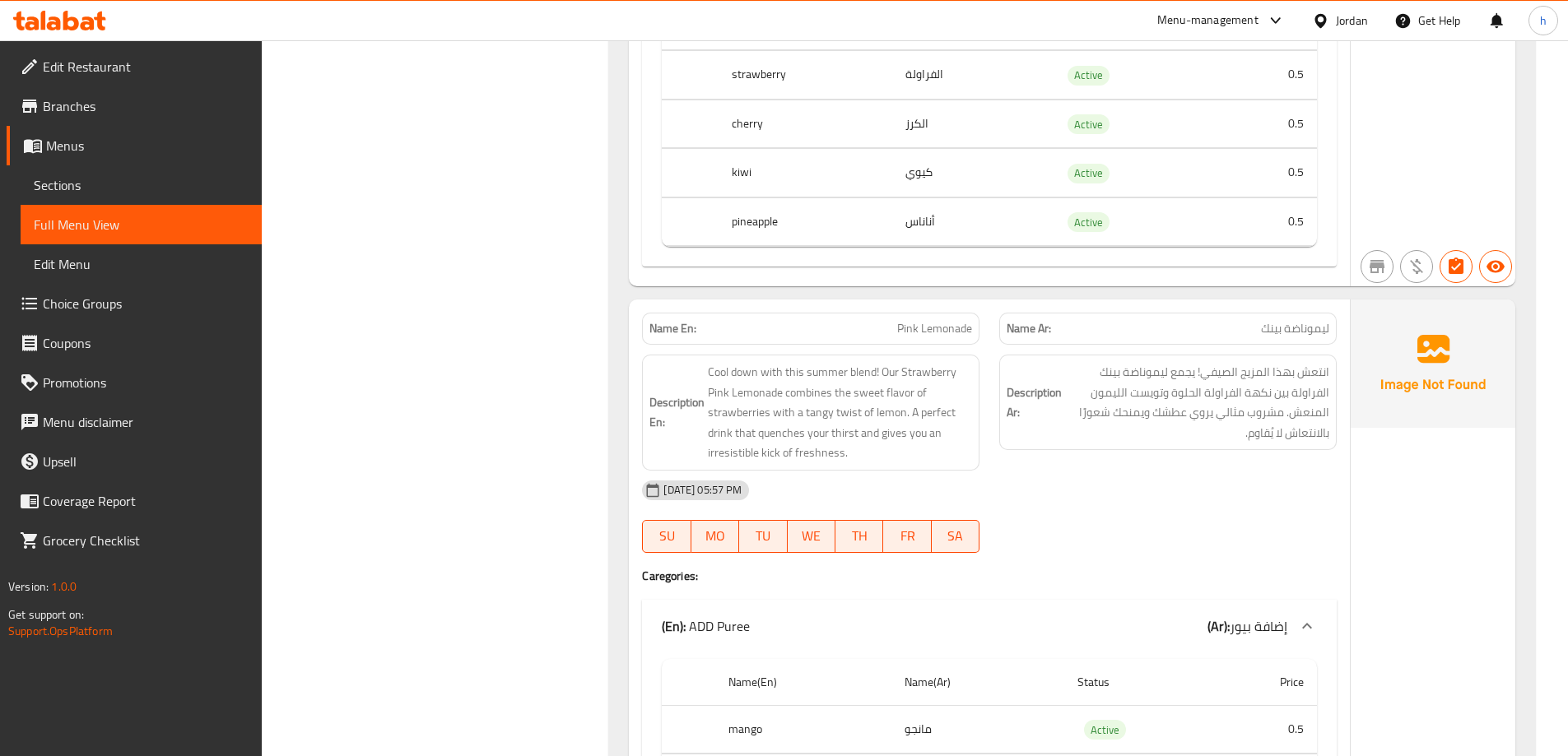
drag, startPoint x: 1095, startPoint y: 452, endPoint x: 1098, endPoint y: 615, distance: 163.0
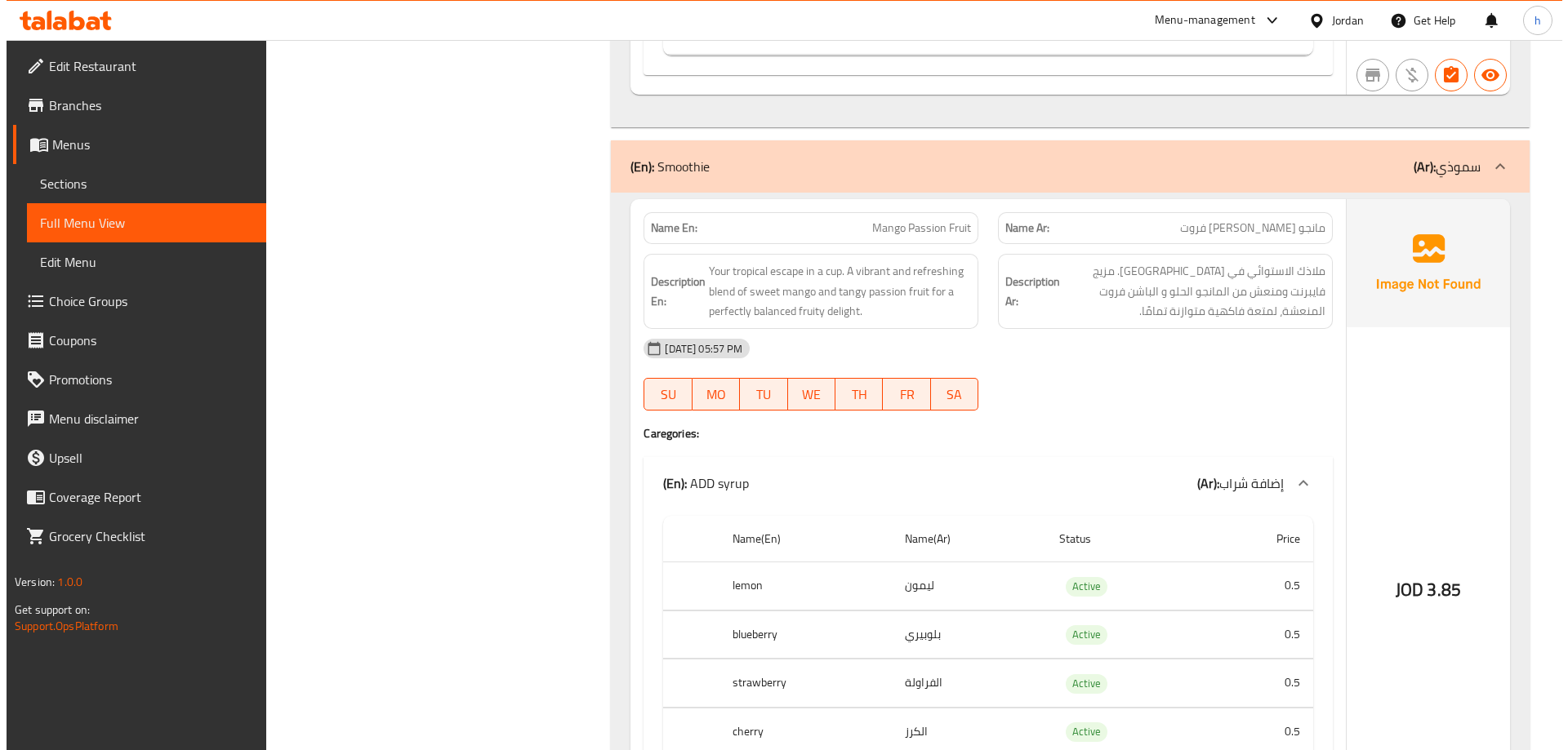
scroll to position [0, 0]
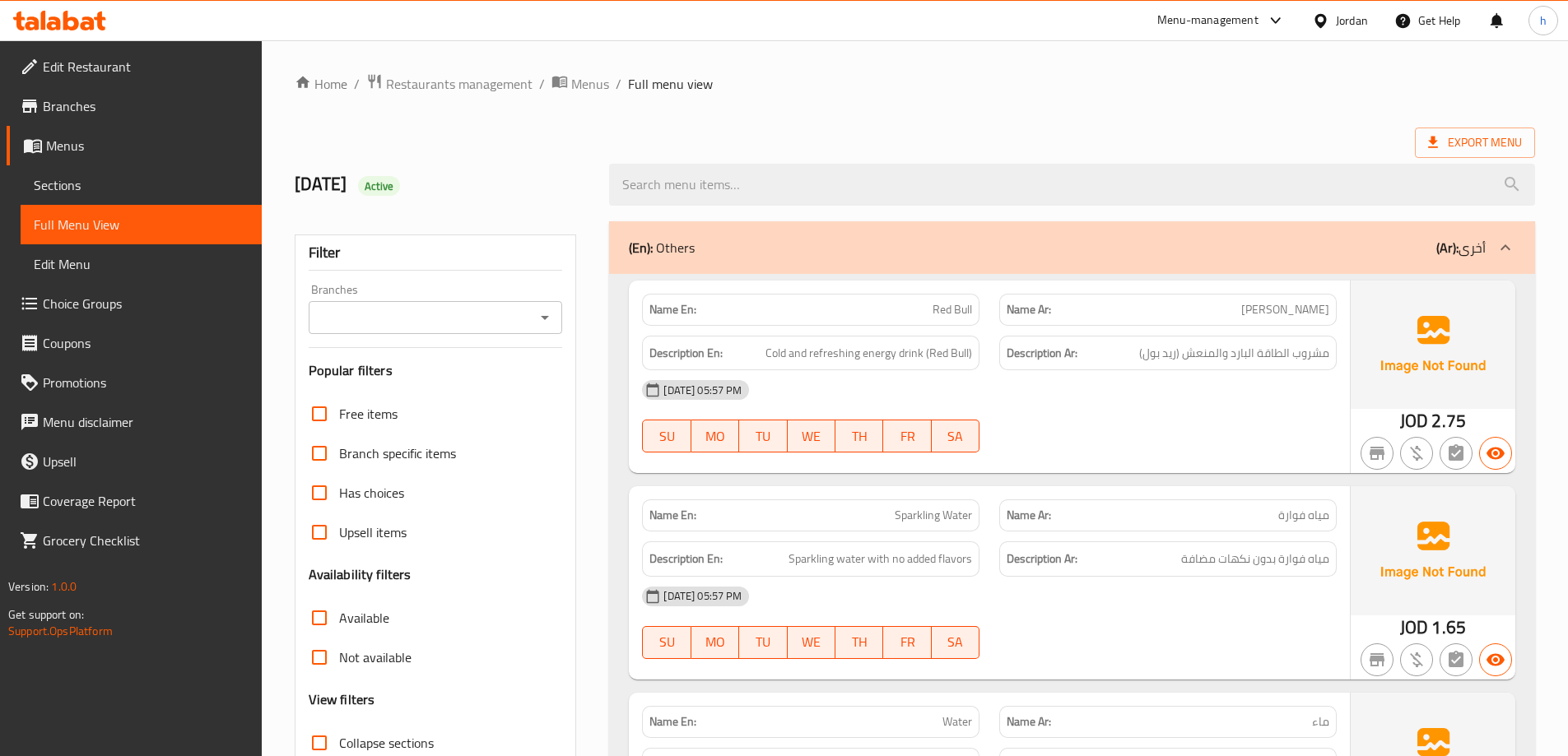
drag, startPoint x: 1415, startPoint y: 419, endPoint x: 1445, endPoint y: -58, distance: 477.9
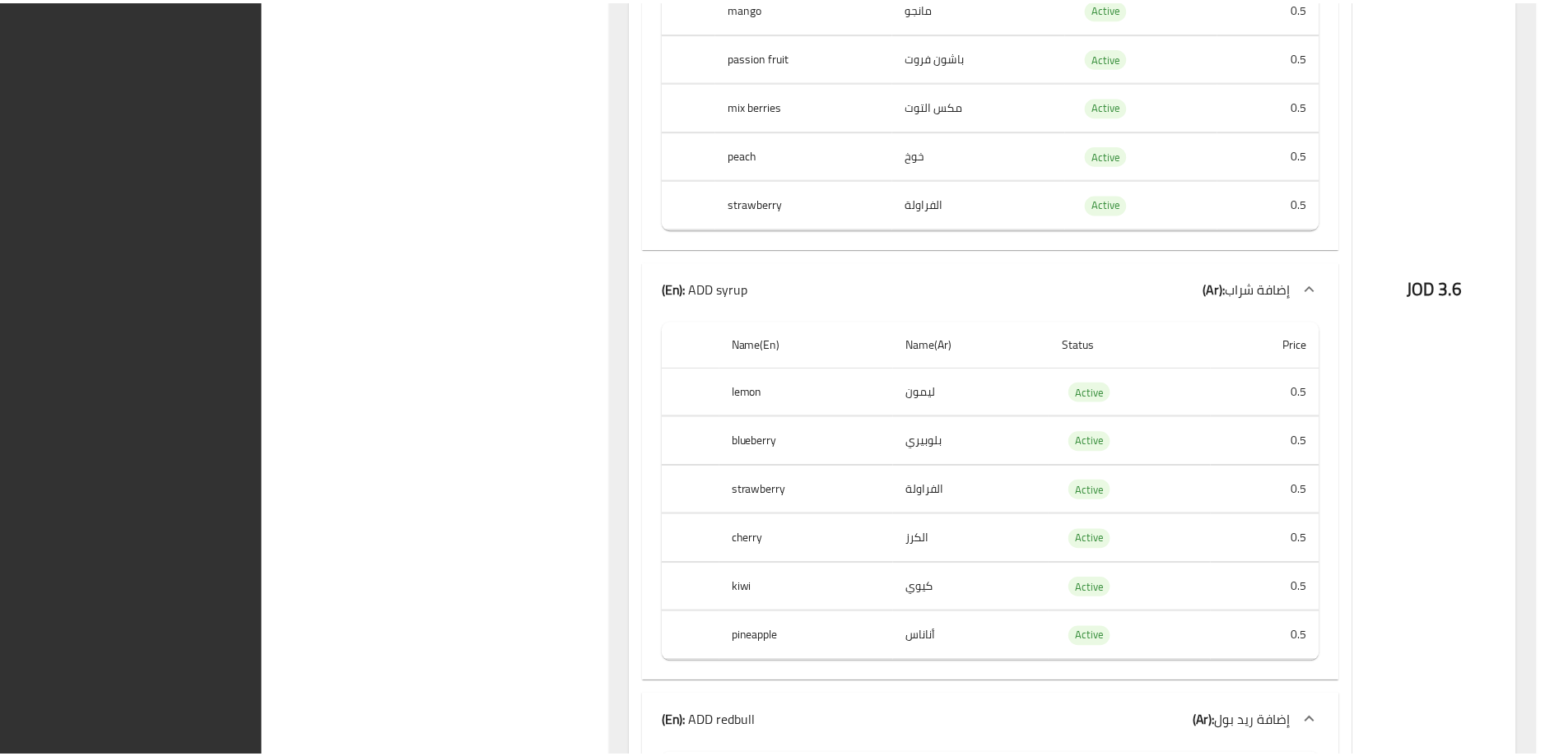
scroll to position [62798, 0]
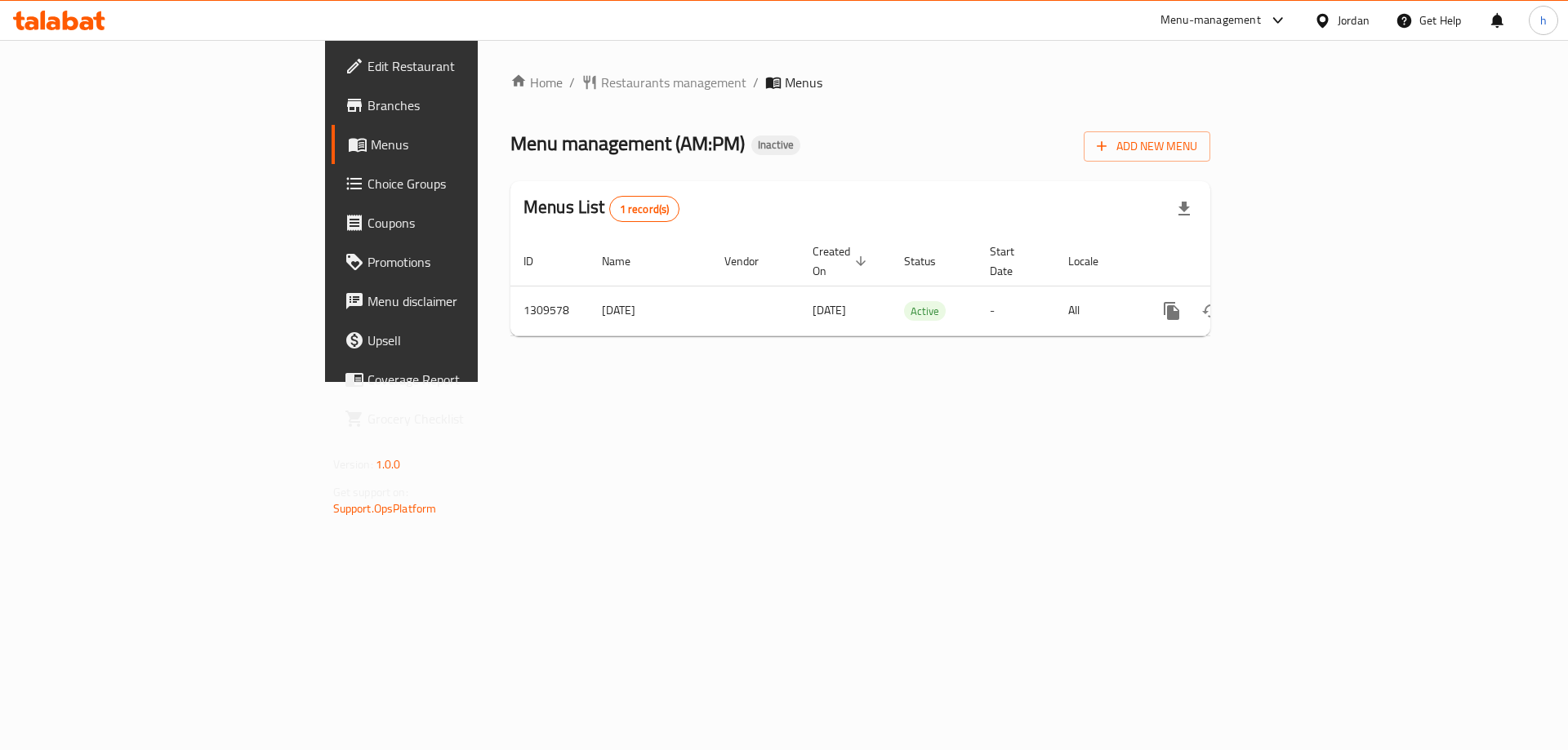
click at [67, 21] on icon at bounding box center [71, 20] width 16 height 19
